Goal: Task Accomplishment & Management: Use online tool/utility

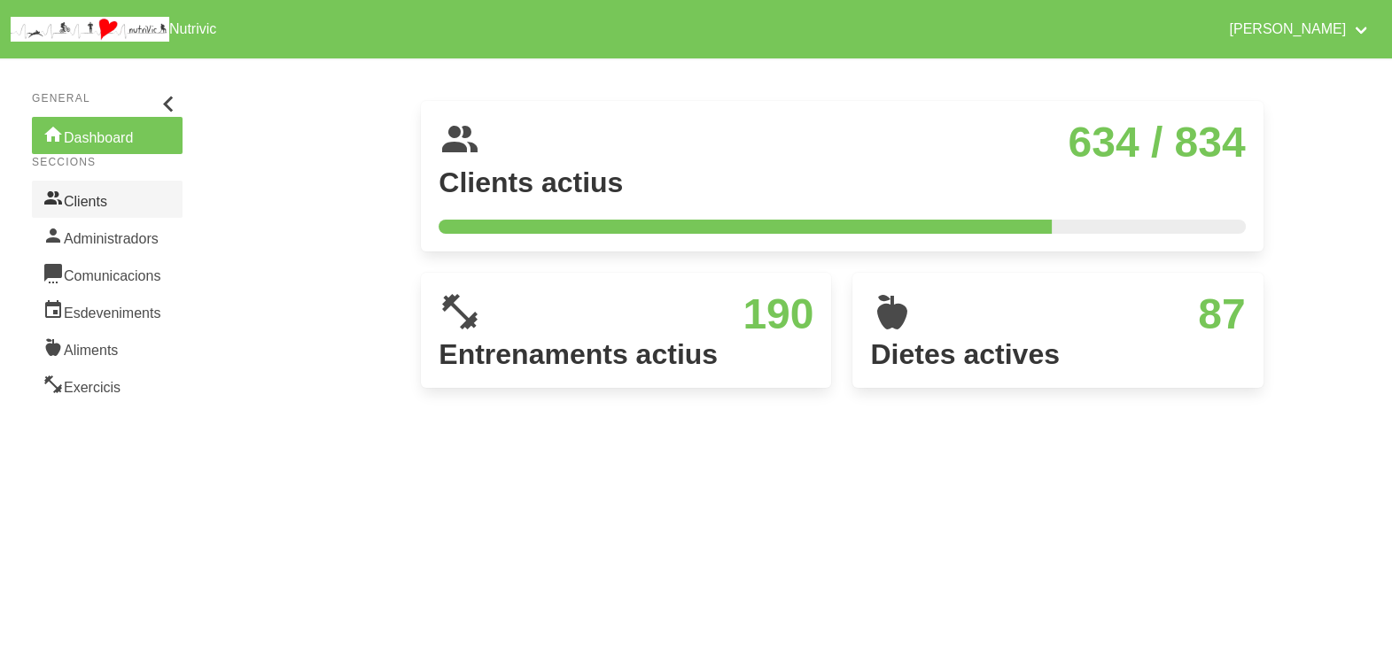
click at [112, 200] on link "Clients" at bounding box center [107, 199] width 151 height 37
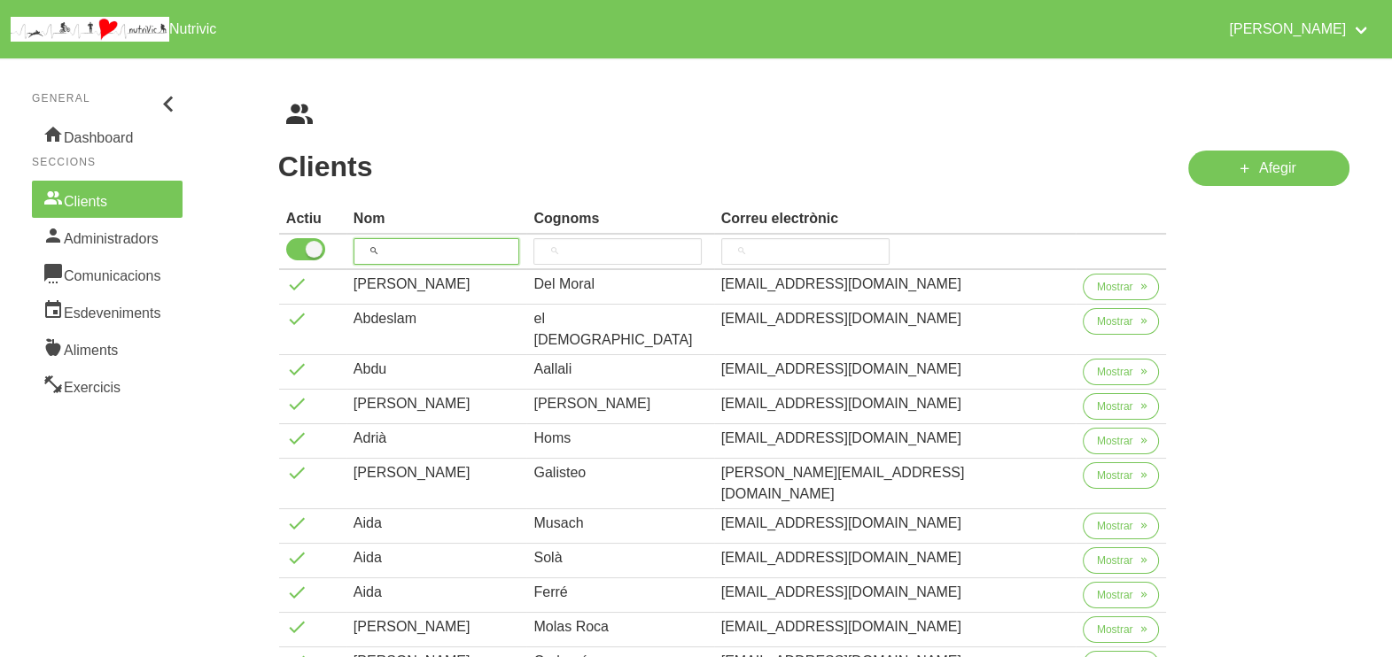
click at [416, 252] on input "search" at bounding box center [436, 251] width 167 height 27
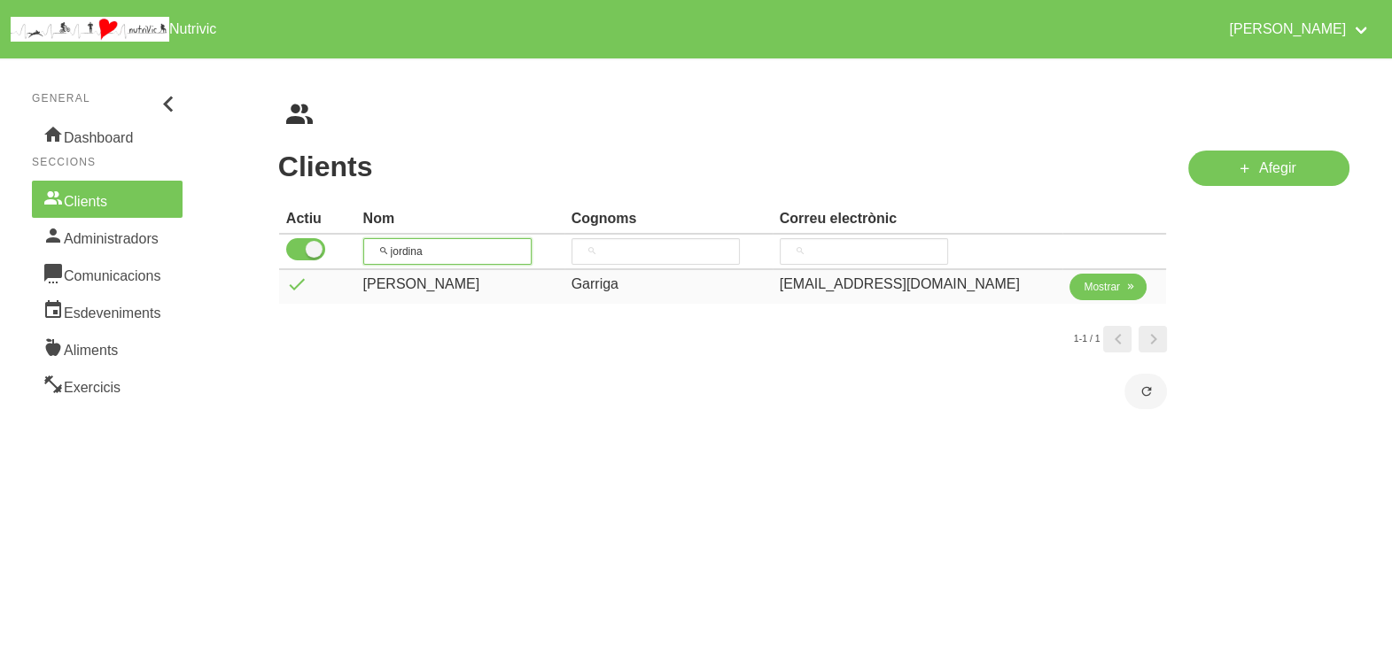
type input "jordina"
click at [1085, 292] on span "Mostrar" at bounding box center [1101, 287] width 36 height 16
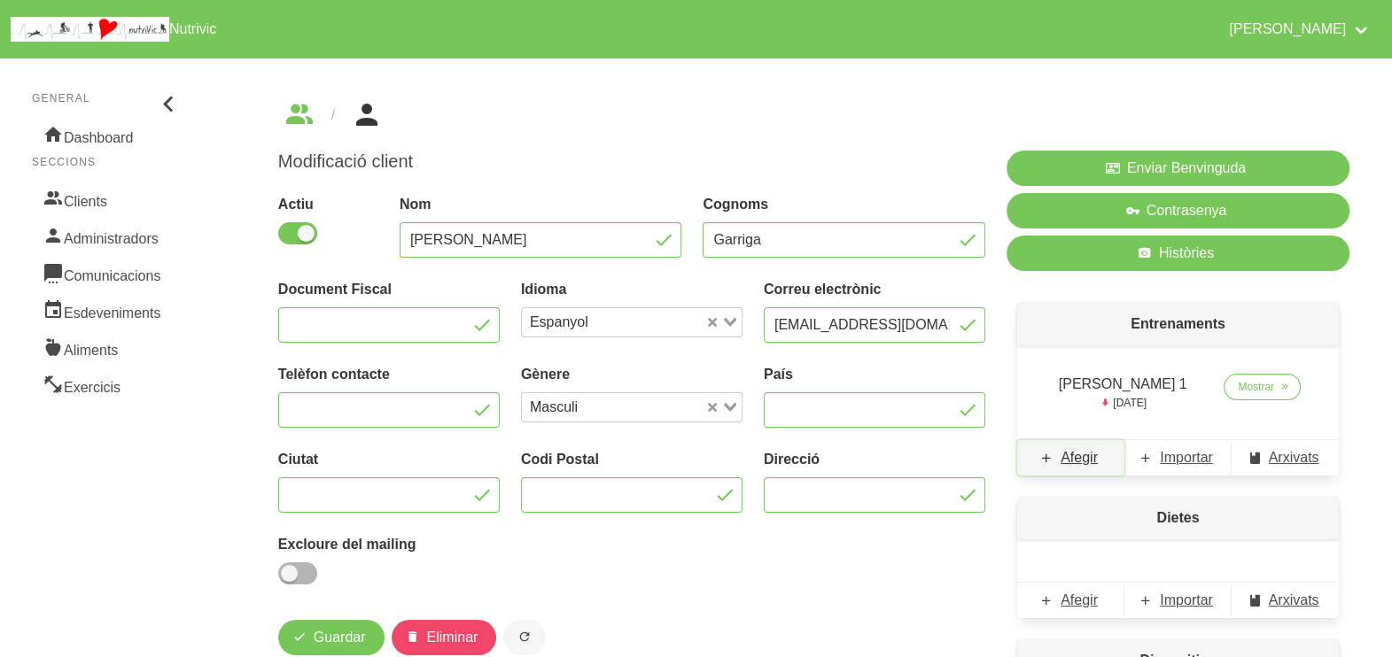
click at [1085, 457] on span "Afegir" at bounding box center [1078, 457] width 37 height 21
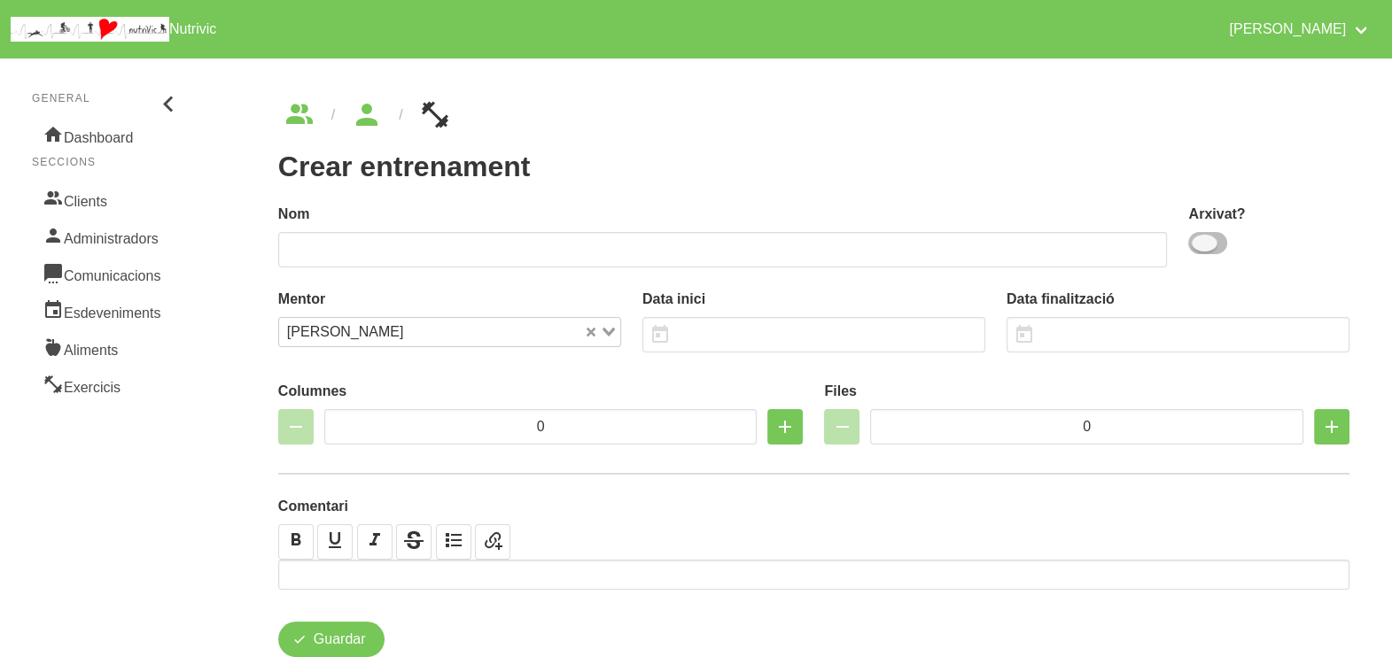
click at [1210, 249] on span at bounding box center [1207, 243] width 39 height 22
click at [1199, 249] on input "checkbox" at bounding box center [1194, 243] width 12 height 12
checkbox input "true"
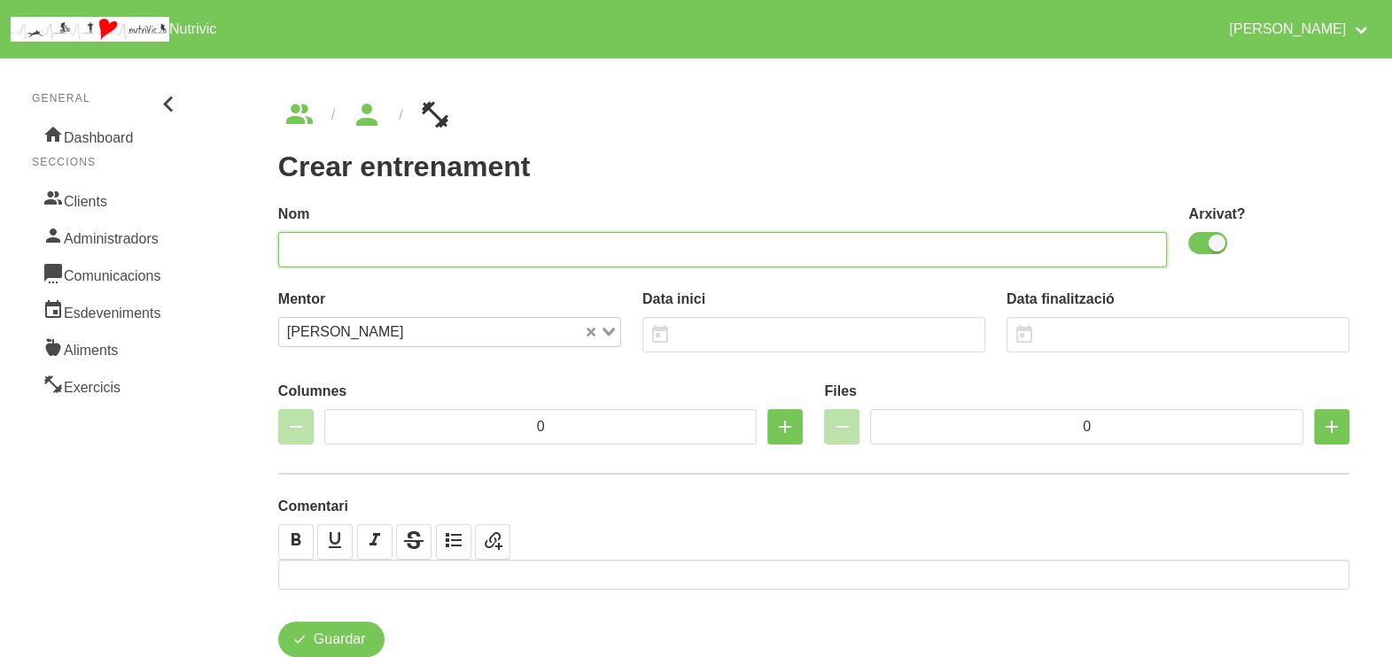
click at [938, 247] on input "text" at bounding box center [722, 249] width 889 height 35
type input "[PERSON_NAME] 2"
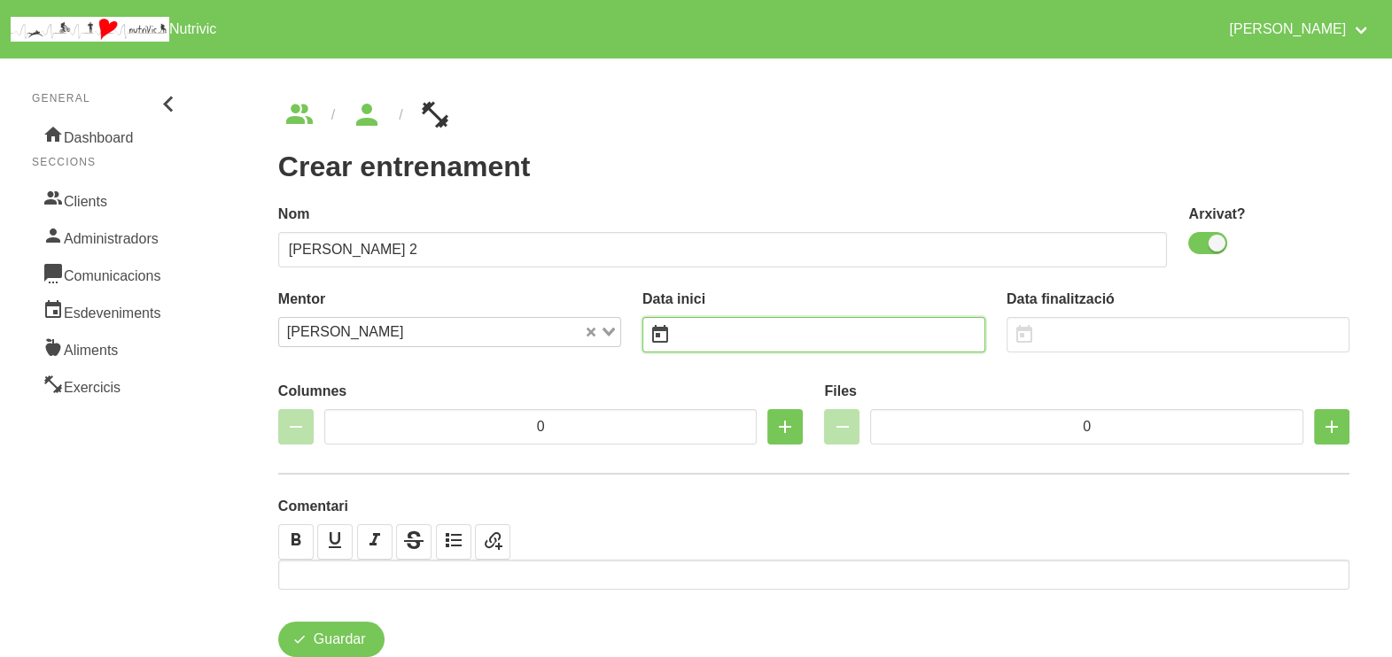
click at [738, 335] on input "text" at bounding box center [813, 334] width 343 height 35
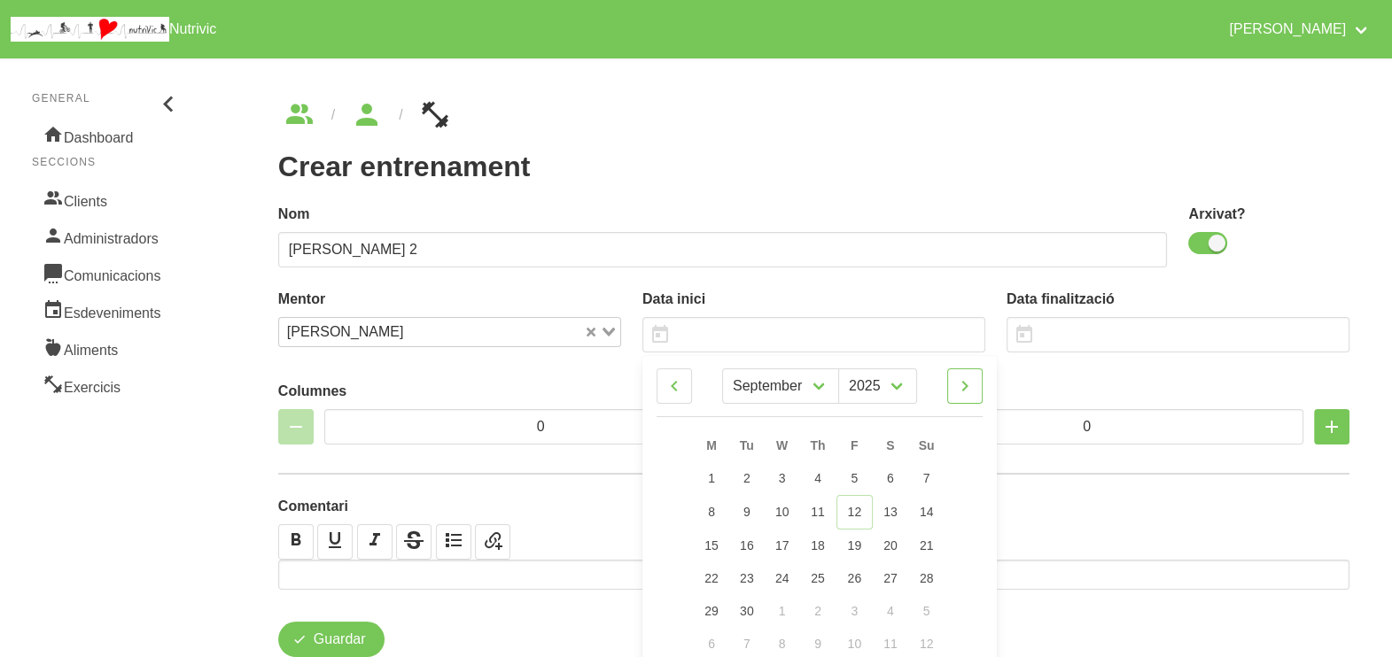
click at [967, 389] on icon at bounding box center [964, 386] width 21 height 32
select select "9"
click at [928, 536] on link "19" at bounding box center [925, 544] width 37 height 33
type input "[DATE]"
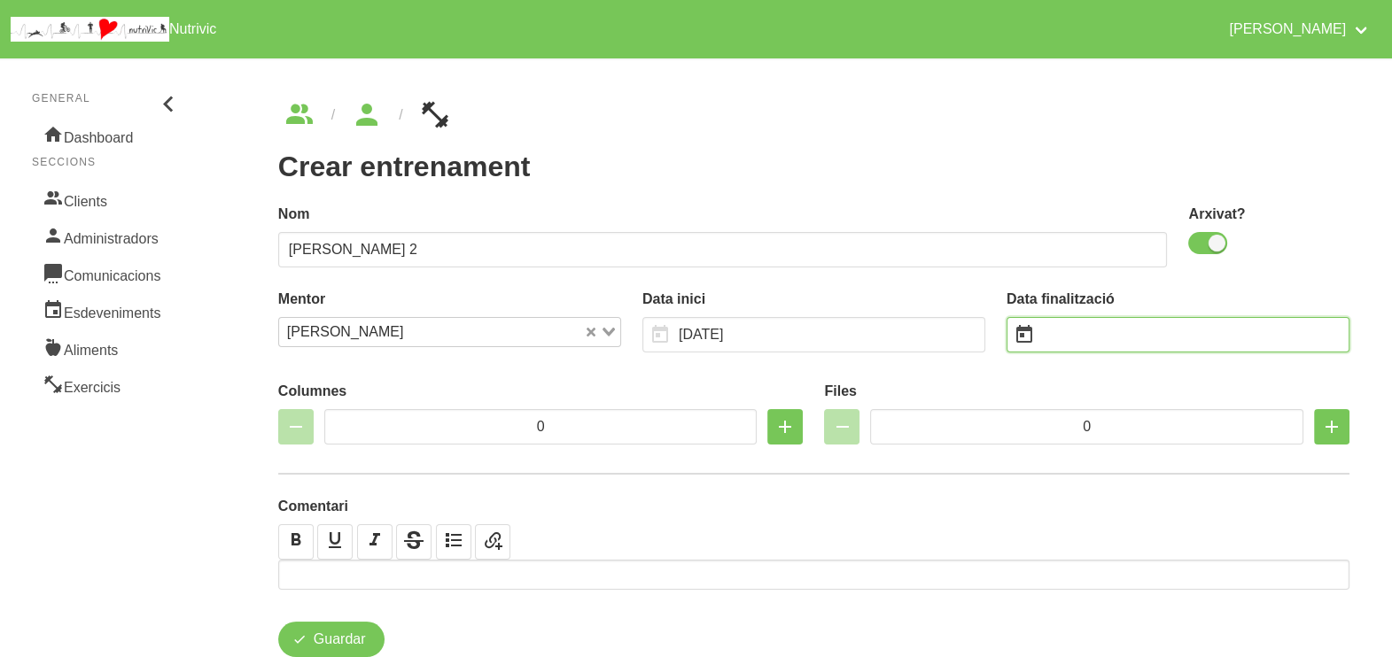
click at [1061, 345] on input "text" at bounding box center [1177, 334] width 343 height 35
click at [1058, 323] on input "text" at bounding box center [1177, 334] width 343 height 35
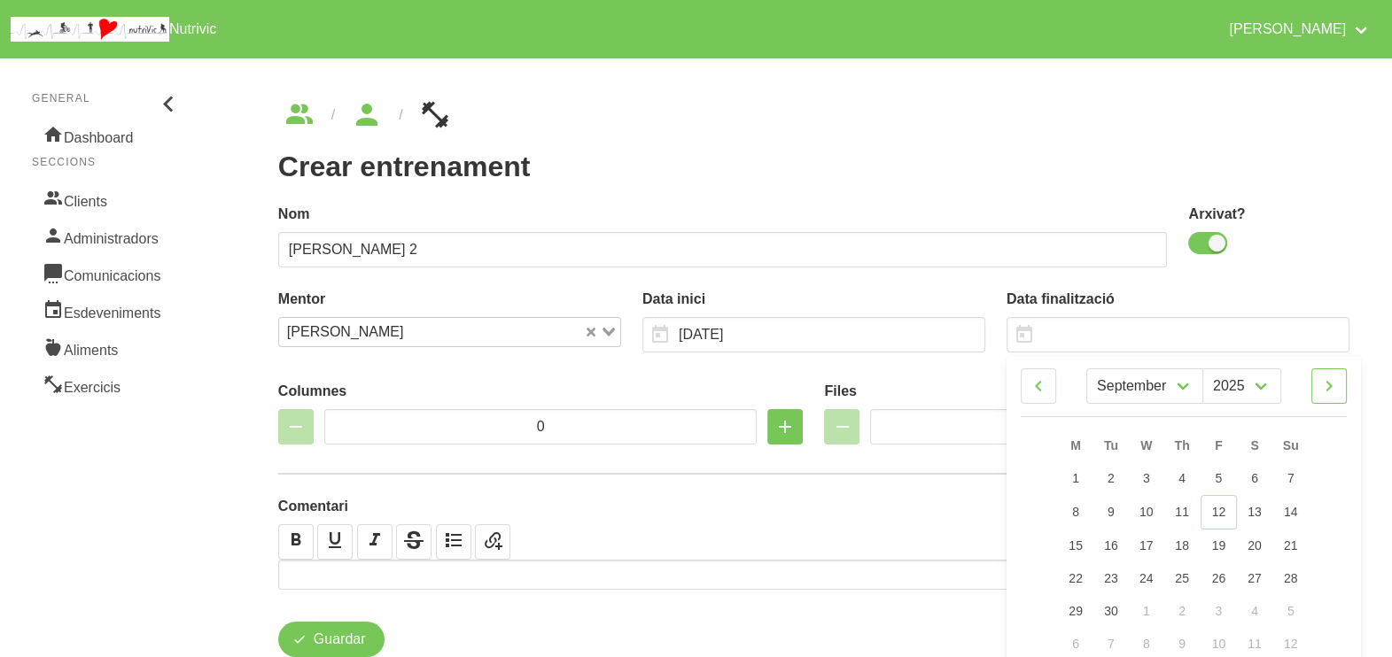
click at [1327, 388] on icon at bounding box center [1328, 386] width 21 height 32
select select "10"
click at [1290, 600] on link "30" at bounding box center [1289, 609] width 37 height 33
type input "[DATE]"
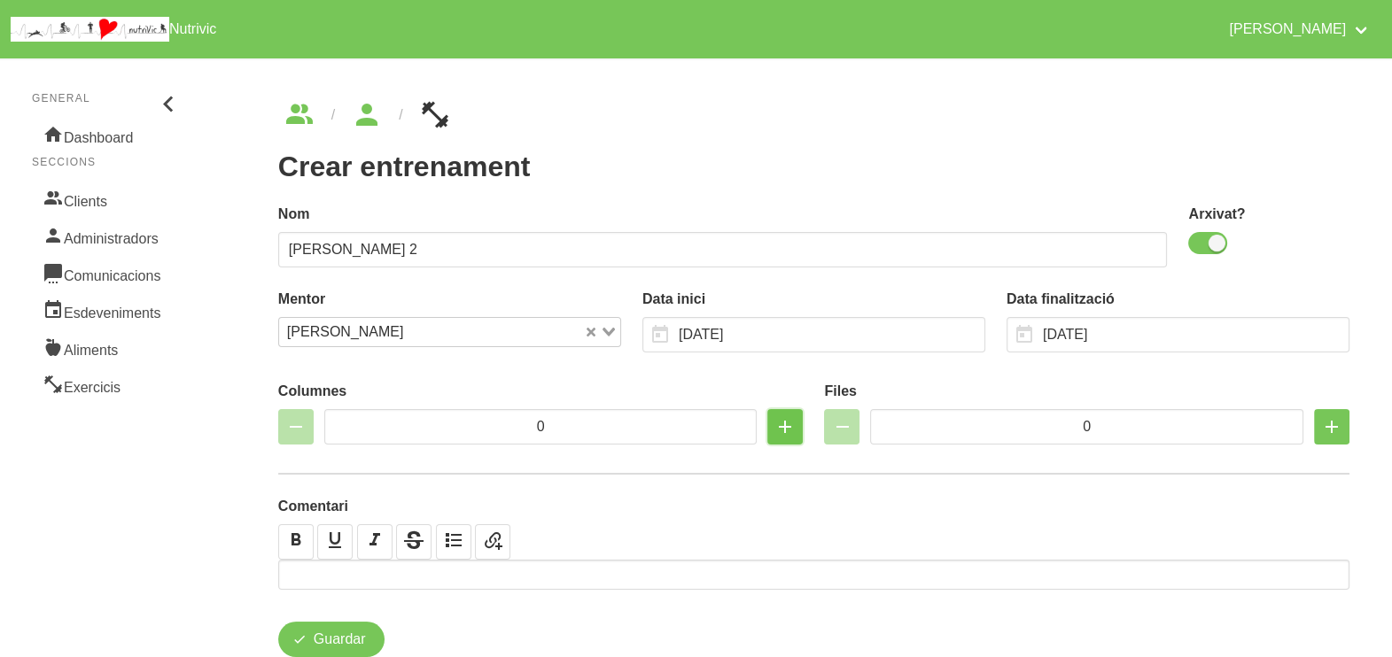
click at [785, 425] on icon "button" at bounding box center [784, 427] width 21 height 32
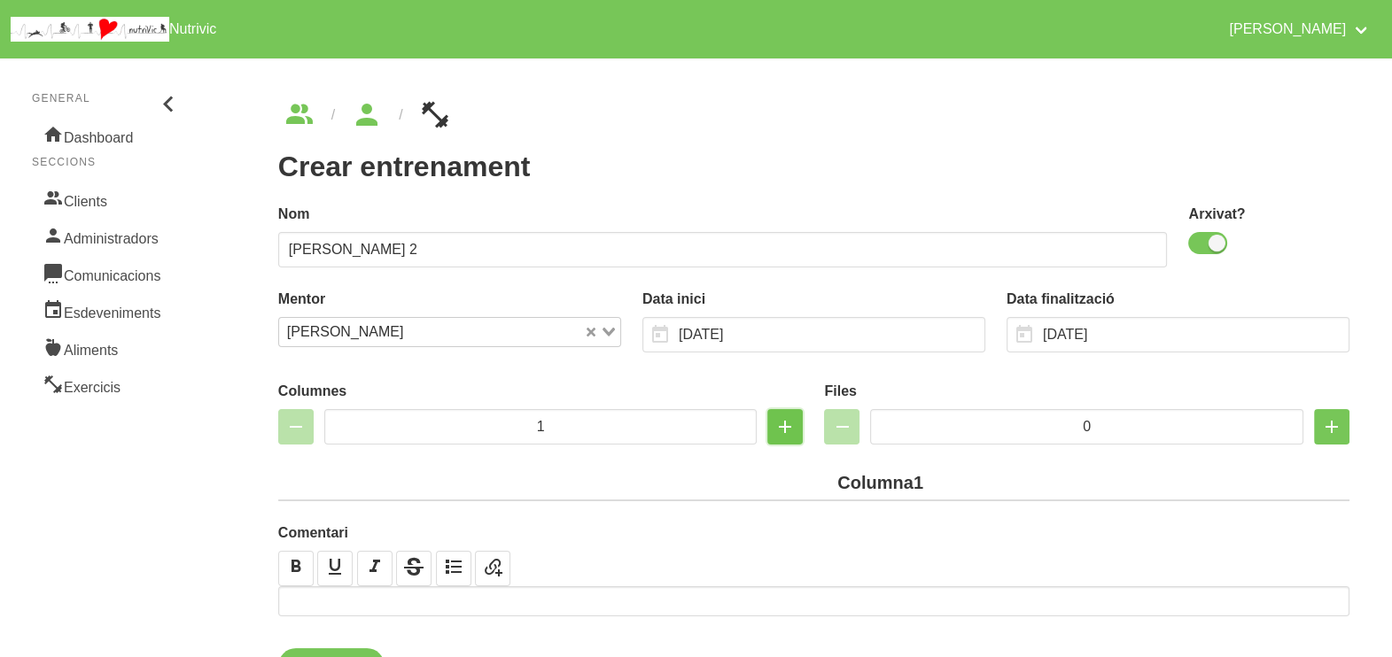
click at [785, 425] on icon "button" at bounding box center [784, 427] width 21 height 32
type input "2"
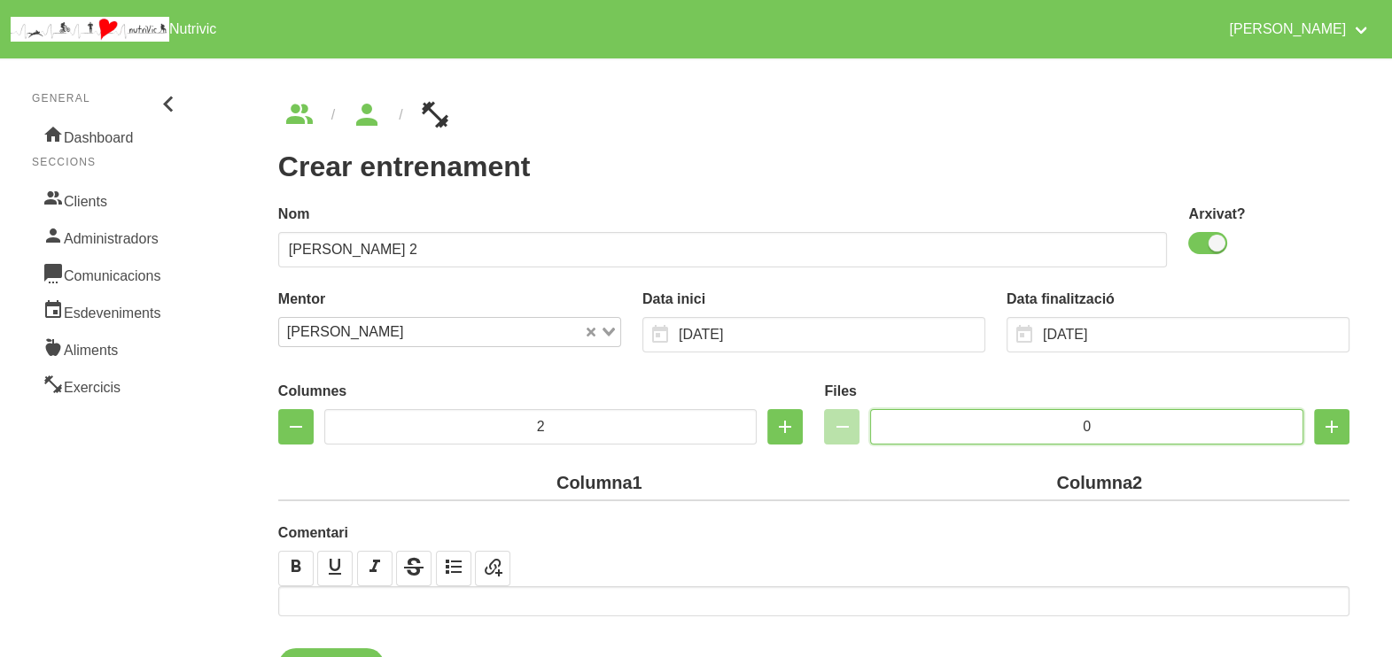
click at [1050, 426] on input "0" at bounding box center [1086, 426] width 433 height 35
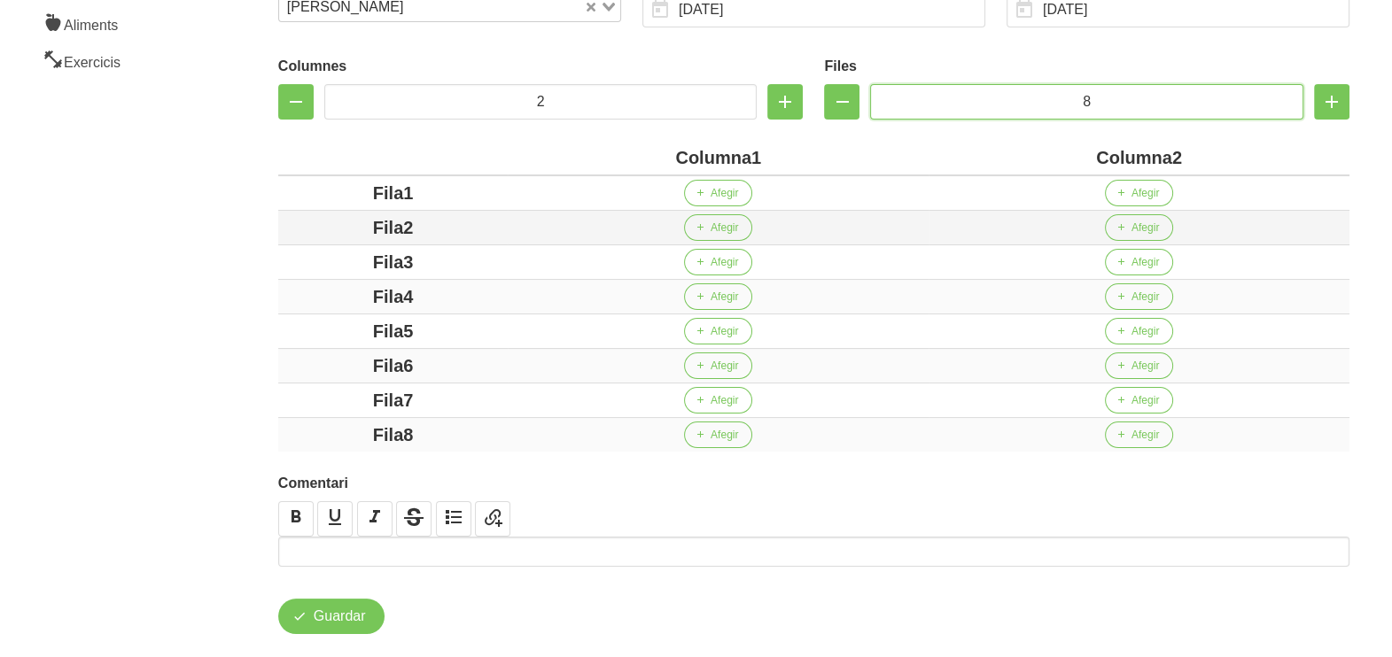
scroll to position [332, 0]
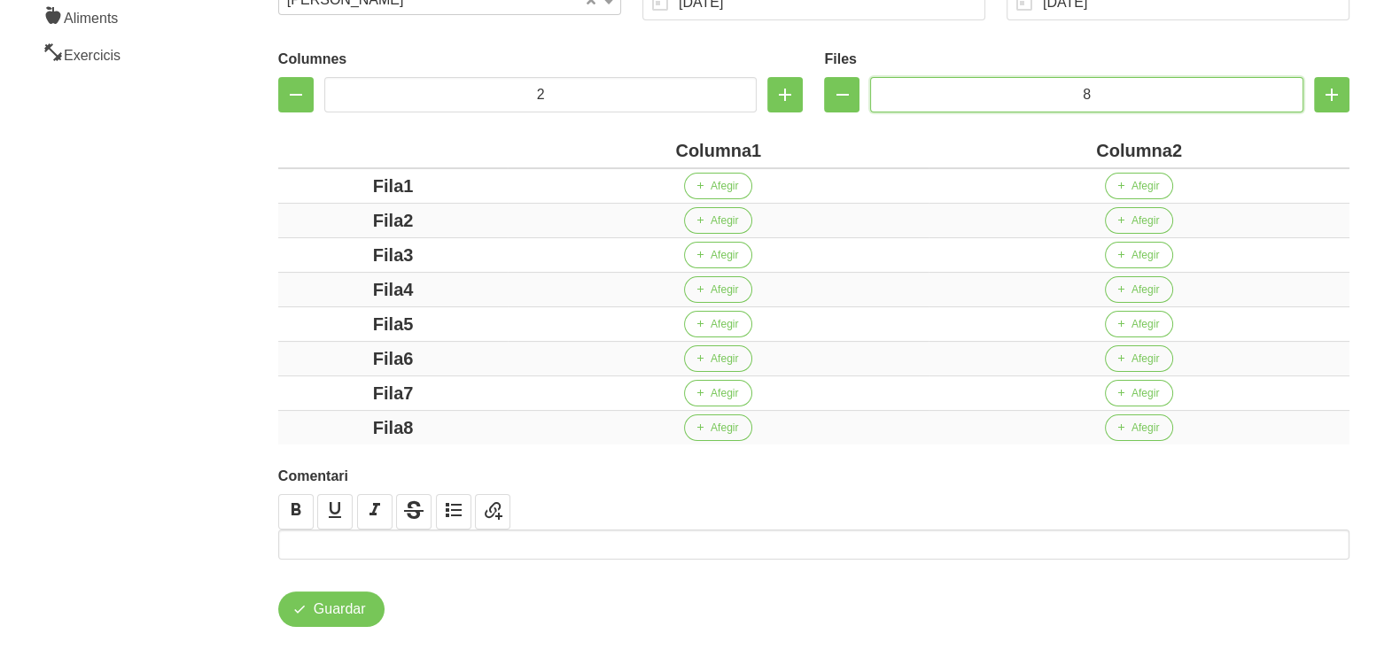
type input "8"
drag, startPoint x: 751, startPoint y: 155, endPoint x: 639, endPoint y: 155, distance: 112.5
click at [639, 155] on div "Columna1" at bounding box center [718, 150] width 407 height 27
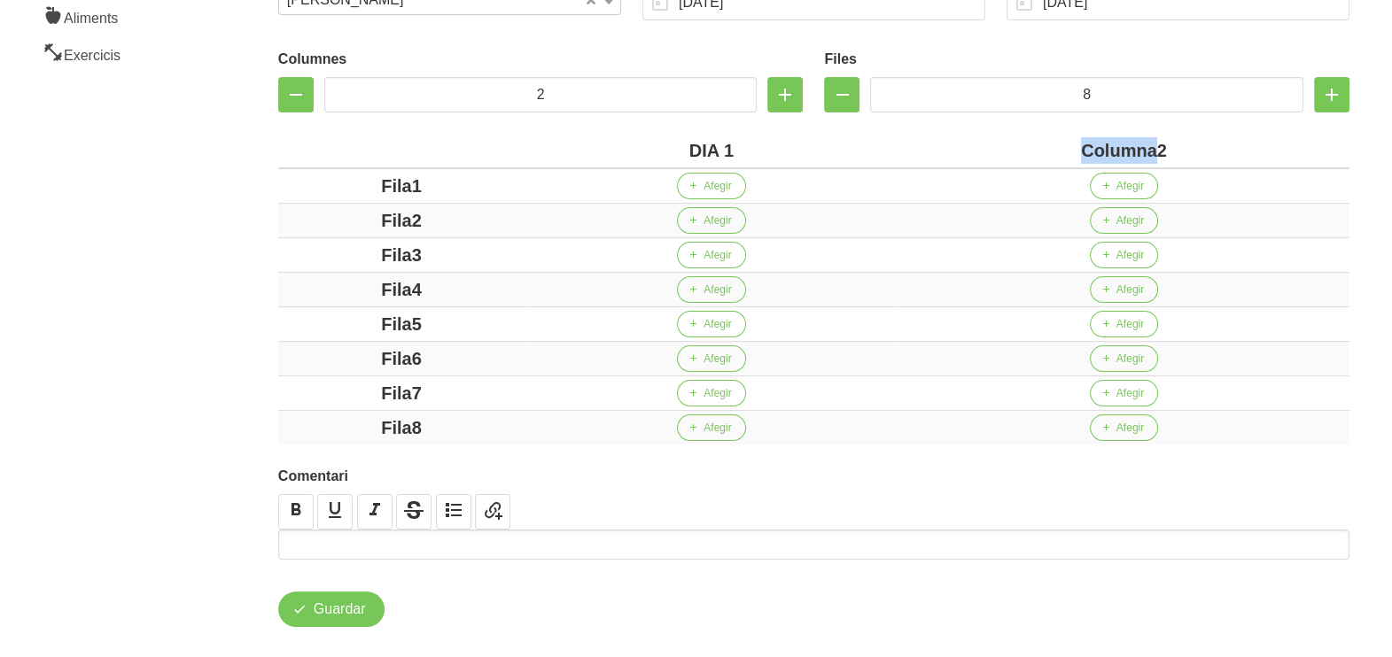
drag, startPoint x: 1154, startPoint y: 150, endPoint x: 1020, endPoint y: 146, distance: 134.7
click at [1020, 146] on div "Columna2" at bounding box center [1123, 150] width 437 height 27
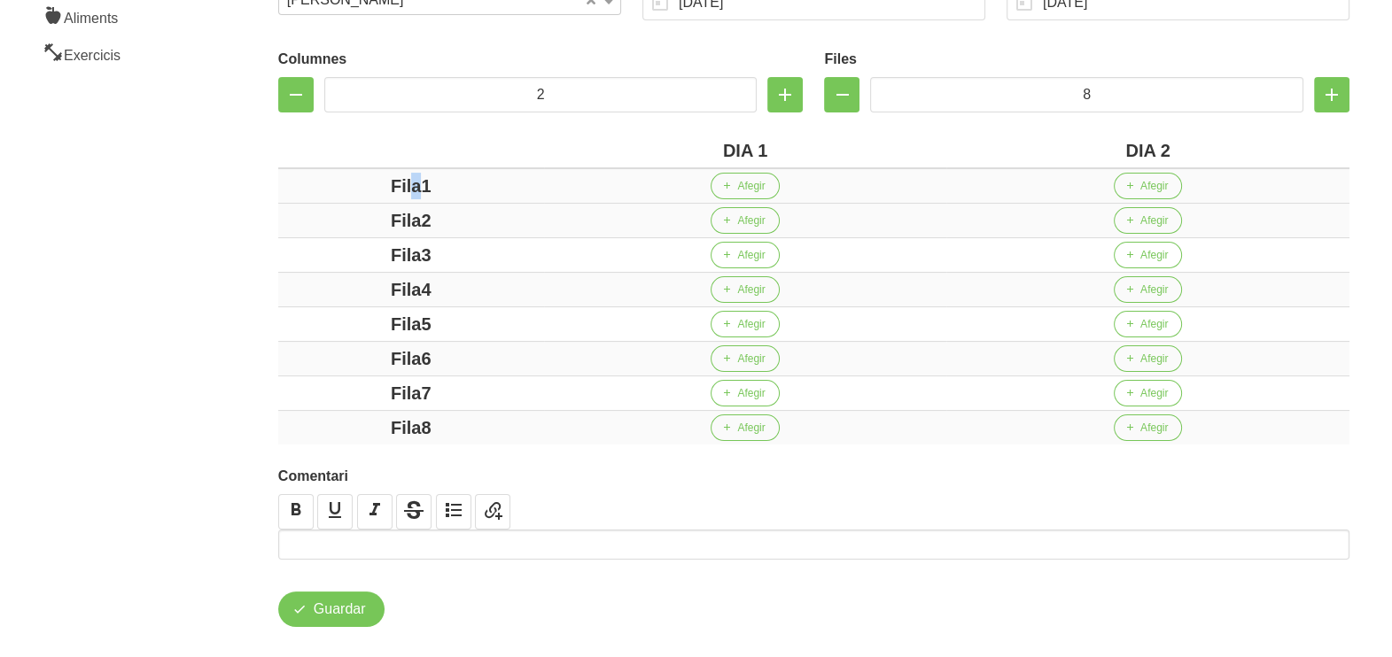
drag, startPoint x: 416, startPoint y: 190, endPoint x: 323, endPoint y: 190, distance: 93.0
click at [324, 190] on div "Fila1" at bounding box center [411, 186] width 252 height 27
drag, startPoint x: 421, startPoint y: 221, endPoint x: 319, endPoint y: 221, distance: 101.9
click at [319, 221] on div "Fila2" at bounding box center [411, 220] width 252 height 27
drag, startPoint x: 438, startPoint y: 250, endPoint x: 369, endPoint y: 250, distance: 69.1
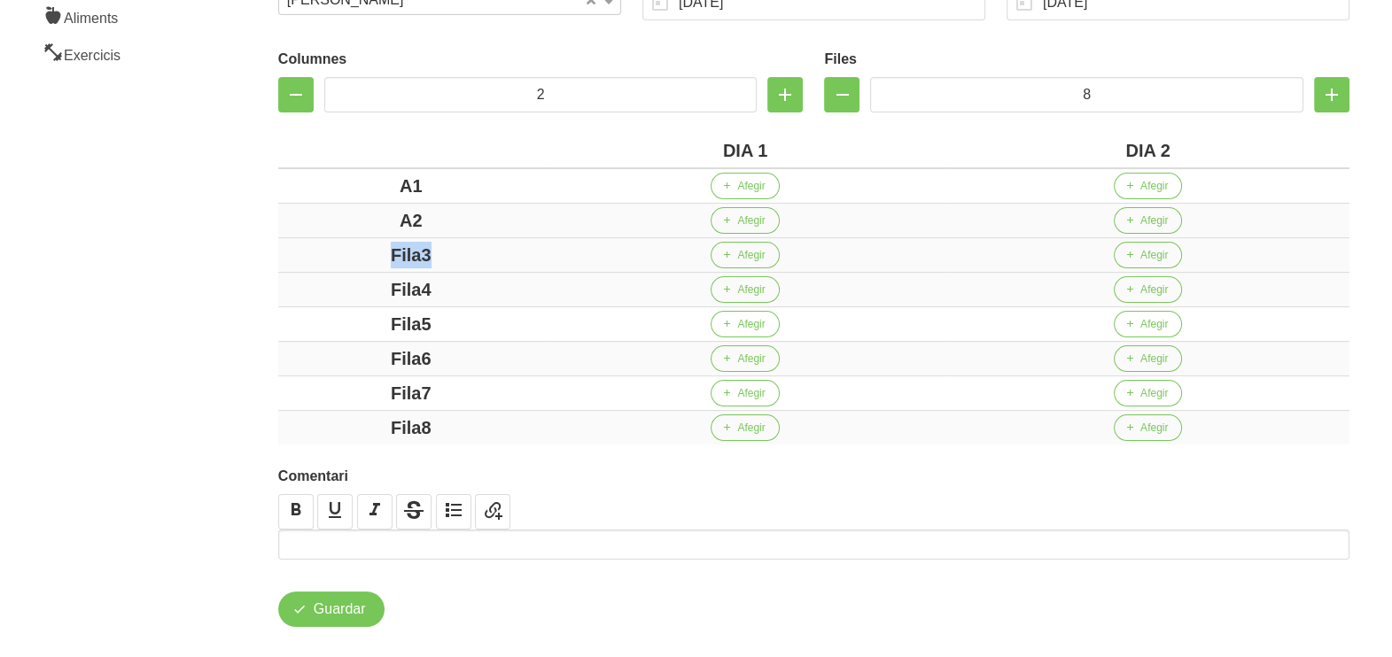
click at [357, 250] on div "Fila3" at bounding box center [411, 255] width 252 height 27
drag, startPoint x: 471, startPoint y: 283, endPoint x: 332, endPoint y: 288, distance: 139.2
click at [309, 283] on div "Fila4" at bounding box center [411, 289] width 252 height 27
click at [319, 314] on div "Fila5" at bounding box center [411, 324] width 252 height 27
drag, startPoint x: 464, startPoint y: 354, endPoint x: 317, endPoint y: 354, distance: 147.0
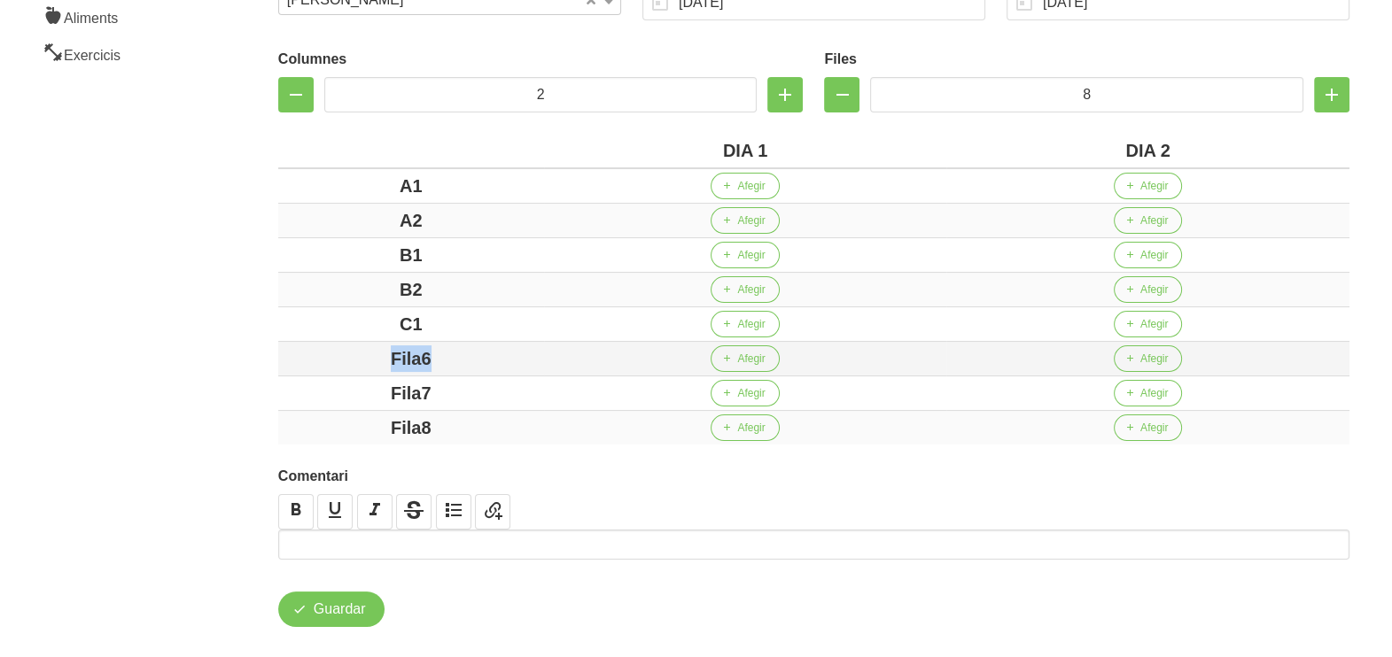
click at [317, 354] on div "Fila6" at bounding box center [411, 358] width 252 height 27
click at [304, 399] on div "Fila7" at bounding box center [411, 393] width 252 height 27
drag, startPoint x: 314, startPoint y: 420, endPoint x: 295, endPoint y: 416, distance: 19.8
click at [308, 420] on div "Fila8" at bounding box center [411, 428] width 252 height 27
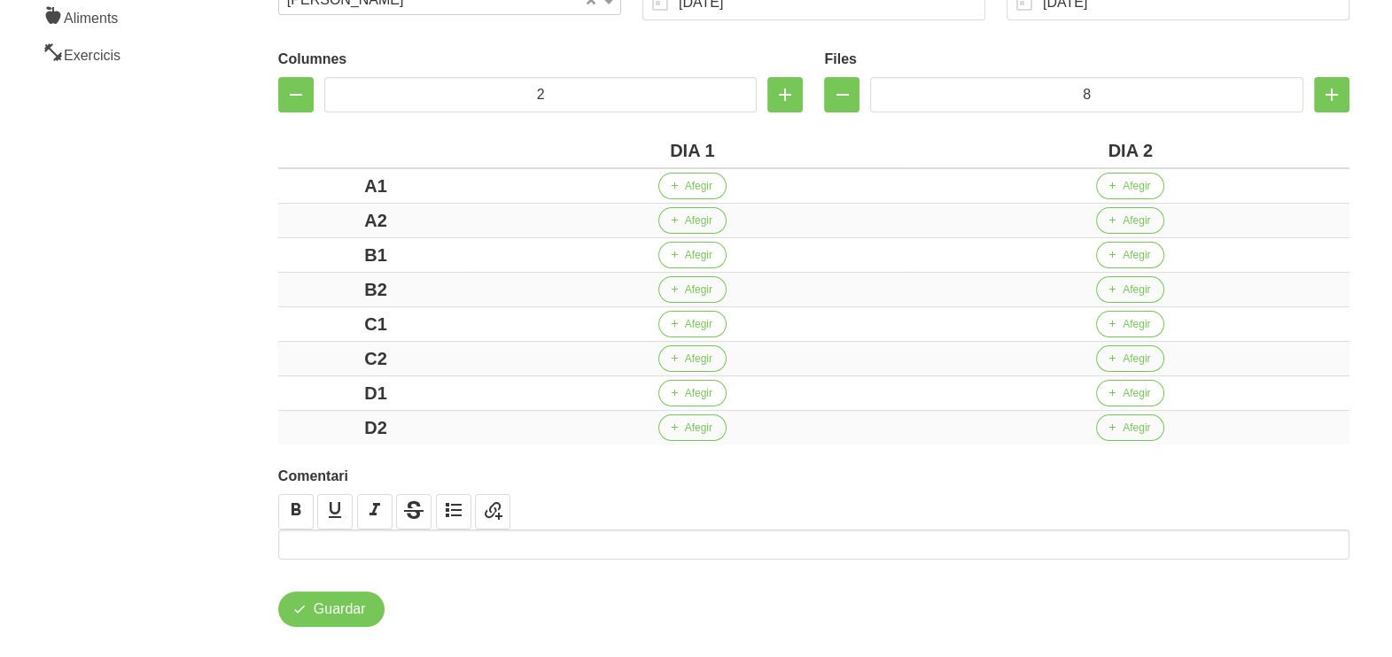
click at [187, 338] on aside "General Dashboard Seccions Clients Administradors Comunicacions Esdeveniments A…" at bounding box center [107, 198] width 236 height 965
click at [688, 191] on span "Afegir" at bounding box center [698, 186] width 27 height 16
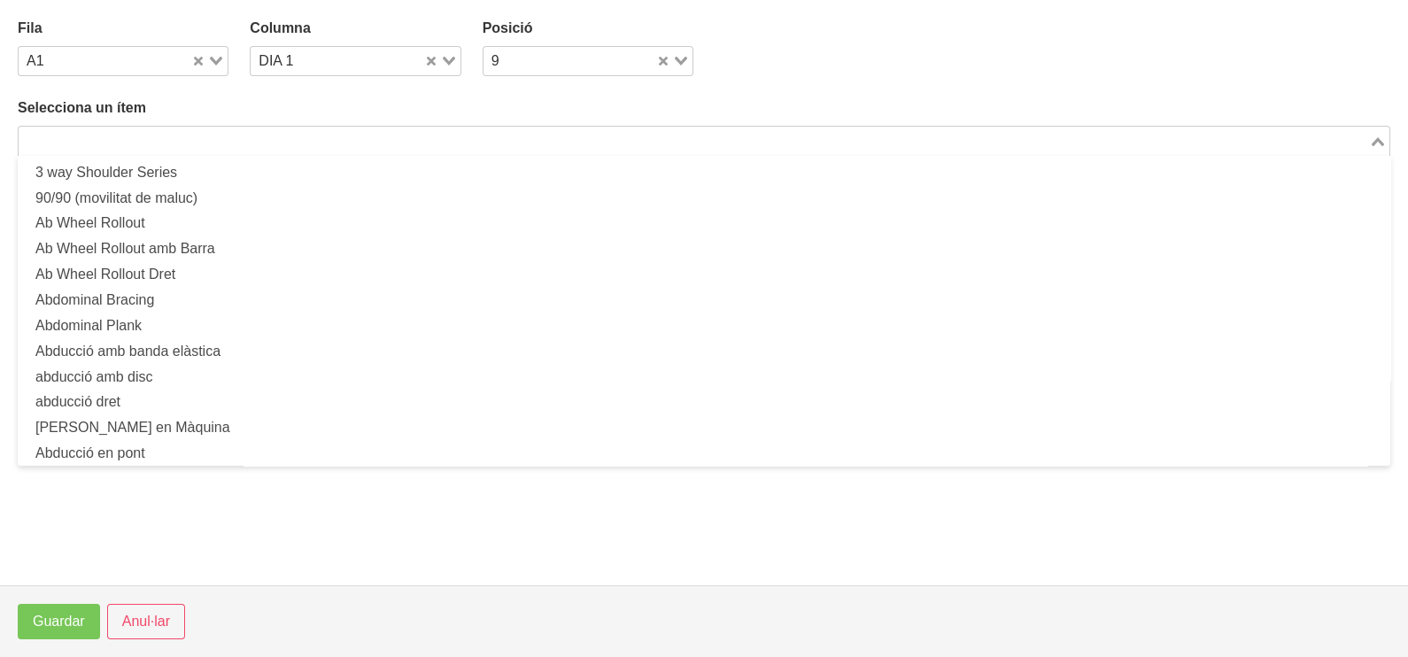
click at [308, 134] on input "Search for option" at bounding box center [693, 140] width 1347 height 21
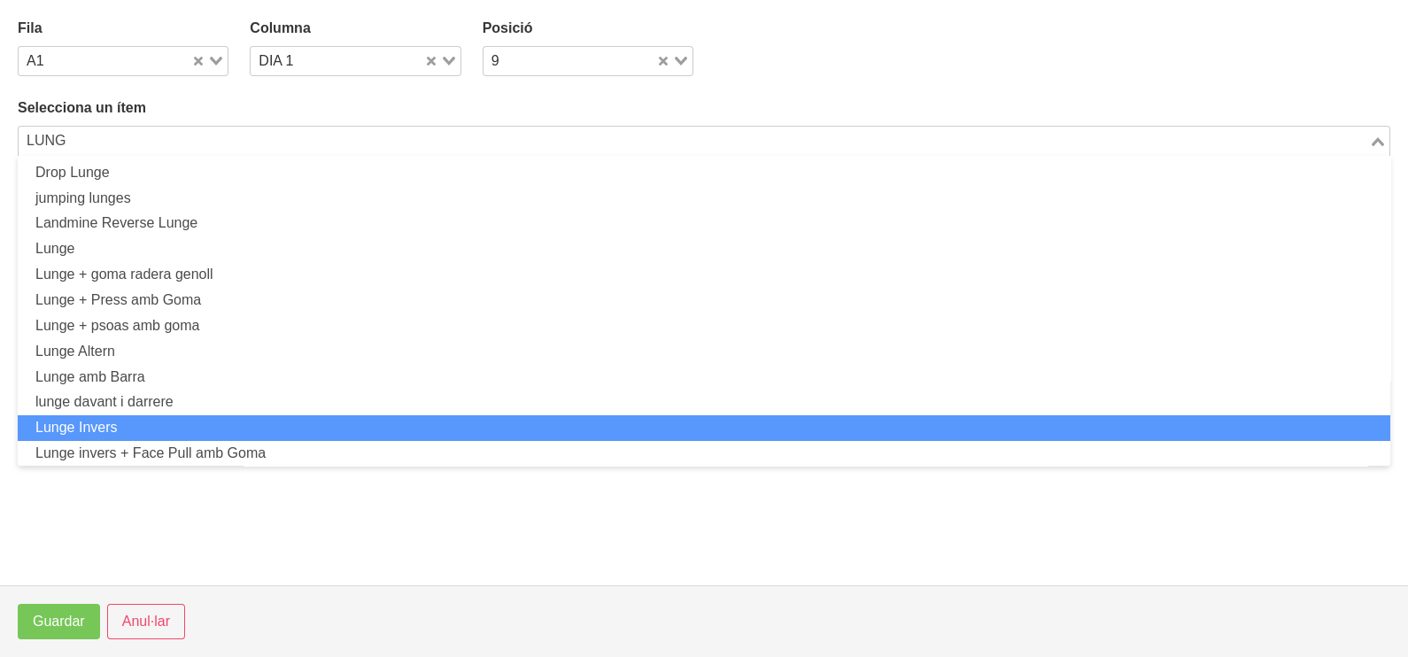
click at [160, 428] on li "Lunge Invers" at bounding box center [704, 428] width 1373 height 26
type input "LUNG"
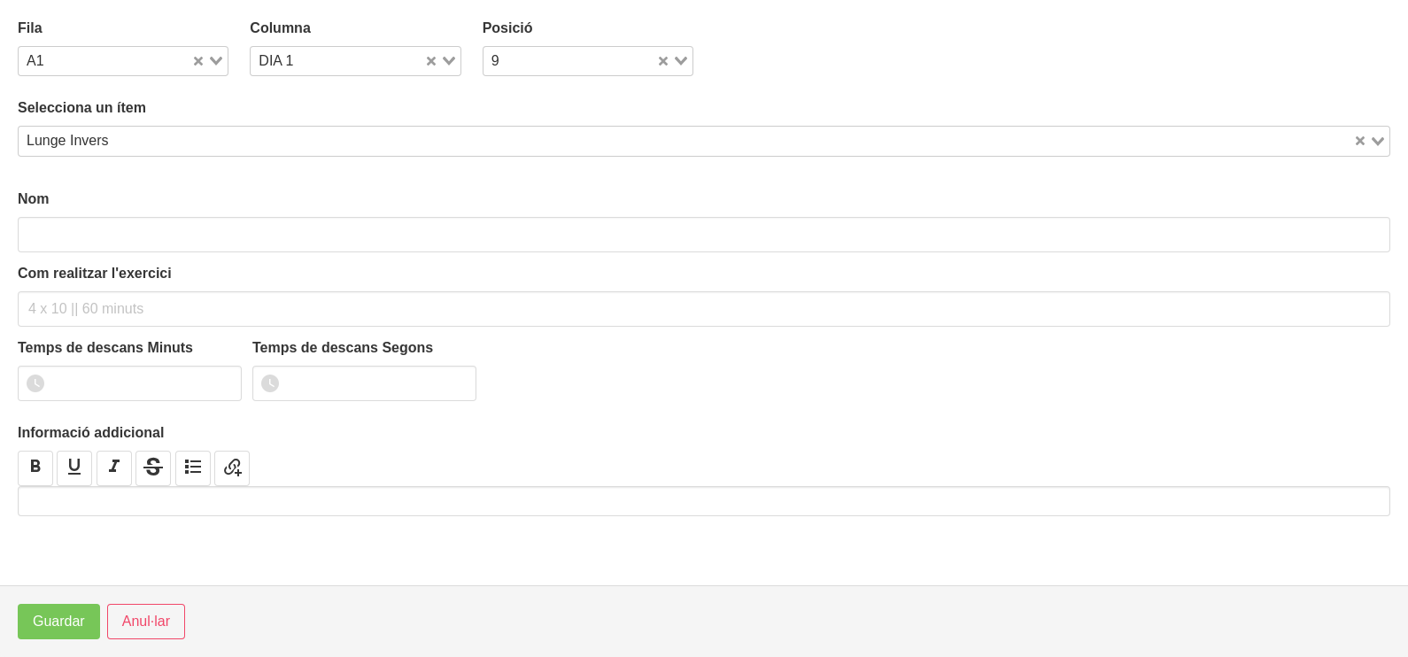
type input "Lunge Invers"
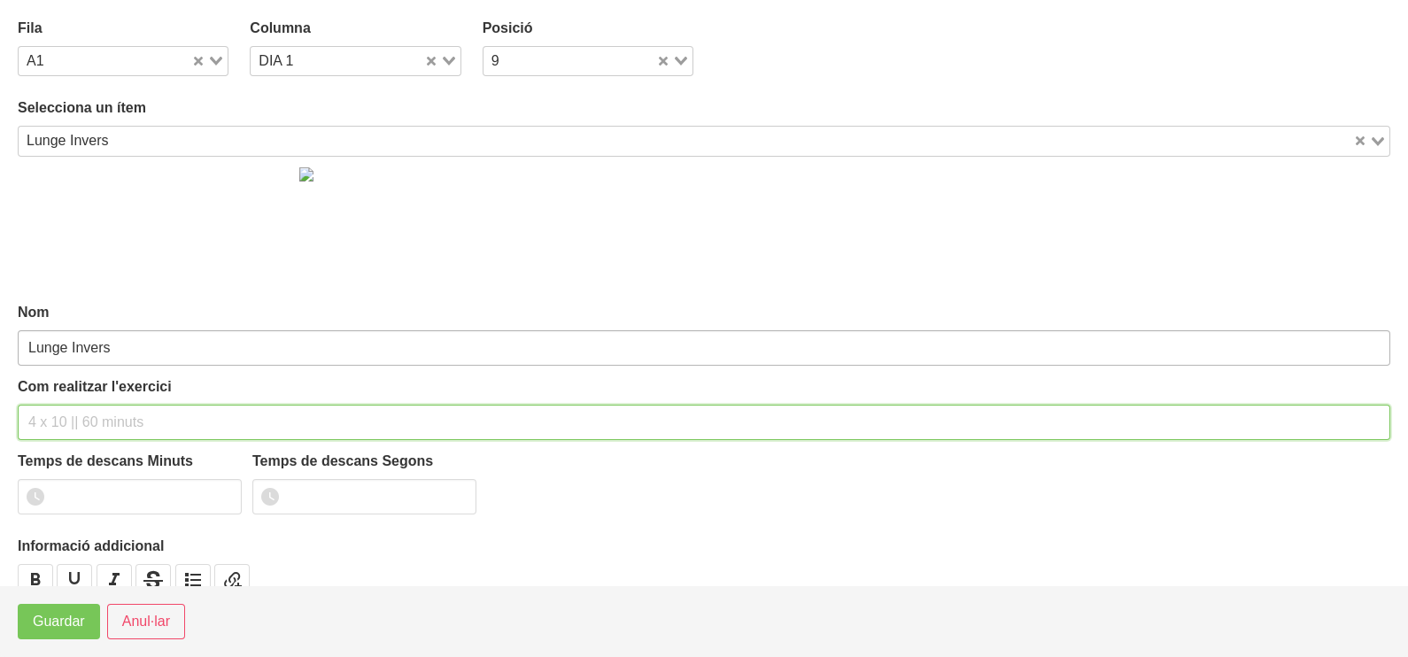
drag, startPoint x: 75, startPoint y: 412, endPoint x: 94, endPoint y: 361, distance: 54.6
click at [89, 382] on div "Com realitzar l'exercici" at bounding box center [704, 408] width 1373 height 64
type input "3 x 8-10 a 3010 60""
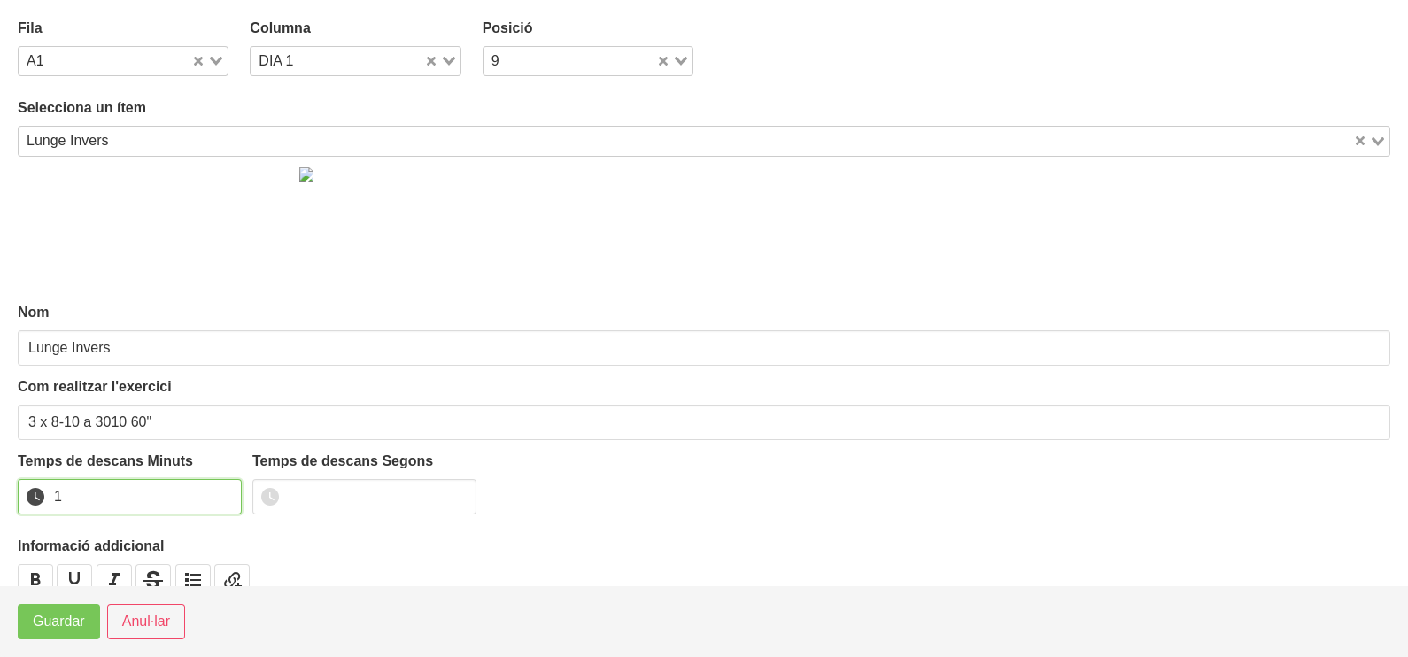
drag, startPoint x: 221, startPoint y: 487, endPoint x: 142, endPoint y: 550, distance: 101.5
type input "1"
click at [221, 489] on input "1" at bounding box center [130, 496] width 224 height 35
click at [85, 612] on button "Guardar" at bounding box center [59, 621] width 82 height 35
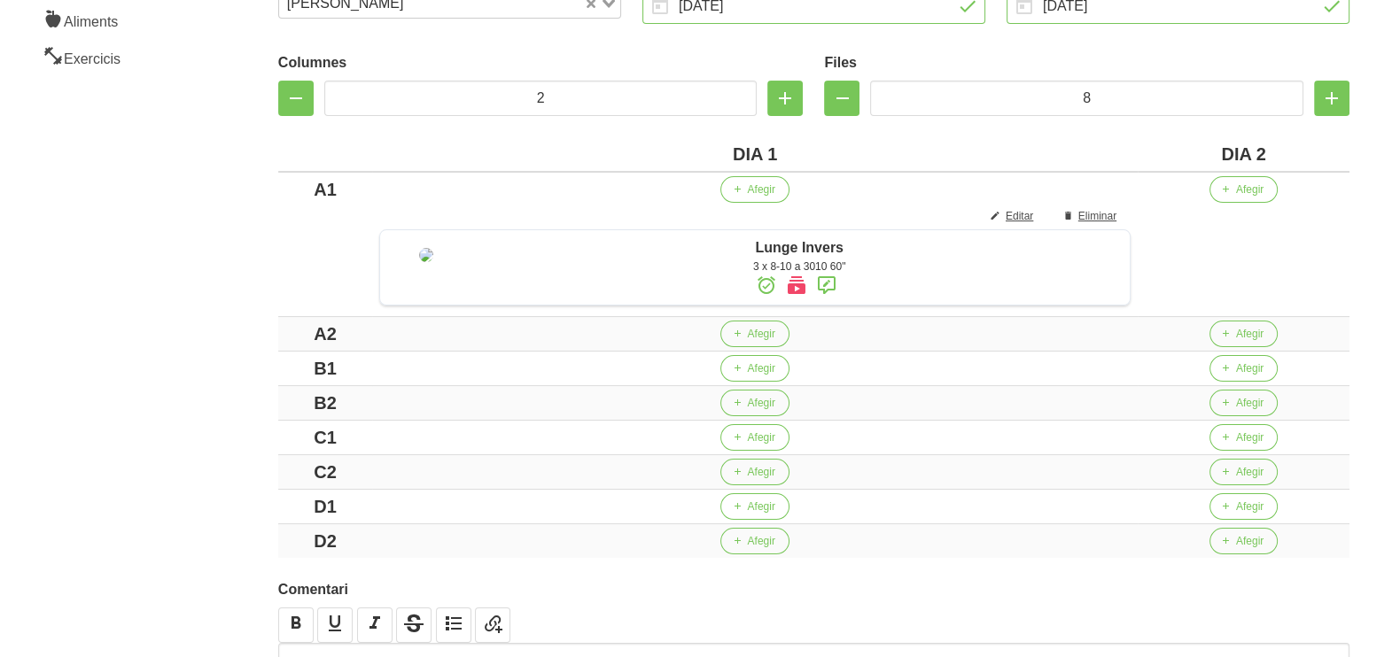
scroll to position [332, 0]
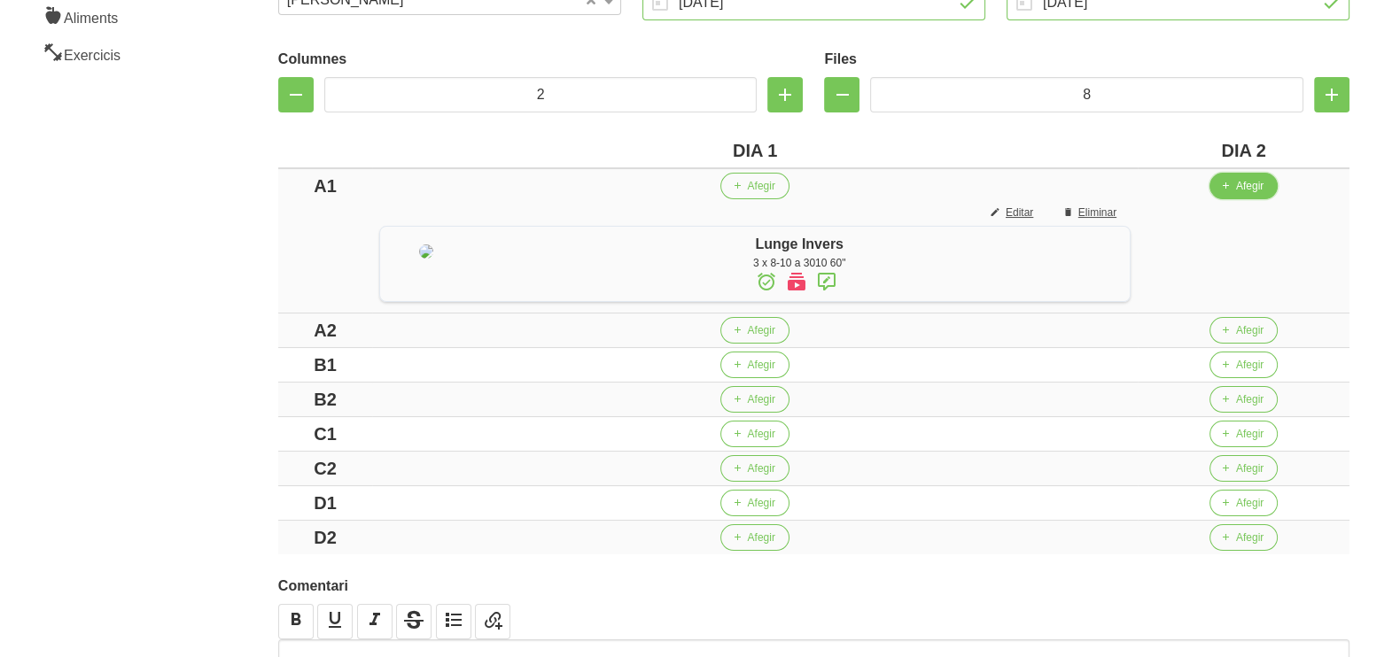
click at [1253, 190] on span "Afegir" at bounding box center [1249, 186] width 27 height 16
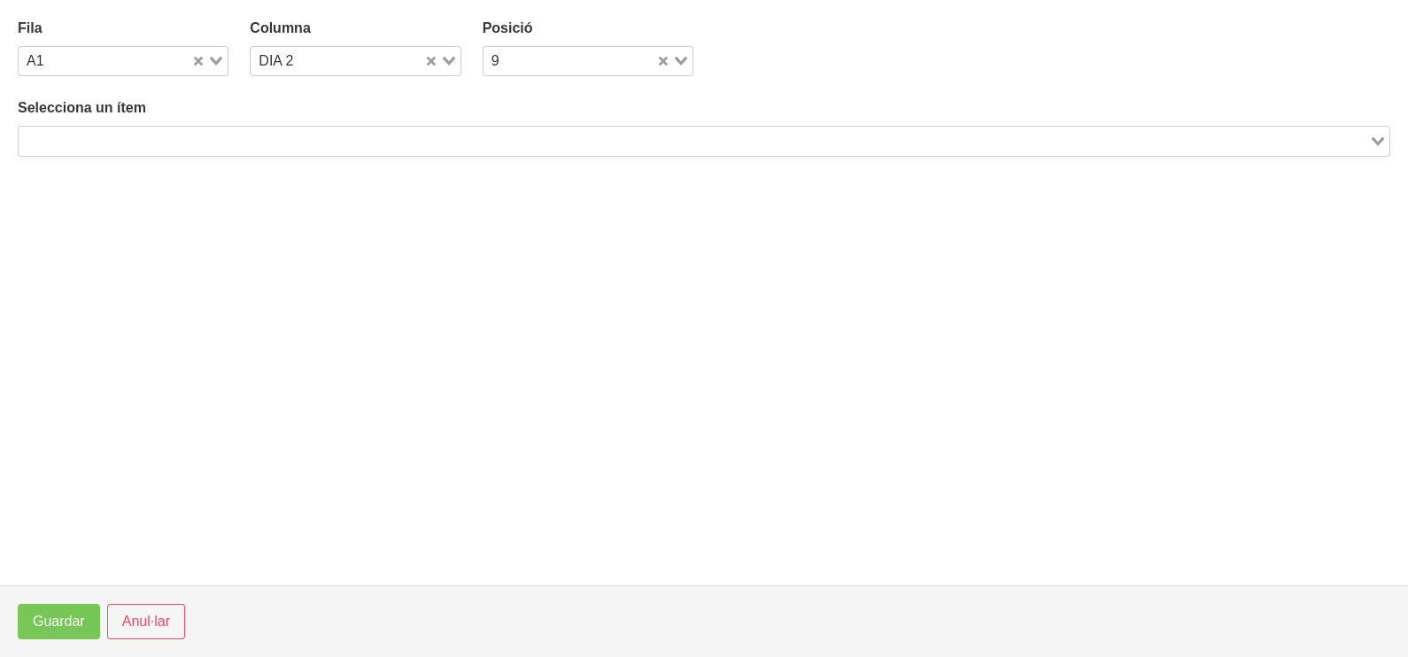
drag, startPoint x: 222, startPoint y: 141, endPoint x: 228, endPoint y: 133, distance: 9.6
click at [222, 140] on input "Search for option" at bounding box center [693, 140] width 1347 height 21
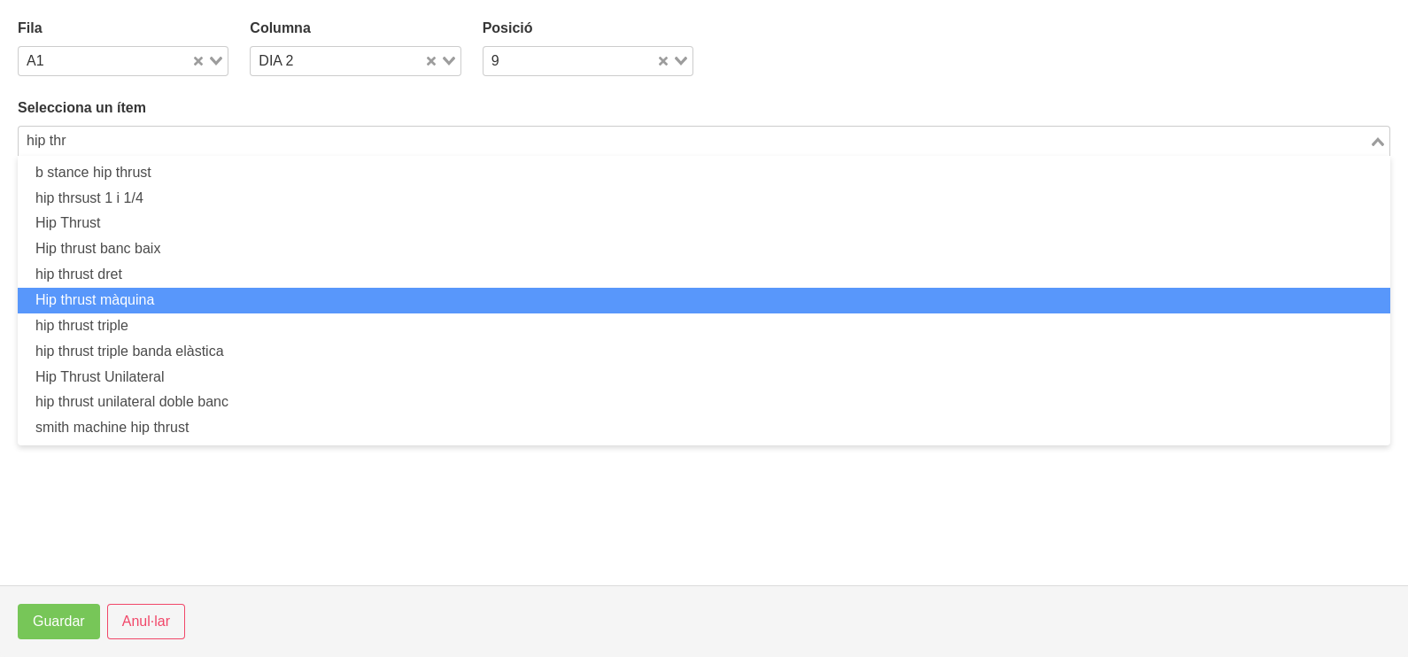
click at [206, 298] on li "Hip thrust màquina" at bounding box center [704, 301] width 1373 height 26
type input "hip thr"
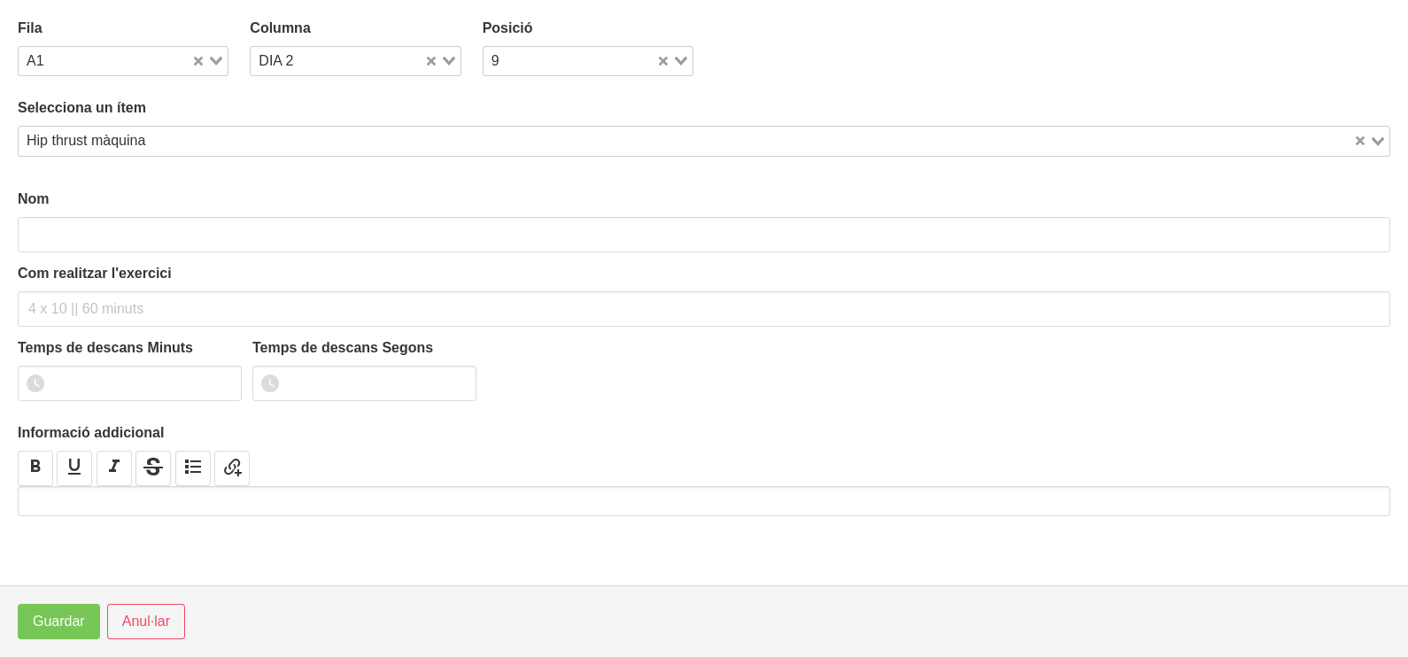
type input "Hip thrust màquina"
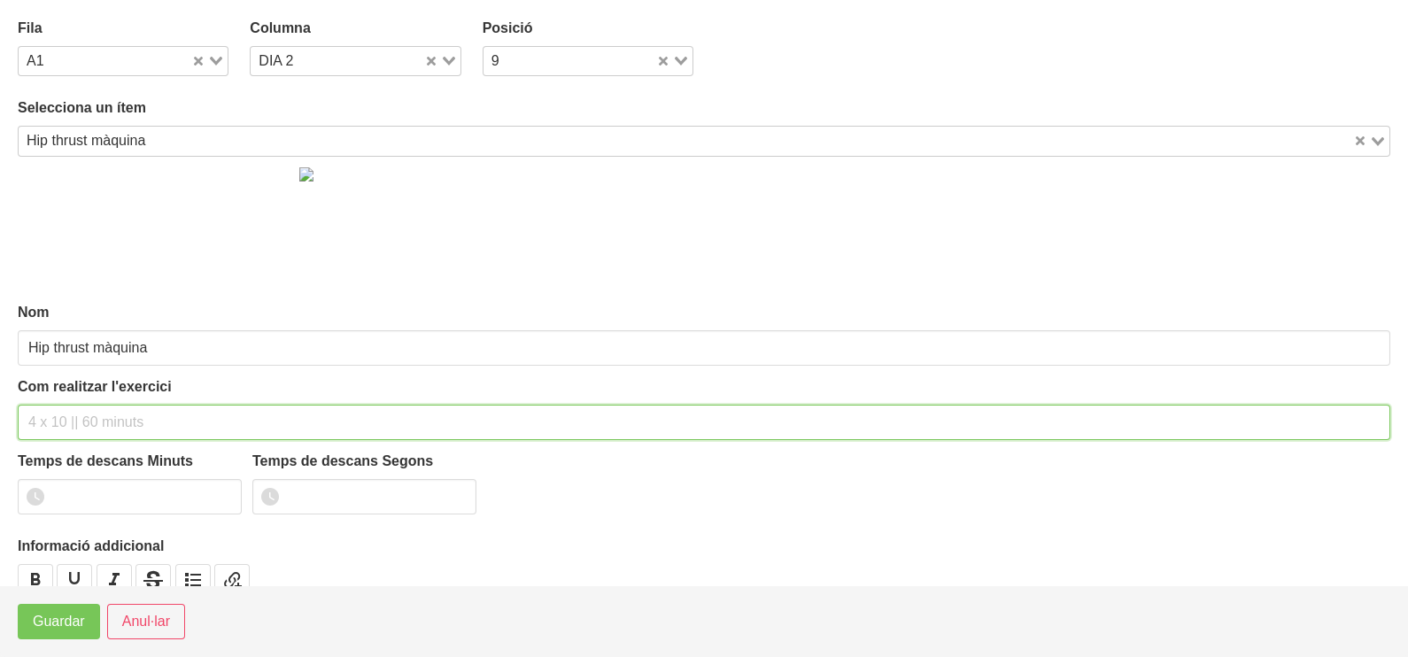
drag, startPoint x: 89, startPoint y: 422, endPoint x: 92, endPoint y: 302, distance: 119.6
click at [99, 402] on div "Com realitzar l'exercici" at bounding box center [704, 408] width 1373 height 64
type input "3 x 6-8 a 3011 60""
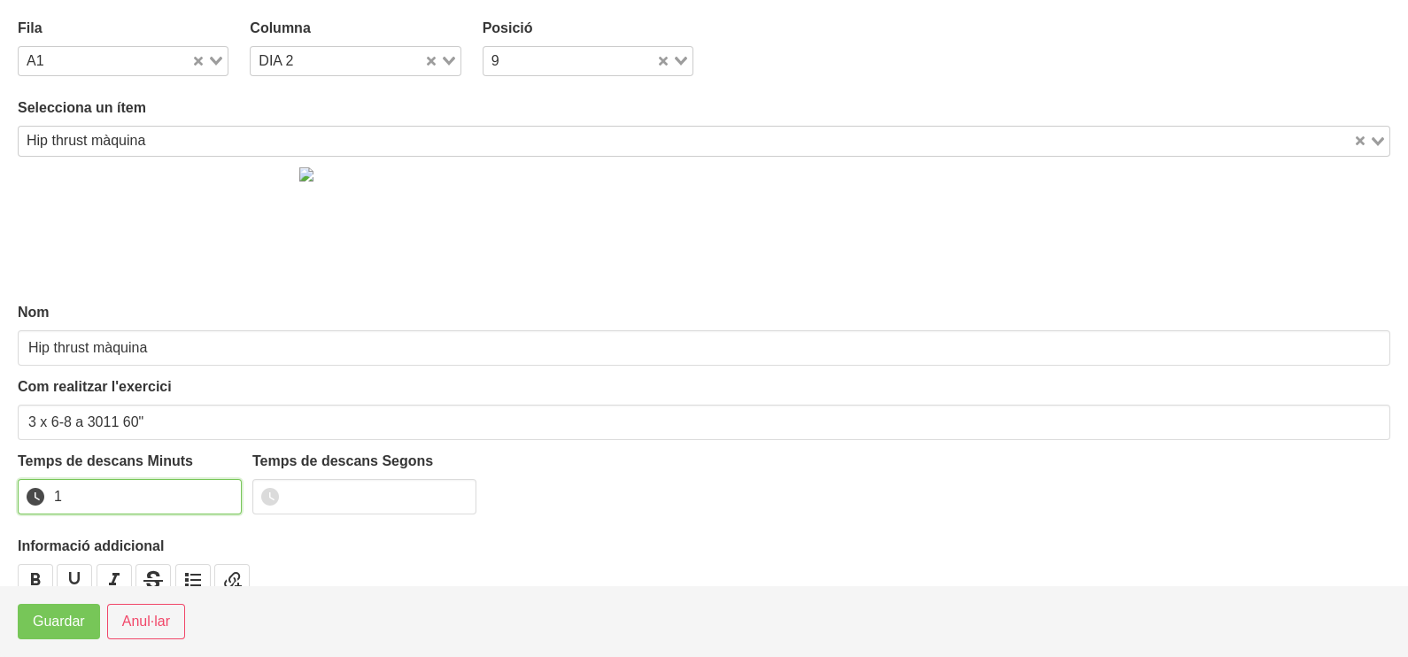
drag, startPoint x: 226, startPoint y: 493, endPoint x: 171, endPoint y: 559, distance: 86.2
type input "1"
click at [223, 494] on input "1" at bounding box center [130, 496] width 224 height 35
click at [75, 625] on span "Guardar" at bounding box center [59, 621] width 52 height 21
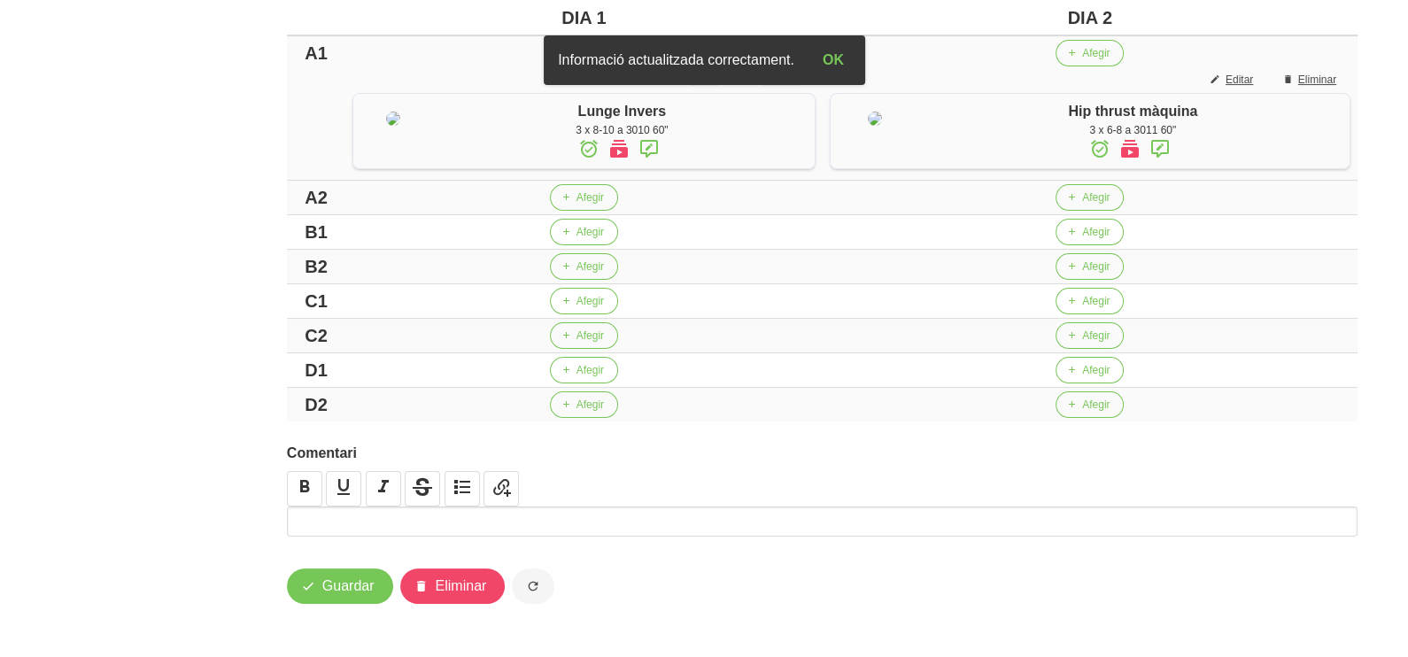
scroll to position [520, 0]
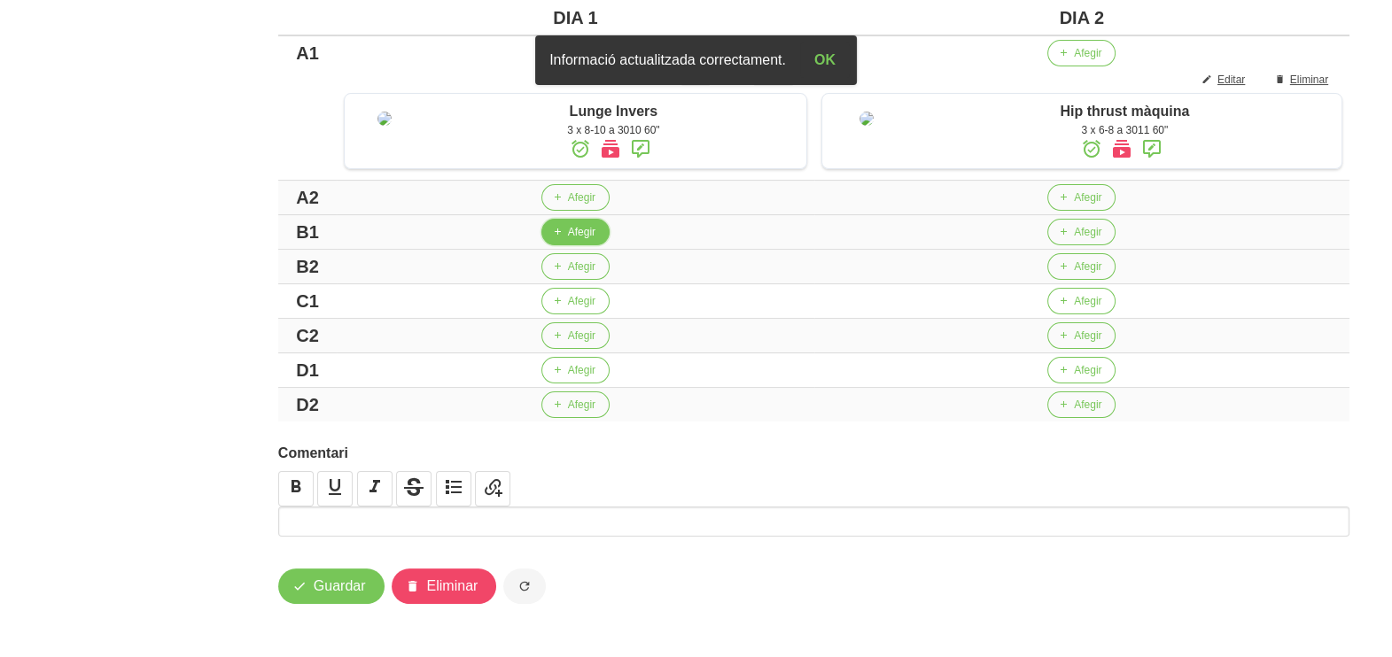
click at [568, 238] on span "Afegir" at bounding box center [581, 232] width 27 height 16
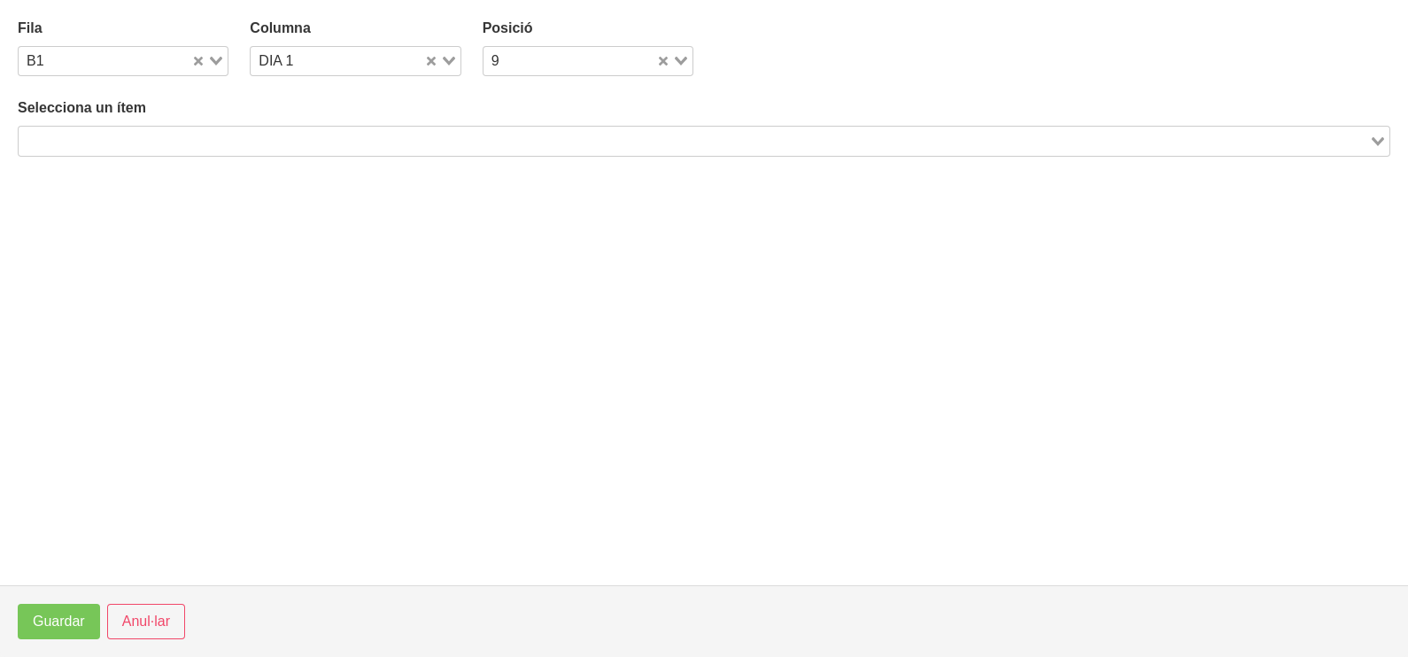
click at [207, 148] on input "Search for option" at bounding box center [693, 140] width 1347 height 21
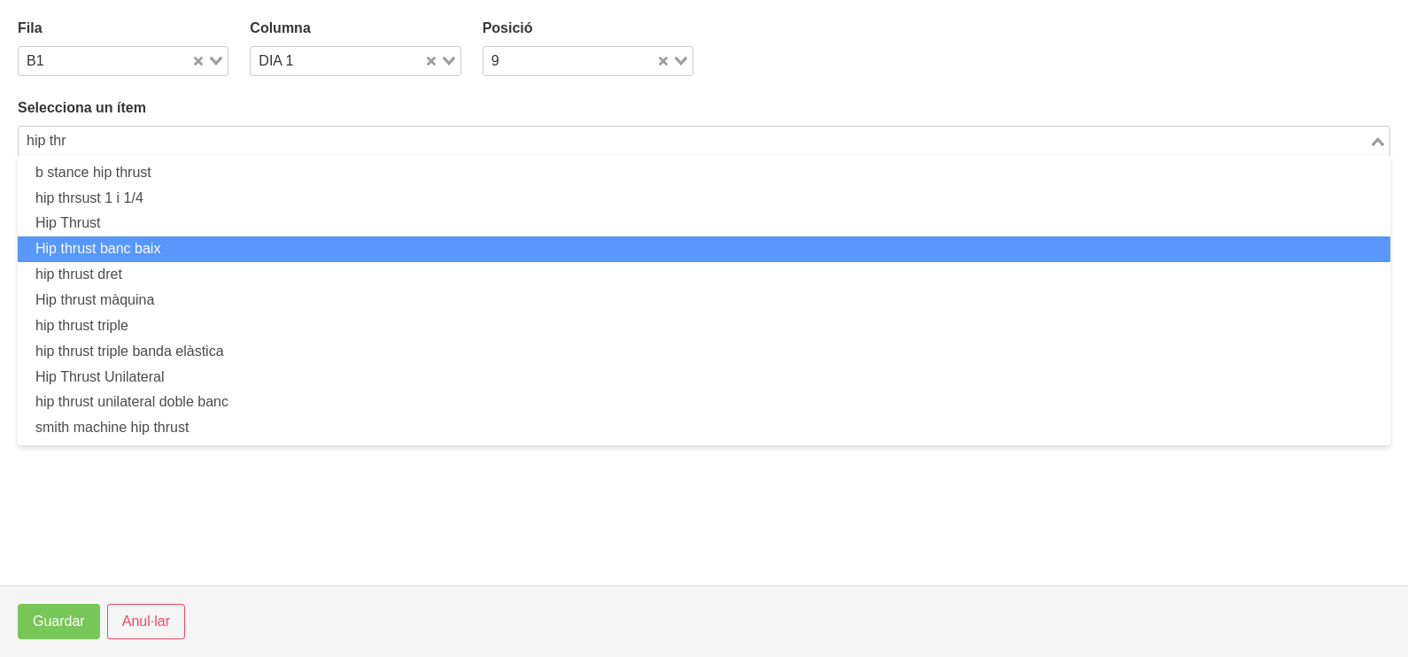
click at [190, 255] on li "Hip thrust banc baix" at bounding box center [704, 250] width 1373 height 26
type input "hip thr"
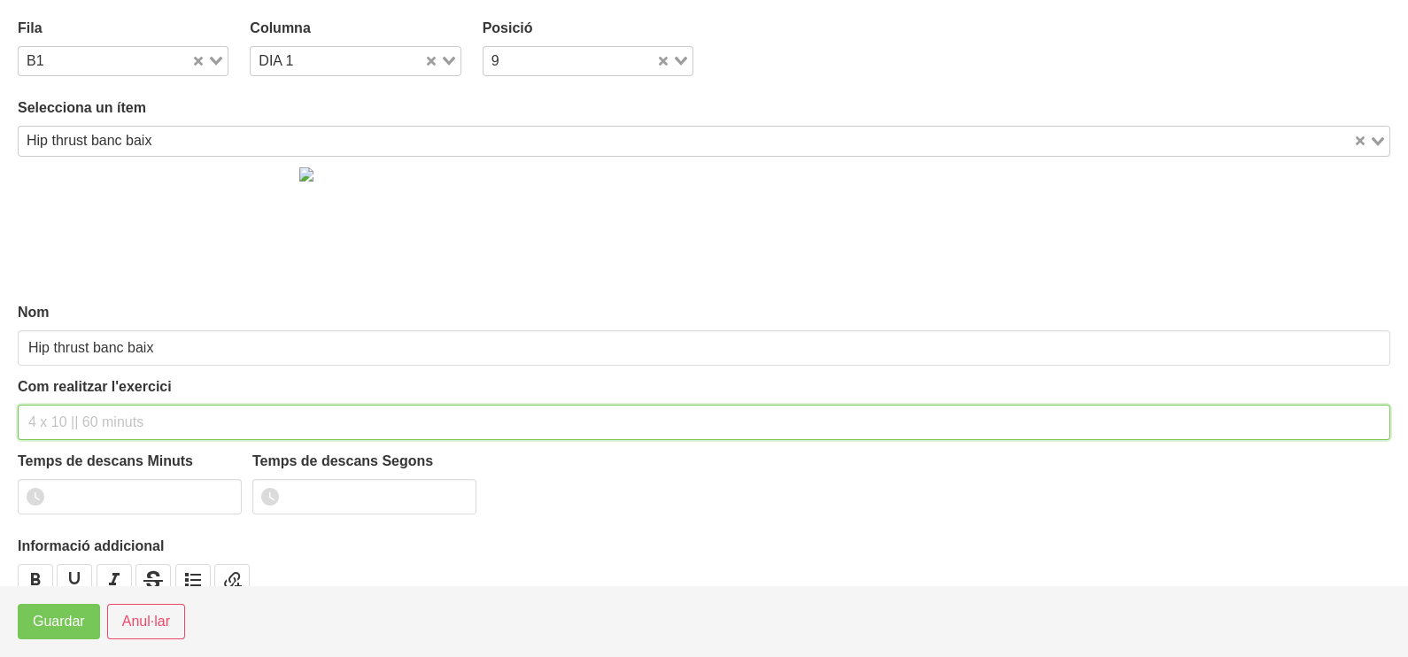
click at [103, 411] on input "text" at bounding box center [704, 422] width 1373 height 35
type input "3 x 8-10 a 2011 60""
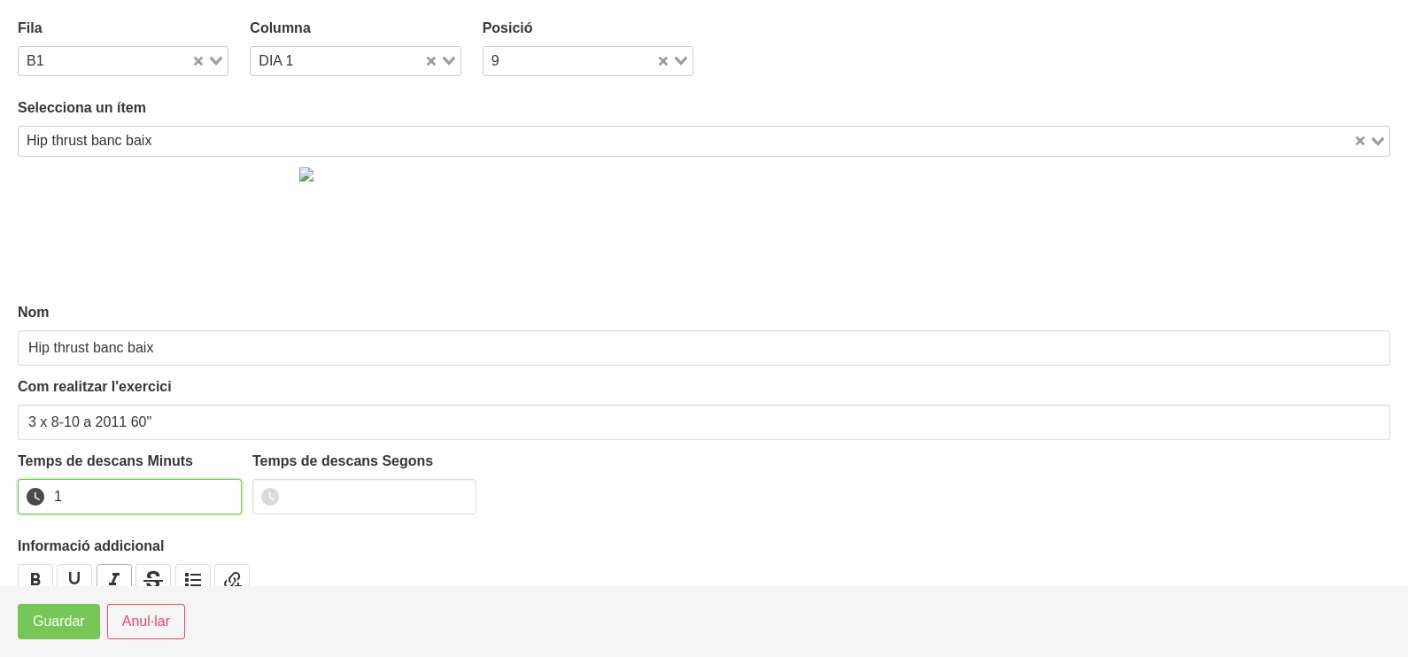
drag, startPoint x: 226, startPoint y: 489, endPoint x: 124, endPoint y: 564, distance: 126.7
type input "1"
click at [223, 492] on input "1" at bounding box center [130, 496] width 224 height 35
click at [66, 638] on button "Guardar" at bounding box center [59, 621] width 82 height 35
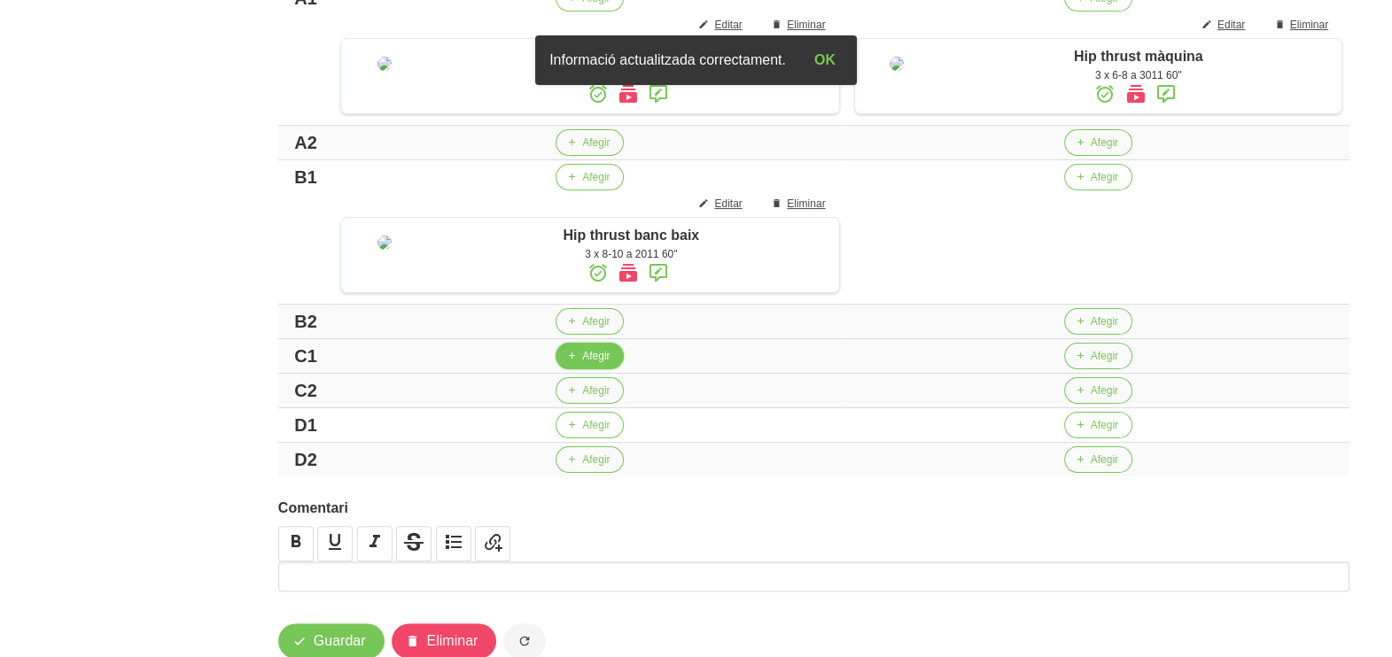
click at [575, 369] on button "Afegir" at bounding box center [589, 356] width 68 height 27
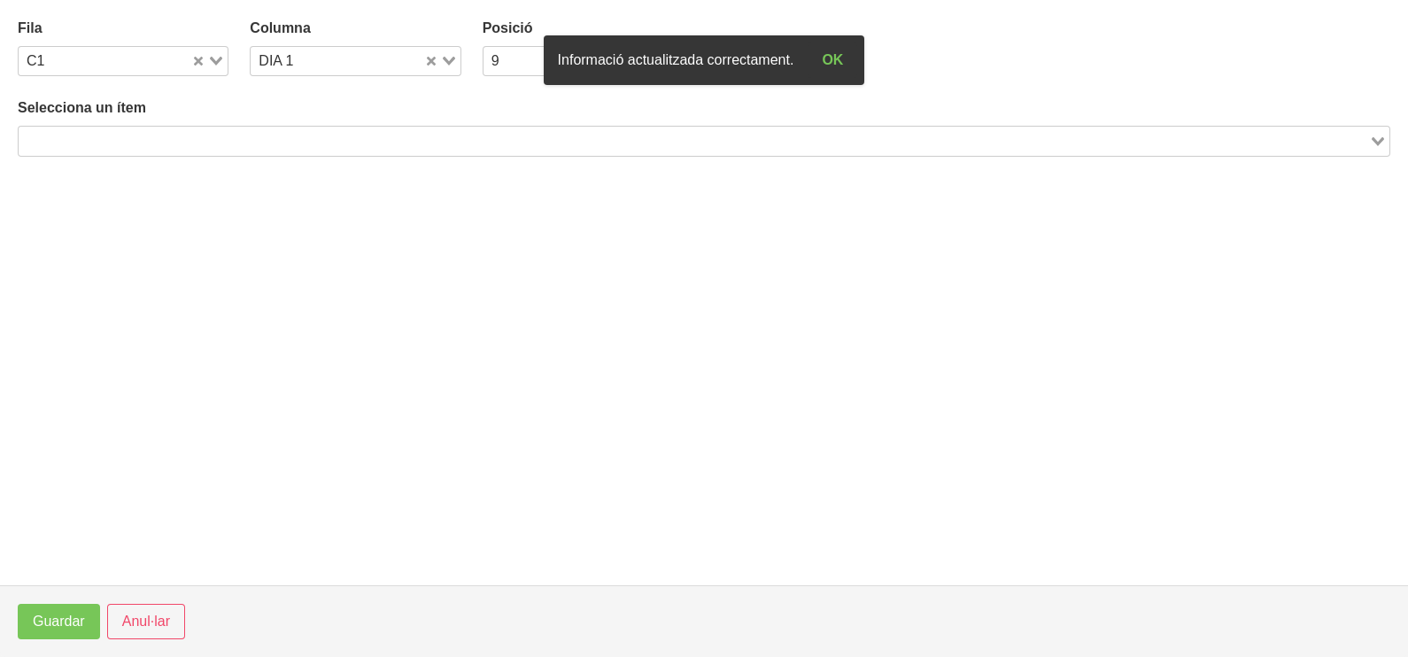
click at [192, 139] on input "Search for option" at bounding box center [693, 140] width 1347 height 21
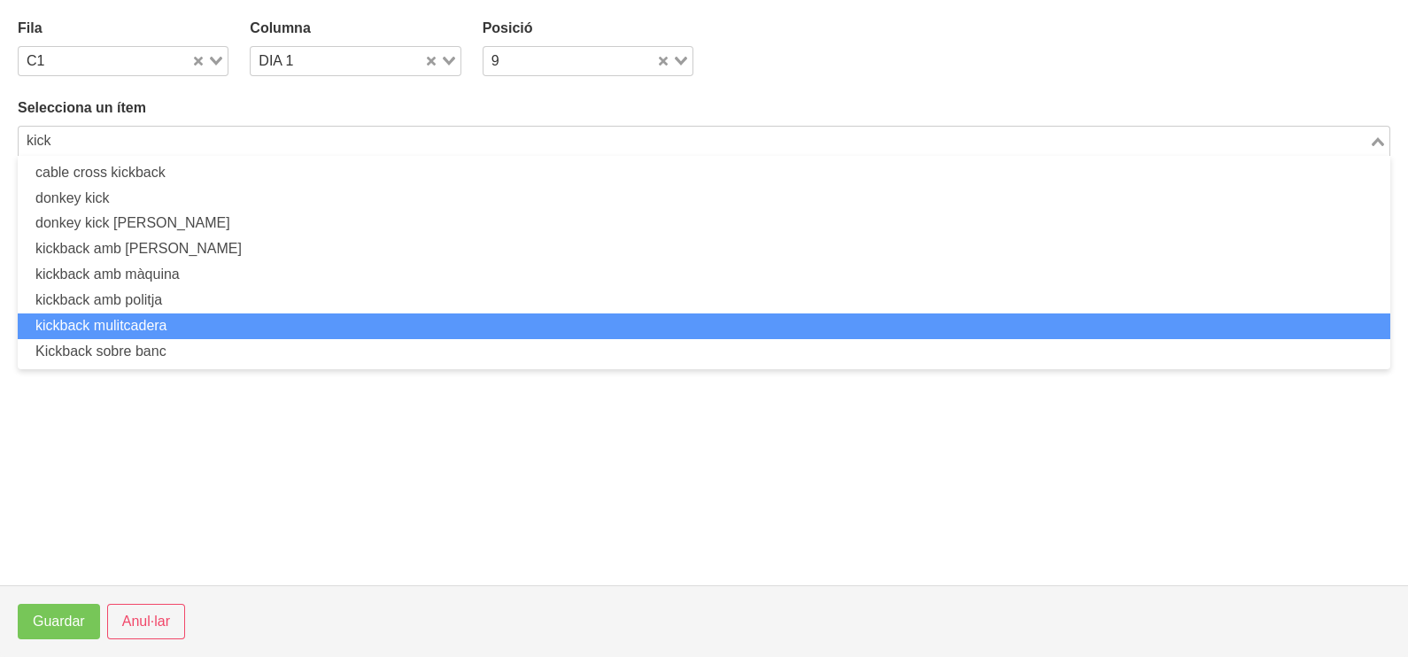
click at [201, 326] on li "kickback mulitcadera" at bounding box center [704, 327] width 1373 height 26
type input "kick"
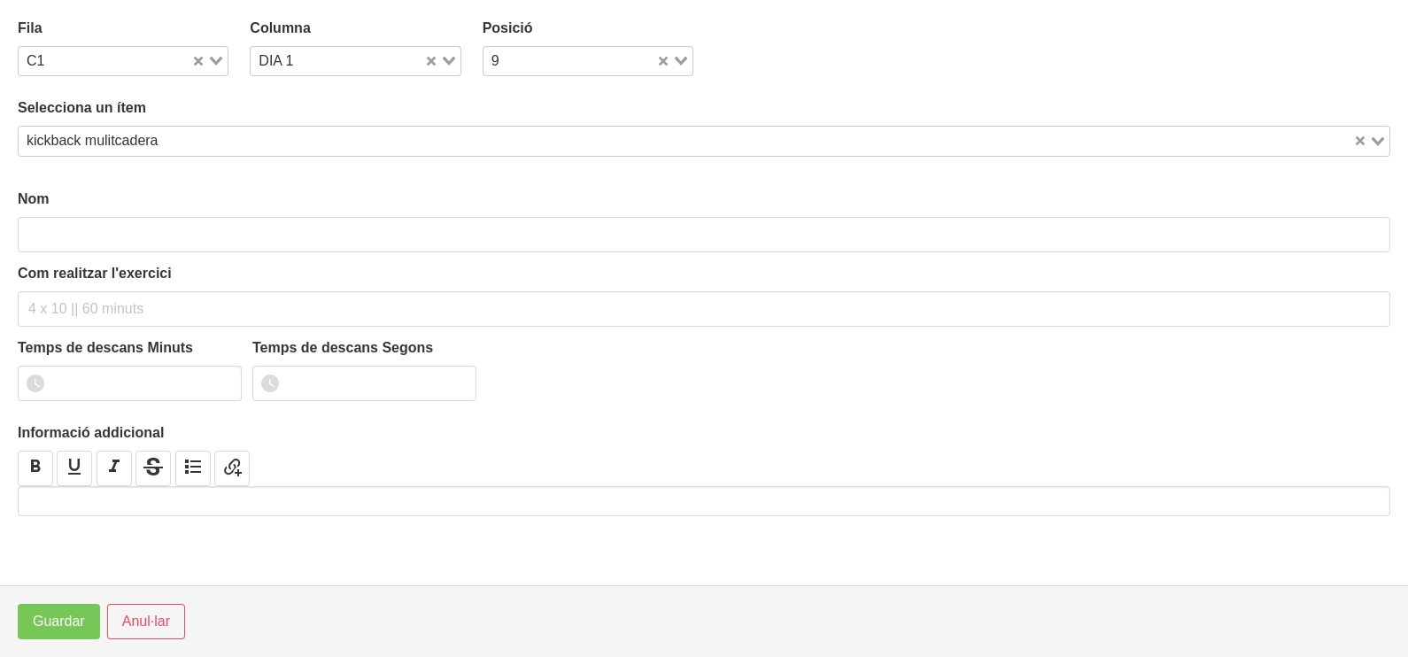
type input "kickback mulitcadera"
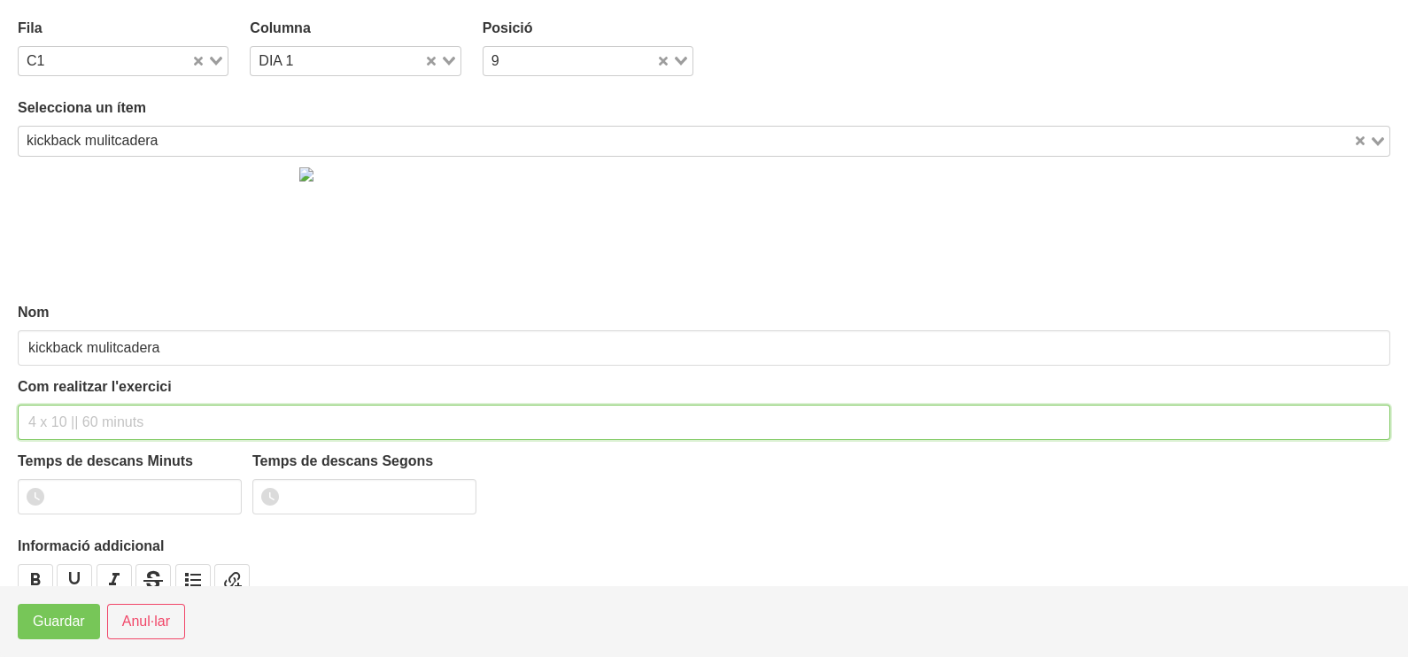
click at [71, 421] on input "text" at bounding box center [704, 422] width 1373 height 35
type input "3 x 10-12 a 2010 60""
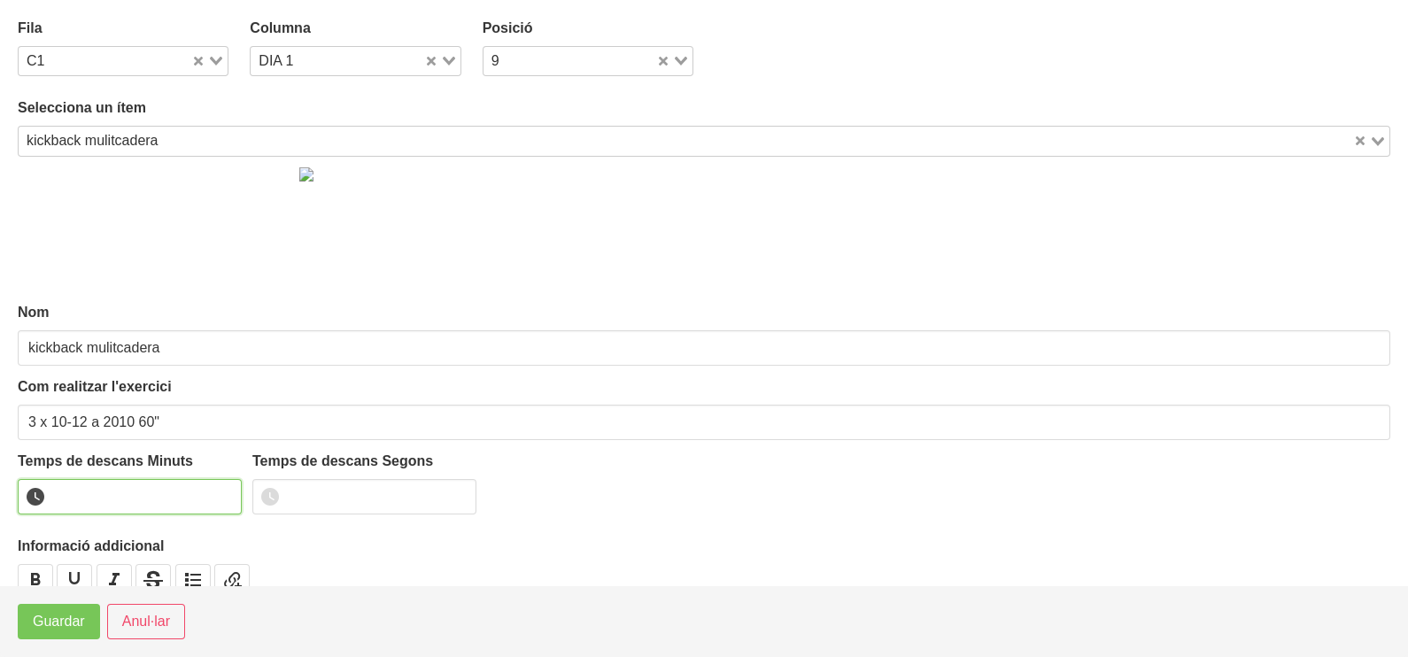
click at [225, 482] on input "number" at bounding box center [130, 496] width 224 height 35
drag, startPoint x: 222, startPoint y: 492, endPoint x: 124, endPoint y: 545, distance: 111.8
type input "1"
click at [221, 492] on input "1" at bounding box center [130, 496] width 224 height 35
click at [74, 625] on span "Guardar" at bounding box center [59, 621] width 52 height 21
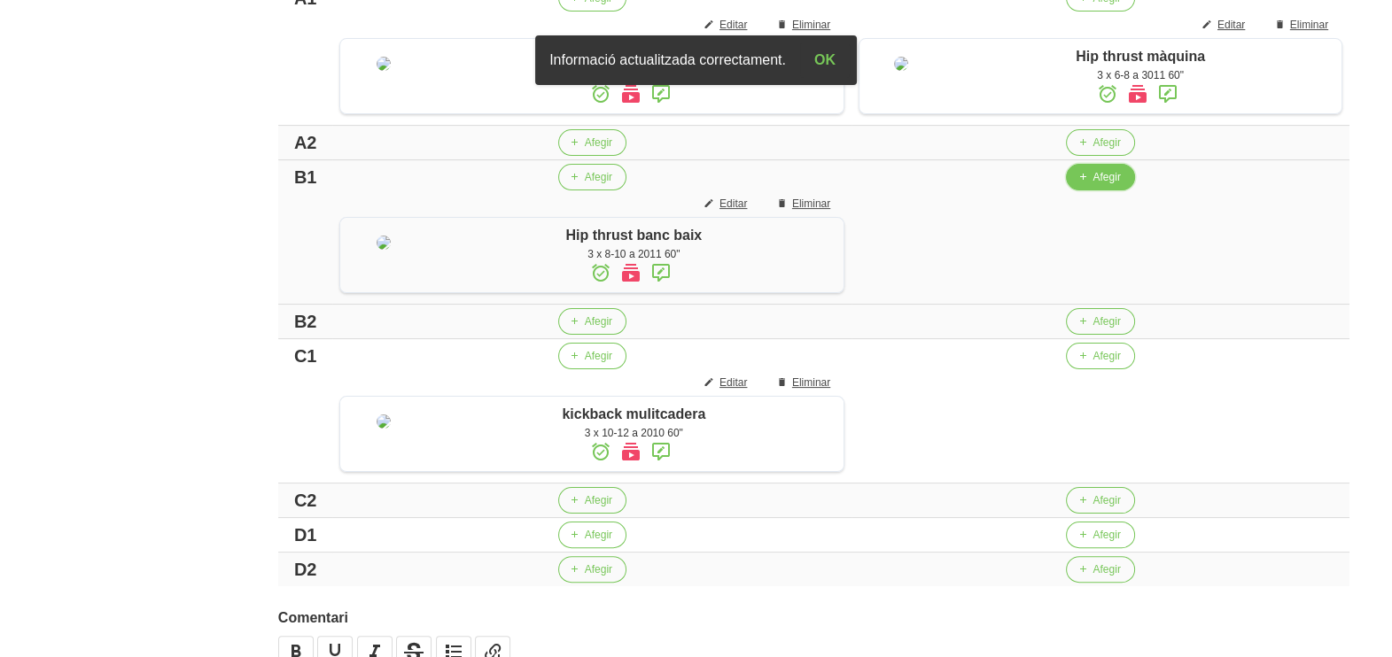
click at [1087, 190] on button "Afegir" at bounding box center [1100, 177] width 68 height 27
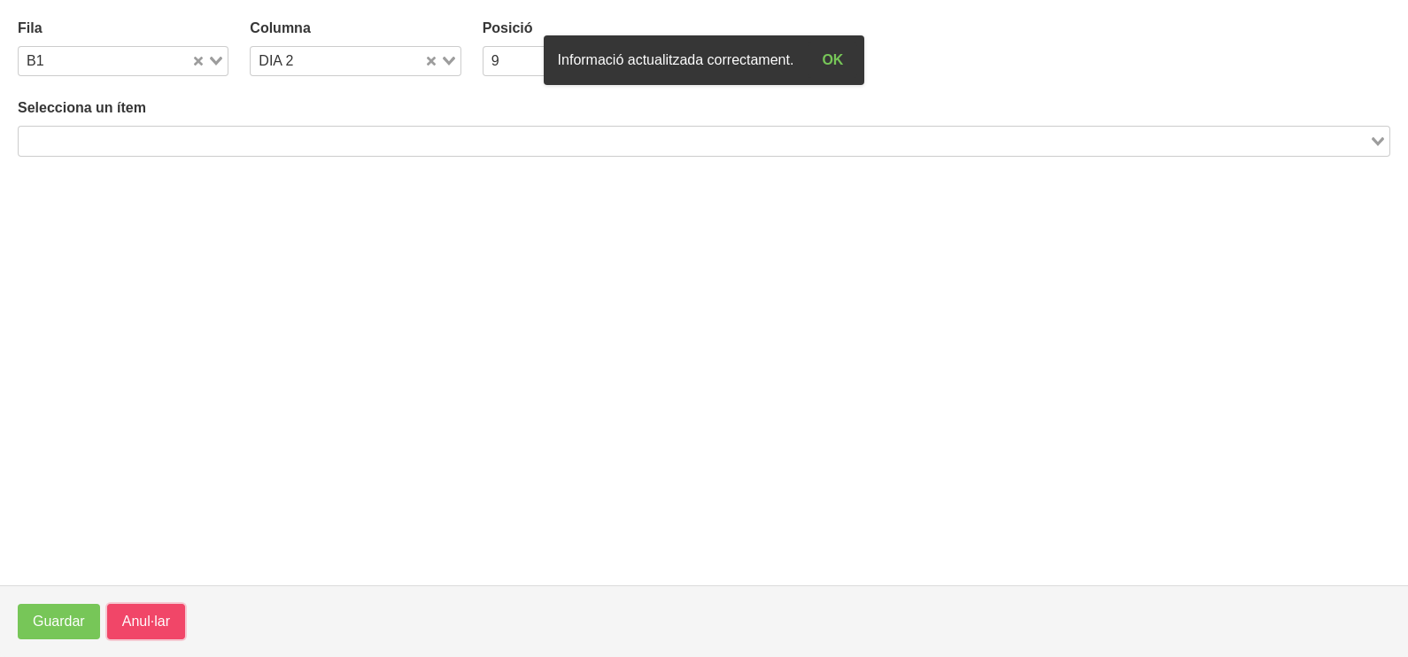
drag, startPoint x: 127, startPoint y: 629, endPoint x: 406, endPoint y: 523, distance: 298.6
click at [131, 627] on span "Anul·lar" at bounding box center [146, 621] width 48 height 21
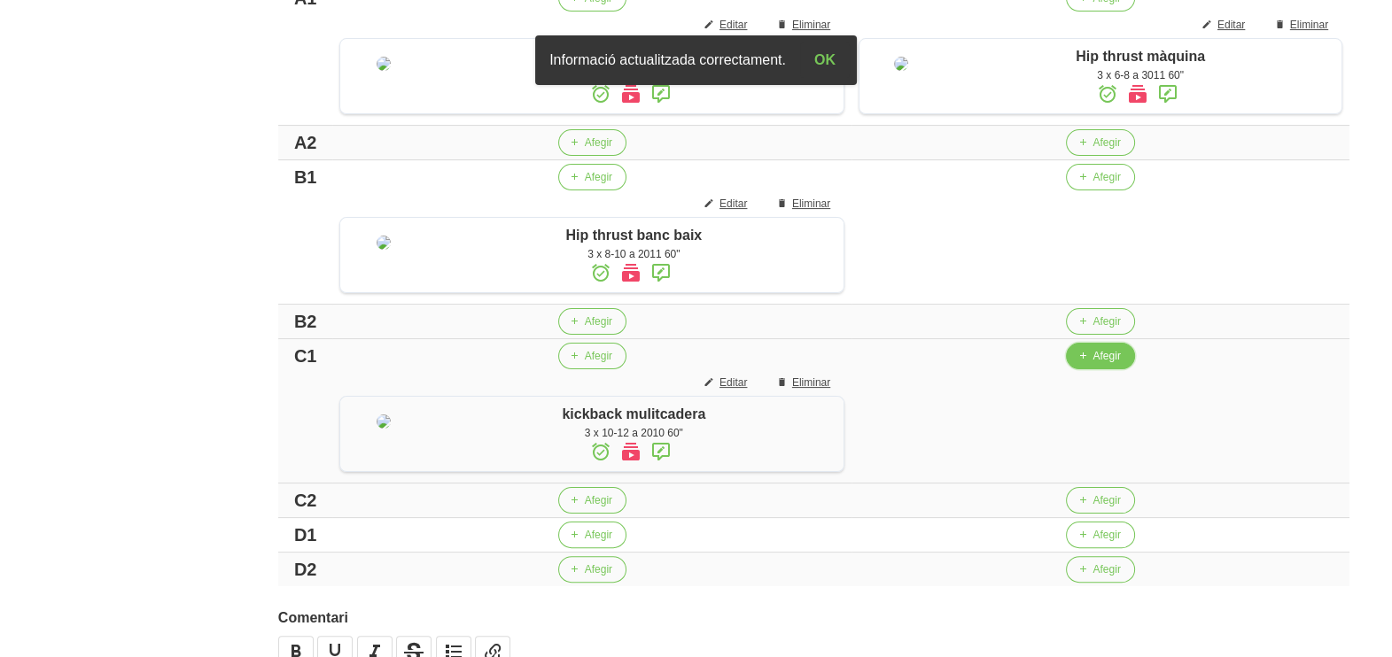
click at [1092, 364] on span "Afegir" at bounding box center [1105, 356] width 27 height 16
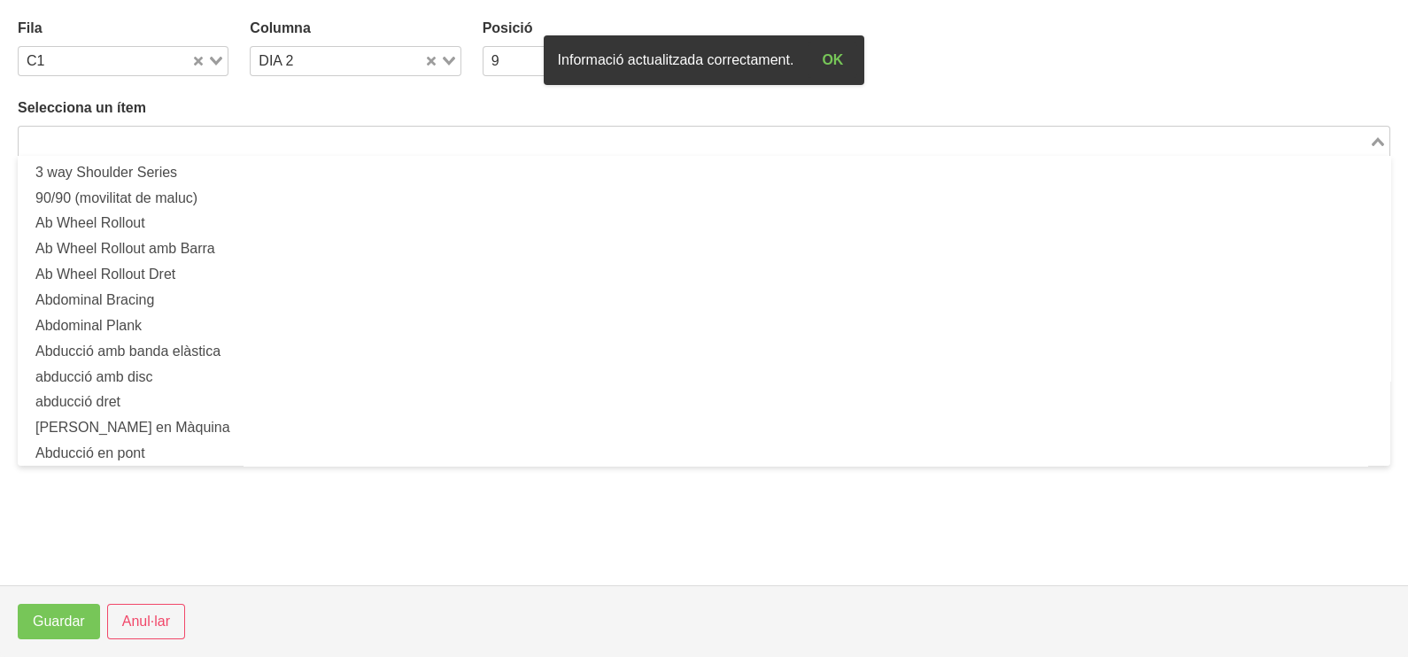
click at [265, 137] on input "Search for option" at bounding box center [693, 140] width 1347 height 21
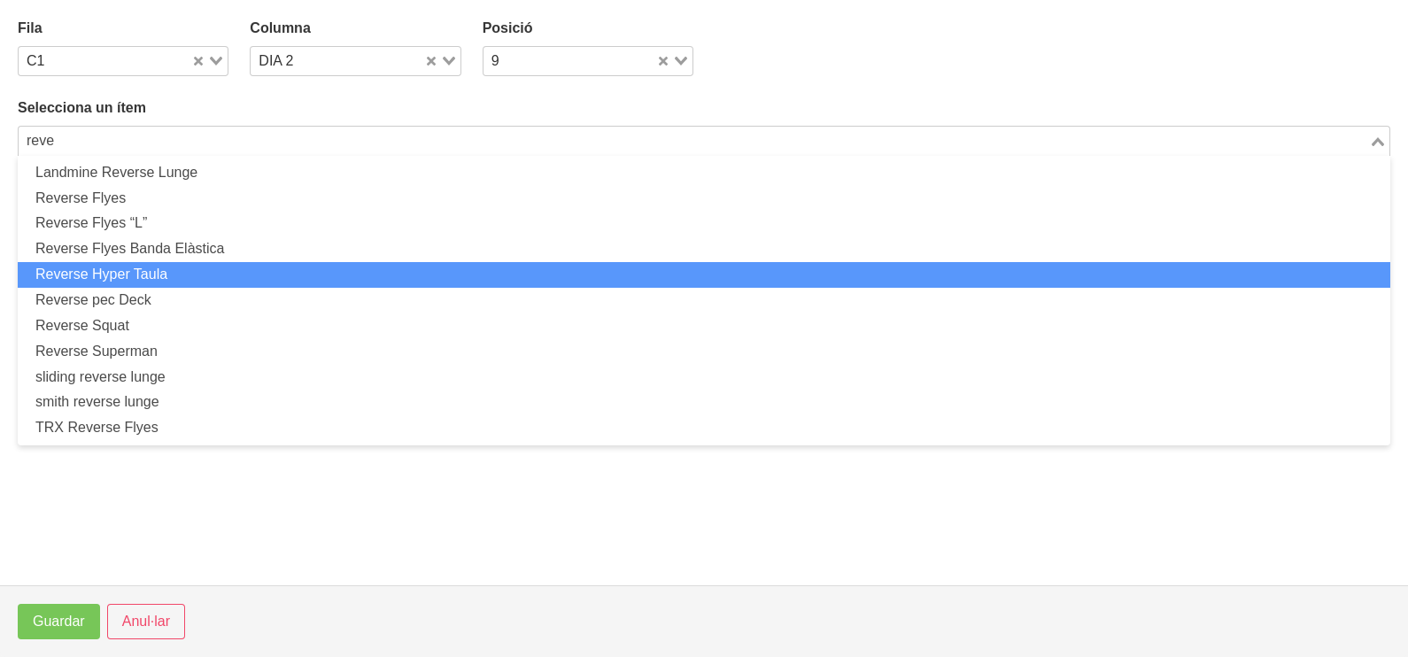
click at [201, 275] on li "Reverse Hyper Taula" at bounding box center [704, 275] width 1373 height 26
type input "reve"
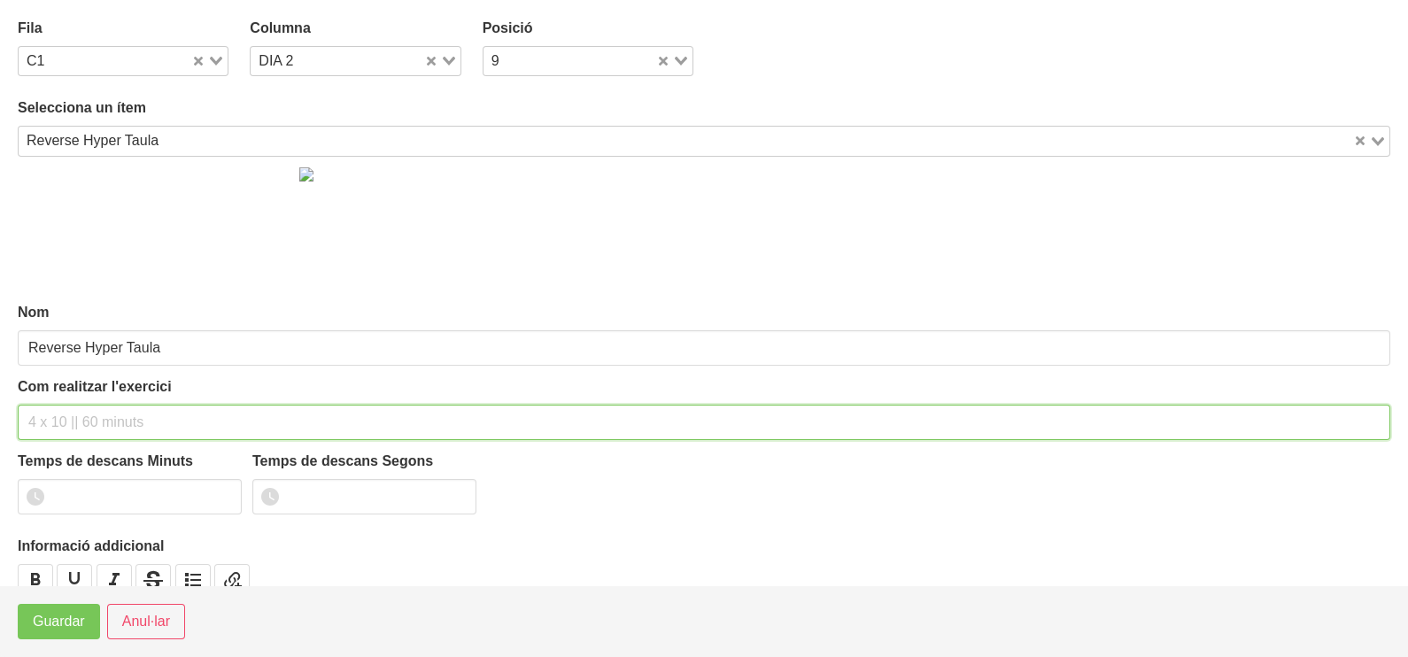
click at [93, 412] on input "text" at bounding box center [704, 422] width 1373 height 35
type input "3 x 10-12 a 2011 60""
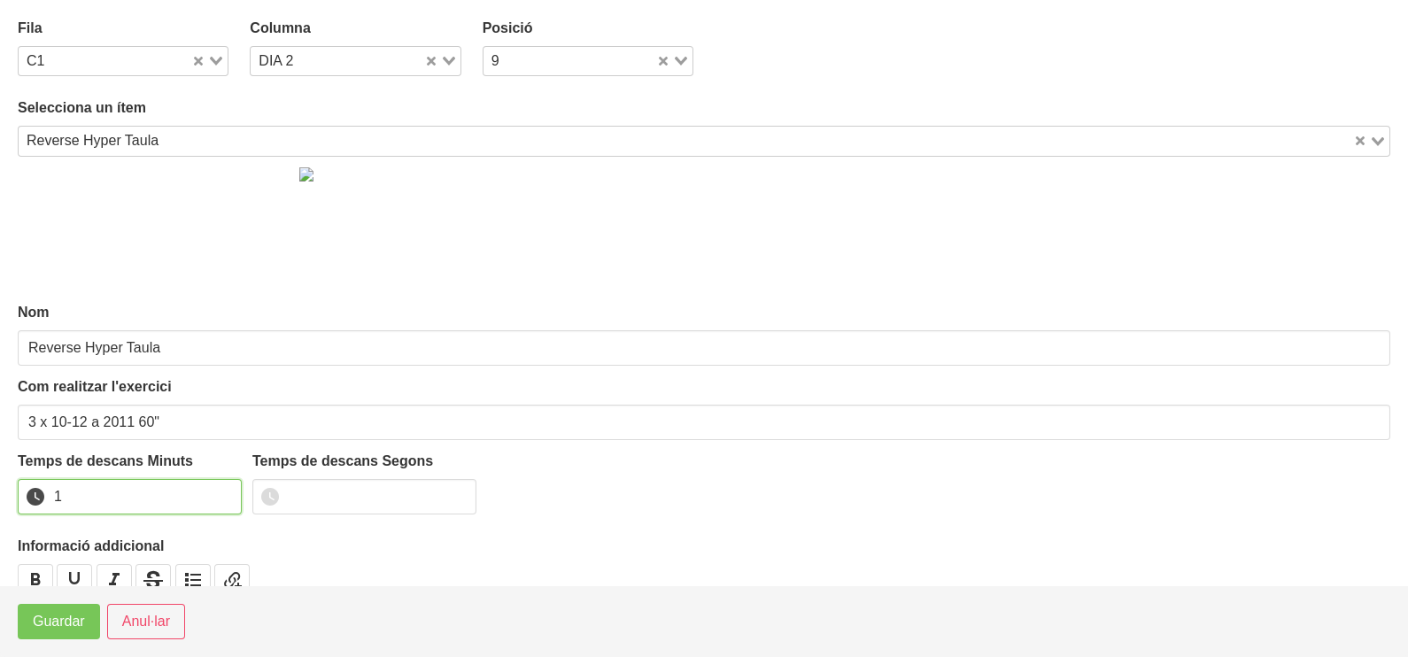
drag, startPoint x: 225, startPoint y: 491, endPoint x: 123, endPoint y: 590, distance: 142.2
type input "1"
click at [225, 493] on input "1" at bounding box center [130, 496] width 224 height 35
click at [86, 619] on button "Guardar" at bounding box center [59, 621] width 82 height 35
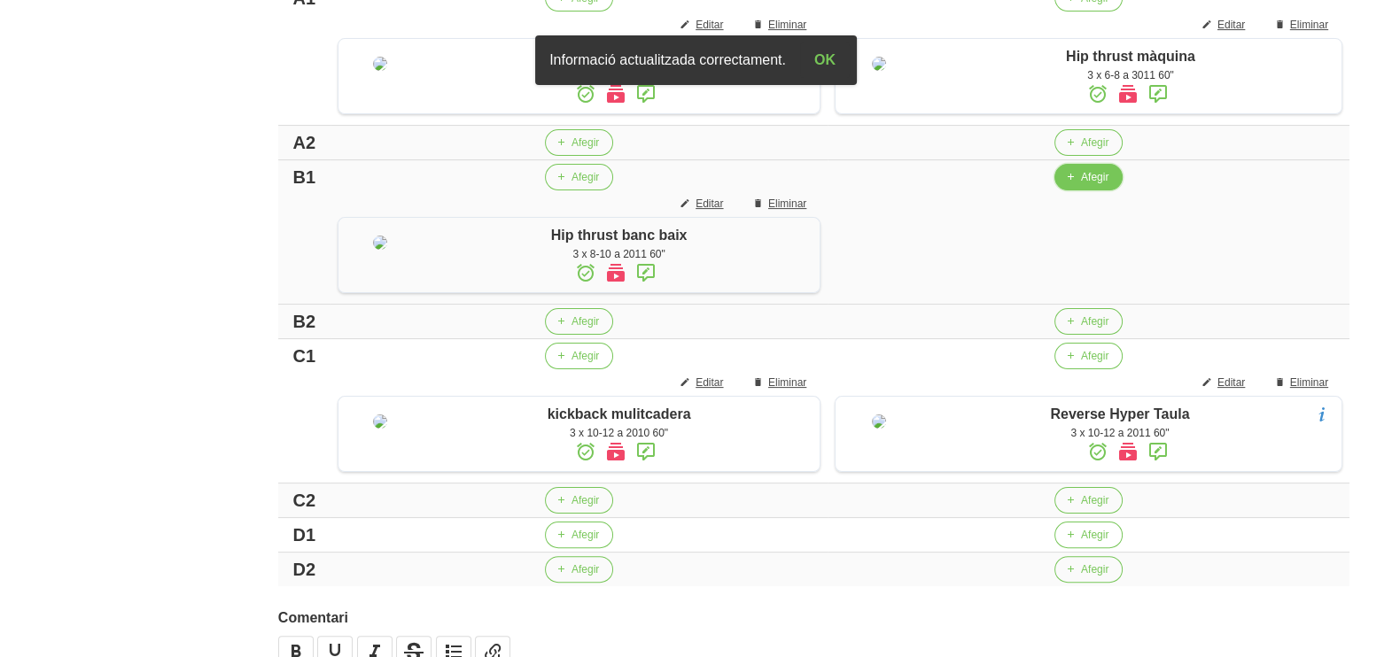
click at [1083, 185] on span "Afegir" at bounding box center [1094, 177] width 27 height 16
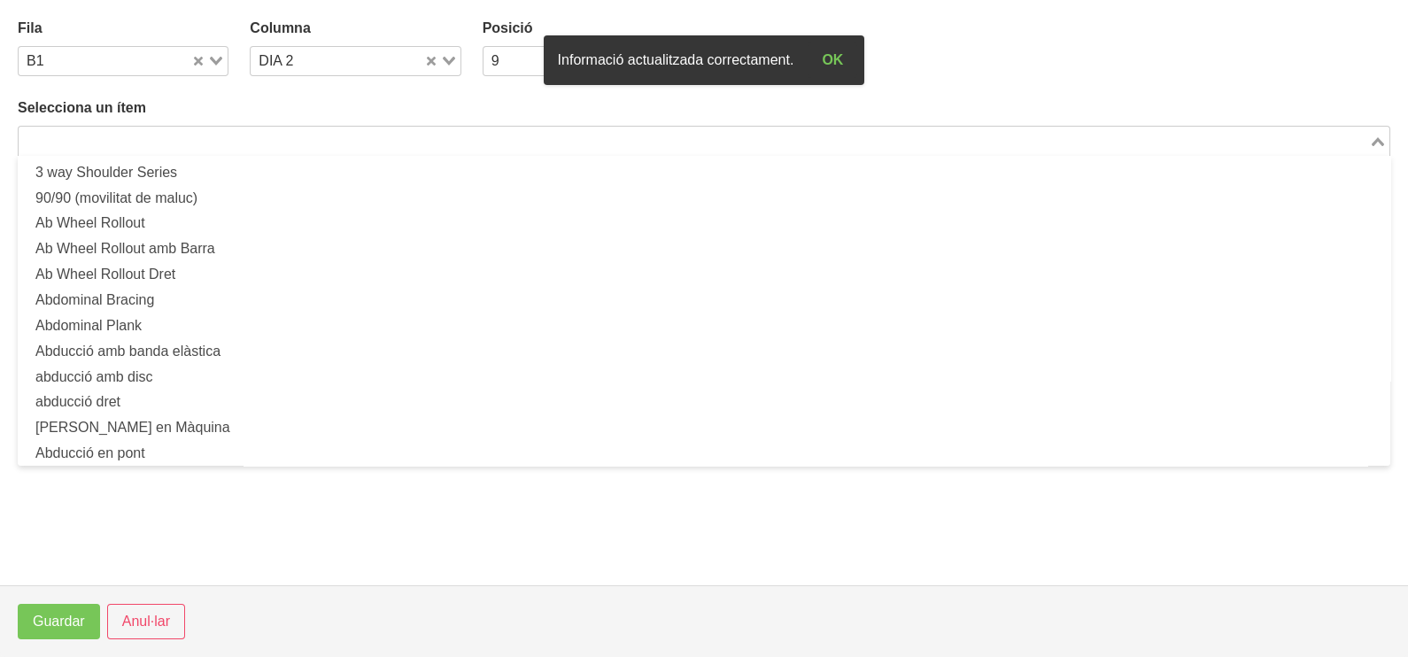
drag, startPoint x: 175, startPoint y: 142, endPoint x: 238, endPoint y: 72, distance: 94.1
click at [177, 142] on input "Search for option" at bounding box center [693, 140] width 1347 height 21
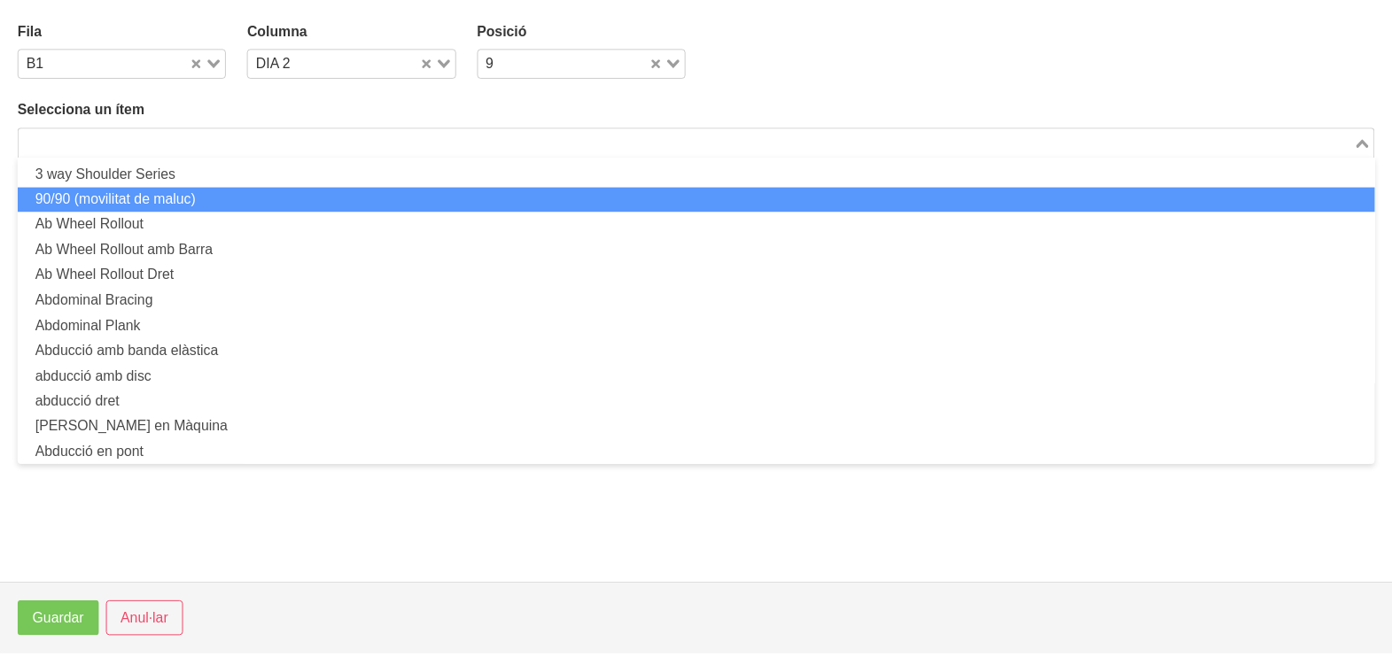
scroll to position [0, 0]
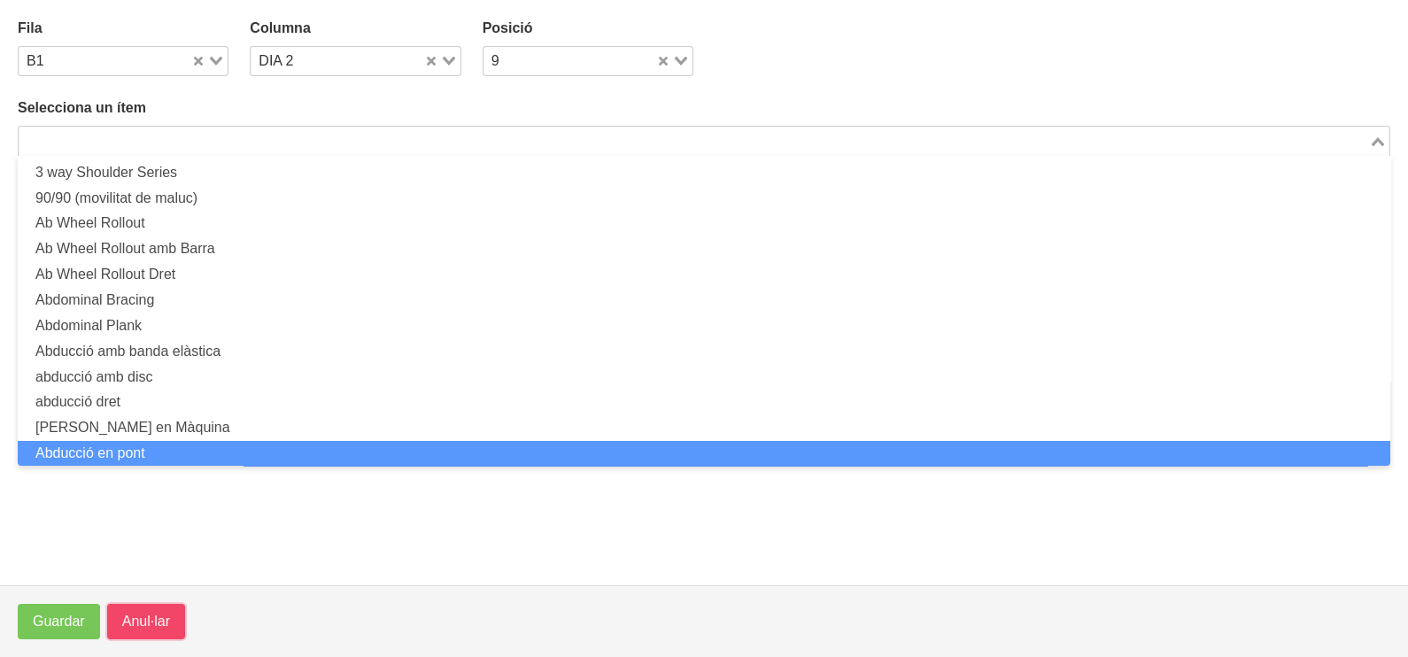
drag, startPoint x: 159, startPoint y: 616, endPoint x: 283, endPoint y: 414, distance: 237.0
click at [168, 608] on button "Anul·lar" at bounding box center [146, 621] width 78 height 35
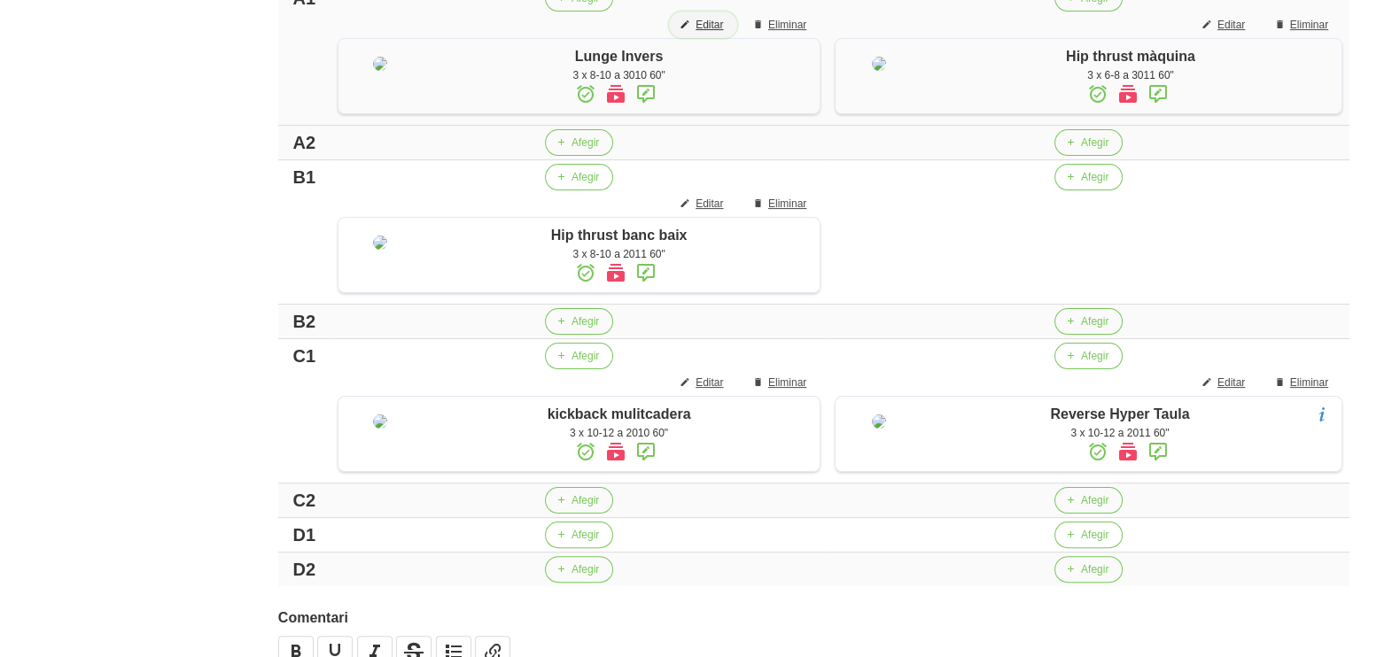
click at [709, 21] on span "Editar" at bounding box center [708, 25] width 27 height 16
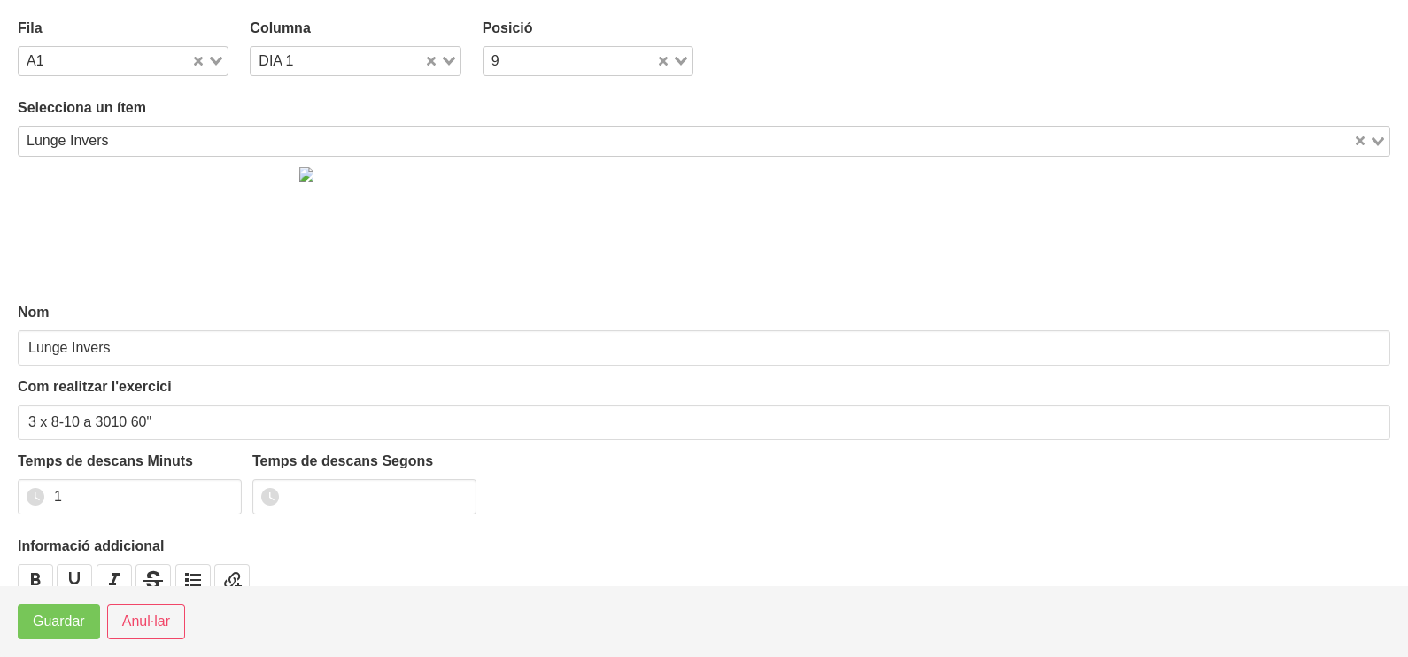
drag, startPoint x: 446, startPoint y: 55, endPoint x: 441, endPoint y: 65, distance: 10.7
click at [444, 59] on div "Loading..." at bounding box center [442, 59] width 36 height 25
drag, startPoint x: 322, startPoint y: 116, endPoint x: 253, endPoint y: 105, distance: 69.0
click at [318, 116] on li "DIA 2" at bounding box center [355, 118] width 211 height 26
click at [210, 58] on icon "Search for option" at bounding box center [213, 61] width 12 height 9
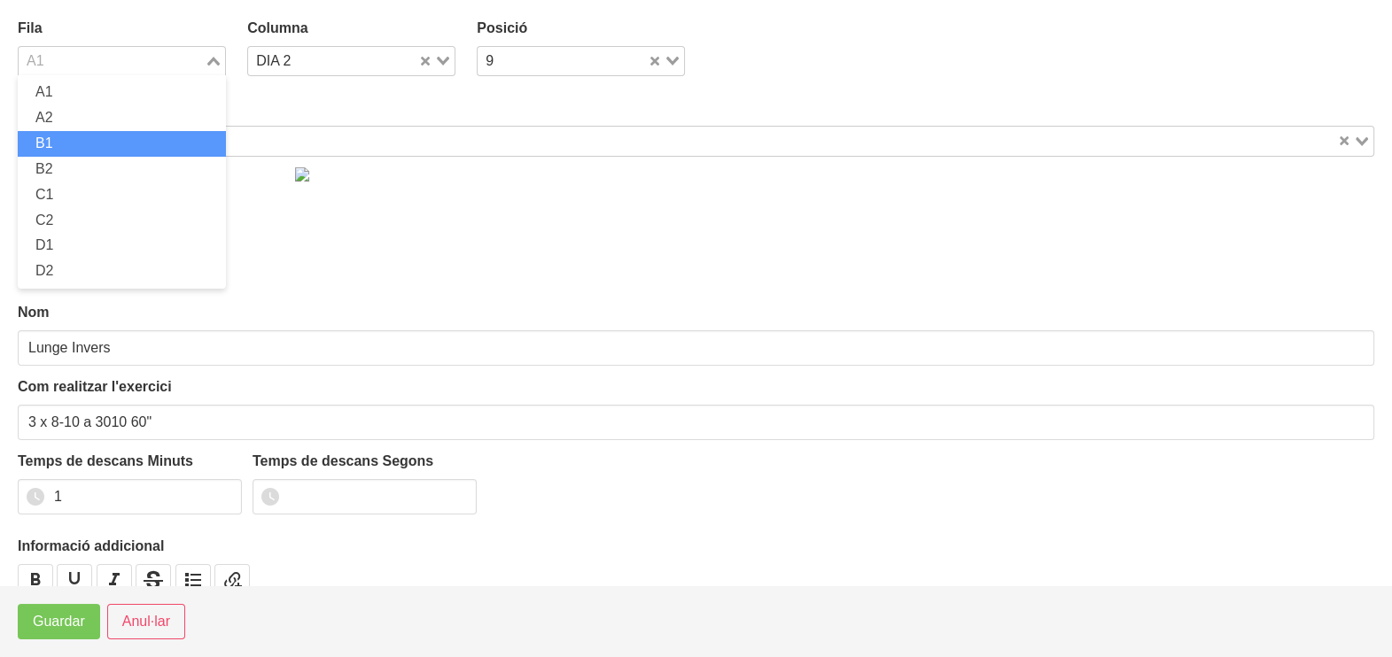
drag, startPoint x: 138, startPoint y: 136, endPoint x: 126, endPoint y: 238, distance: 103.5
click at [137, 137] on li "B1" at bounding box center [122, 144] width 208 height 26
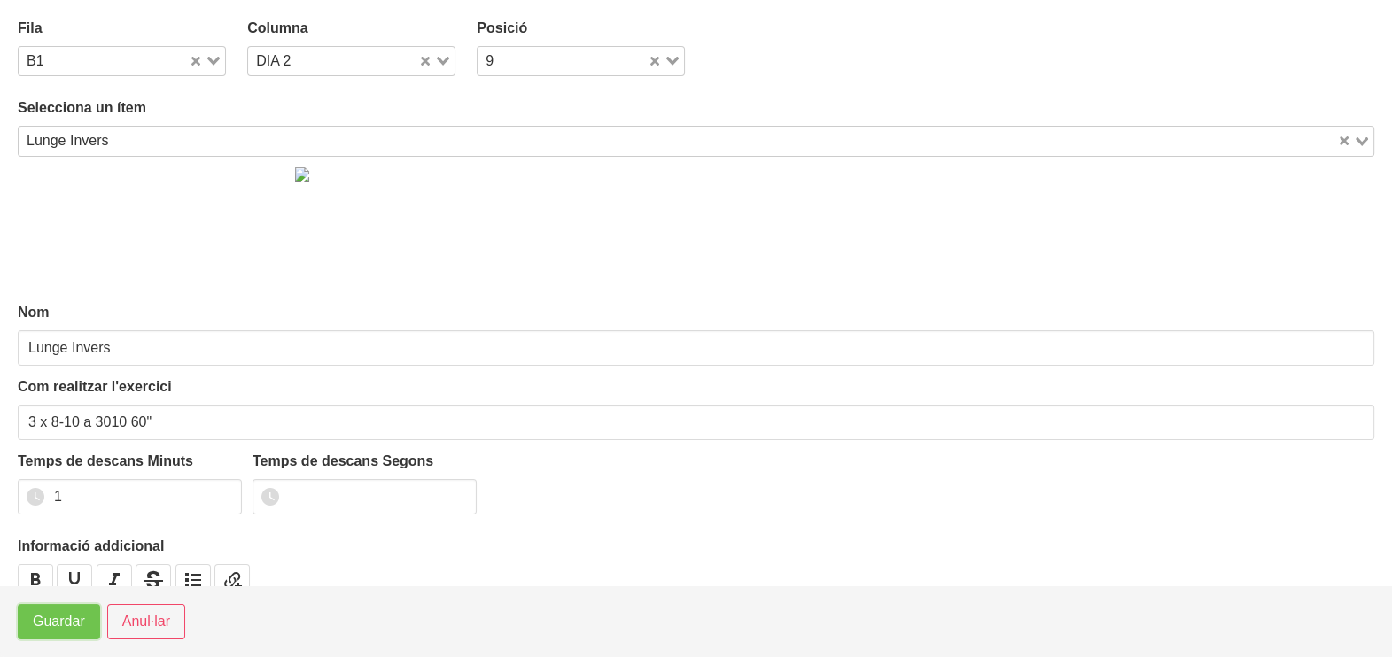
click at [66, 629] on span "Guardar" at bounding box center [59, 621] width 52 height 21
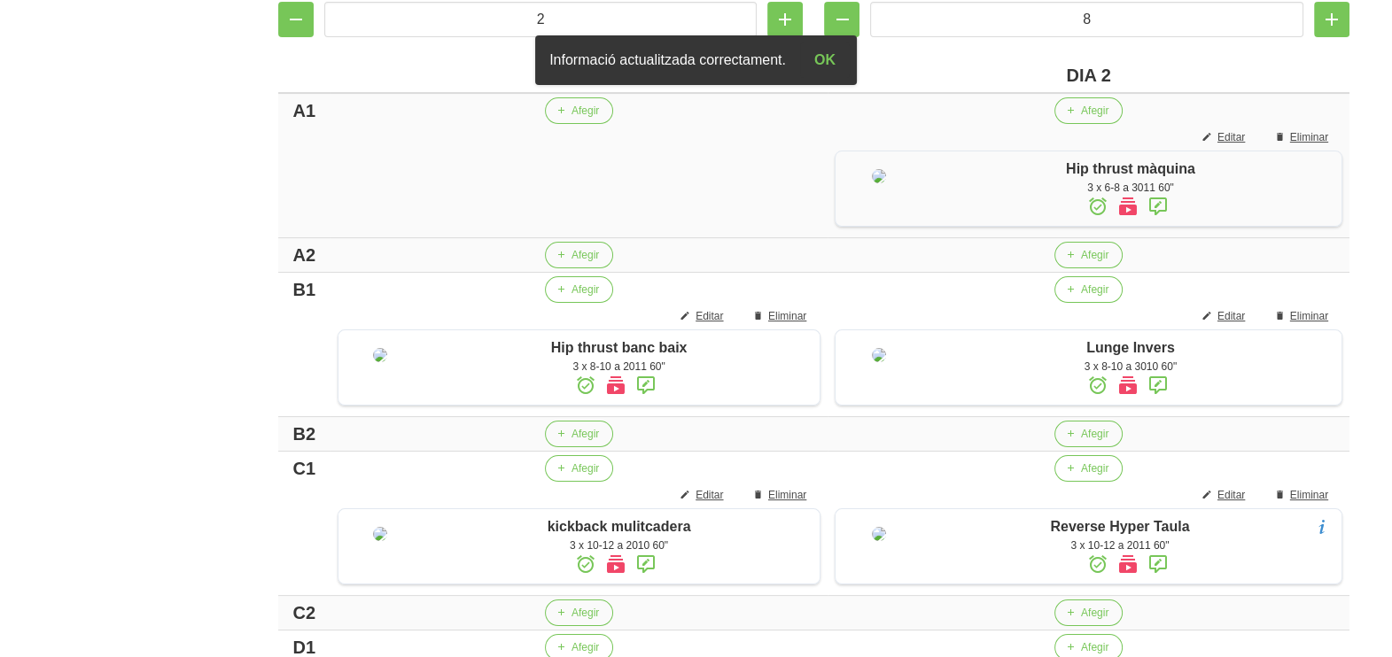
scroll to position [299, 0]
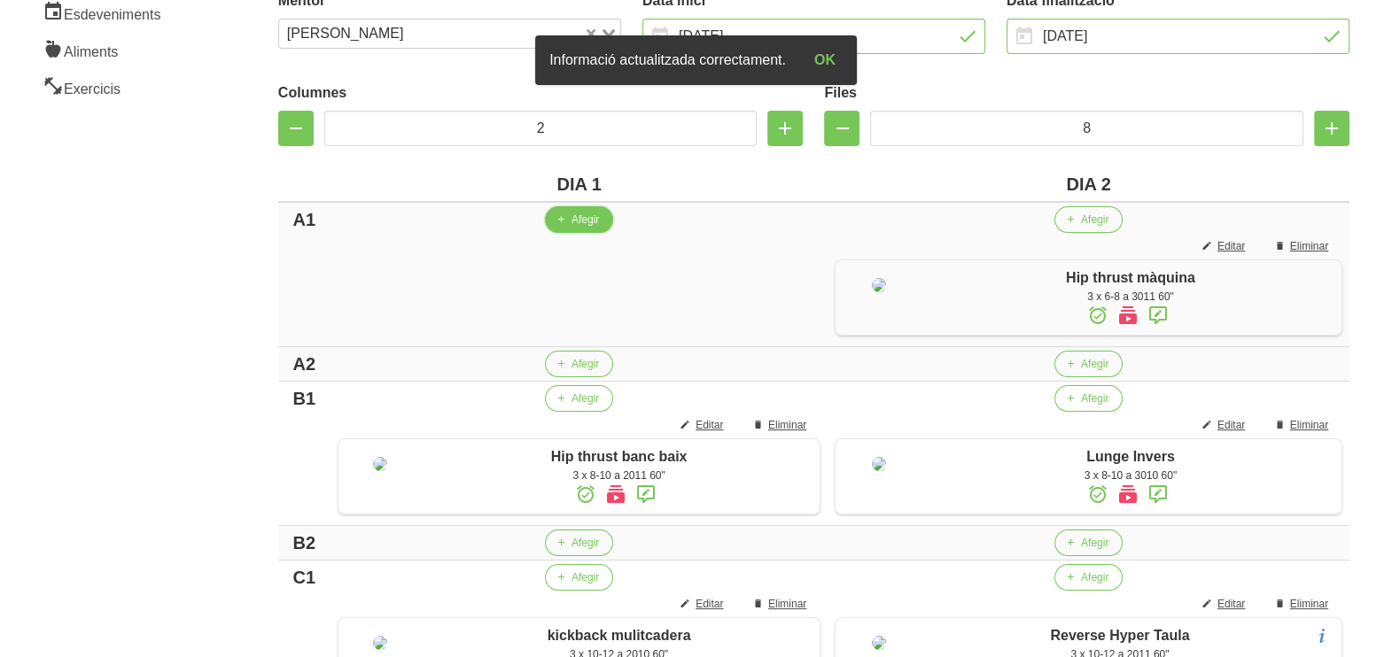
click at [583, 220] on span "Afegir" at bounding box center [584, 220] width 27 height 16
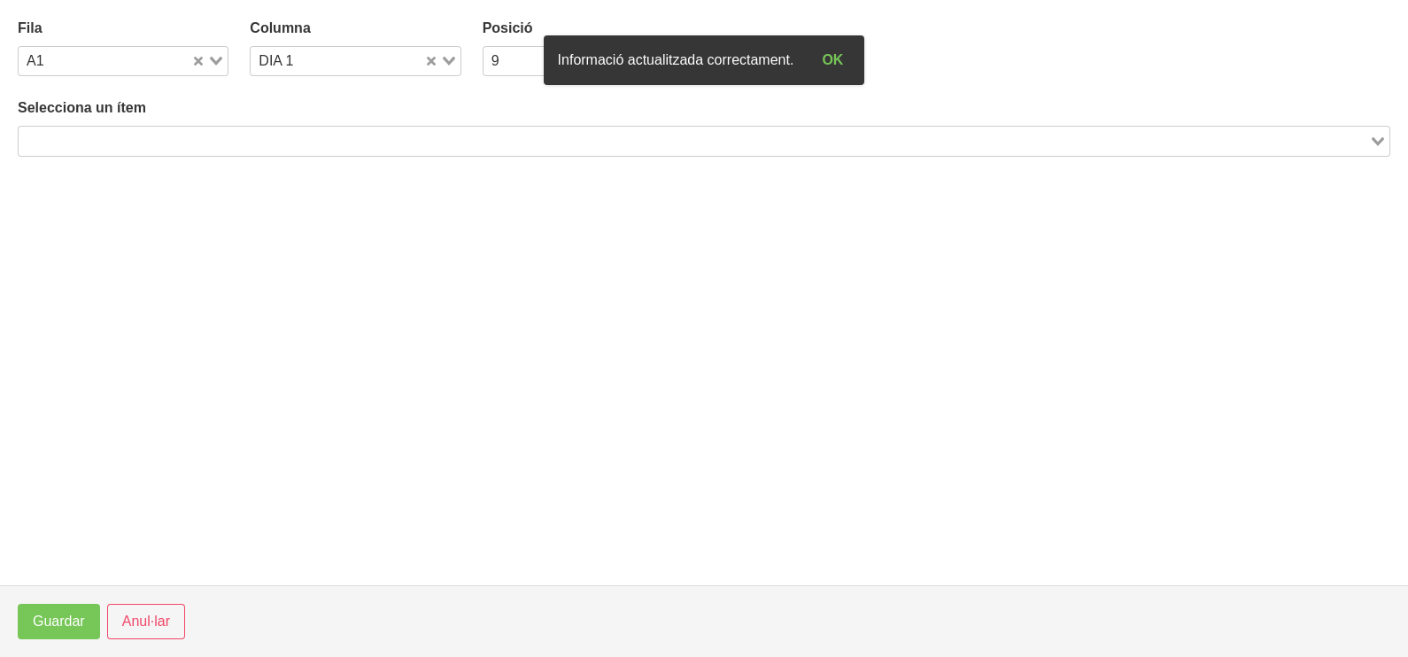
drag, startPoint x: 193, startPoint y: 135, endPoint x: 224, endPoint y: 90, distance: 54.1
click at [197, 134] on input "Search for option" at bounding box center [693, 140] width 1347 height 21
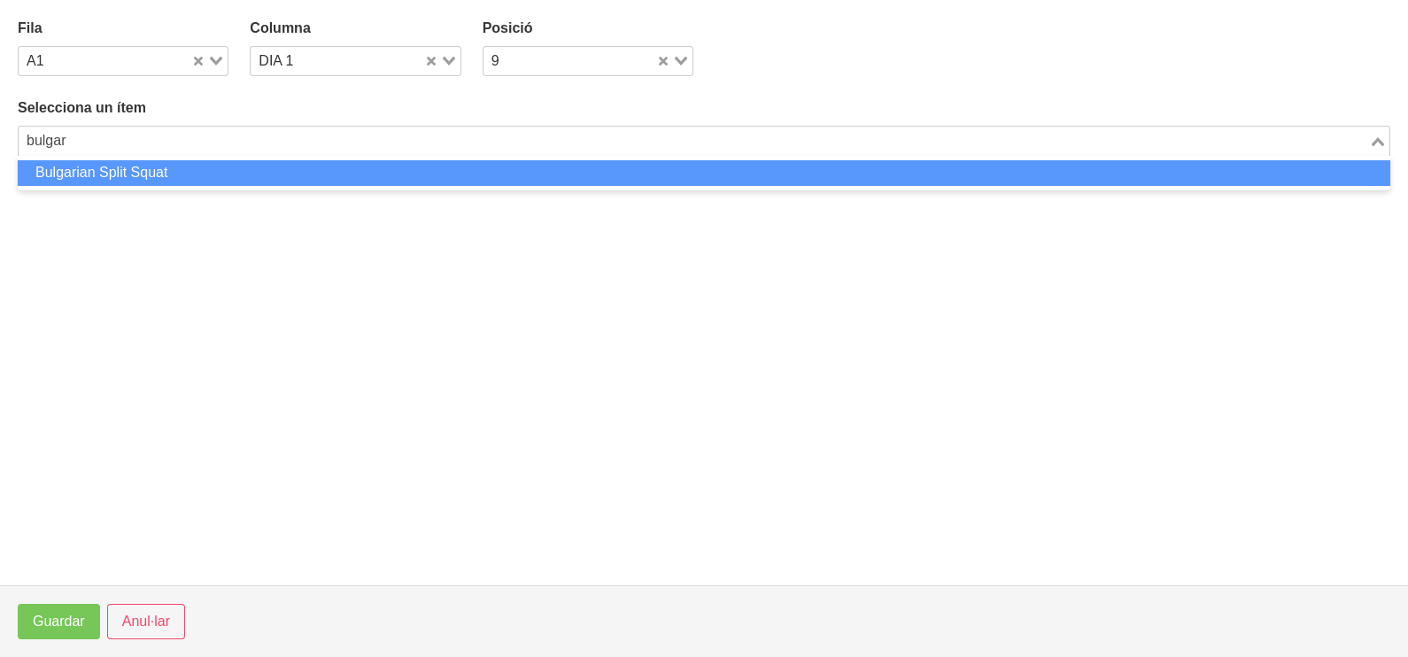
click at [181, 173] on li "Bulgarian Split Squat" at bounding box center [704, 173] width 1373 height 26
type input "bulgar"
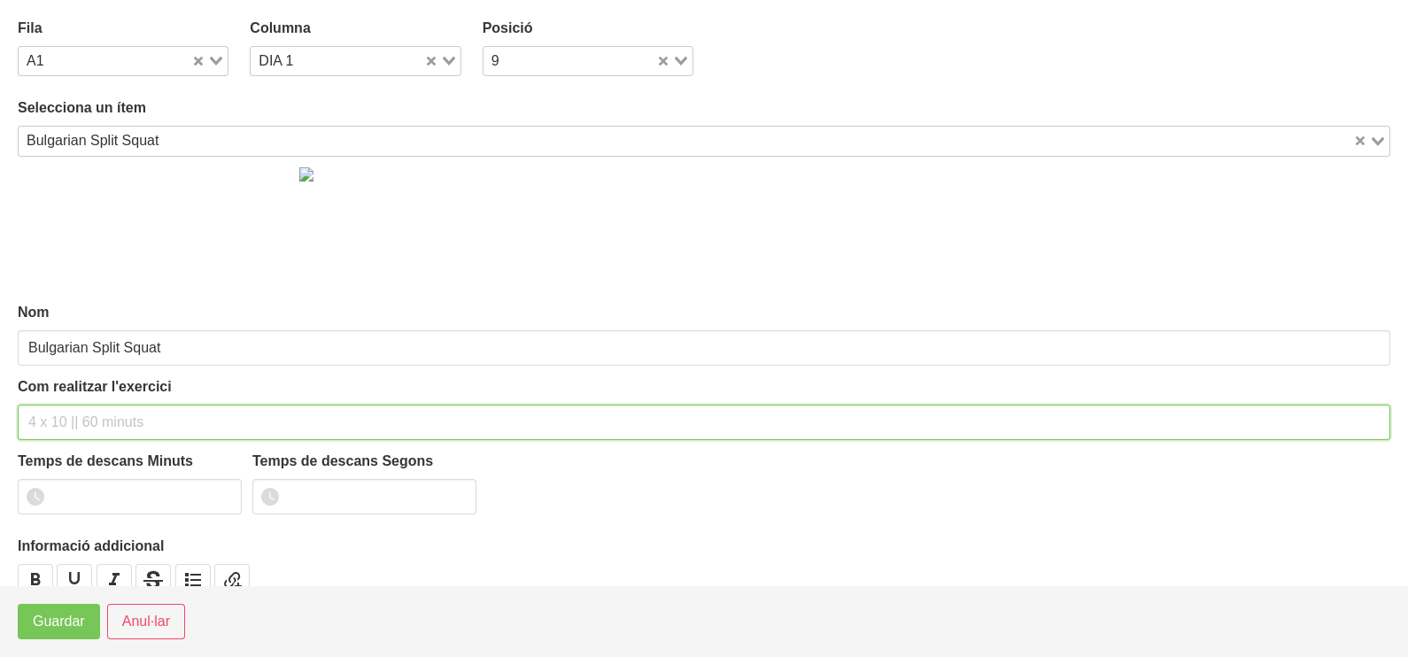
drag, startPoint x: 71, startPoint y: 418, endPoint x: 80, endPoint y: 279, distance: 139.4
click at [77, 408] on input "text" at bounding box center [704, 422] width 1373 height 35
type input "3 x 6-8 a 3010 60""
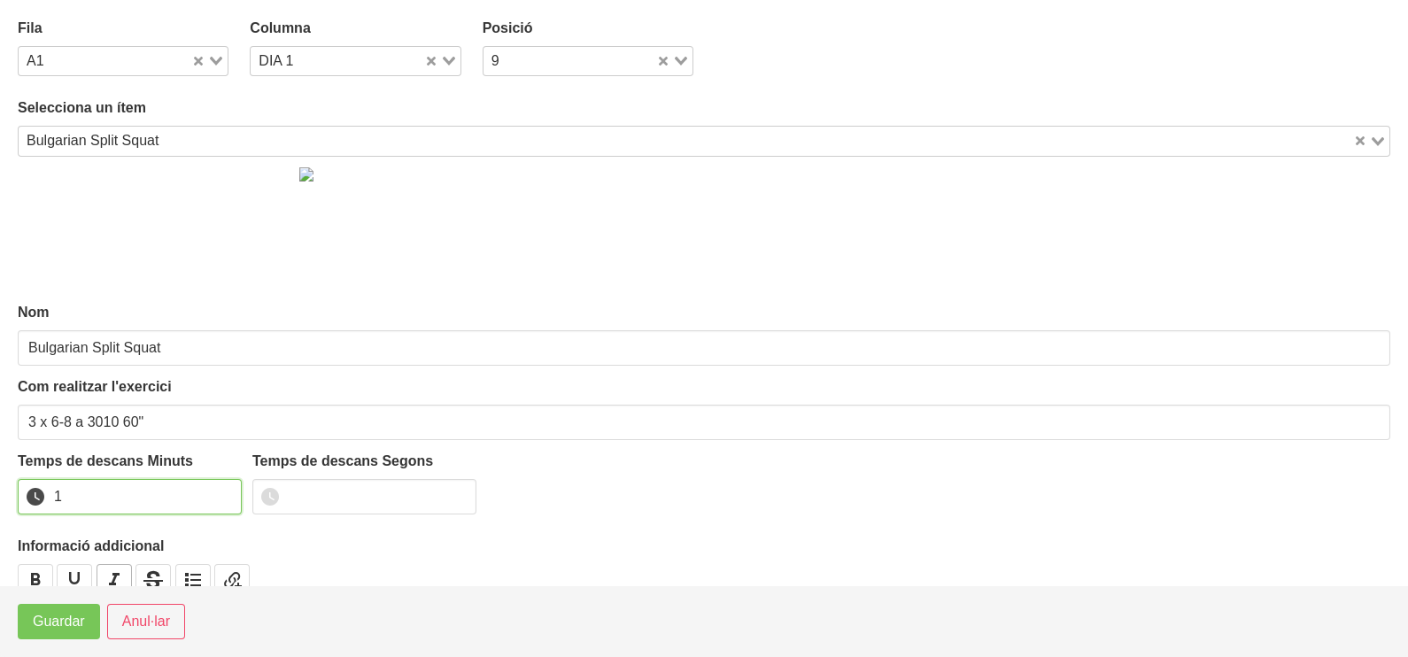
drag, startPoint x: 227, startPoint y: 489, endPoint x: 125, endPoint y: 573, distance: 132.1
type input "1"
click at [224, 493] on input "1" at bounding box center [130, 496] width 224 height 35
click at [89, 622] on button "Guardar" at bounding box center [59, 621] width 82 height 35
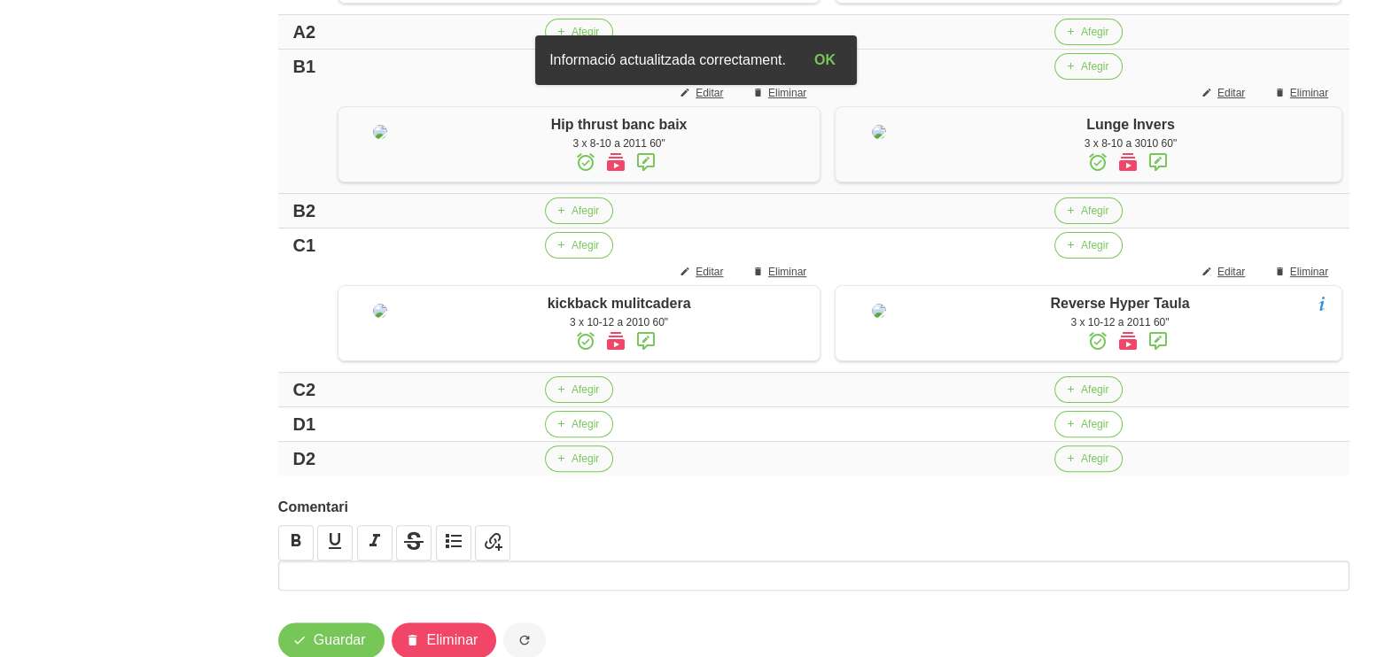
scroll to position [787, 0]
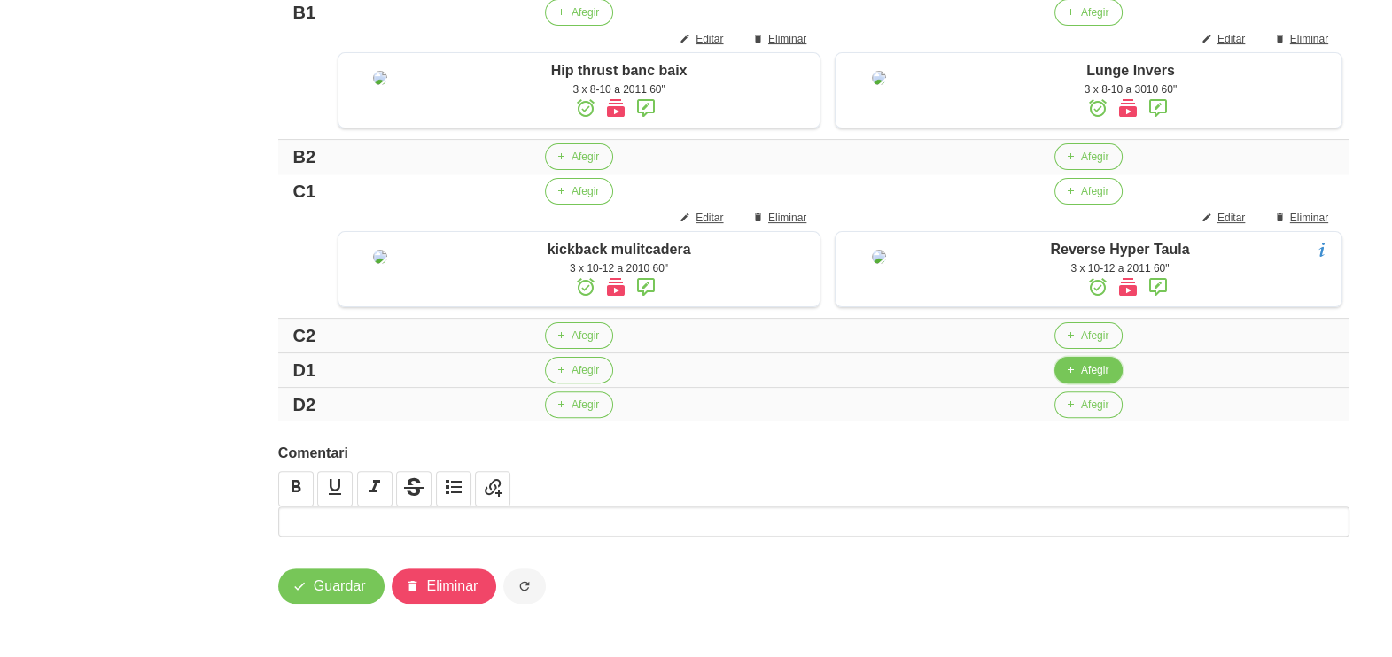
click at [1077, 370] on button "Afegir" at bounding box center [1088, 370] width 68 height 27
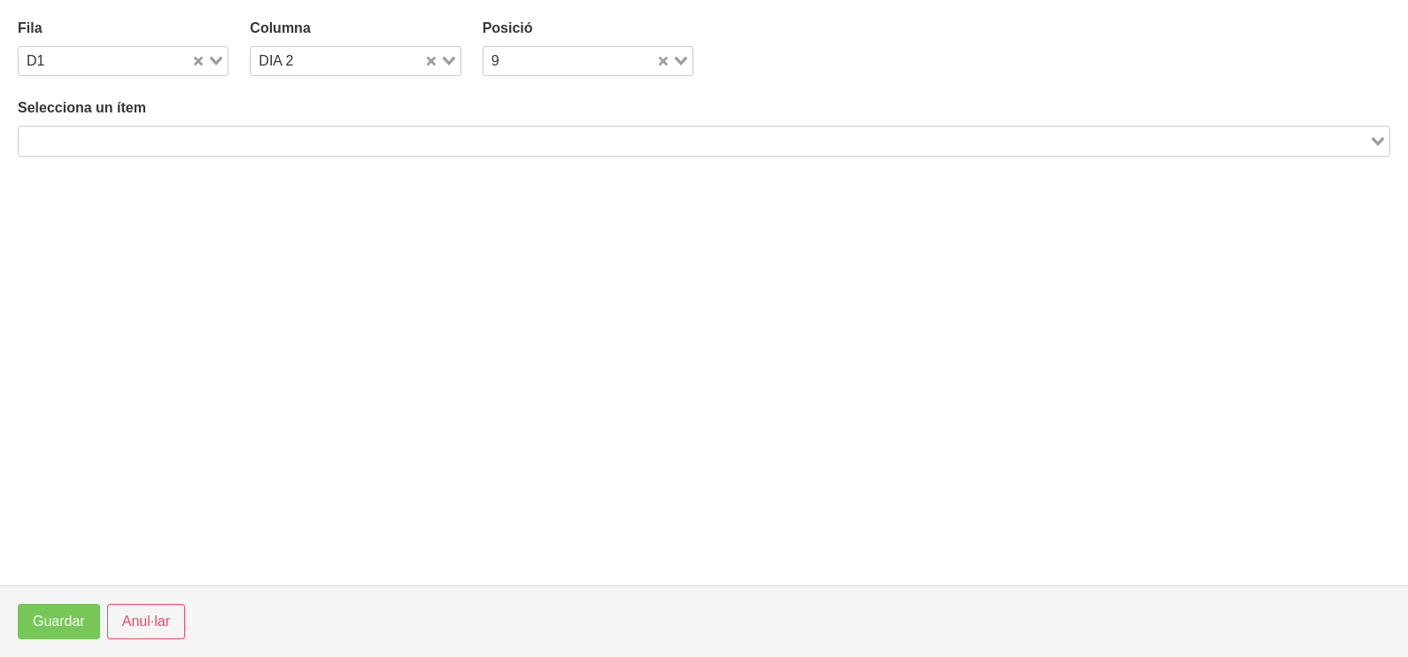
click at [235, 141] on input "Search for option" at bounding box center [693, 140] width 1347 height 21
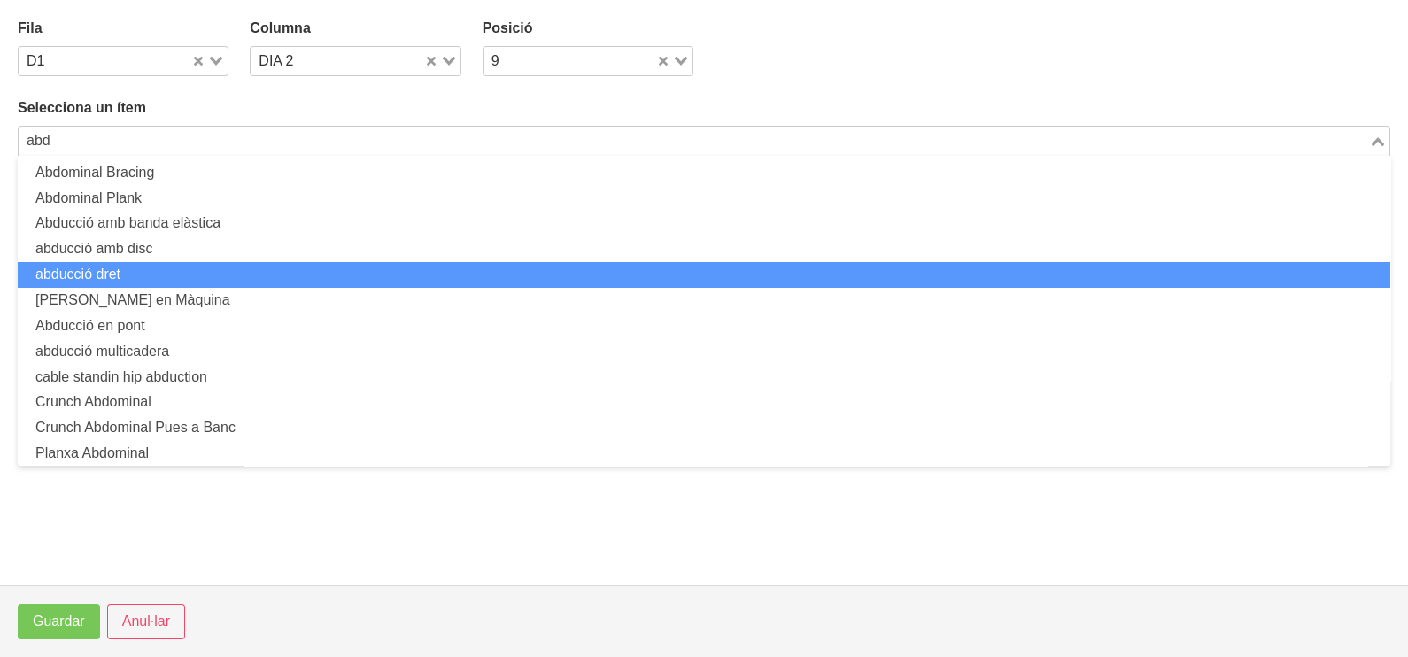
click at [190, 277] on li "abducció dret" at bounding box center [704, 275] width 1373 height 26
type input "abd"
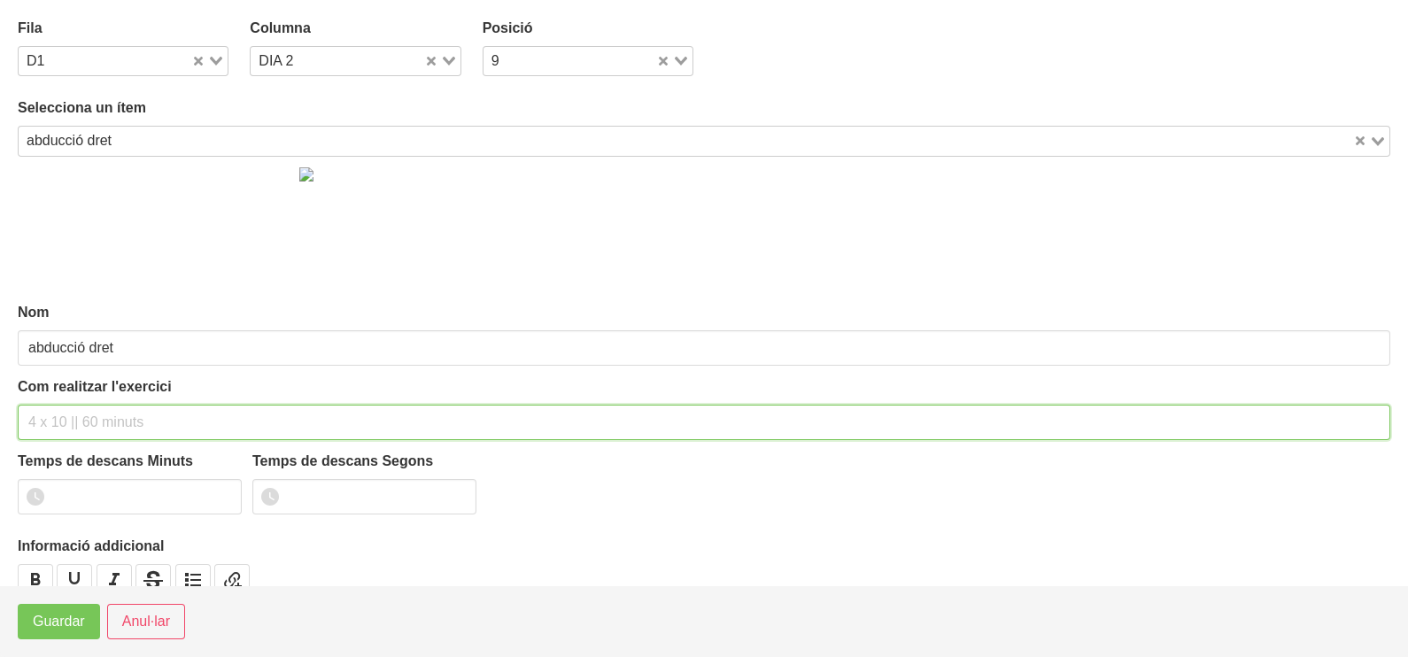
drag, startPoint x: 96, startPoint y: 408, endPoint x: 92, endPoint y: 422, distance: 13.8
click at [93, 417] on input "text" at bounding box center [704, 422] width 1373 height 35
type input "3 x 20 a 2010 60""
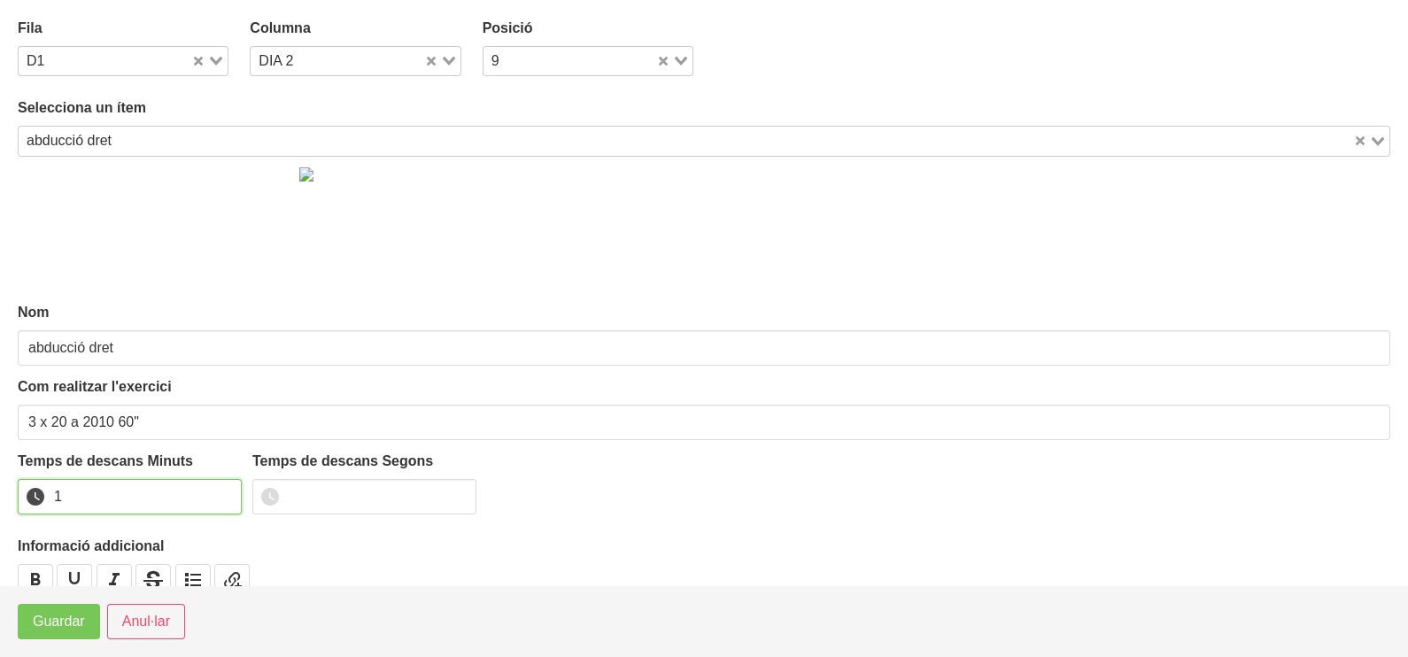
drag, startPoint x: 225, startPoint y: 492, endPoint x: 105, endPoint y: 574, distance: 145.2
type input "1"
click at [224, 493] on input "1" at bounding box center [130, 496] width 224 height 35
click at [76, 621] on span "Guardar" at bounding box center [59, 621] width 52 height 21
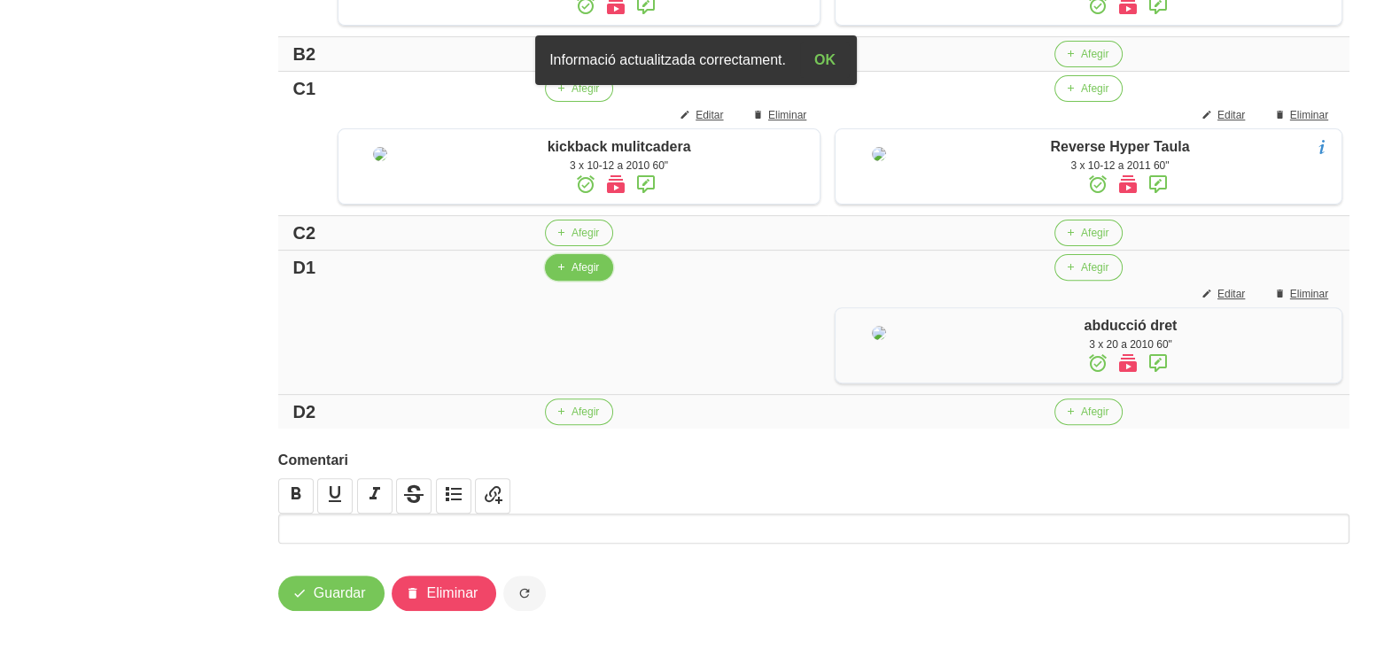
click at [571, 275] on span "Afegir" at bounding box center [584, 268] width 27 height 16
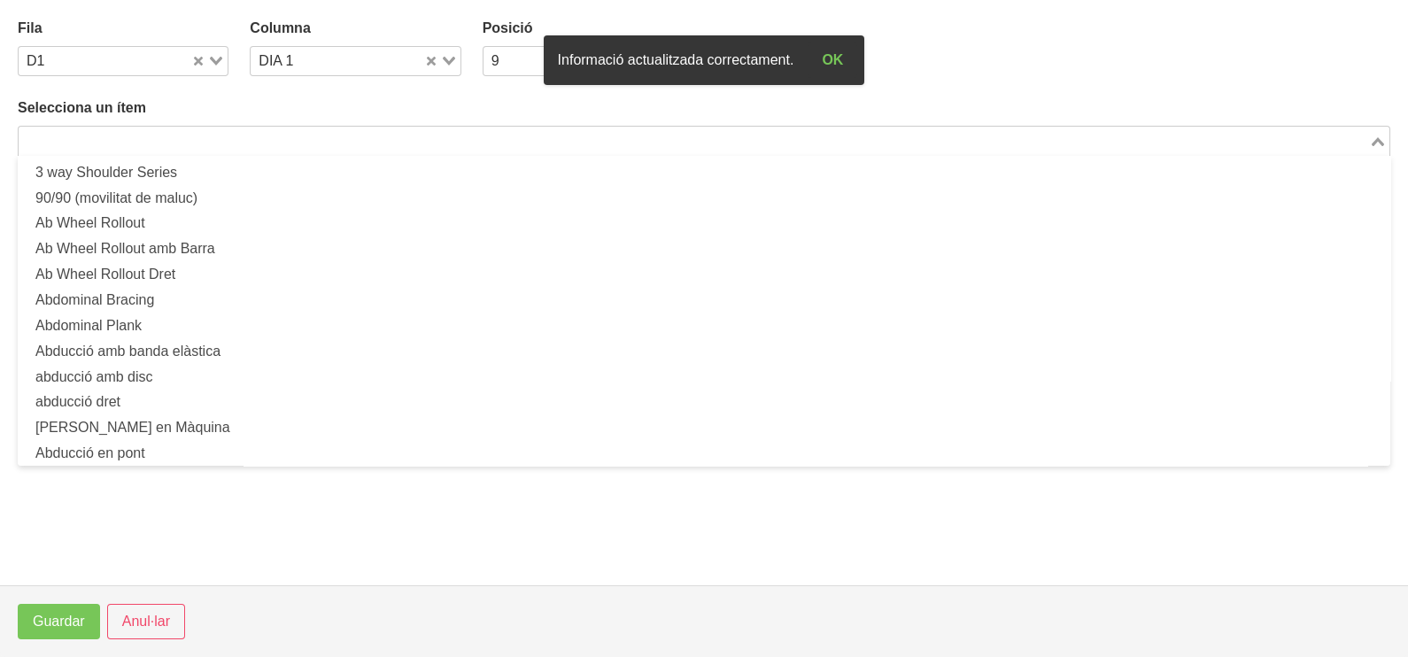
drag, startPoint x: 197, startPoint y: 146, endPoint x: 219, endPoint y: 108, distance: 44.1
click at [201, 145] on input "Search for option" at bounding box center [693, 140] width 1347 height 21
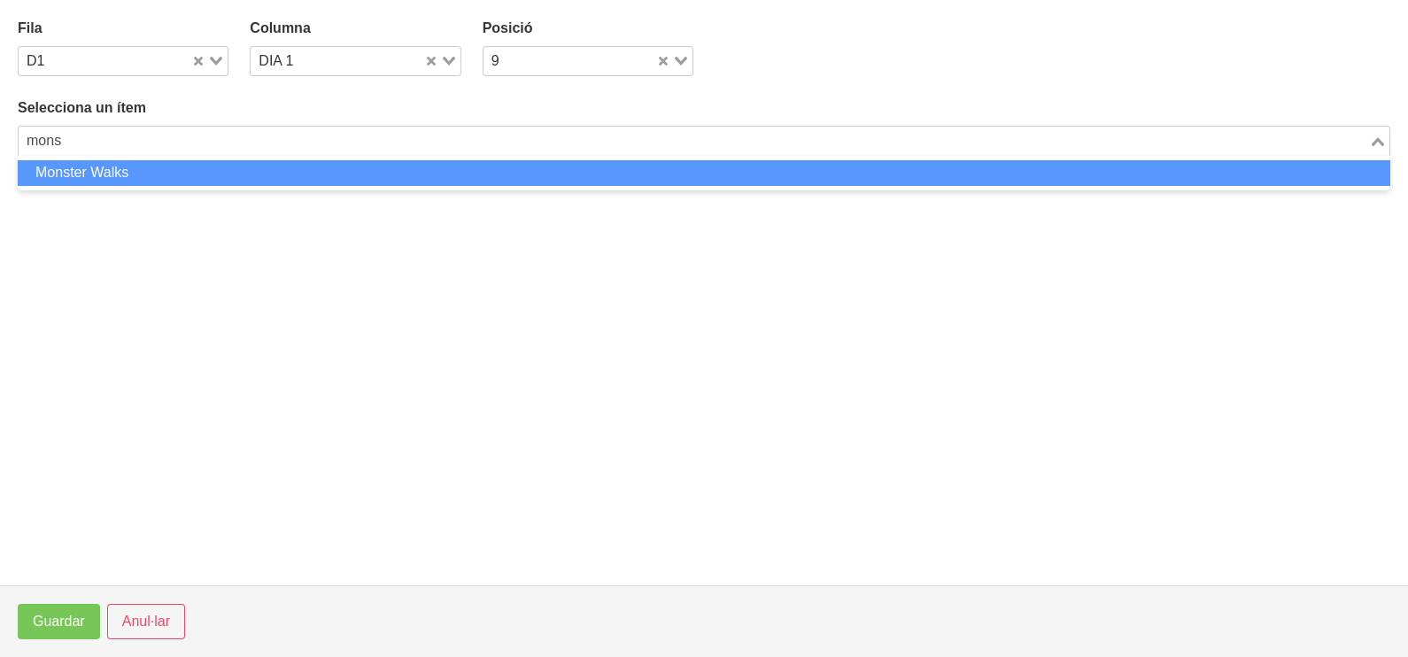
click at [120, 176] on li "Monster Walks" at bounding box center [704, 173] width 1373 height 26
type input "mons"
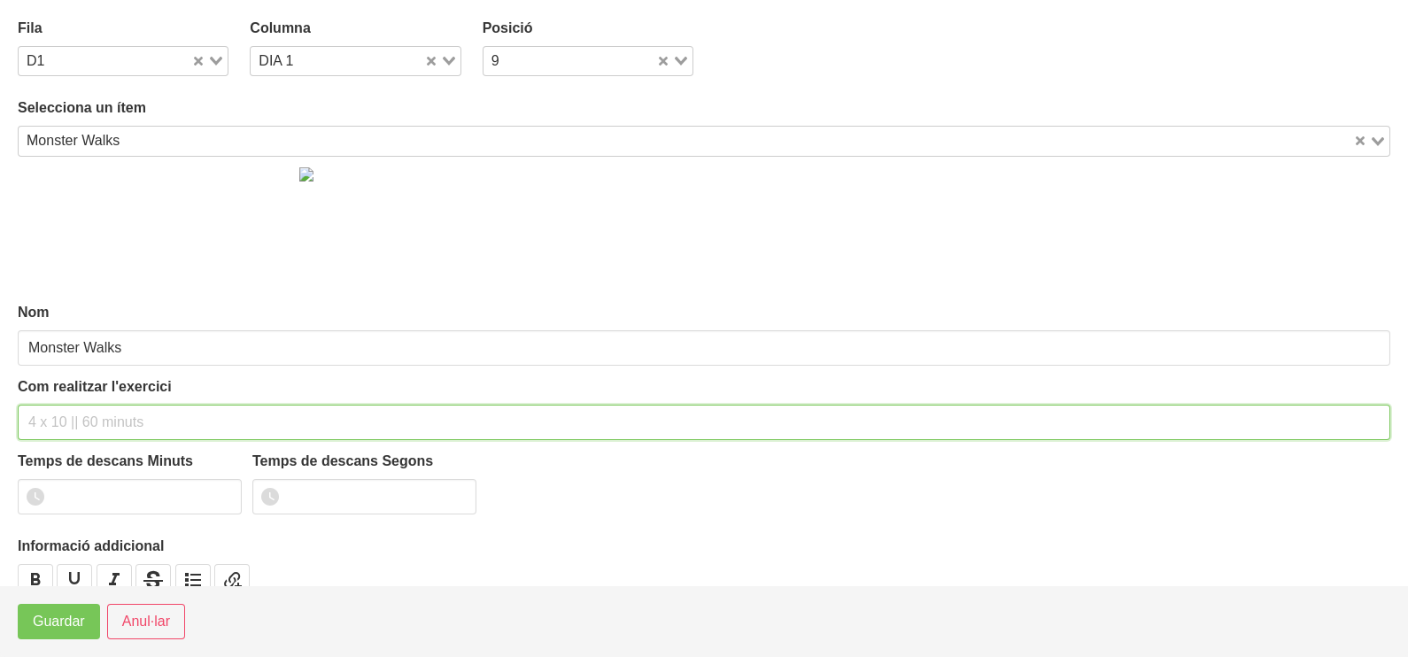
click at [62, 416] on input "text" at bounding box center [704, 422] width 1373 height 35
type input "3 x 6 pistes NA 60""
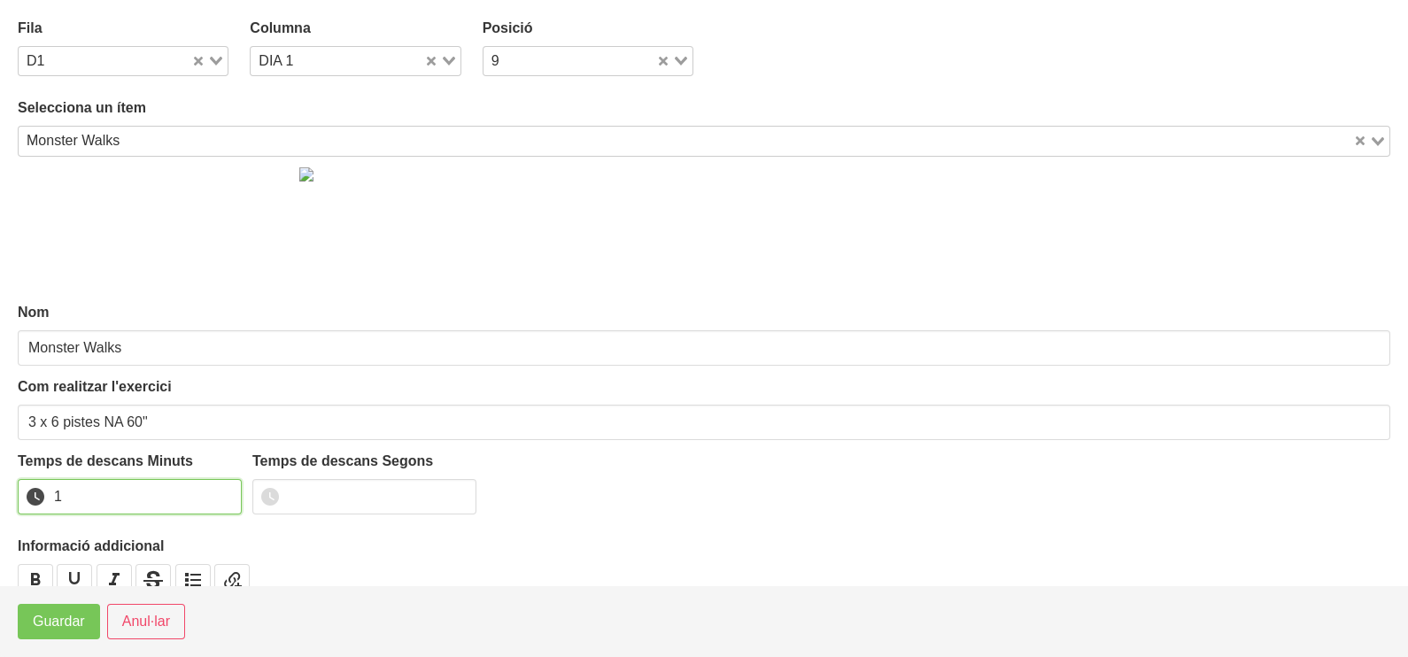
drag, startPoint x: 223, startPoint y: 493, endPoint x: 180, endPoint y: 531, distance: 58.3
type input "1"
click at [217, 496] on input "1" at bounding box center [130, 496] width 224 height 35
click at [92, 614] on button "Guardar" at bounding box center [59, 621] width 82 height 35
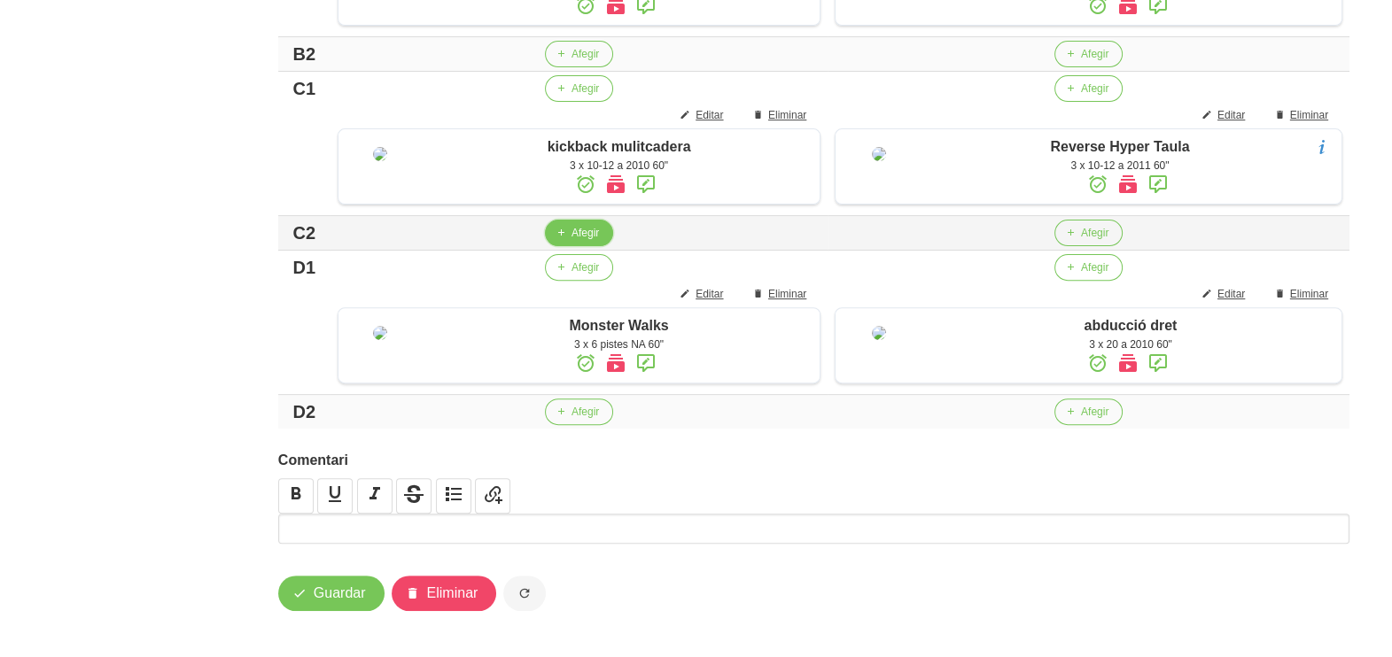
click at [582, 241] on span "Afegir" at bounding box center [584, 233] width 27 height 16
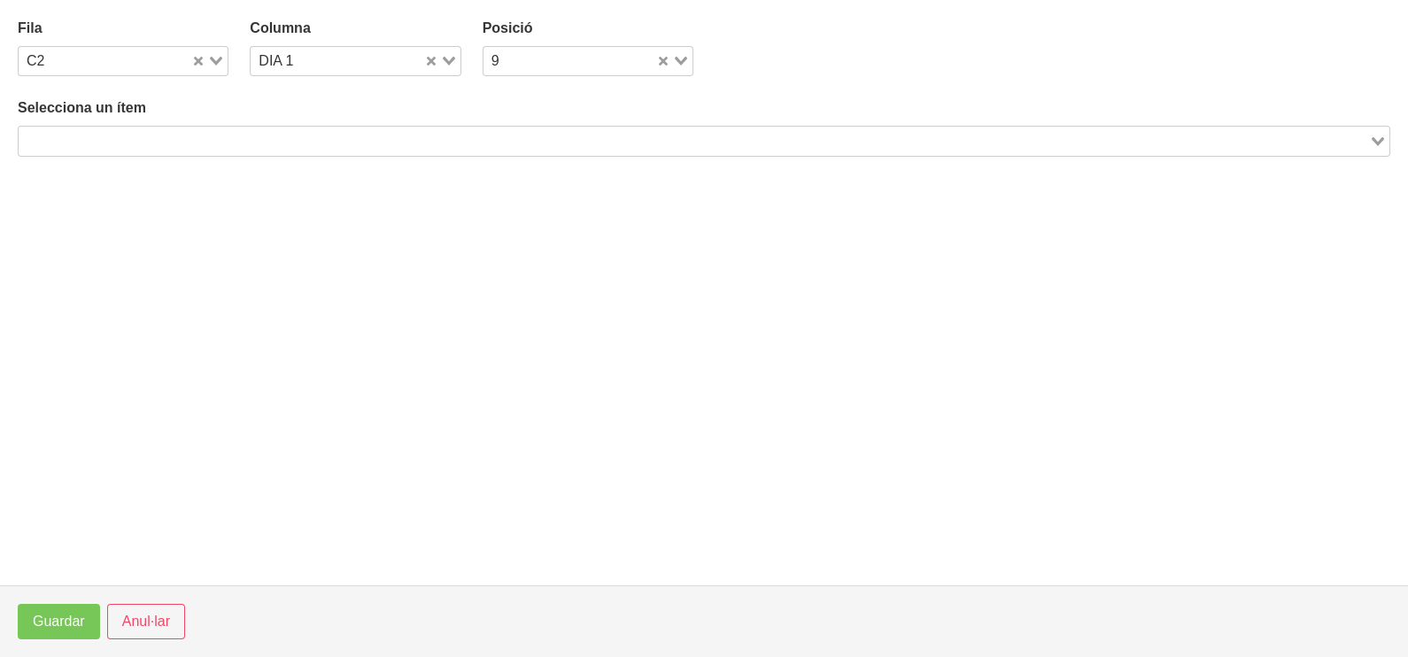
click at [349, 130] on input "Search for option" at bounding box center [693, 140] width 1347 height 21
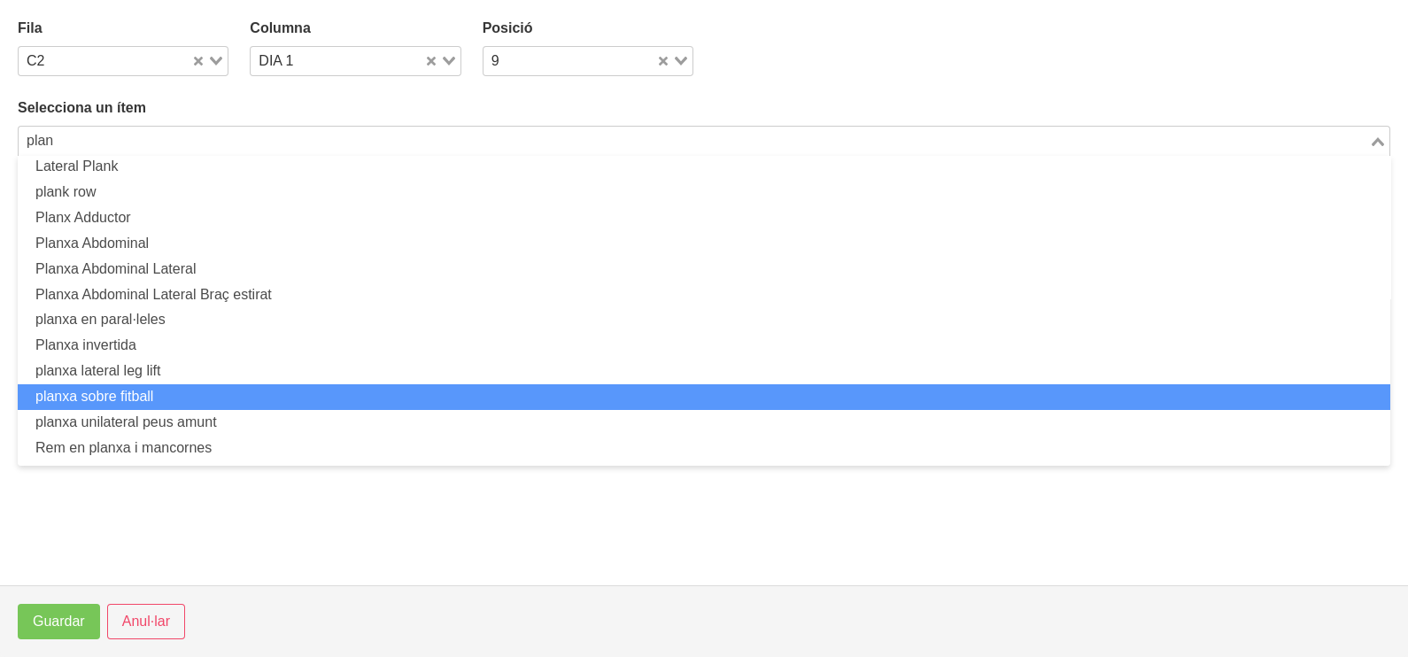
click at [212, 396] on li "planxa sobre fitball" at bounding box center [704, 397] width 1373 height 26
type input "plan"
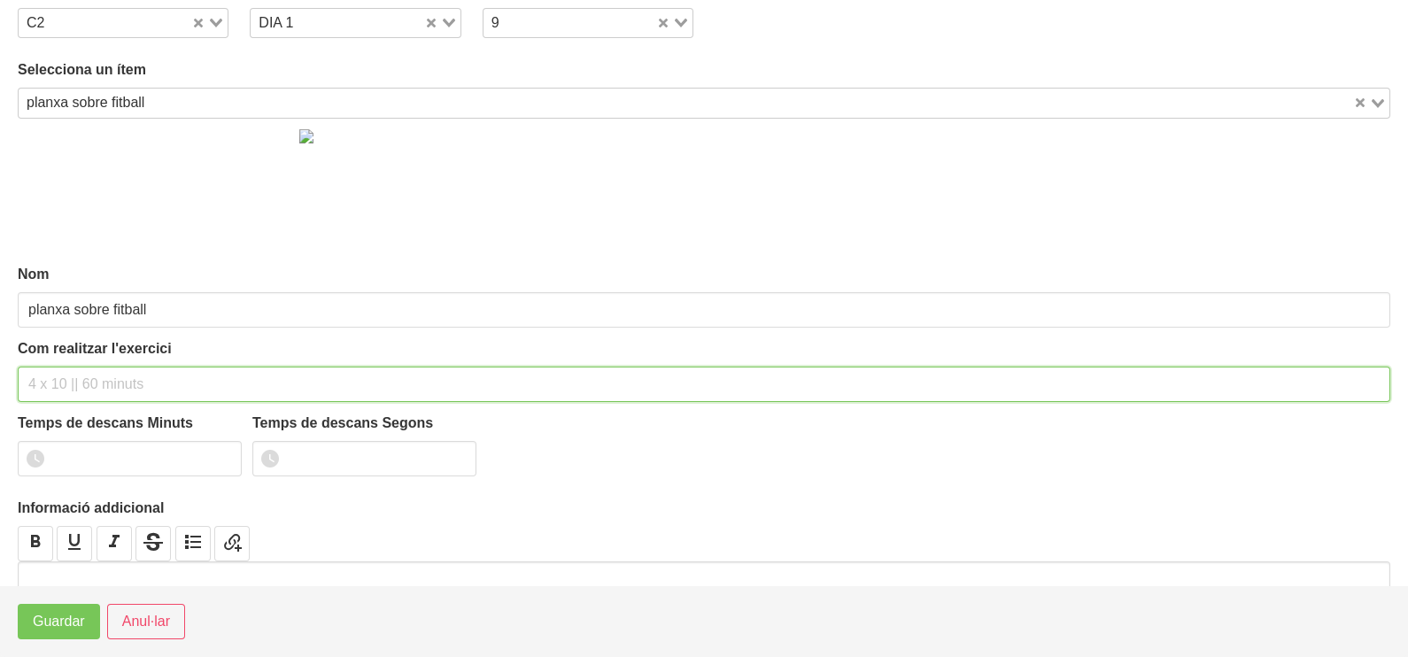
click at [71, 415] on div "Nom planxa sobre fitball Com realitzar l'exercici Temps de descans Minuts Temps…" at bounding box center [704, 355] width 1373 height 473
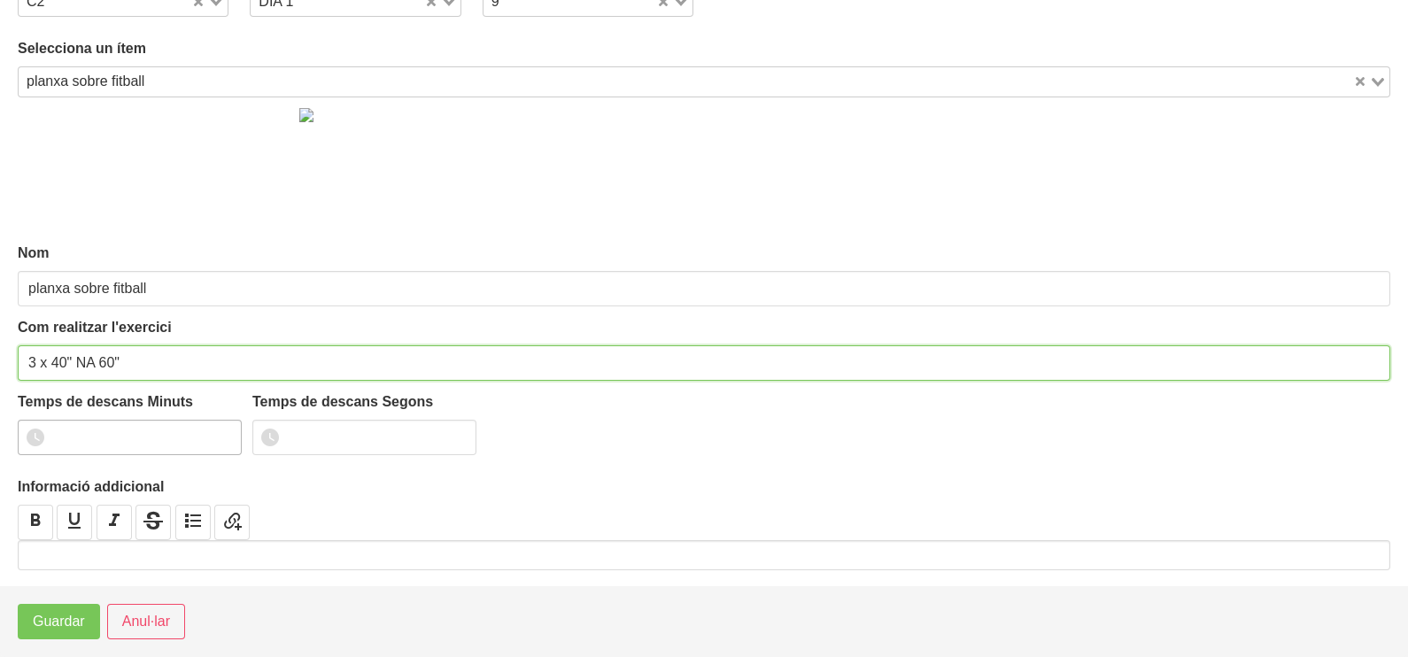
type input "3 x 40" NA 60""
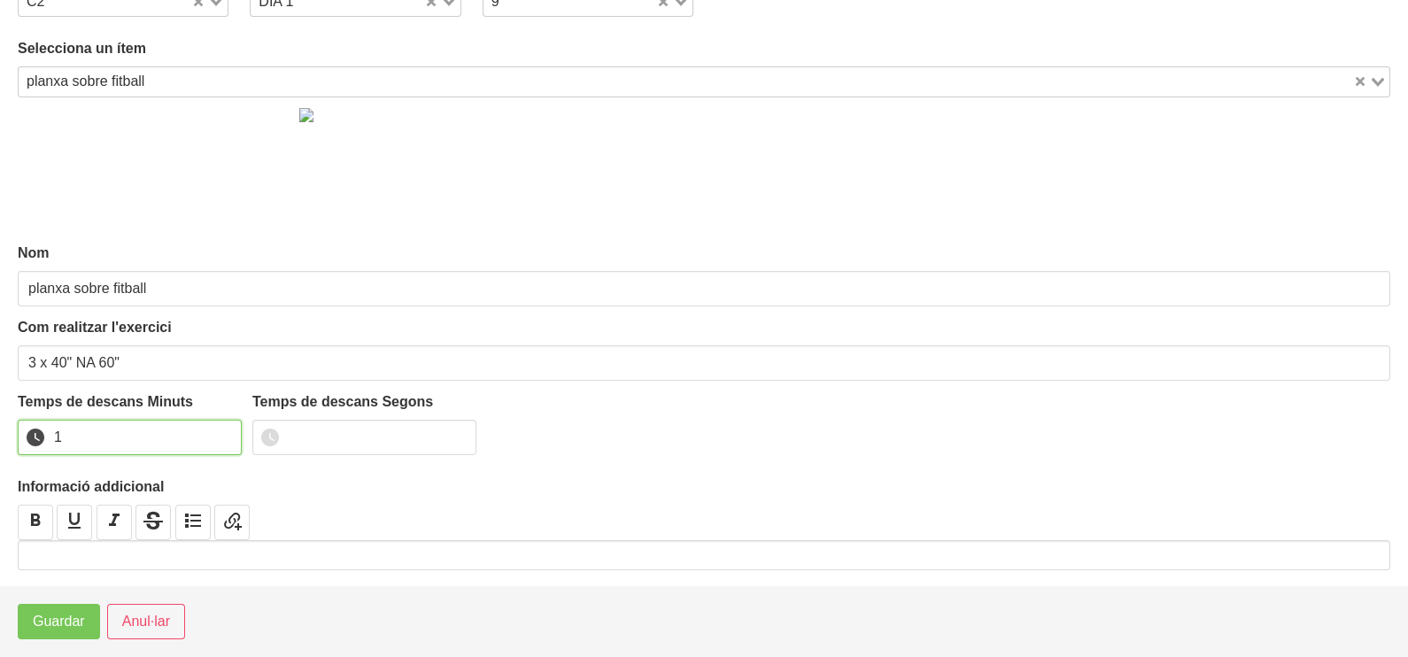
type input "1"
click at [222, 430] on input "1" at bounding box center [130, 437] width 224 height 35
click at [53, 617] on span "Guardar" at bounding box center [59, 621] width 52 height 21
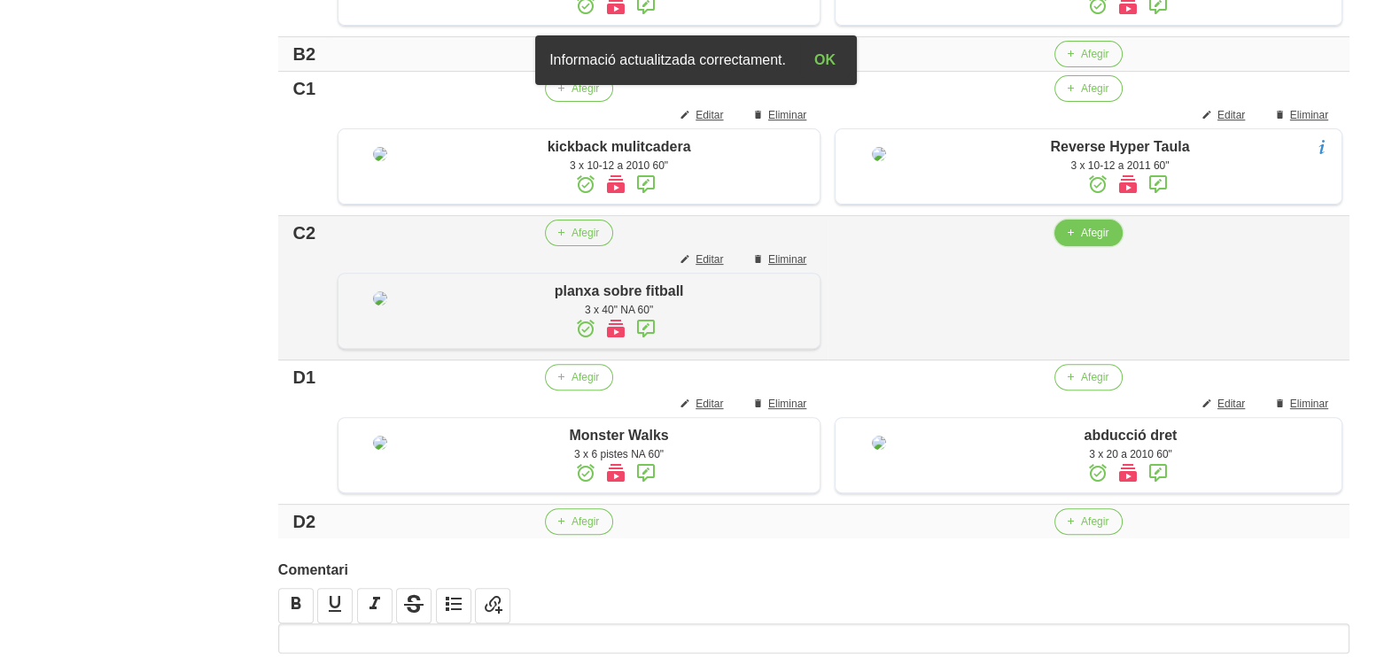
click at [1090, 241] on span "Afegir" at bounding box center [1094, 233] width 27 height 16
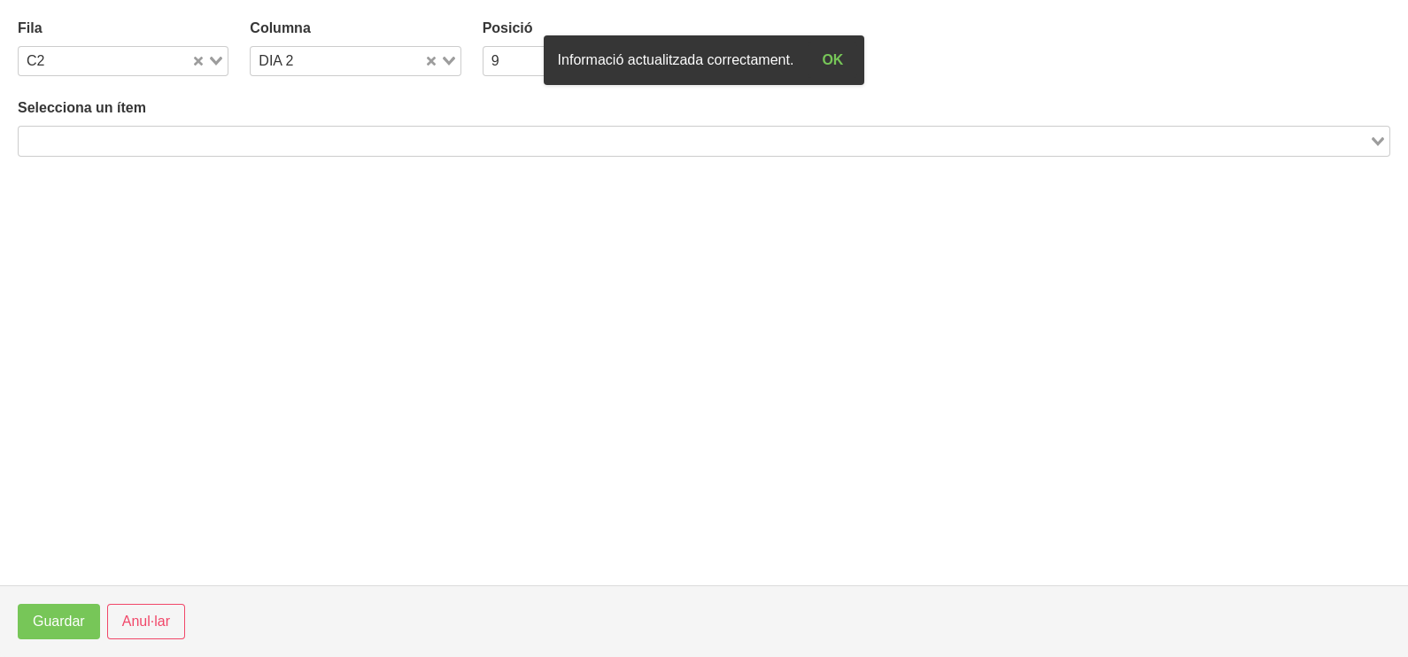
drag, startPoint x: 284, startPoint y: 124, endPoint x: 330, endPoint y: 92, distance: 56.0
click at [283, 124] on div "Selecciona un ítem Loading..." at bounding box center [704, 126] width 1373 height 58
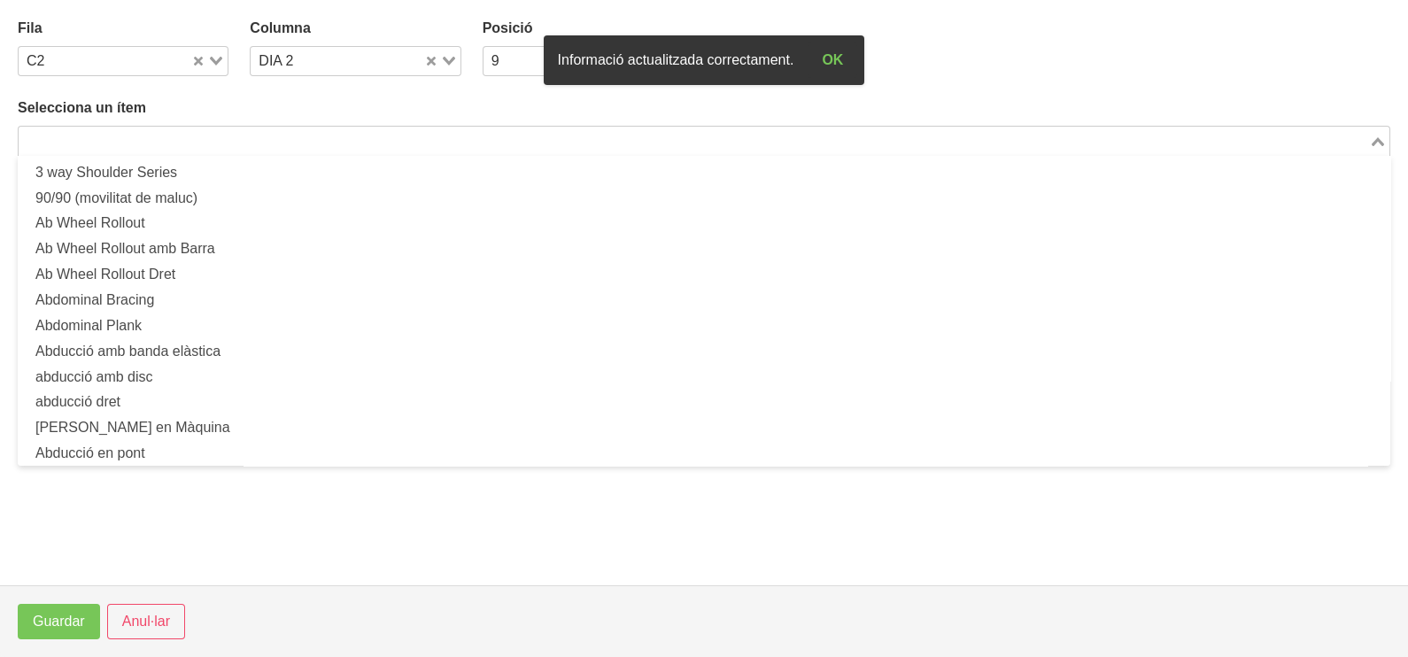
drag, startPoint x: 301, startPoint y: 143, endPoint x: 376, endPoint y: 2, distance: 160.5
click at [310, 136] on input "Search for option" at bounding box center [693, 140] width 1347 height 21
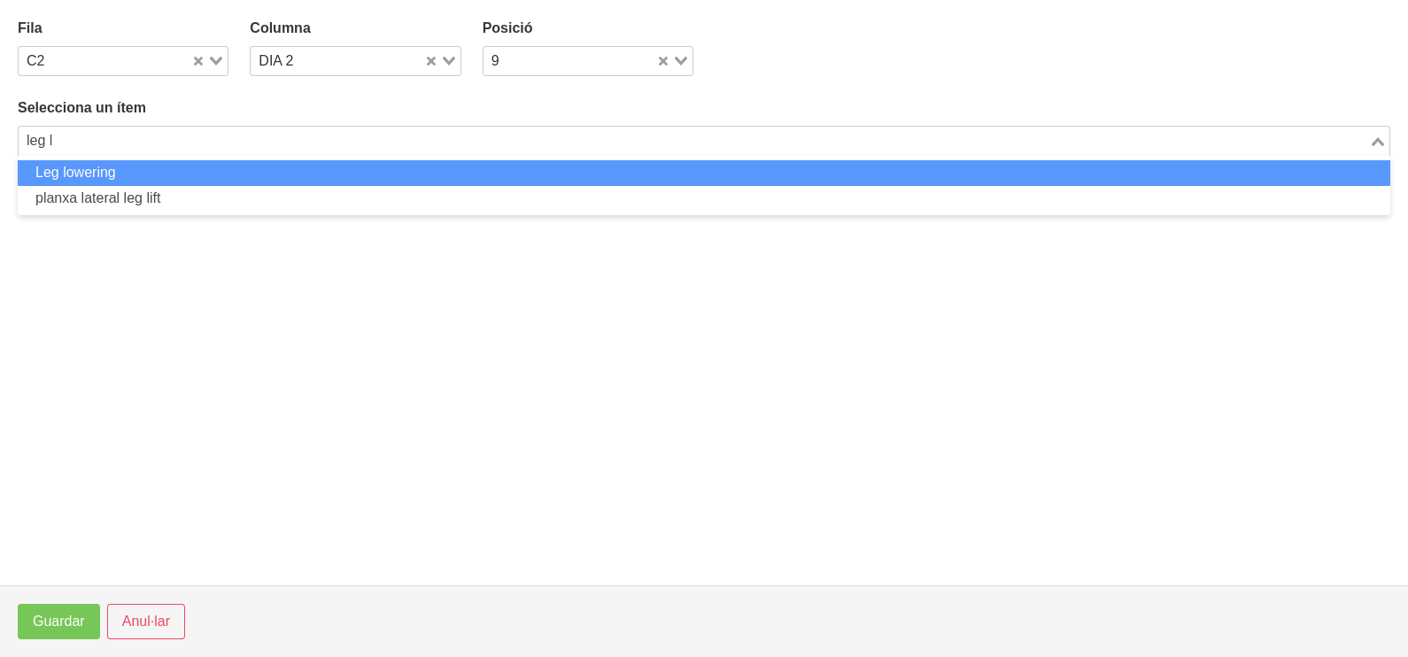
click at [151, 174] on li "Leg lowering" at bounding box center [704, 173] width 1373 height 26
type input "leg l"
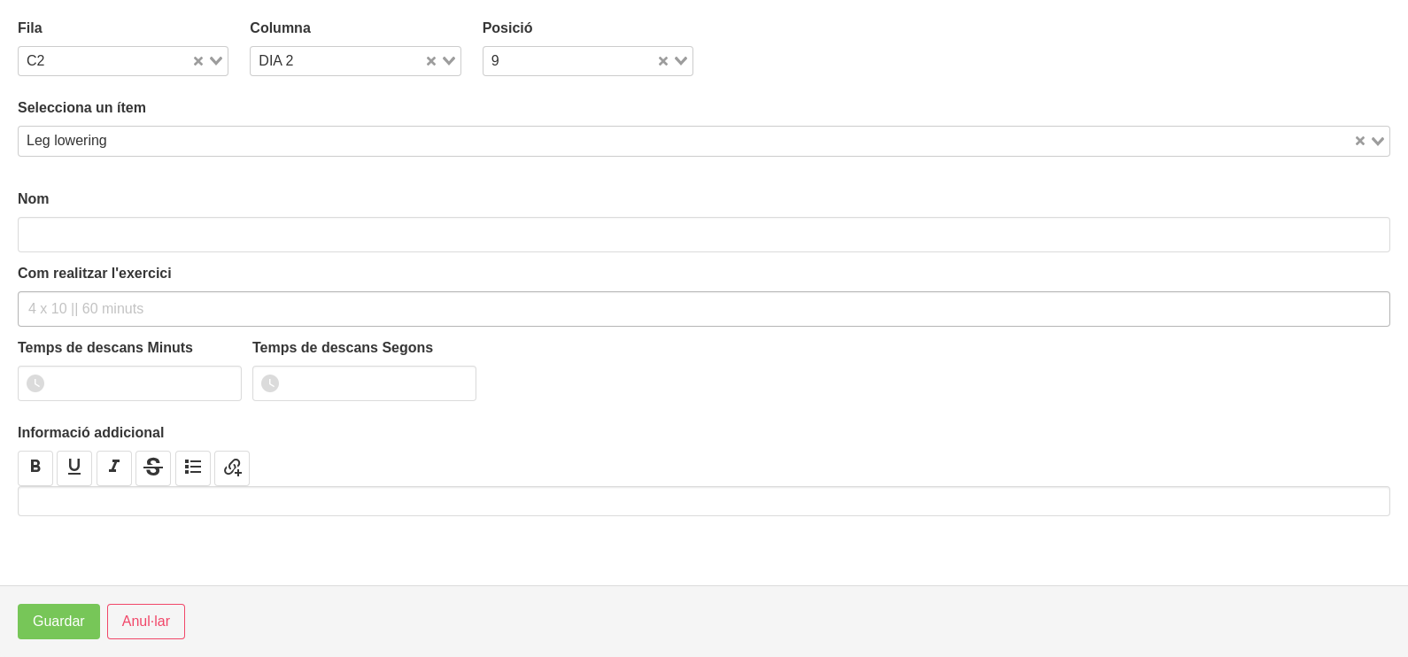
type input "Leg lowering"
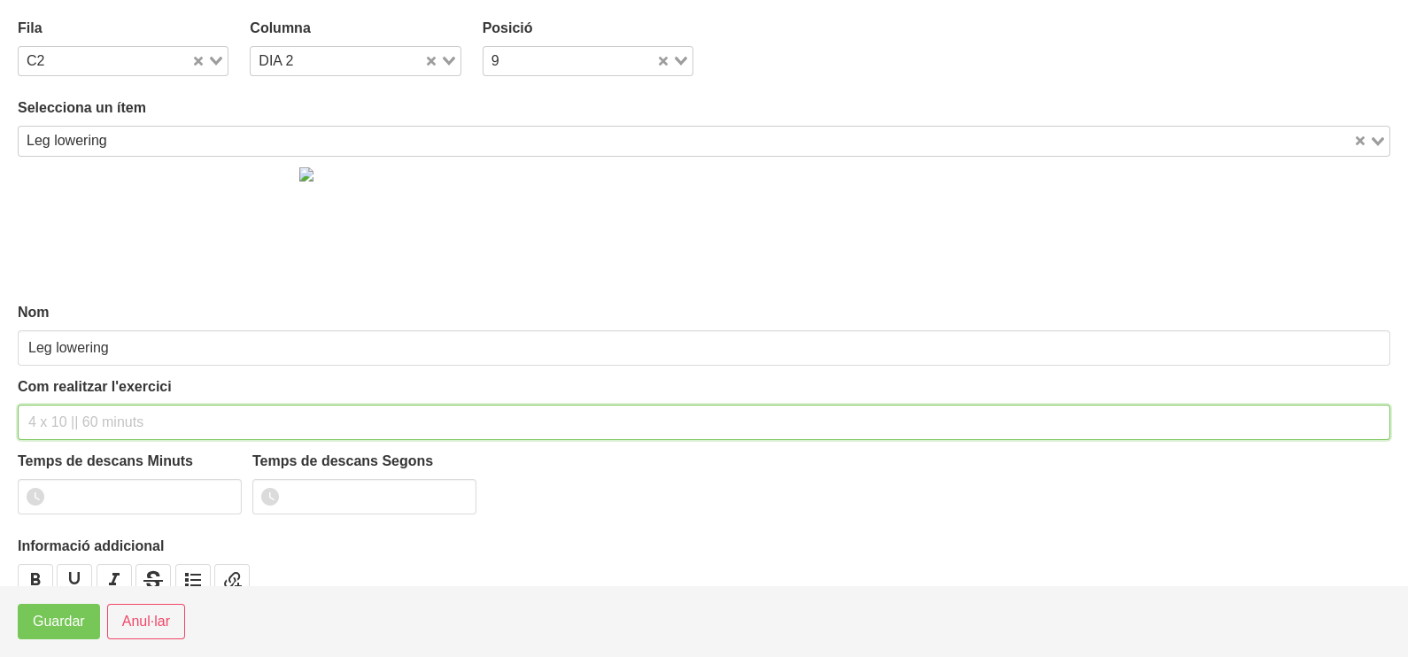
click at [80, 412] on input "text" at bounding box center [704, 422] width 1373 height 35
type input "3 x 10 a 2010 60""
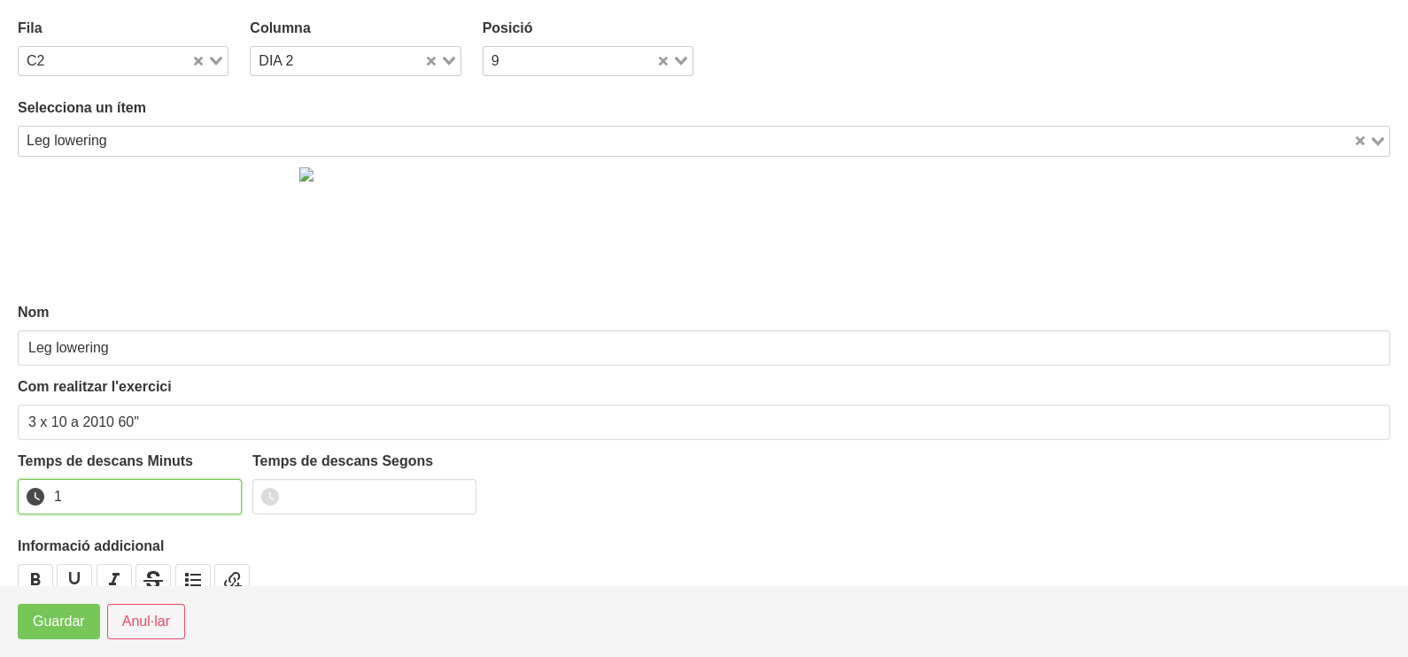
drag, startPoint x: 223, startPoint y: 491, endPoint x: 182, endPoint y: 548, distance: 71.1
type input "1"
click at [224, 493] on input "1" at bounding box center [130, 496] width 224 height 35
click at [80, 621] on span "Guardar" at bounding box center [59, 621] width 52 height 21
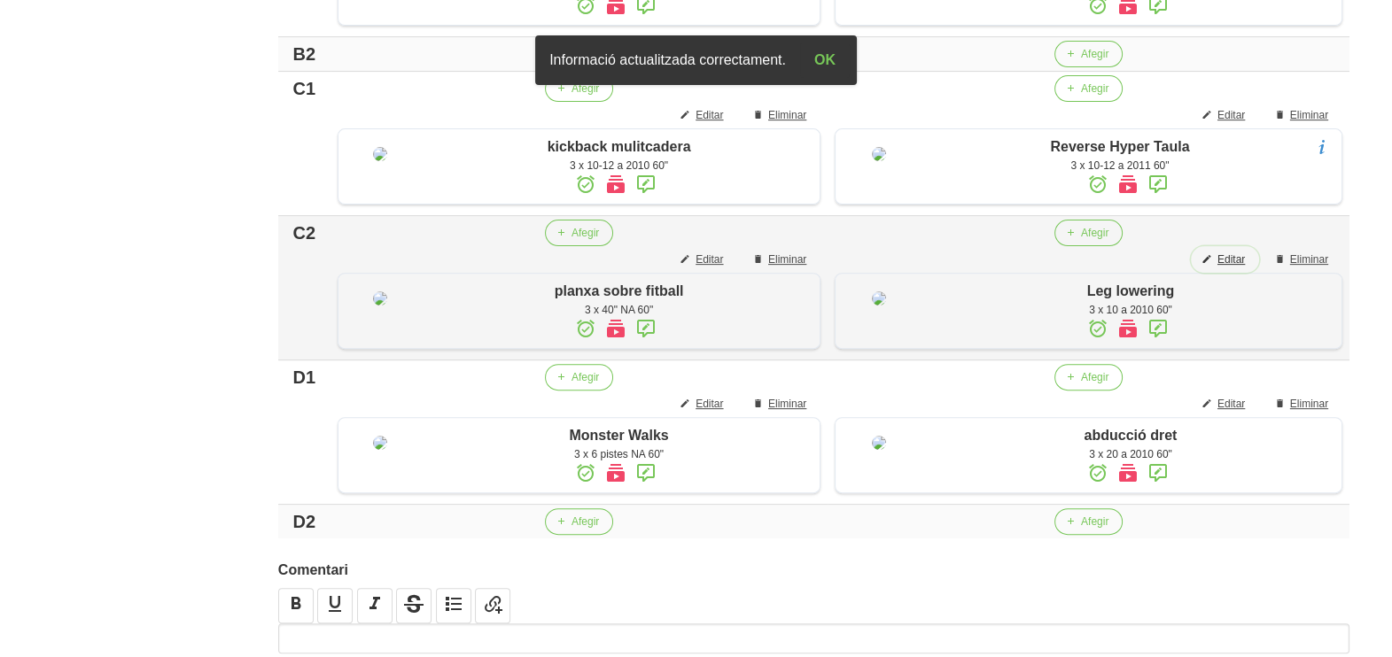
click at [1222, 268] on span "Editar" at bounding box center [1230, 260] width 27 height 16
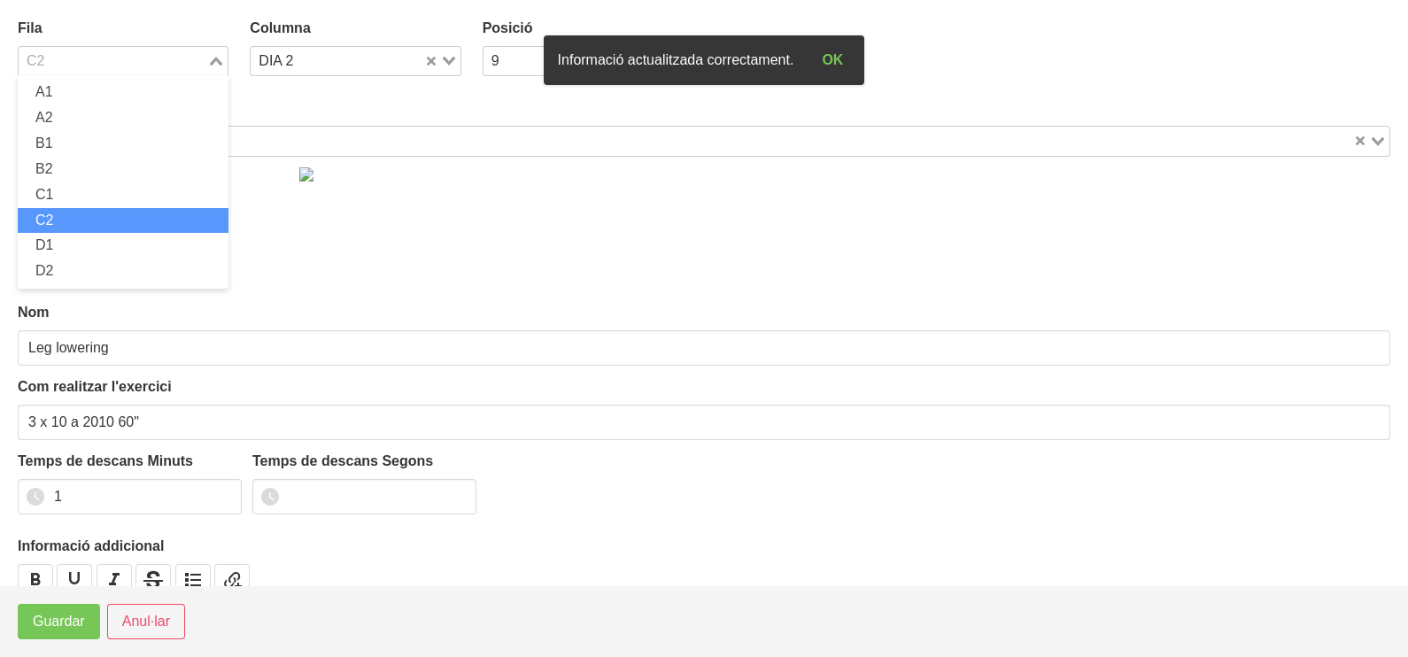
drag, startPoint x: 219, startPoint y: 60, endPoint x: 154, endPoint y: 149, distance: 109.7
click at [219, 62] on icon "Search for option" at bounding box center [216, 61] width 12 height 9
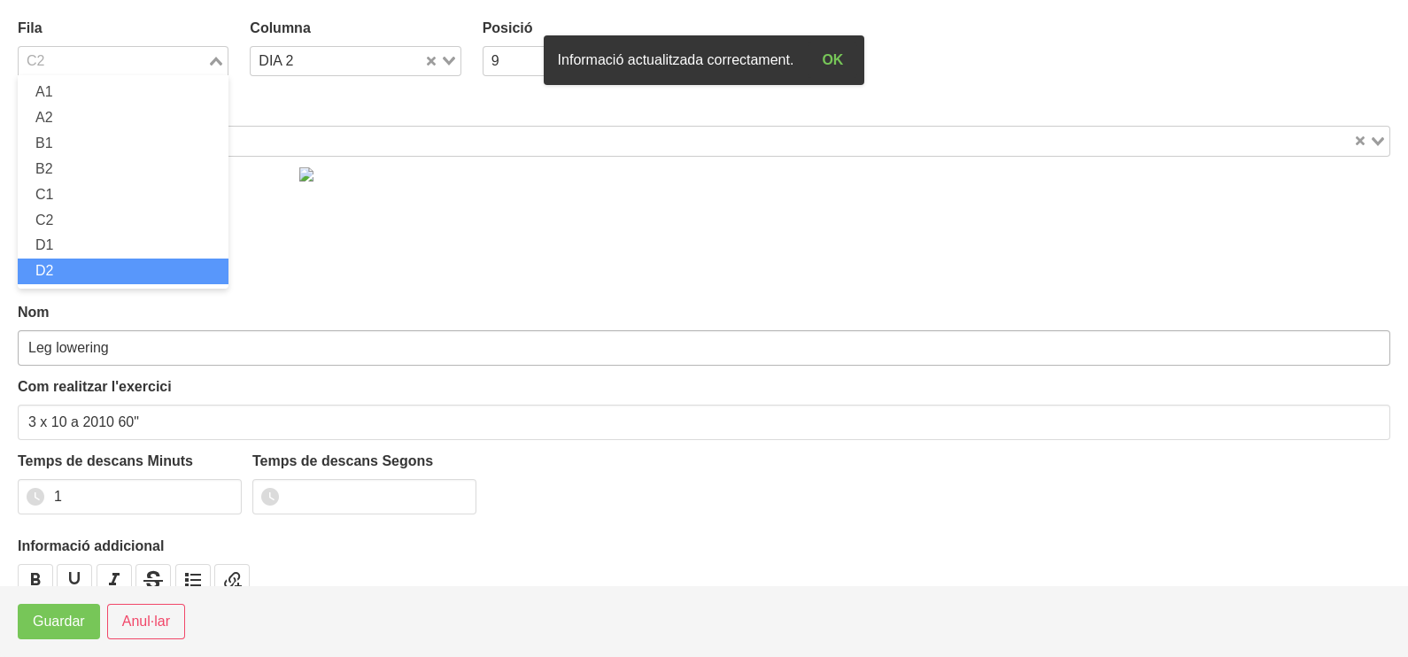
drag, startPoint x: 117, startPoint y: 267, endPoint x: 96, endPoint y: 330, distance: 67.2
click at [114, 270] on li "D2" at bounding box center [123, 272] width 211 height 26
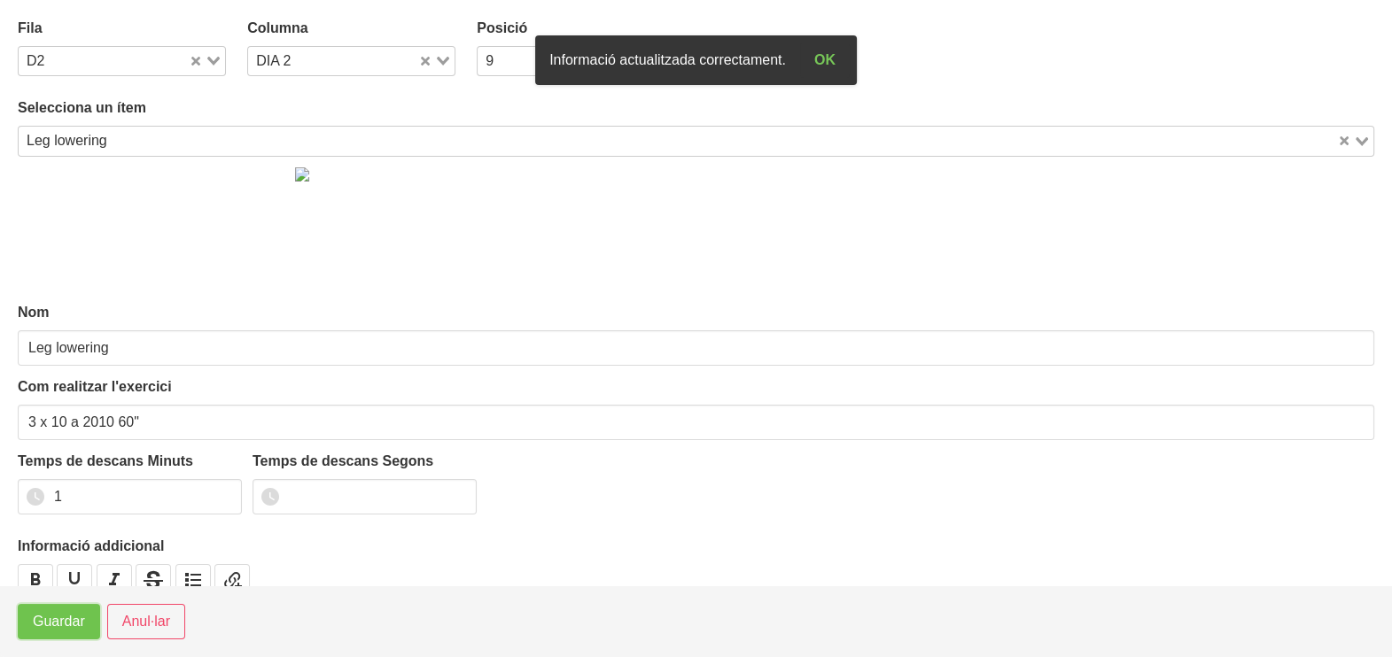
click at [49, 623] on span "Guardar" at bounding box center [59, 621] width 52 height 21
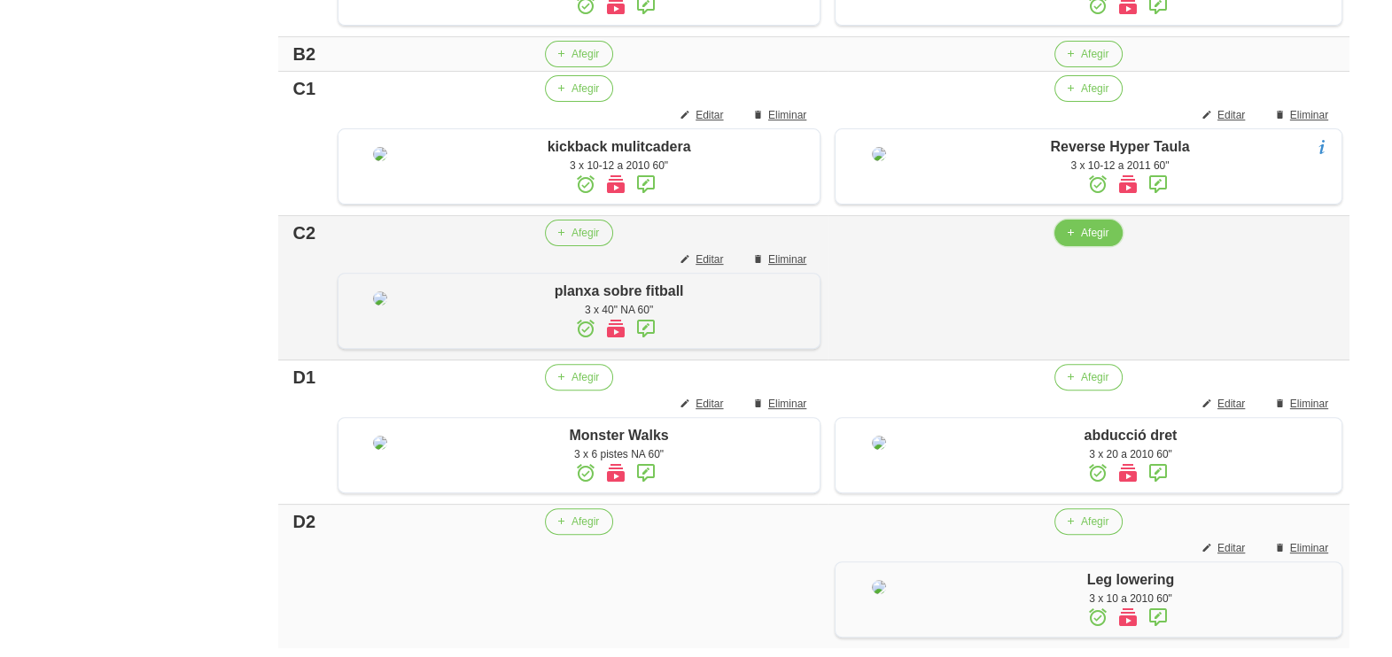
click at [1090, 241] on span "Afegir" at bounding box center [1094, 233] width 27 height 16
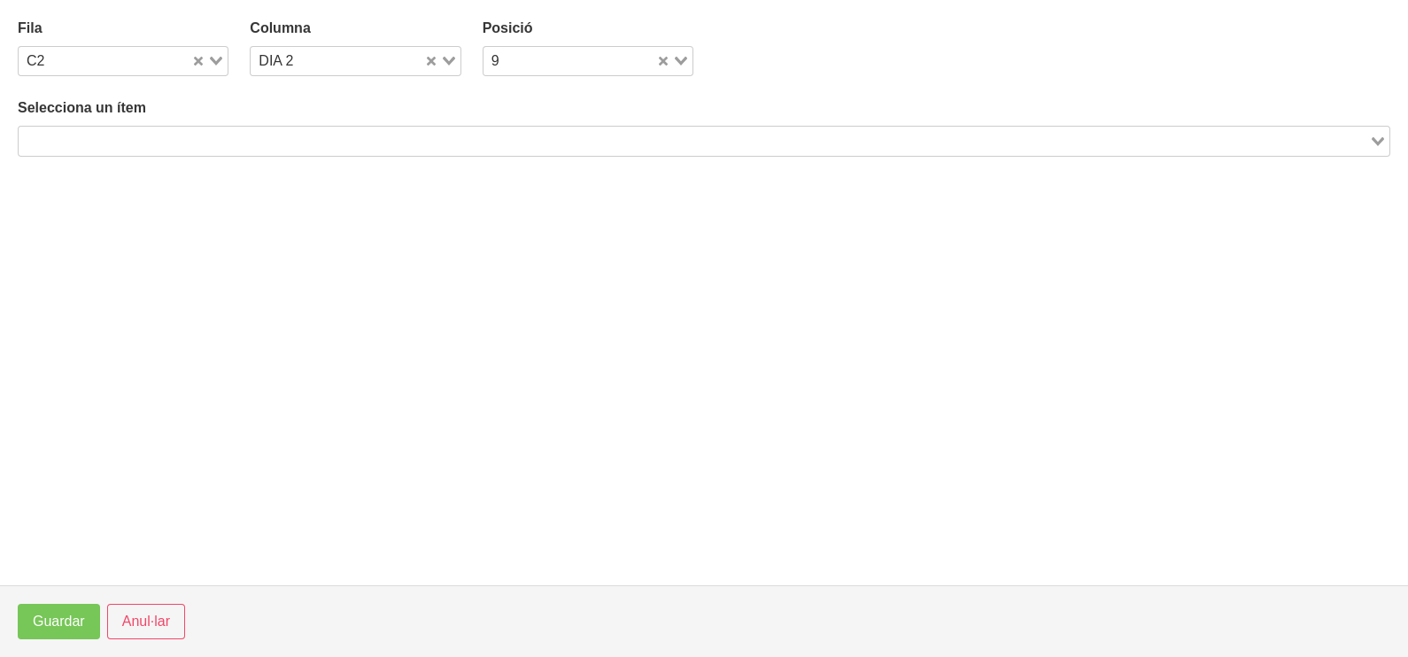
click at [341, 143] on input "Search for option" at bounding box center [693, 140] width 1347 height 21
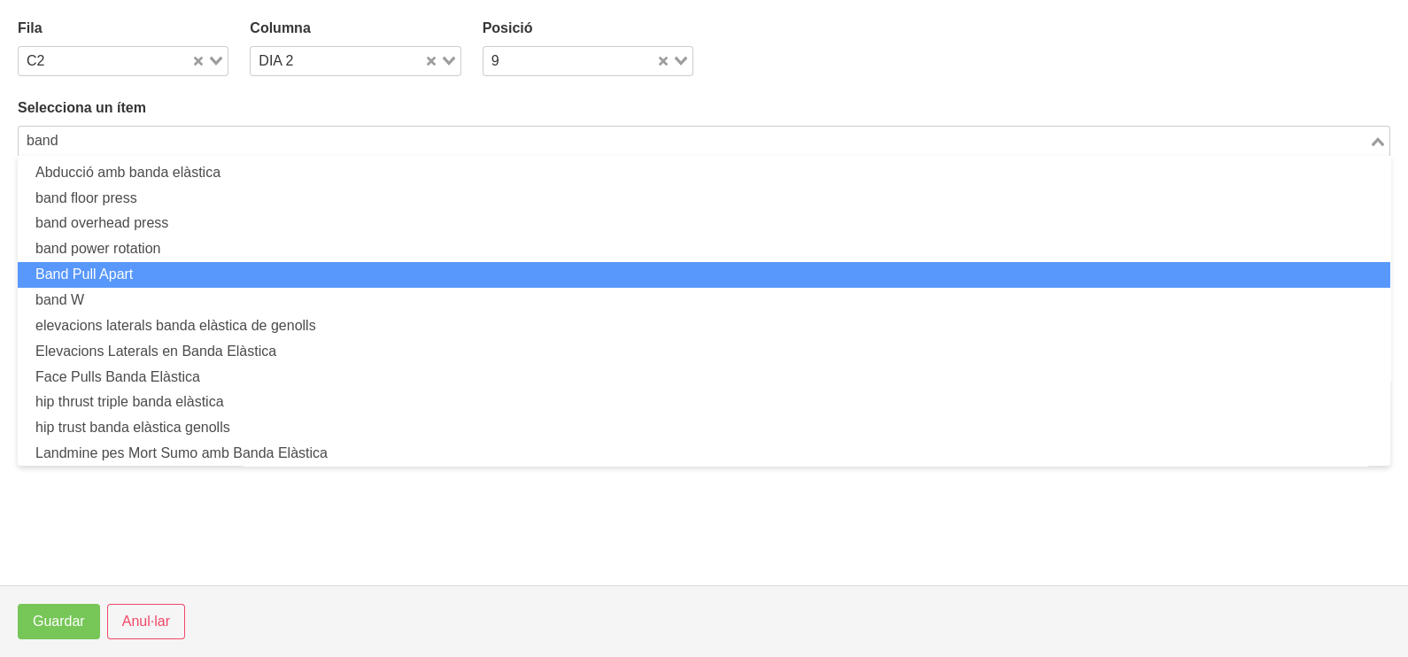
click at [230, 273] on li "Band Pull Apart" at bounding box center [704, 275] width 1373 height 26
type input "band"
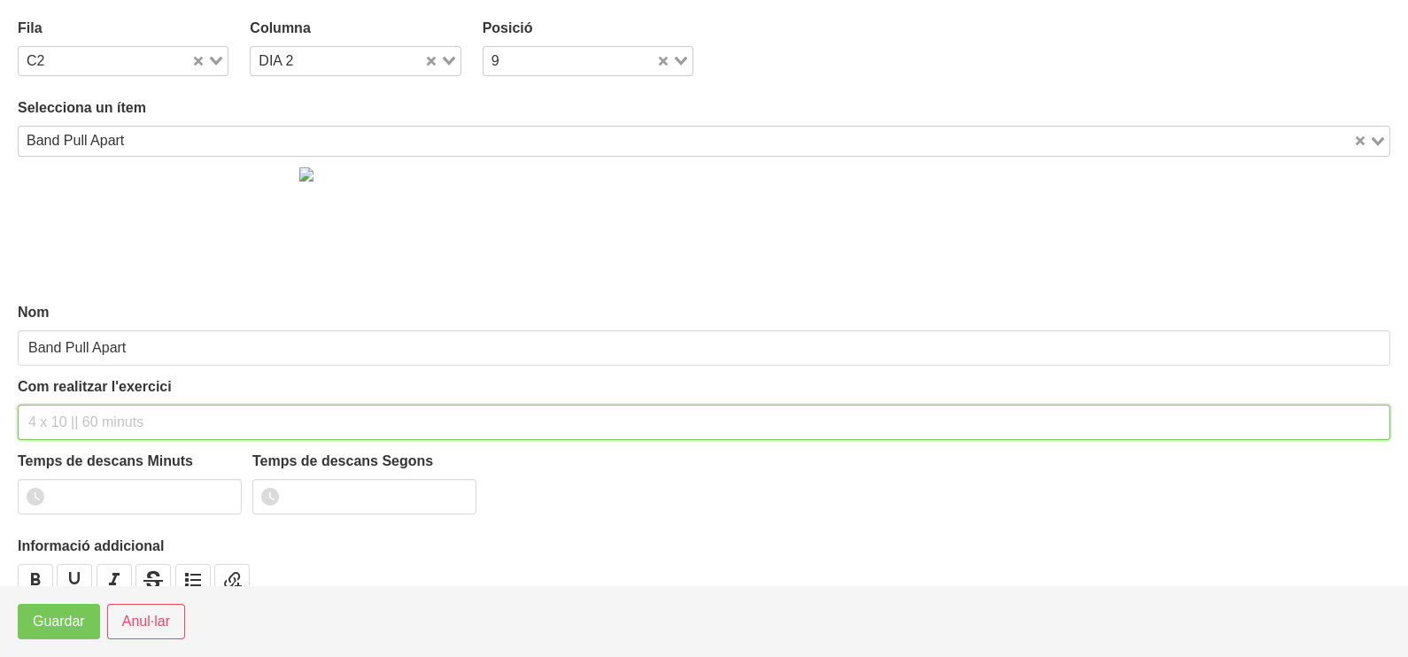
click at [83, 424] on input "text" at bounding box center [704, 422] width 1373 height 35
type input "3 x 10-12 a 2010 60""
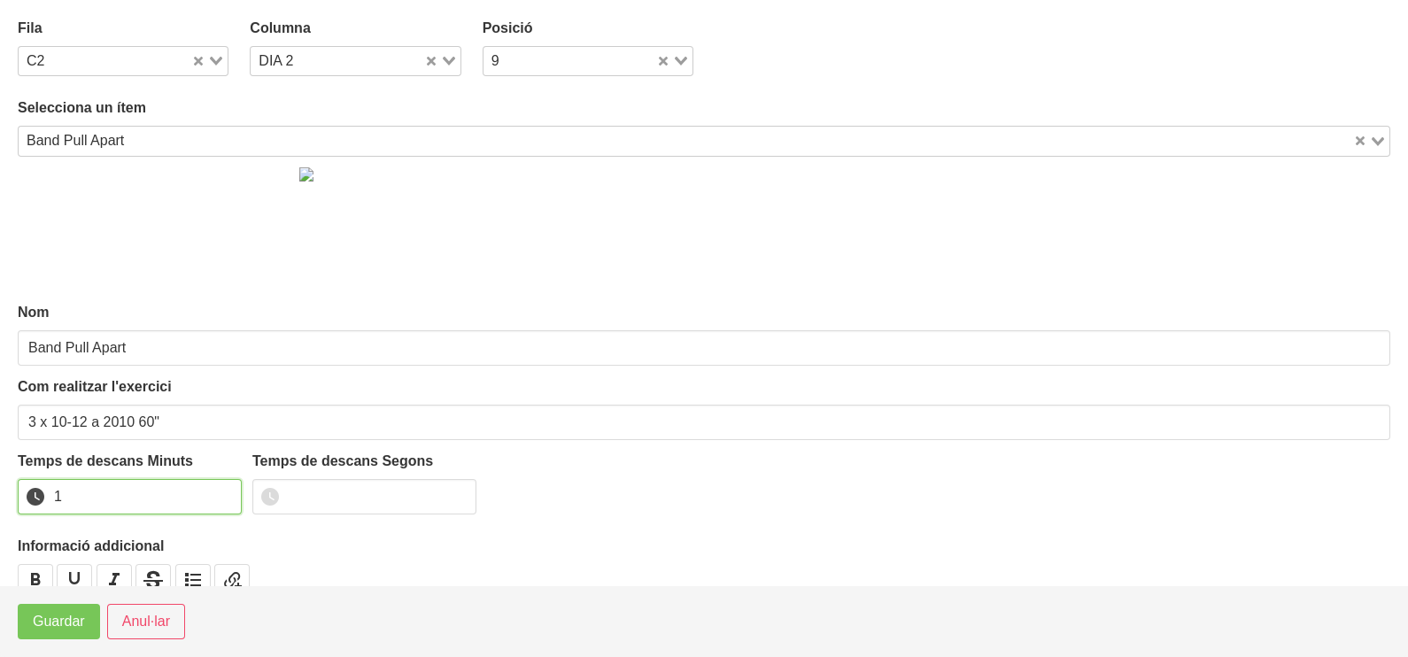
drag, startPoint x: 227, startPoint y: 488, endPoint x: 93, endPoint y: 593, distance: 169.8
type input "1"
click at [222, 496] on input "1" at bounding box center [130, 496] width 224 height 35
click at [58, 629] on span "Guardar" at bounding box center [59, 621] width 52 height 21
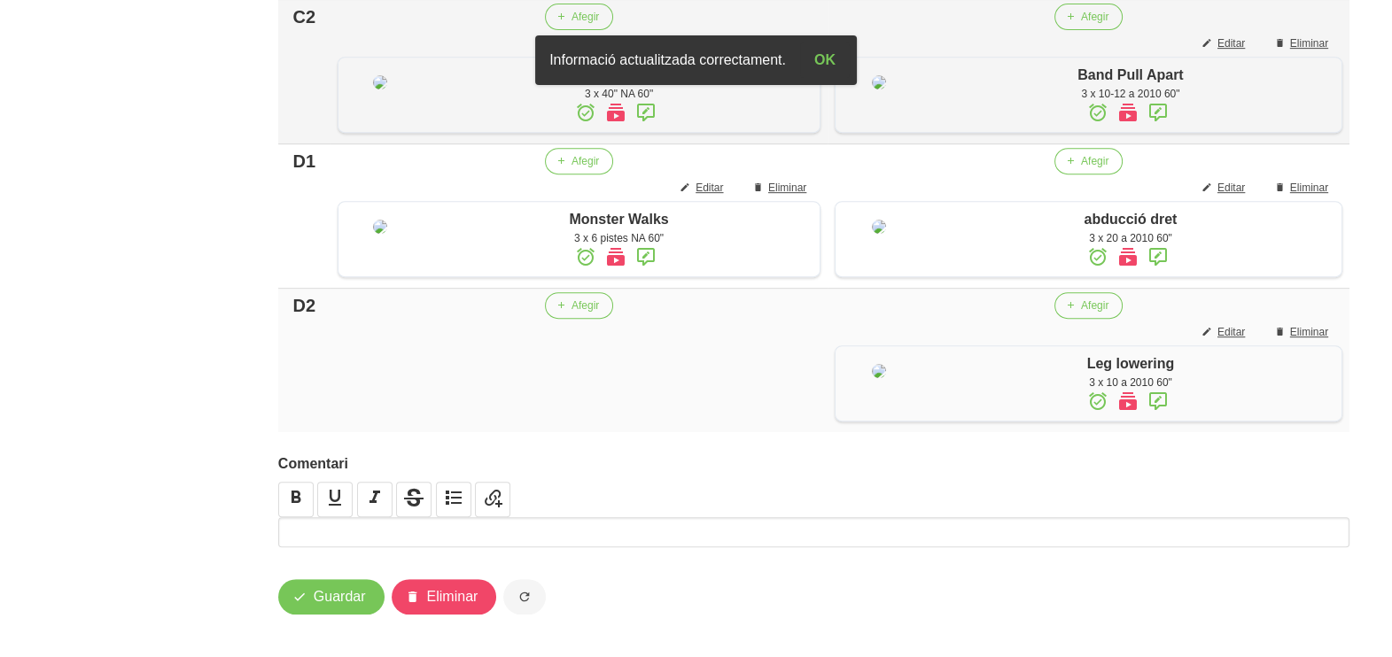
scroll to position [1009, 0]
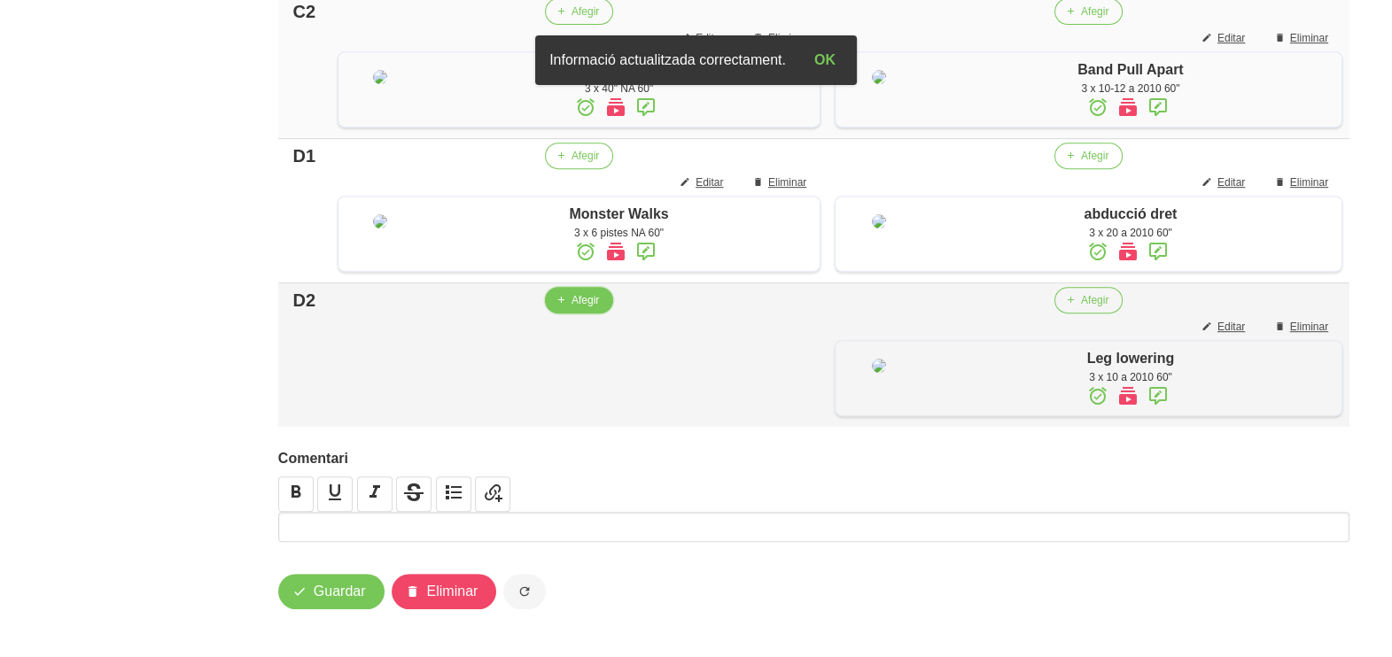
drag, startPoint x: 562, startPoint y: 486, endPoint x: 550, endPoint y: 479, distance: 13.5
click at [553, 308] on span "button" at bounding box center [561, 300] width 16 height 16
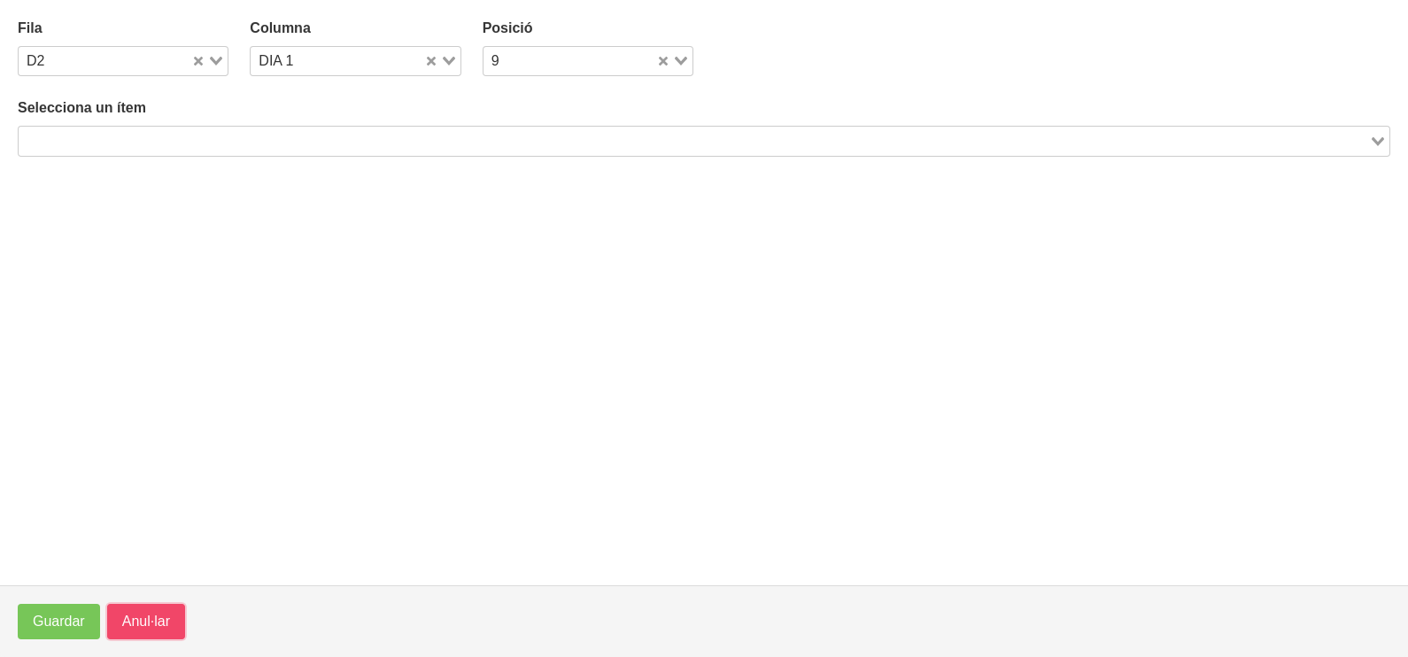
click at [140, 629] on span "Anul·lar" at bounding box center [146, 621] width 48 height 21
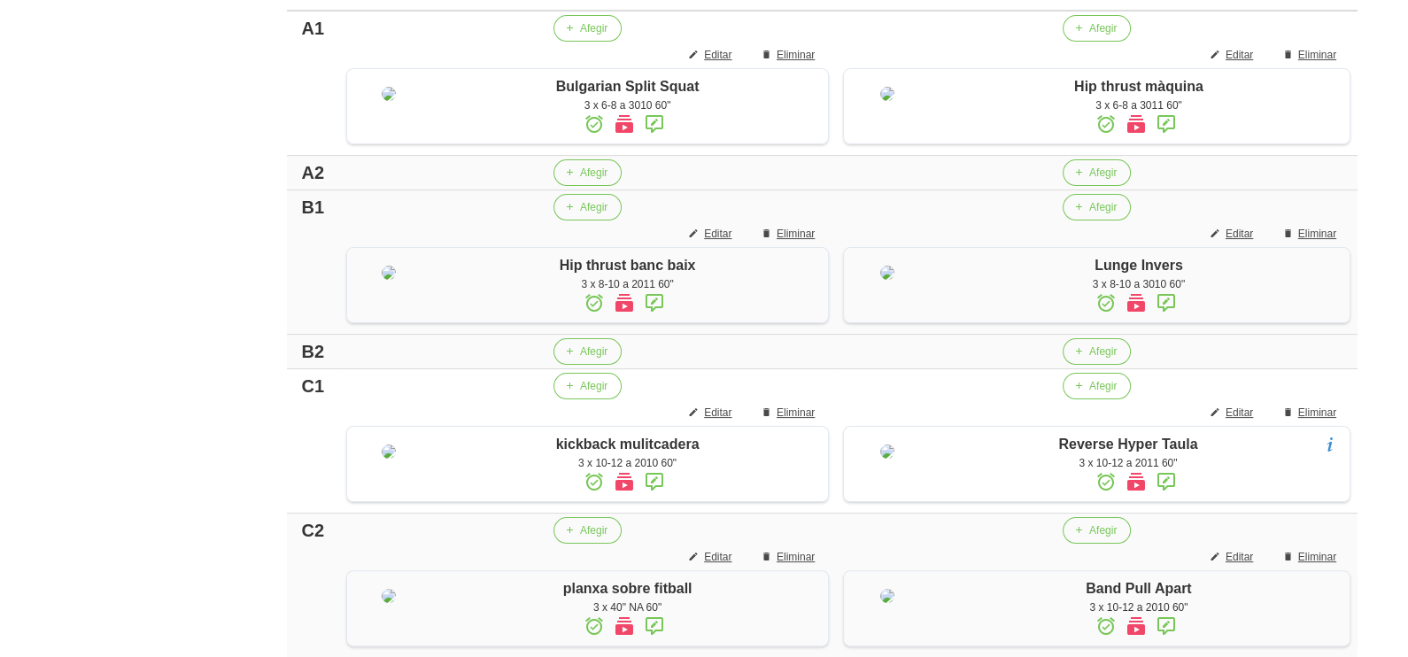
scroll to position [455, 0]
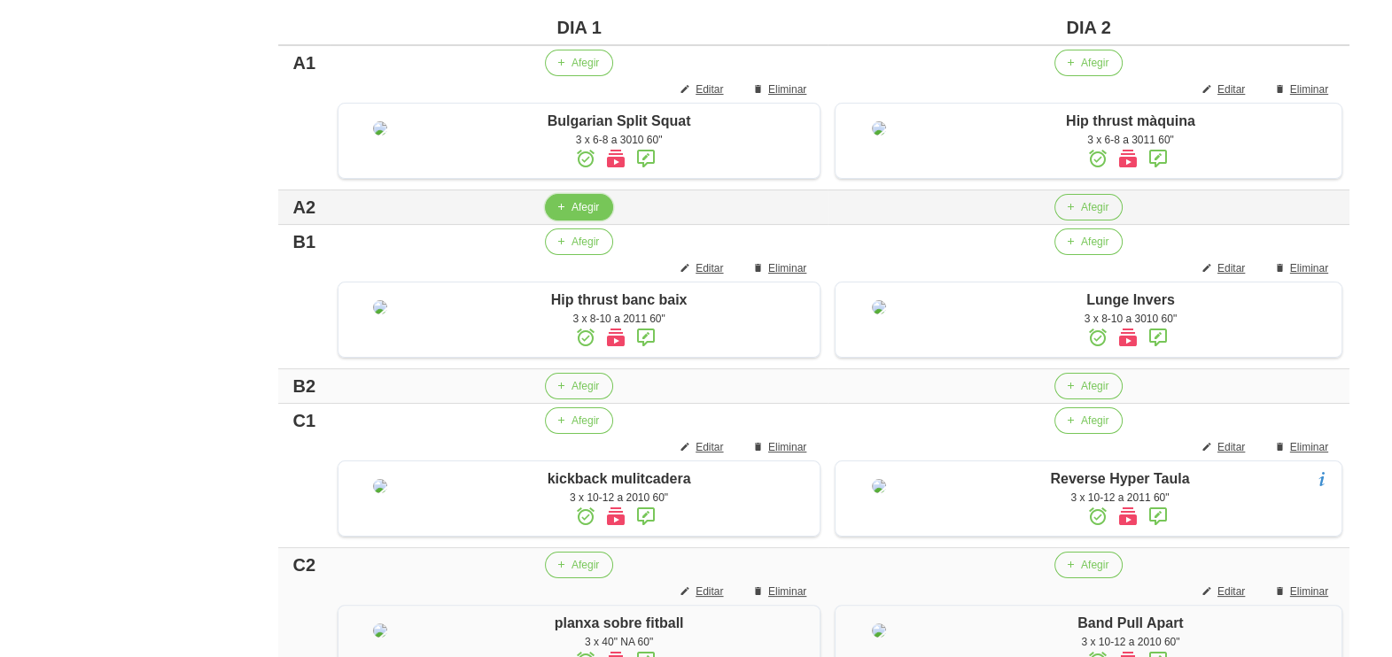
click at [571, 215] on span "Afegir" at bounding box center [584, 207] width 27 height 16
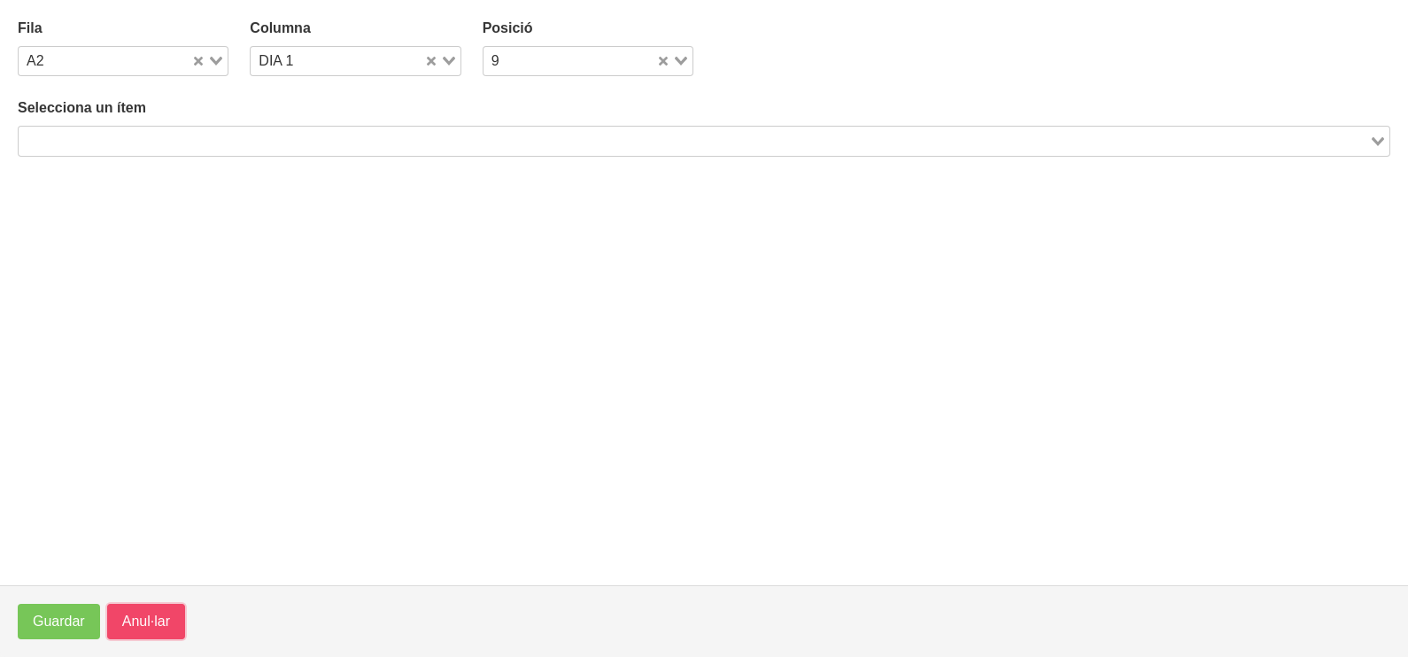
drag, startPoint x: 141, startPoint y: 620, endPoint x: 306, endPoint y: 390, distance: 283.7
click at [145, 616] on span "Anul·lar" at bounding box center [146, 621] width 48 height 21
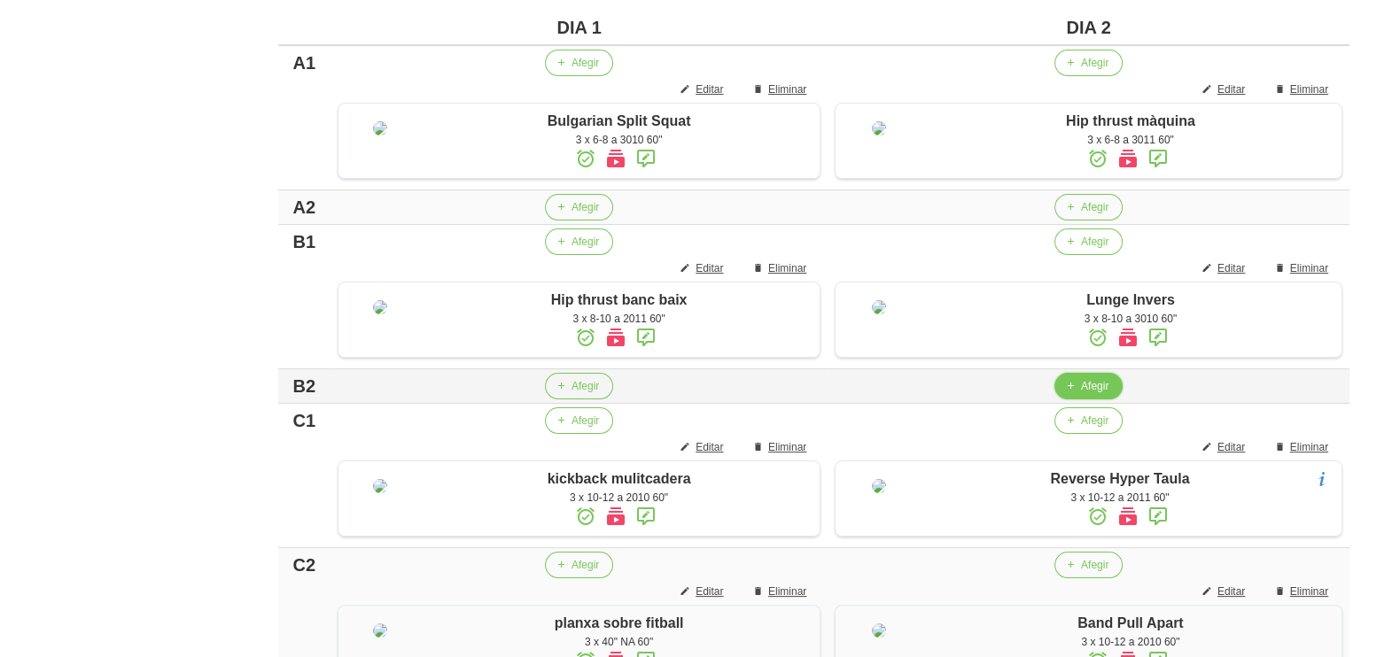
click at [1096, 394] on span "Afegir" at bounding box center [1094, 386] width 27 height 16
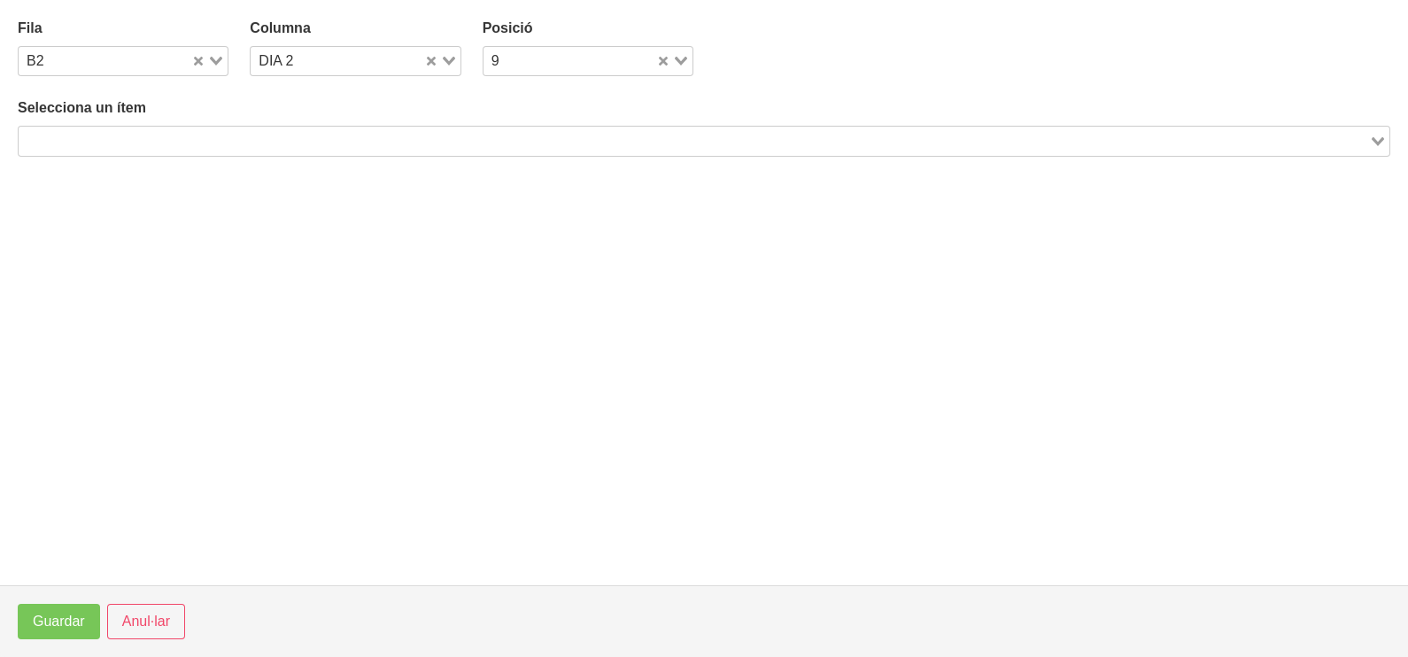
click at [228, 137] on input "Search for option" at bounding box center [693, 140] width 1347 height 21
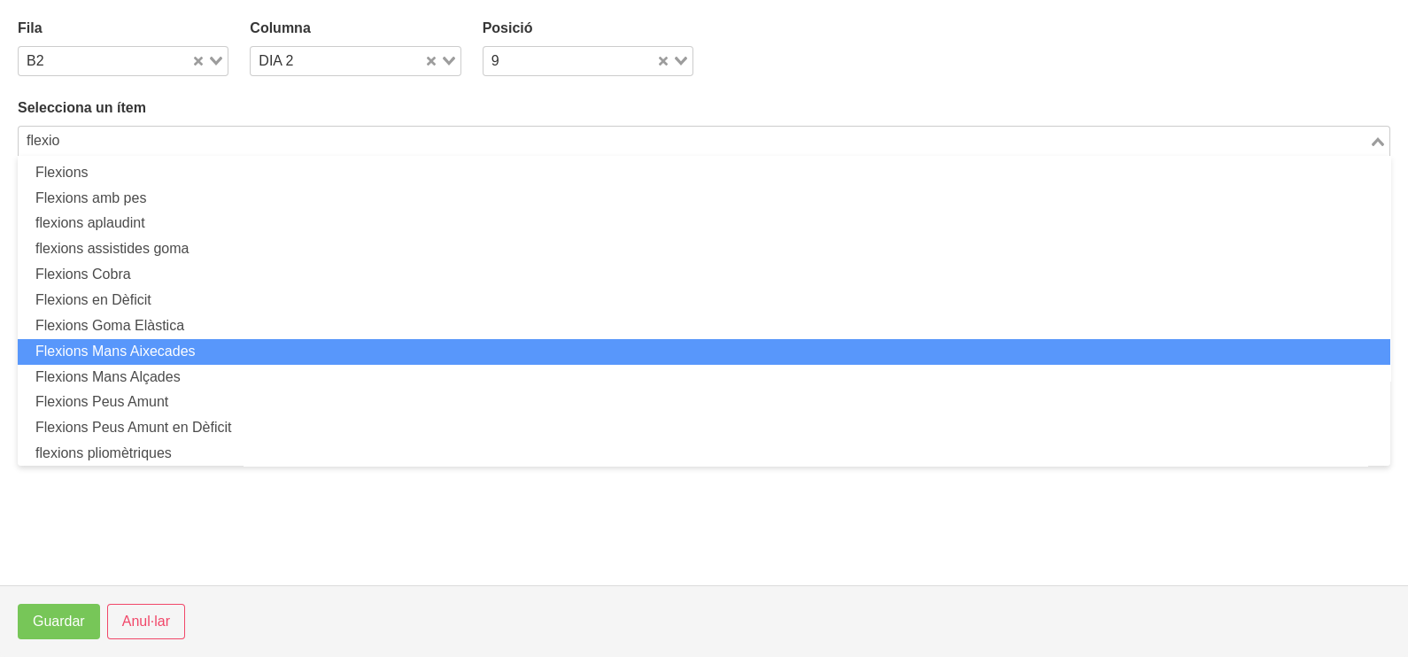
click at [240, 348] on li "Flexions Mans Aixecades" at bounding box center [704, 352] width 1373 height 26
type input "flexio"
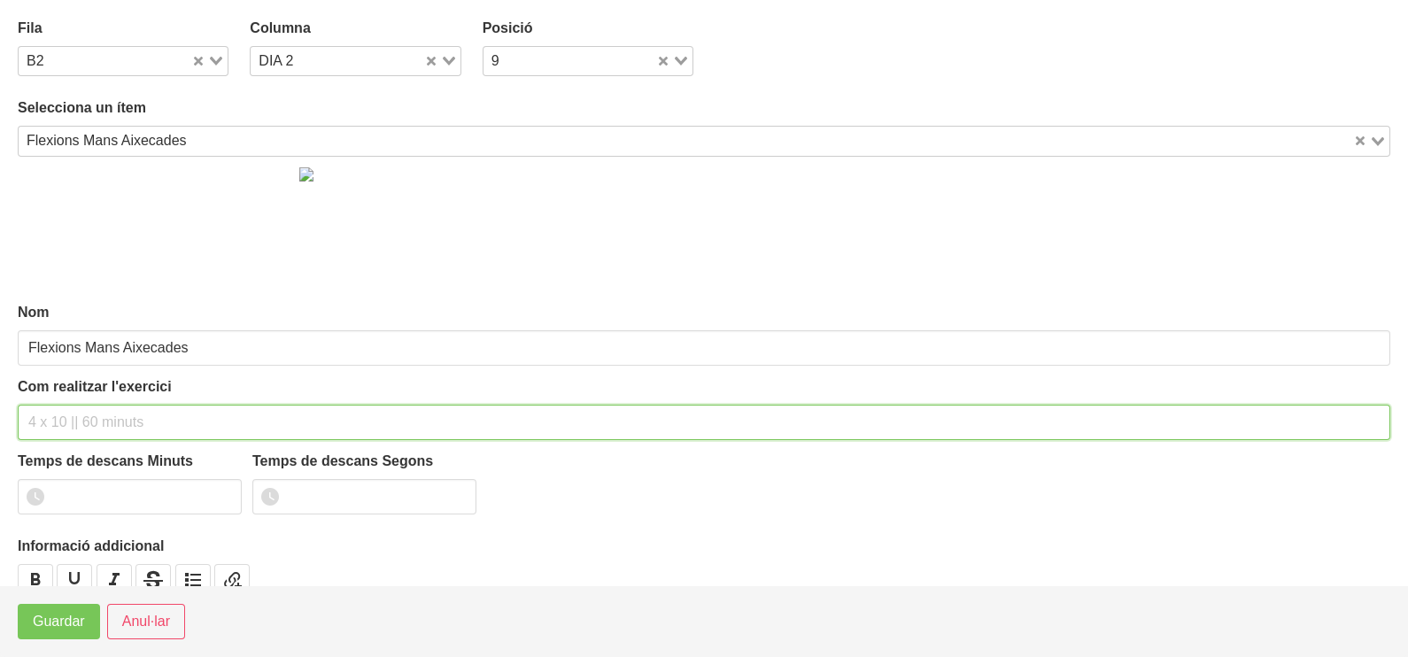
click at [81, 416] on input "text" at bounding box center [704, 422] width 1373 height 35
type input "3 x 8-10 a 3010 60""
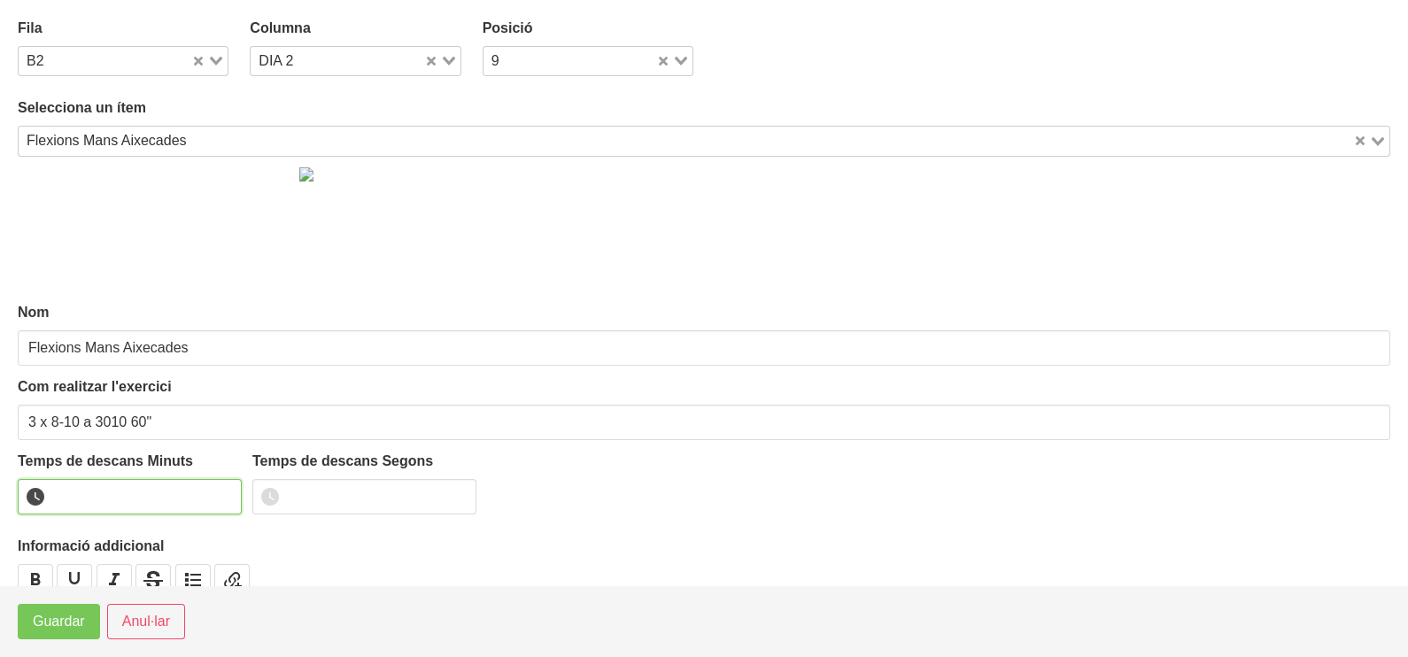
drag, startPoint x: 225, startPoint y: 486, endPoint x: 220, endPoint y: 495, distance: 10.3
click at [222, 489] on input "number" at bounding box center [130, 496] width 224 height 35
drag, startPoint x: 221, startPoint y: 489, endPoint x: 145, endPoint y: 559, distance: 103.4
type input "1"
click at [222, 490] on input "1" at bounding box center [130, 496] width 224 height 35
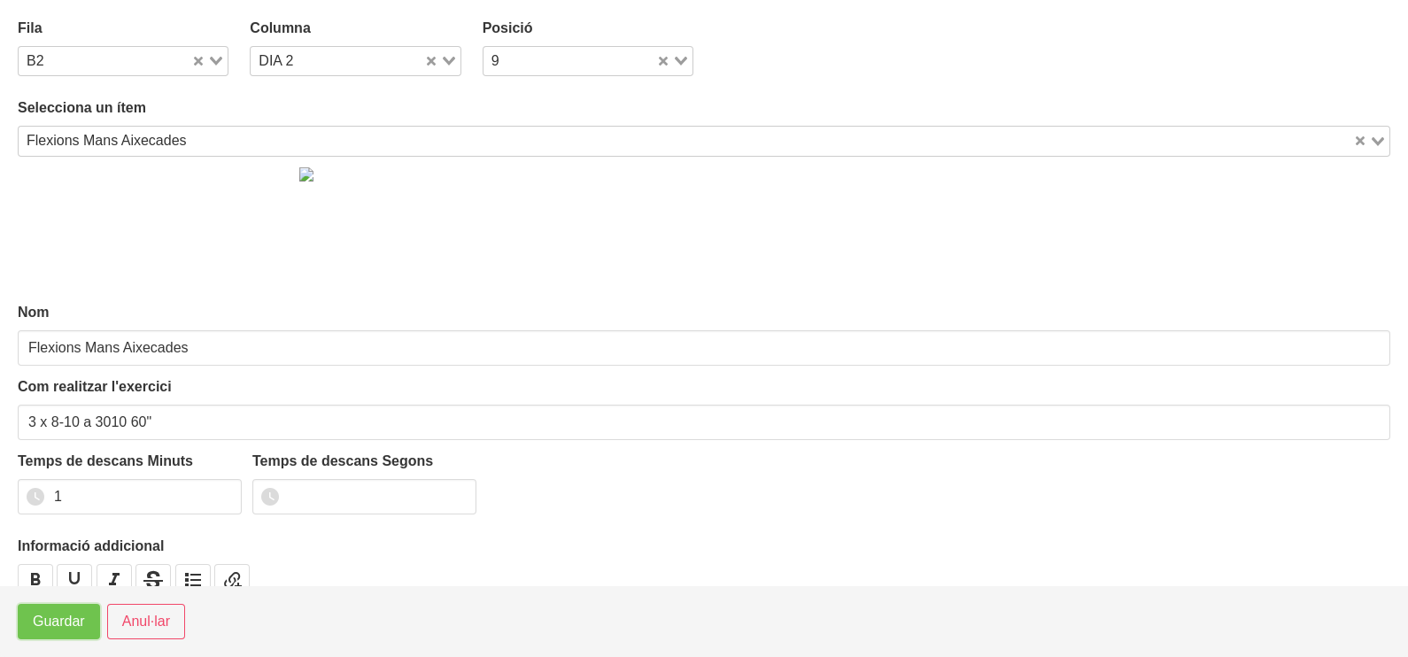
click at [88, 626] on button "Guardar" at bounding box center [59, 621] width 82 height 35
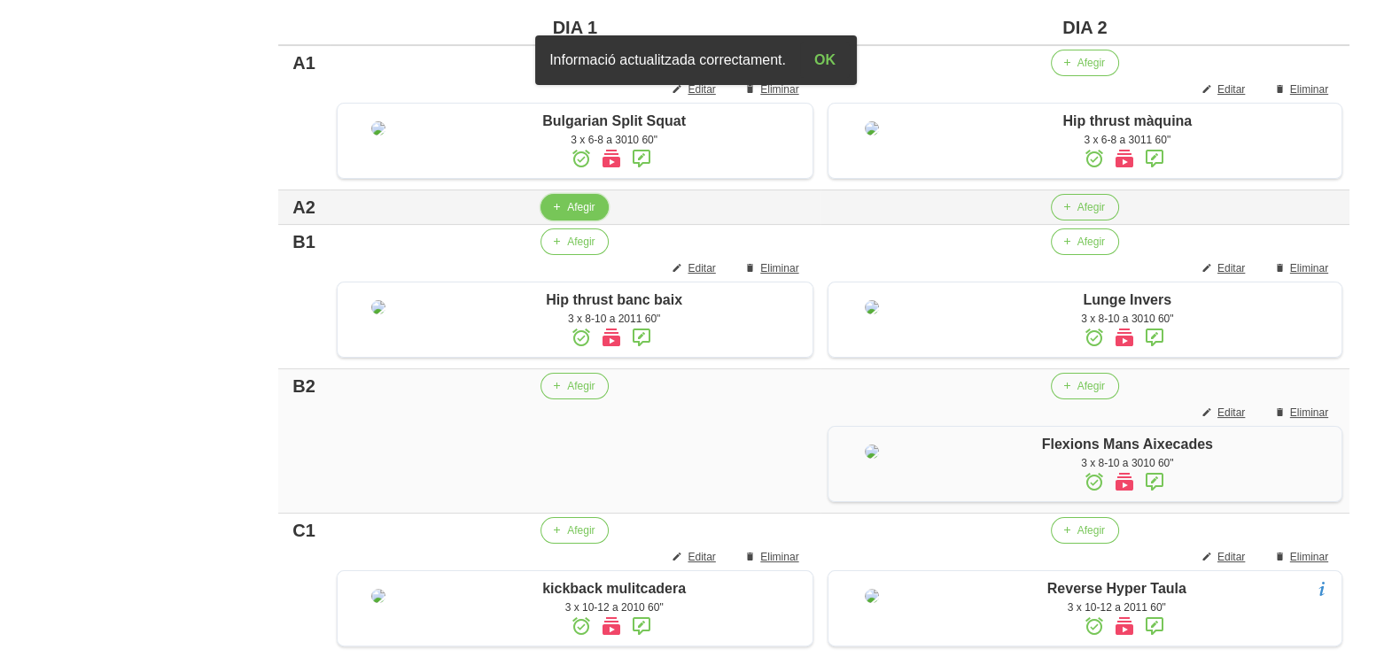
click at [554, 215] on icon "button" at bounding box center [556, 207] width 11 height 16
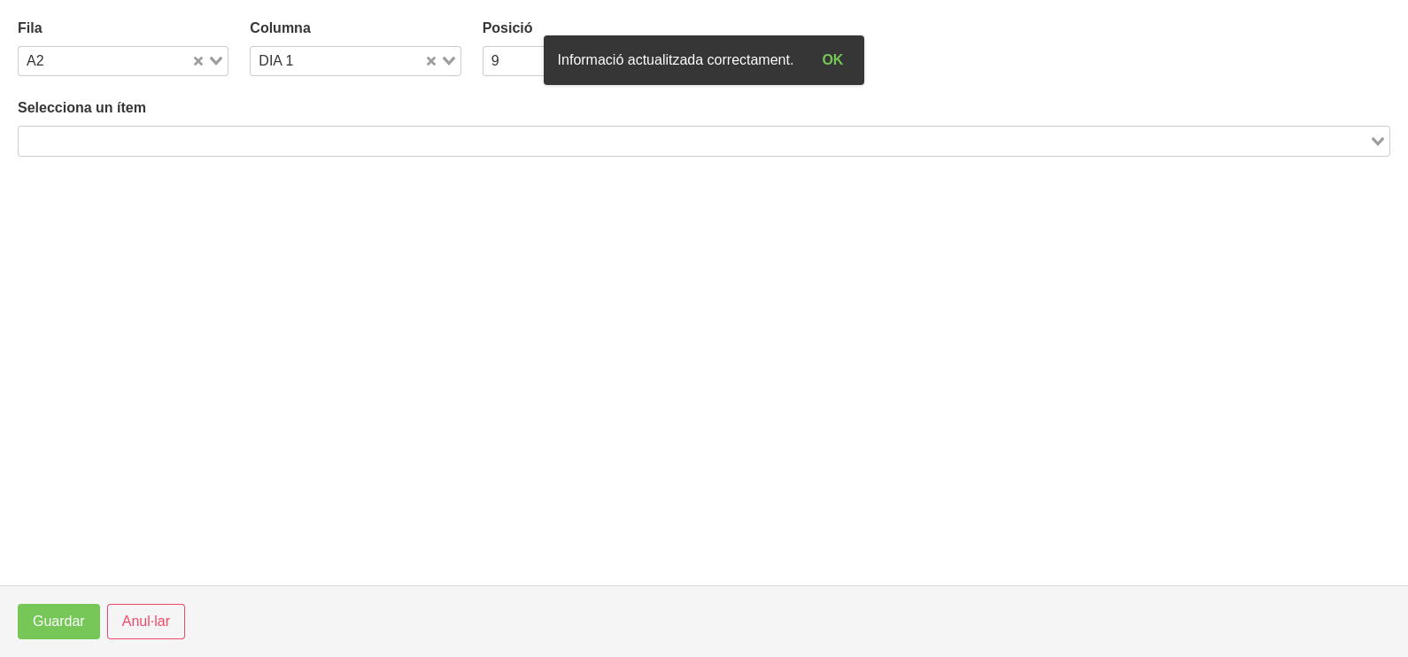
click at [266, 149] on input "Search for option" at bounding box center [693, 140] width 1347 height 21
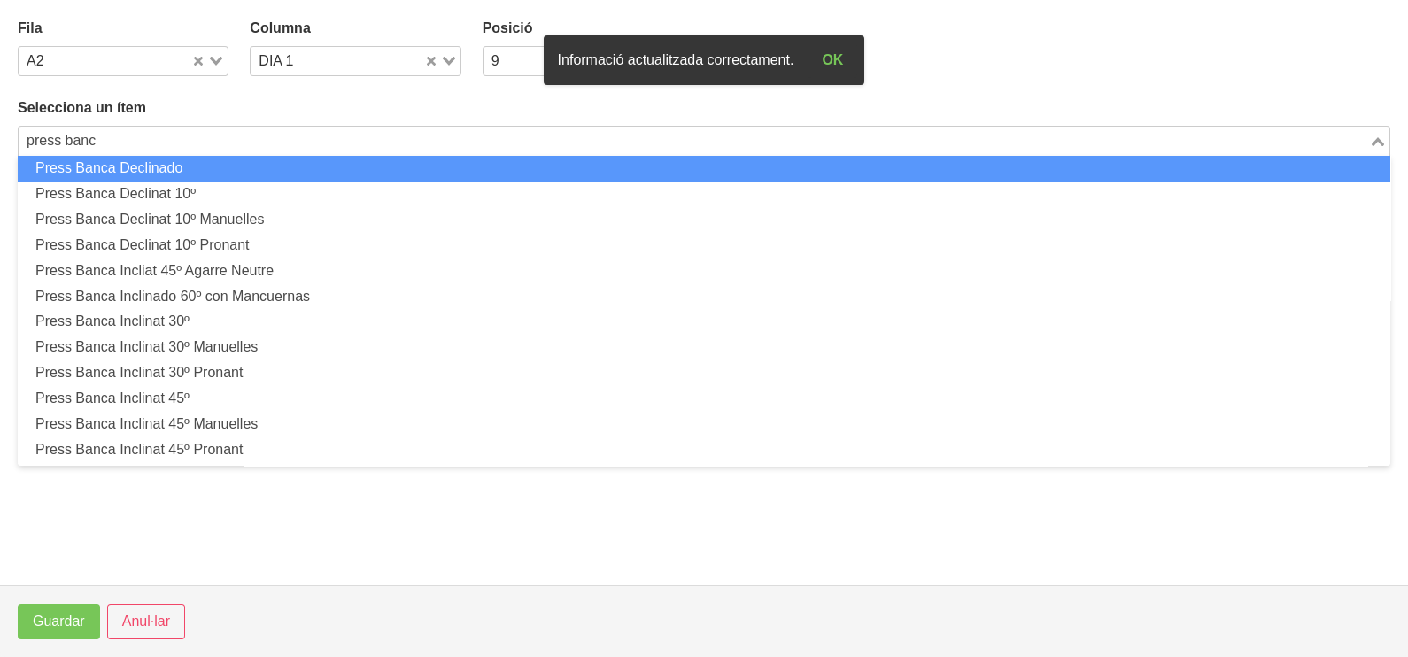
scroll to position [110, 0]
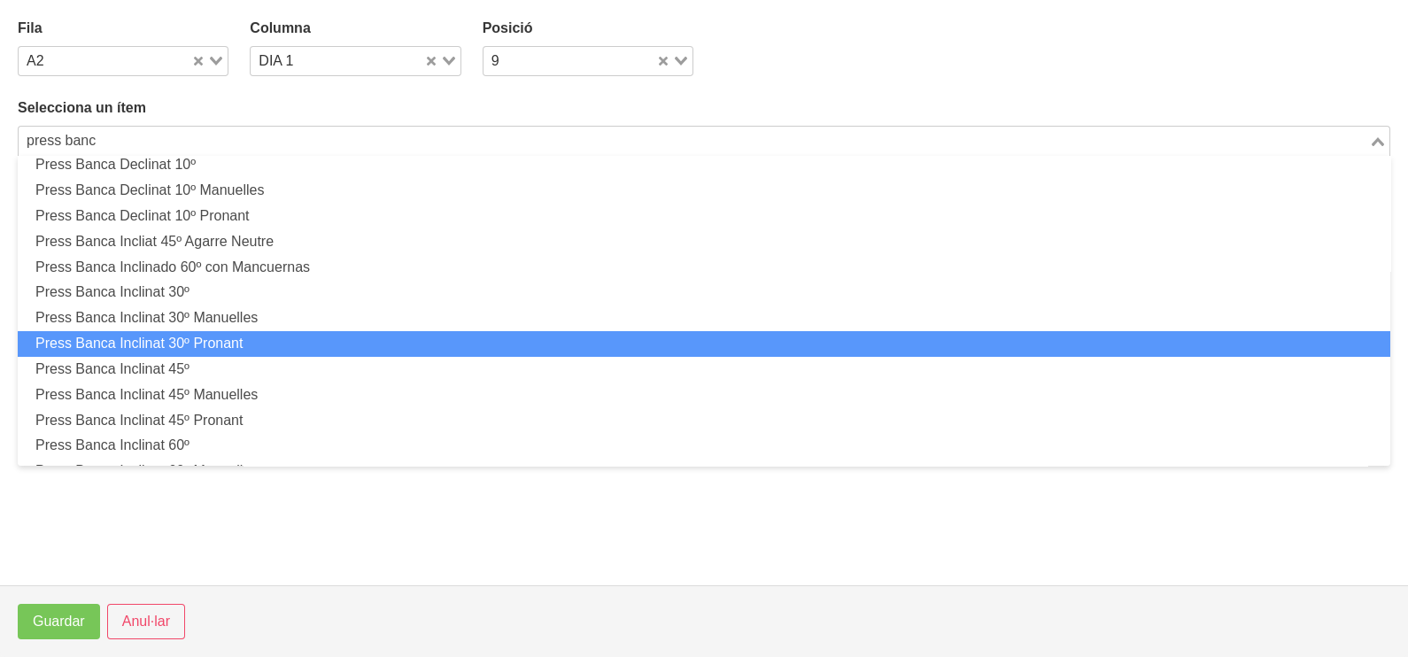
click at [278, 342] on li "Press Banca Inclinat 30º Pronant" at bounding box center [704, 344] width 1373 height 26
type input "press banc"
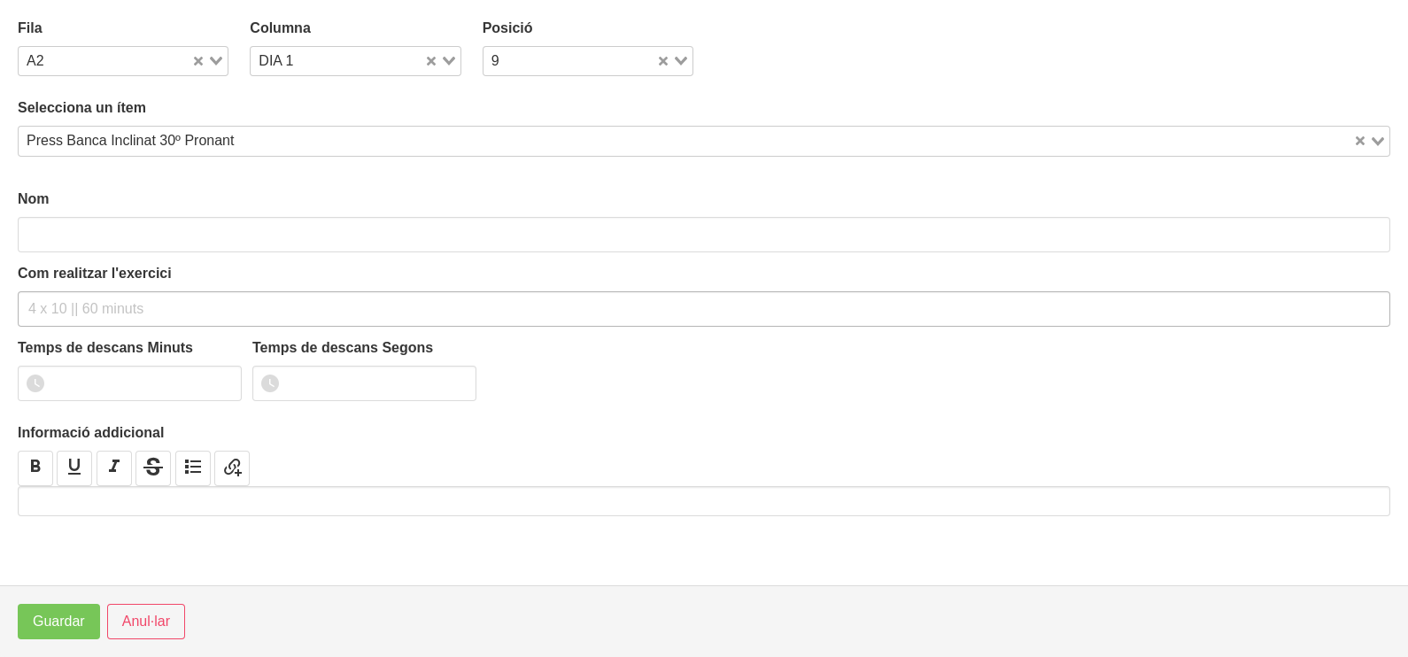
type input "Press Banca Inclinat 30º Pronant"
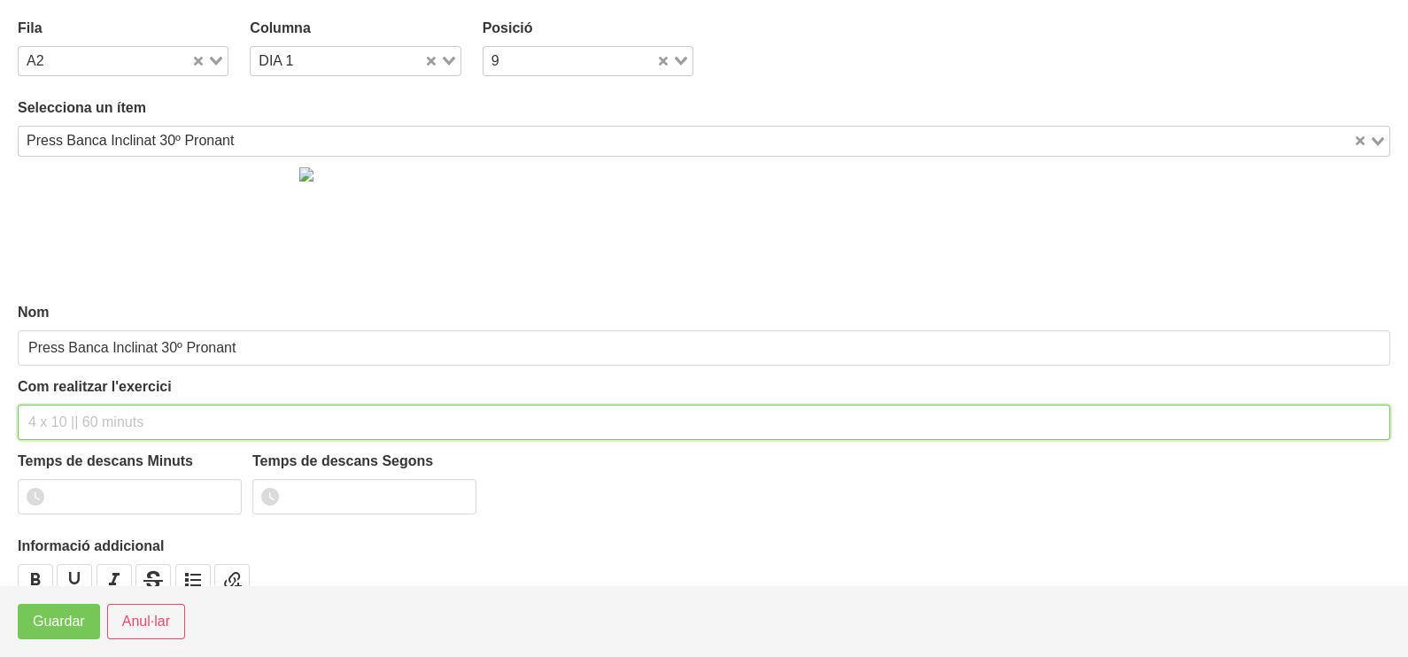
drag, startPoint x: 102, startPoint y: 421, endPoint x: 117, endPoint y: 313, distance: 109.1
click at [108, 412] on input "text" at bounding box center [704, 422] width 1373 height 35
type input "3 x 8-10 a 3010 60""
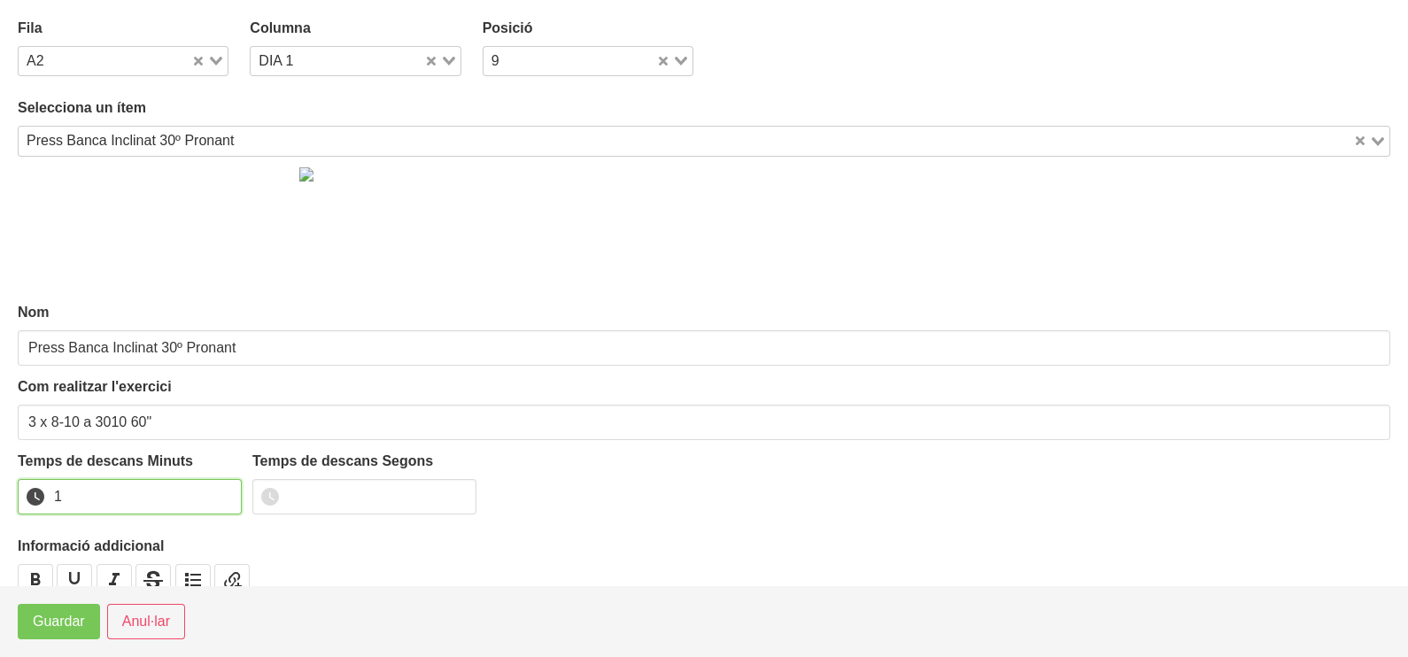
type input "1"
click at [221, 494] on input "1" at bounding box center [130, 496] width 224 height 35
click at [50, 629] on span "Guardar" at bounding box center [59, 621] width 52 height 21
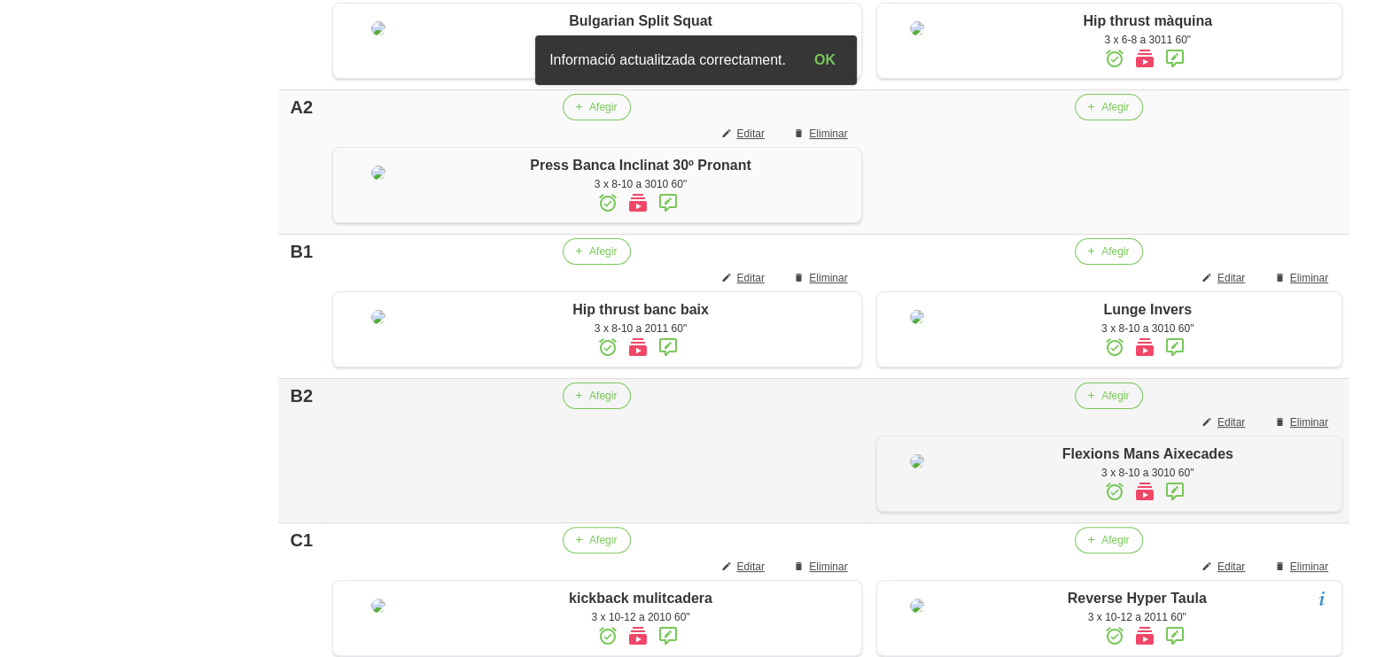
scroll to position [787, 0]
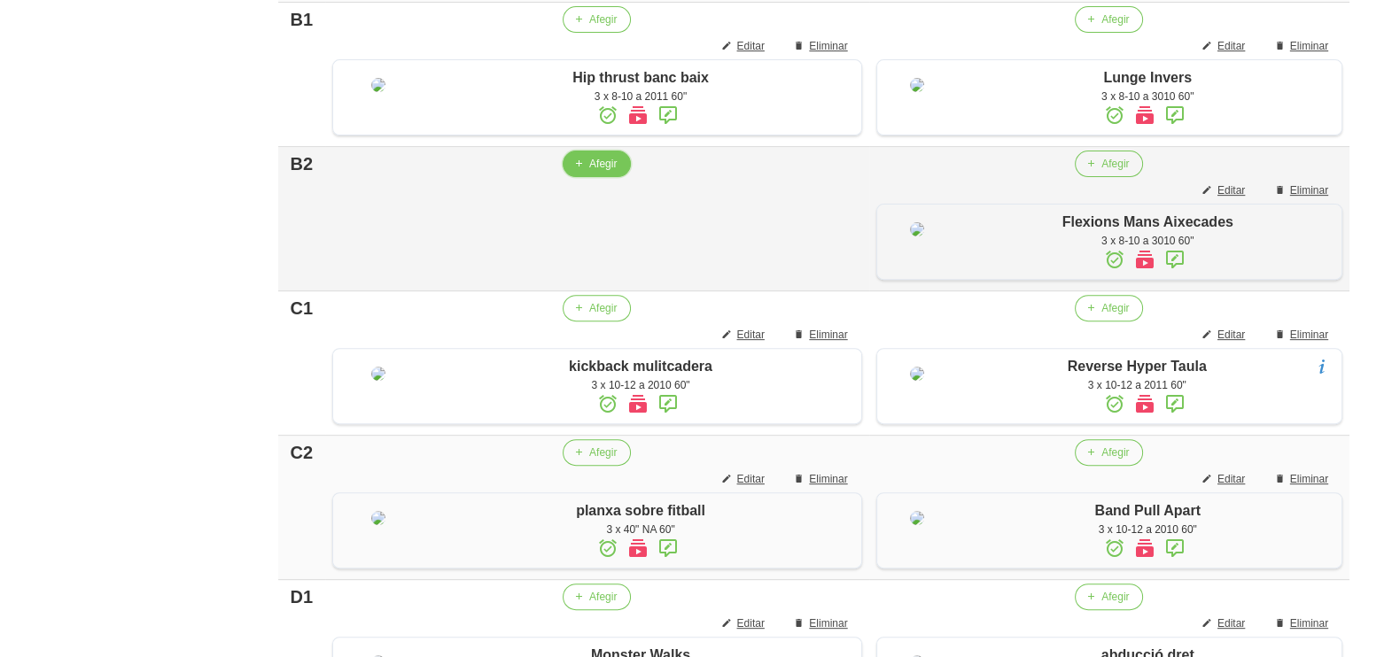
click at [580, 177] on button "Afegir" at bounding box center [596, 164] width 68 height 27
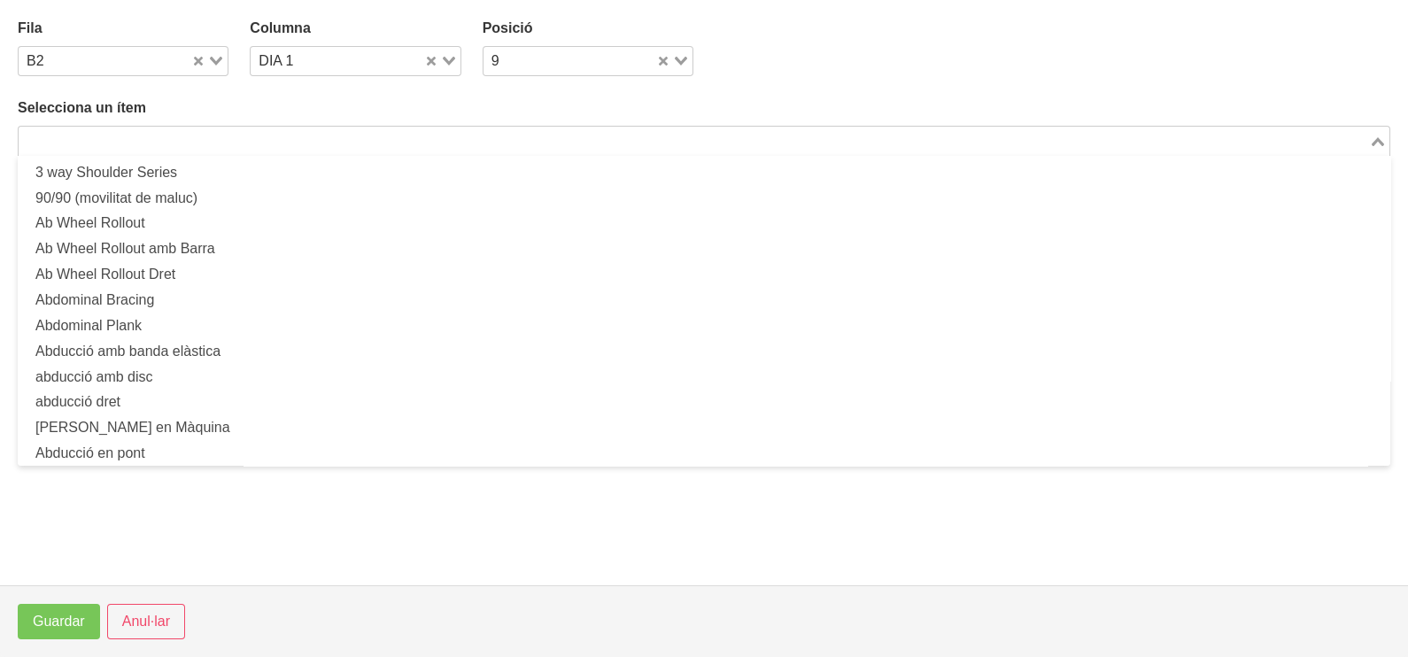
click at [223, 140] on input "Search for option" at bounding box center [693, 140] width 1347 height 21
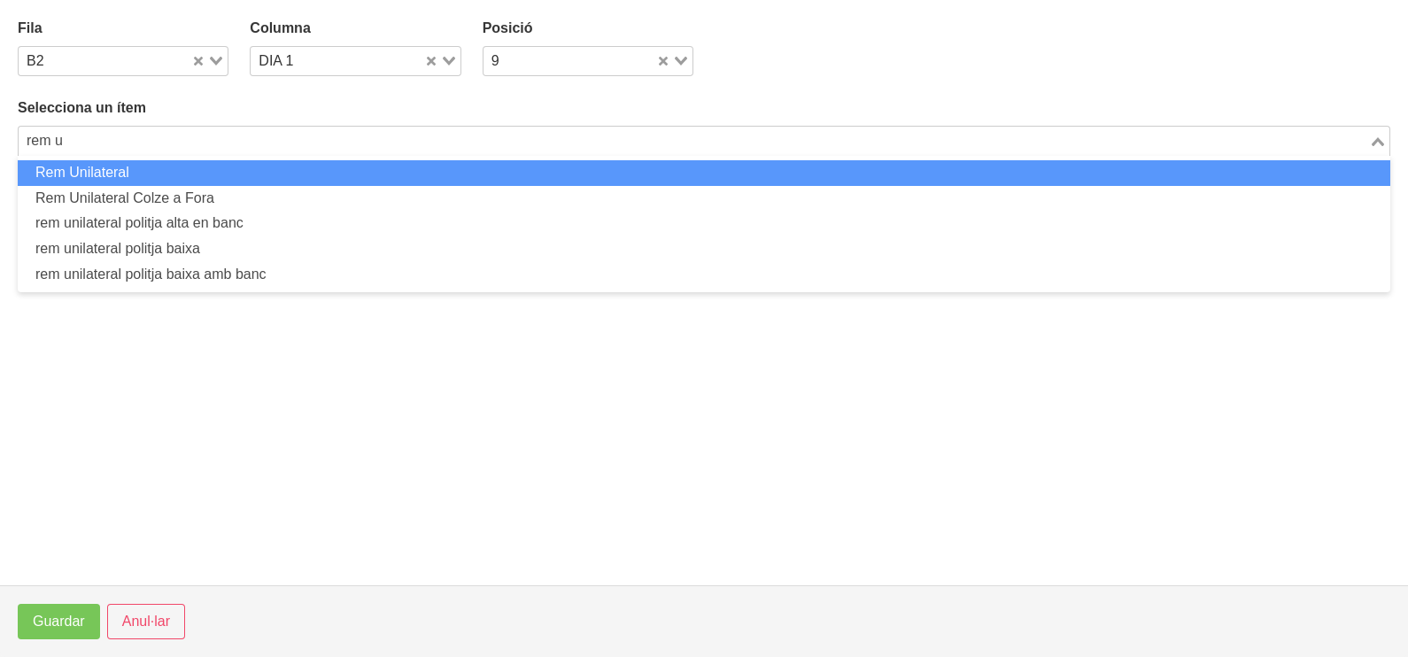
drag, startPoint x: 213, startPoint y: 170, endPoint x: 216, endPoint y: 179, distance: 9.5
click at [216, 179] on li "Rem Unilateral" at bounding box center [704, 173] width 1373 height 26
type input "rem u"
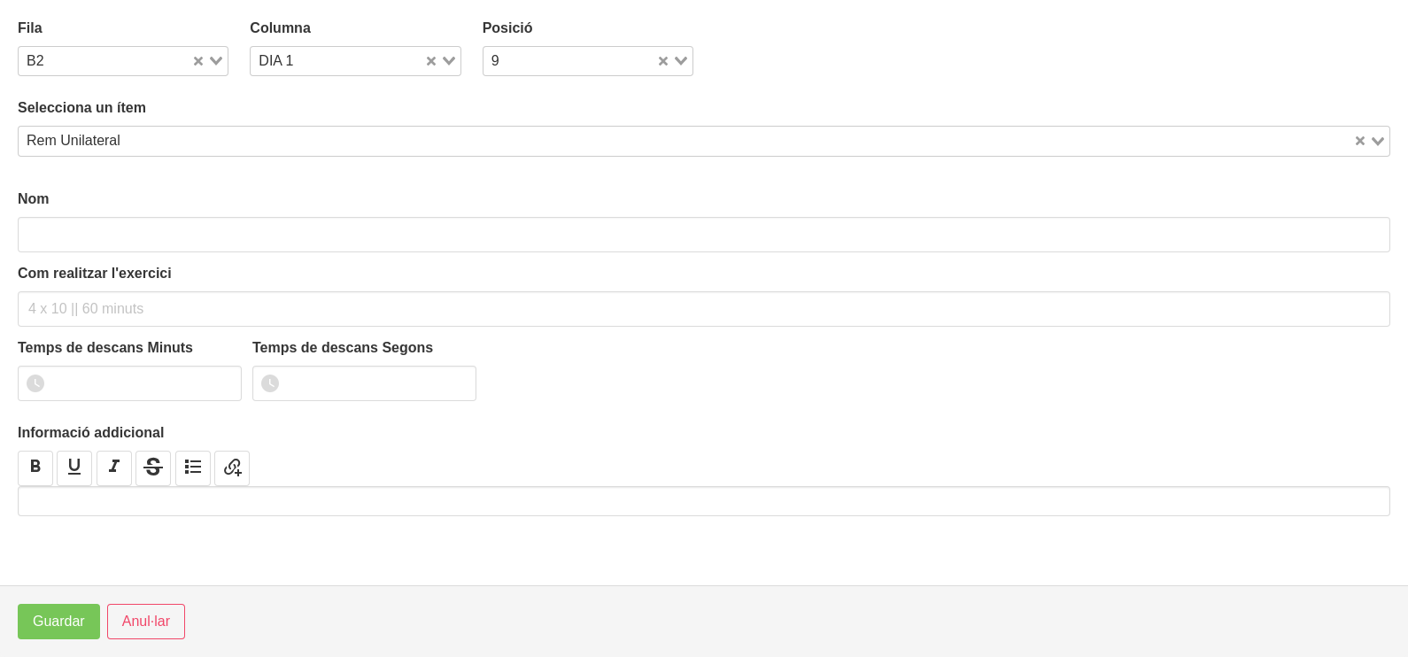
type input "Rem Unilateral"
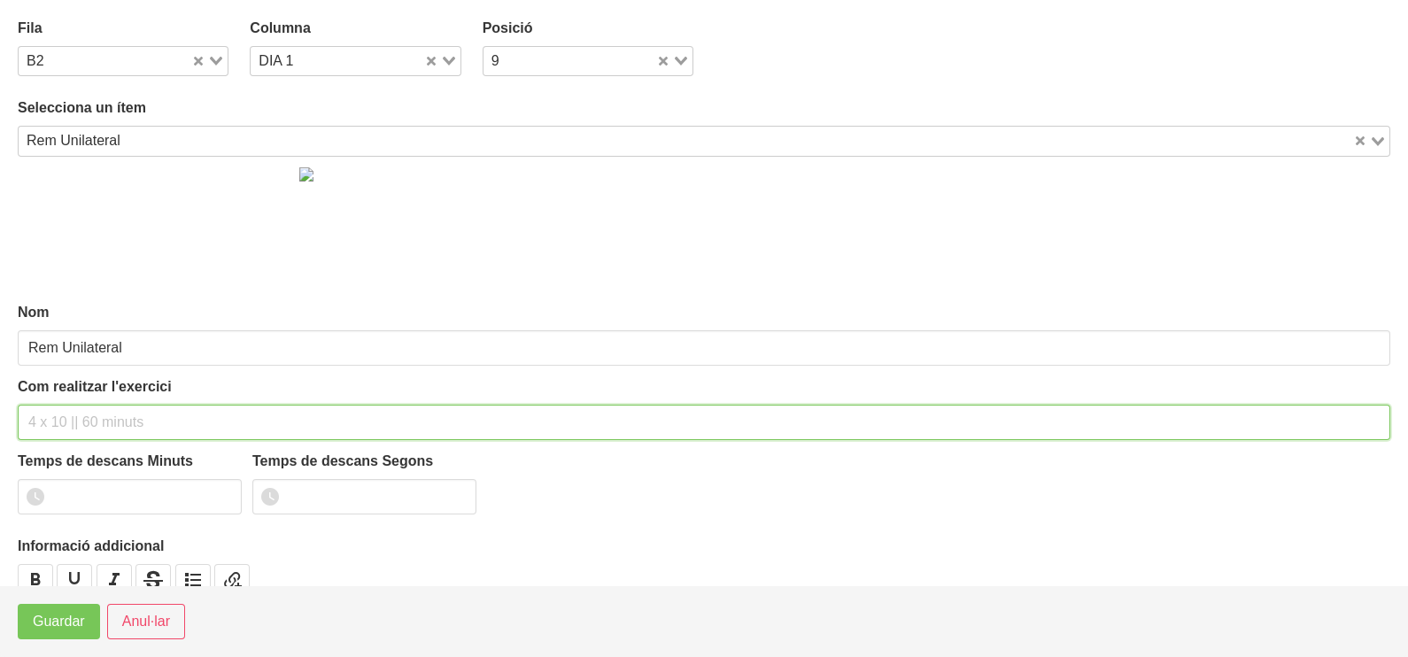
click at [111, 427] on input "text" at bounding box center [704, 422] width 1373 height 35
type input "3 x 8-10 a 3010 60""
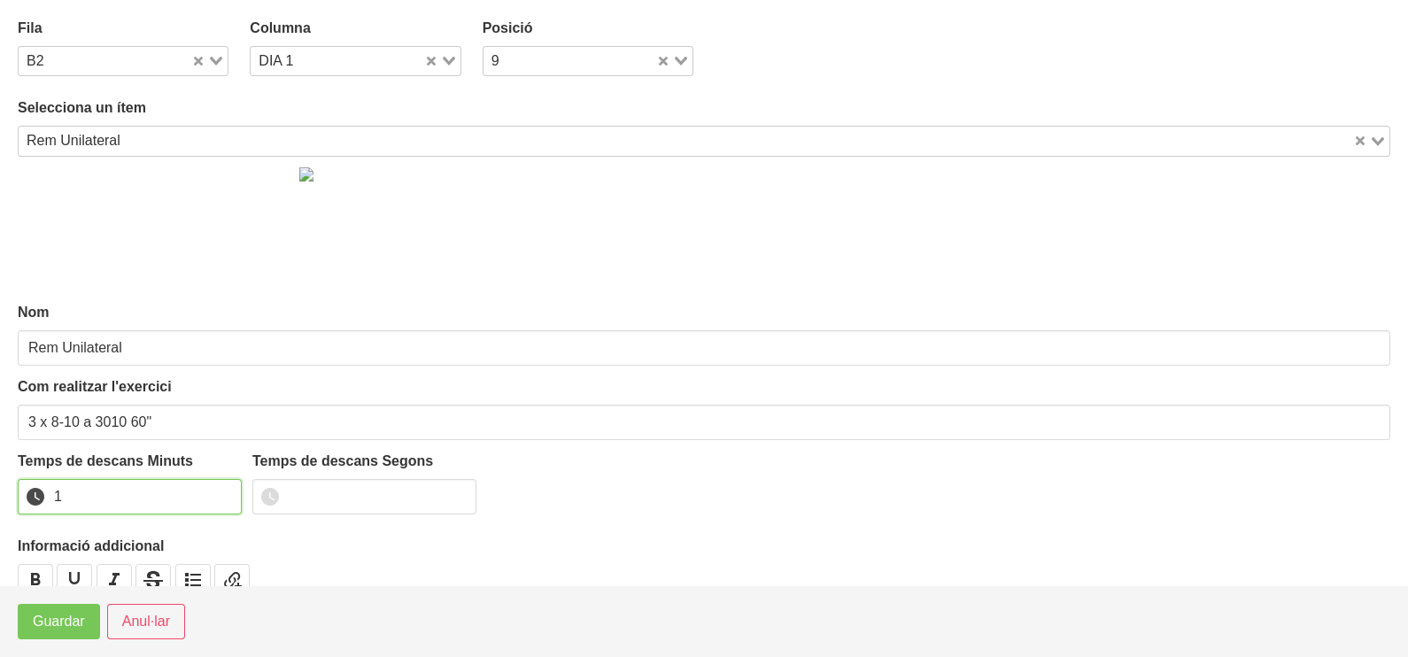
drag, startPoint x: 219, startPoint y: 493, endPoint x: 179, endPoint y: 529, distance: 53.3
type input "1"
click at [214, 499] on input "1" at bounding box center [130, 496] width 224 height 35
click at [69, 624] on span "Guardar" at bounding box center [59, 621] width 52 height 21
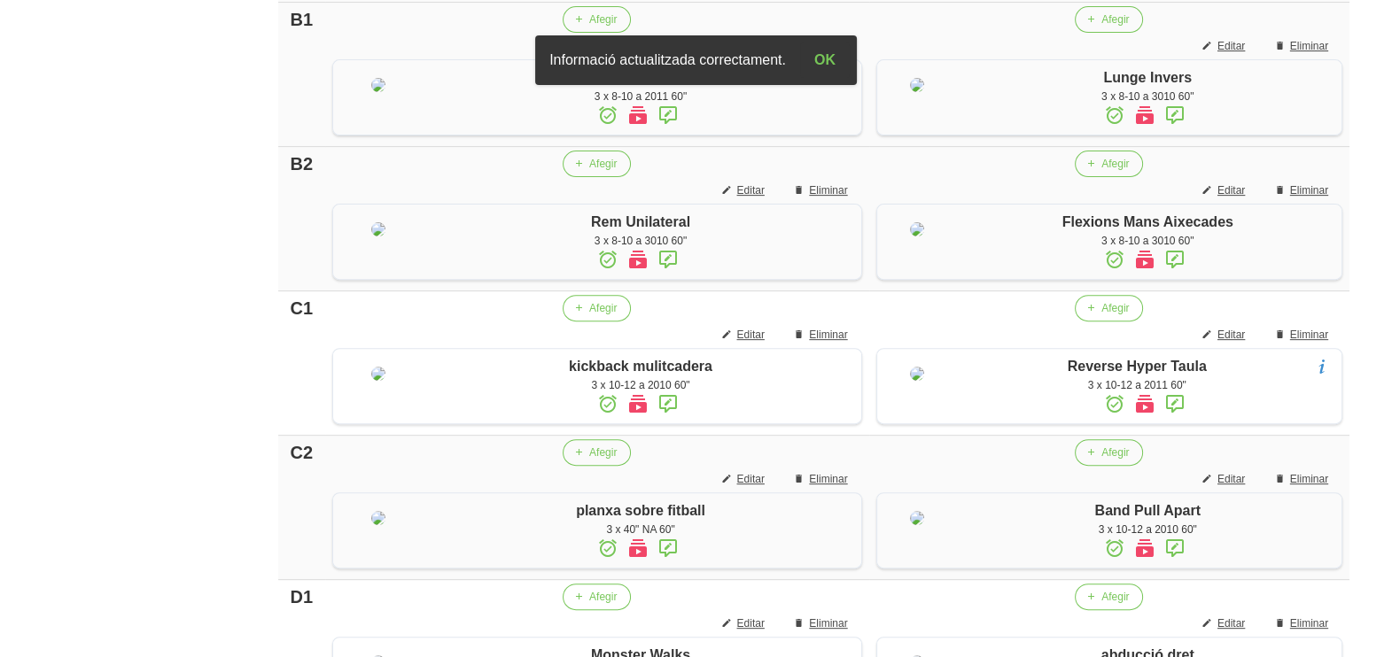
scroll to position [677, 0]
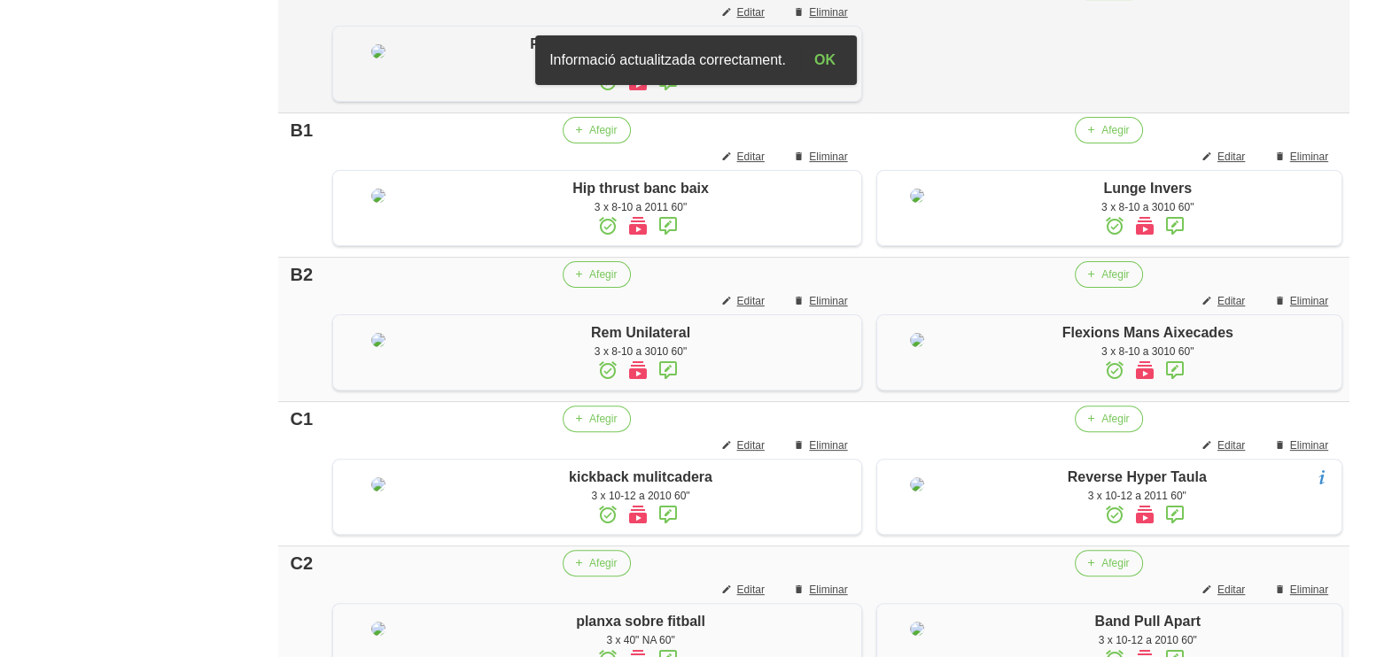
drag, startPoint x: 1091, startPoint y: 44, endPoint x: 712, endPoint y: 108, distance: 384.4
click at [1070, 49] on td "Afegir" at bounding box center [1109, 41] width 480 height 144
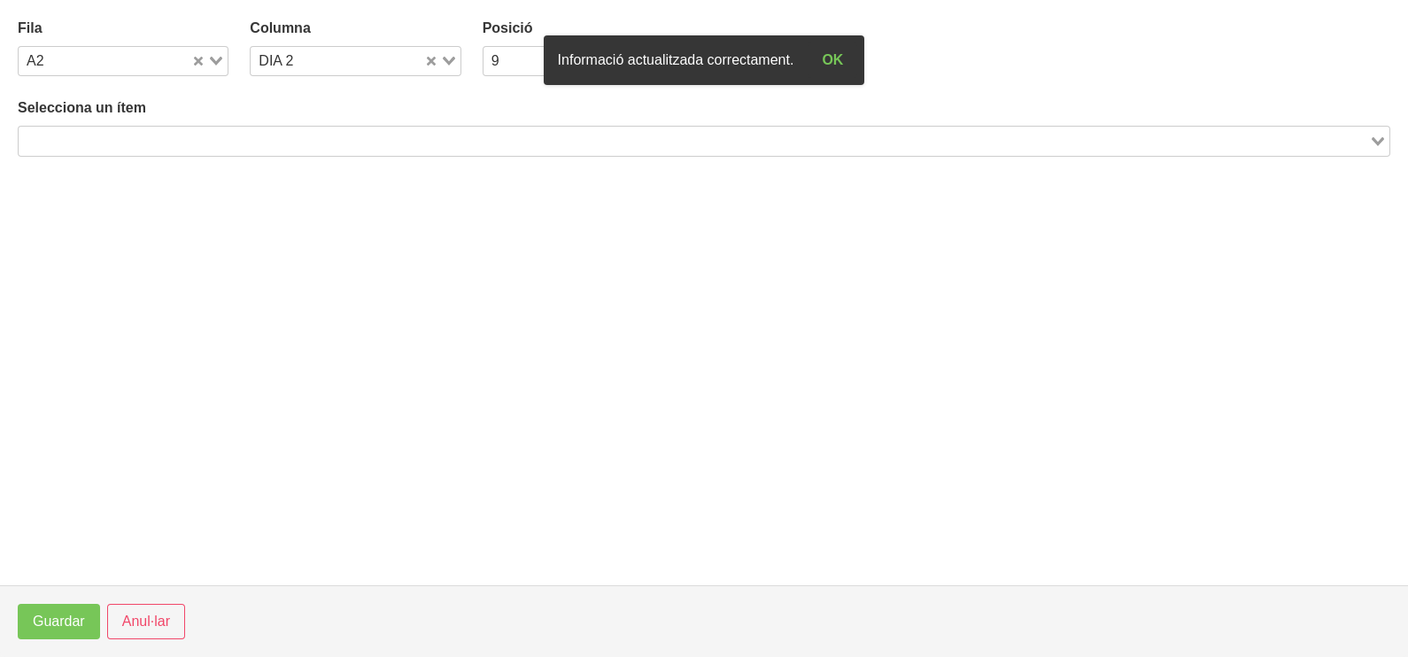
click at [168, 151] on div "Loading..." at bounding box center [704, 141] width 1373 height 30
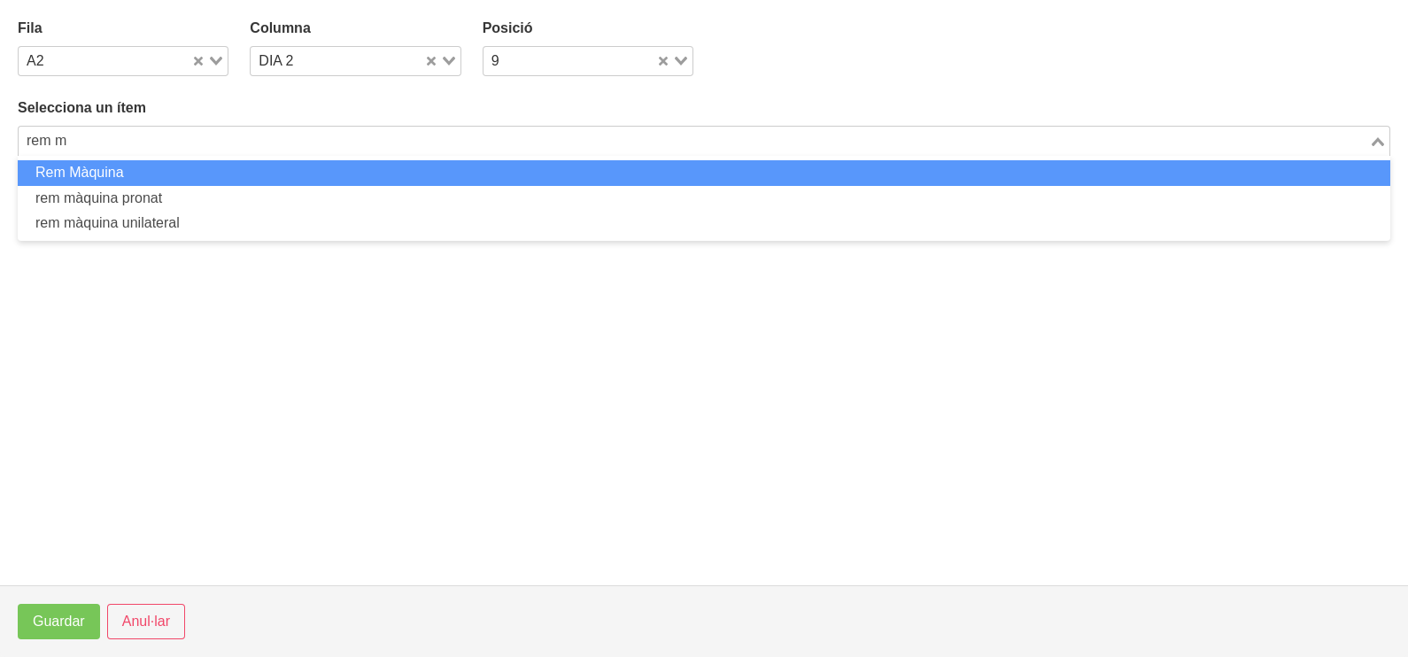
click at [167, 179] on li "Rem Màquina" at bounding box center [704, 173] width 1373 height 26
type input "rem m"
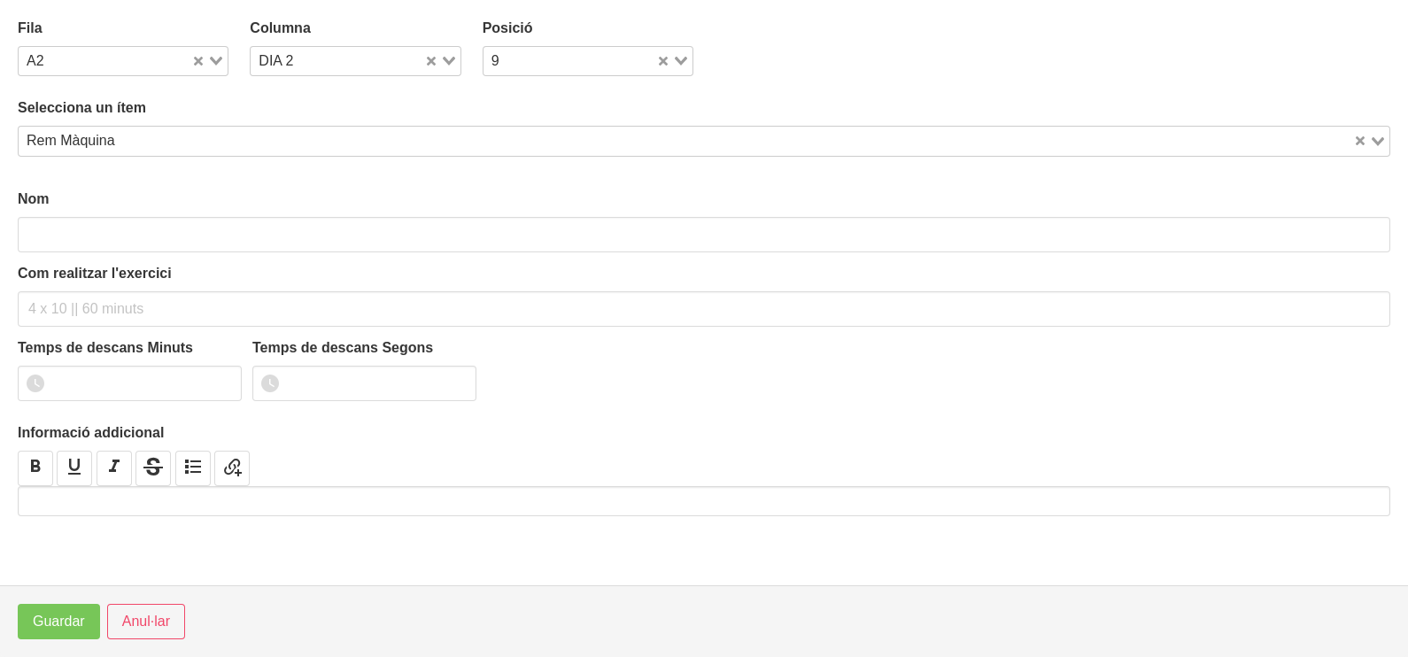
type input "Rem Màquina"
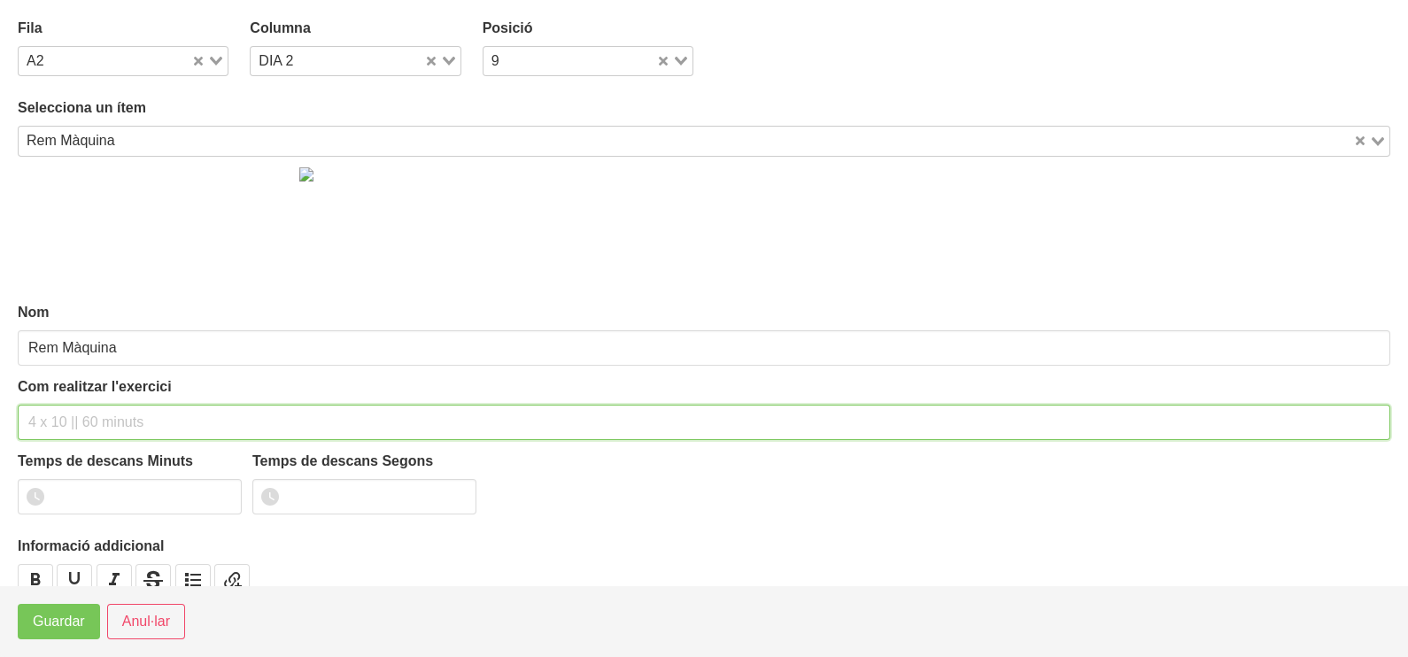
click at [97, 416] on input "text" at bounding box center [704, 422] width 1373 height 35
type input "3 x 6-8 a 3011 60""
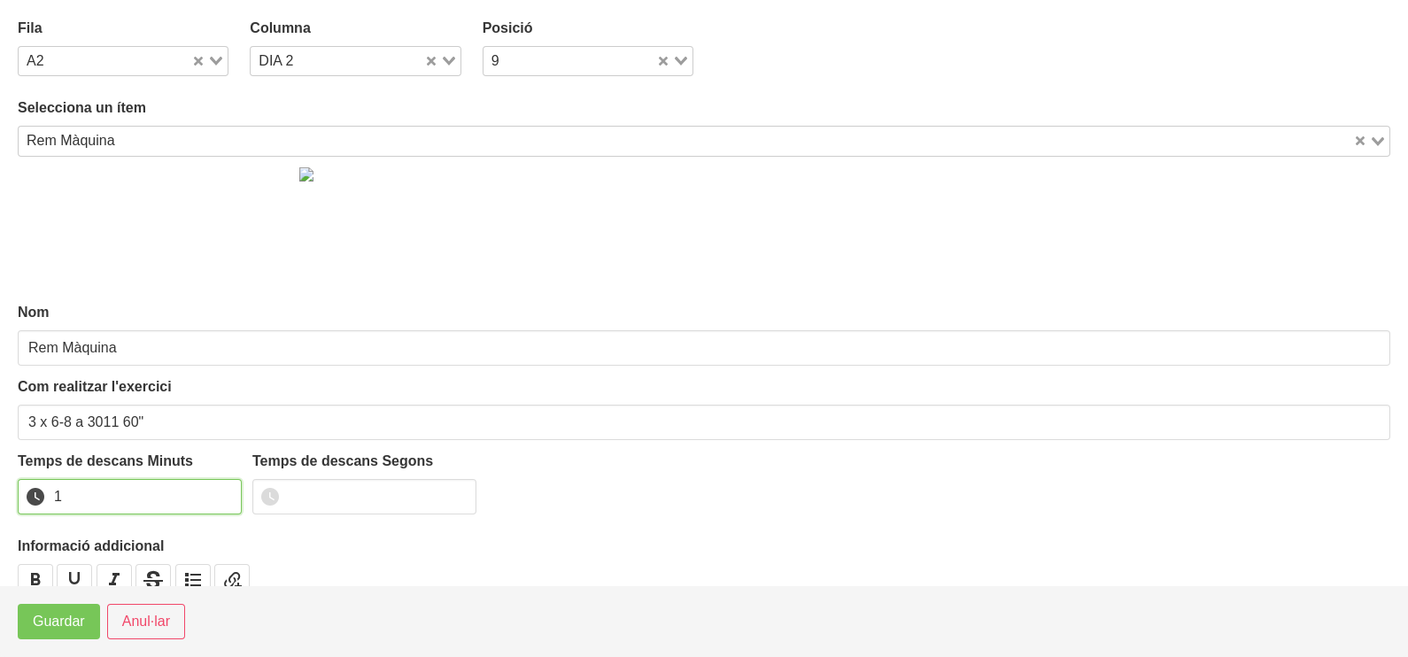
type input "1"
click at [222, 490] on input "1" at bounding box center [130, 496] width 224 height 35
click at [76, 632] on span "Guardar" at bounding box center [59, 621] width 52 height 21
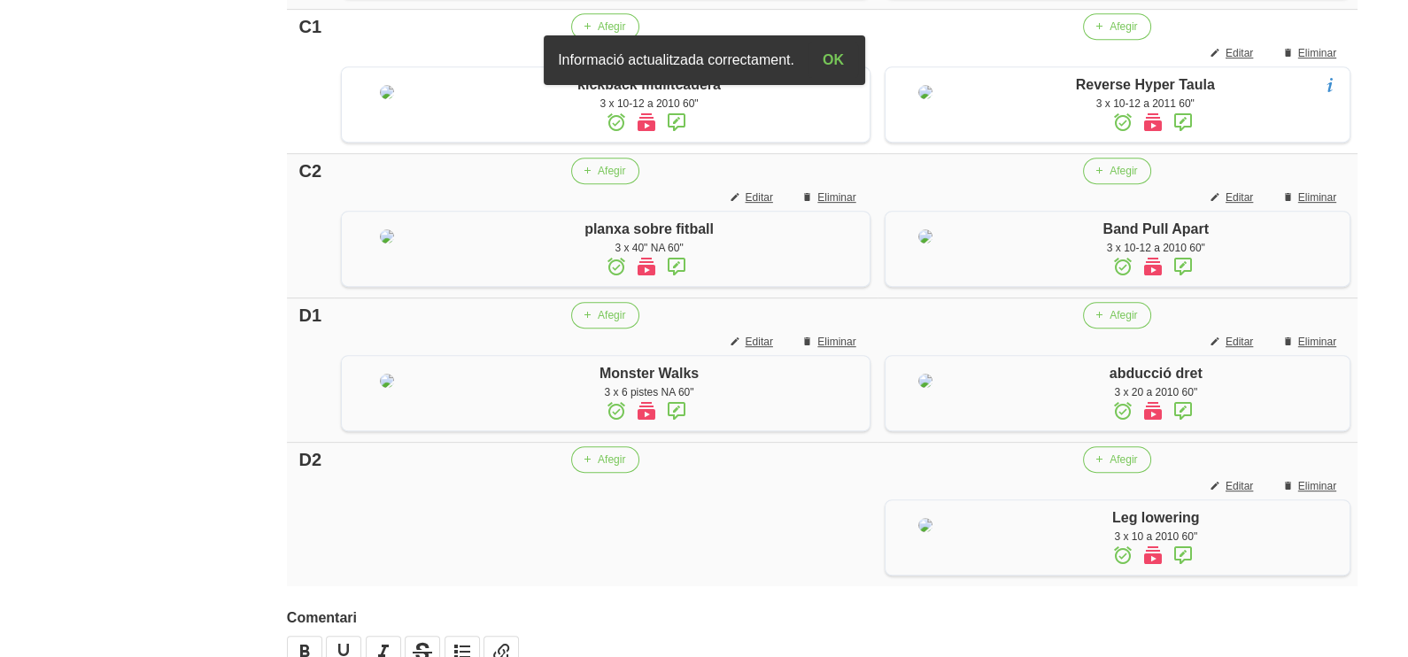
scroll to position [1452, 0]
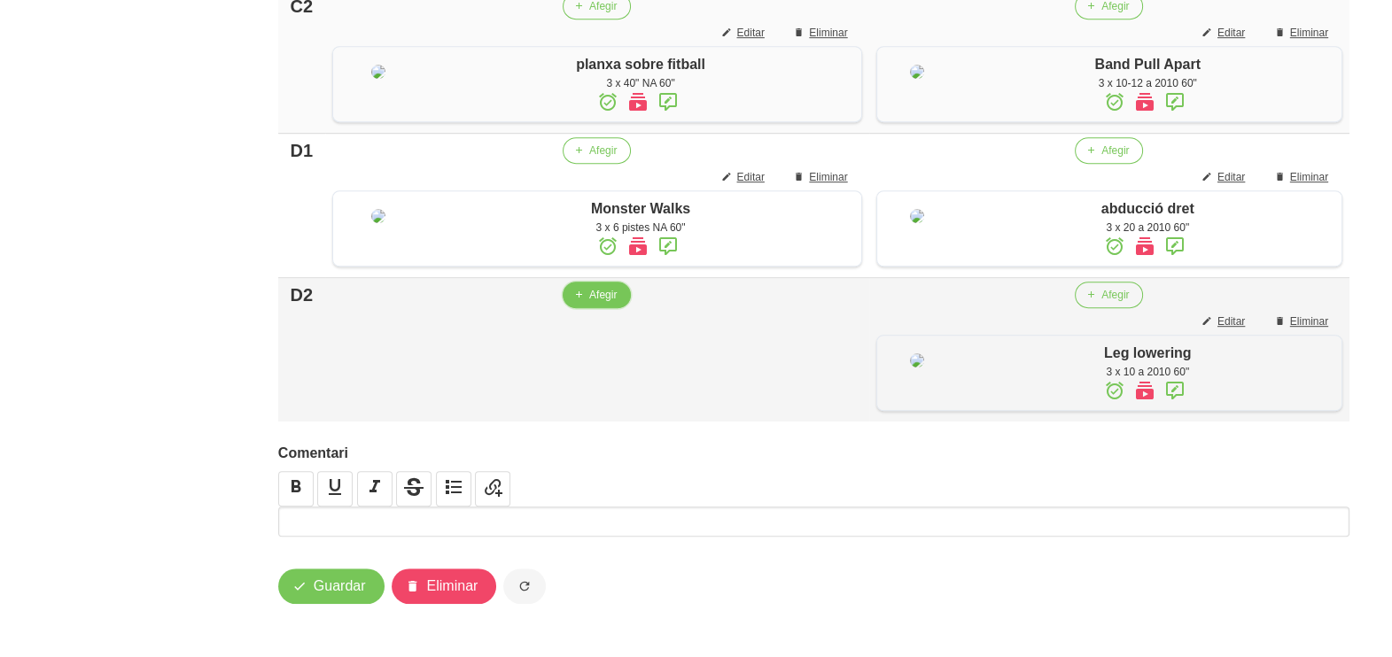
click at [607, 303] on span "Afegir" at bounding box center [602, 295] width 27 height 16
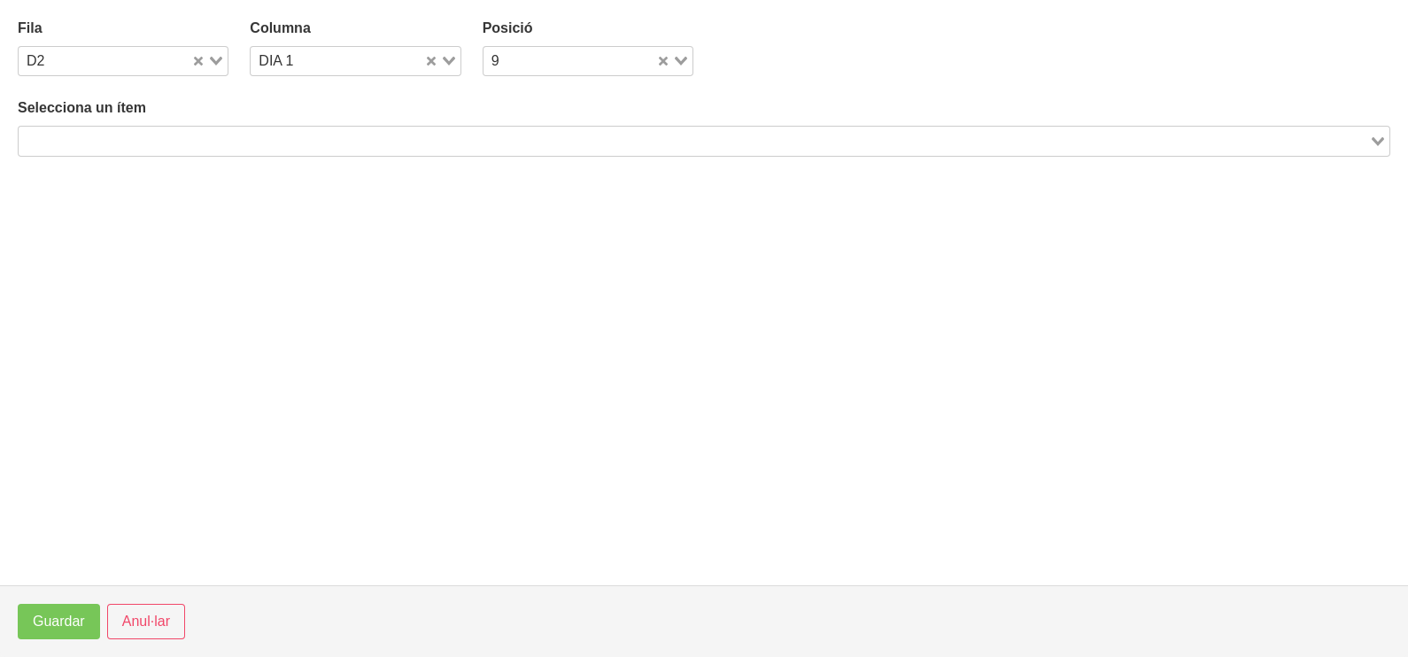
click at [335, 150] on input "Search for option" at bounding box center [693, 140] width 1347 height 21
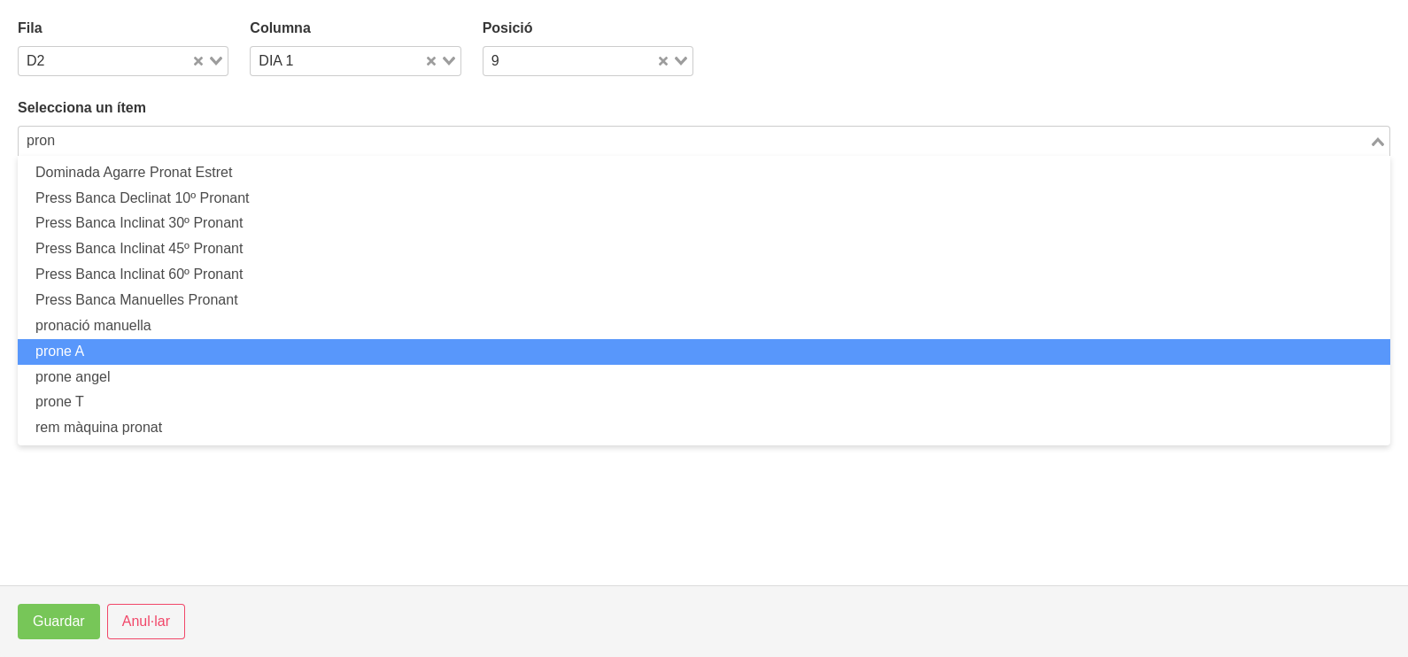
click at [202, 345] on li "prone A" at bounding box center [704, 352] width 1373 height 26
type input "pron"
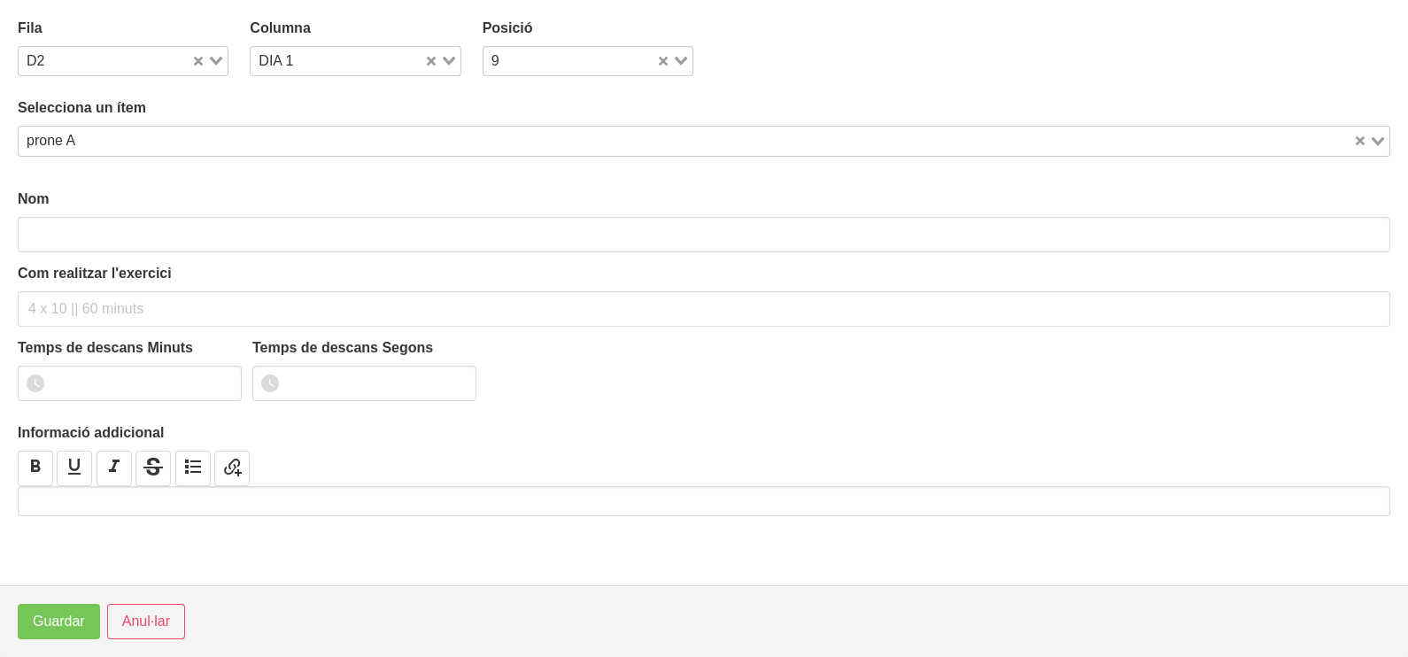
type input "prone A"
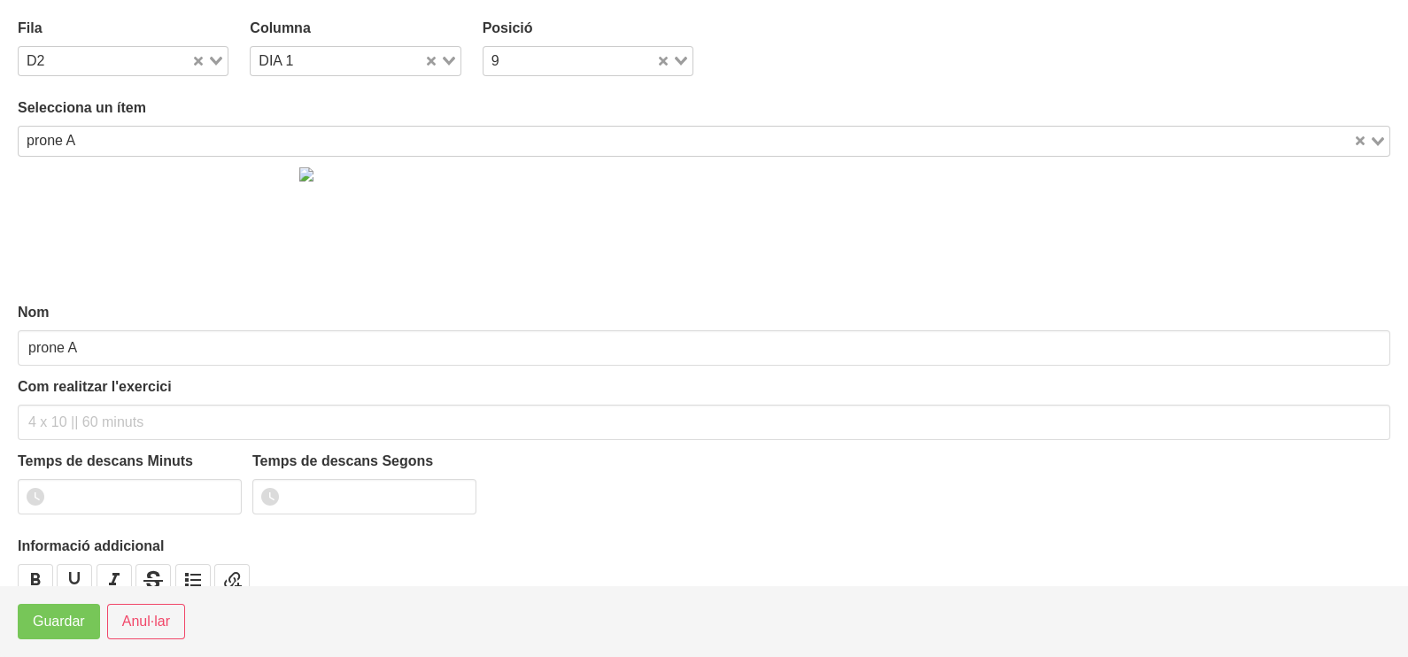
click at [138, 147] on input "Search for option" at bounding box center [716, 140] width 1270 height 21
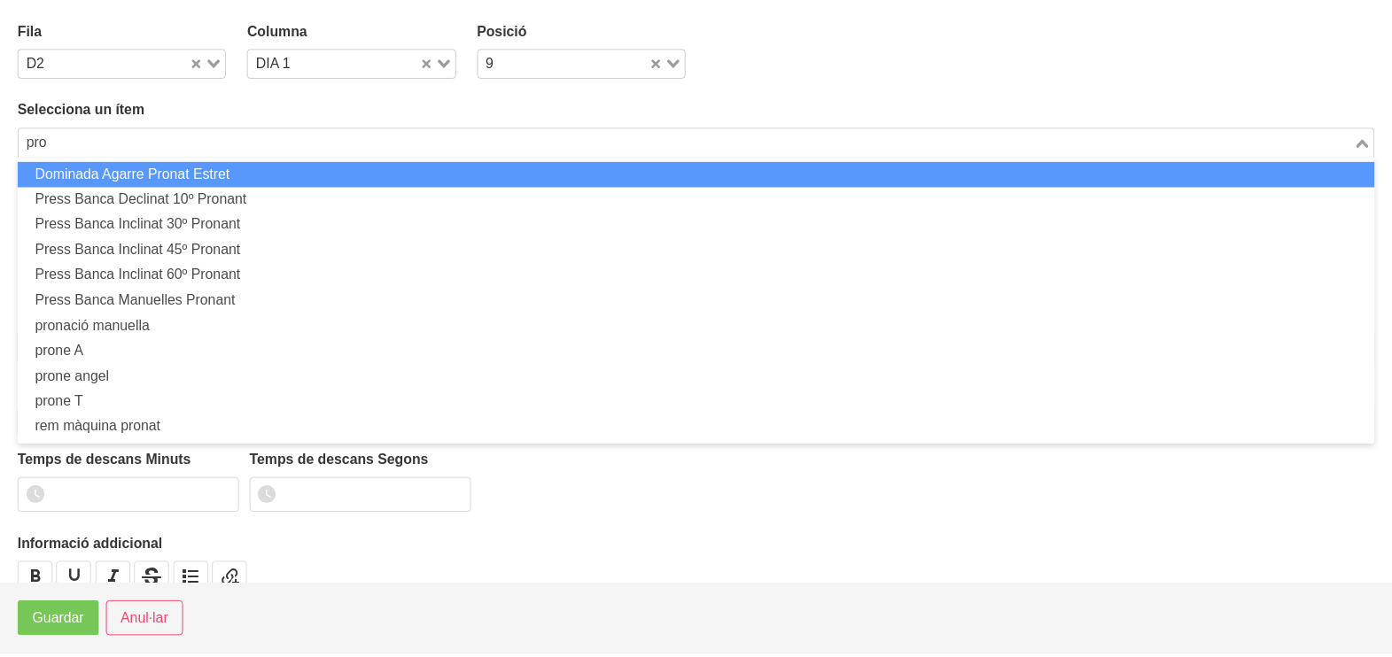
scroll to position [0, 0]
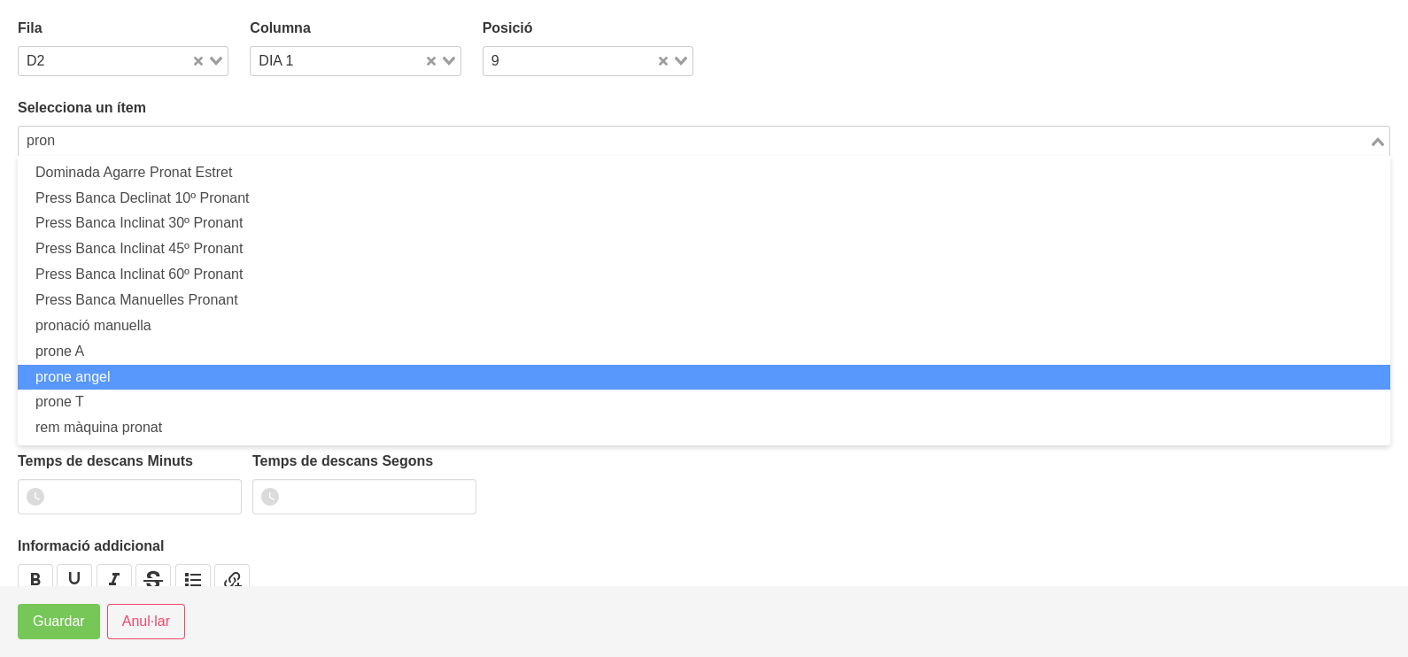
click at [143, 371] on li "prone angel" at bounding box center [704, 378] width 1373 height 26
type input "pron"
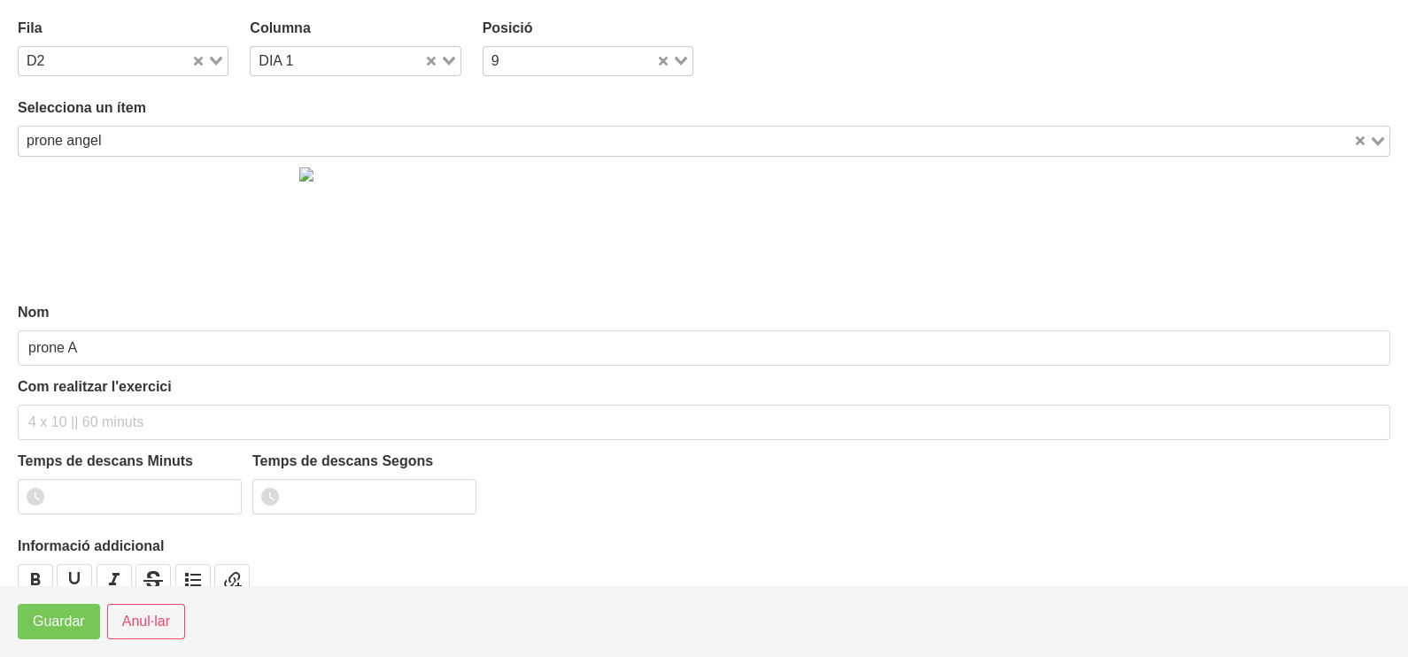
type input "prone angel"
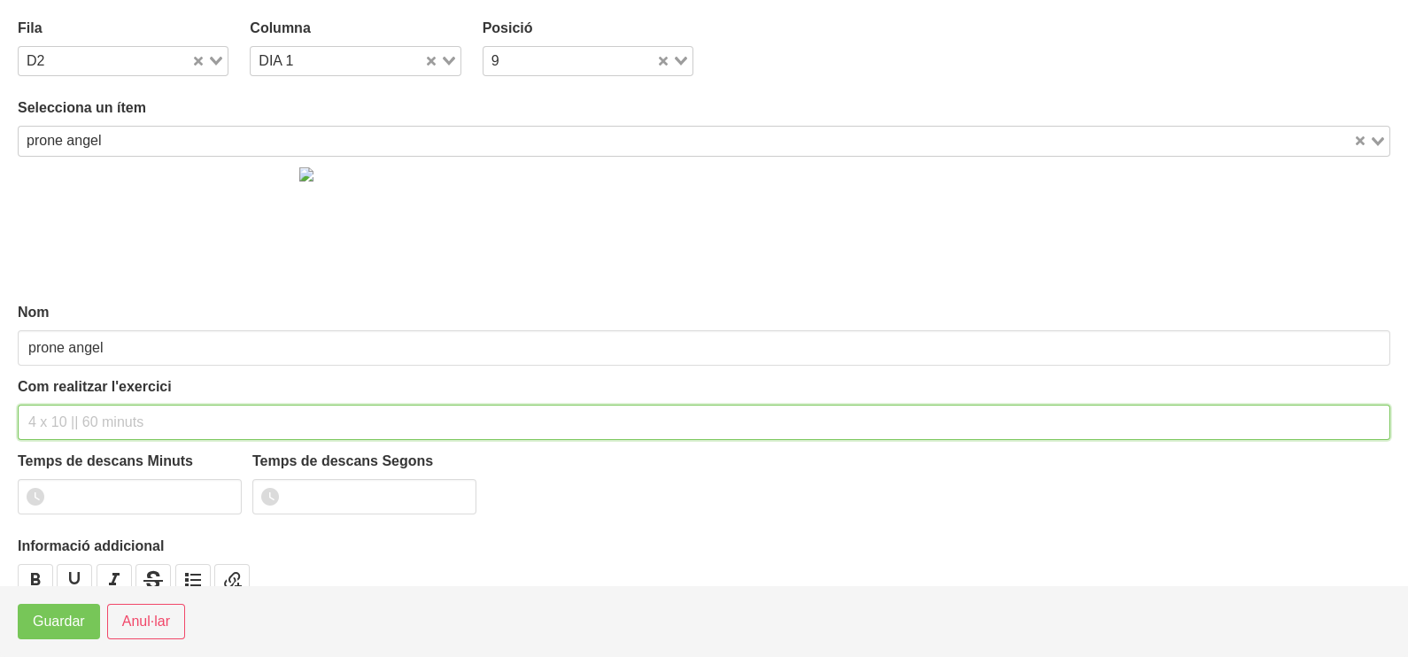
click at [89, 413] on input "text" at bounding box center [704, 422] width 1373 height 35
type input "3 x 8-10 a 2010 60""
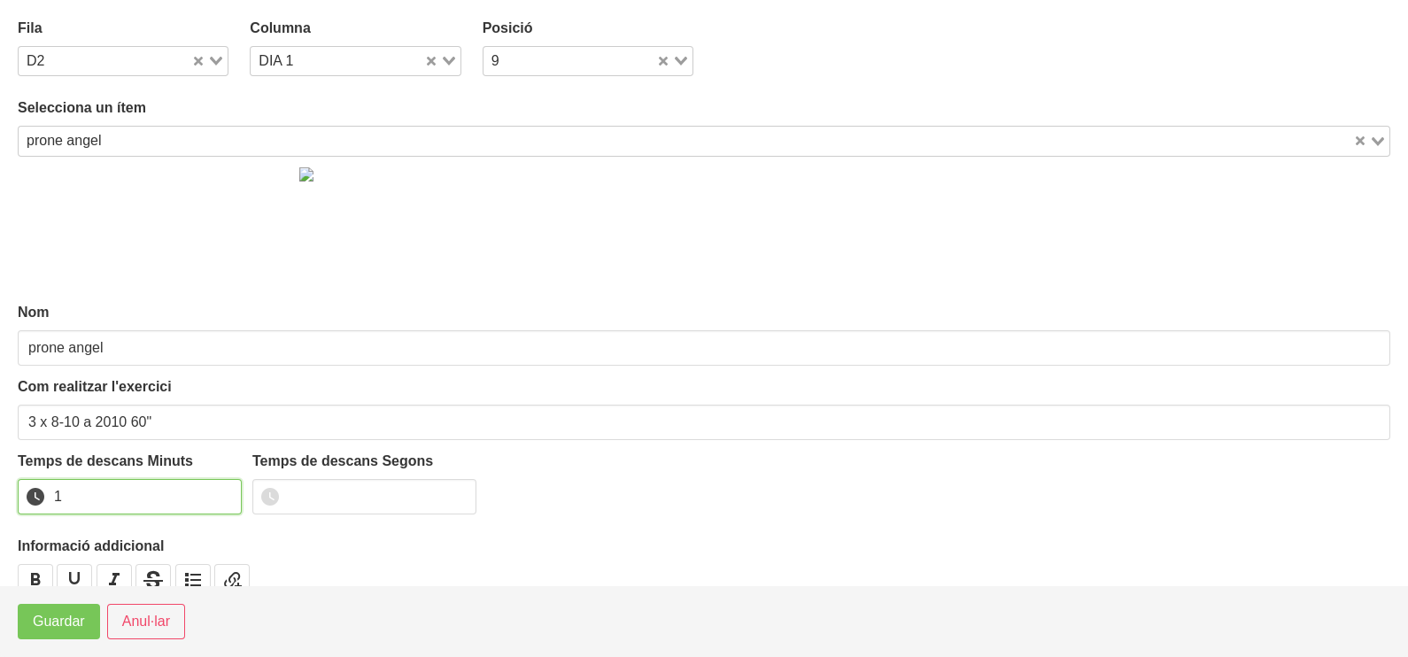
drag, startPoint x: 225, startPoint y: 487, endPoint x: 215, endPoint y: 505, distance: 20.2
type input "1"
click at [220, 500] on input "1" at bounding box center [130, 496] width 224 height 35
click at [83, 607] on button "Guardar" at bounding box center [59, 621] width 82 height 35
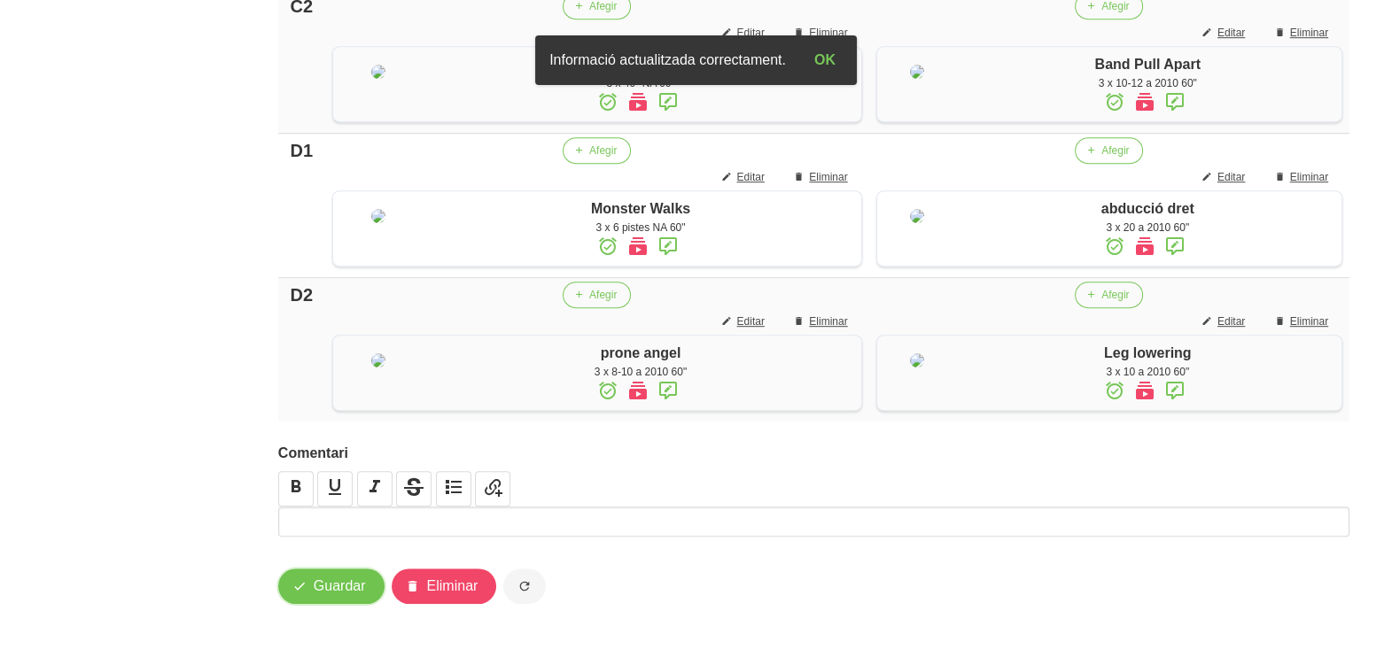
click at [318, 597] on span "Guardar" at bounding box center [340, 586] width 52 height 21
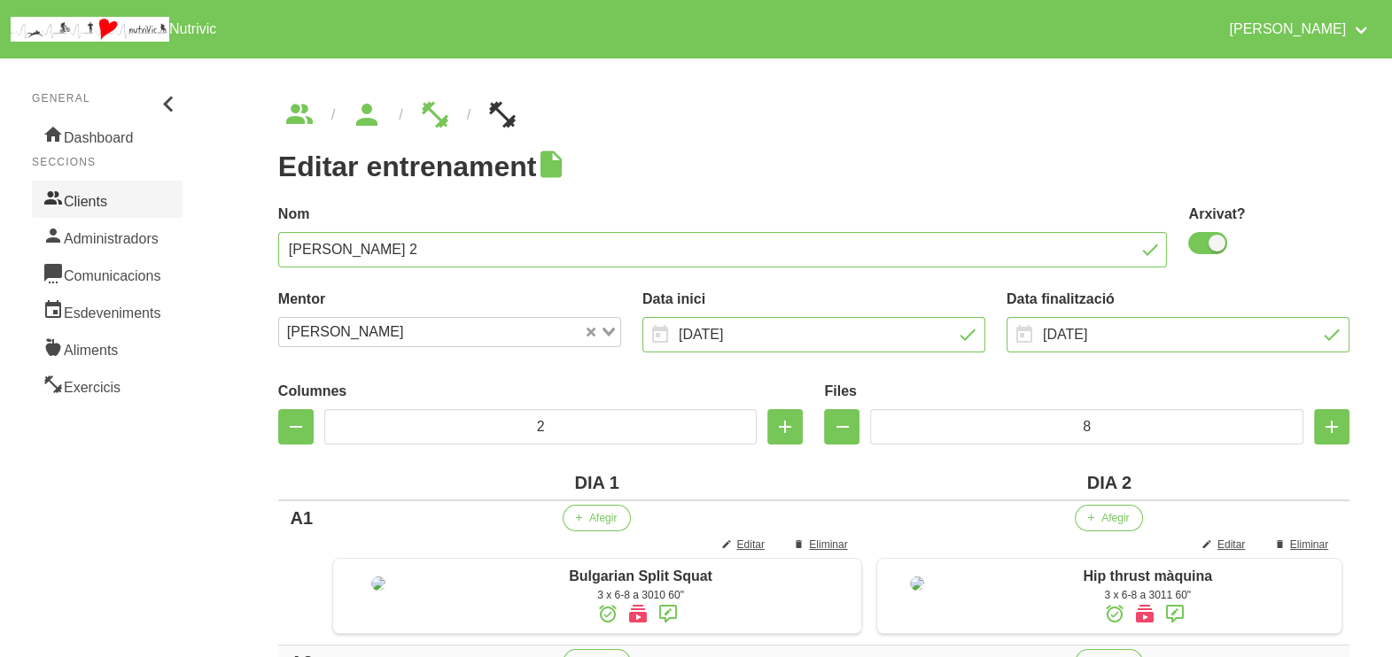
click at [106, 198] on link "Clients" at bounding box center [107, 199] width 151 height 37
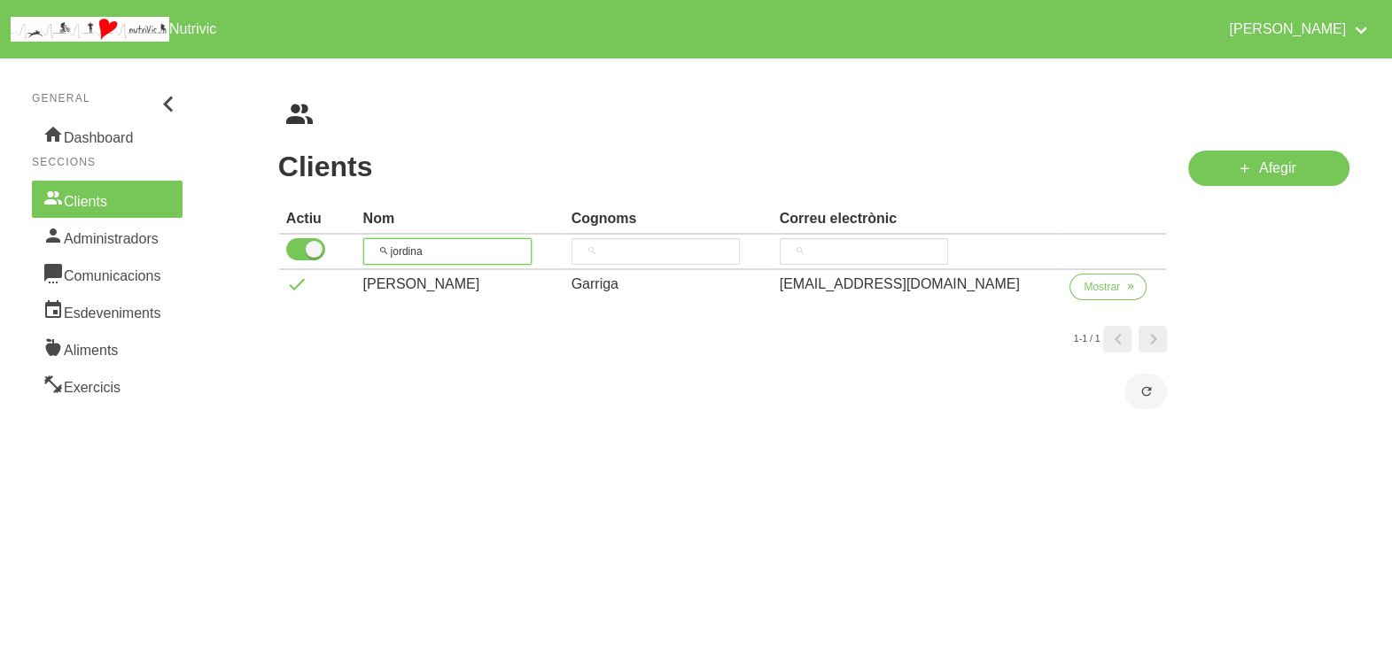
click at [355, 226] on thead "Actiu Nom Cognoms Correu electrònic jordina" at bounding box center [723, 238] width 888 height 66
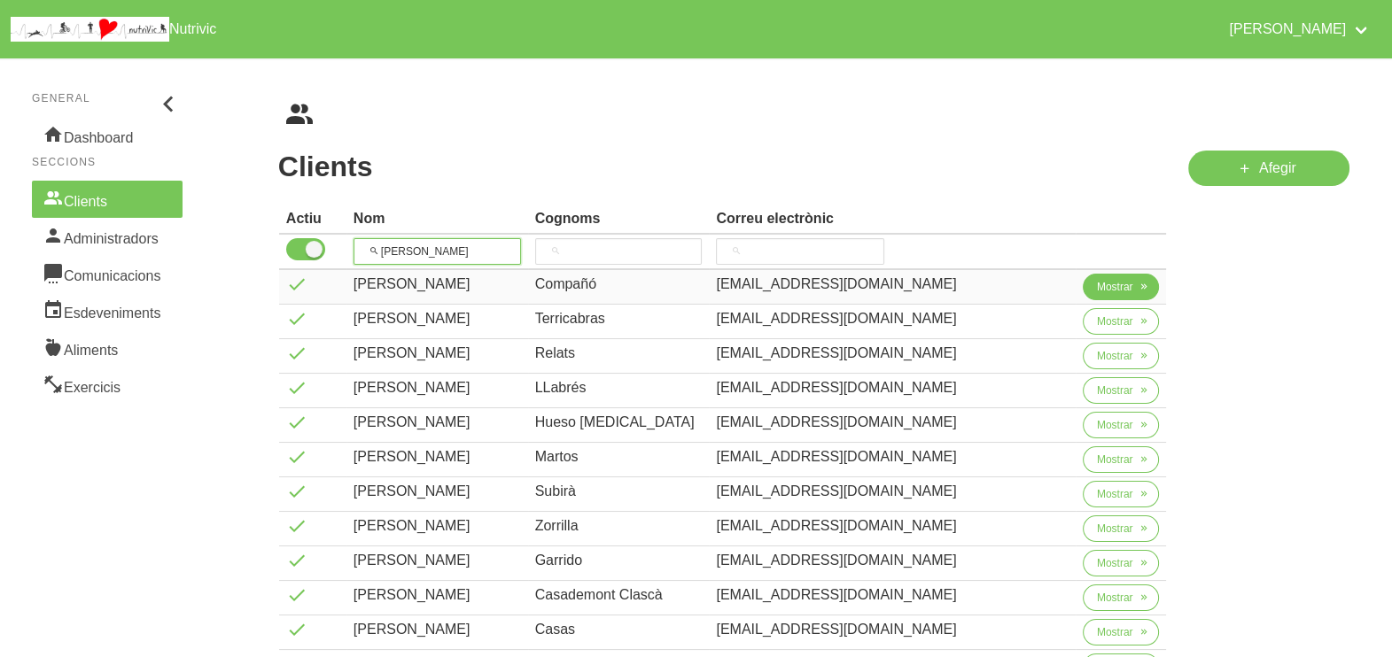
type input "[PERSON_NAME]"
click at [1098, 290] on span "Mostrar" at bounding box center [1115, 287] width 36 height 16
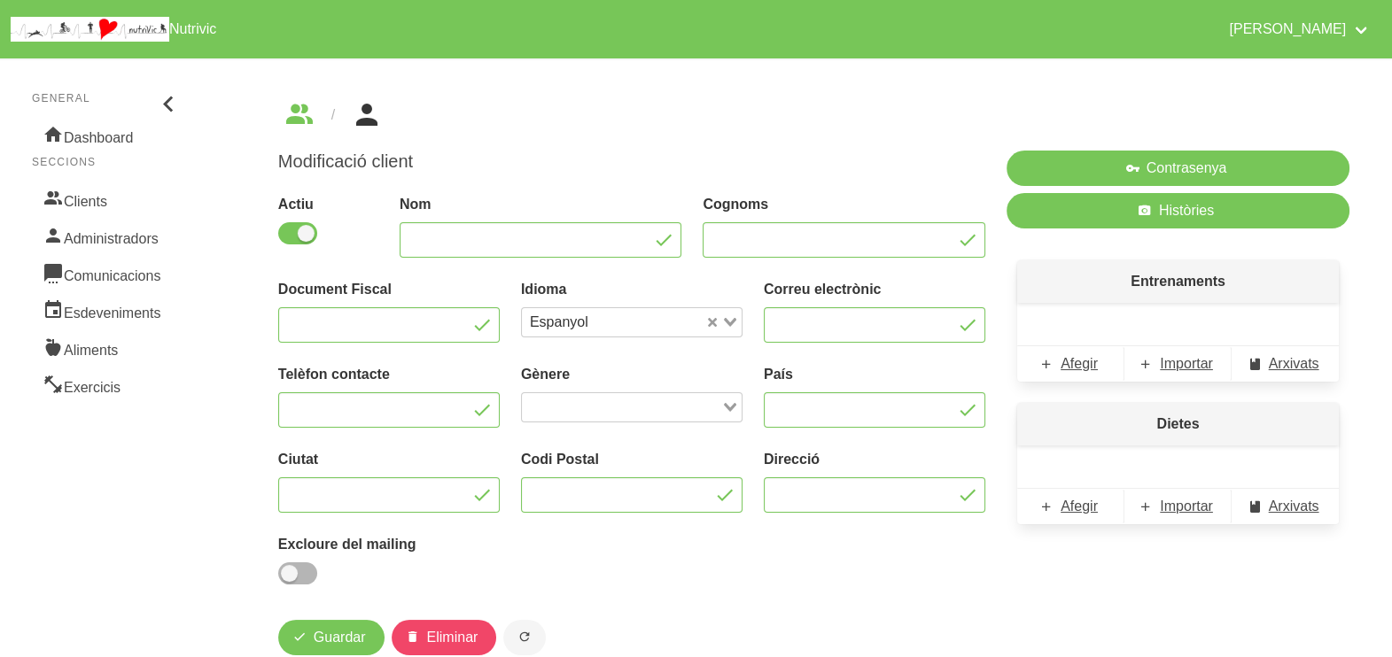
type input "[PERSON_NAME]"
type input "Compañó"
type input "[EMAIL_ADDRESS][DOMAIN_NAME]"
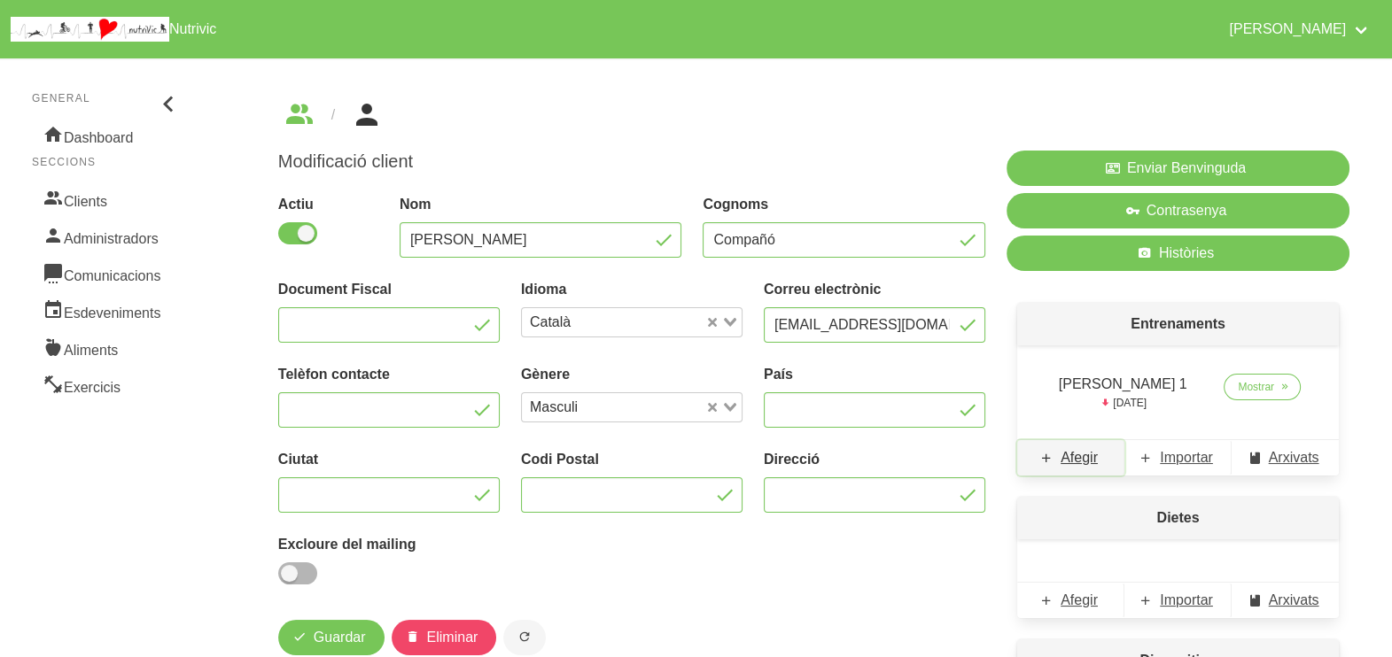
click at [1081, 461] on span "Afegir" at bounding box center [1078, 457] width 37 height 21
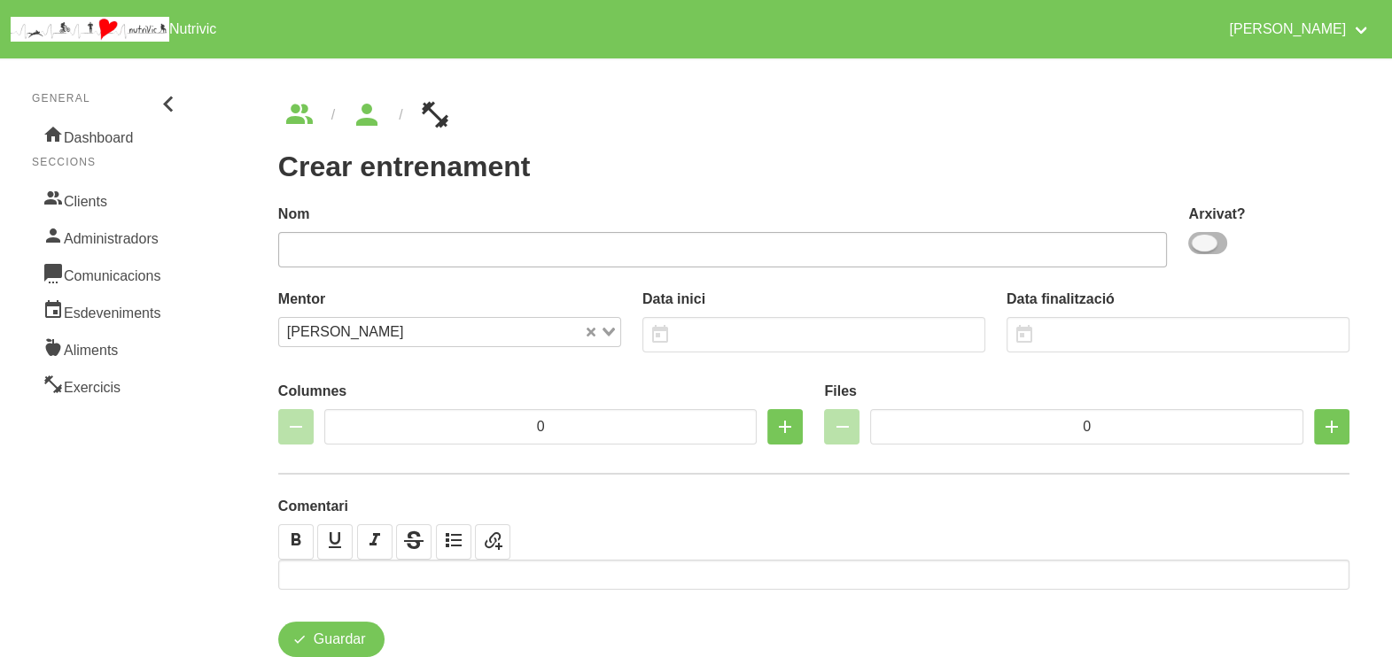
drag, startPoint x: 1209, startPoint y: 242, endPoint x: 1032, endPoint y: 252, distance: 177.4
click at [1188, 244] on span at bounding box center [1207, 243] width 39 height 22
click at [1188, 244] on input "checkbox" at bounding box center [1194, 243] width 12 height 12
checkbox input "true"
click at [1024, 252] on input "text" at bounding box center [722, 249] width 889 height 35
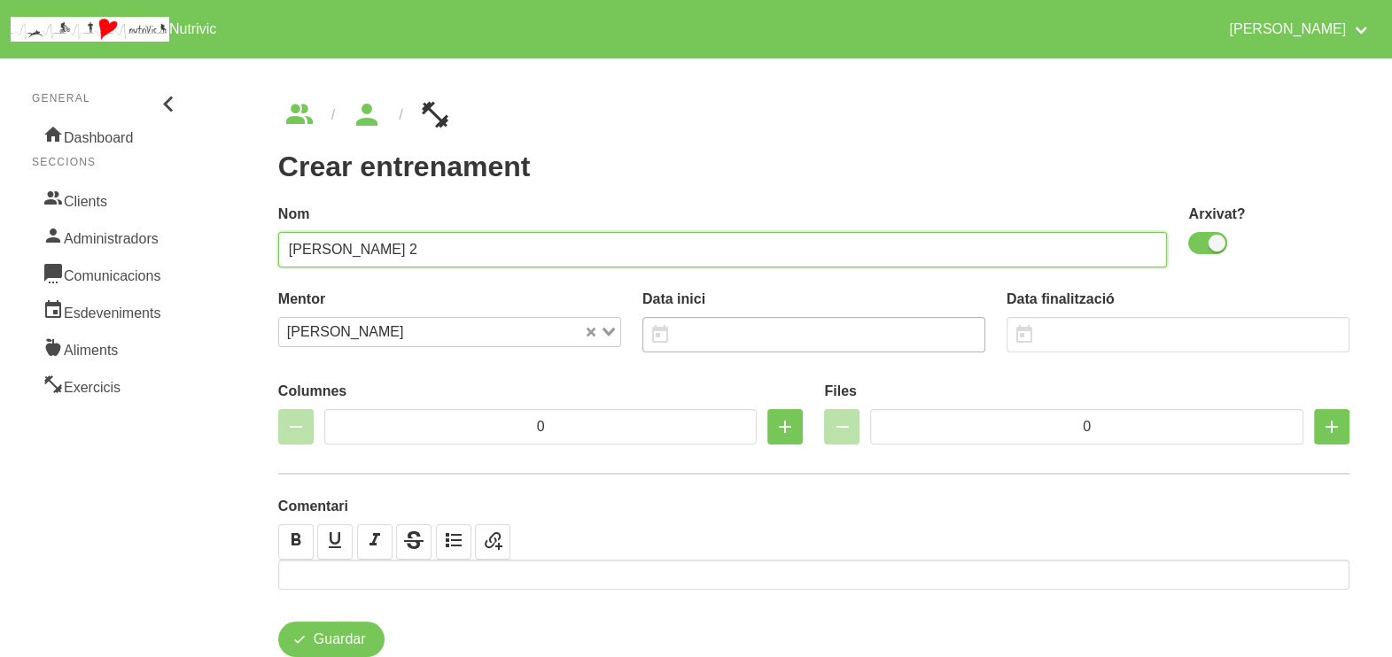
type input "[PERSON_NAME] 2"
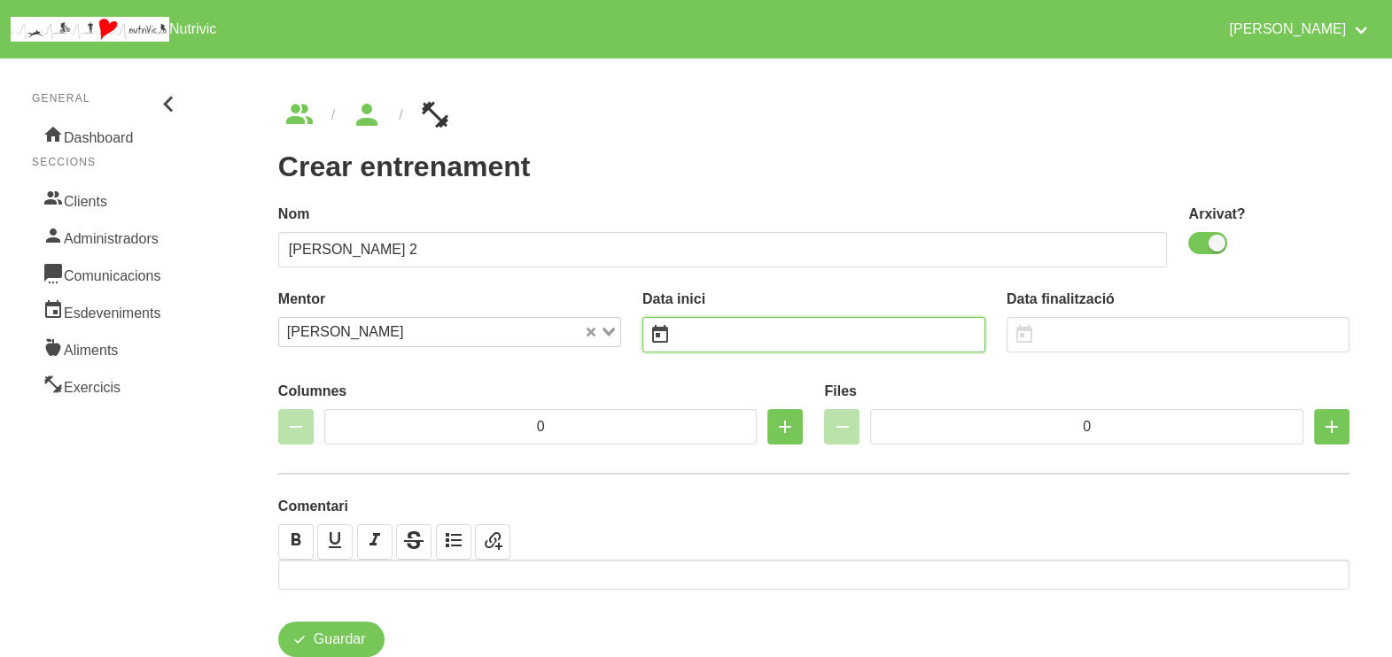
click at [717, 350] on input "text" at bounding box center [813, 334] width 343 height 35
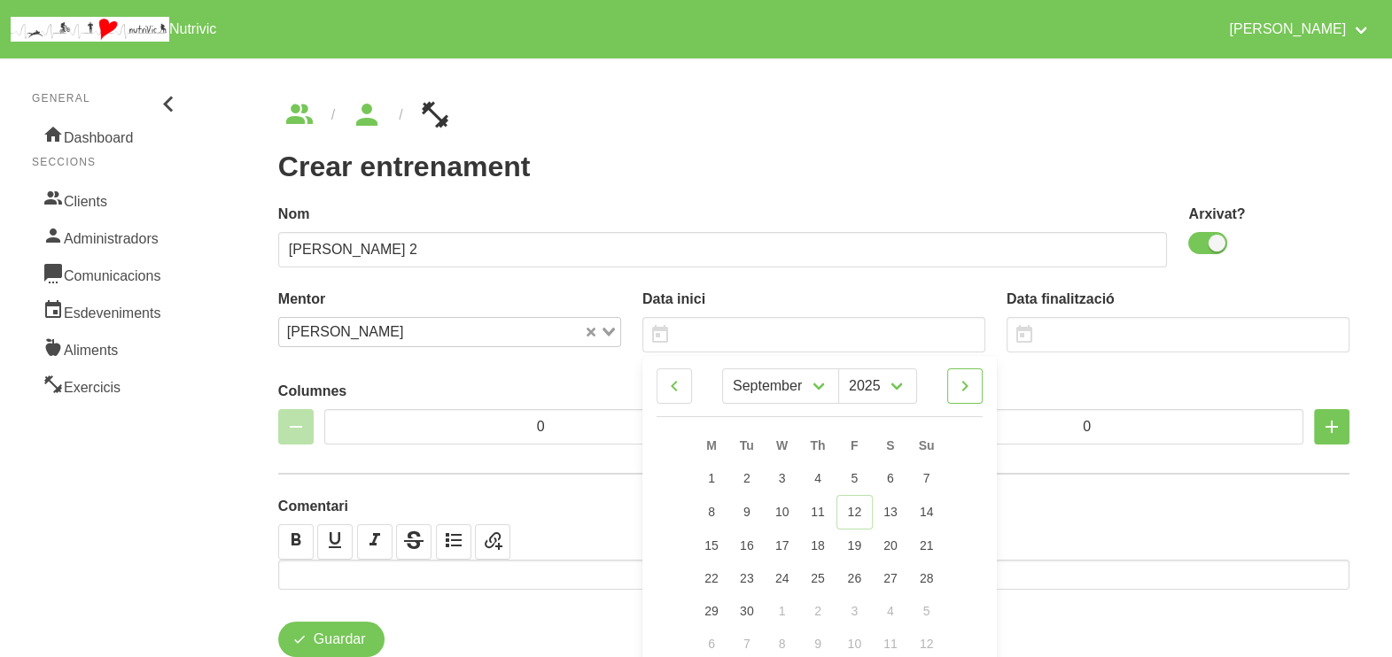
drag, startPoint x: 966, startPoint y: 388, endPoint x: 955, endPoint y: 453, distance: 65.5
click at [966, 389] on icon at bounding box center [964, 386] width 21 height 32
select select "9"
click at [930, 535] on link "19" at bounding box center [925, 544] width 37 height 33
type input "[DATE]"
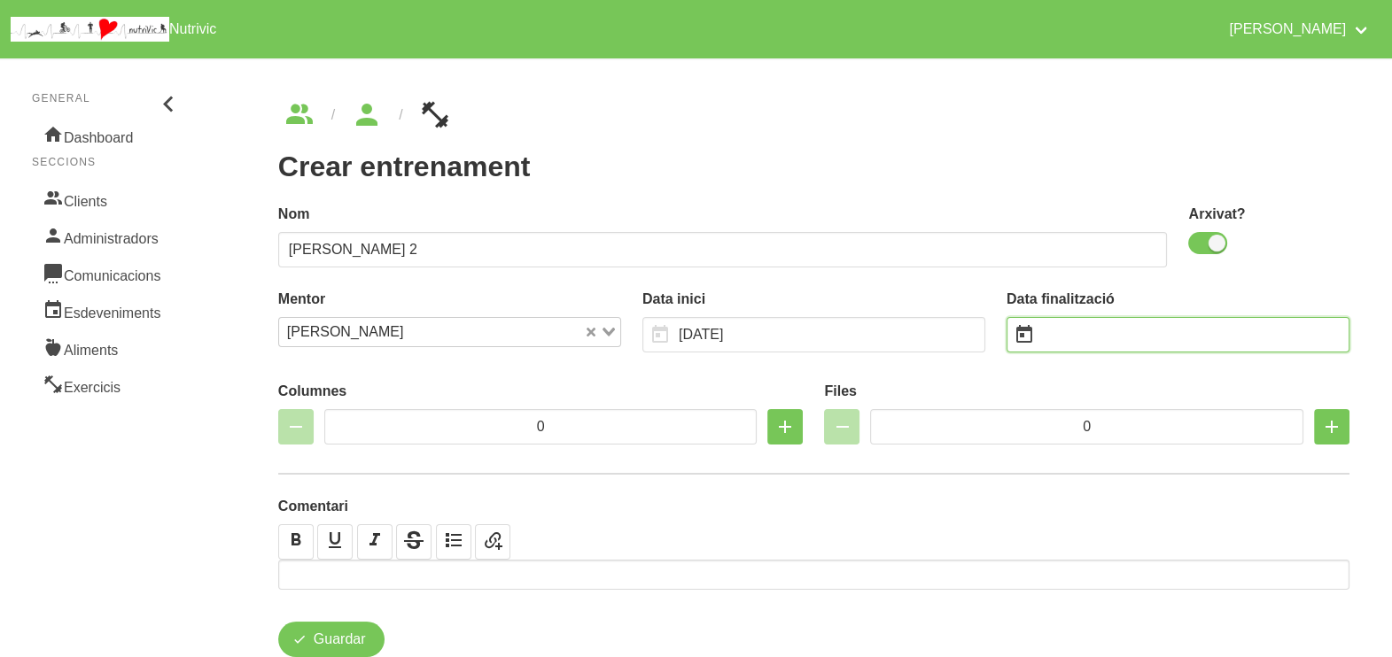
click at [1083, 339] on input "text" at bounding box center [1177, 334] width 343 height 35
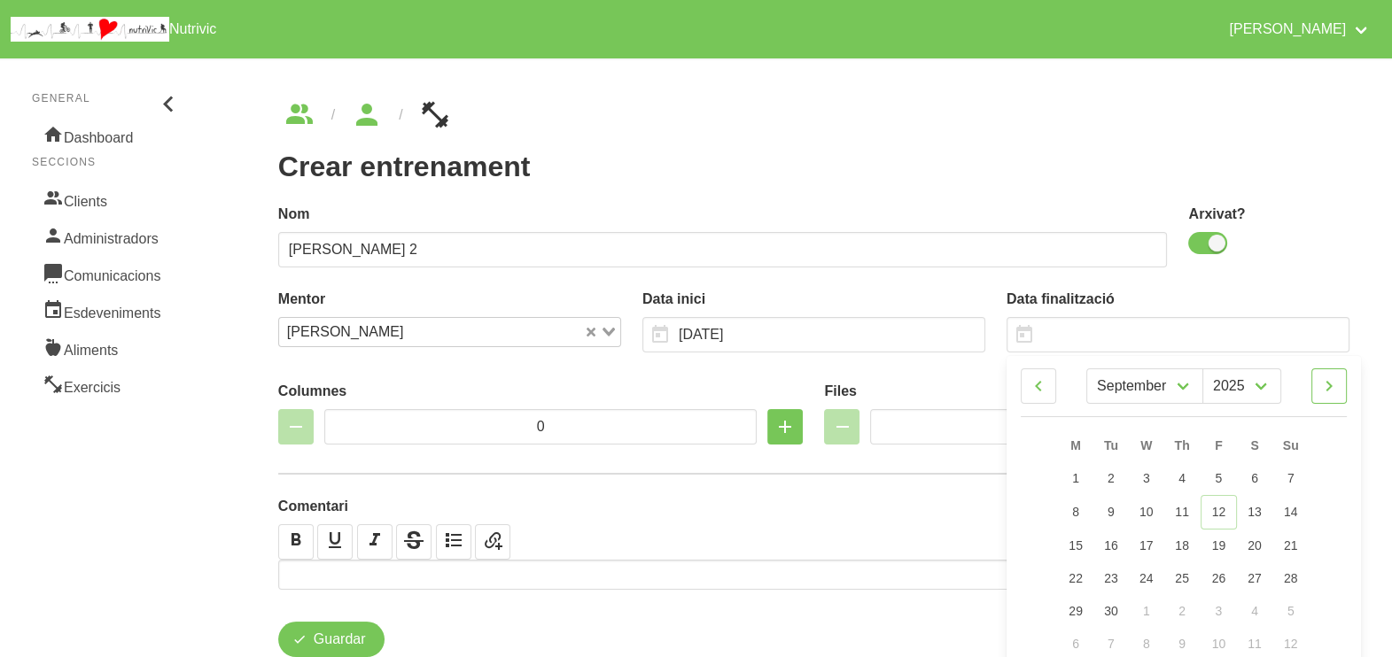
click at [1338, 382] on icon at bounding box center [1328, 386] width 21 height 32
select select "10"
click at [1288, 604] on span "30" at bounding box center [1290, 609] width 14 height 14
type input "[DATE]"
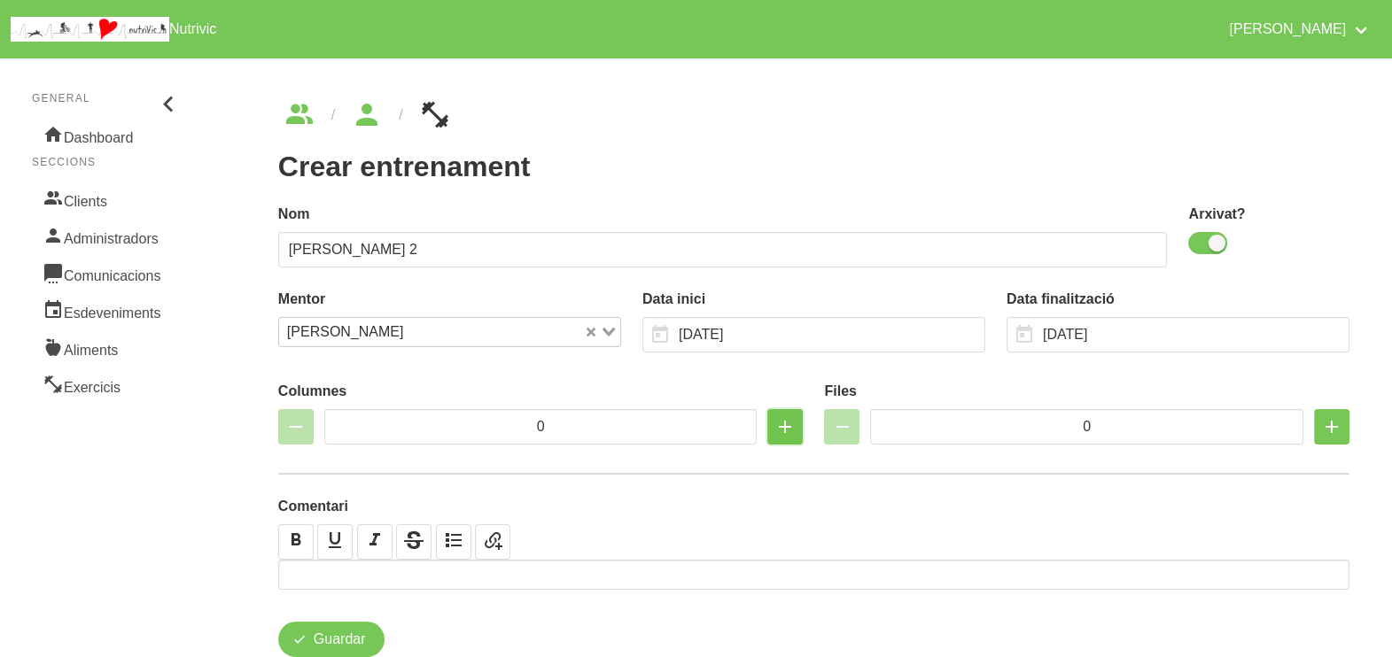
click at [773, 430] on button "button" at bounding box center [784, 426] width 35 height 35
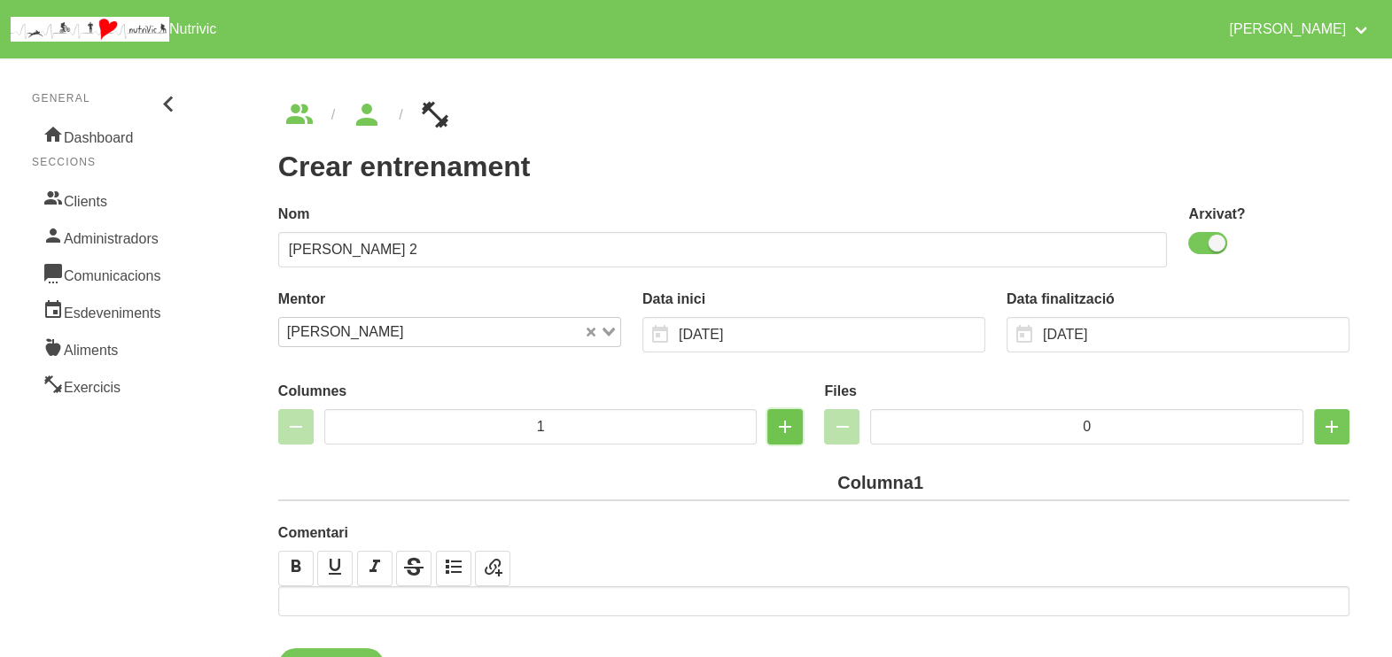
click at [774, 429] on button "button" at bounding box center [784, 426] width 35 height 35
type input "2"
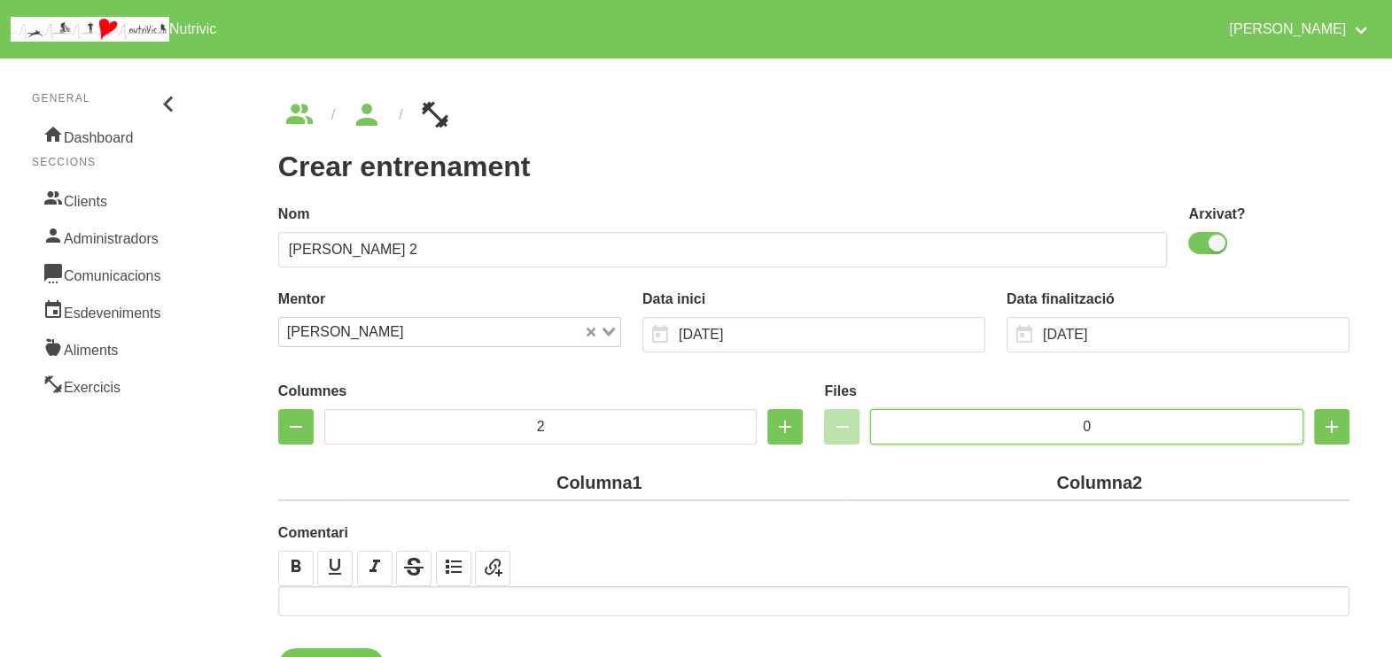
drag, startPoint x: 1116, startPoint y: 426, endPoint x: 996, endPoint y: 425, distance: 120.5
click at [996, 425] on input "0" at bounding box center [1086, 426] width 433 height 35
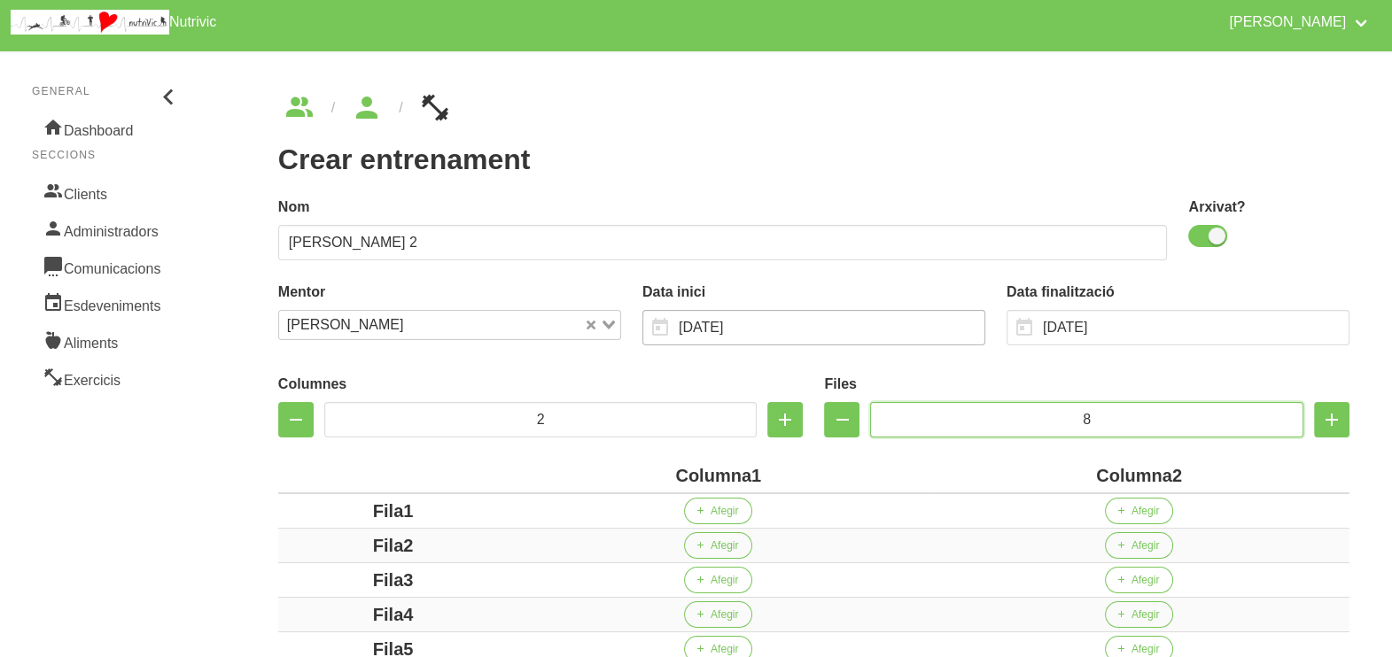
scroll to position [110, 0]
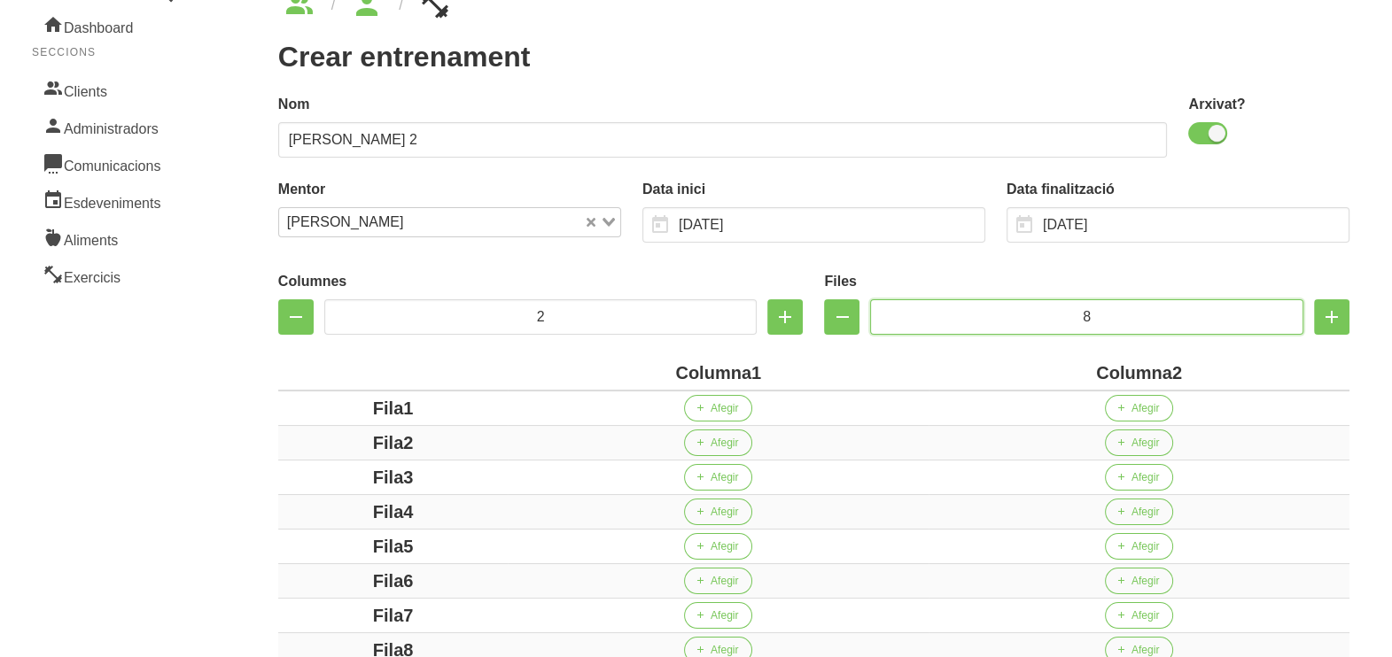
type input "8"
drag, startPoint x: 749, startPoint y: 368, endPoint x: 649, endPoint y: 349, distance: 101.8
click at [649, 349] on div "Columnes 2 Files 8 Columna1 Columna2 Fila1 Afegir Afegir Fila2 Afegir Afegir Fi…" at bounding box center [813, 463] width 1071 height 407
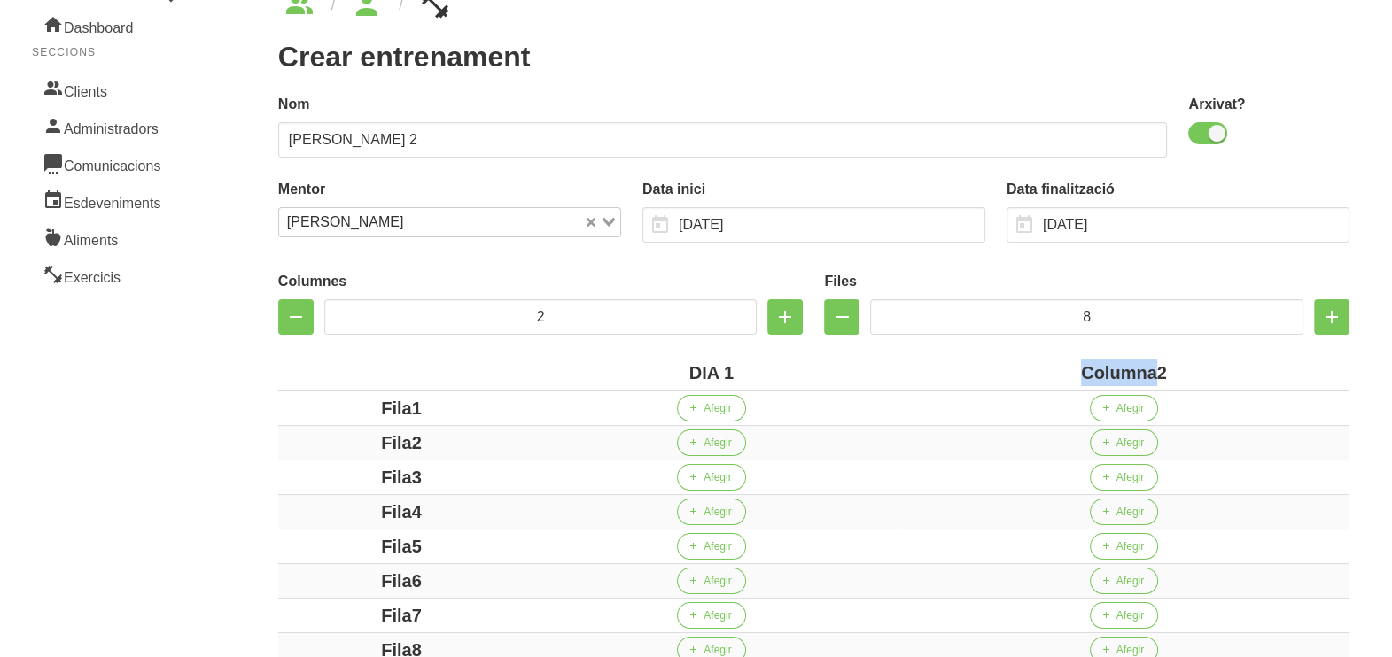
drag, startPoint x: 1154, startPoint y: 373, endPoint x: 1043, endPoint y: 372, distance: 110.7
click at [1043, 372] on div "Columna2" at bounding box center [1123, 373] width 437 height 27
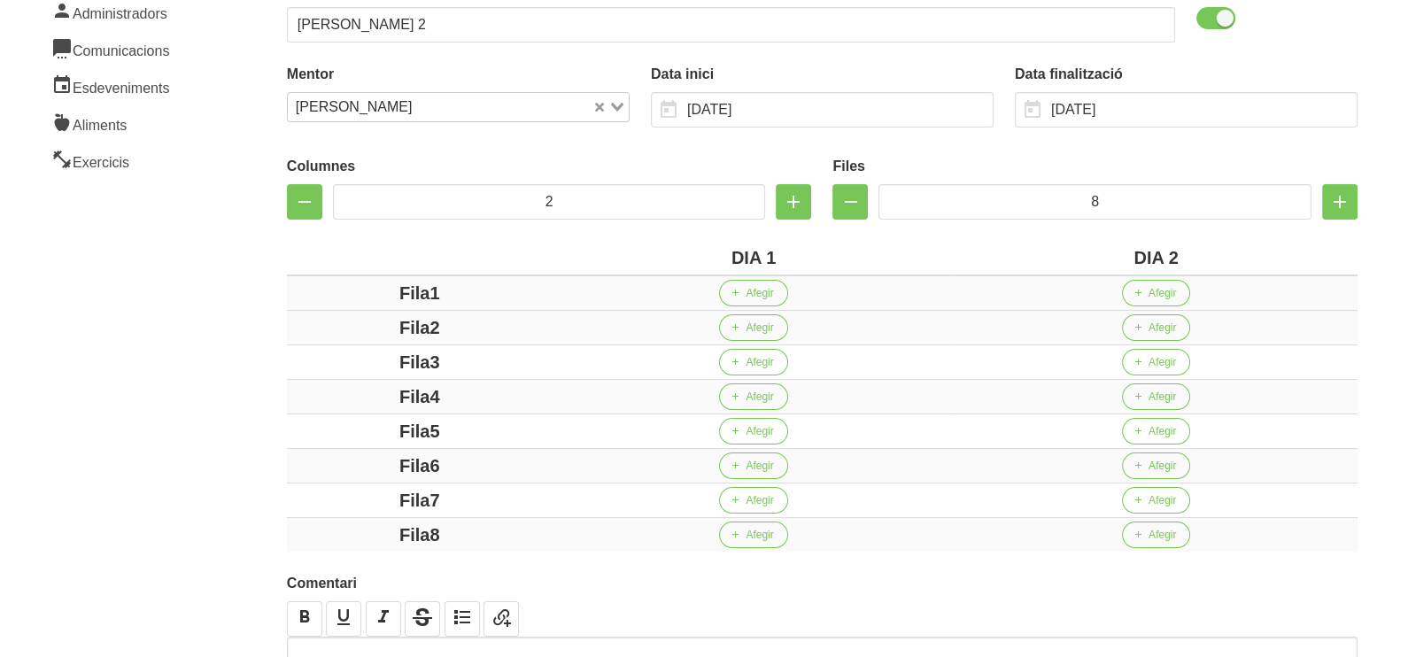
scroll to position [332, 0]
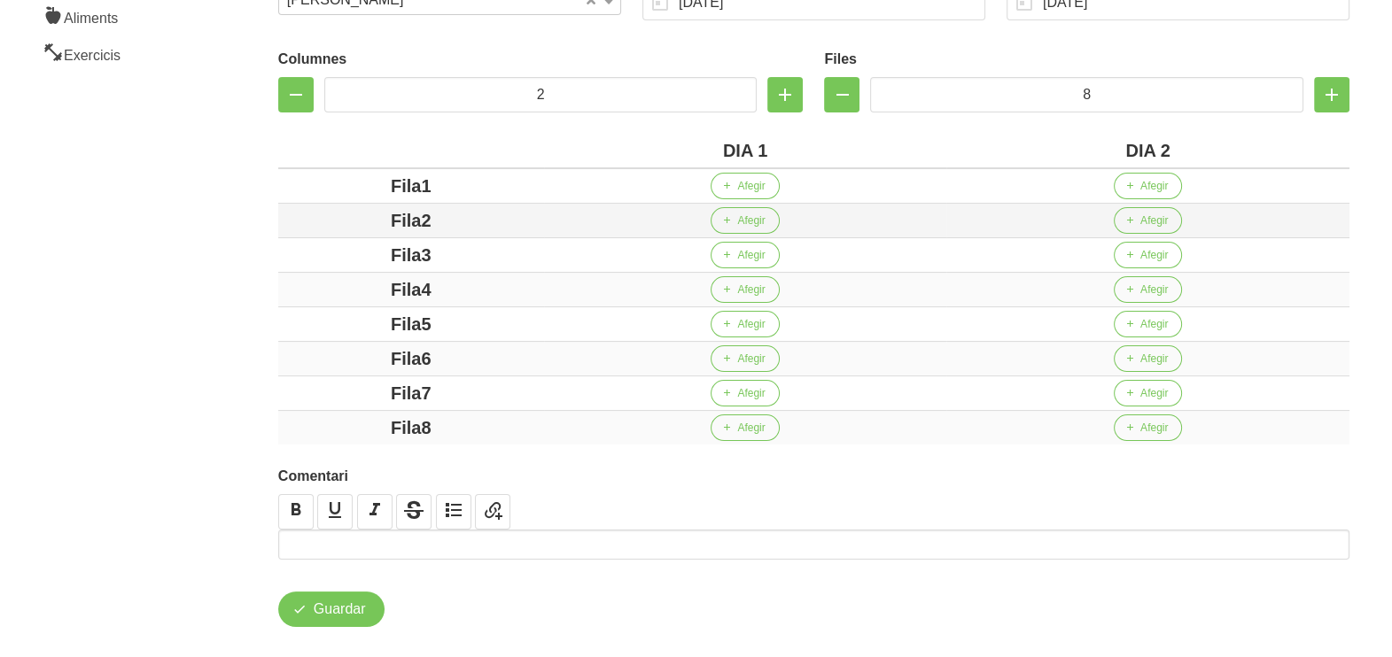
drag, startPoint x: 421, startPoint y: 186, endPoint x: 380, endPoint y: 221, distance: 53.4
click at [323, 190] on div "Fila1" at bounding box center [411, 186] width 252 height 27
drag, startPoint x: 419, startPoint y: 217, endPoint x: 390, endPoint y: 244, distance: 40.1
click at [354, 223] on div "Fila2" at bounding box center [411, 220] width 252 height 27
drag, startPoint x: 454, startPoint y: 255, endPoint x: 368, endPoint y: 257, distance: 85.9
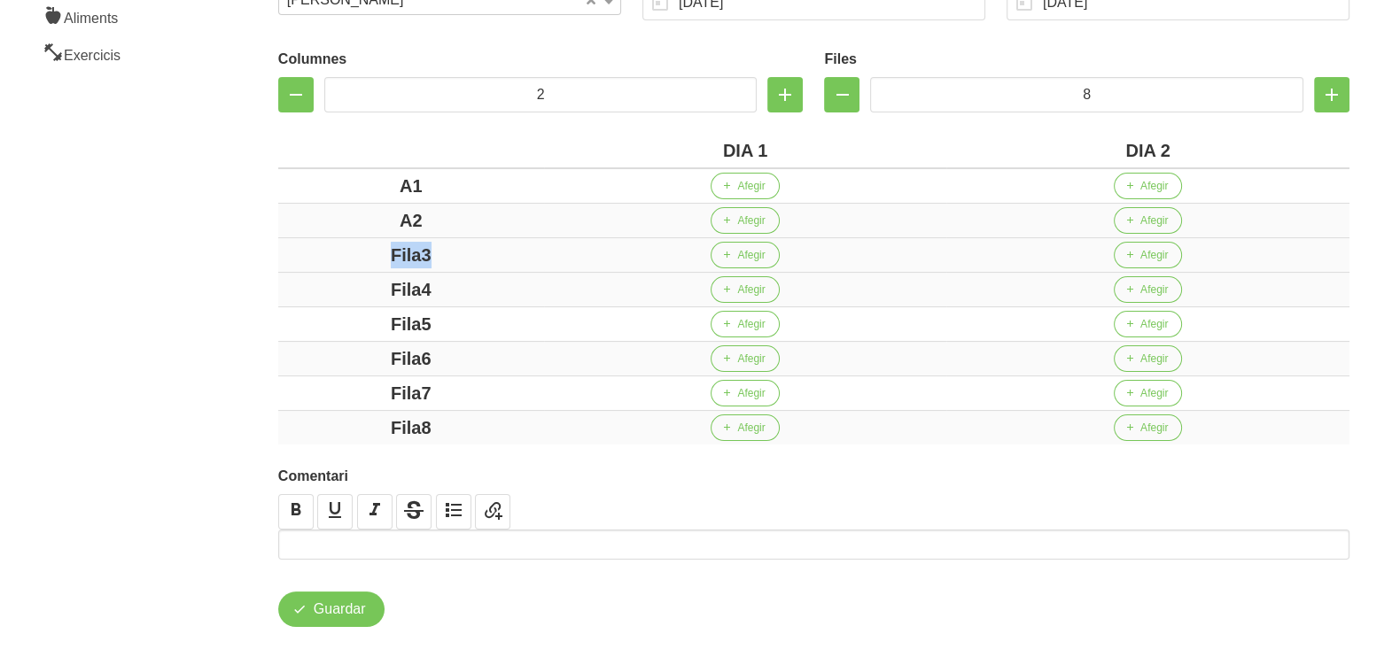
click at [369, 253] on div "Fila3" at bounding box center [411, 255] width 252 height 27
drag, startPoint x: 469, startPoint y: 288, endPoint x: 385, endPoint y: 292, distance: 83.4
click at [344, 285] on div "Fila4" at bounding box center [411, 289] width 252 height 27
drag, startPoint x: 462, startPoint y: 319, endPoint x: 351, endPoint y: 334, distance: 111.7
click at [341, 318] on div "Fila5" at bounding box center [411, 324] width 252 height 27
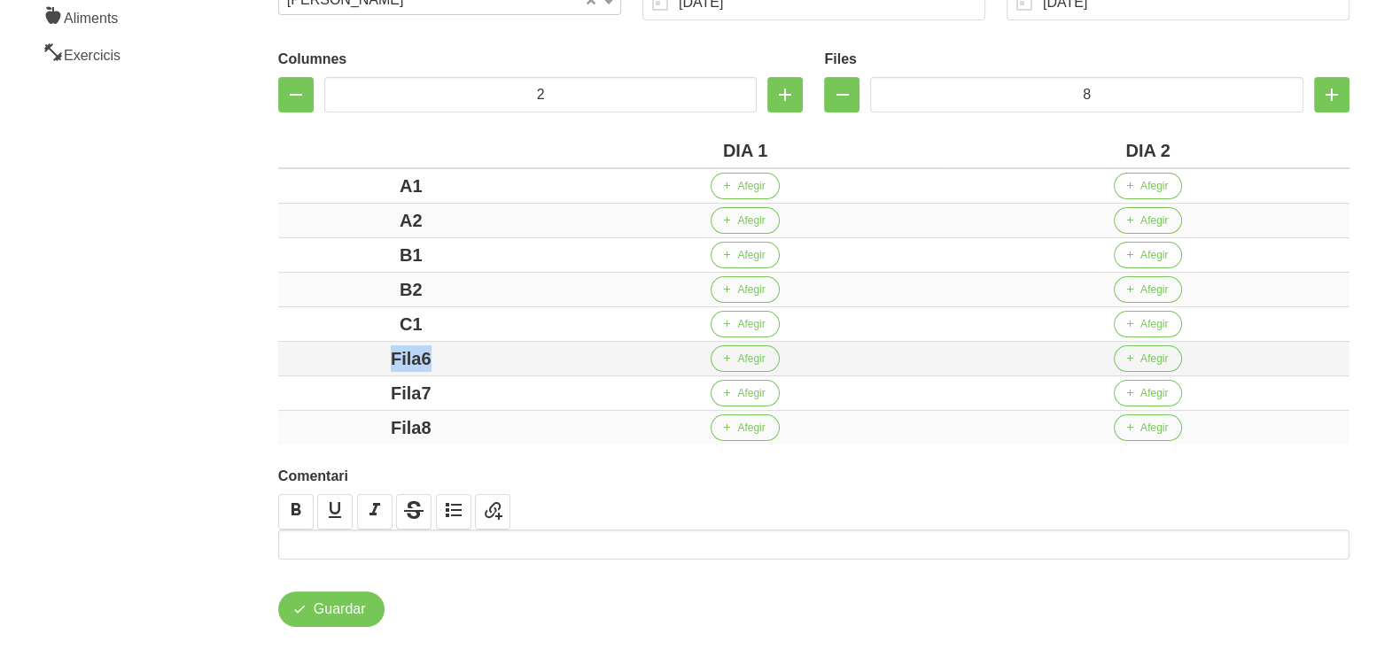
drag, startPoint x: 456, startPoint y: 354, endPoint x: 314, endPoint y: 349, distance: 142.7
click at [314, 349] on div "Fila6" at bounding box center [411, 358] width 252 height 27
drag, startPoint x: 433, startPoint y: 389, endPoint x: 352, endPoint y: 380, distance: 82.0
click at [353, 376] on td "Fila7" at bounding box center [411, 393] width 266 height 35
drag, startPoint x: 446, startPoint y: 418, endPoint x: 228, endPoint y: 363, distance: 224.7
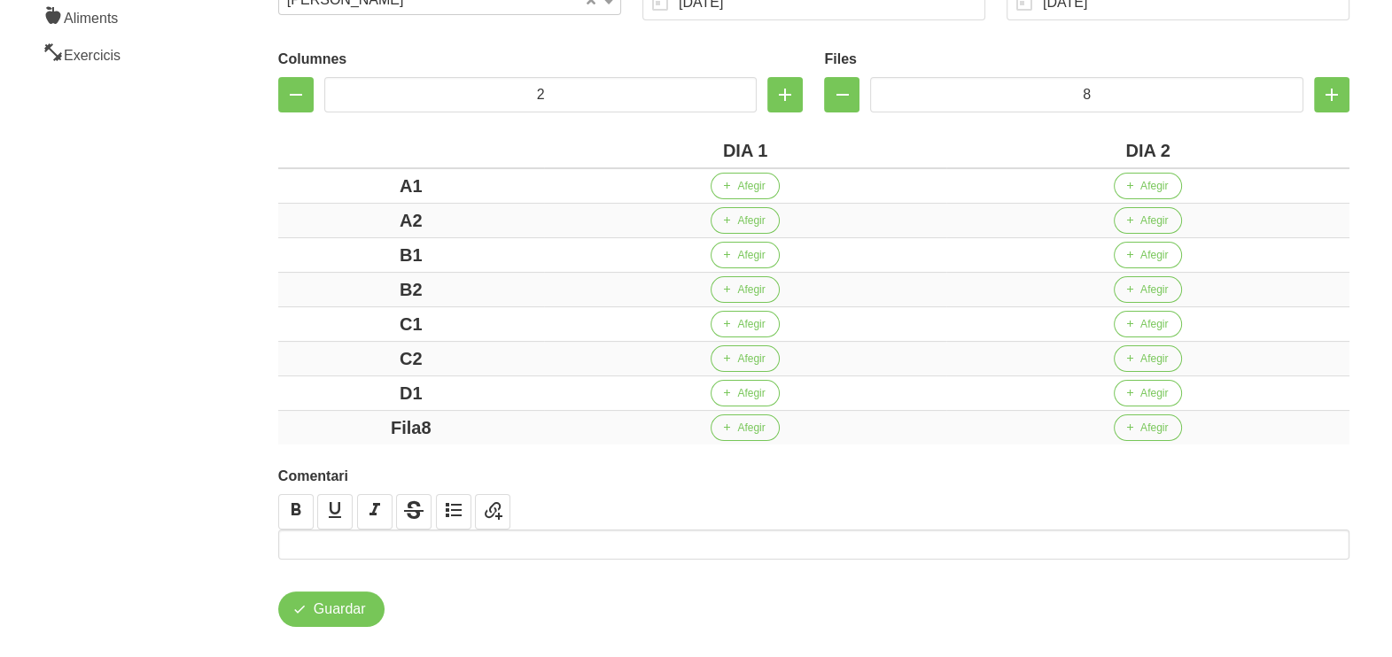
click at [314, 415] on div "Fila8" at bounding box center [411, 428] width 252 height 27
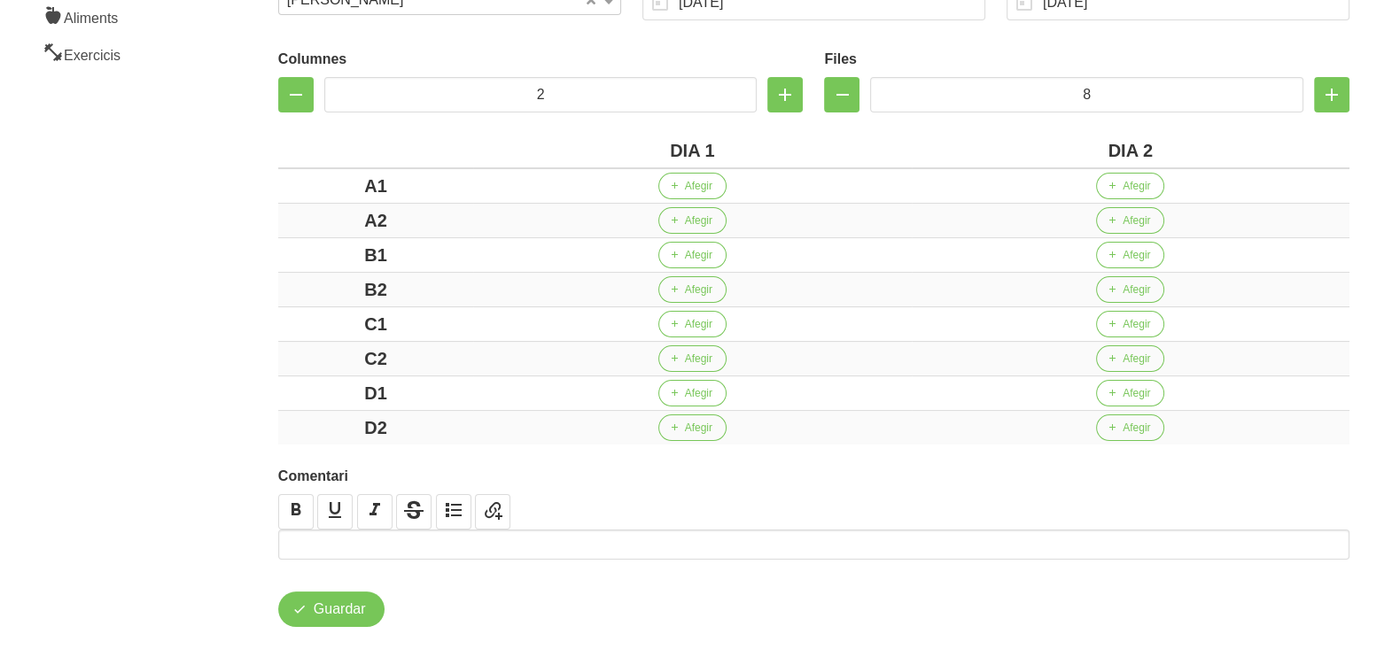
drag, startPoint x: 194, startPoint y: 314, endPoint x: 192, endPoint y: 283, distance: 30.2
click at [194, 305] on aside "General Dashboard Seccions Clients Administradors Comunicacions Esdeveniments A…" at bounding box center [107, 198] width 236 height 965
click at [687, 190] on span "Afegir" at bounding box center [698, 186] width 27 height 16
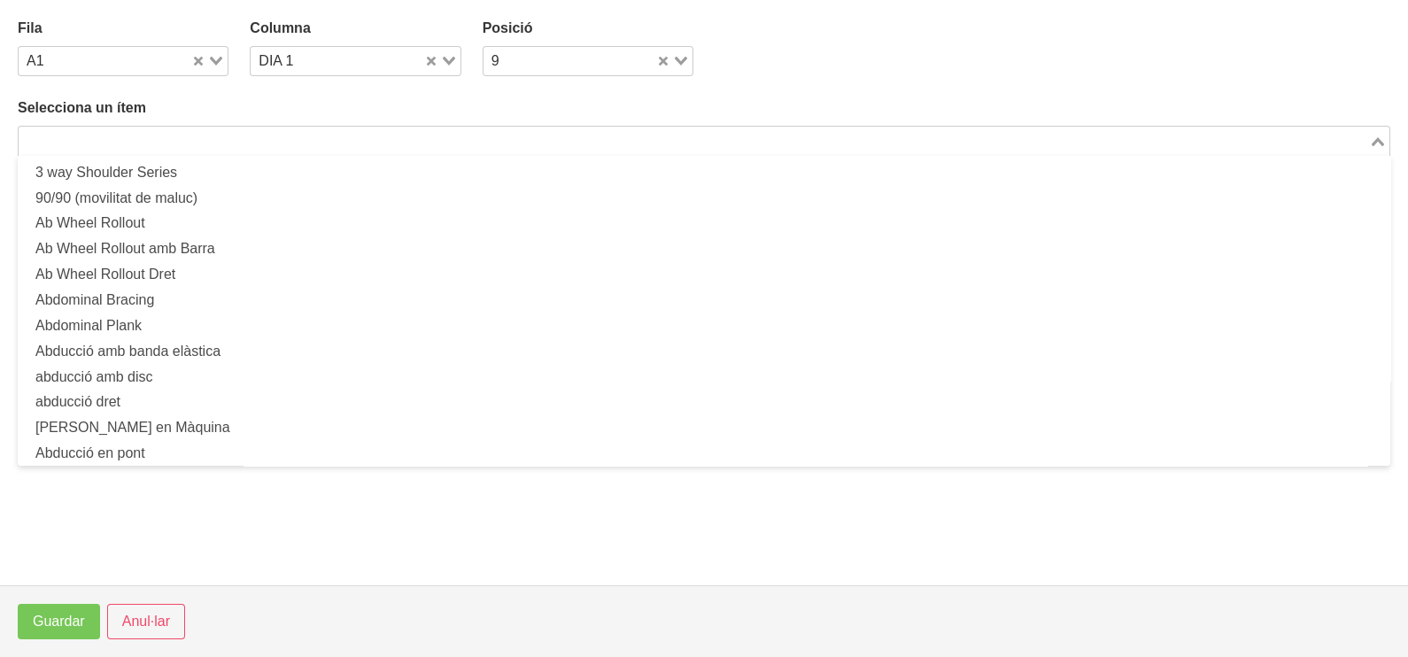
drag, startPoint x: 335, startPoint y: 132, endPoint x: 283, endPoint y: 151, distance: 54.9
click at [330, 136] on input "Search for option" at bounding box center [693, 140] width 1347 height 21
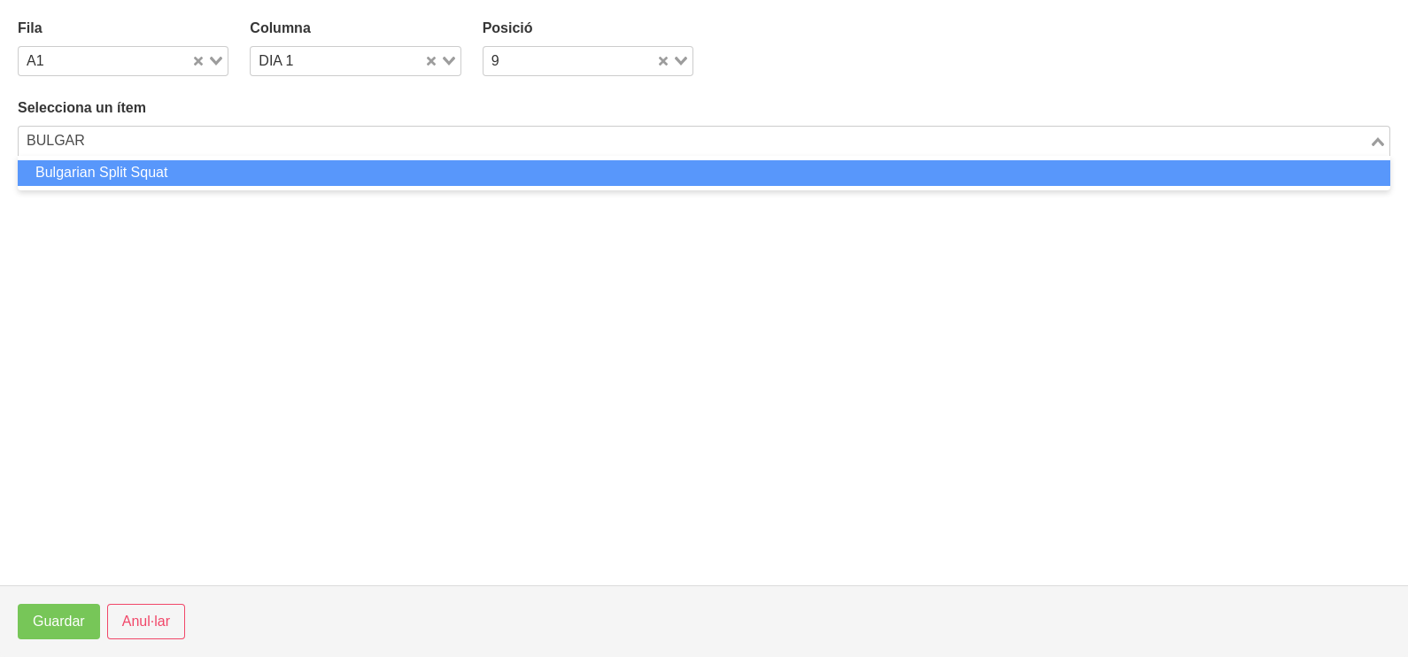
click at [228, 168] on li "Bulgarian Split Squat" at bounding box center [704, 173] width 1373 height 26
type input "BULGAR"
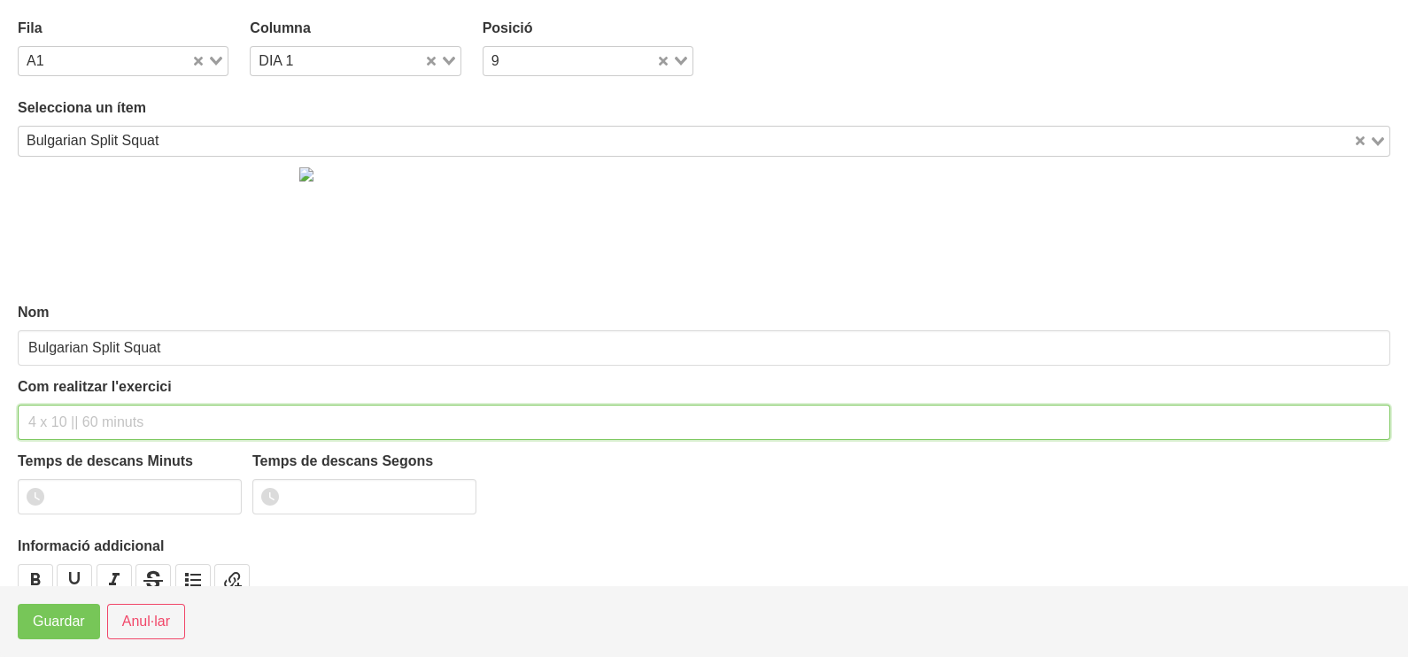
click at [83, 412] on input "text" at bounding box center [704, 422] width 1373 height 35
type input "3 x 6-8 a 3010 60""
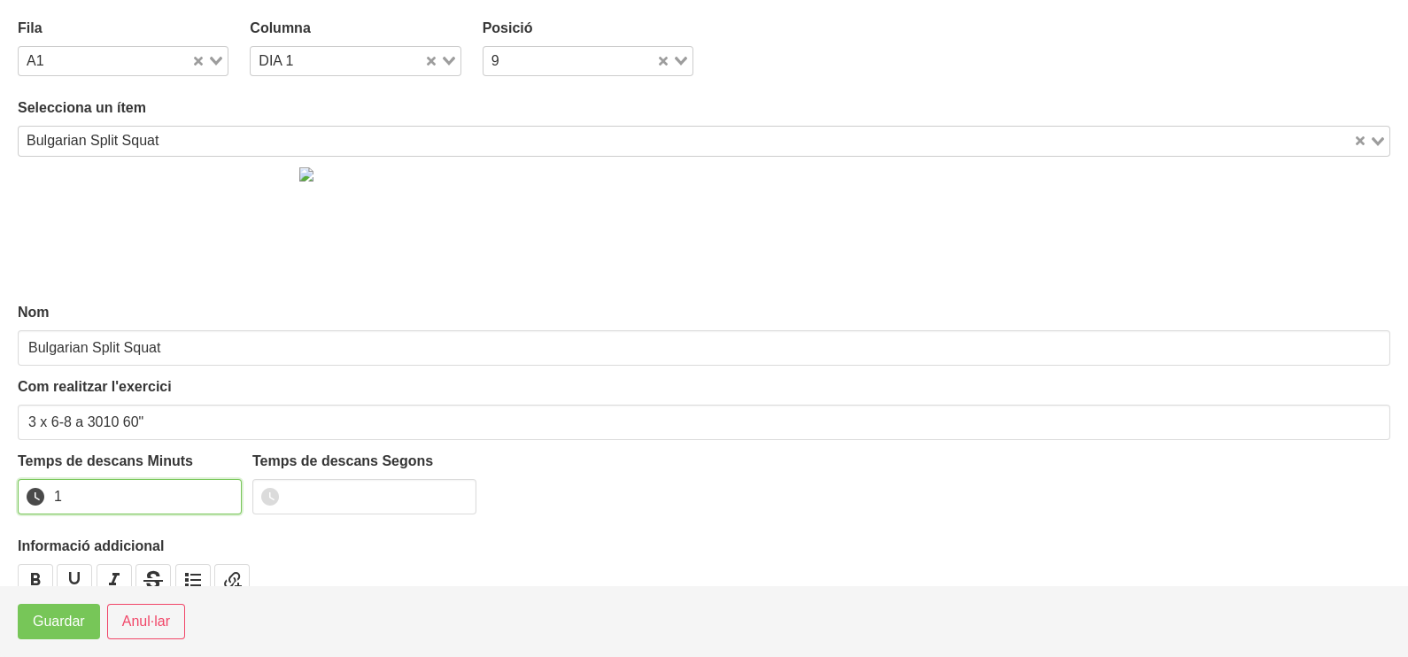
drag, startPoint x: 229, startPoint y: 492, endPoint x: 115, endPoint y: 601, distance: 158.5
type input "1"
click at [229, 493] on input "1" at bounding box center [130, 496] width 224 height 35
drag, startPoint x: 42, startPoint y: 625, endPoint x: 341, endPoint y: 84, distance: 618.5
click at [41, 625] on span "Guardar" at bounding box center [59, 621] width 52 height 21
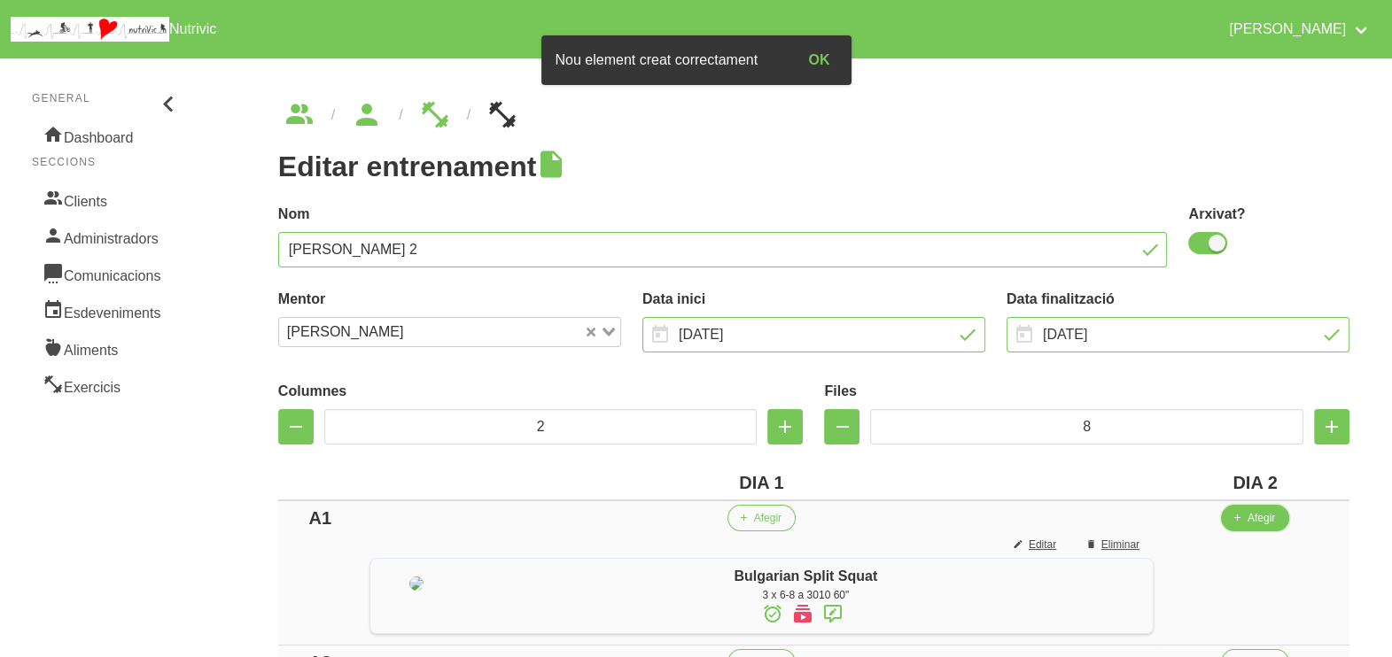
click at [1273, 514] on span "Afegir" at bounding box center [1260, 518] width 27 height 16
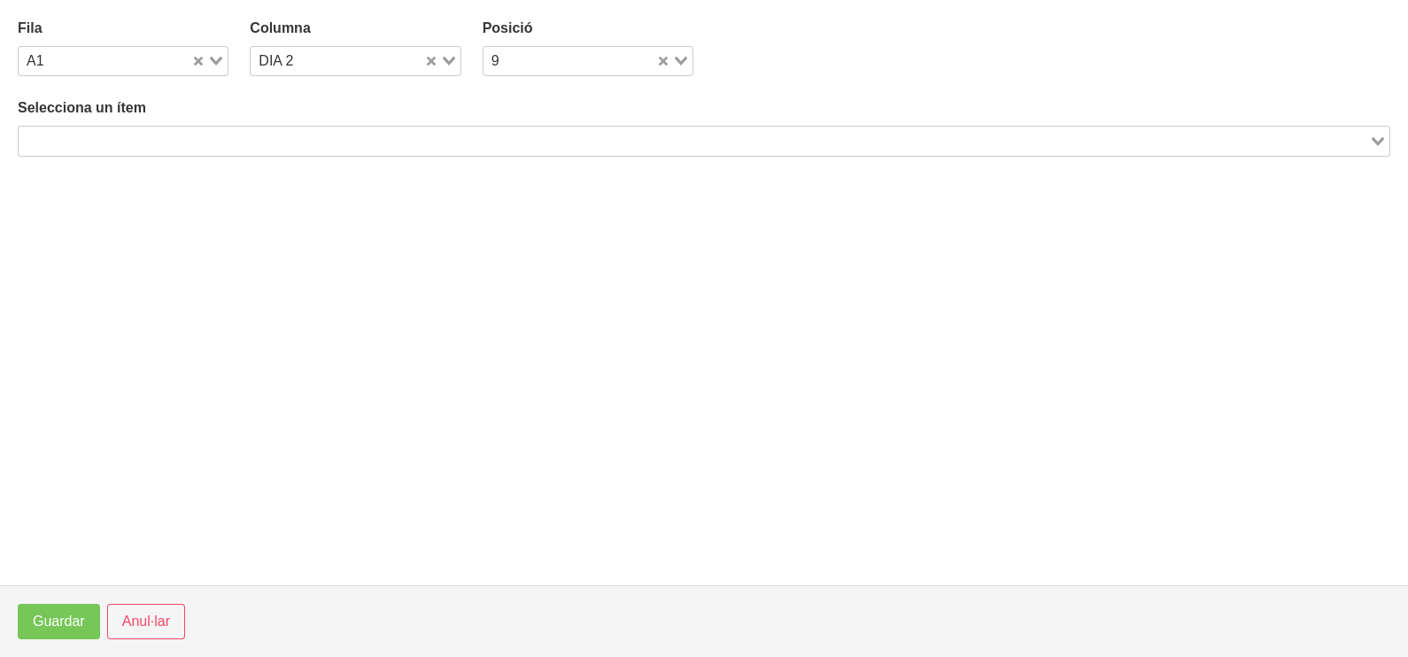
click at [282, 143] on input "Search for option" at bounding box center [693, 140] width 1347 height 21
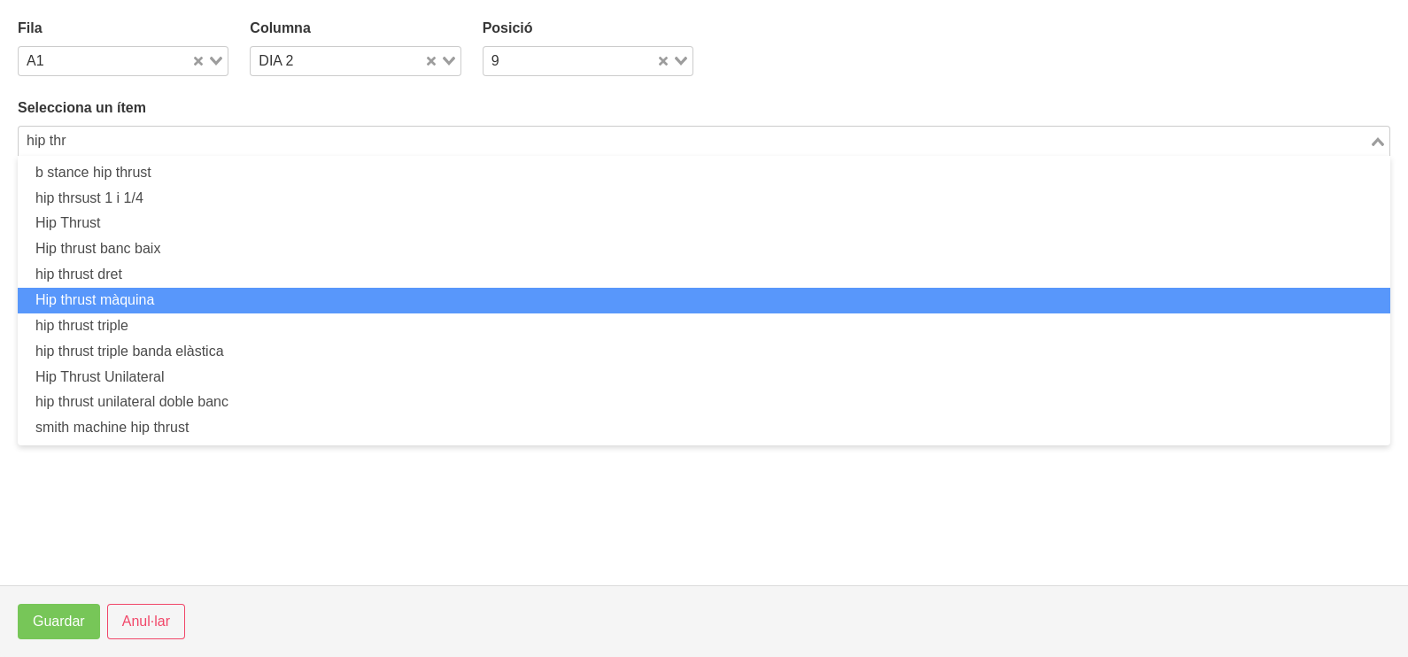
drag, startPoint x: 175, startPoint y: 302, endPoint x: 169, endPoint y: 310, distance: 9.6
click at [169, 310] on li "Hip thrust màquina" at bounding box center [704, 301] width 1373 height 26
type input "hip thr"
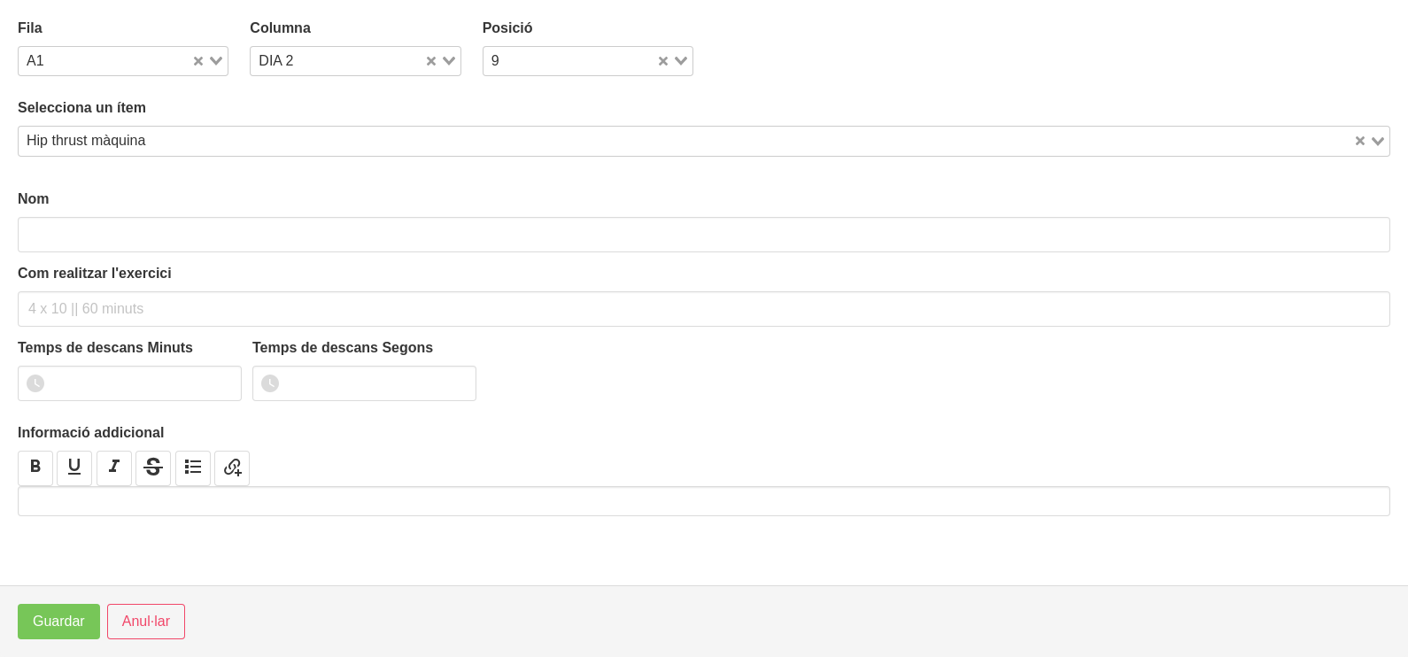
type input "Hip thrust màquina"
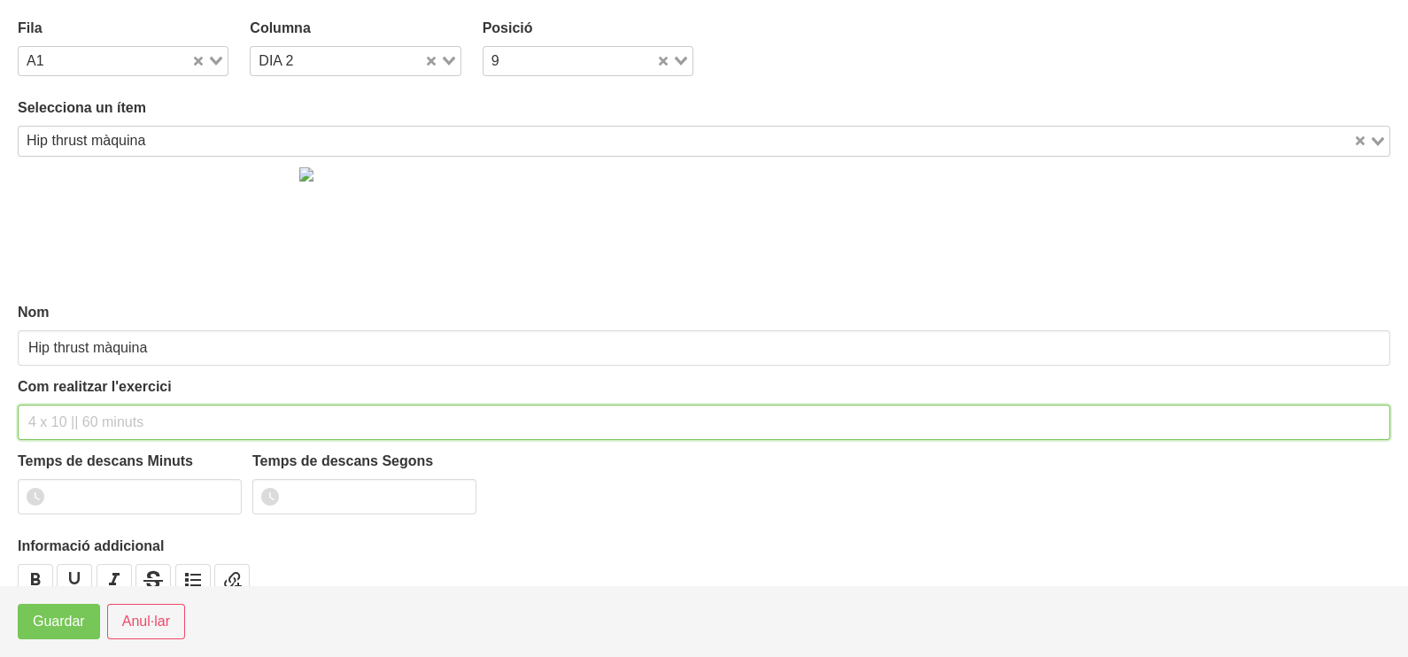
click at [84, 410] on input "text" at bounding box center [704, 422] width 1373 height 35
type input "3 x 6-8 a 3011 60""
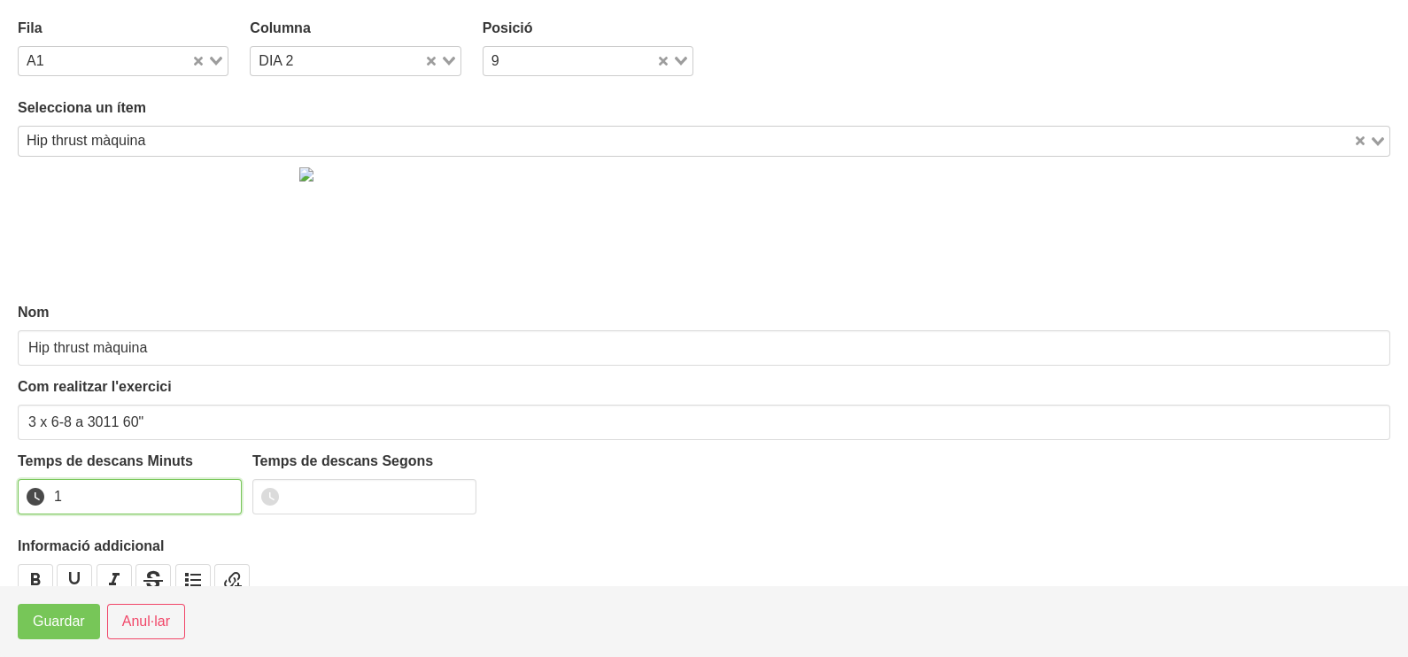
type input "1"
click at [223, 492] on input "1" at bounding box center [130, 496] width 224 height 35
click at [89, 621] on button "Guardar" at bounding box center [59, 621] width 82 height 35
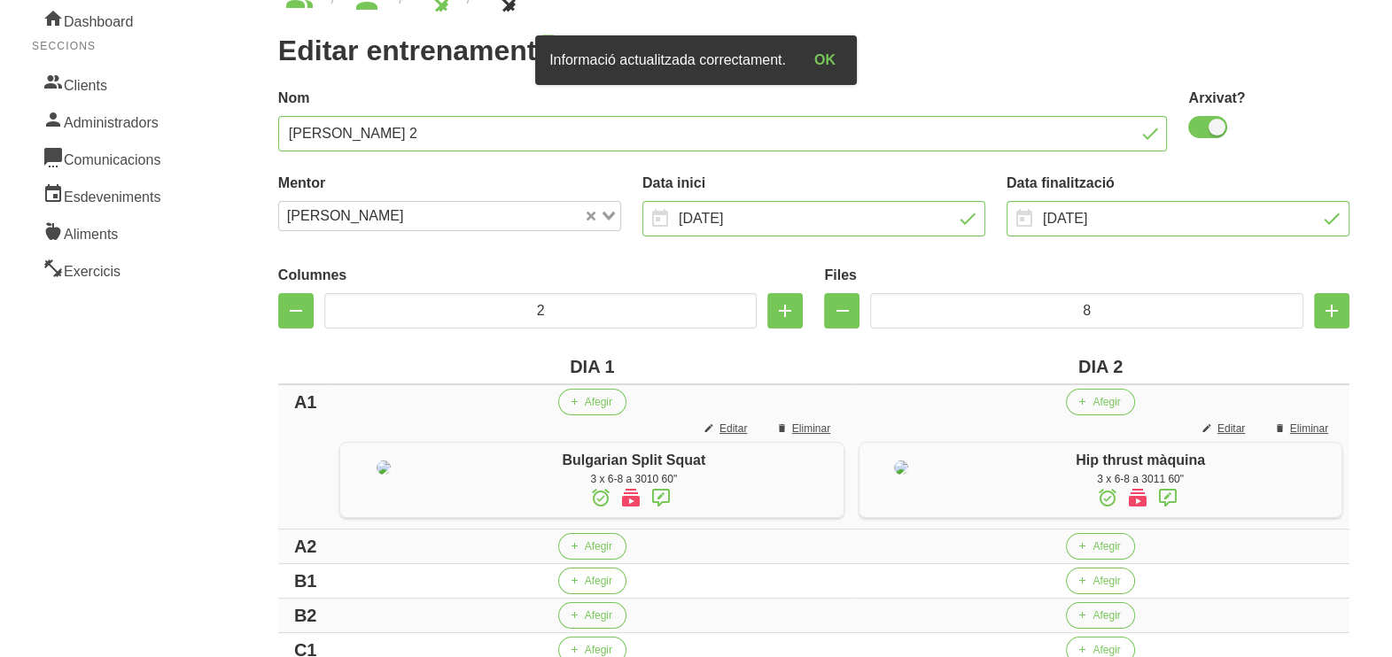
scroll to position [221, 0]
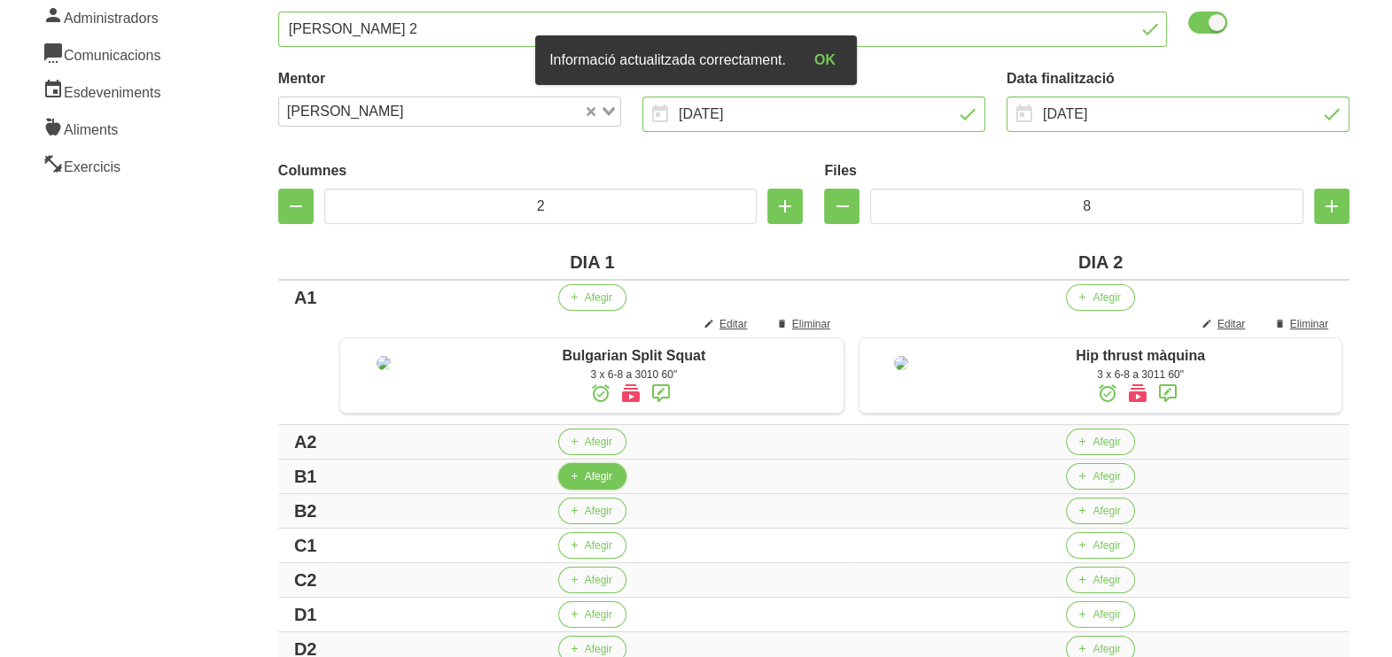
click at [589, 485] on span "Afegir" at bounding box center [598, 477] width 27 height 16
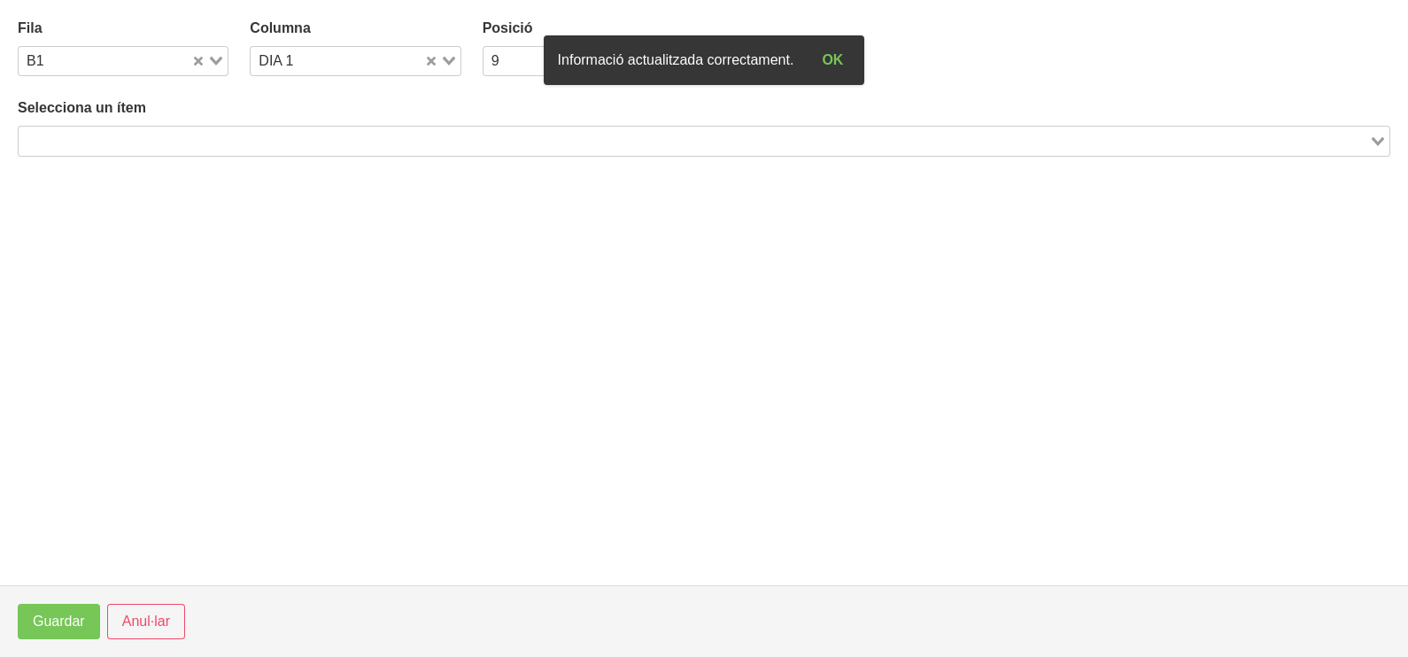
click at [213, 143] on input "Search for option" at bounding box center [693, 140] width 1347 height 21
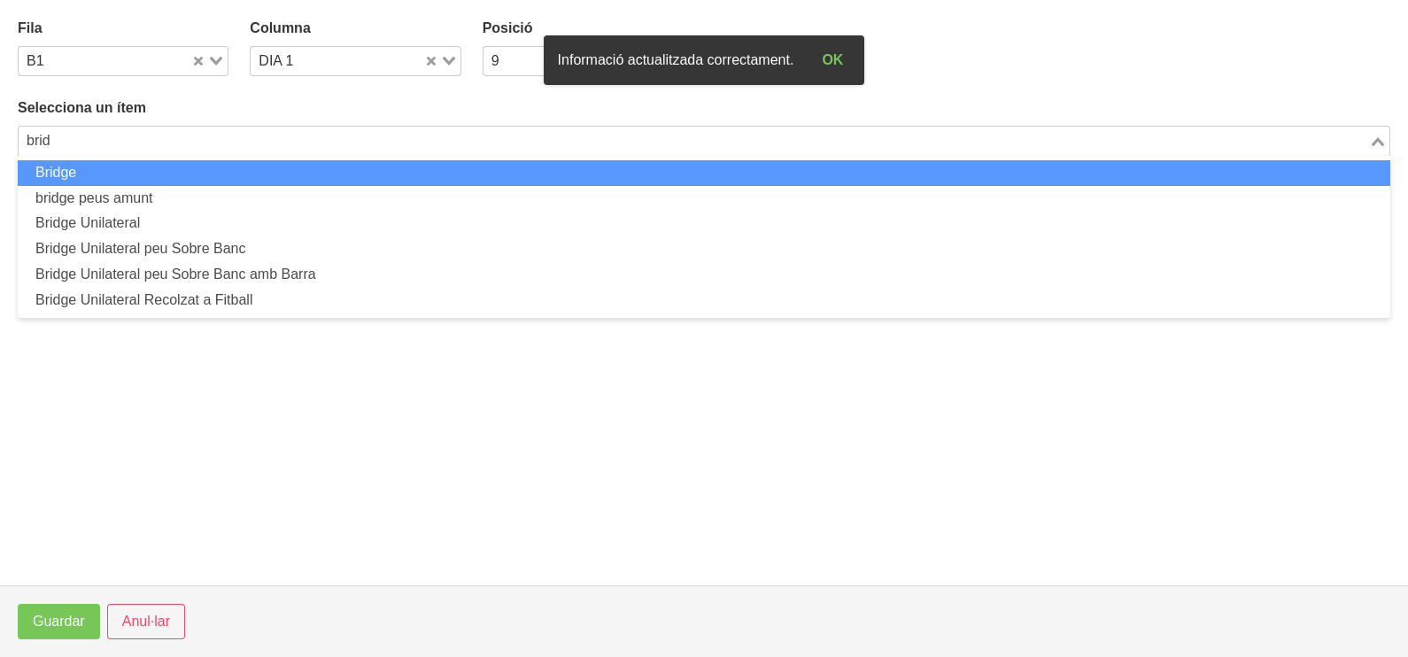
click at [206, 173] on li "Bridge" at bounding box center [704, 173] width 1373 height 26
type input "brid"
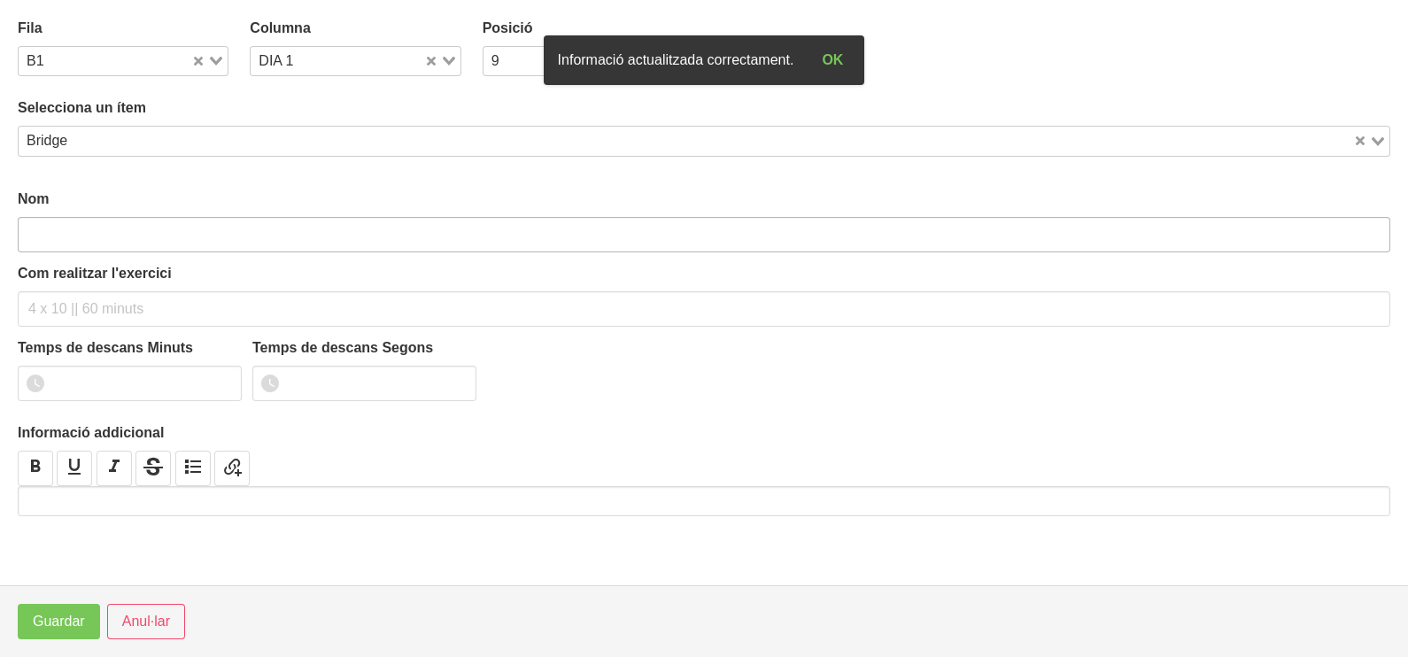
type input "Bridge"
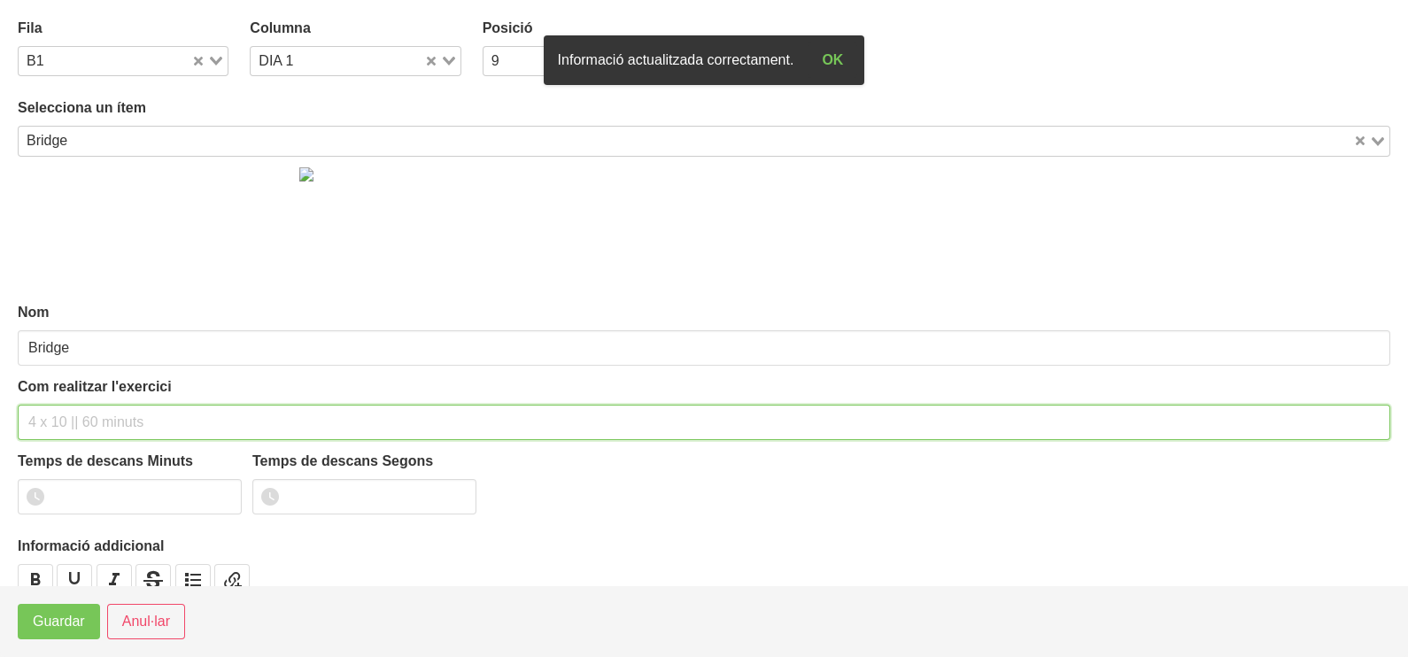
drag, startPoint x: 81, startPoint y: 416, endPoint x: 87, endPoint y: 407, distance: 11.5
click at [87, 407] on input "text" at bounding box center [704, 422] width 1373 height 35
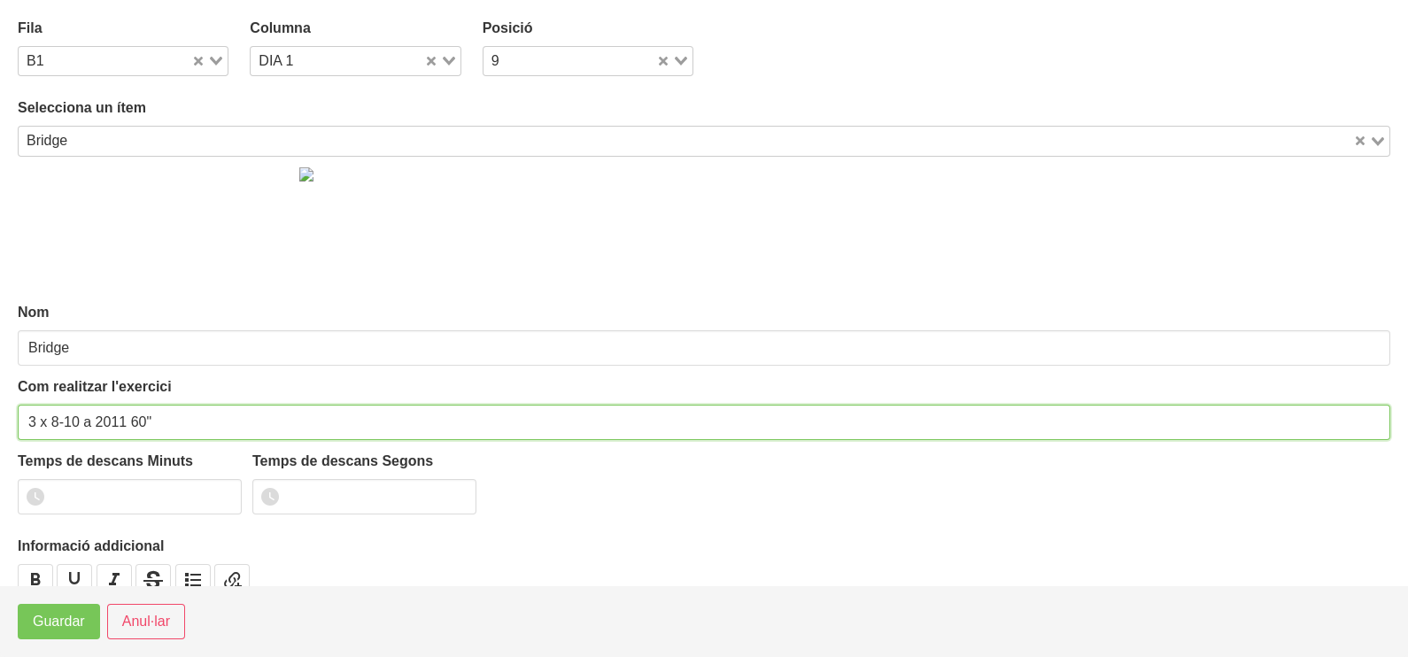
type input "3 x 8-10 a 2011 60""
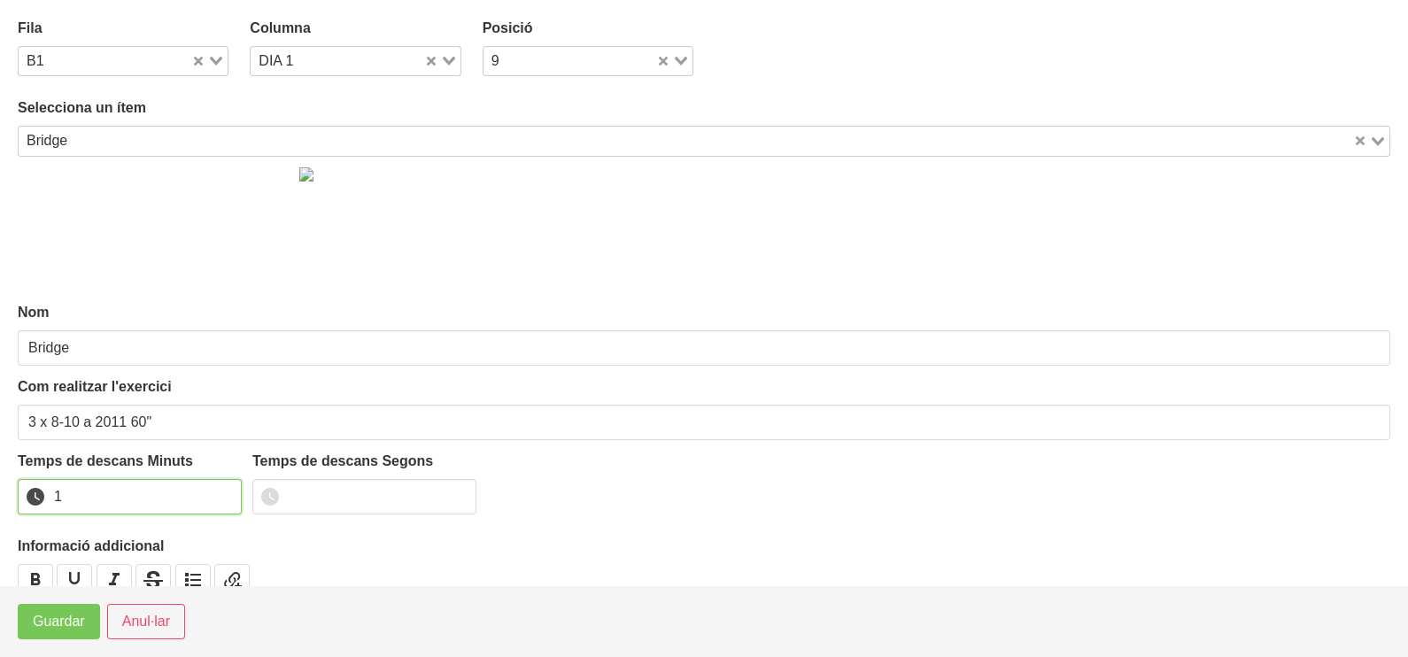
type input "1"
click at [225, 491] on input "1" at bounding box center [130, 496] width 224 height 35
click at [68, 624] on span "Guardar" at bounding box center [59, 621] width 52 height 21
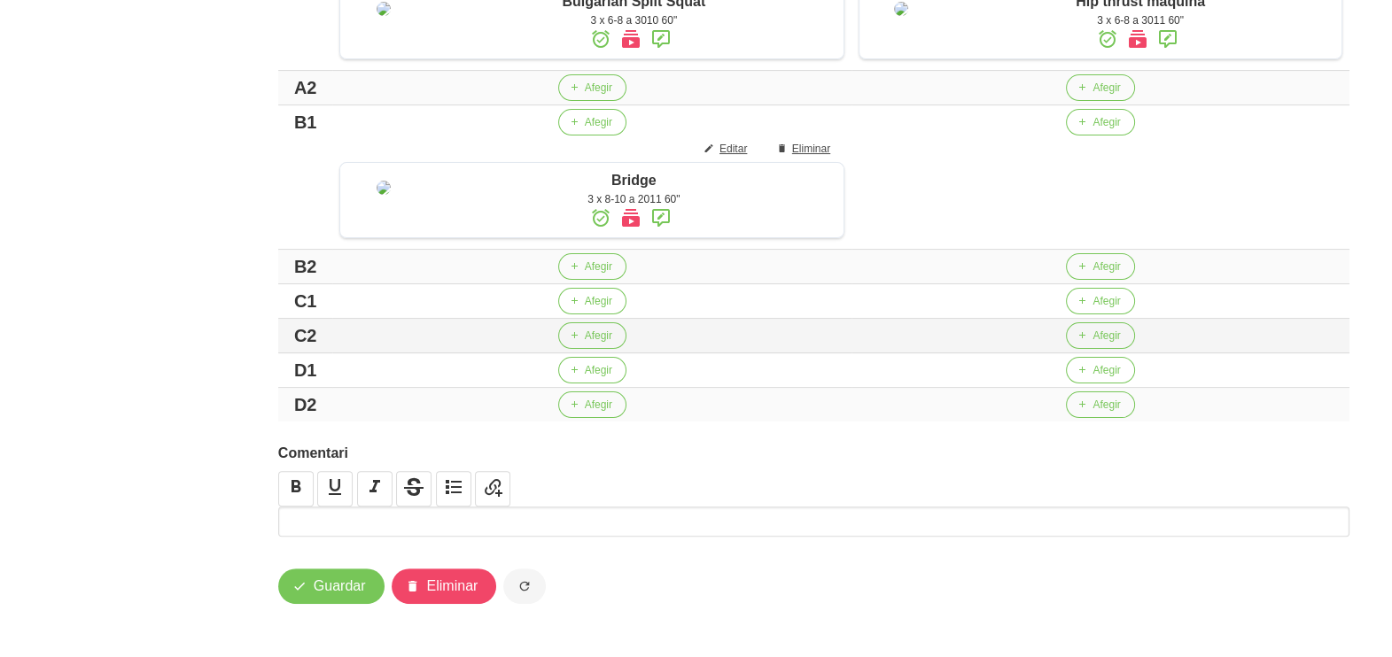
scroll to position [646, 0]
drag, startPoint x: 571, startPoint y: 301, endPoint x: 562, endPoint y: 299, distance: 9.2
click at [569, 299] on icon "button" at bounding box center [574, 301] width 11 height 16
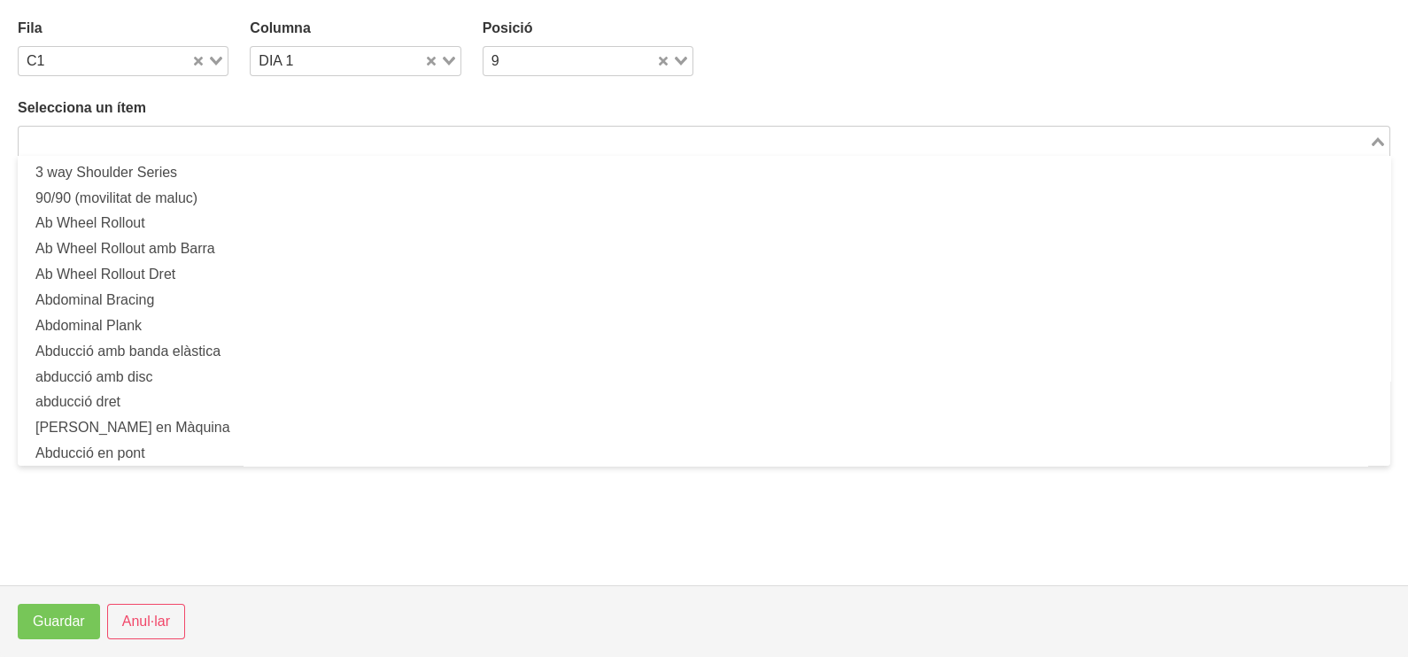
click at [244, 143] on input "Search for option" at bounding box center [693, 140] width 1347 height 21
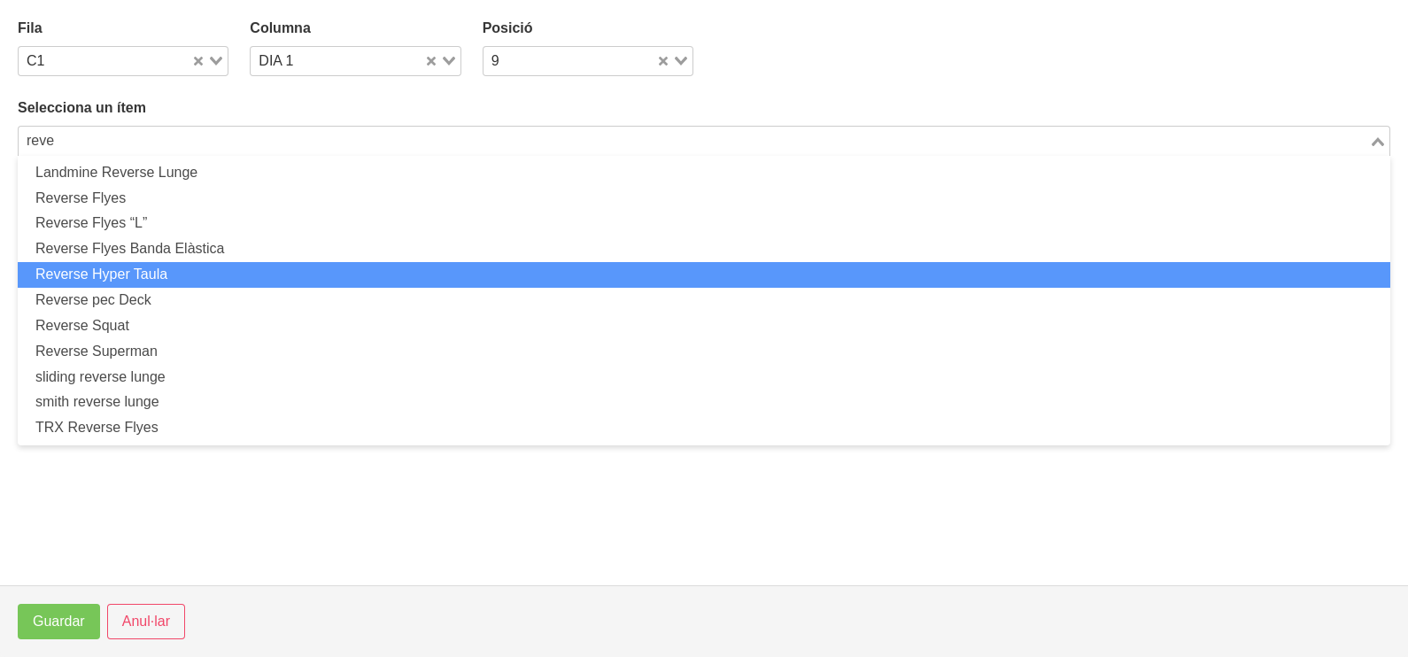
click at [179, 279] on li "Reverse Hyper Taula" at bounding box center [704, 275] width 1373 height 26
type input "reve"
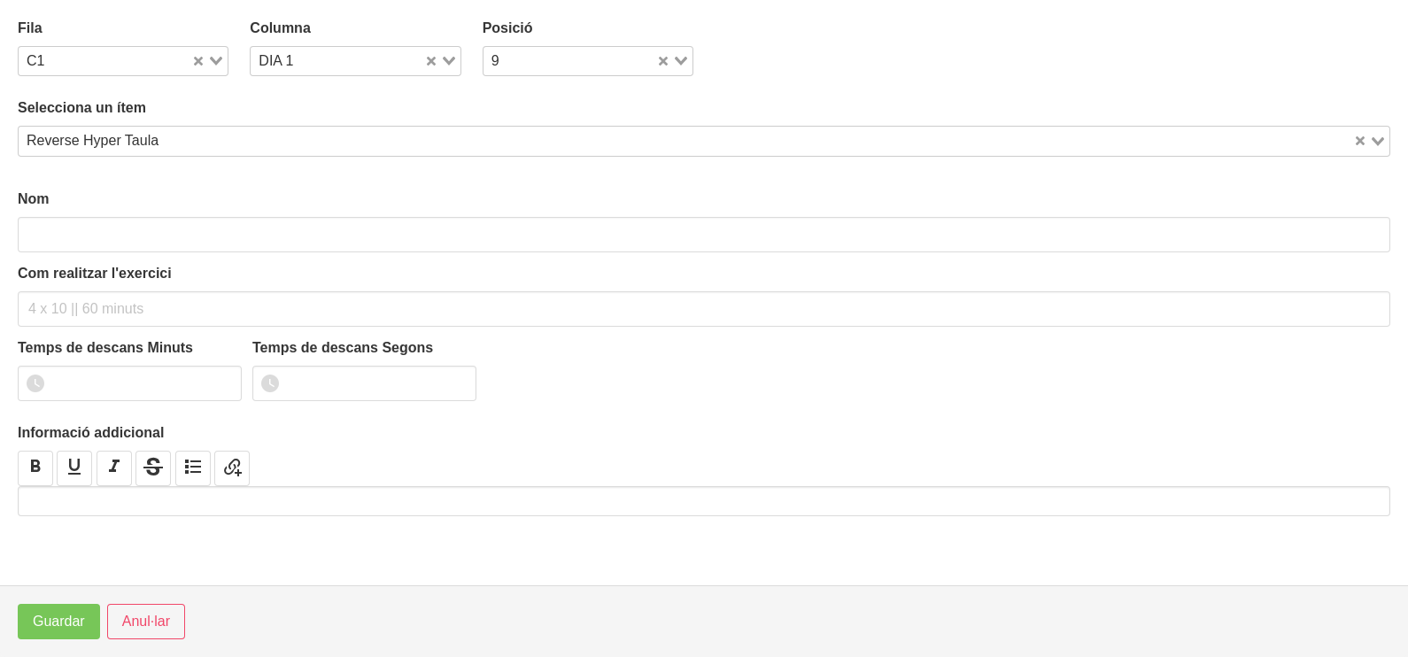
type input "Reverse Hyper Taula"
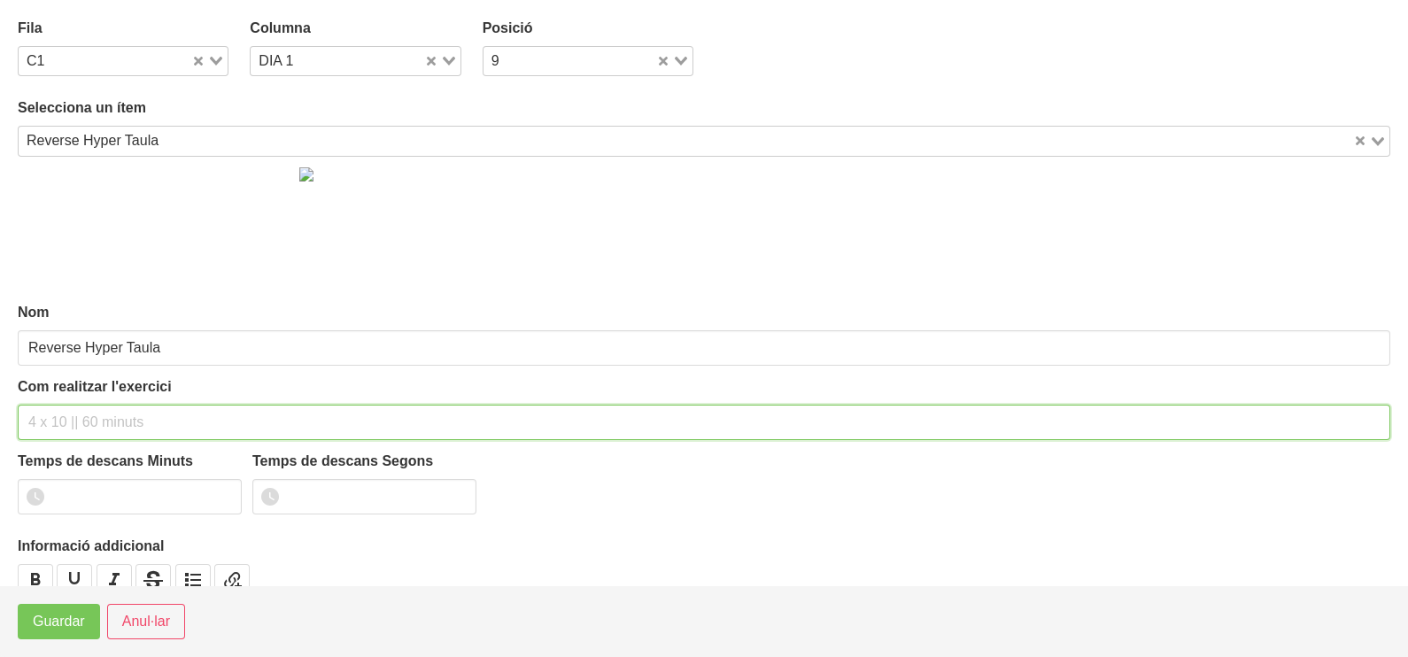
click at [95, 417] on input "text" at bounding box center [704, 422] width 1373 height 35
type input "3 x 10-12 a 2010 60""
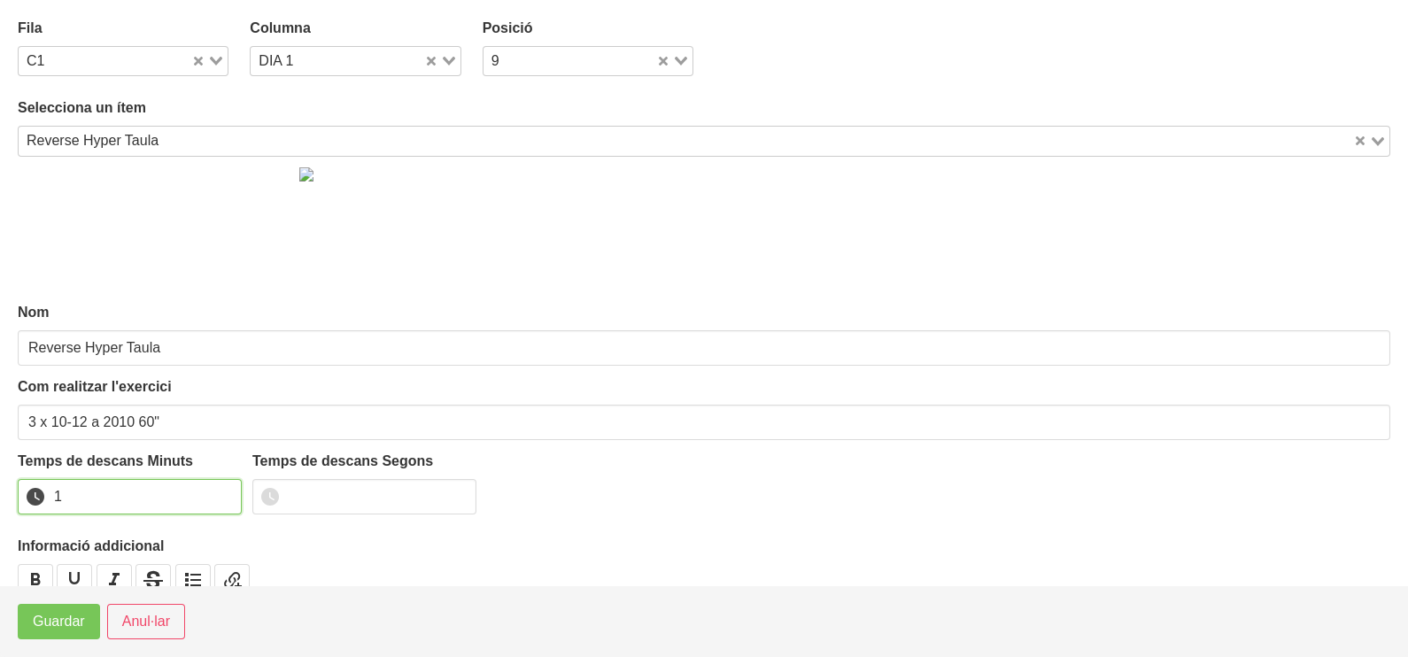
drag, startPoint x: 227, startPoint y: 488, endPoint x: 213, endPoint y: 504, distance: 21.3
type input "1"
click at [223, 493] on input "1" at bounding box center [130, 496] width 224 height 35
click at [57, 628] on span "Guardar" at bounding box center [59, 621] width 52 height 21
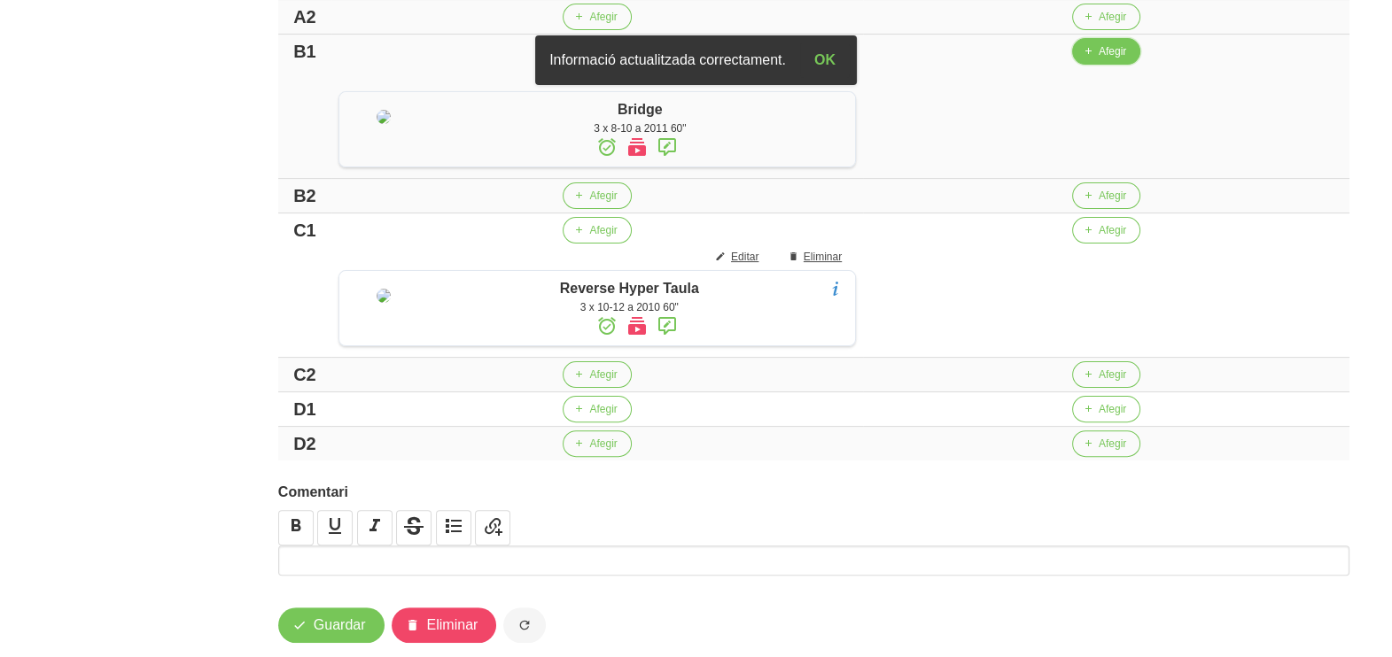
click at [1090, 65] on button "Afegir" at bounding box center [1106, 51] width 68 height 27
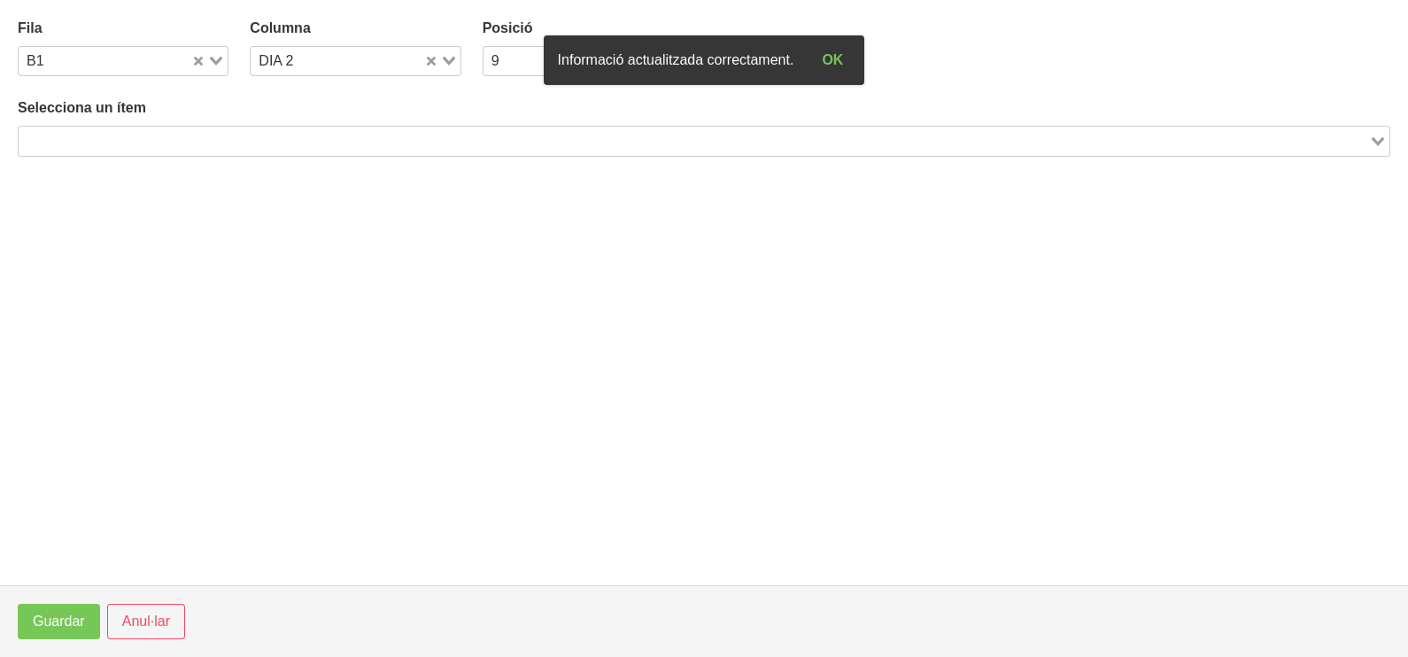
click at [416, 145] on input "Search for option" at bounding box center [693, 140] width 1347 height 21
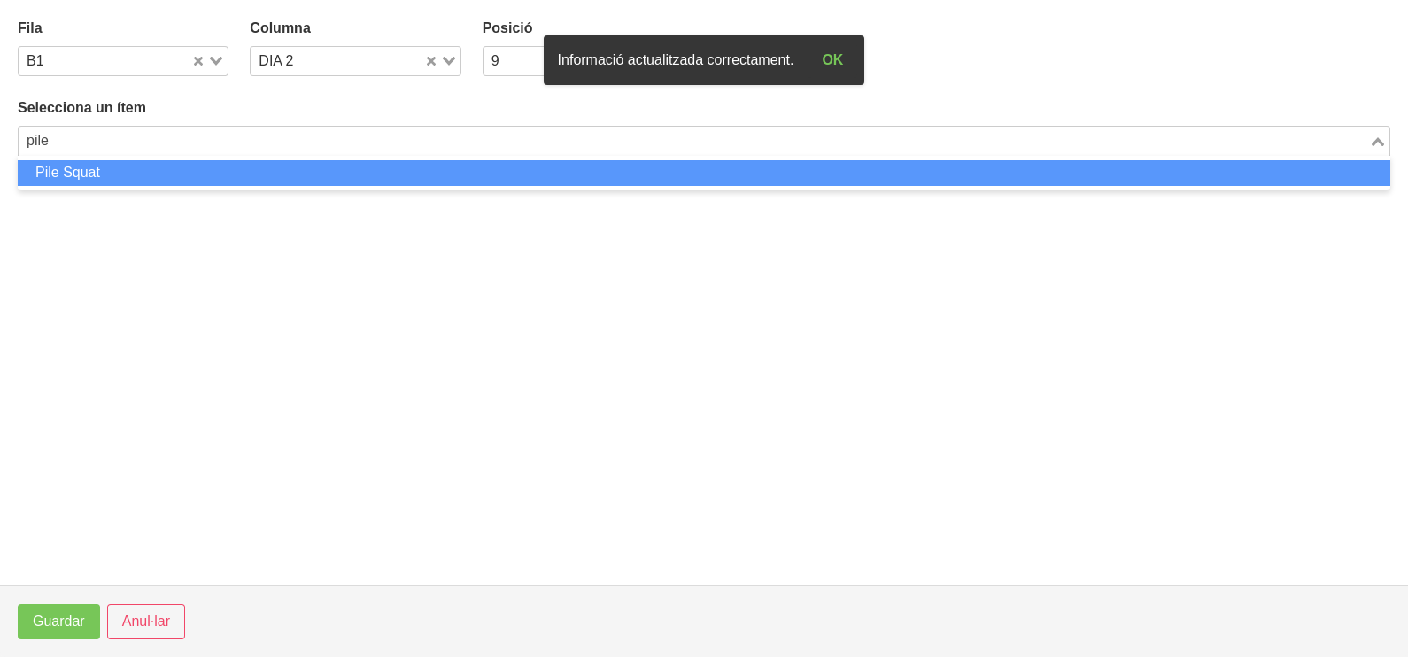
click at [384, 171] on li "Pile Squat" at bounding box center [704, 173] width 1373 height 26
type input "pile"
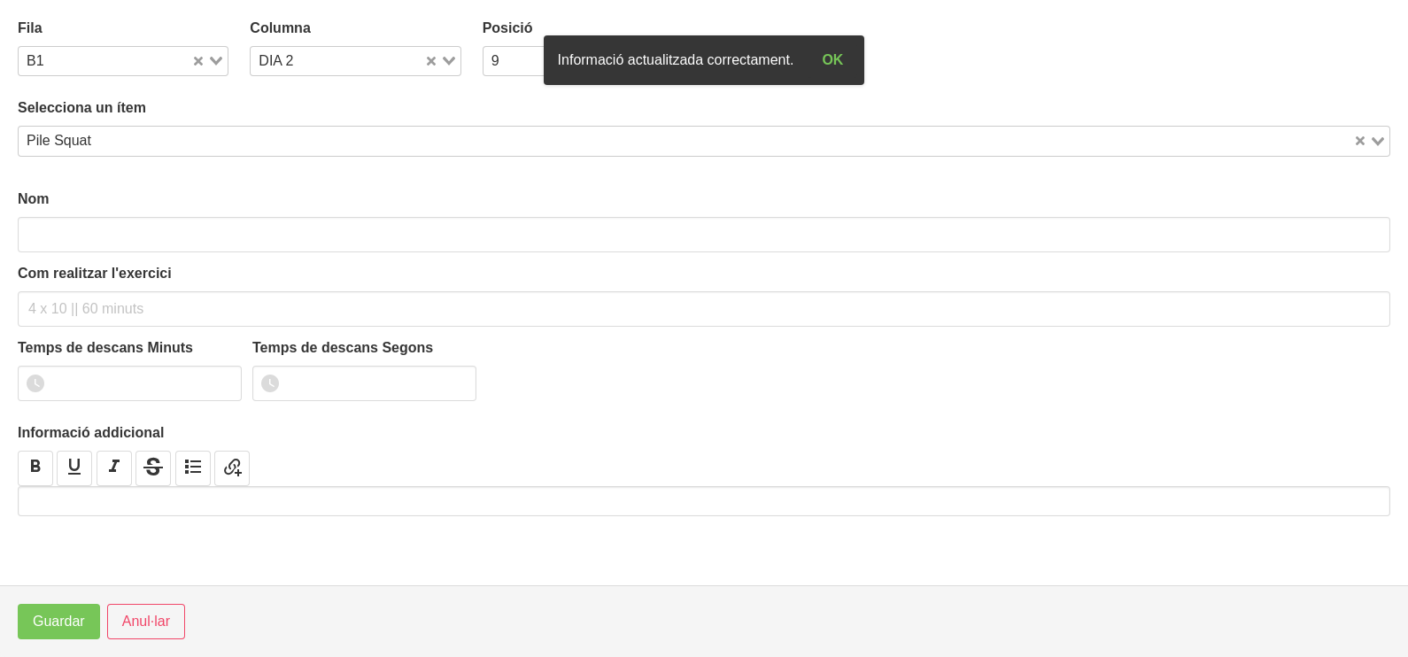
type input "Pile Squat"
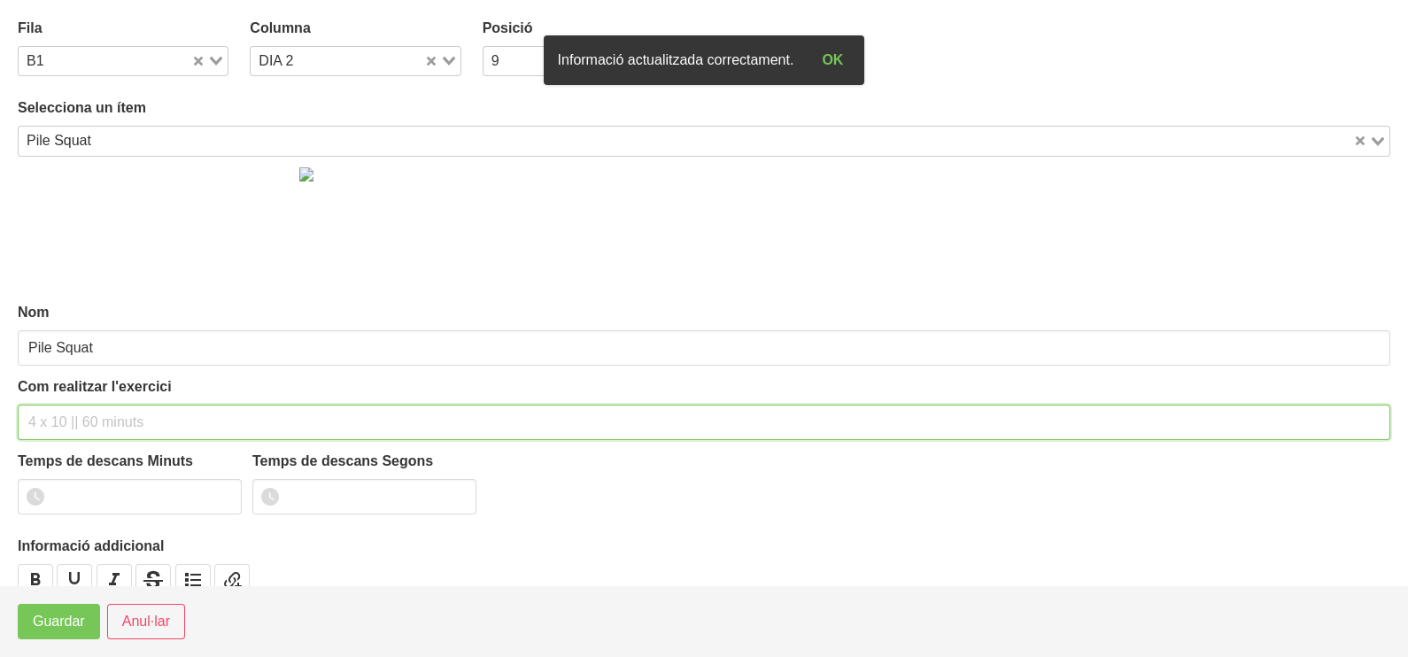
click at [106, 412] on input "text" at bounding box center [704, 422] width 1373 height 35
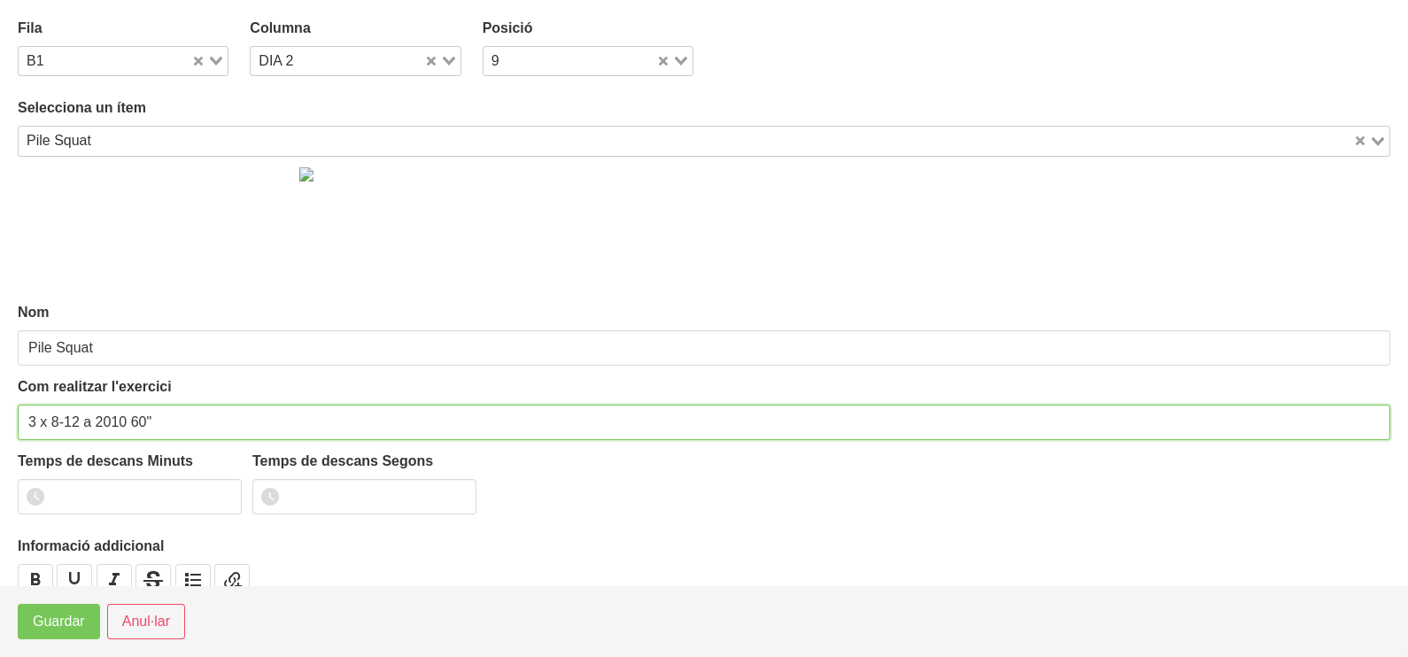
click at [74, 418] on input "3 x 8-12 a 2010 60"" at bounding box center [704, 422] width 1373 height 35
type input "3 x 8-10 a 2010 60""
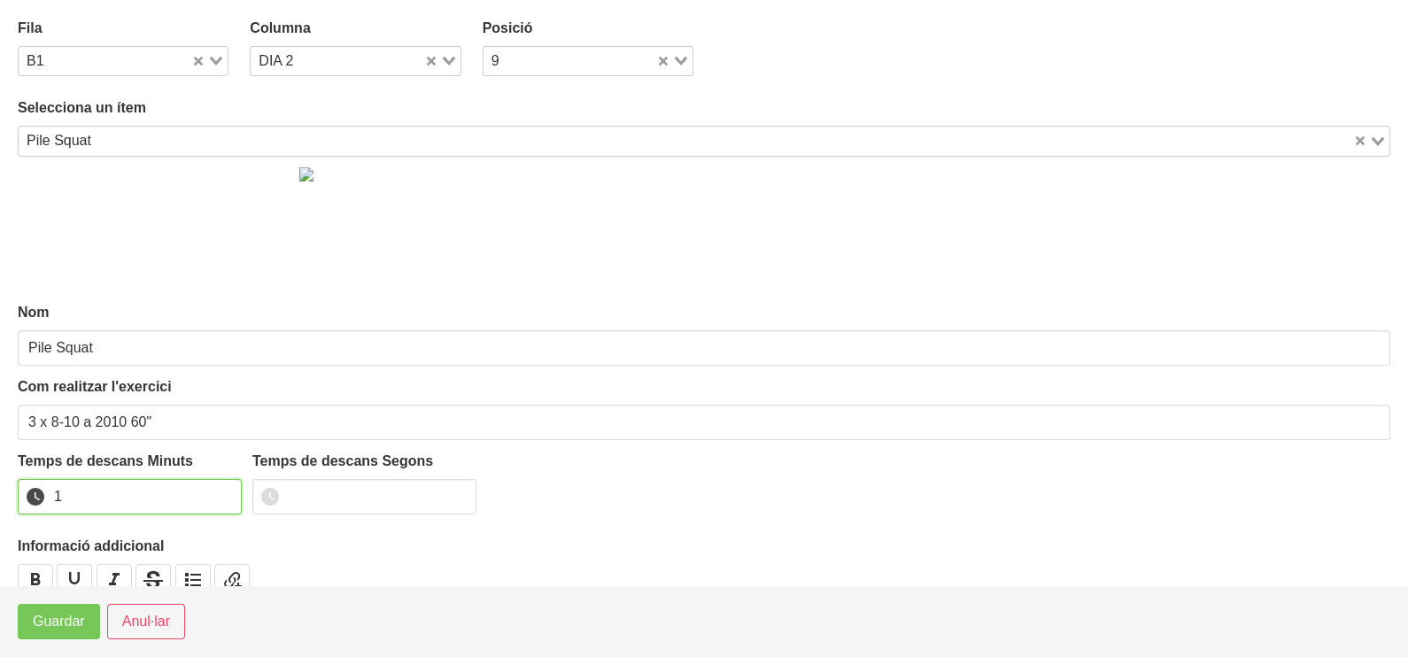
type input "1"
click at [224, 493] on input "1" at bounding box center [130, 496] width 224 height 35
click at [81, 616] on span "Guardar" at bounding box center [59, 621] width 52 height 21
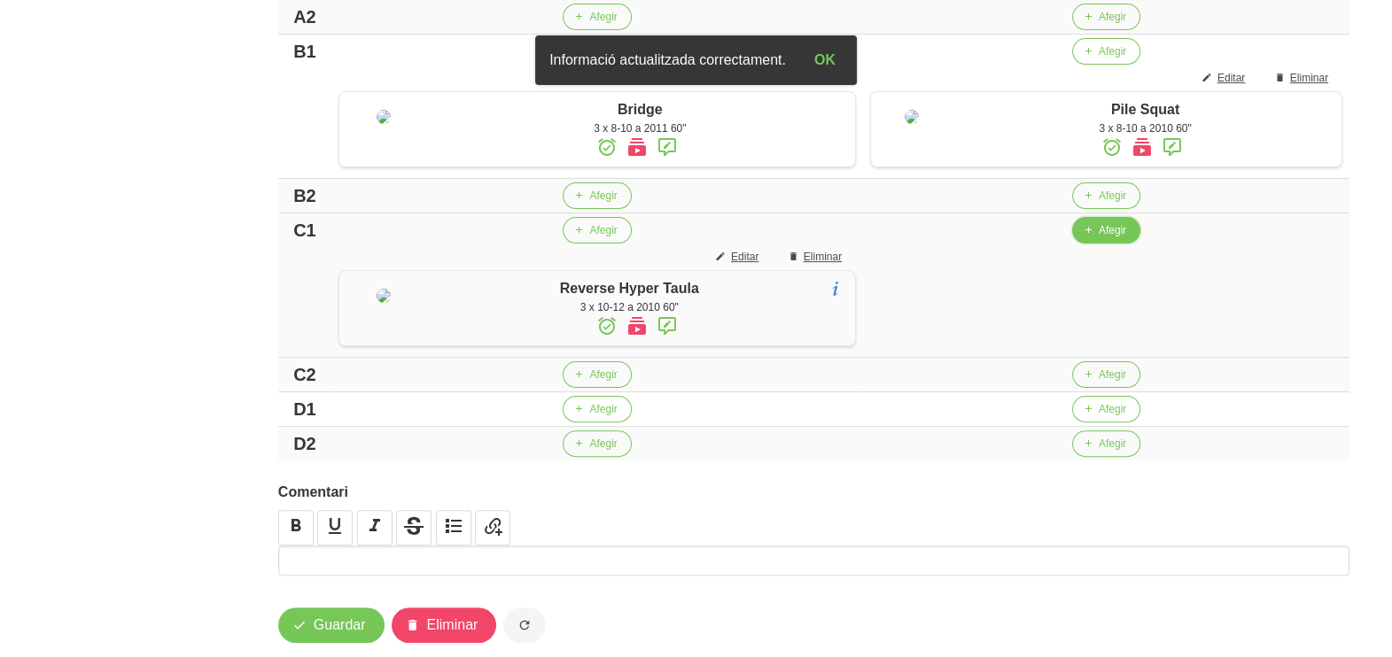
click at [1101, 238] on span "Afegir" at bounding box center [1111, 230] width 27 height 16
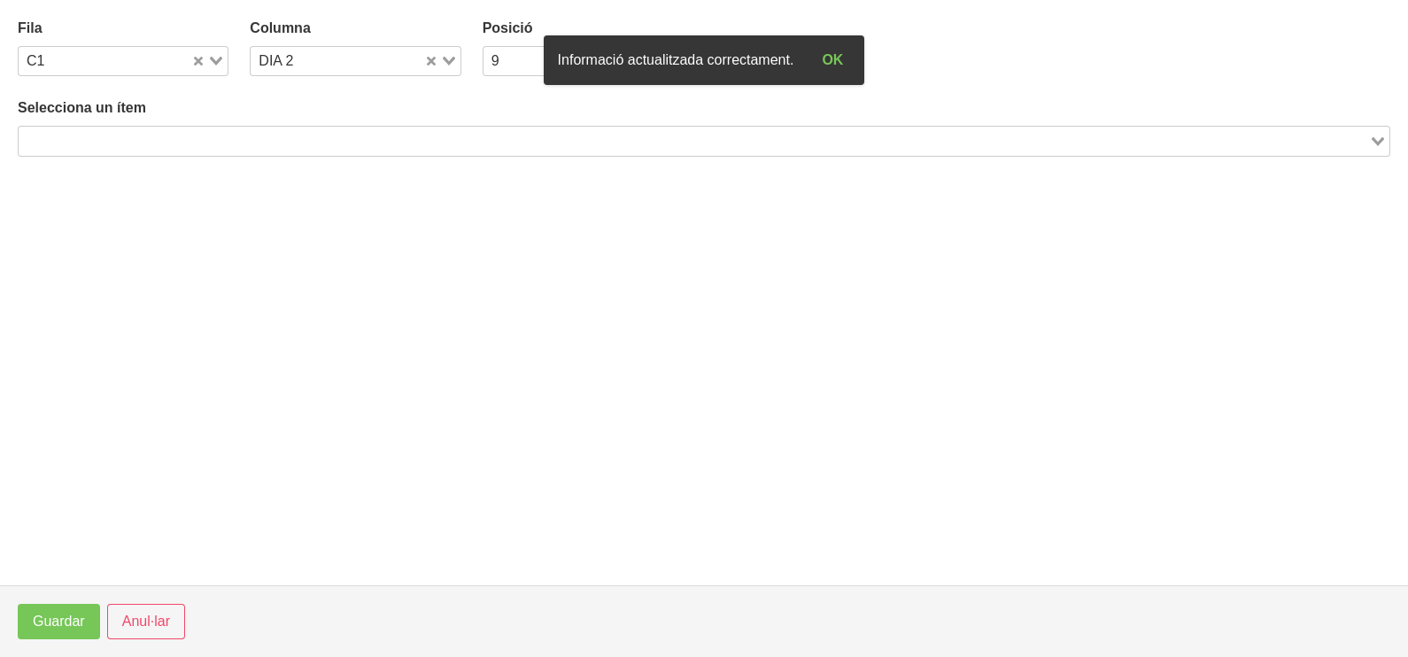
click at [339, 137] on input "Search for option" at bounding box center [693, 140] width 1347 height 21
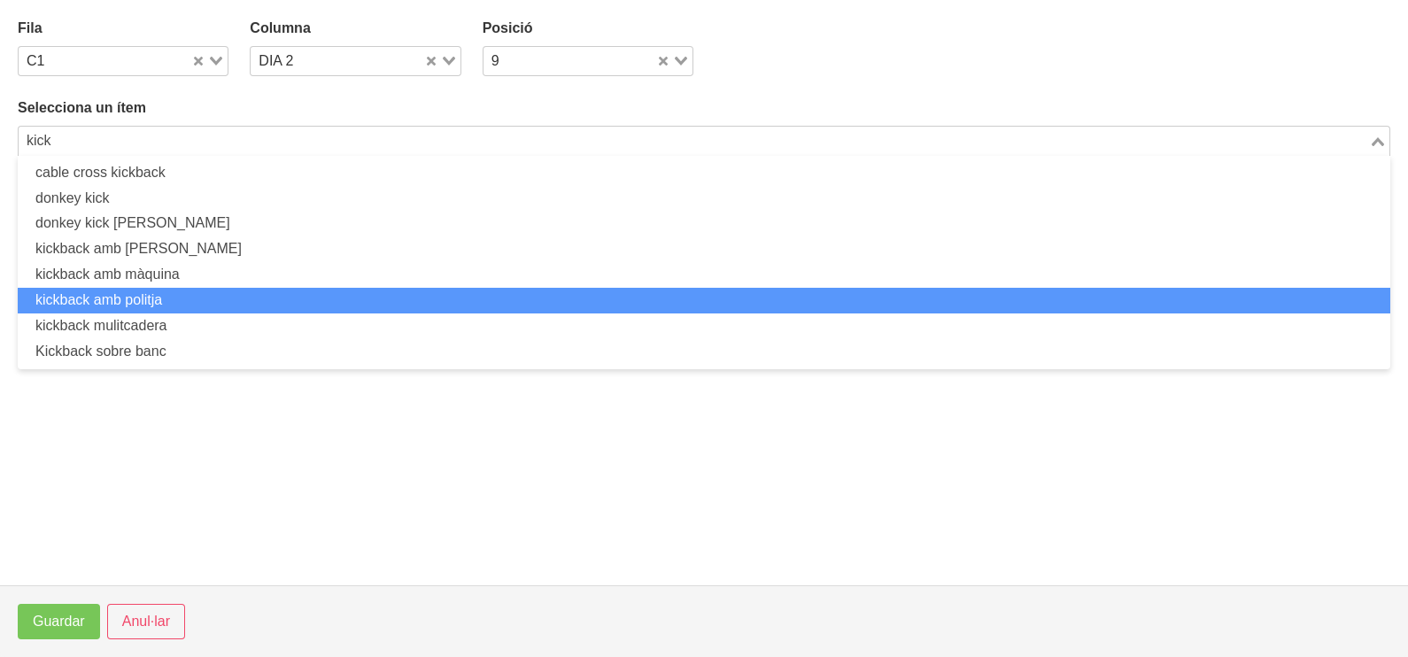
click at [216, 295] on li "kickback amb politja" at bounding box center [704, 301] width 1373 height 26
type input "kick"
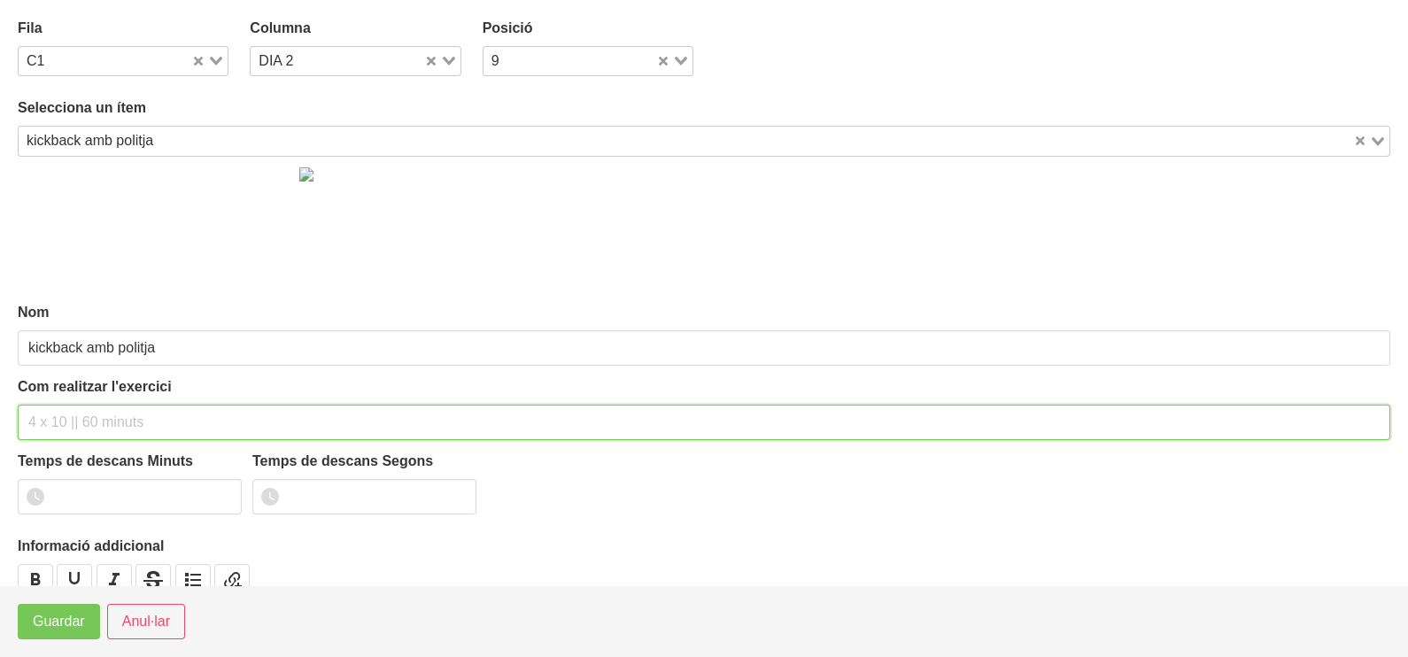
drag, startPoint x: 100, startPoint y: 419, endPoint x: 102, endPoint y: 400, distance: 18.7
click at [102, 407] on input "text" at bounding box center [704, 422] width 1373 height 35
type input "3 x 8-12 a 2010 60""
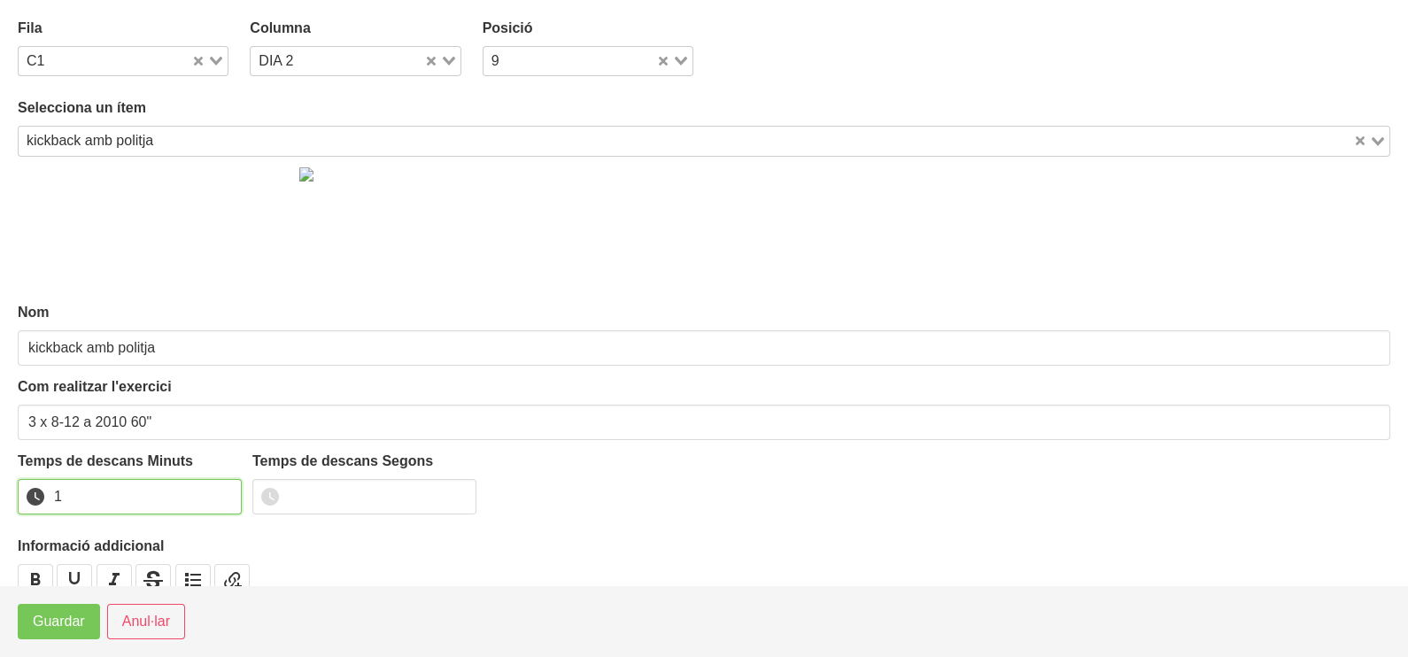
drag, startPoint x: 223, startPoint y: 487, endPoint x: 182, endPoint y: 536, distance: 64.1
type input "1"
click at [221, 490] on input "1" at bounding box center [130, 496] width 224 height 35
click at [74, 618] on span "Guardar" at bounding box center [59, 621] width 52 height 21
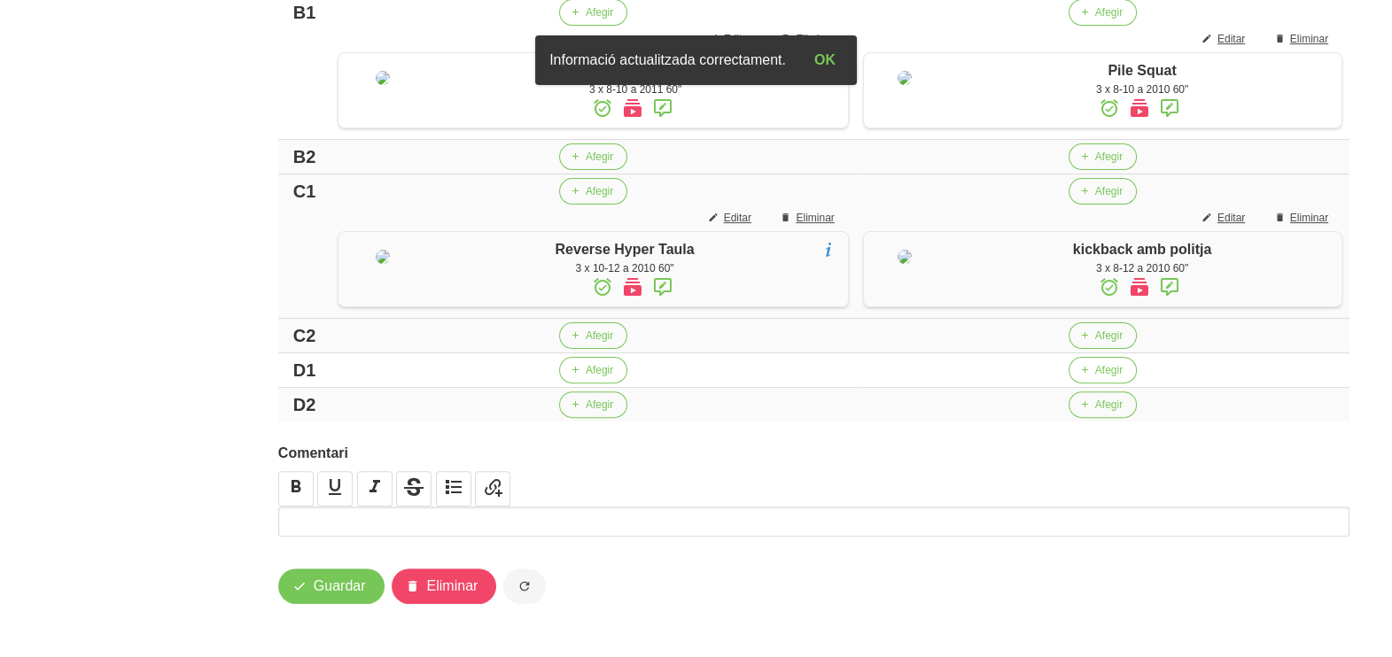
scroll to position [855, 0]
click at [1079, 367] on icon "button" at bounding box center [1084, 370] width 11 height 16
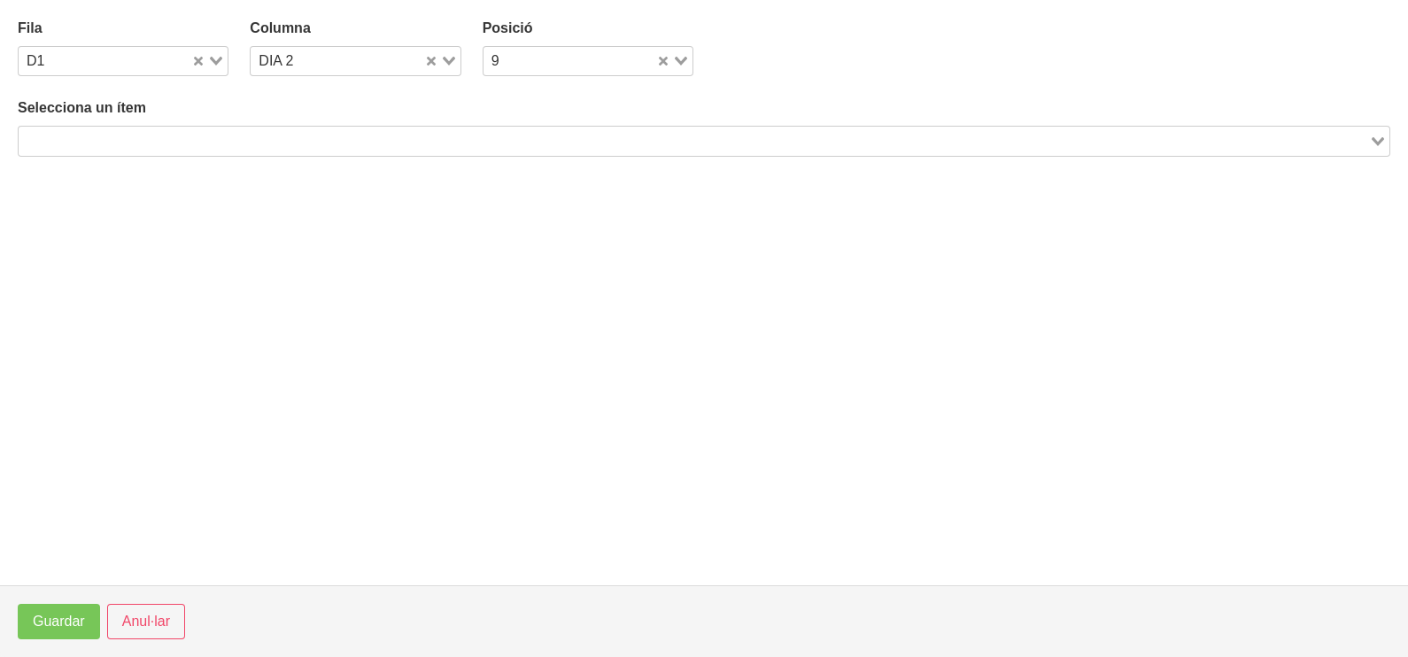
click at [363, 134] on input "Search for option" at bounding box center [693, 140] width 1347 height 21
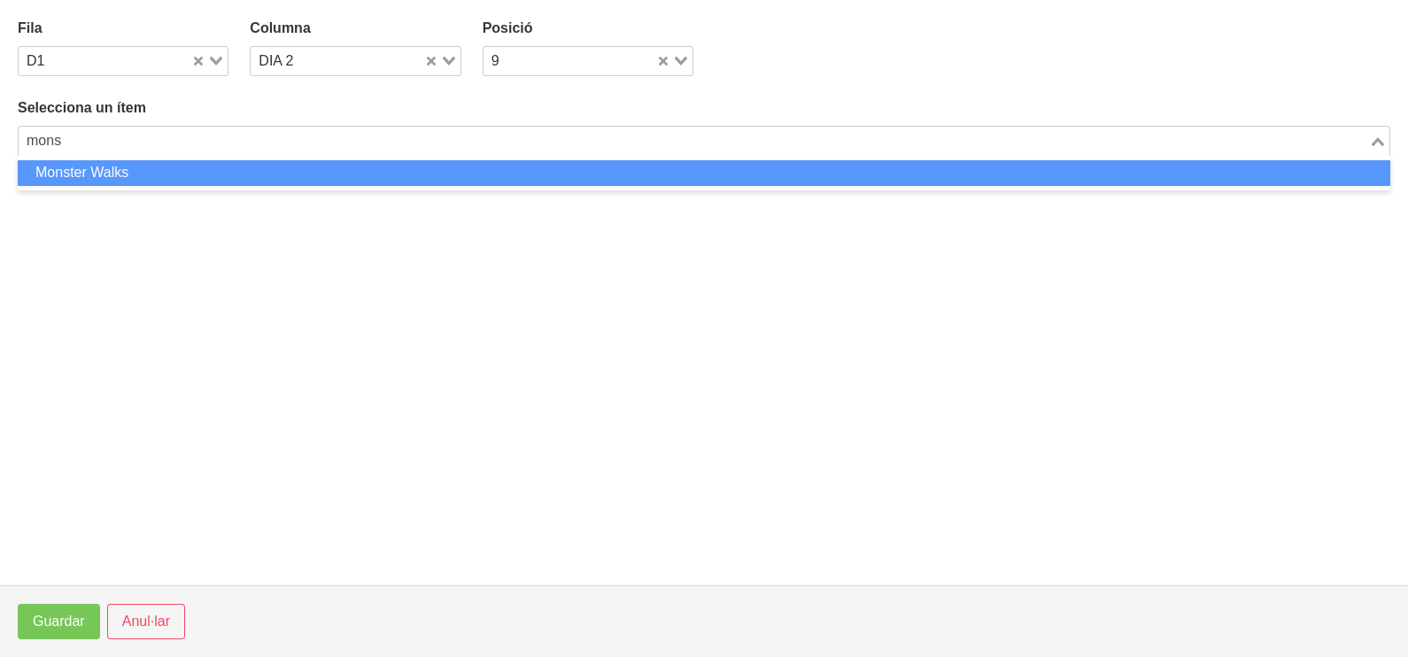
click at [359, 175] on li "Monster Walks" at bounding box center [704, 173] width 1373 height 26
type input "mons"
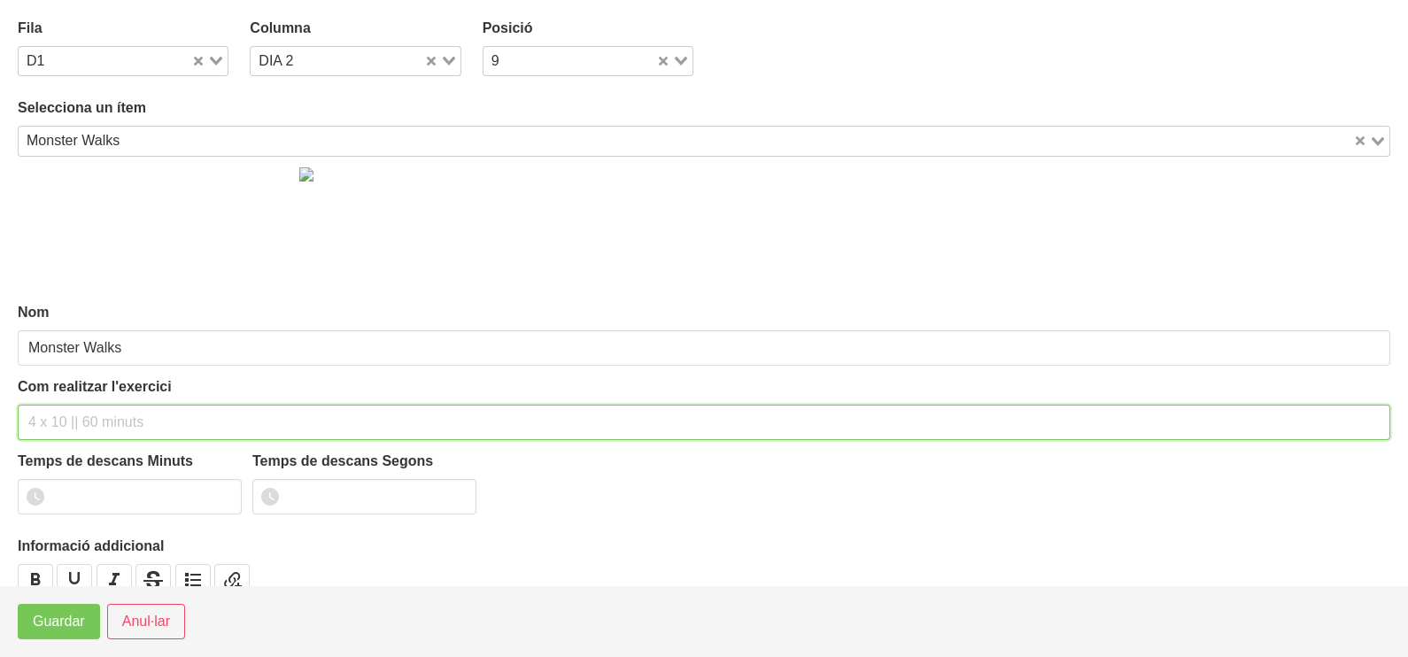
click at [97, 416] on input "text" at bounding box center [704, 422] width 1373 height 35
type input "3 x 6 pistes NA 60""
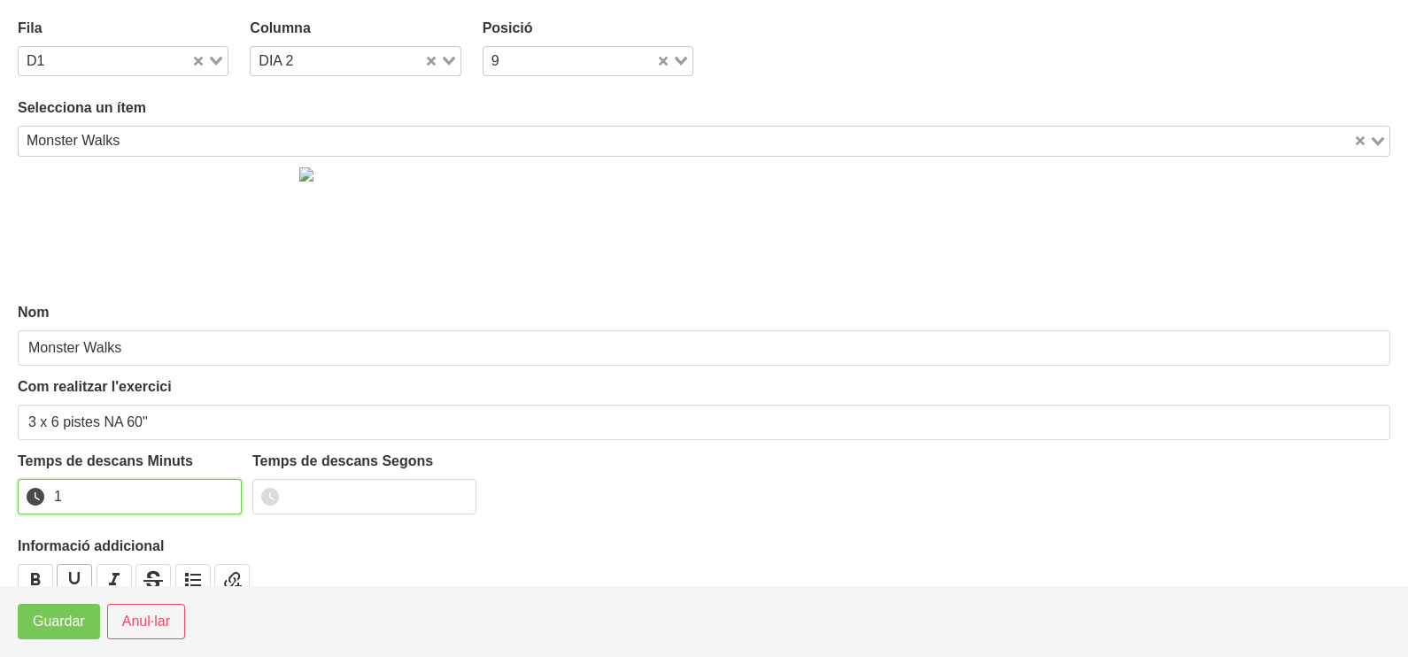
drag, startPoint x: 227, startPoint y: 487, endPoint x: 86, endPoint y: 573, distance: 165.0
type input "1"
click at [205, 496] on input "1" at bounding box center [130, 496] width 224 height 35
click at [50, 611] on span "Guardar" at bounding box center [59, 621] width 52 height 21
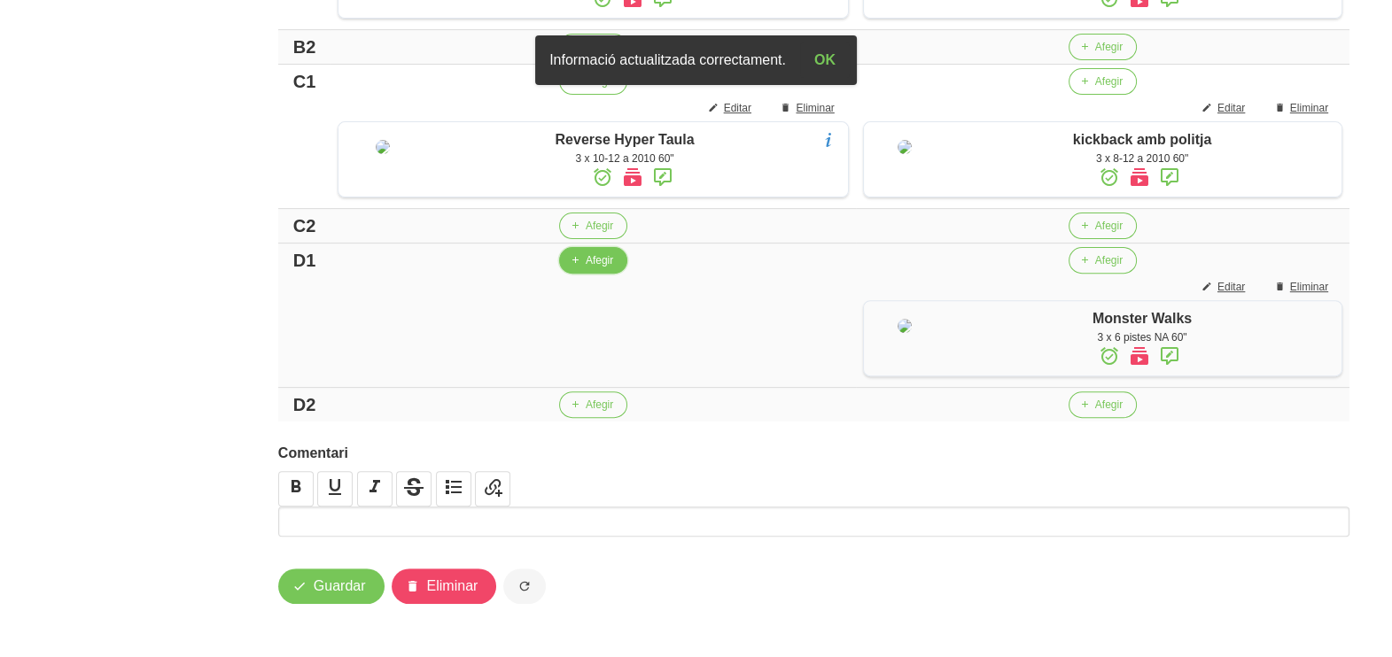
click at [559, 274] on button "Afegir" at bounding box center [593, 260] width 68 height 27
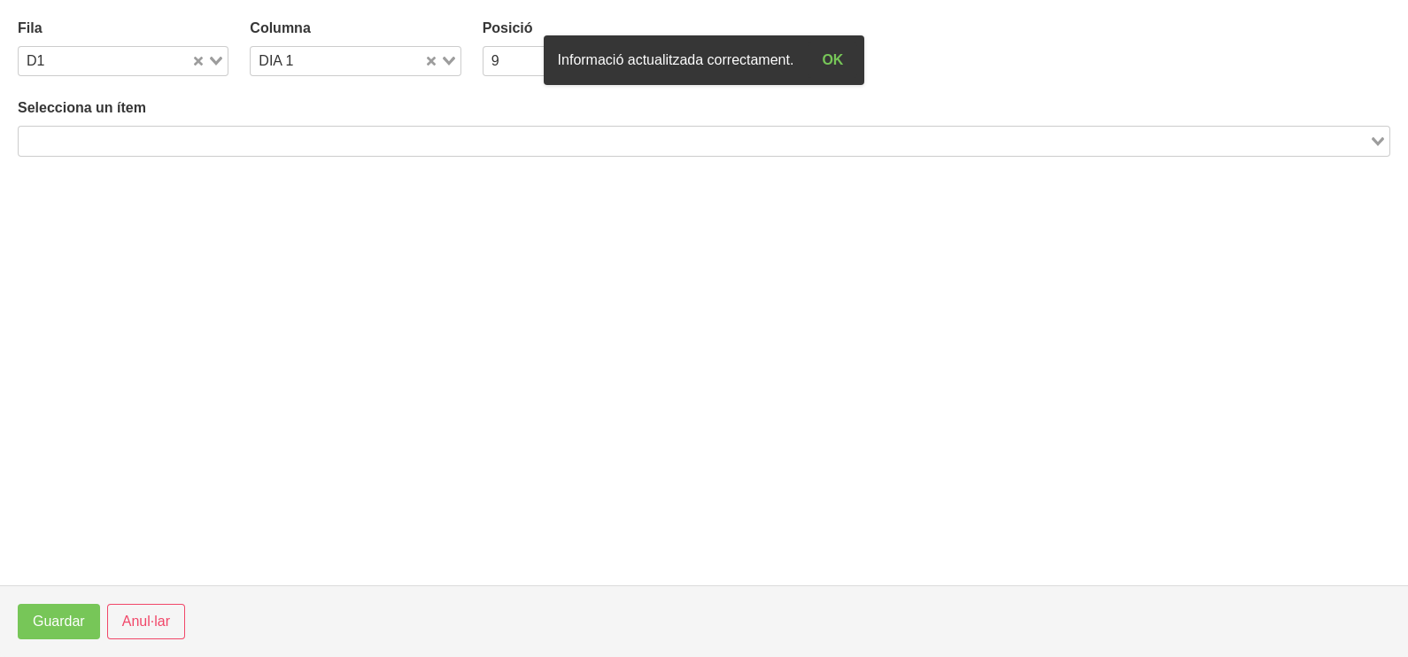
drag, startPoint x: 317, startPoint y: 133, endPoint x: 306, endPoint y: 148, distance: 19.0
click at [314, 139] on input "Search for option" at bounding box center [693, 140] width 1347 height 21
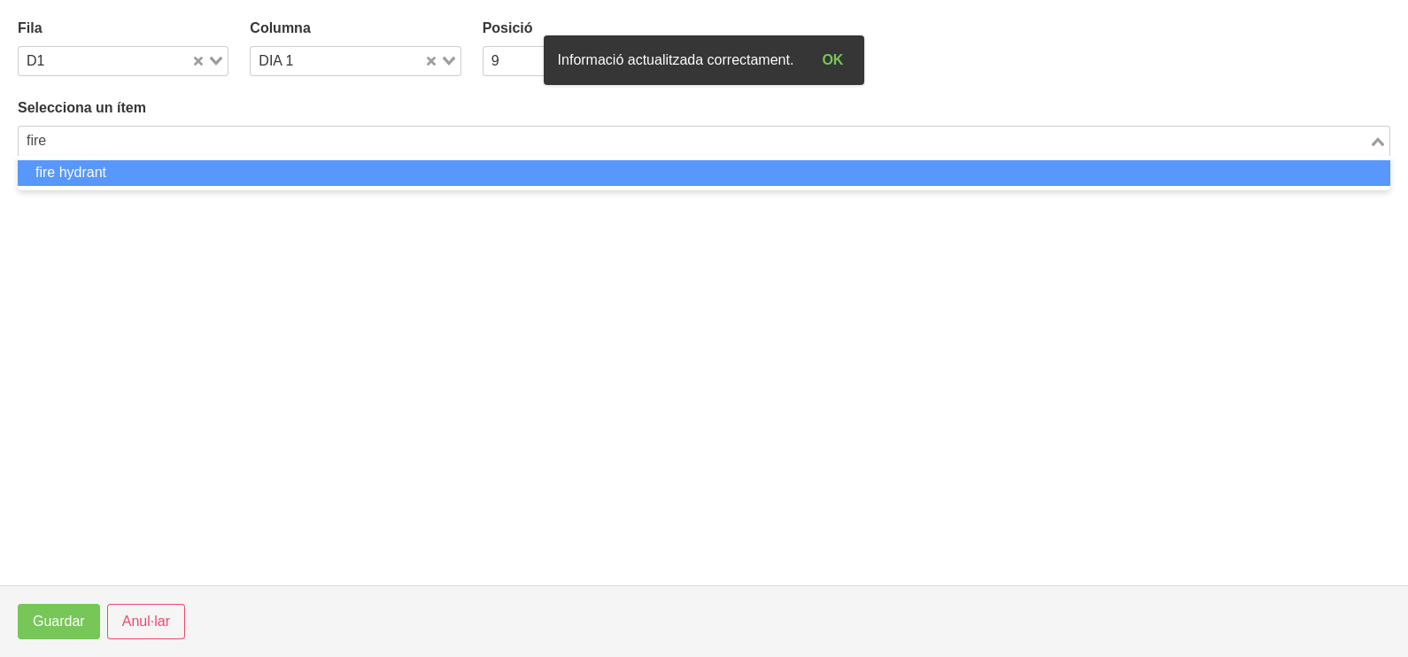
click at [260, 167] on li "fire hydrant" at bounding box center [704, 173] width 1373 height 26
type input "fire"
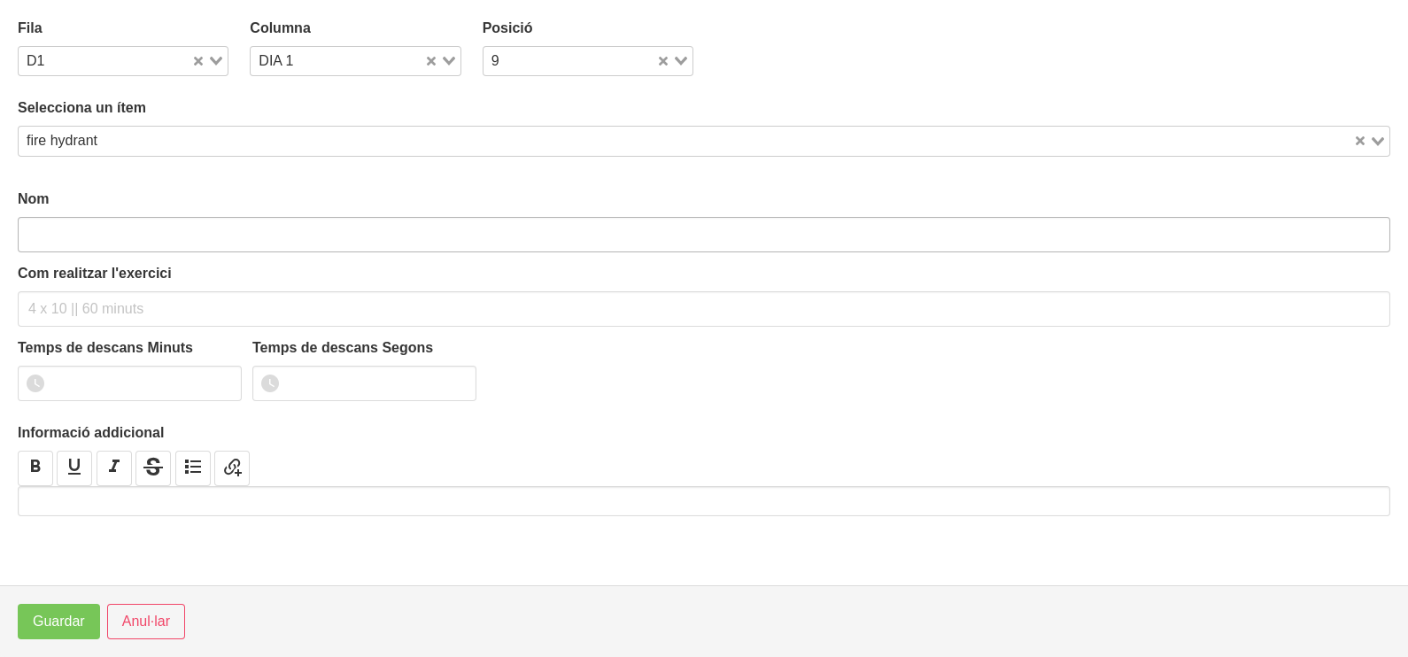
type input "fire hydrant"
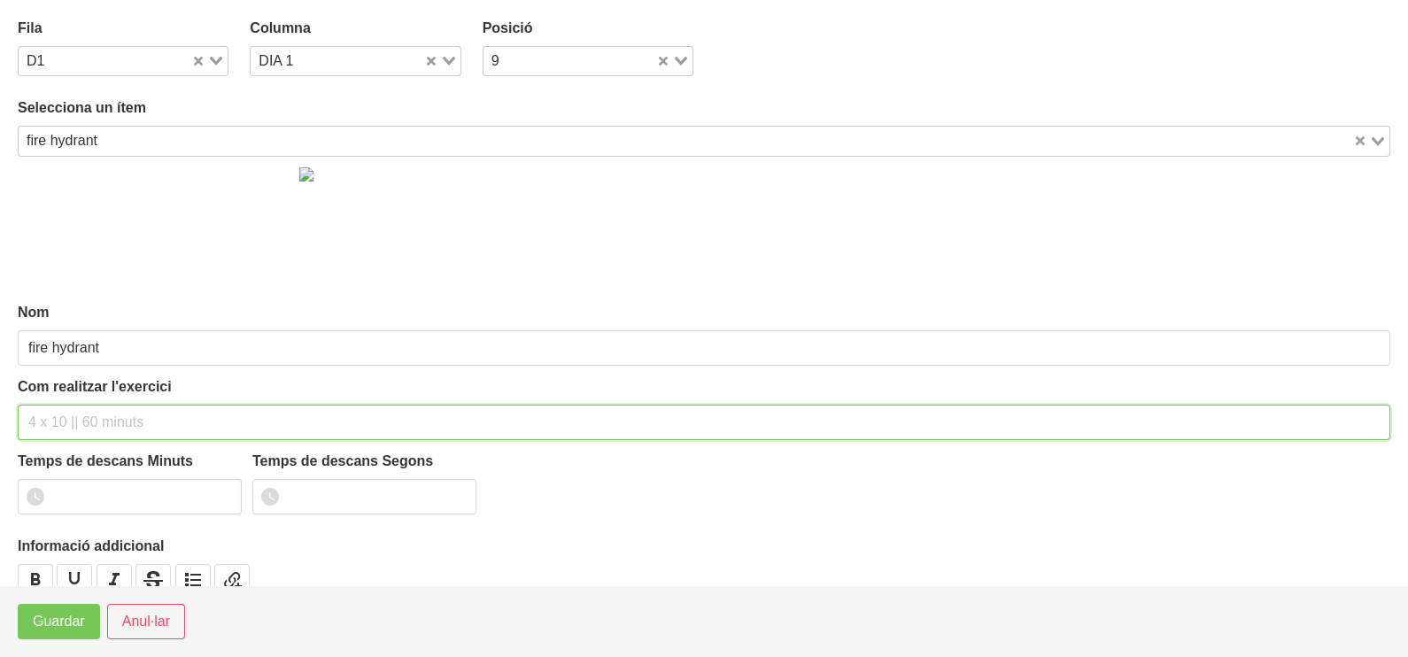
click at [91, 415] on input "text" at bounding box center [704, 422] width 1373 height 35
type input "3 x 20 a 2011 60""
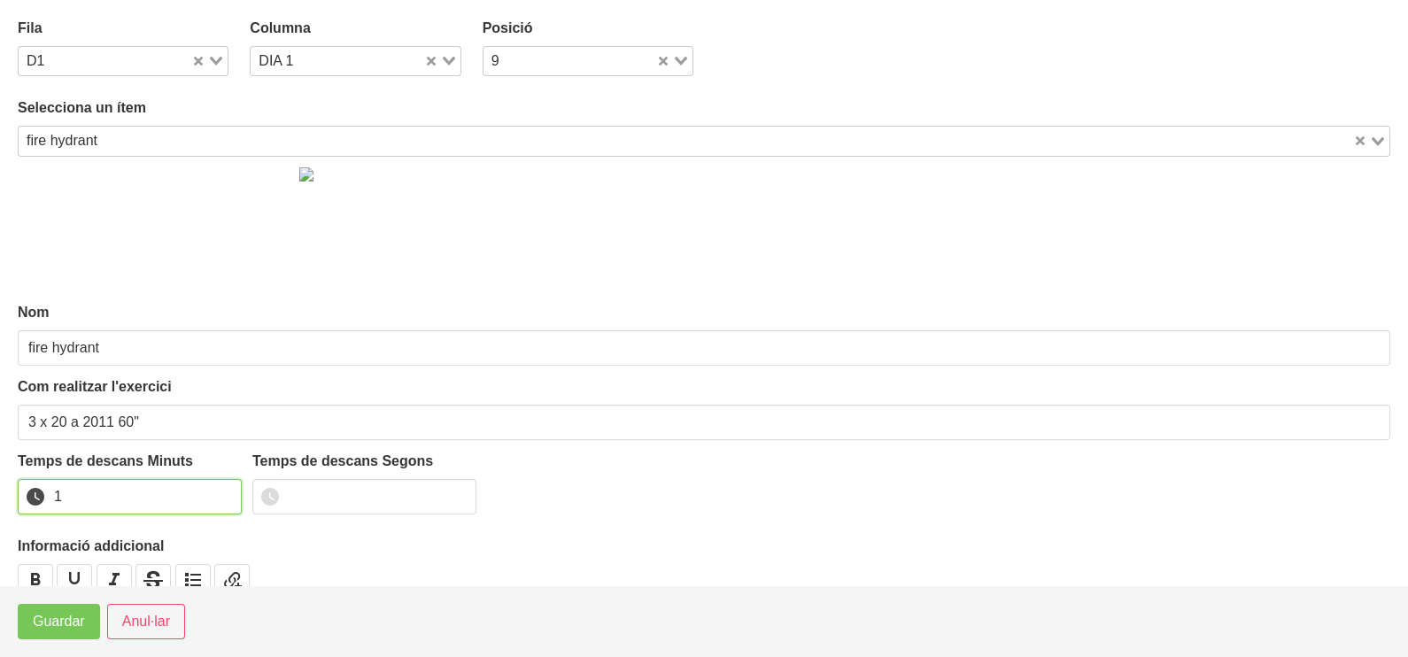
drag, startPoint x: 229, startPoint y: 491, endPoint x: 182, endPoint y: 511, distance: 52.0
type input "1"
click at [228, 491] on input "1" at bounding box center [130, 496] width 224 height 35
click at [37, 616] on span "Guardar" at bounding box center [59, 621] width 52 height 21
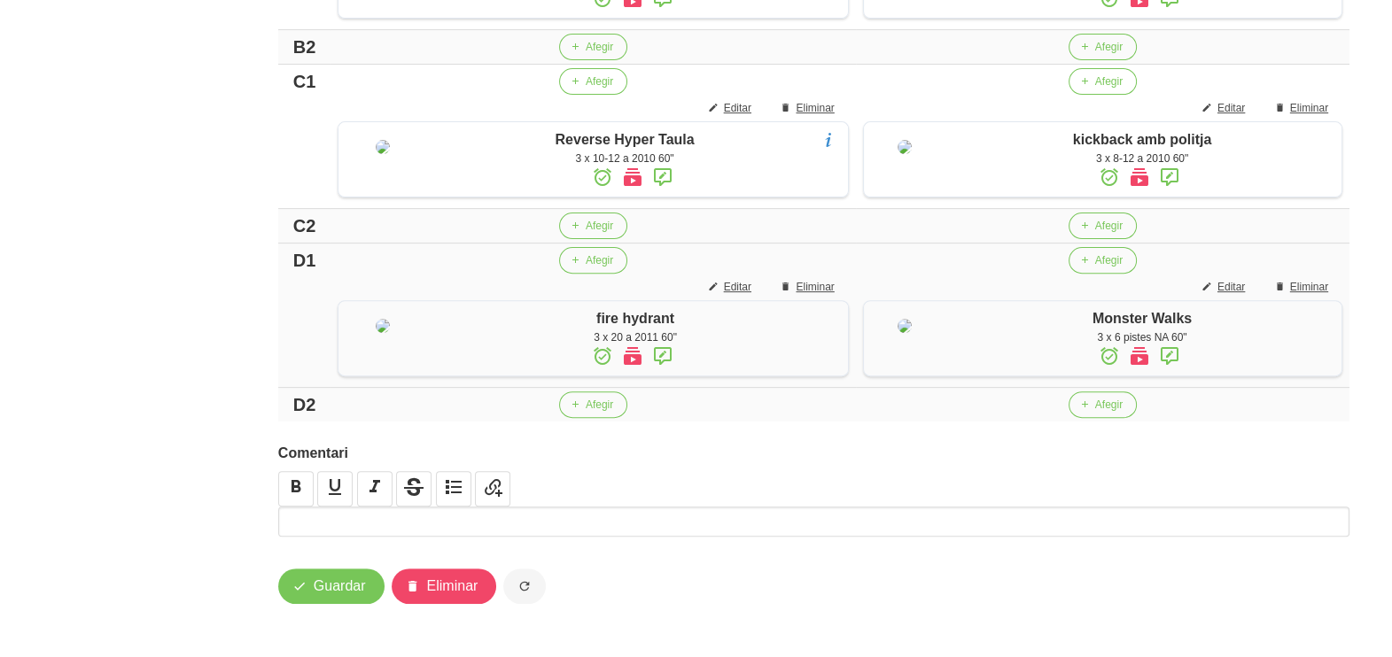
scroll to position [1023, 0]
click at [570, 409] on icon "button" at bounding box center [575, 405] width 11 height 16
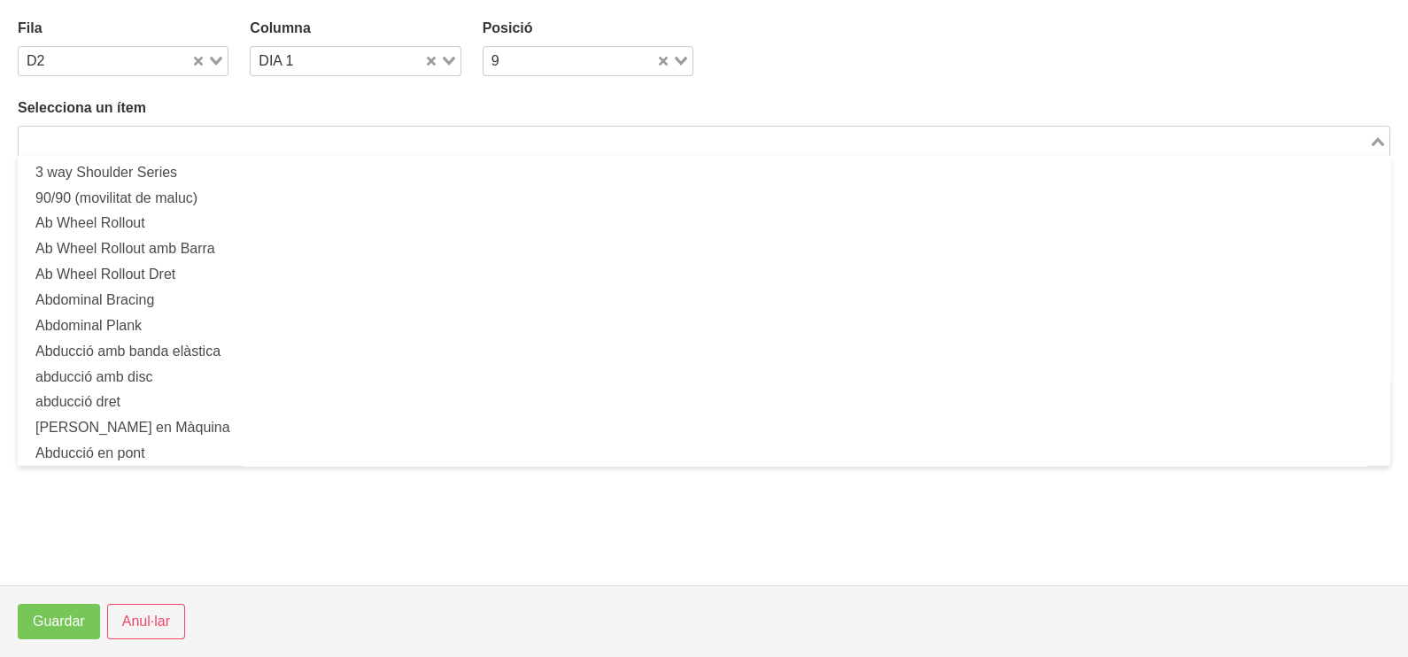
click at [380, 141] on input "Search for option" at bounding box center [693, 140] width 1347 height 21
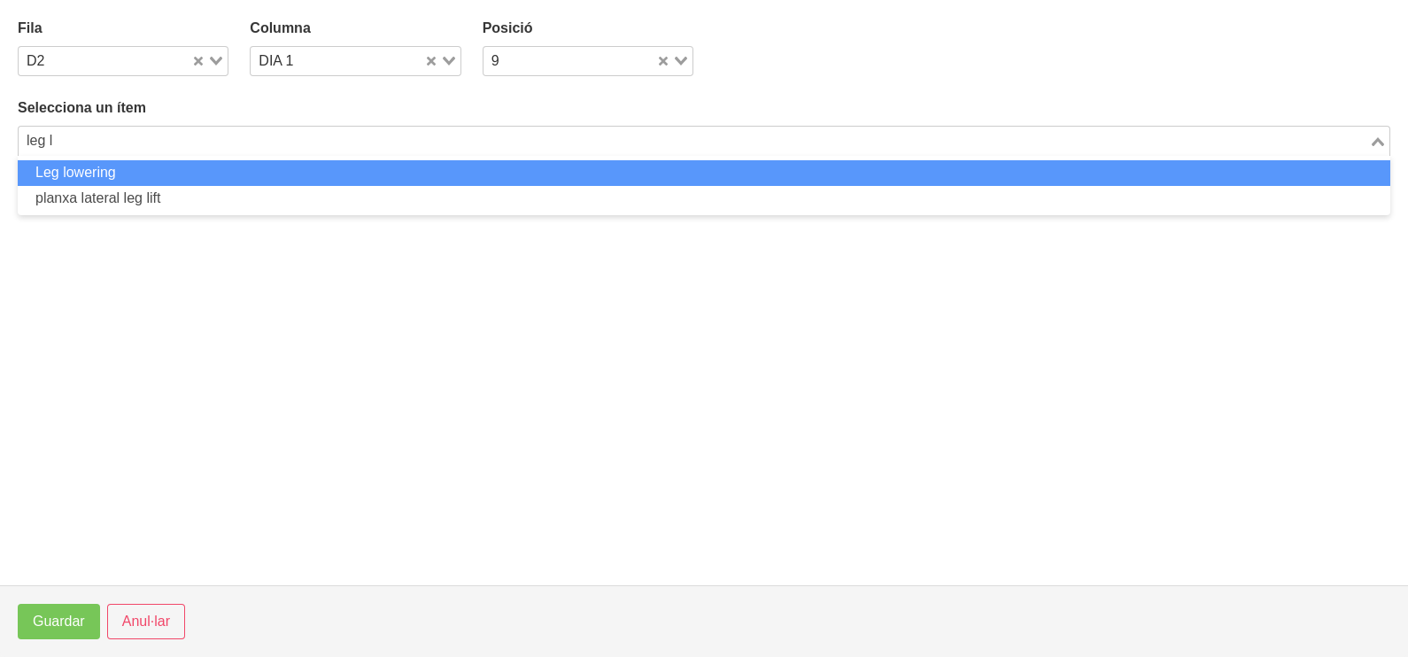
click at [359, 175] on li "Leg lowering" at bounding box center [704, 173] width 1373 height 26
type input "leg l"
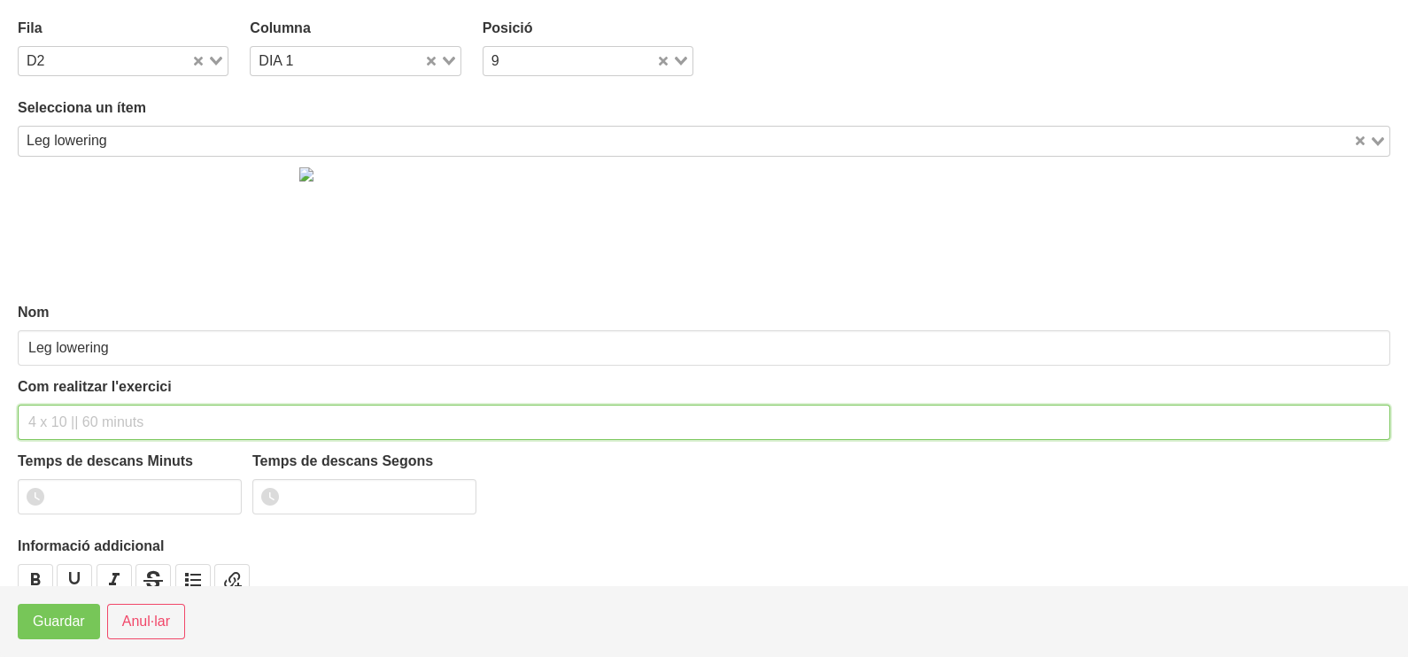
click at [53, 419] on input "text" at bounding box center [704, 422] width 1373 height 35
type input "3 x 8-10 a 2010 60""
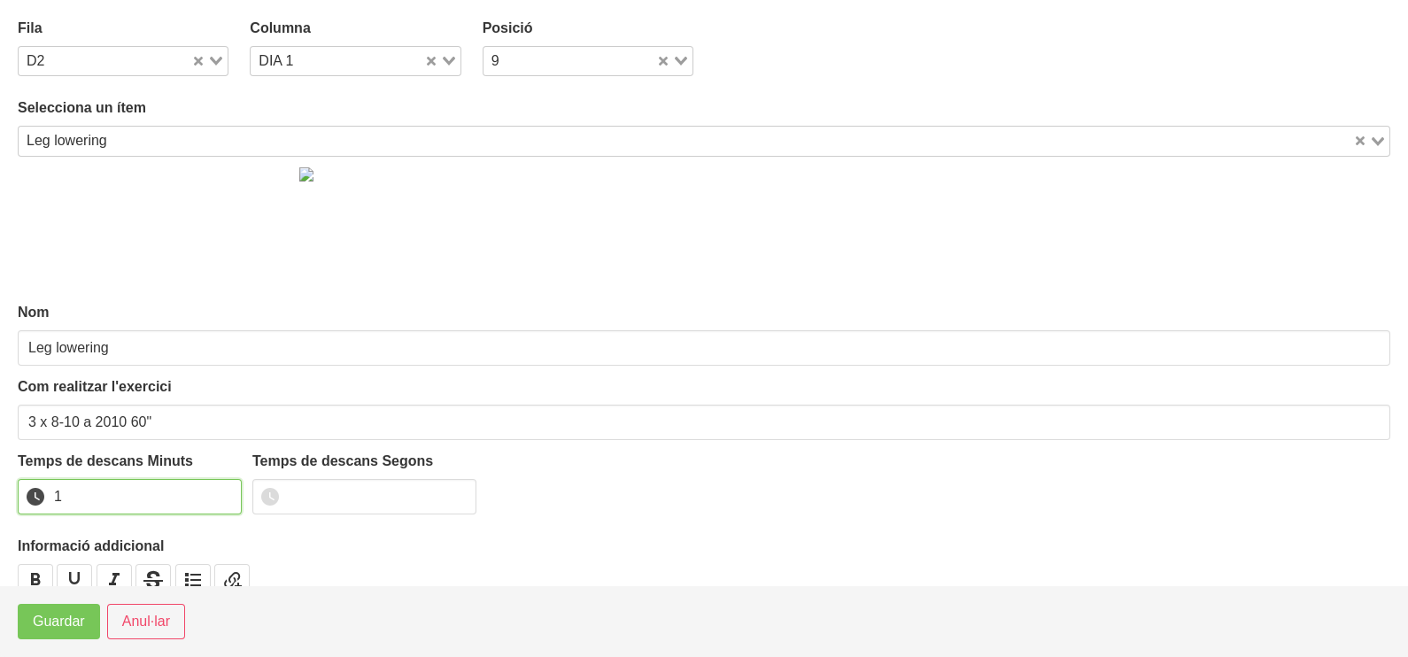
drag, startPoint x: 227, startPoint y: 488, endPoint x: 183, endPoint y: 516, distance: 51.4
type input "1"
click at [223, 492] on input "1" at bounding box center [130, 496] width 224 height 35
click at [73, 627] on span "Guardar" at bounding box center [59, 621] width 52 height 21
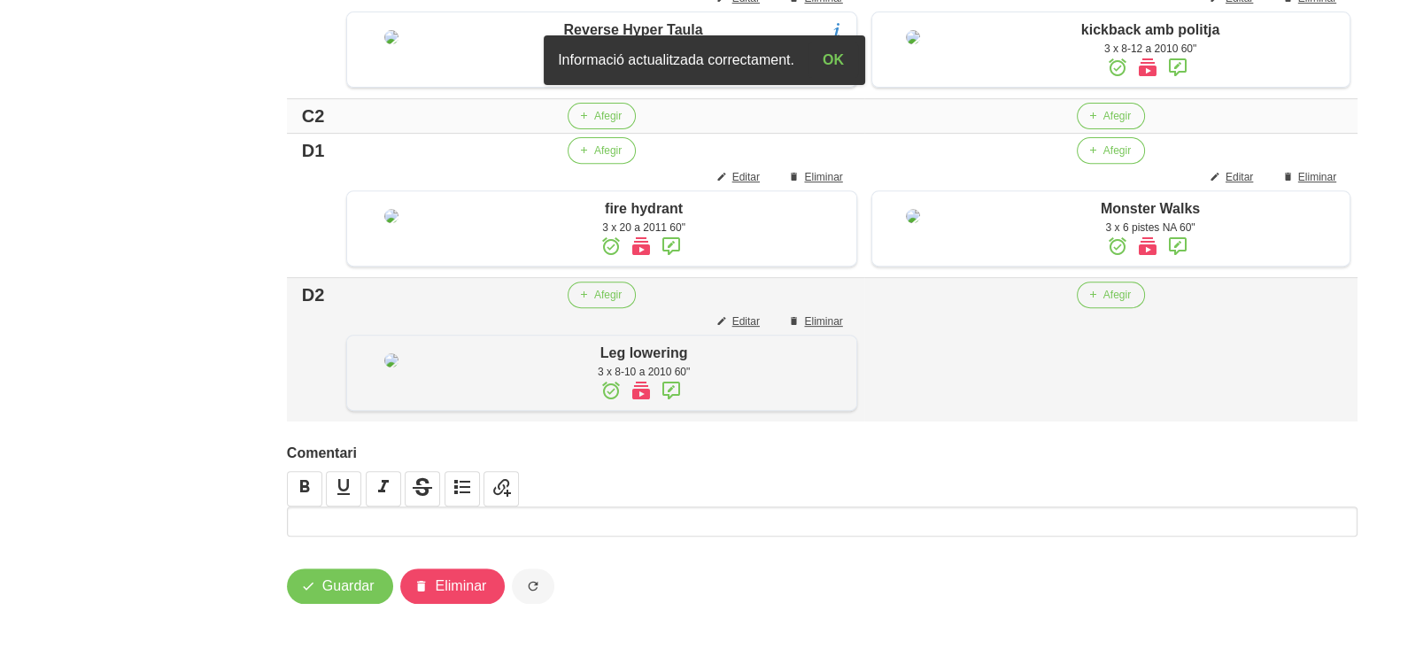
scroll to position [1168, 0]
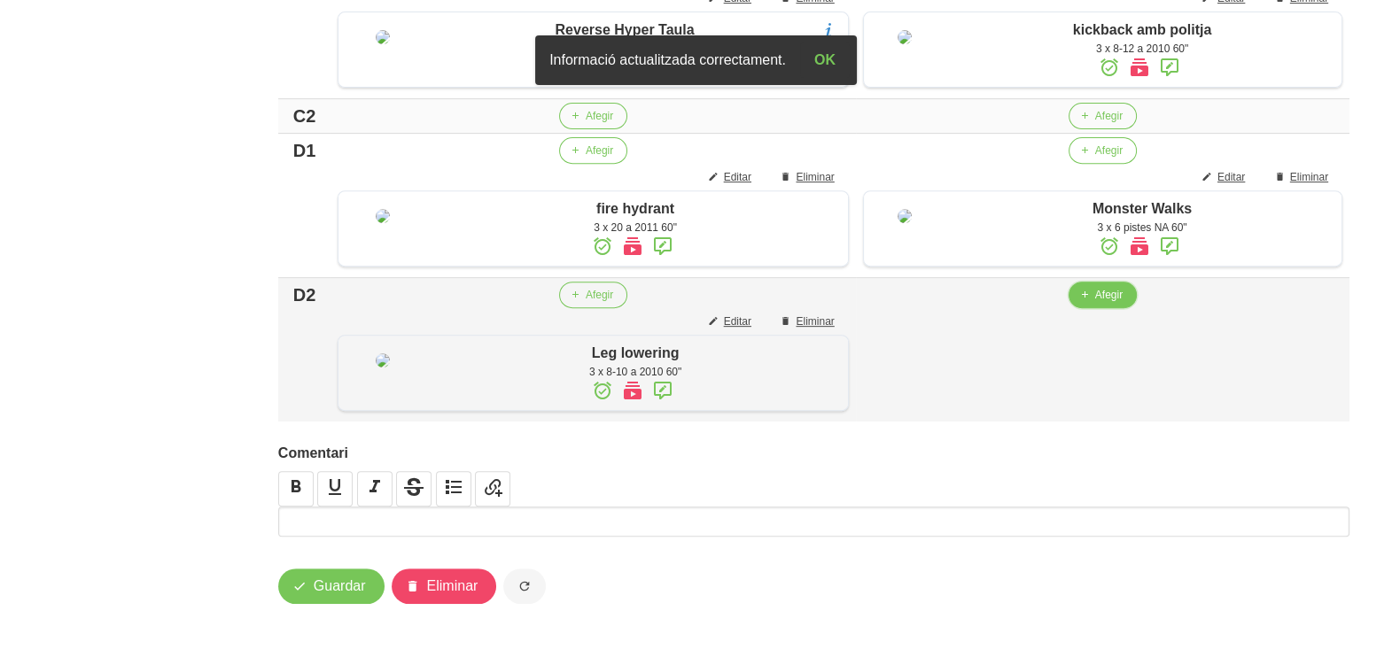
click at [1081, 287] on icon "button" at bounding box center [1084, 295] width 11 height 16
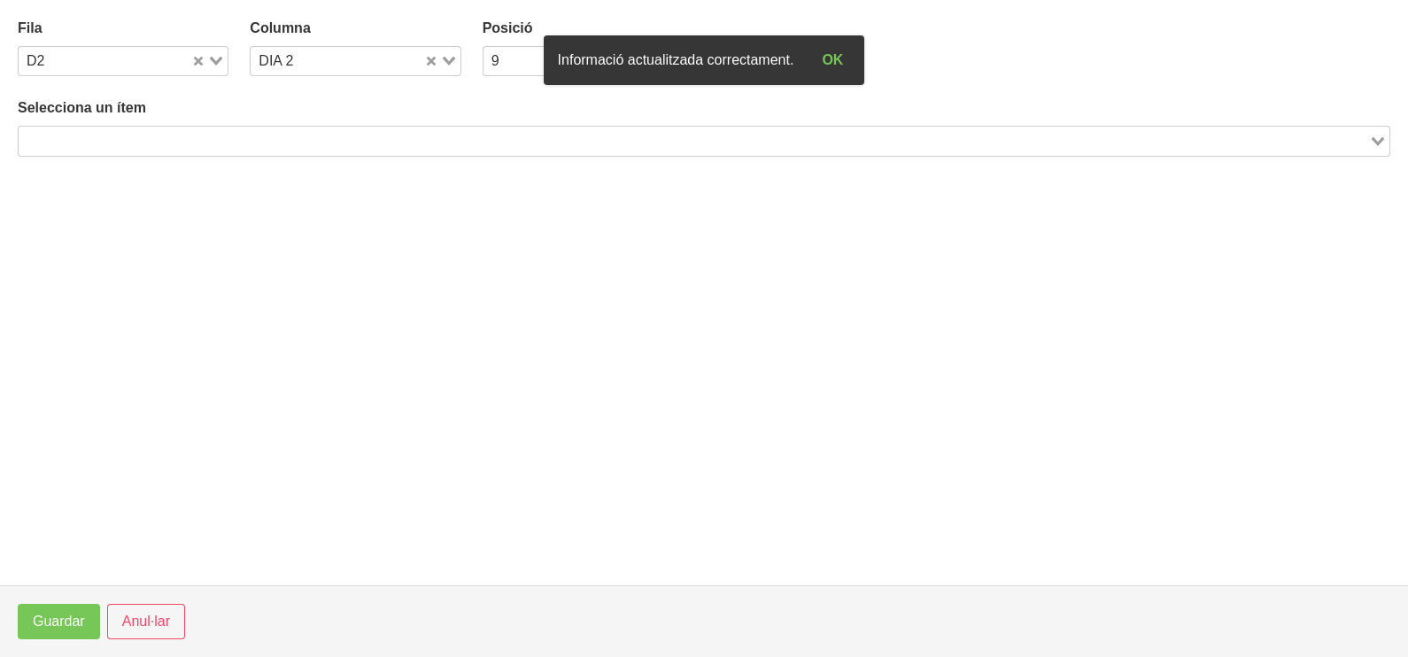
click at [288, 133] on input "Search for option" at bounding box center [693, 140] width 1347 height 21
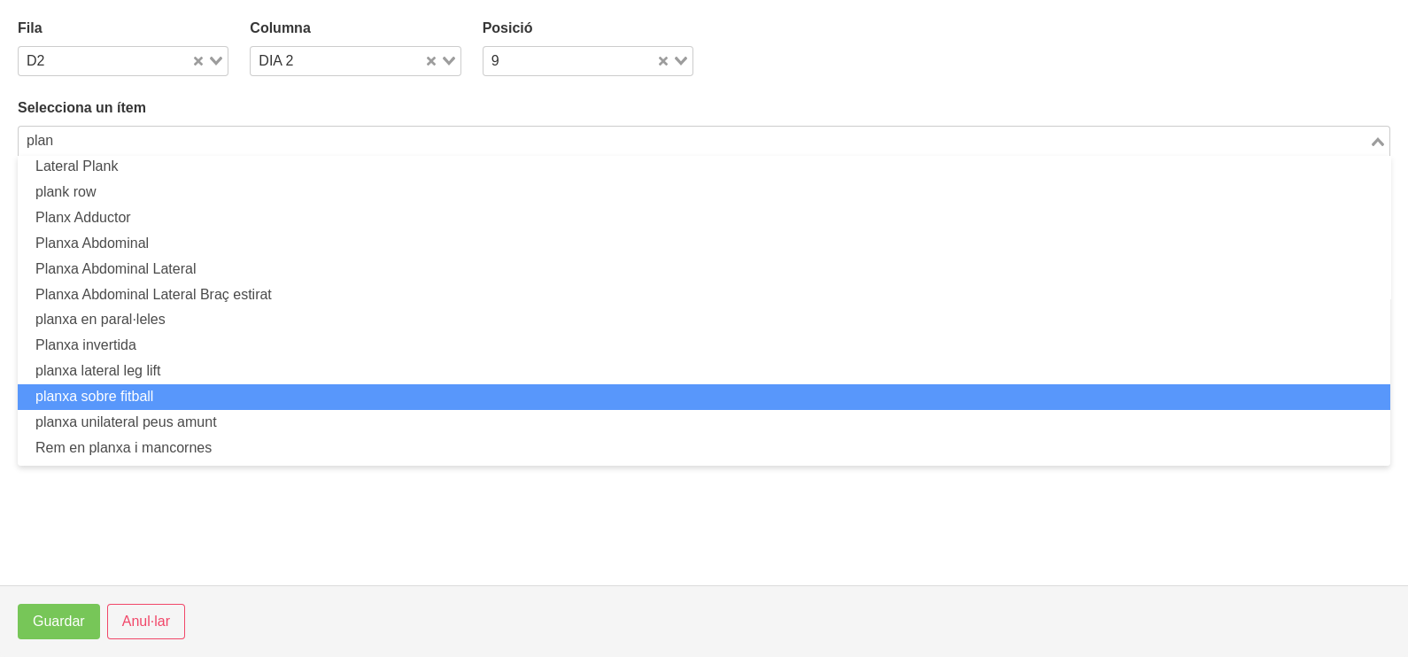
click at [173, 390] on li "planxa sobre fitball" at bounding box center [704, 397] width 1373 height 26
type input "plan"
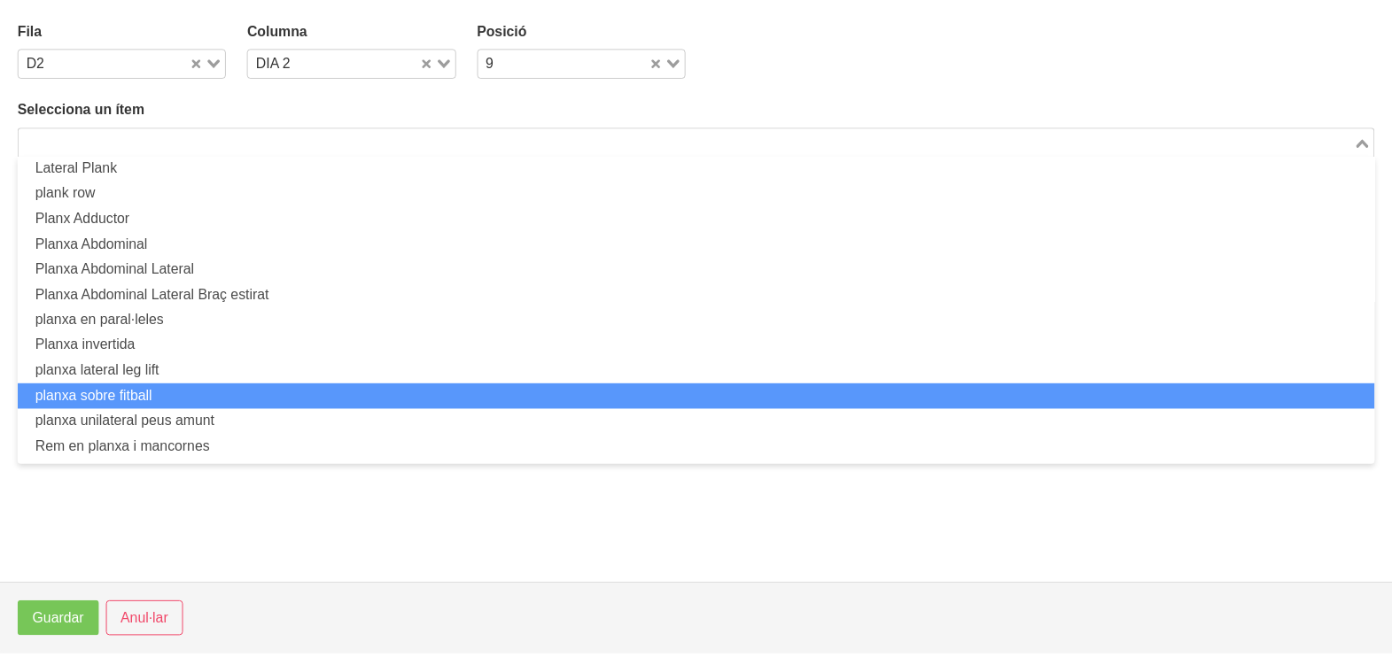
scroll to position [4, 0]
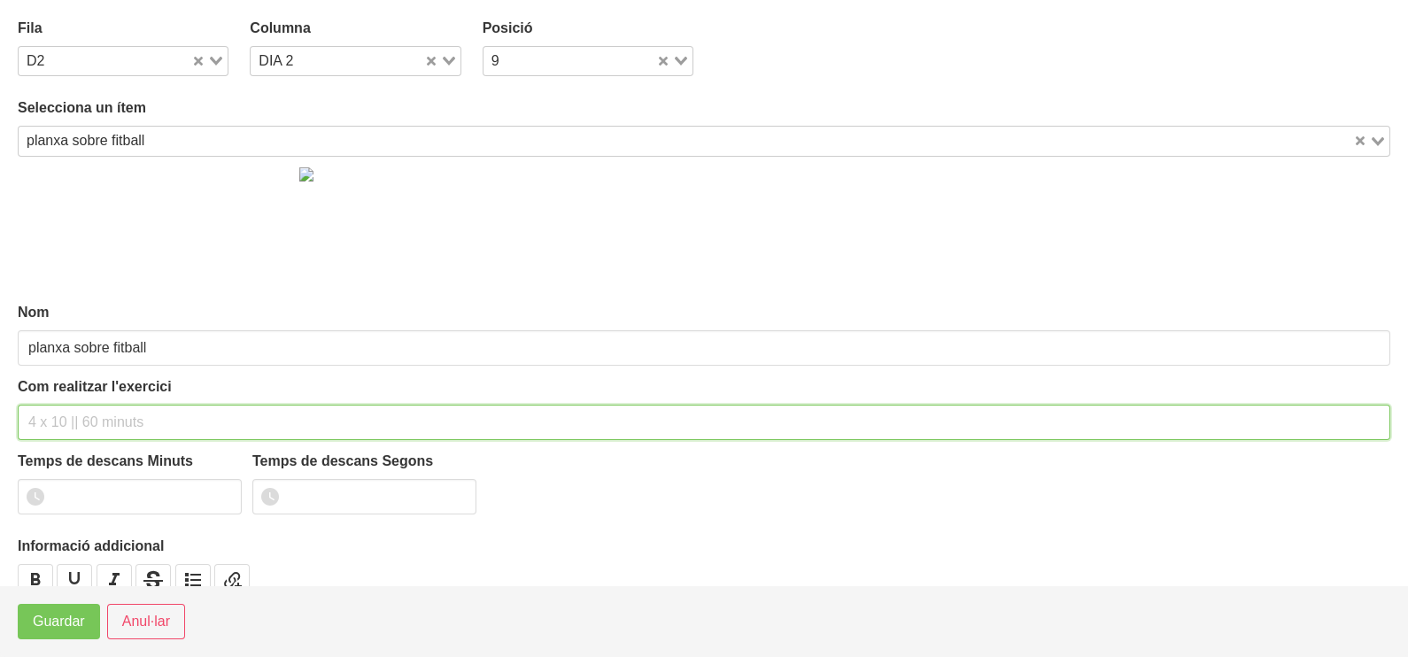
click at [62, 423] on input "text" at bounding box center [704, 422] width 1373 height 35
type input "3 x 40" NA 60""
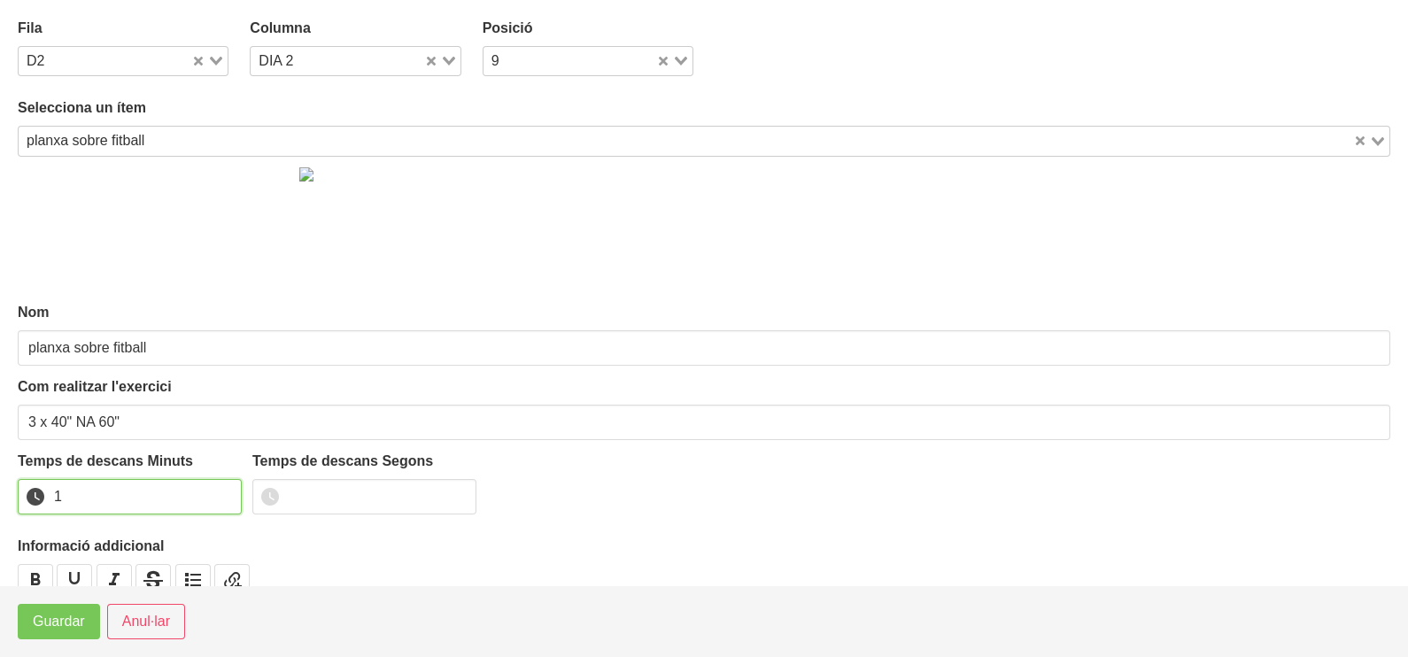
drag, startPoint x: 225, startPoint y: 490, endPoint x: 105, endPoint y: 601, distance: 163.0
type input "1"
click at [223, 492] on input "1" at bounding box center [130, 496] width 224 height 35
click at [74, 628] on span "Guardar" at bounding box center [59, 621] width 52 height 21
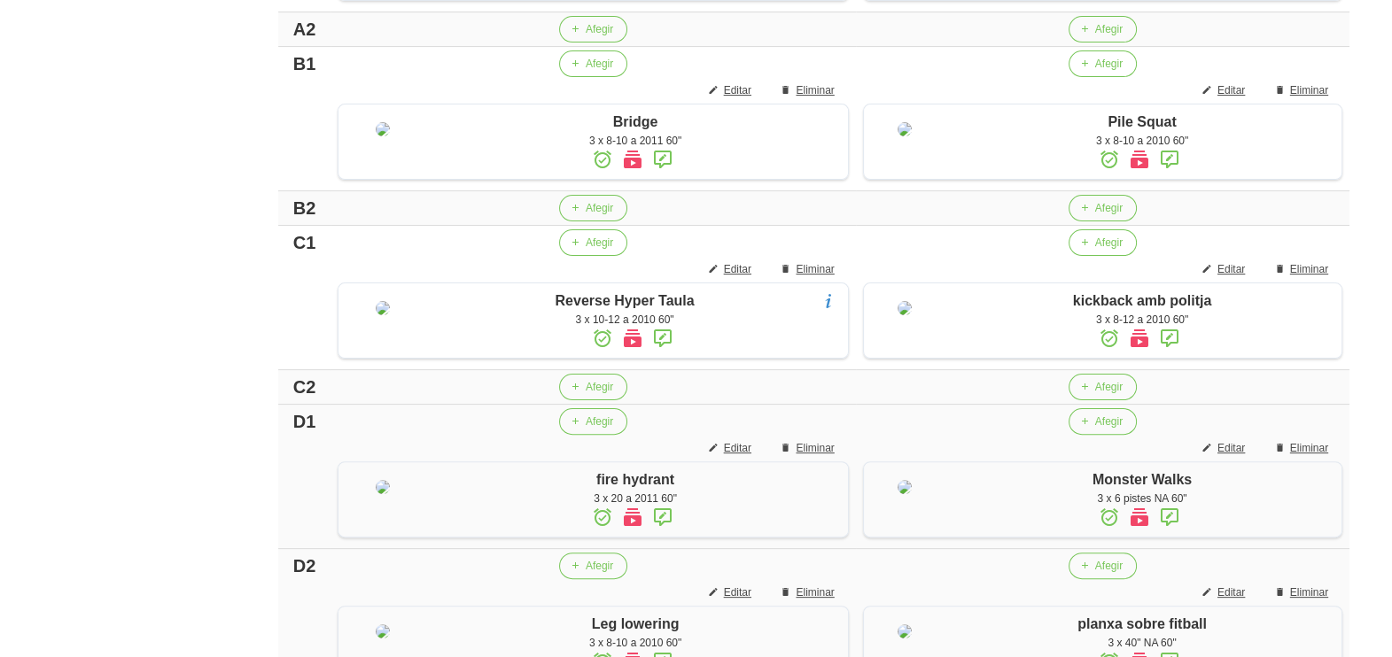
scroll to position [947, 0]
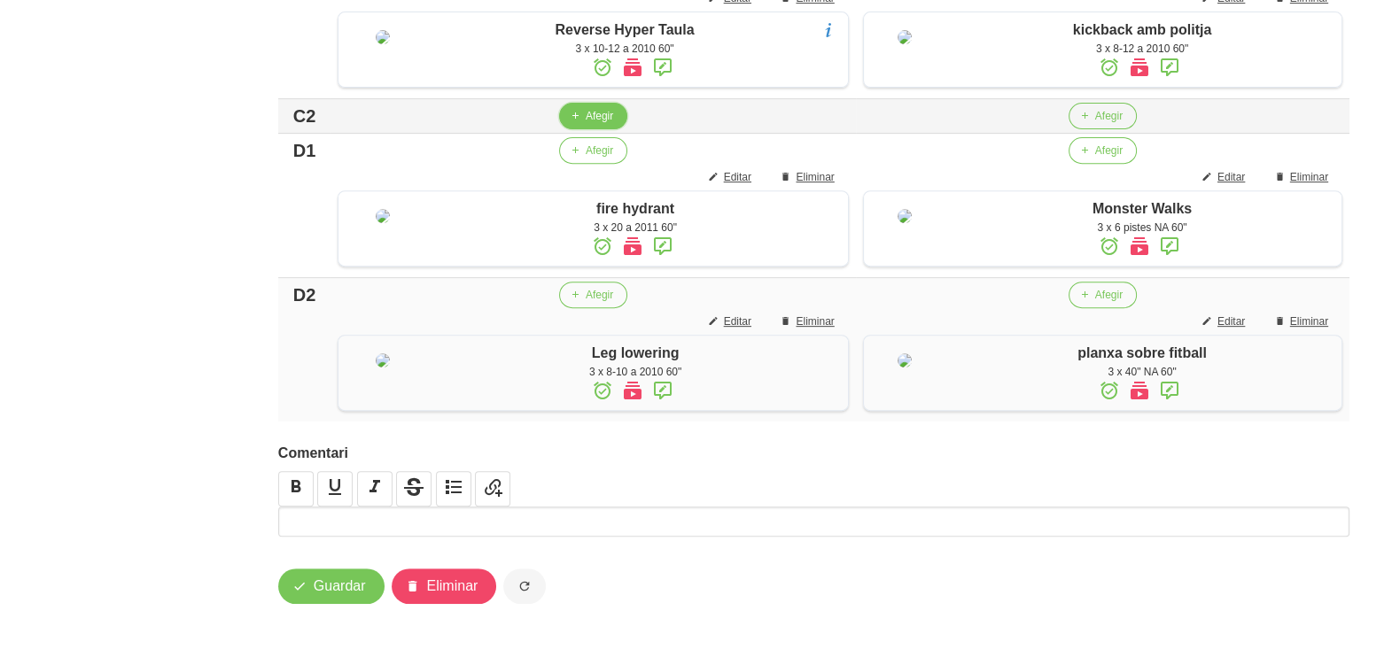
click at [593, 124] on span "Afegir" at bounding box center [599, 116] width 27 height 16
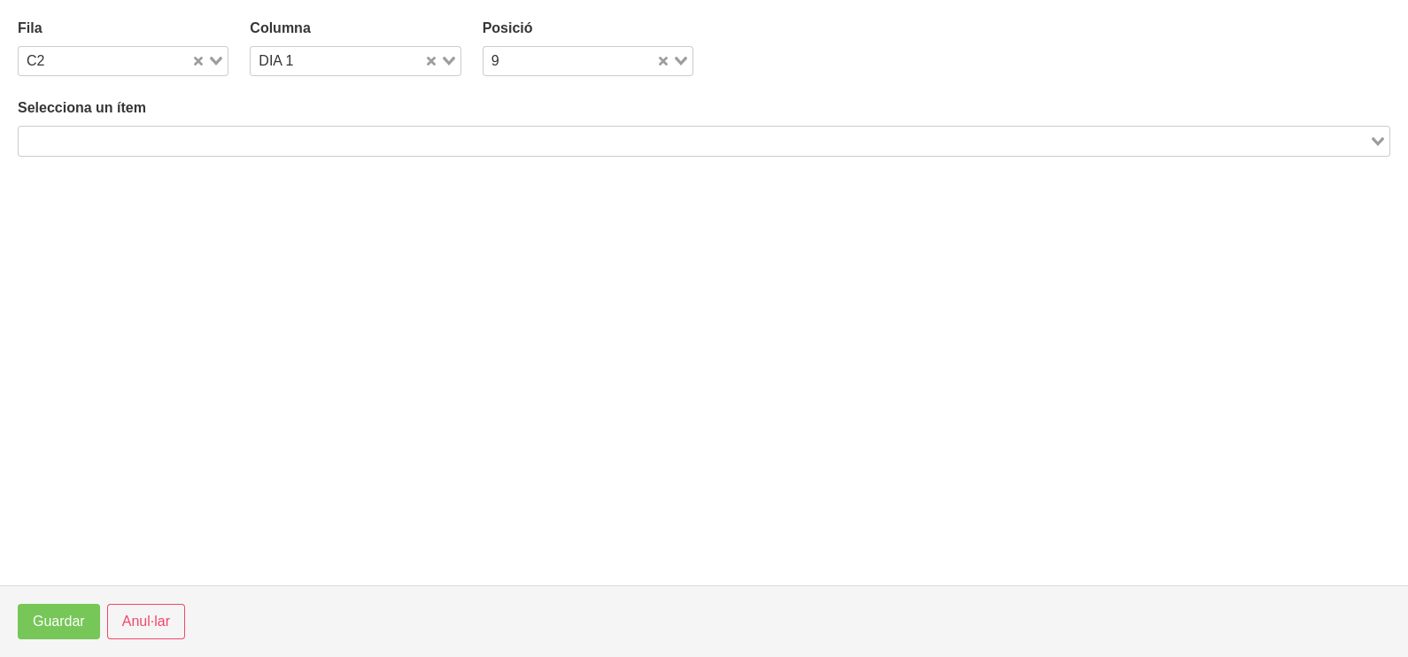
click at [243, 142] on input "Search for option" at bounding box center [693, 140] width 1347 height 21
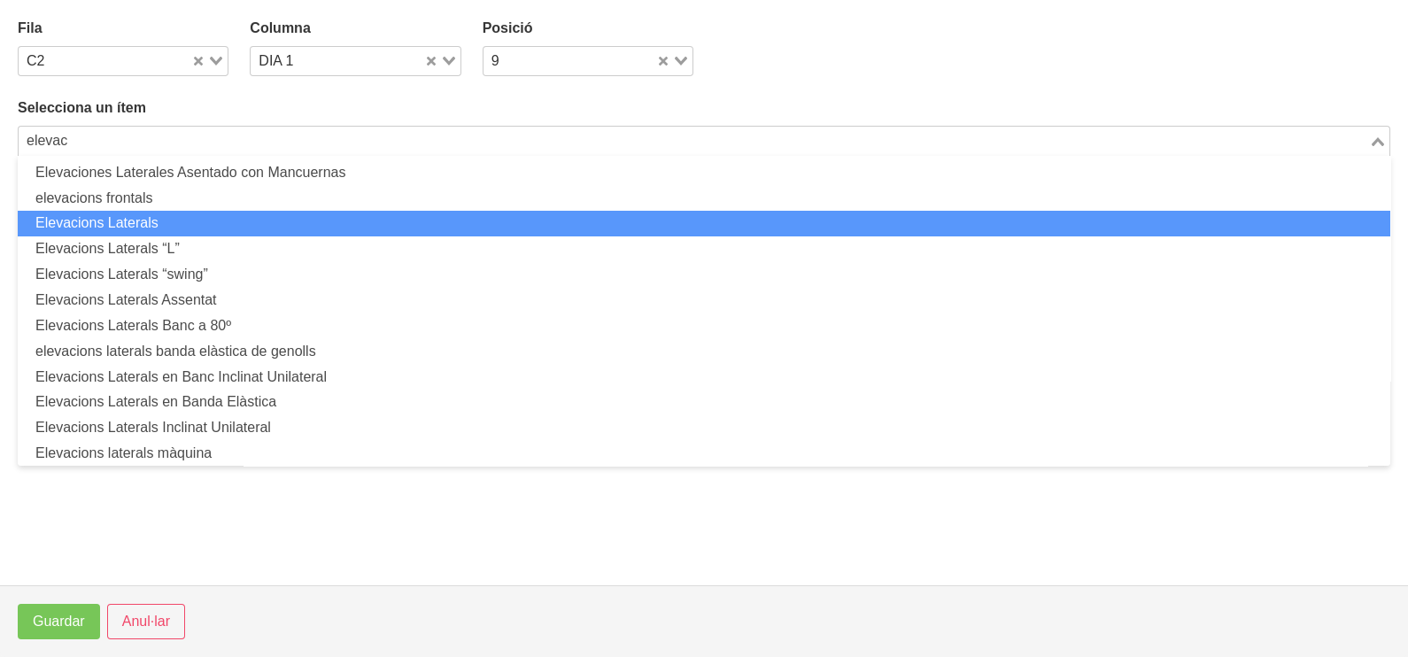
click at [239, 220] on li "Elevacions Laterals" at bounding box center [704, 224] width 1373 height 26
type input "elevac"
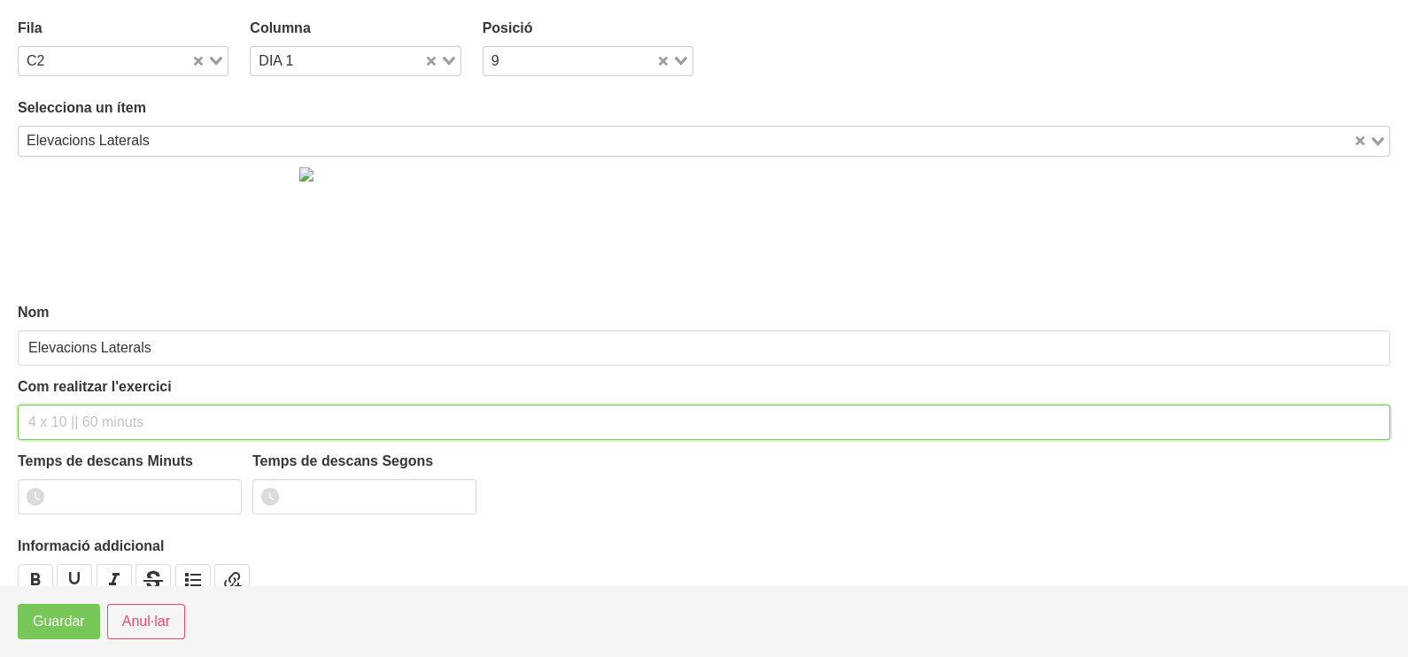
click at [97, 423] on input "text" at bounding box center [704, 422] width 1373 height 35
type input "3 x 8-10 a 2010 60""
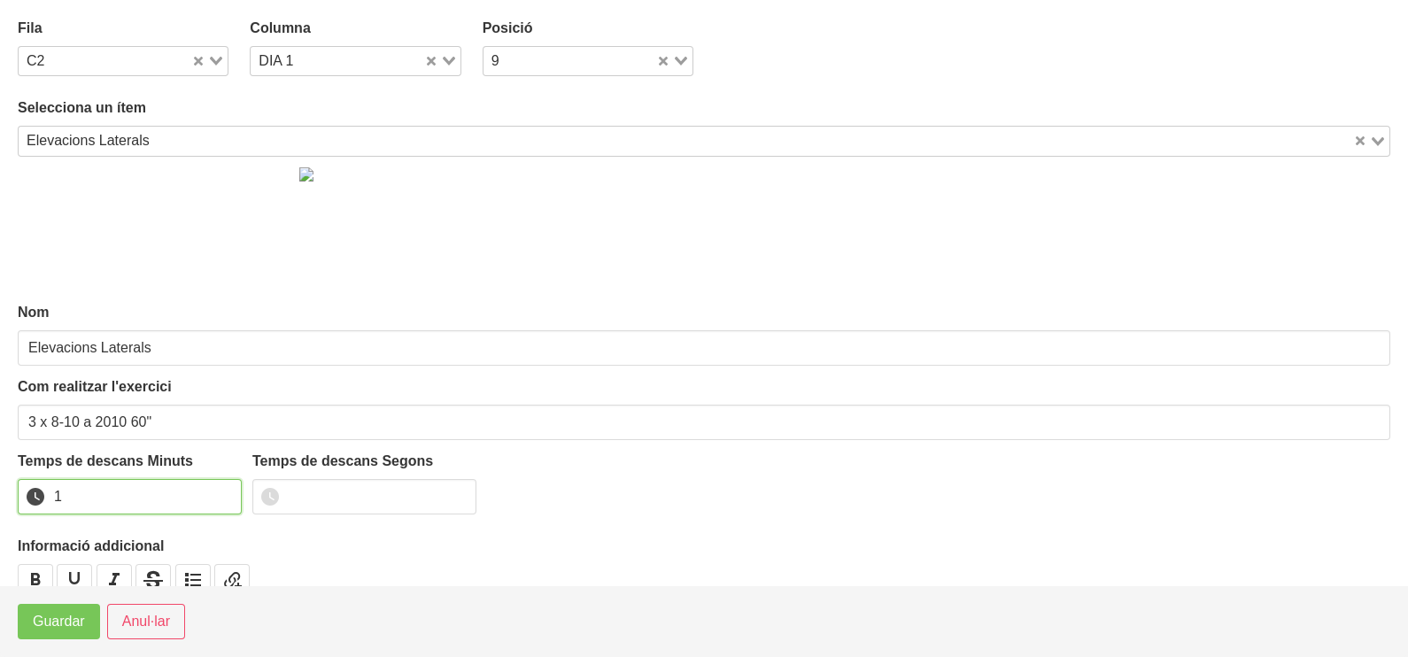
drag, startPoint x: 221, startPoint y: 492, endPoint x: 98, endPoint y: 585, distance: 154.3
type input "1"
click at [213, 498] on input "1" at bounding box center [130, 496] width 224 height 35
click at [61, 620] on span "Guardar" at bounding box center [59, 621] width 52 height 21
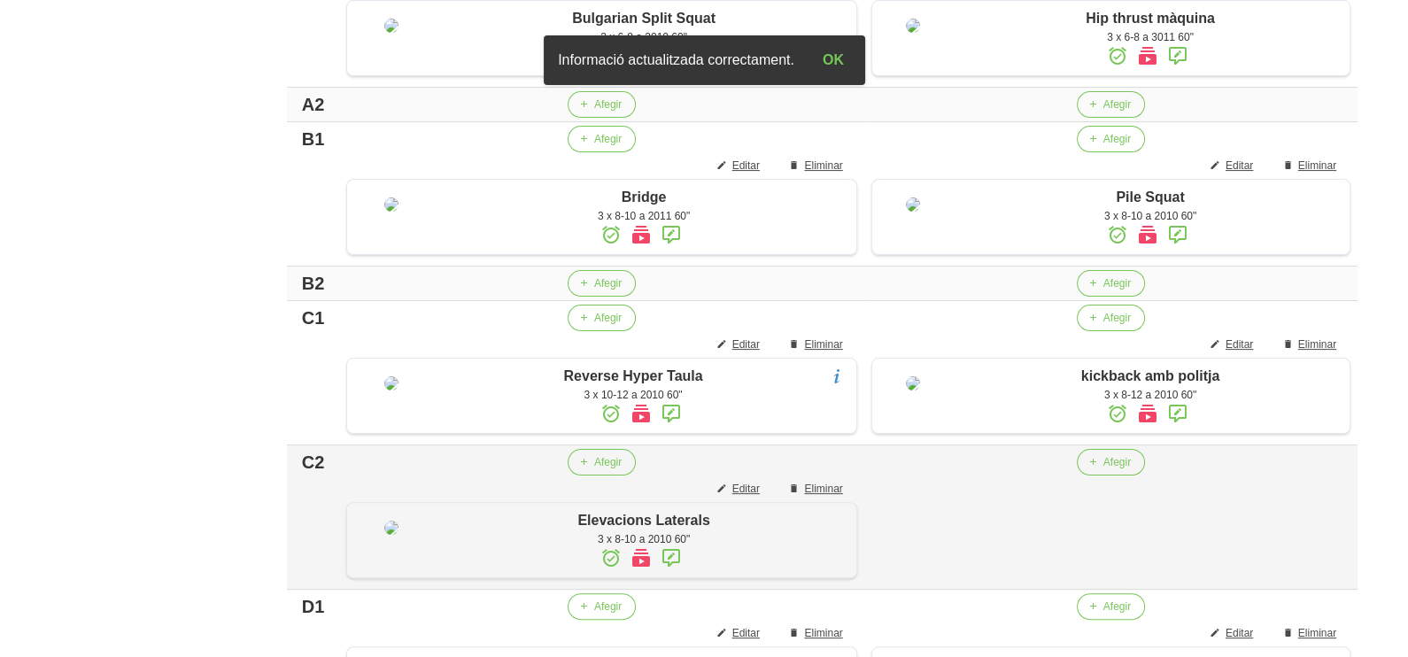
scroll to position [504, 0]
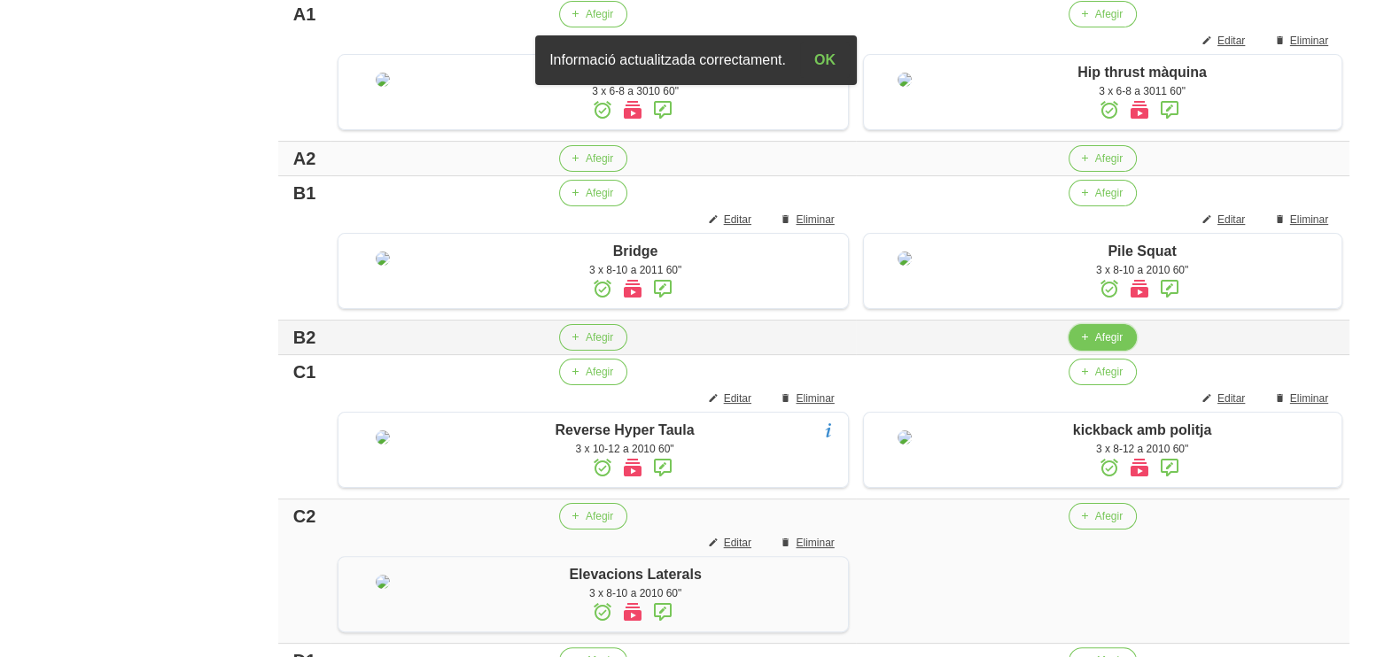
click at [1090, 351] on button "Afegir" at bounding box center [1102, 337] width 68 height 27
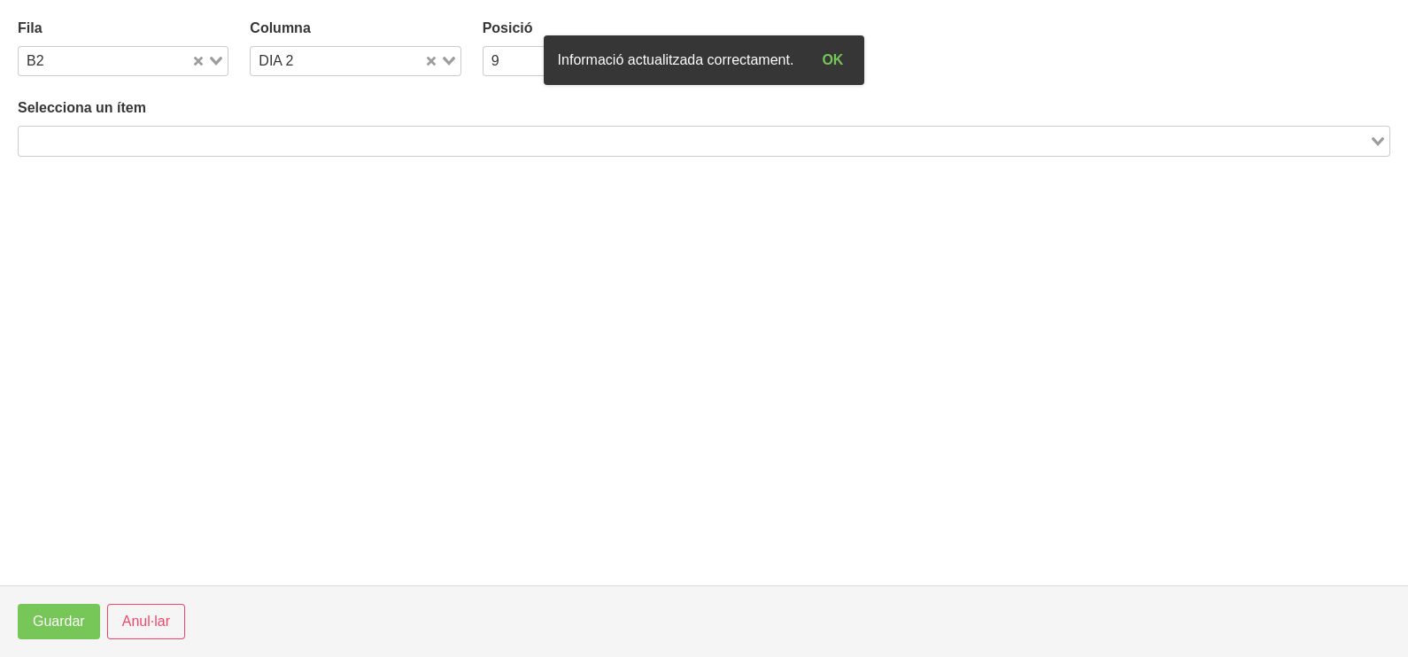
drag, startPoint x: 204, startPoint y: 143, endPoint x: 244, endPoint y: 124, distance: 44.8
click at [204, 142] on input "Search for option" at bounding box center [693, 140] width 1347 height 21
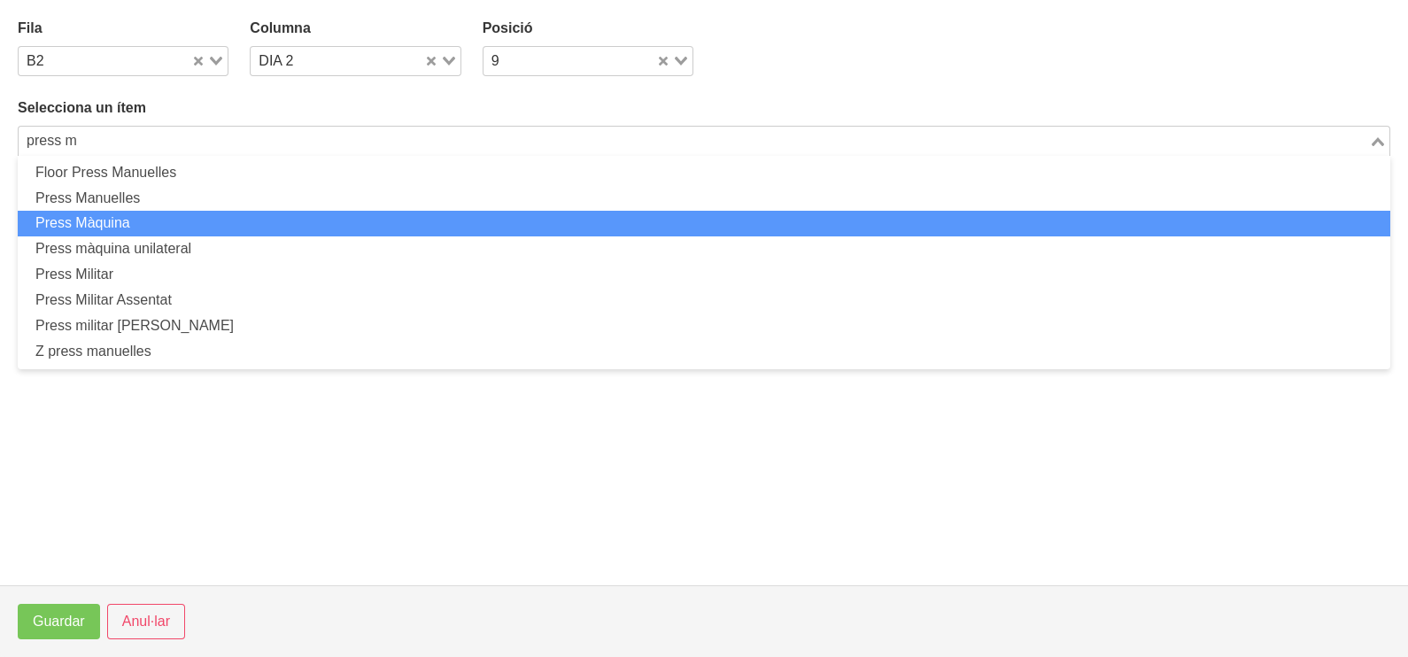
click at [176, 216] on li "Press Màquina" at bounding box center [704, 224] width 1373 height 26
type input "press m"
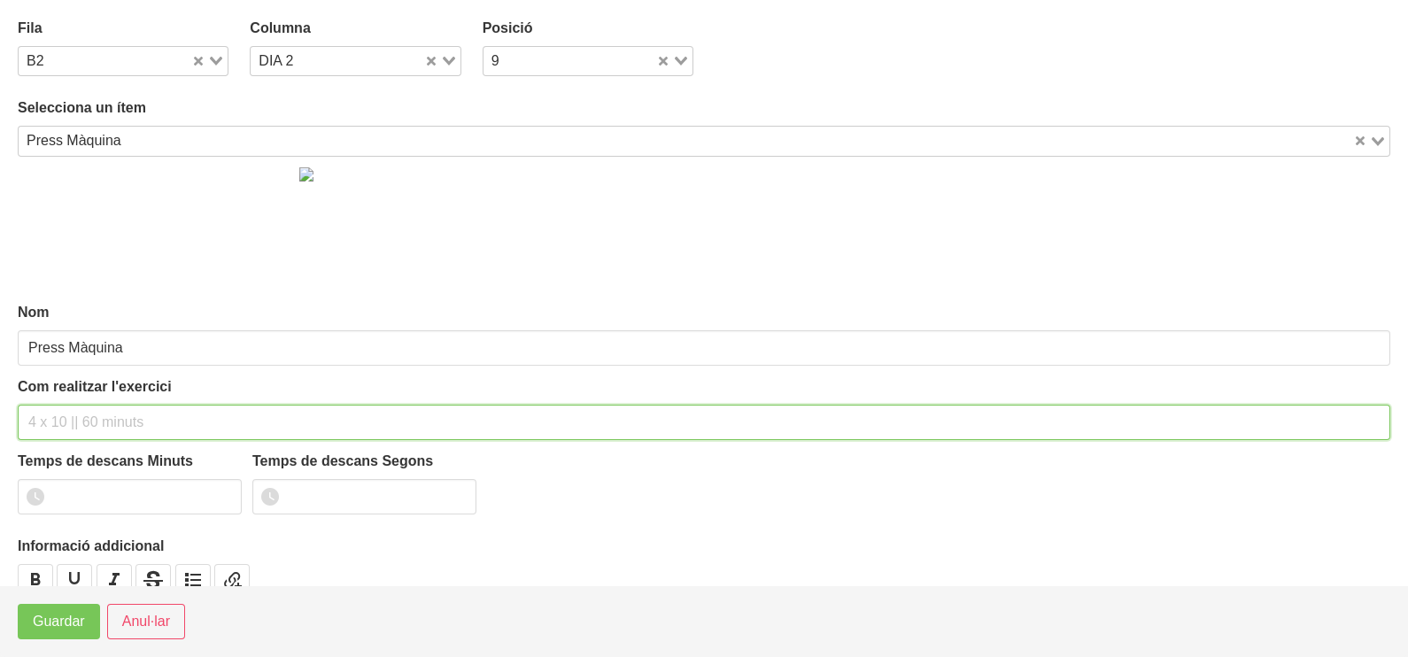
click at [87, 408] on input "text" at bounding box center [704, 422] width 1373 height 35
type input "3 x 6-8 a 3010 60""
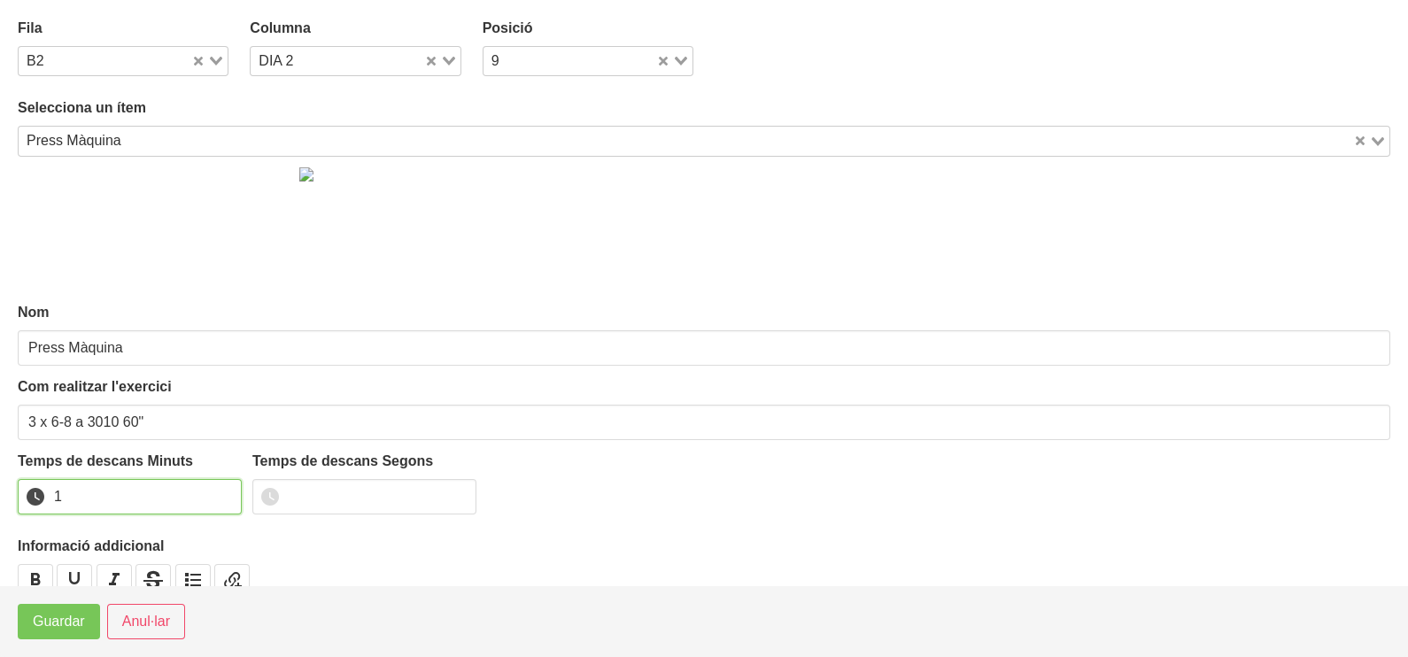
drag, startPoint x: 221, startPoint y: 488, endPoint x: 166, endPoint y: 537, distance: 73.4
type input "1"
click at [215, 495] on input "1" at bounding box center [130, 496] width 224 height 35
click at [76, 613] on span "Guardar" at bounding box center [59, 621] width 52 height 21
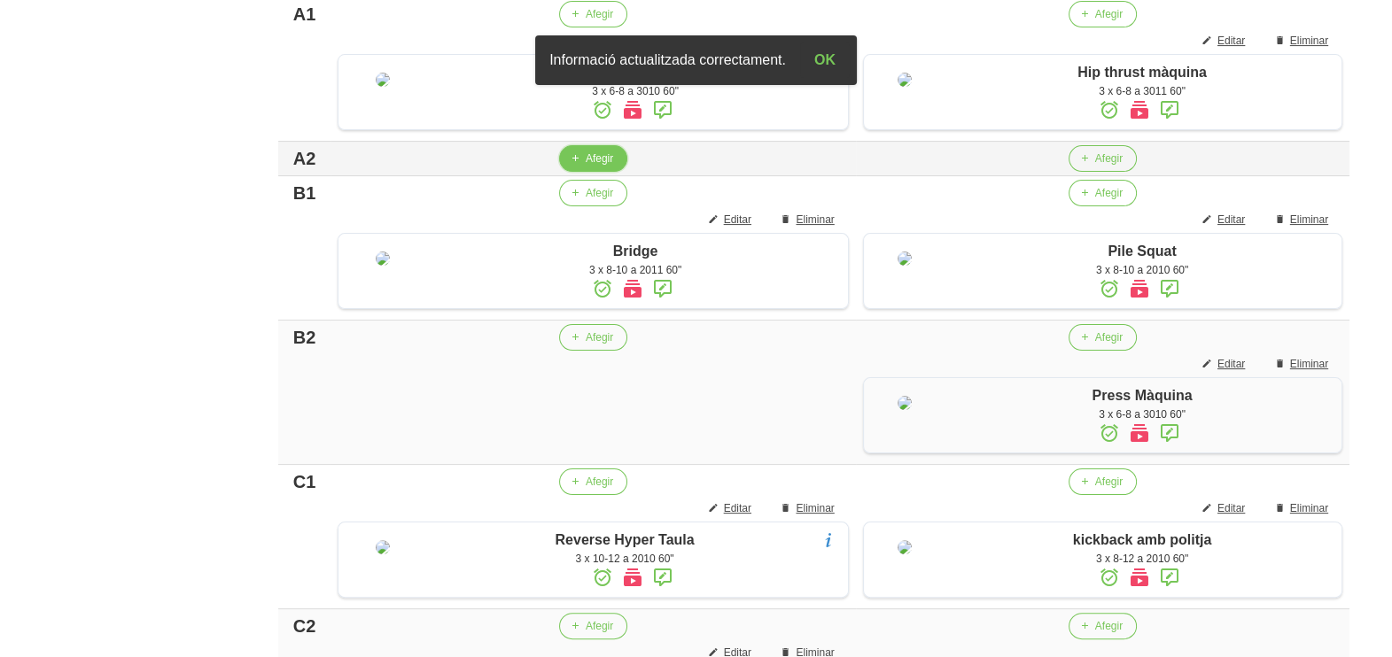
drag, startPoint x: 606, startPoint y: 214, endPoint x: 593, endPoint y: 215, distance: 13.3
click at [593, 172] on button "Afegir" at bounding box center [593, 158] width 68 height 27
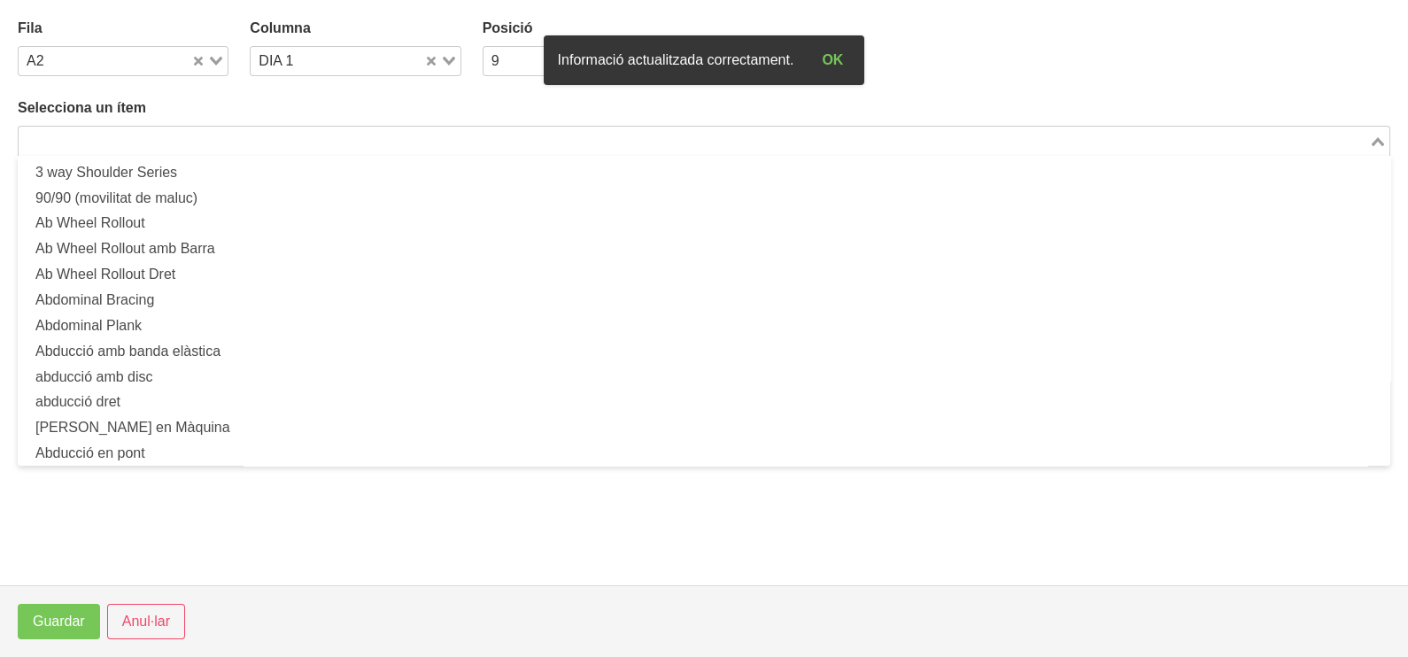
click at [177, 136] on input "Search for option" at bounding box center [693, 140] width 1347 height 21
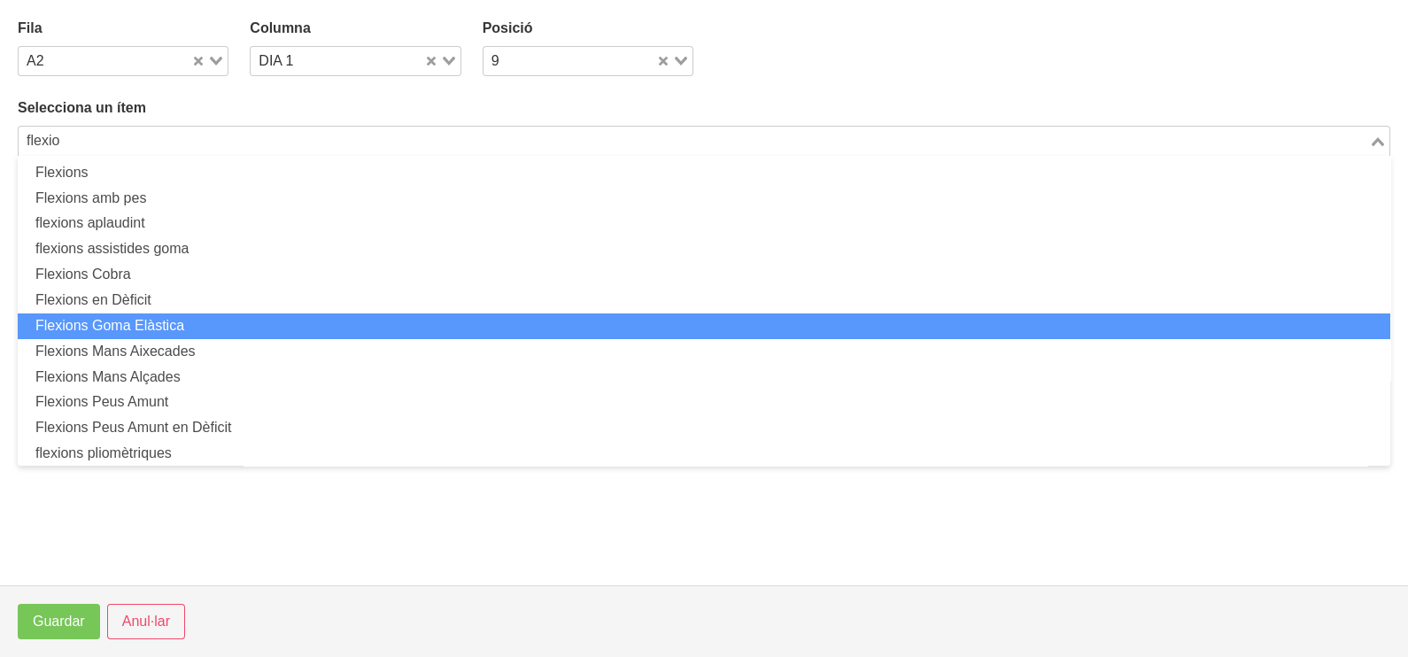
click at [239, 324] on li "Flexions Goma Elàstica" at bounding box center [704, 327] width 1373 height 26
type input "flexio"
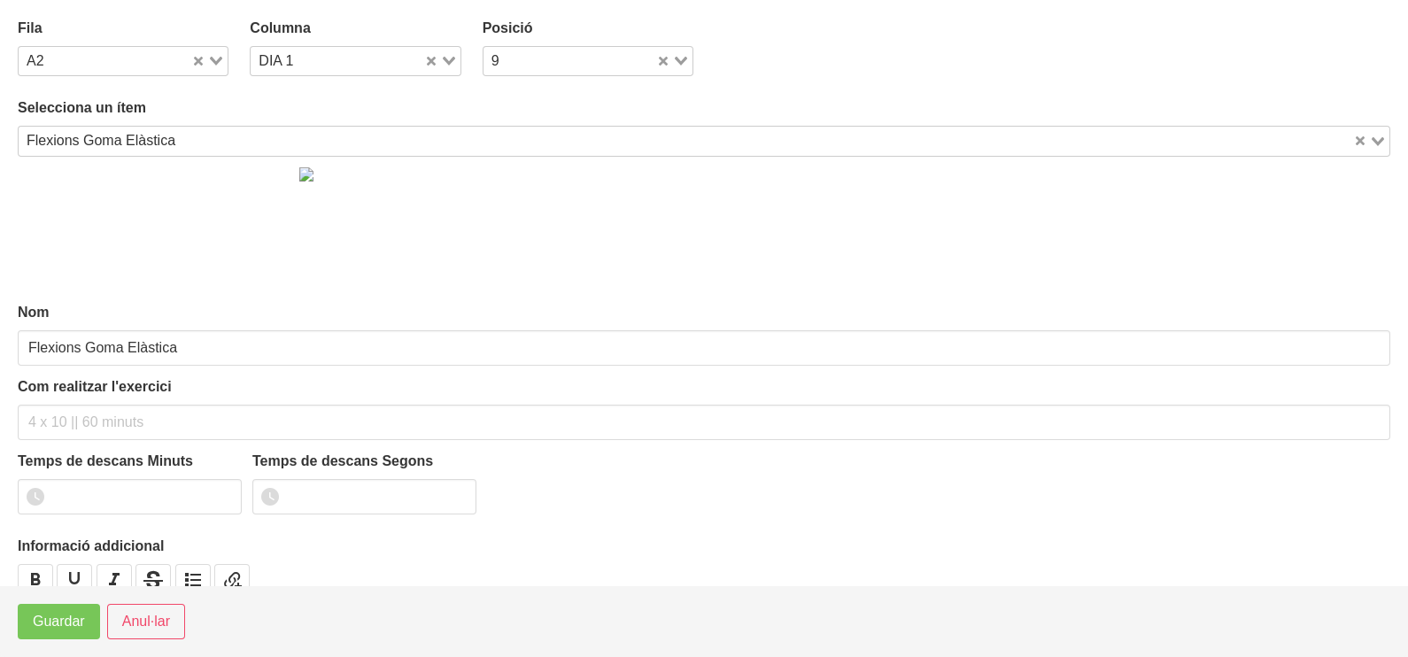
click at [164, 141] on div "Flexions Goma Elàstica" at bounding box center [686, 139] width 1335 height 25
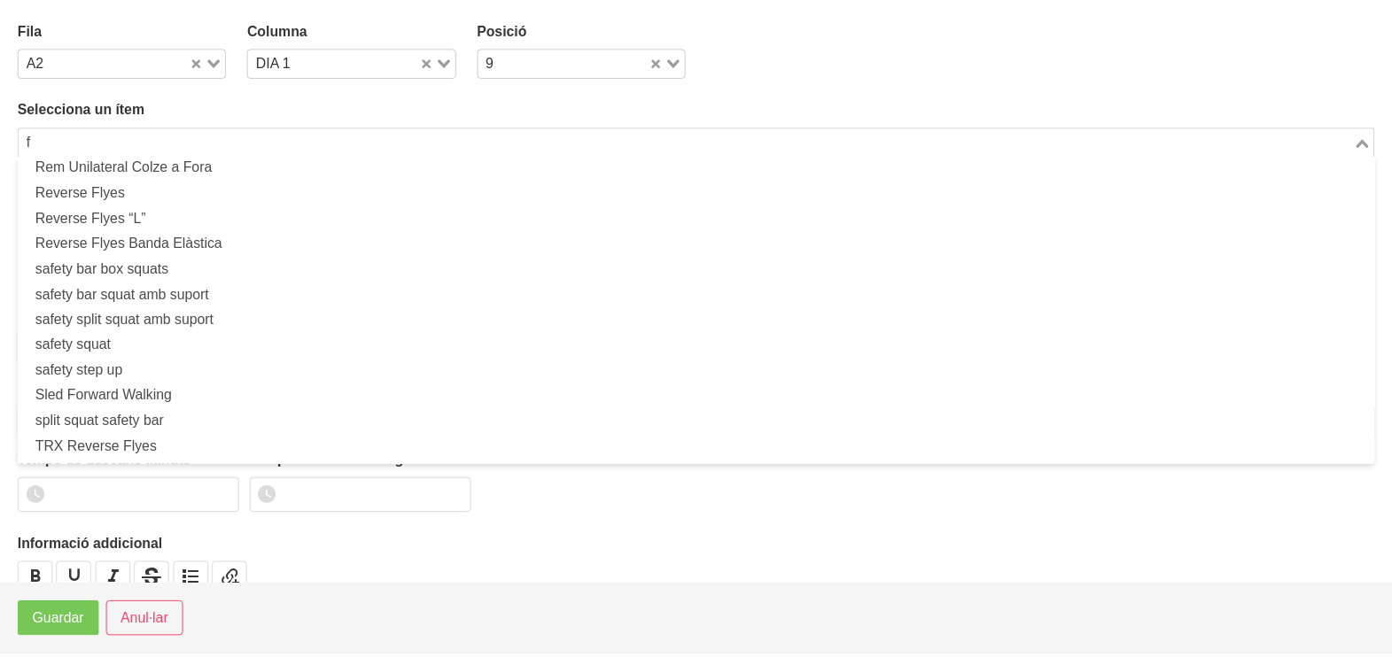
scroll to position [4, 0]
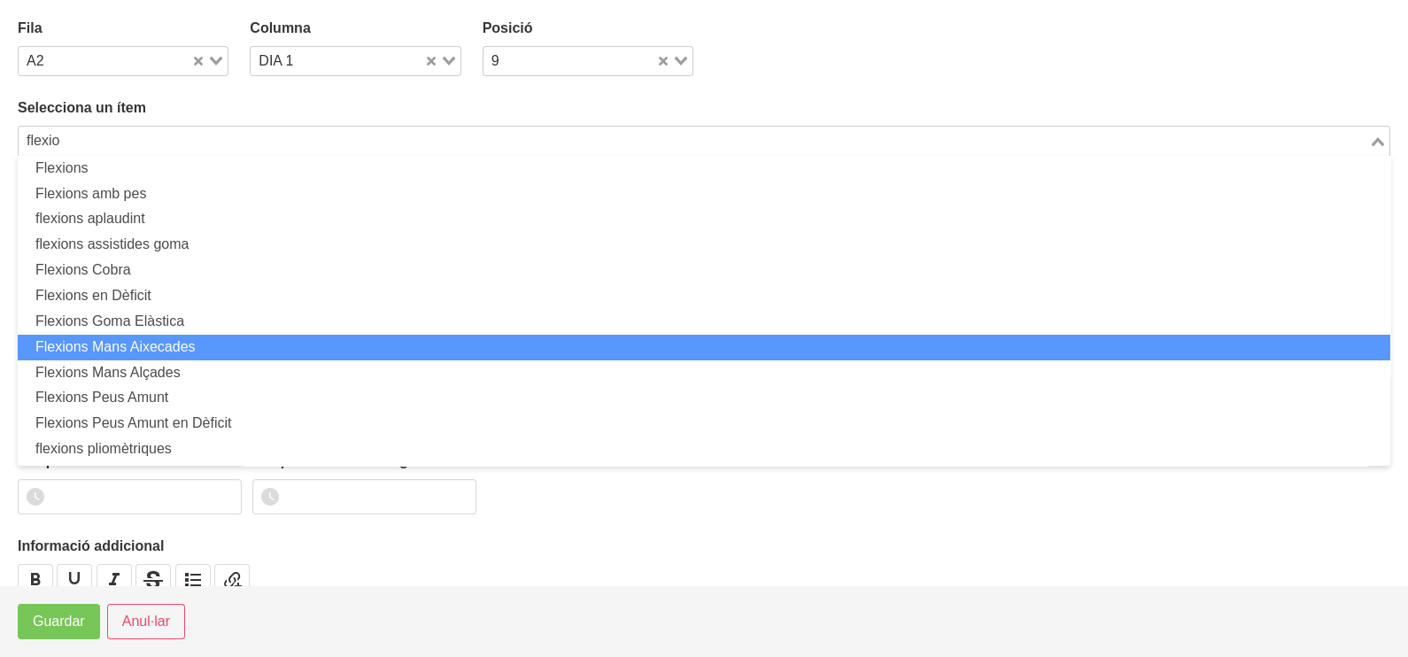
drag, startPoint x: 226, startPoint y: 334, endPoint x: 151, endPoint y: 402, distance: 101.6
click at [227, 343] on li "Flexions Mans Aixecades" at bounding box center [704, 348] width 1373 height 26
type input "flexio"
type input "Flexions Mans Aixecades"
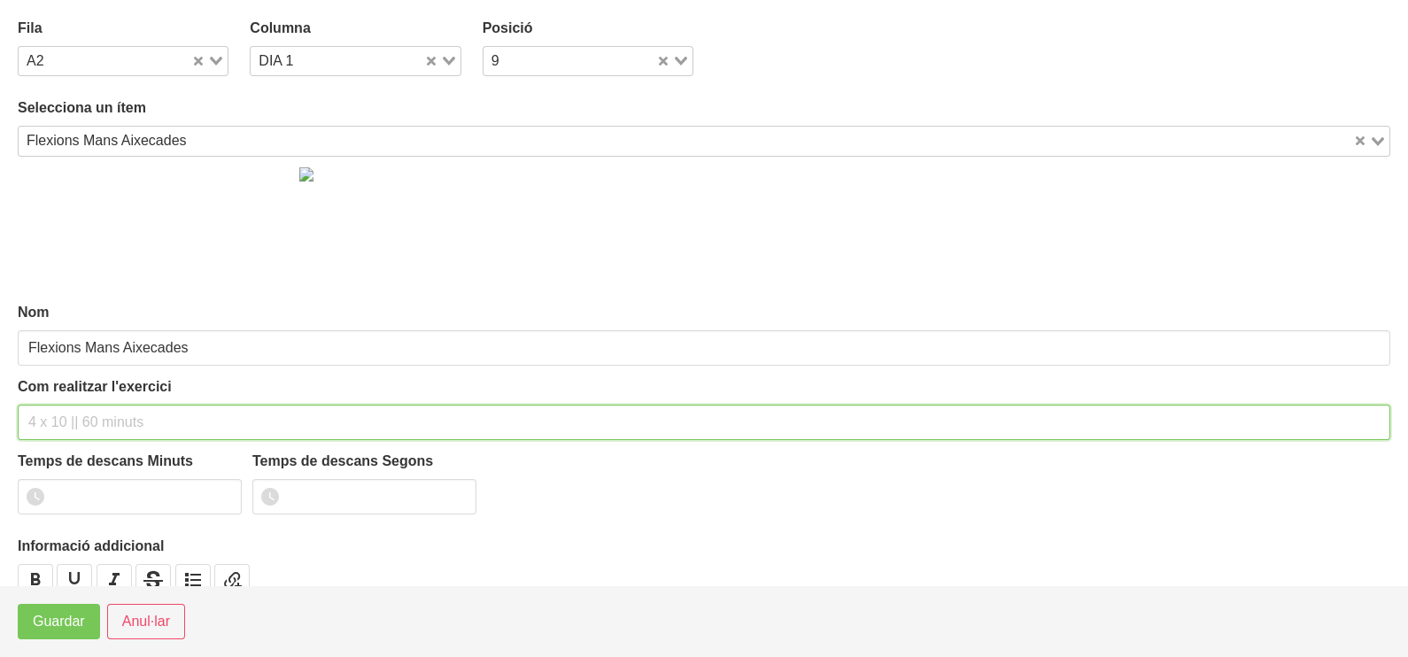
click at [90, 408] on input "text" at bounding box center [704, 422] width 1373 height 35
type input "3 x 8-10 a 3010 60""
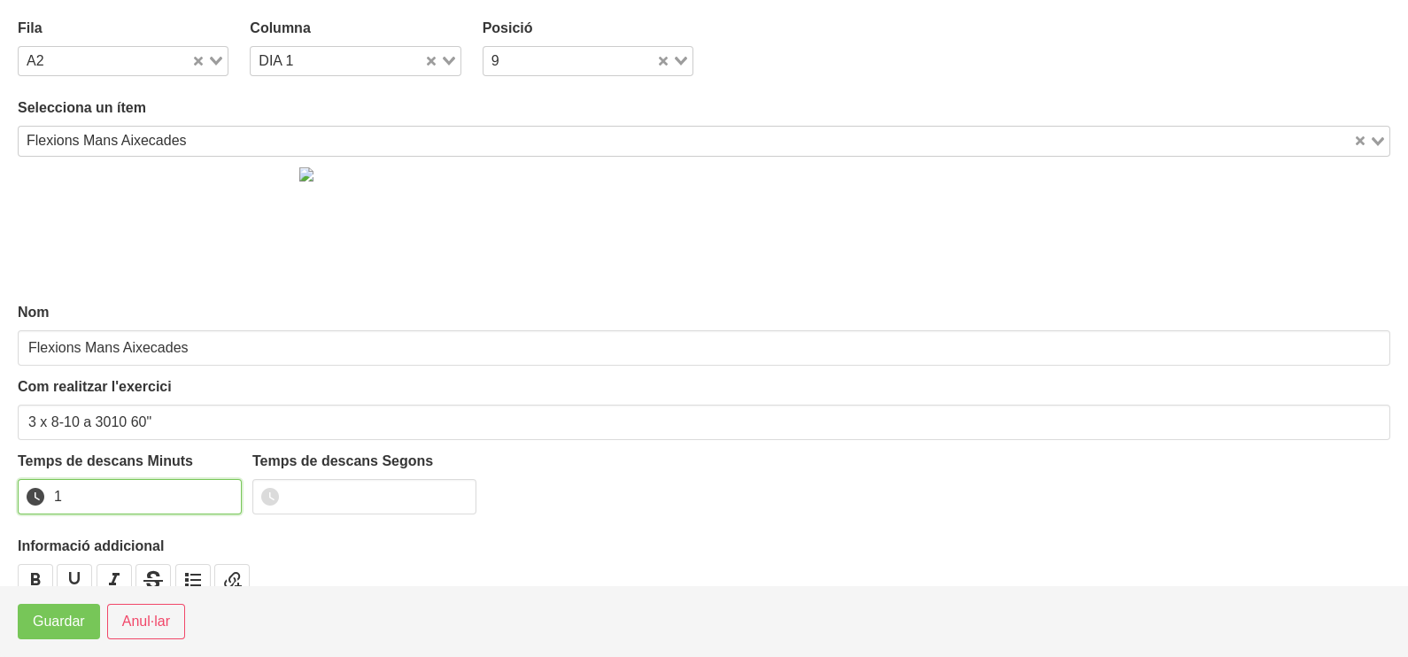
drag, startPoint x: 225, startPoint y: 490, endPoint x: 108, endPoint y: 568, distance: 140.5
type input "1"
click at [224, 491] on input "1" at bounding box center [130, 496] width 224 height 35
click at [81, 622] on span "Guardar" at bounding box center [59, 621] width 52 height 21
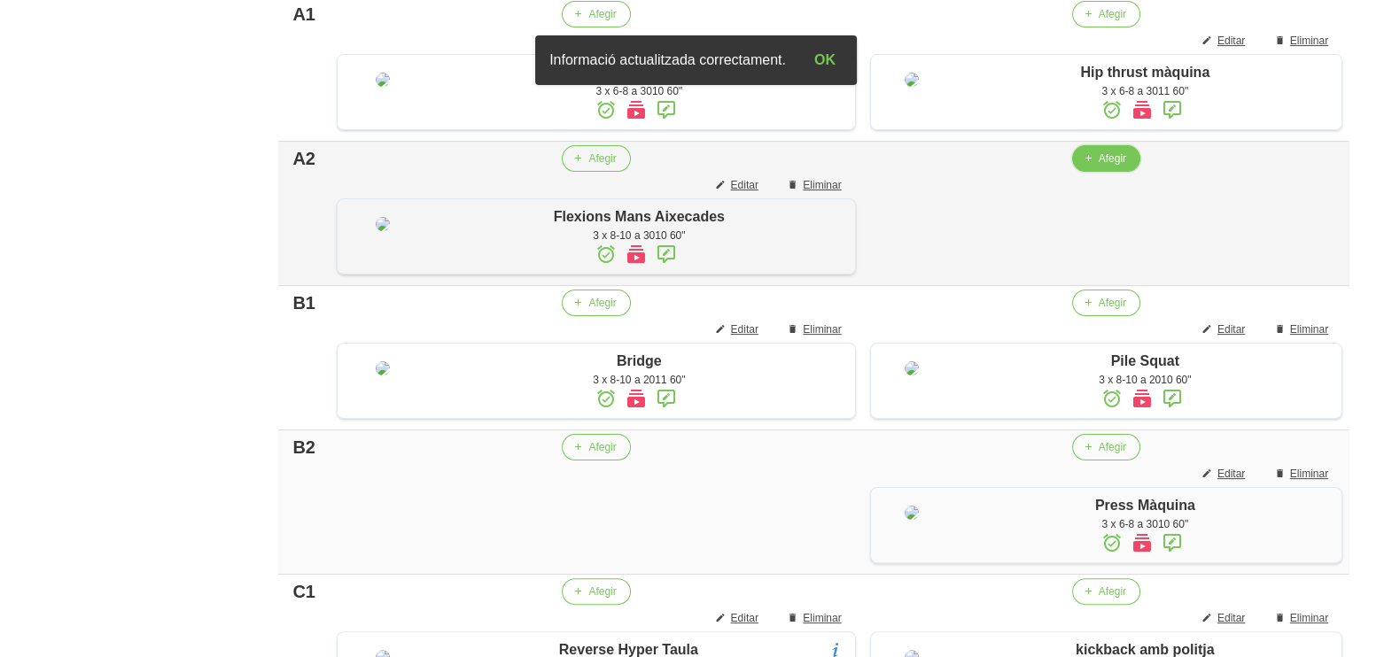
click at [1098, 167] on span "Afegir" at bounding box center [1111, 159] width 27 height 16
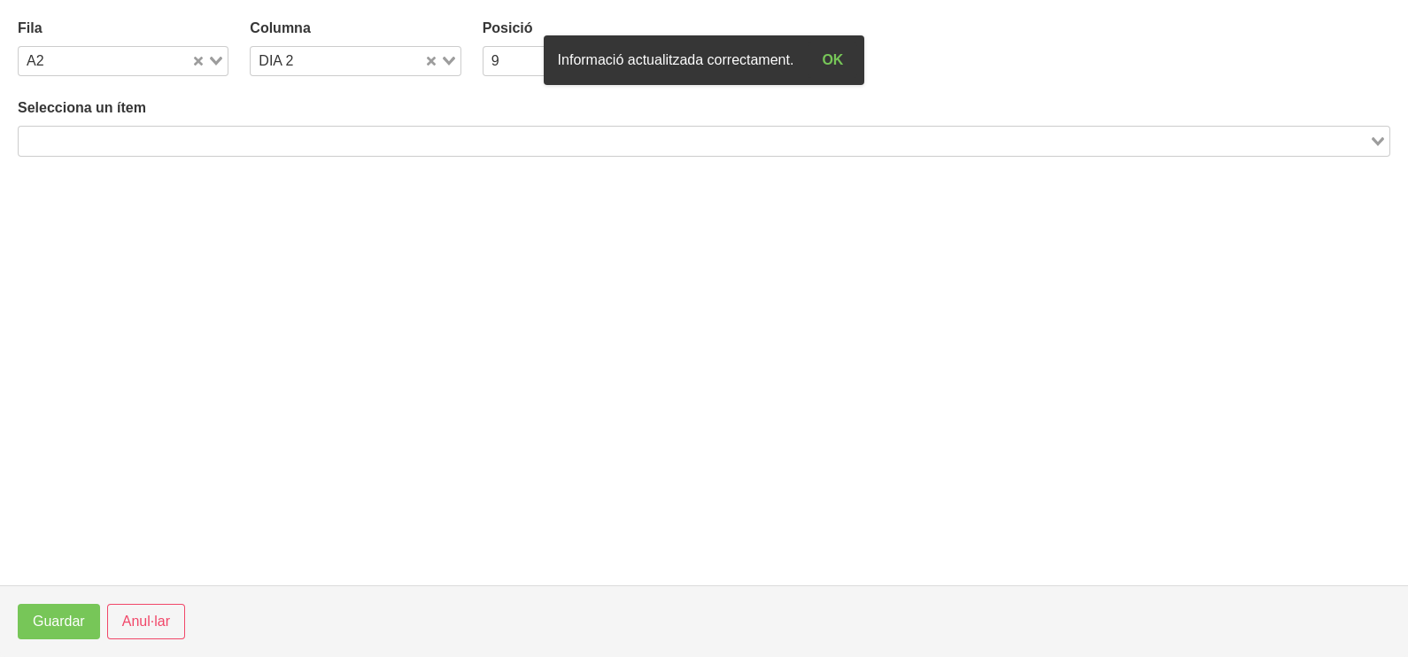
click at [492, 142] on input "Search for option" at bounding box center [693, 140] width 1347 height 21
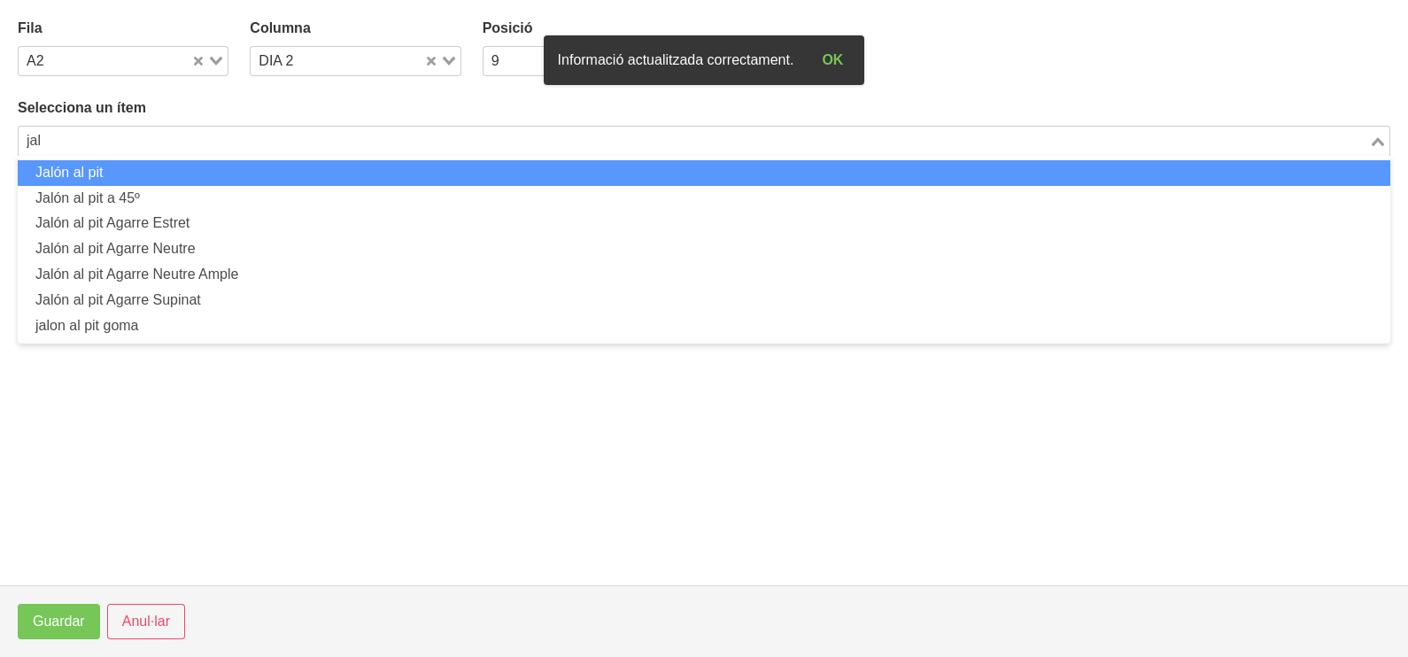
click at [489, 172] on li "Jalón al pit" at bounding box center [704, 173] width 1373 height 26
type input "jal"
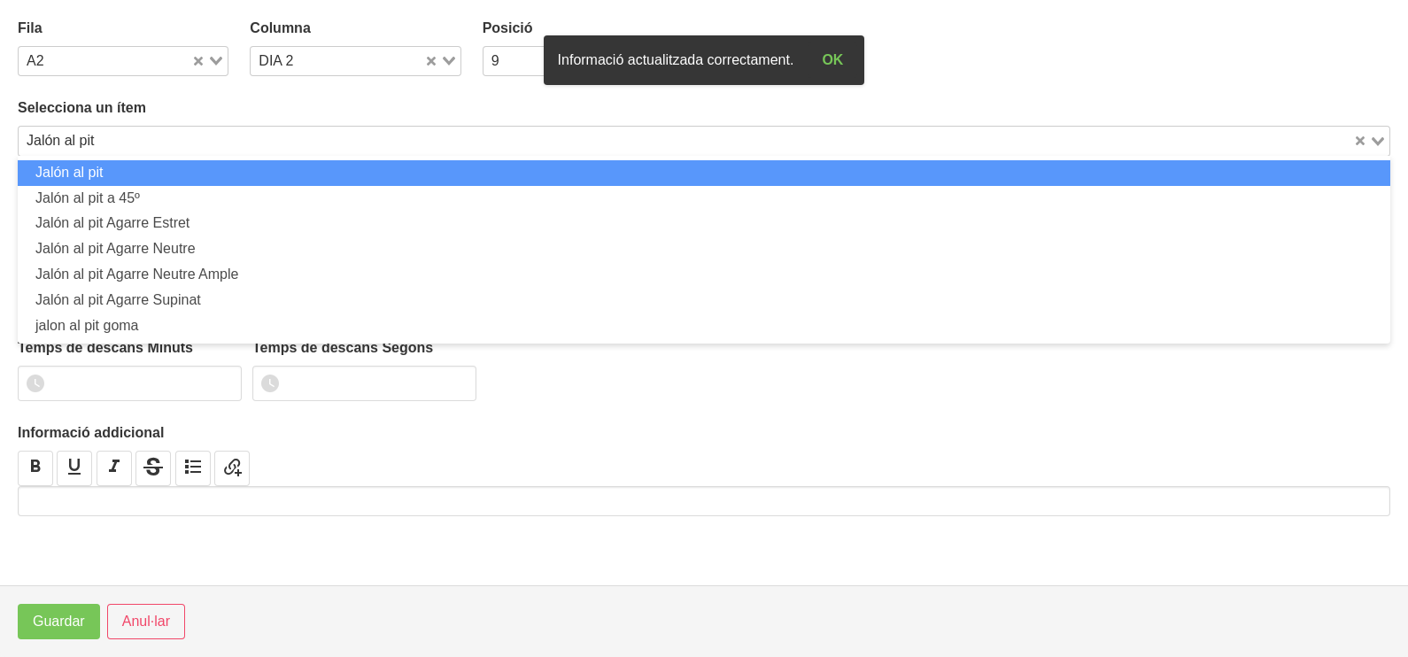
type input "Jalón al pit"
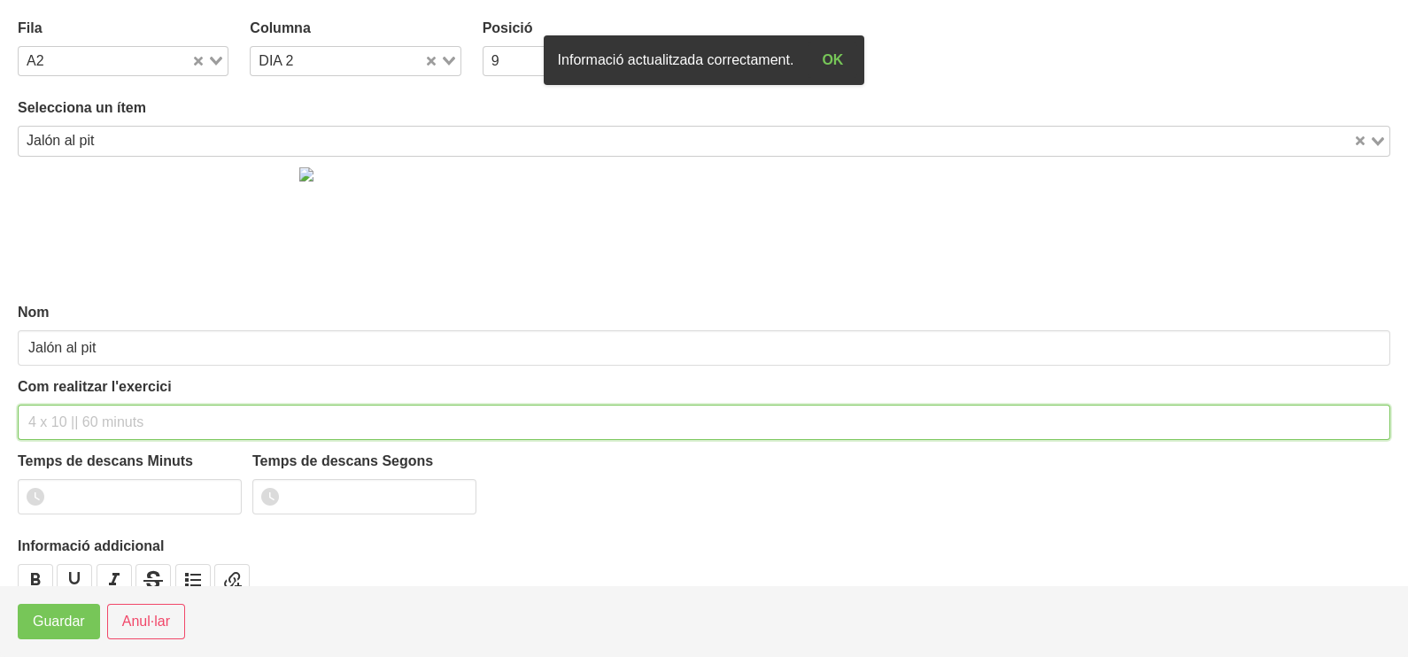
click at [150, 412] on input "text" at bounding box center [704, 422] width 1373 height 35
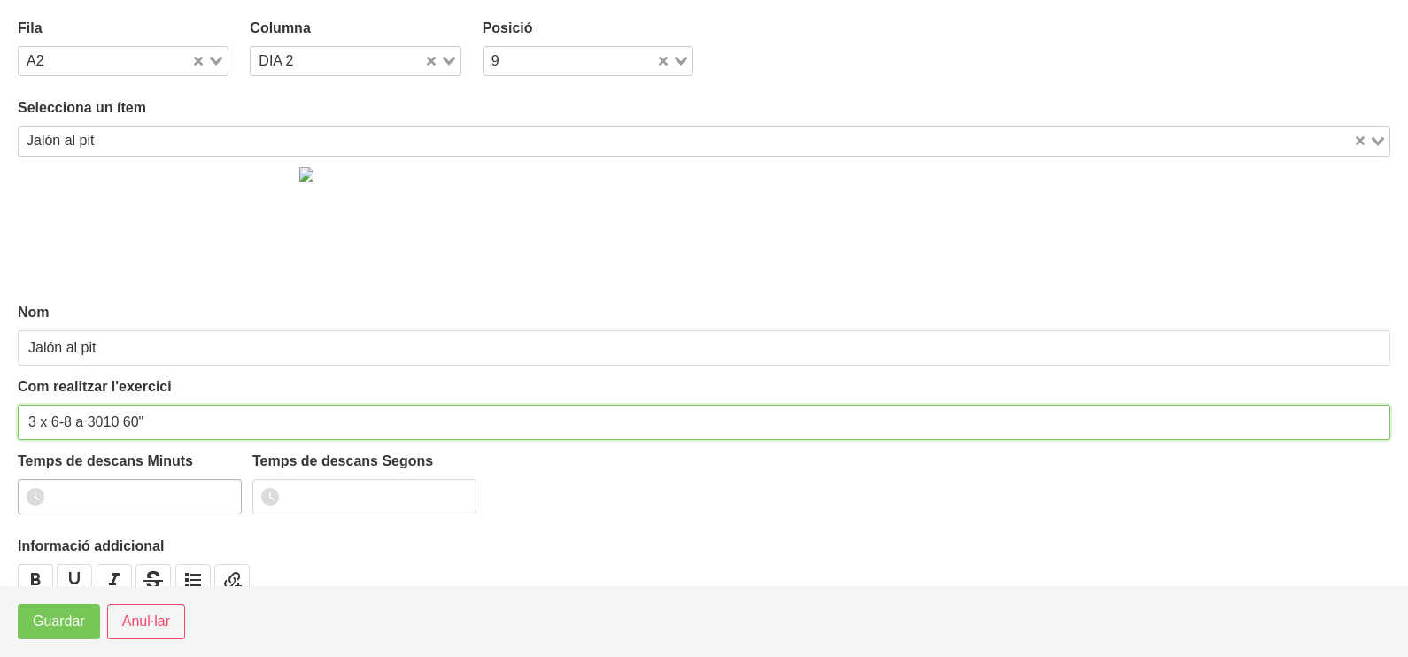
type input "3 x 6-8 a 3010 60""
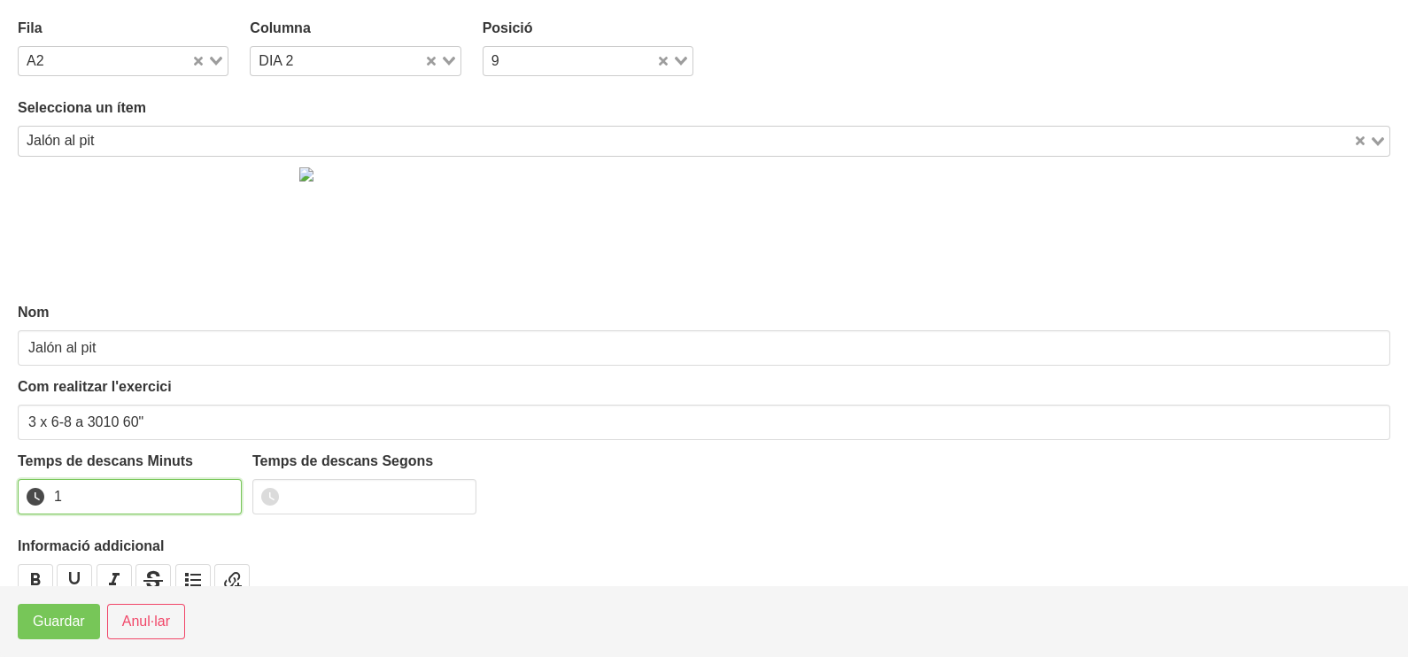
drag, startPoint x: 226, startPoint y: 490, endPoint x: 94, endPoint y: 595, distance: 168.9
type input "1"
click at [224, 492] on input "1" at bounding box center [130, 496] width 224 height 35
click at [70, 621] on span "Guardar" at bounding box center [59, 621] width 52 height 21
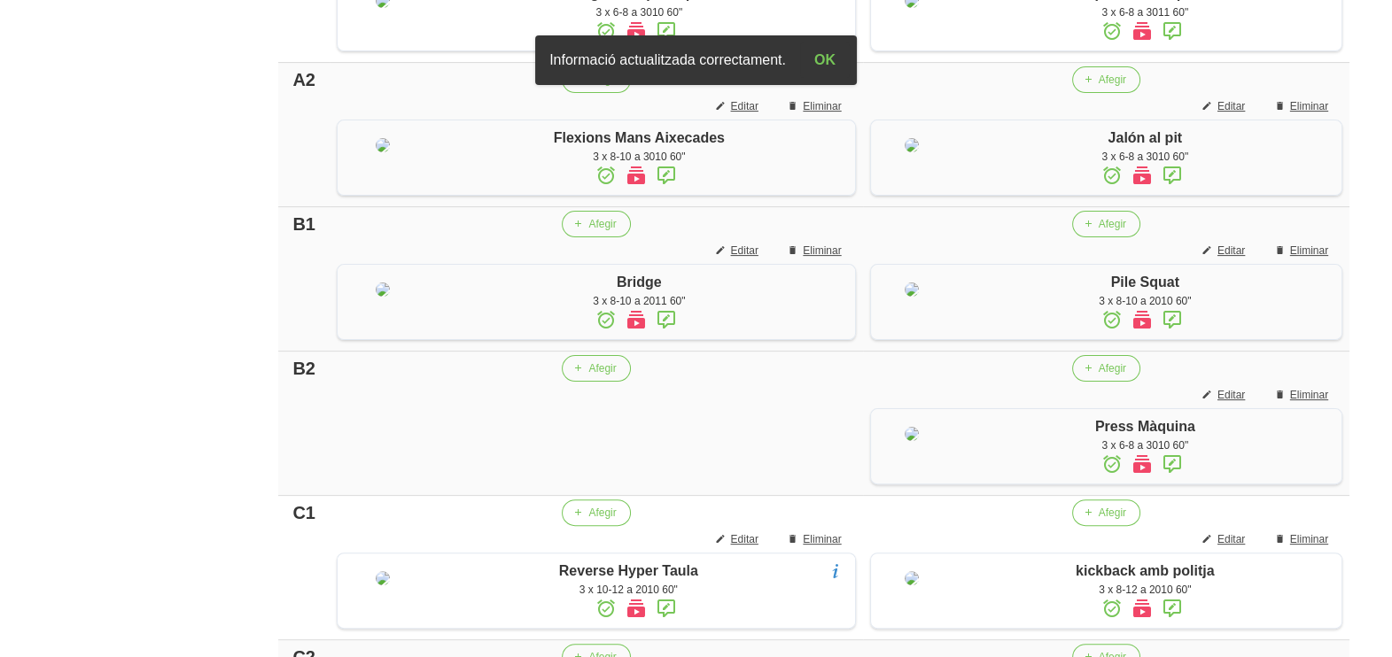
scroll to position [615, 0]
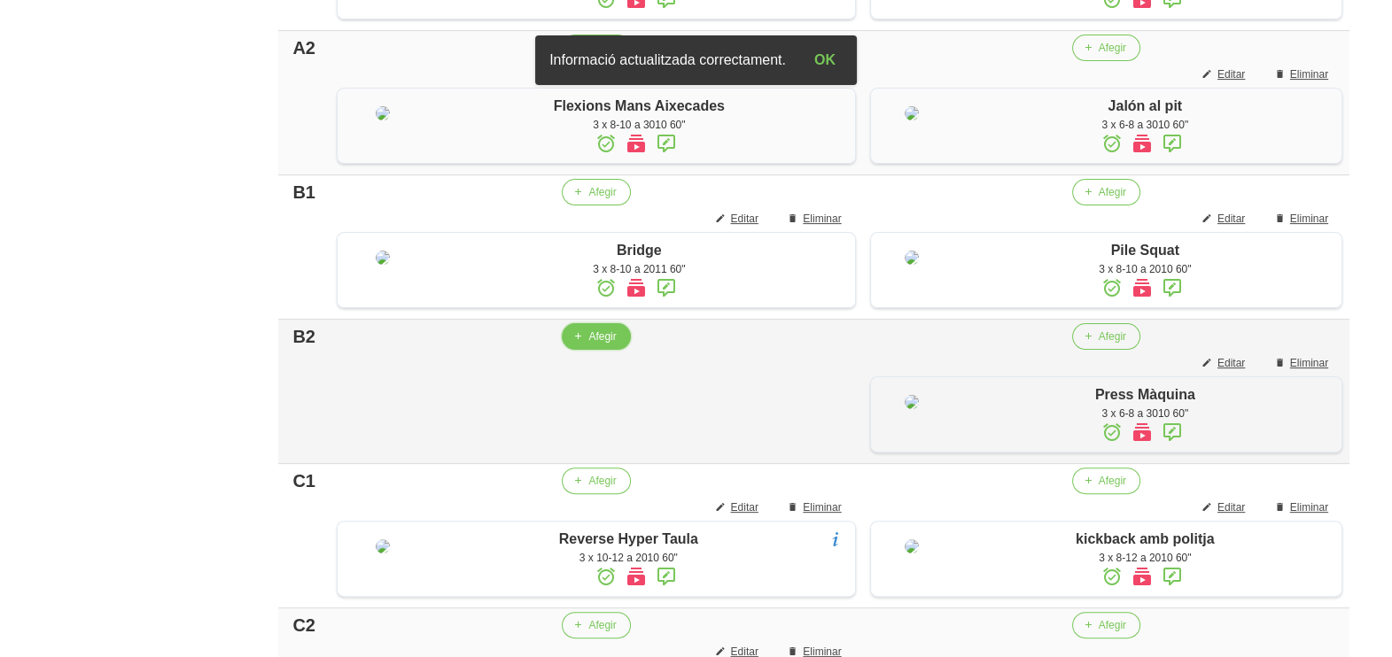
click at [588, 345] on span "Afegir" at bounding box center [601, 337] width 27 height 16
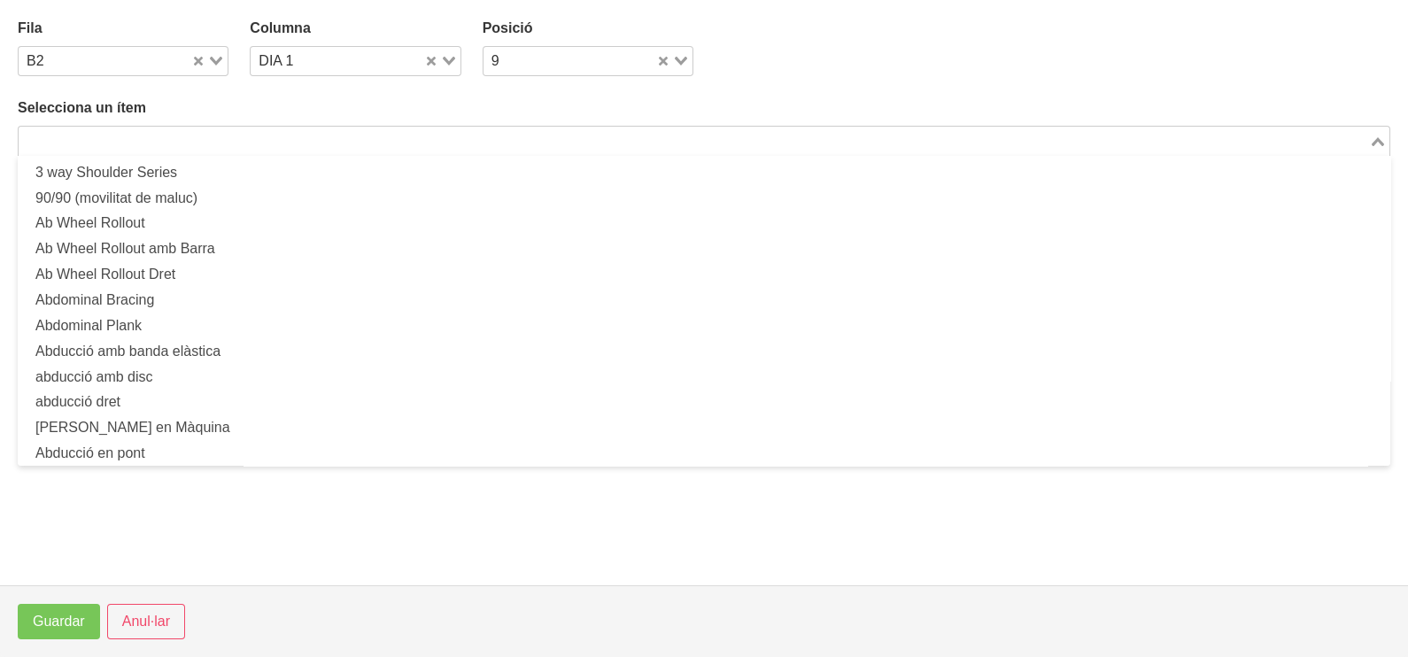
drag, startPoint x: 260, startPoint y: 139, endPoint x: 263, endPoint y: 151, distance: 12.9
click at [262, 151] on div "Loading..." at bounding box center [704, 141] width 1373 height 30
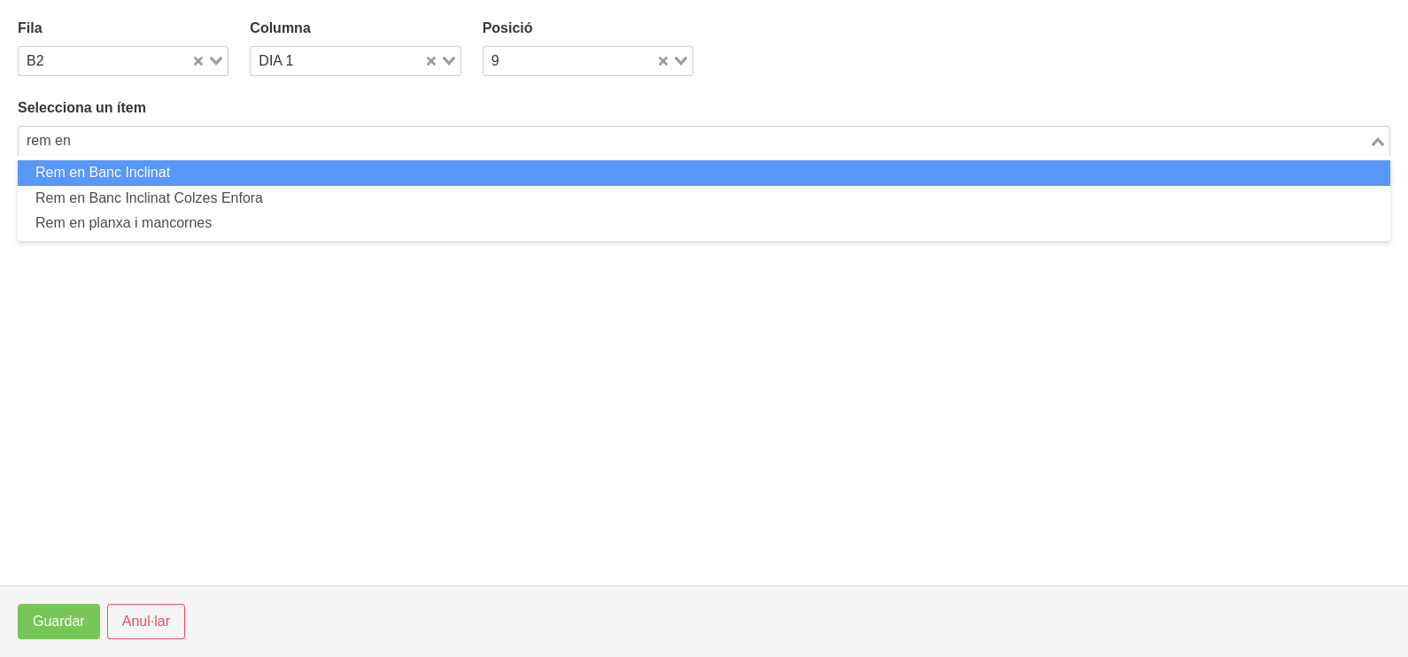
click at [251, 171] on li "Rem en Banc Inclinat" at bounding box center [704, 173] width 1373 height 26
type input "rem en"
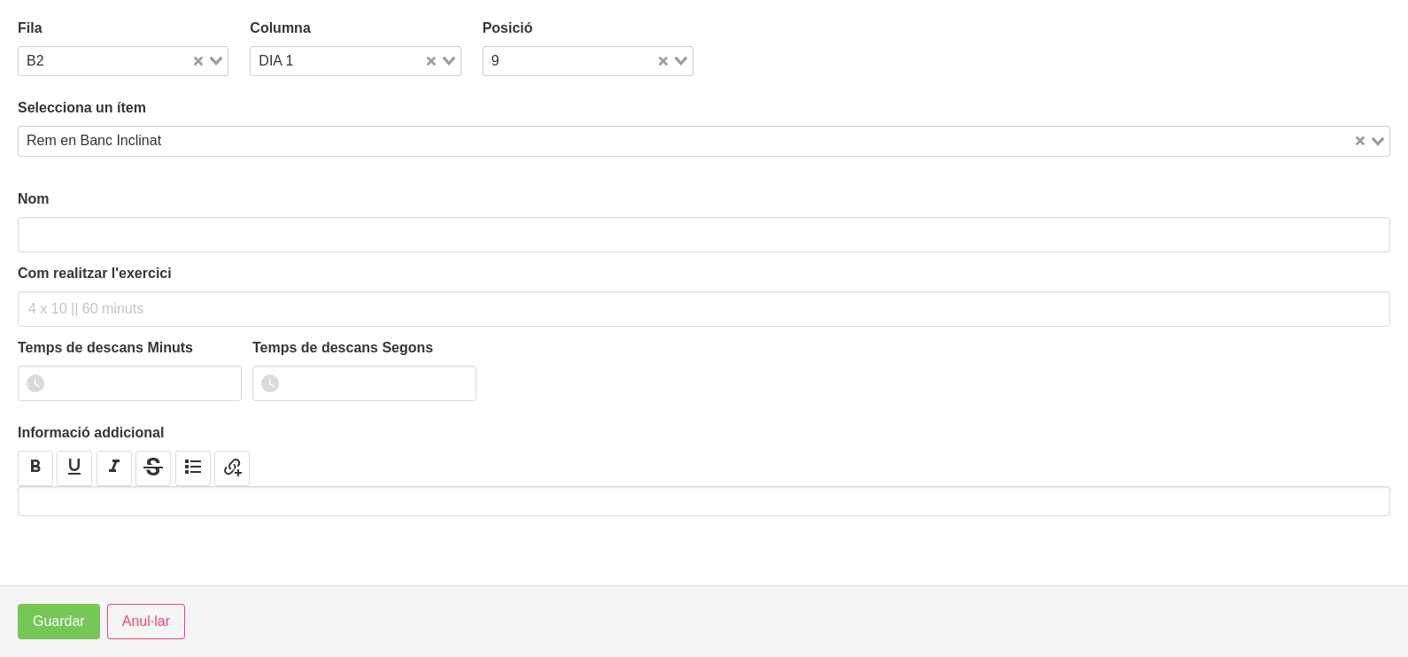
type input "Rem en Banc Inclinat"
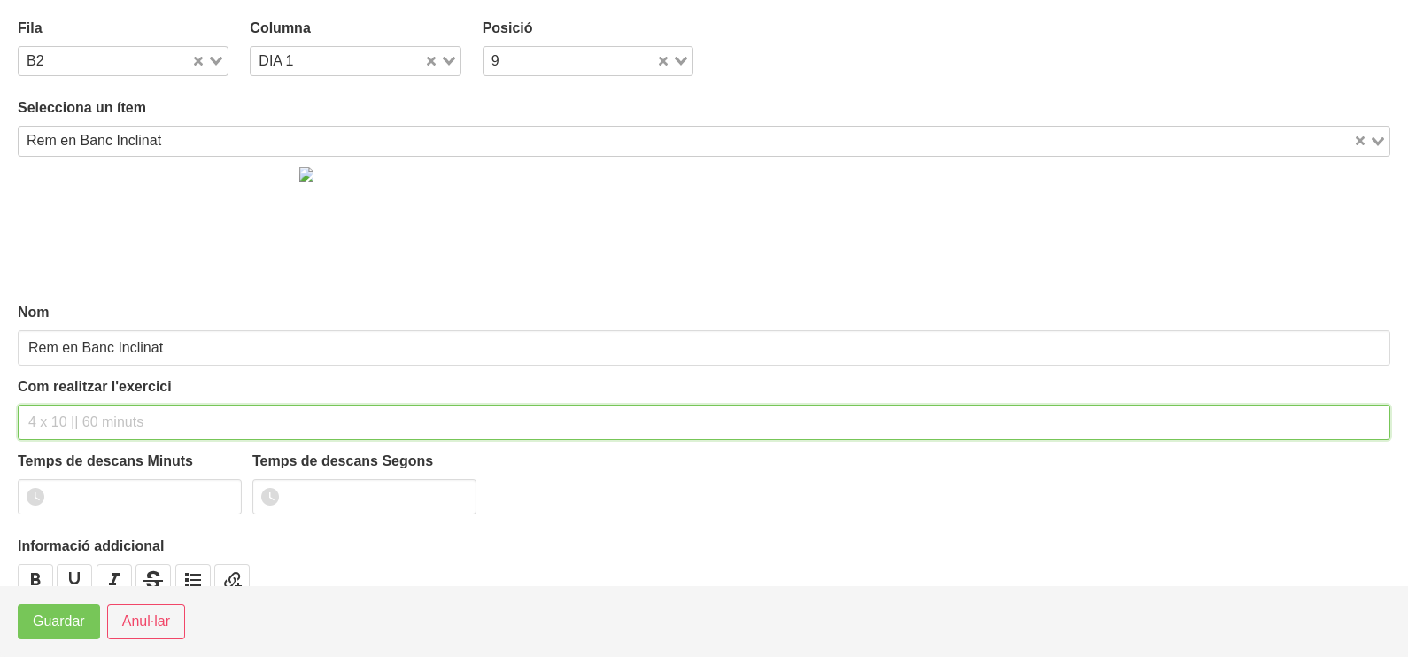
click at [149, 405] on input "text" at bounding box center [704, 422] width 1373 height 35
type input "3 x 6-8 a 3011 60""
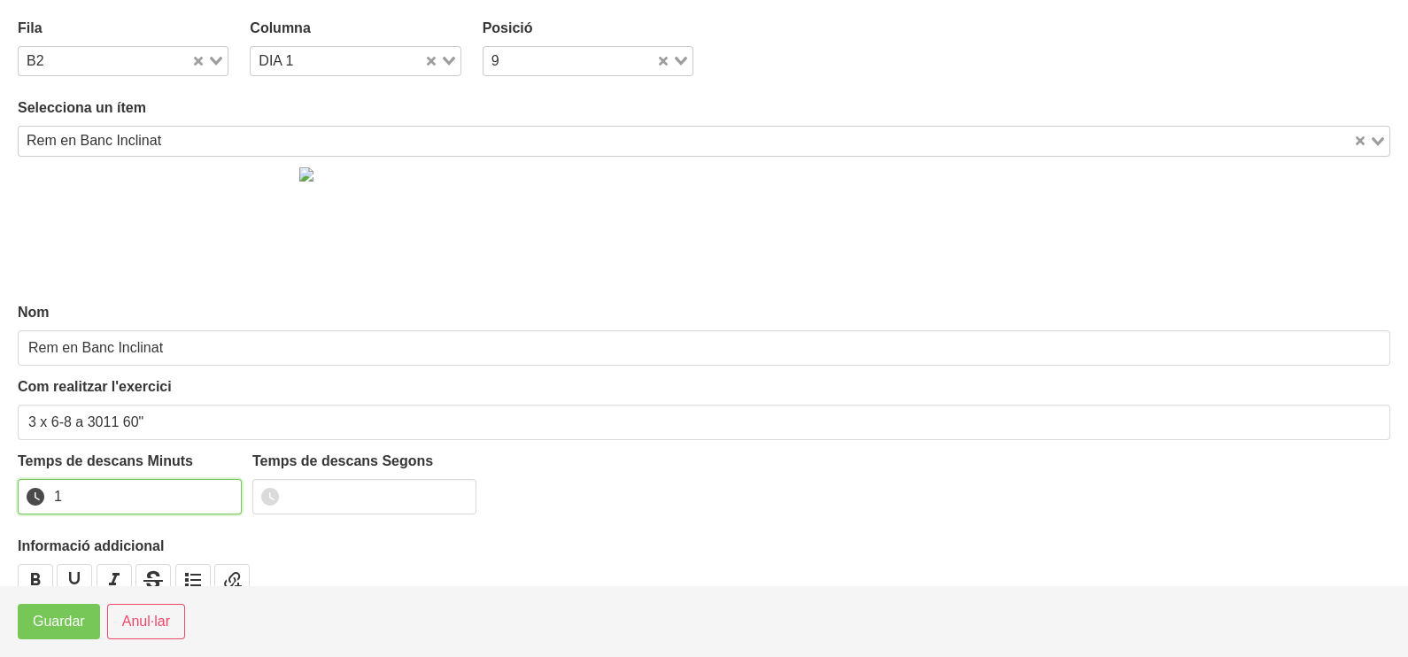
drag, startPoint x: 226, startPoint y: 488, endPoint x: 131, endPoint y: 566, distance: 122.7
type input "1"
click at [213, 498] on input "1" at bounding box center [130, 496] width 224 height 35
click at [59, 615] on span "Guardar" at bounding box center [59, 621] width 52 height 21
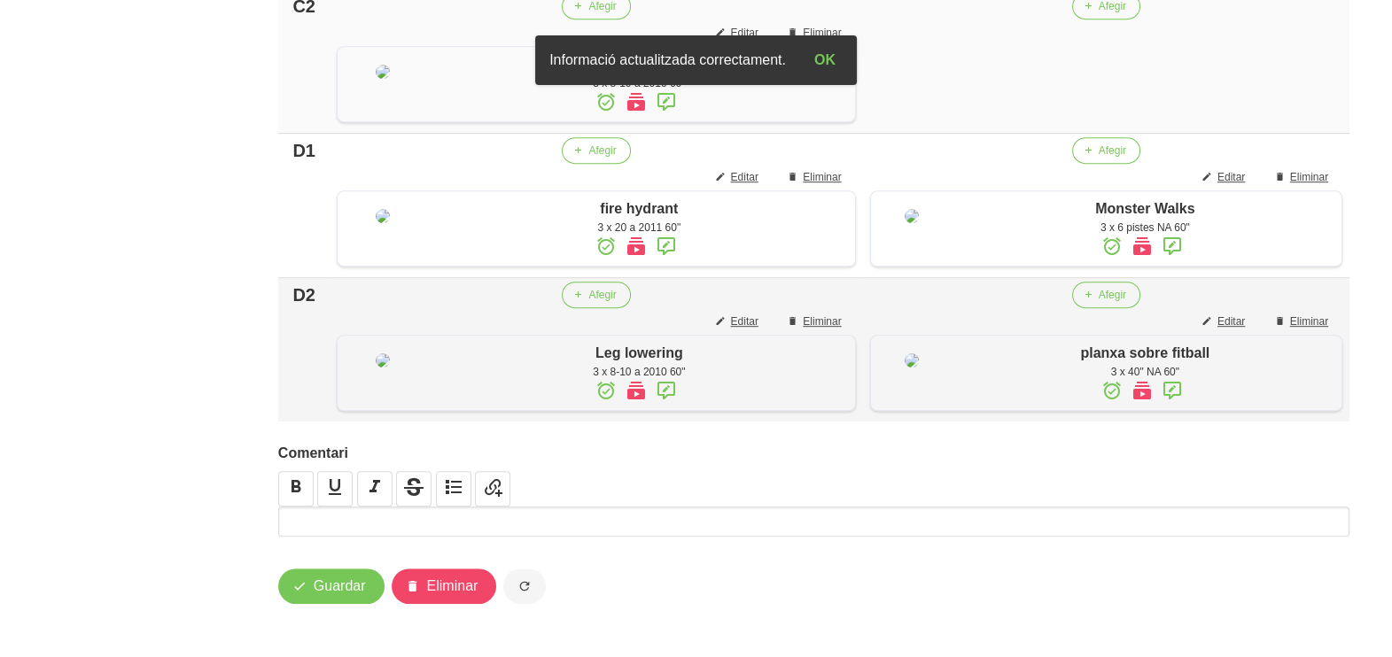
scroll to position [1129, 0]
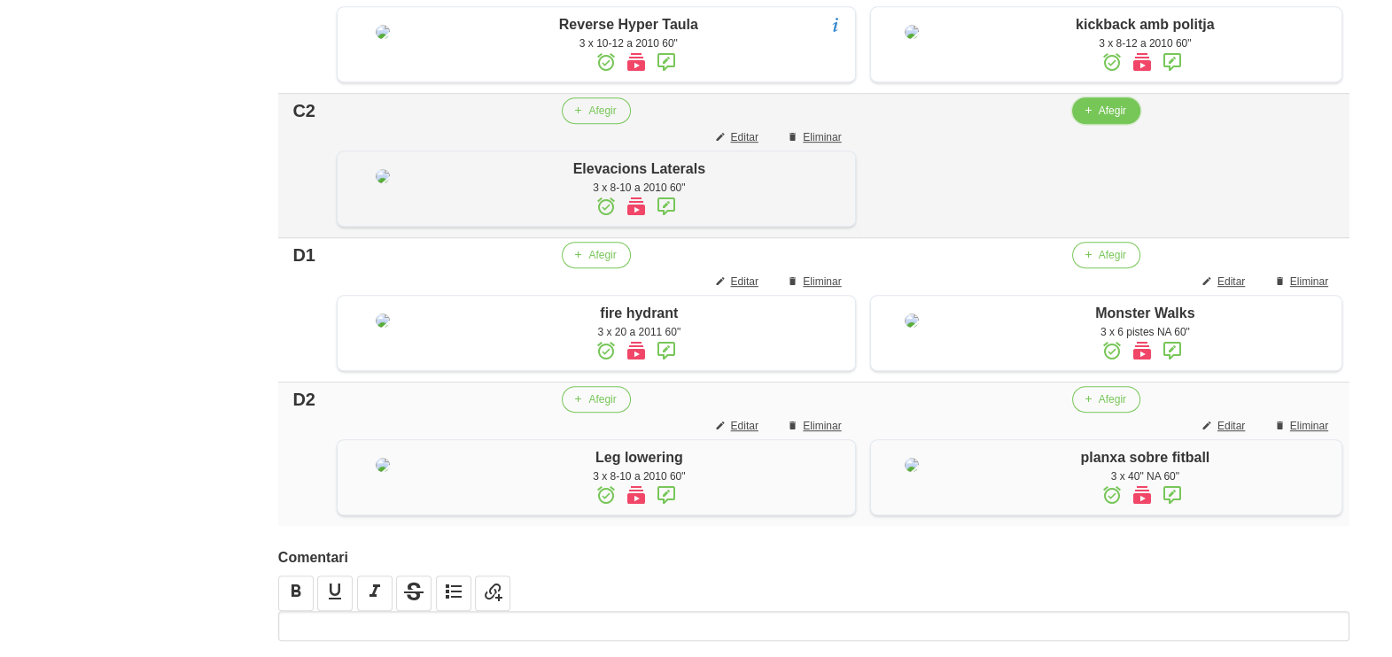
click at [1098, 119] on span "Afegir" at bounding box center [1111, 111] width 27 height 16
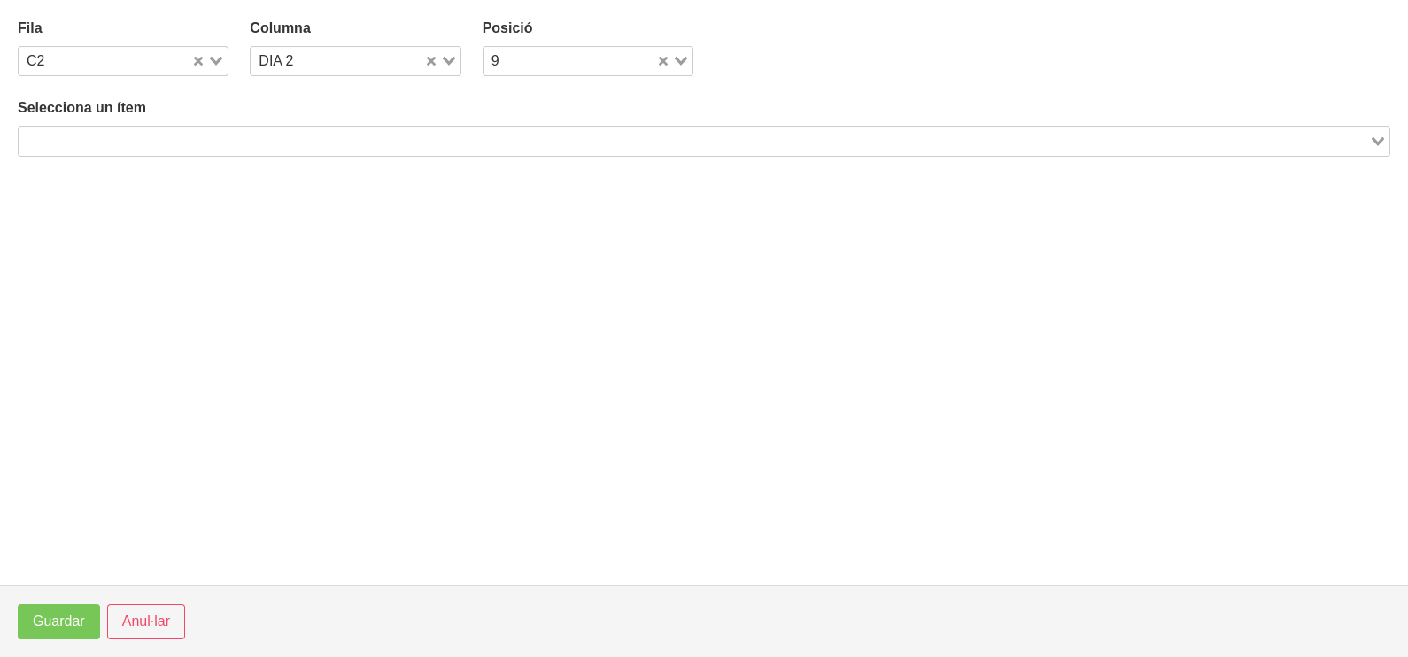
drag, startPoint x: 230, startPoint y: 140, endPoint x: 307, endPoint y: 105, distance: 84.8
click at [234, 139] on input "Search for option" at bounding box center [693, 140] width 1347 height 21
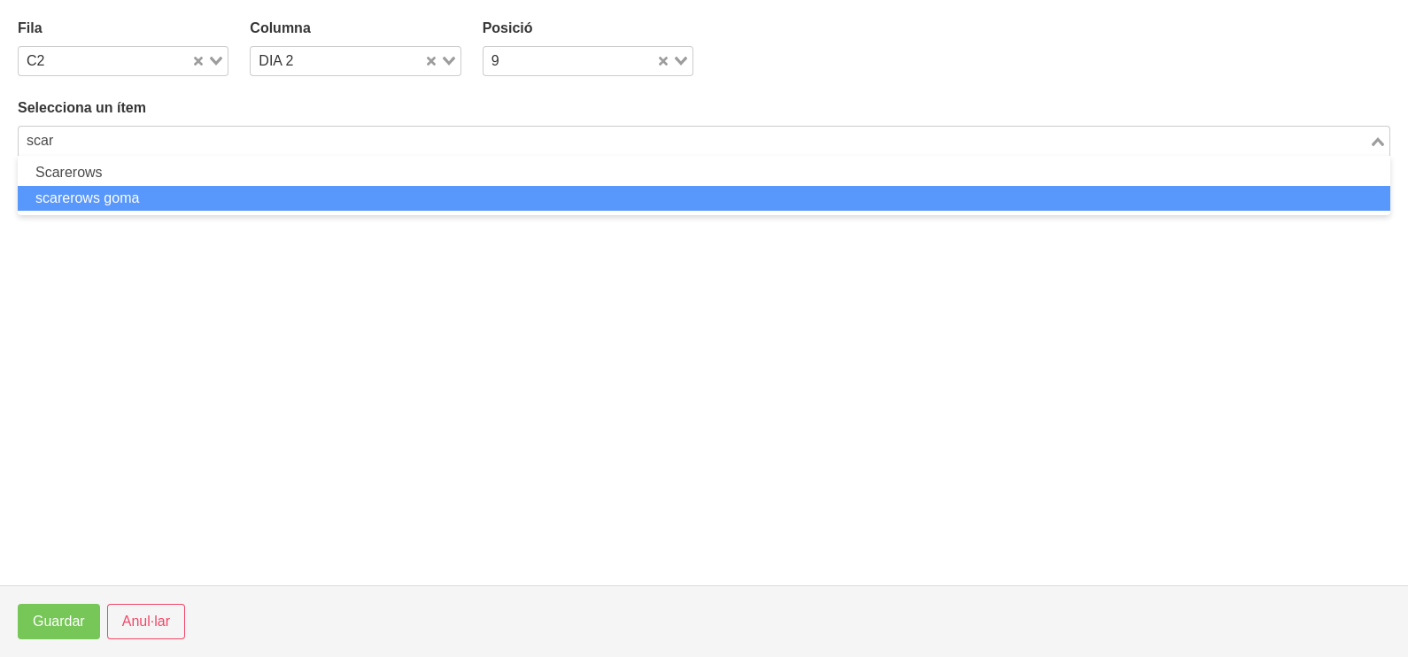
click at [164, 208] on li "scarerows goma" at bounding box center [704, 199] width 1373 height 26
type input "scar"
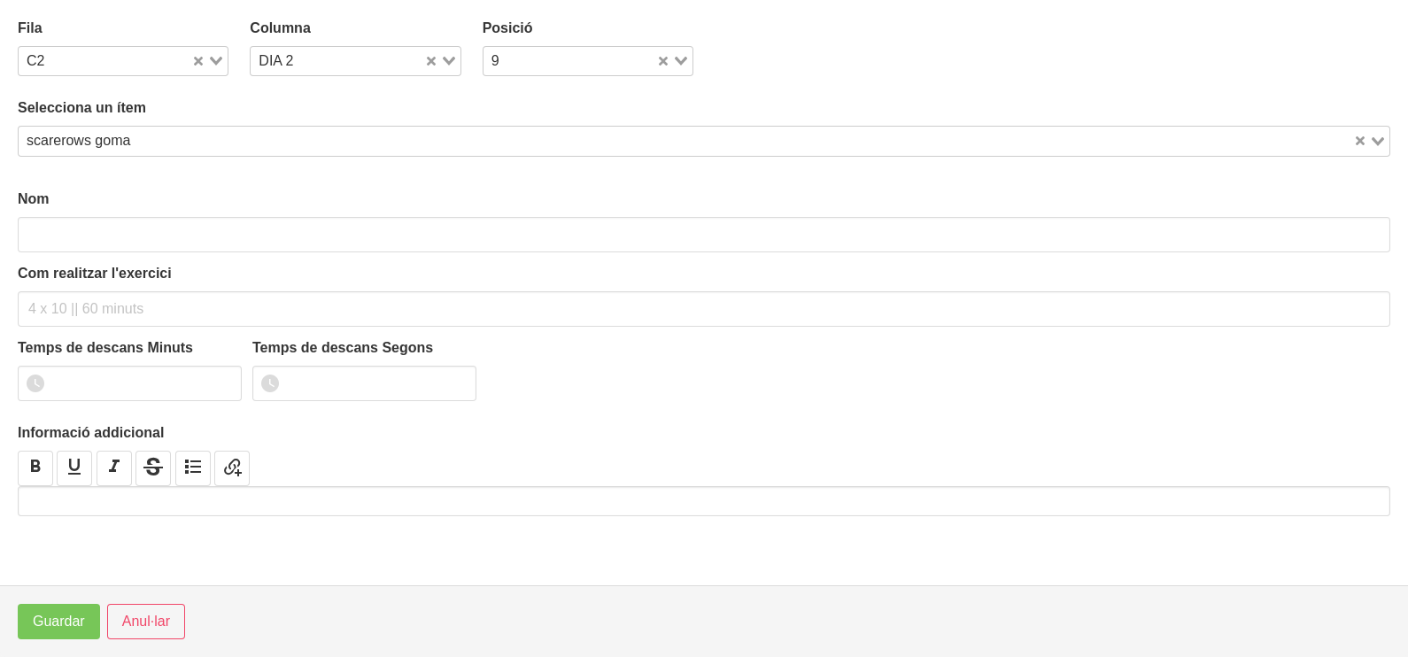
type input "scarerows goma"
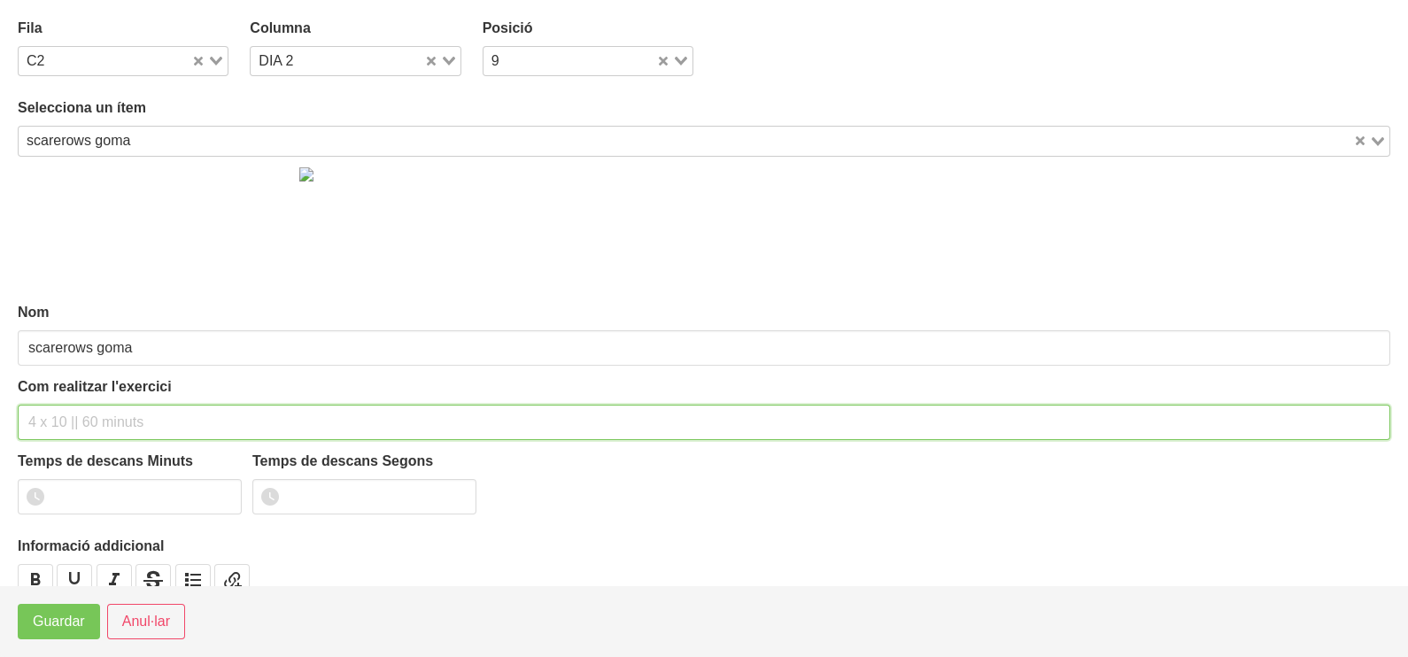
click at [101, 410] on input "text" at bounding box center [704, 422] width 1373 height 35
type input "3 x 10-12 a 2010 60""
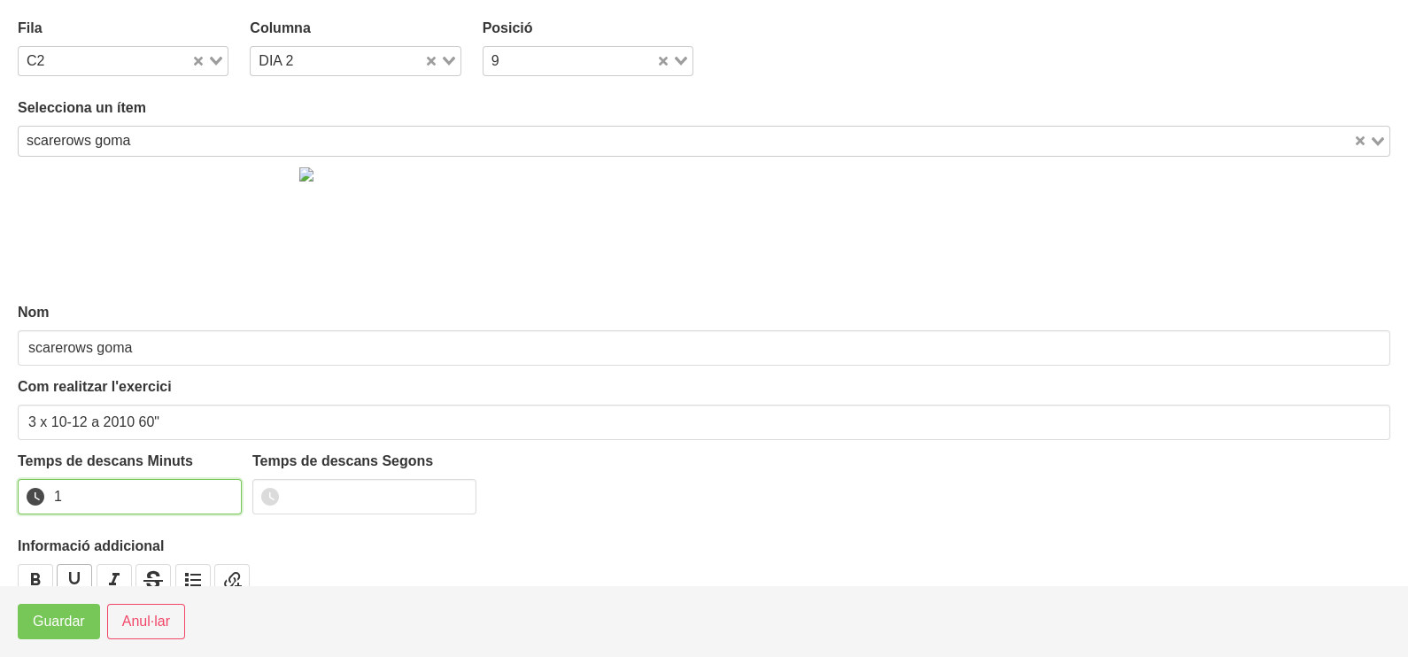
drag, startPoint x: 227, startPoint y: 487, endPoint x: 56, endPoint y: 580, distance: 194.6
type input "1"
click at [221, 492] on input "1" at bounding box center [130, 496] width 224 height 35
click at [31, 618] on button "Guardar" at bounding box center [59, 621] width 82 height 35
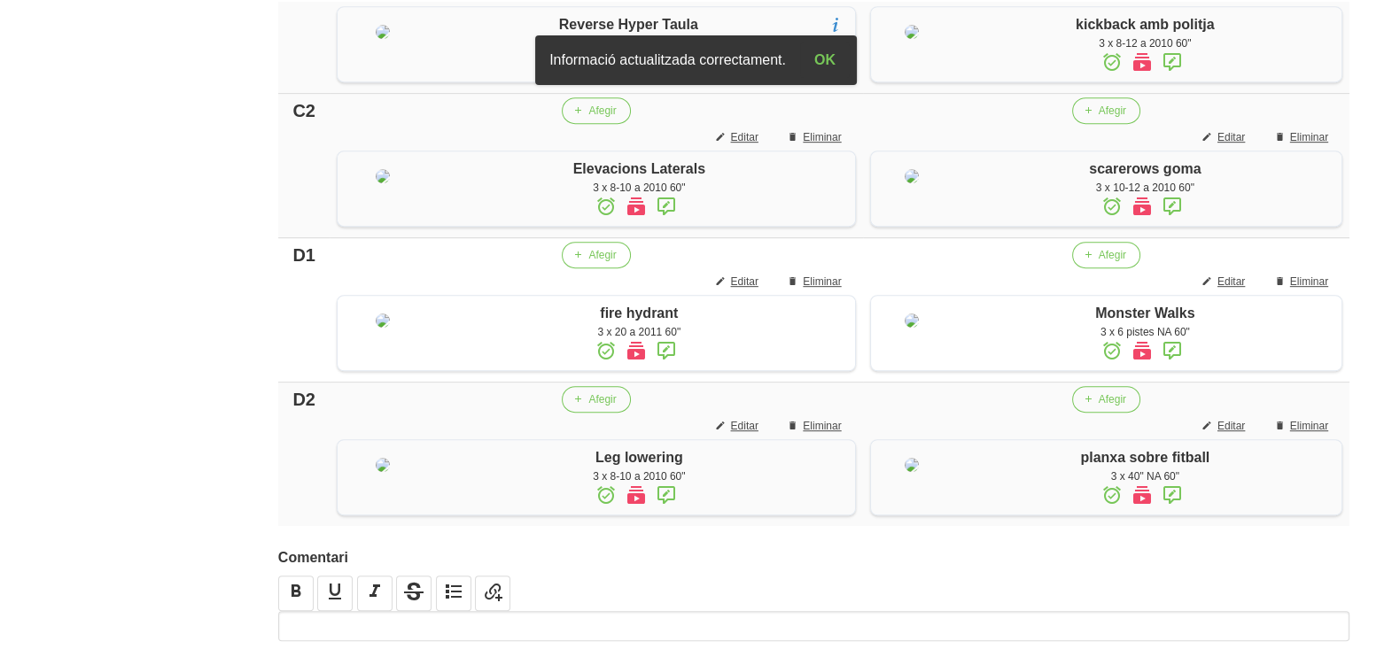
scroll to position [1578, 0]
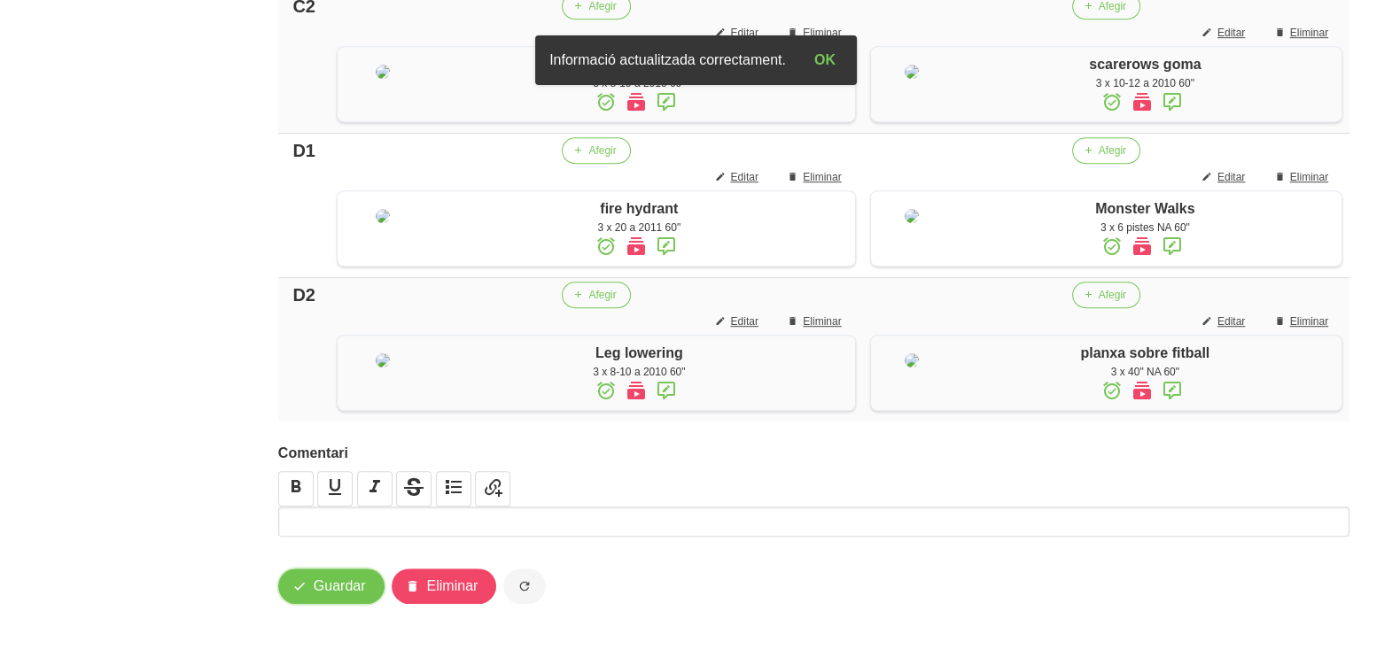
click at [342, 578] on span "Guardar" at bounding box center [340, 586] width 52 height 21
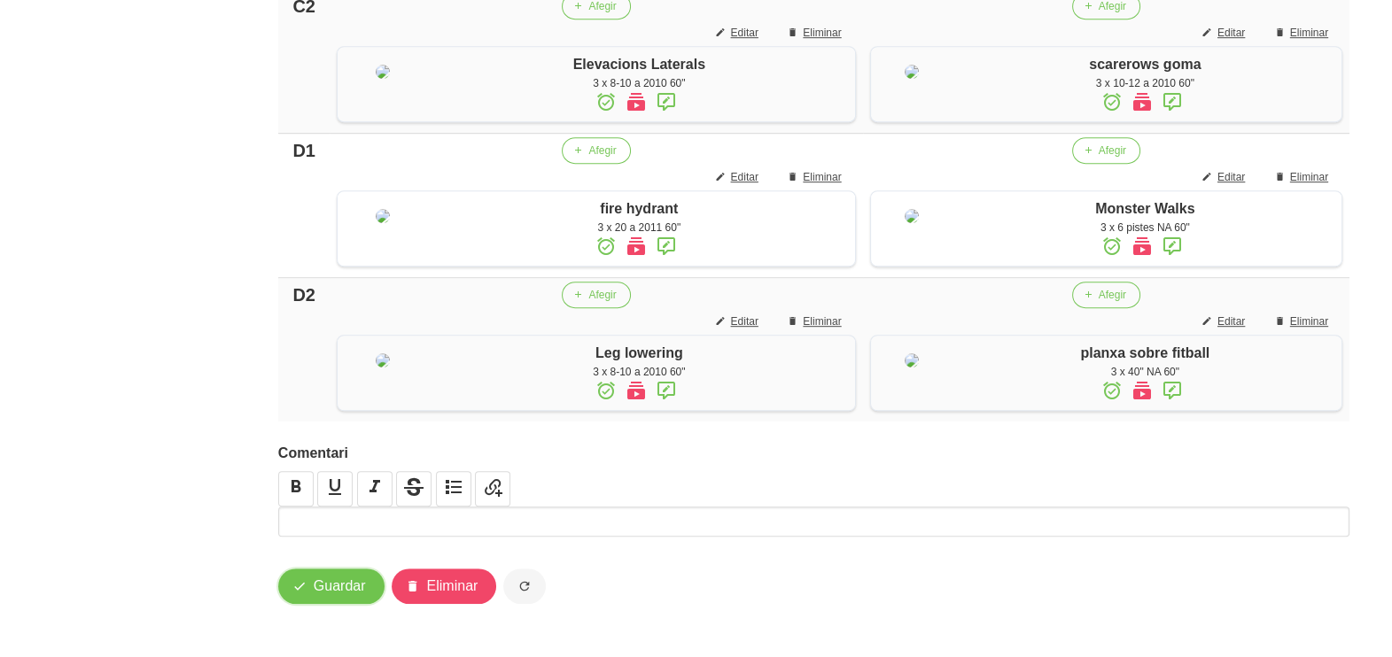
click at [343, 582] on span "Guardar" at bounding box center [340, 586] width 52 height 21
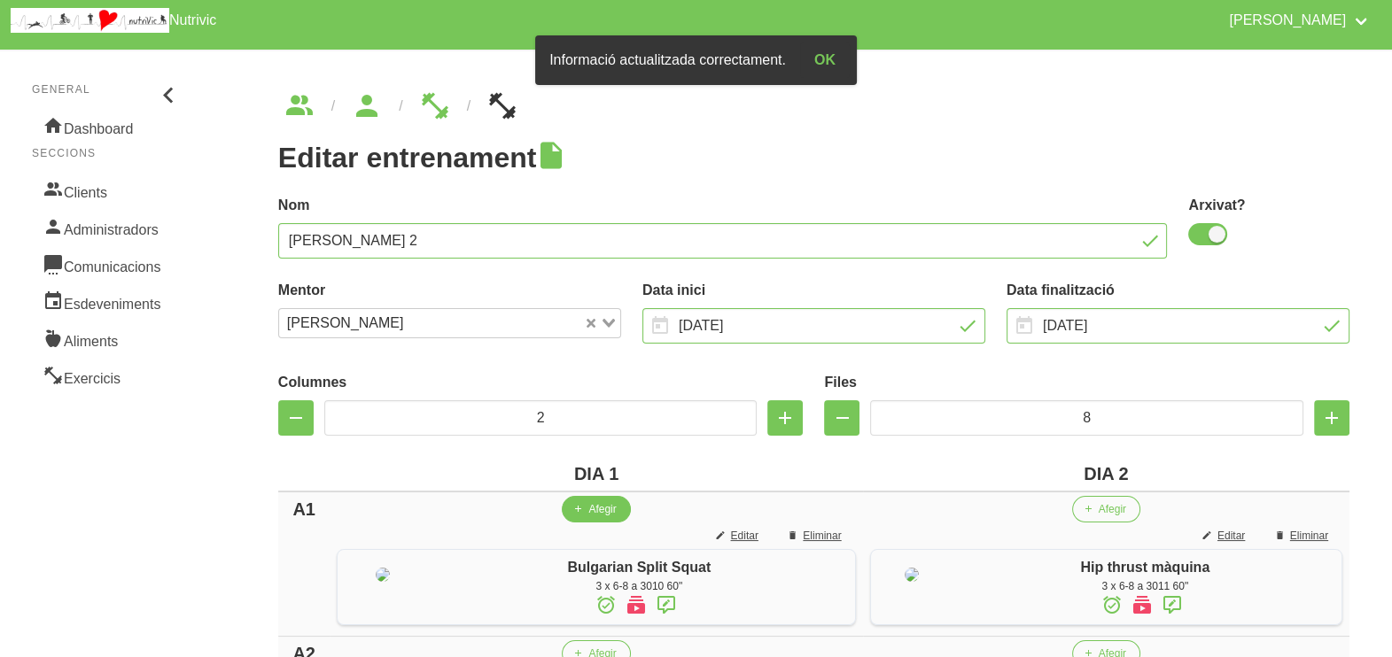
scroll to position [0, 0]
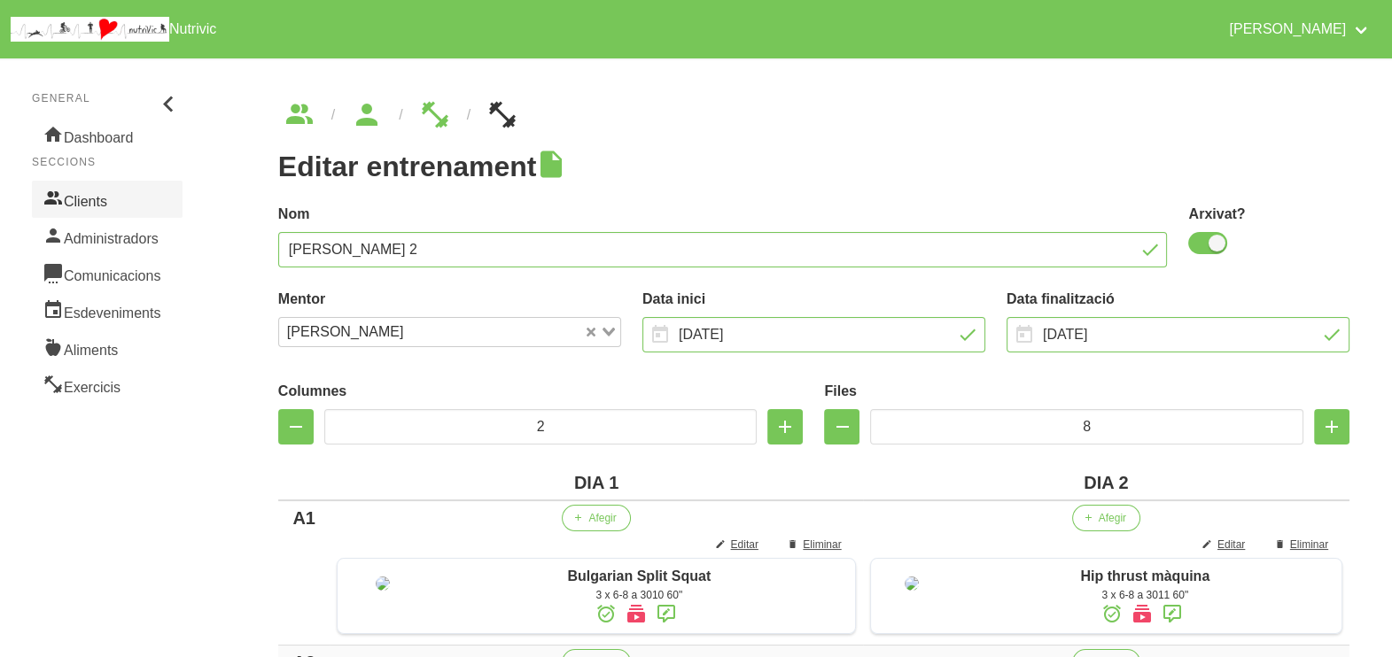
drag, startPoint x: 104, startPoint y: 203, endPoint x: 121, endPoint y: 210, distance: 19.1
click at [105, 202] on link "Clients" at bounding box center [107, 199] width 151 height 37
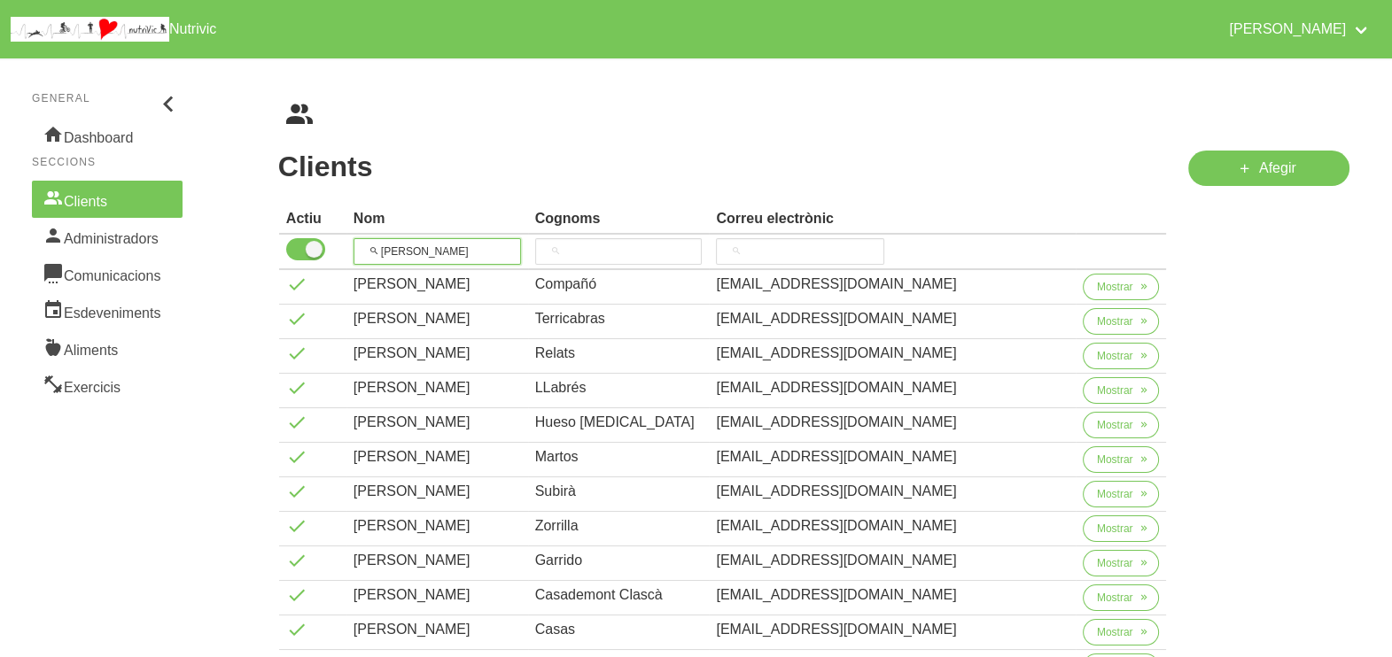
click at [383, 251] on input "[PERSON_NAME]" at bounding box center [436, 251] width 167 height 27
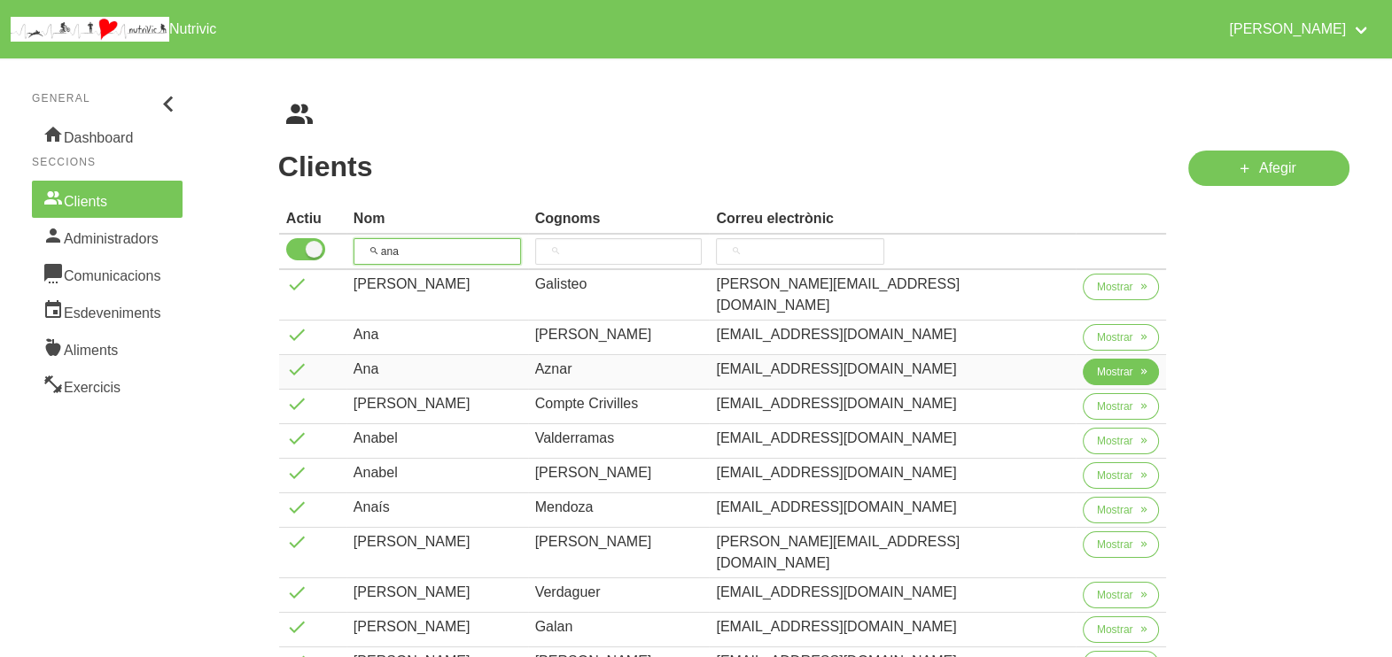
type input "ana"
click at [1097, 364] on span "Mostrar" at bounding box center [1115, 372] width 36 height 16
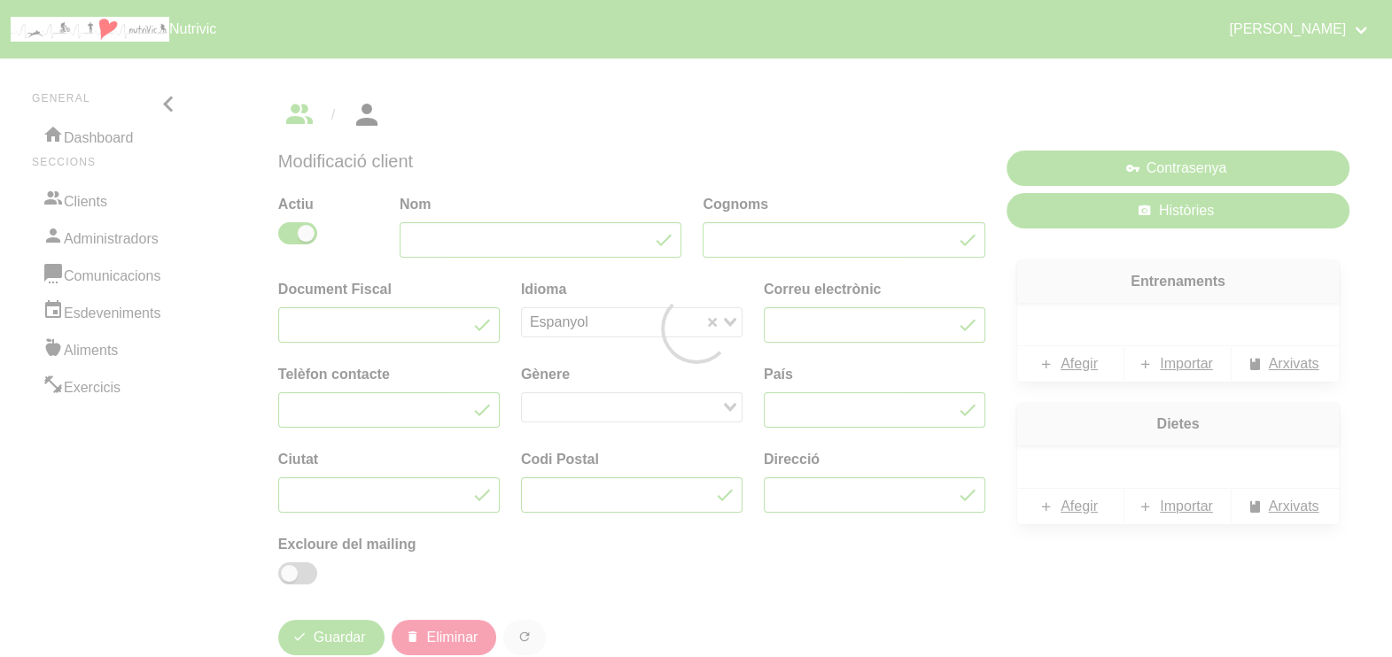
type input "Ana"
type input "Aznar"
type input "[EMAIL_ADDRESS][DOMAIN_NAME]"
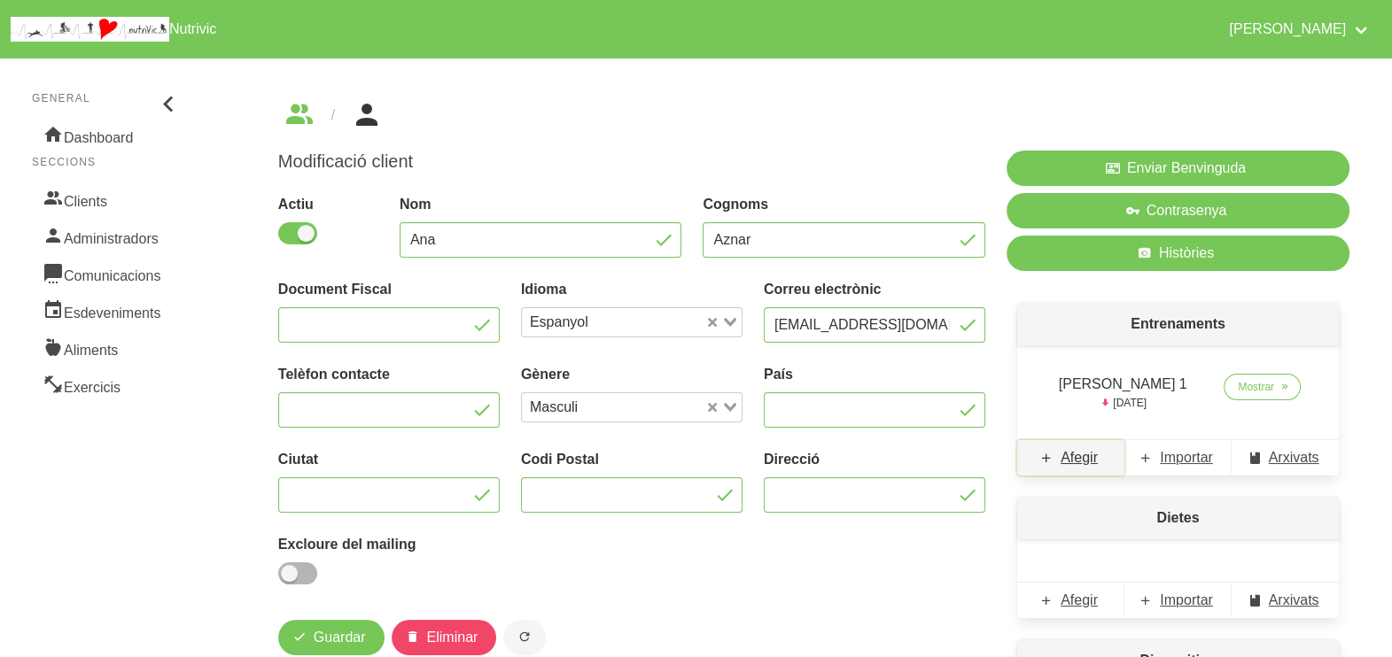
click at [1082, 467] on span "Afegir" at bounding box center [1078, 457] width 37 height 21
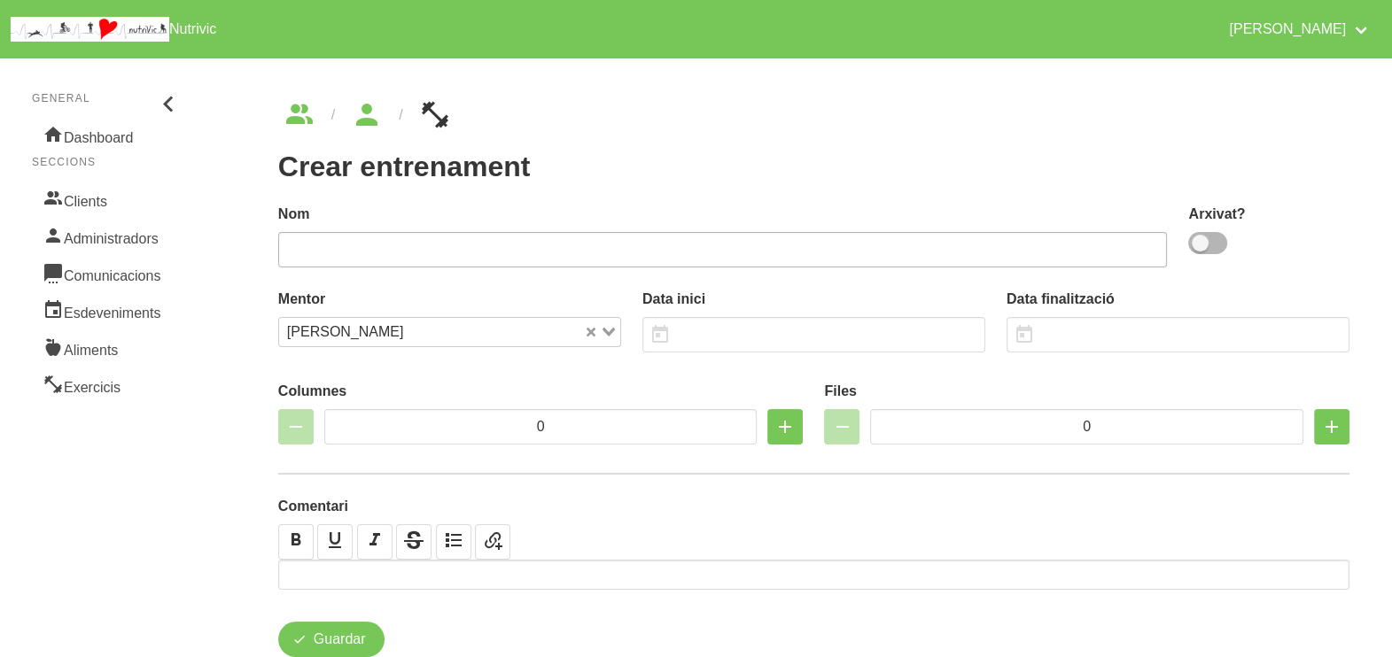
drag, startPoint x: 1202, startPoint y: 241, endPoint x: 1079, endPoint y: 260, distance: 124.5
click at [1198, 243] on span at bounding box center [1207, 243] width 39 height 22
click at [1198, 243] on input "checkbox" at bounding box center [1194, 243] width 12 height 12
checkbox input "true"
click at [1006, 248] on input "text" at bounding box center [722, 249] width 889 height 35
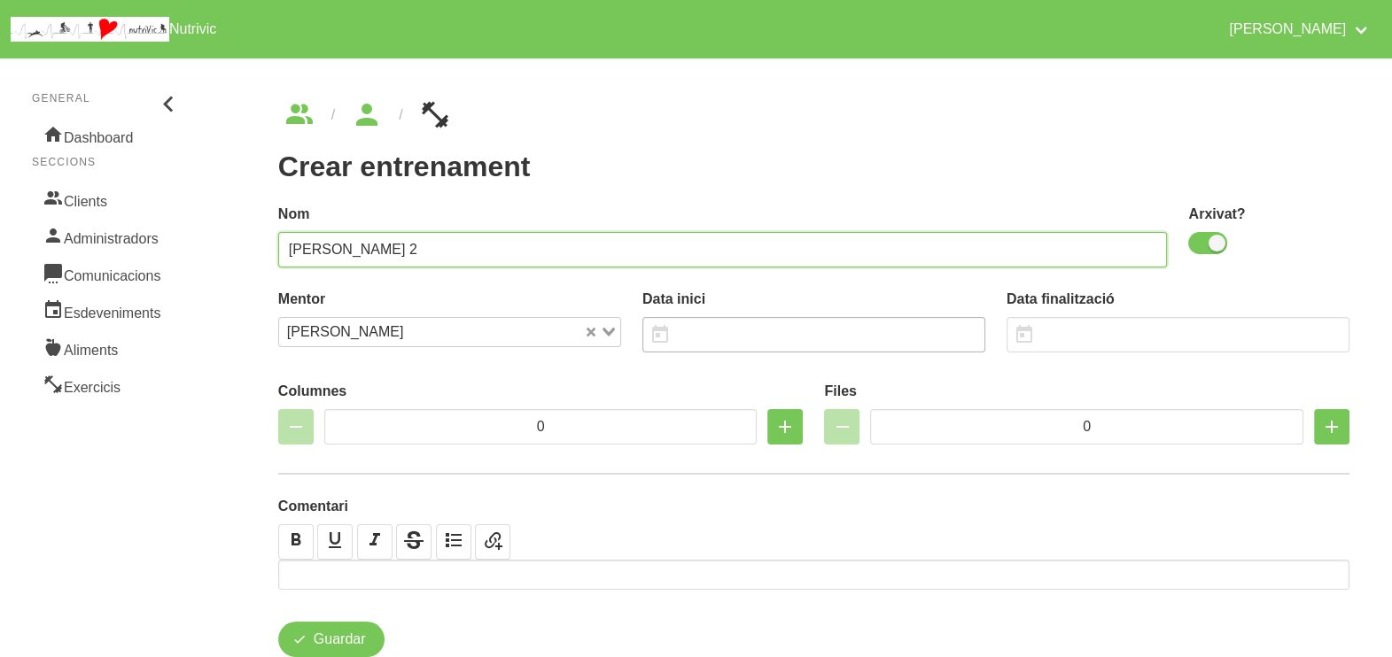
type input "[PERSON_NAME] 2"
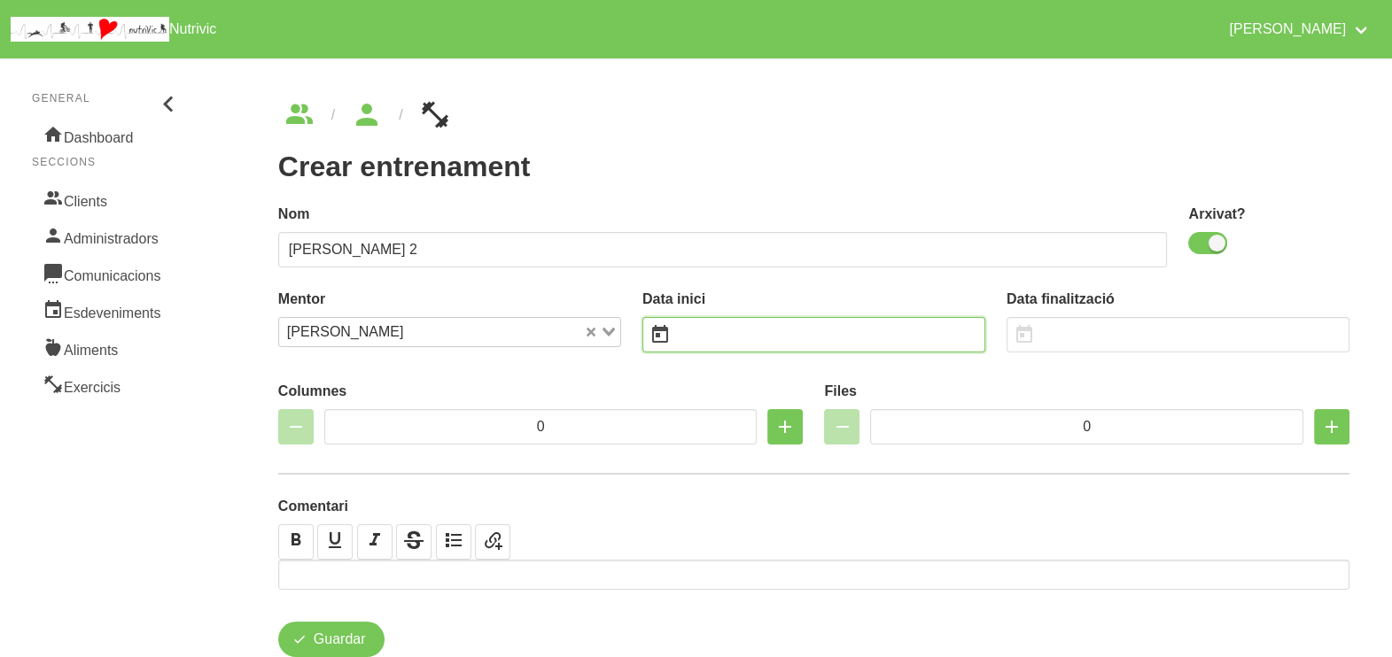
click at [709, 337] on input "text" at bounding box center [813, 334] width 343 height 35
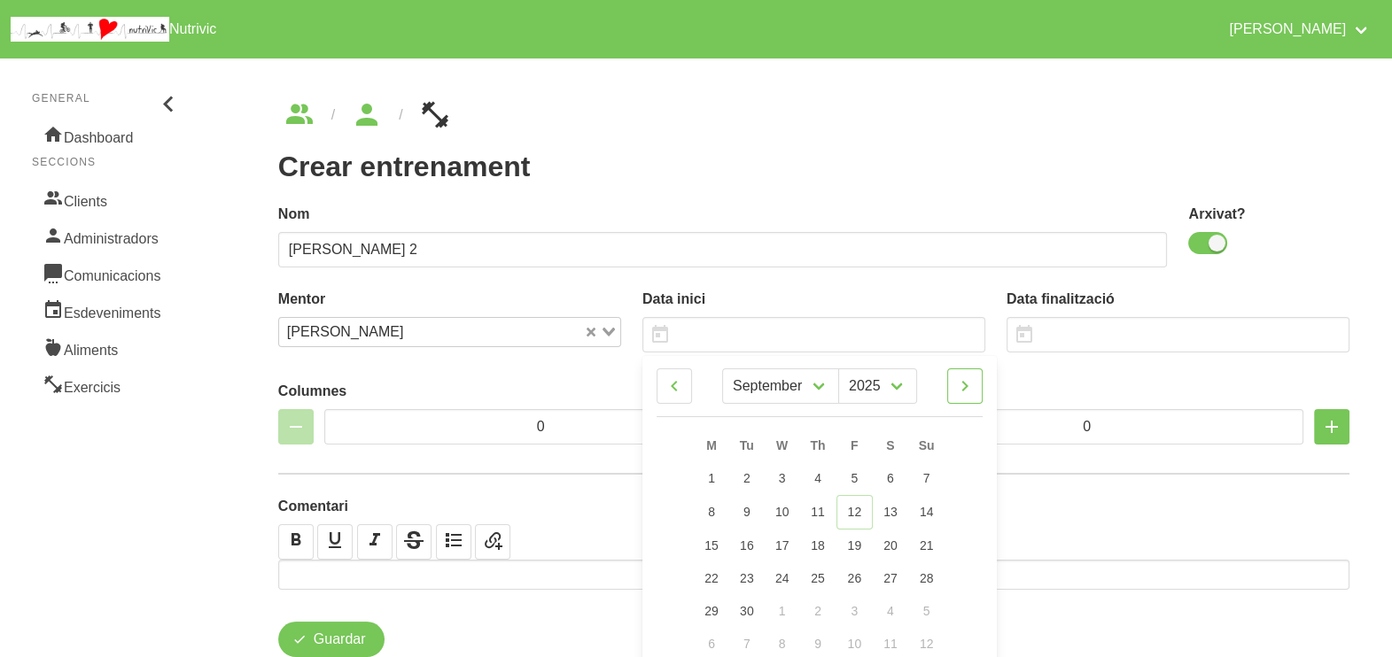
click at [959, 389] on icon at bounding box center [964, 386] width 21 height 32
select select "9"
drag, startPoint x: 926, startPoint y: 544, endPoint x: 956, endPoint y: 482, distance: 68.9
click at [925, 544] on span "19" at bounding box center [926, 544] width 14 height 14
type input "[DATE]"
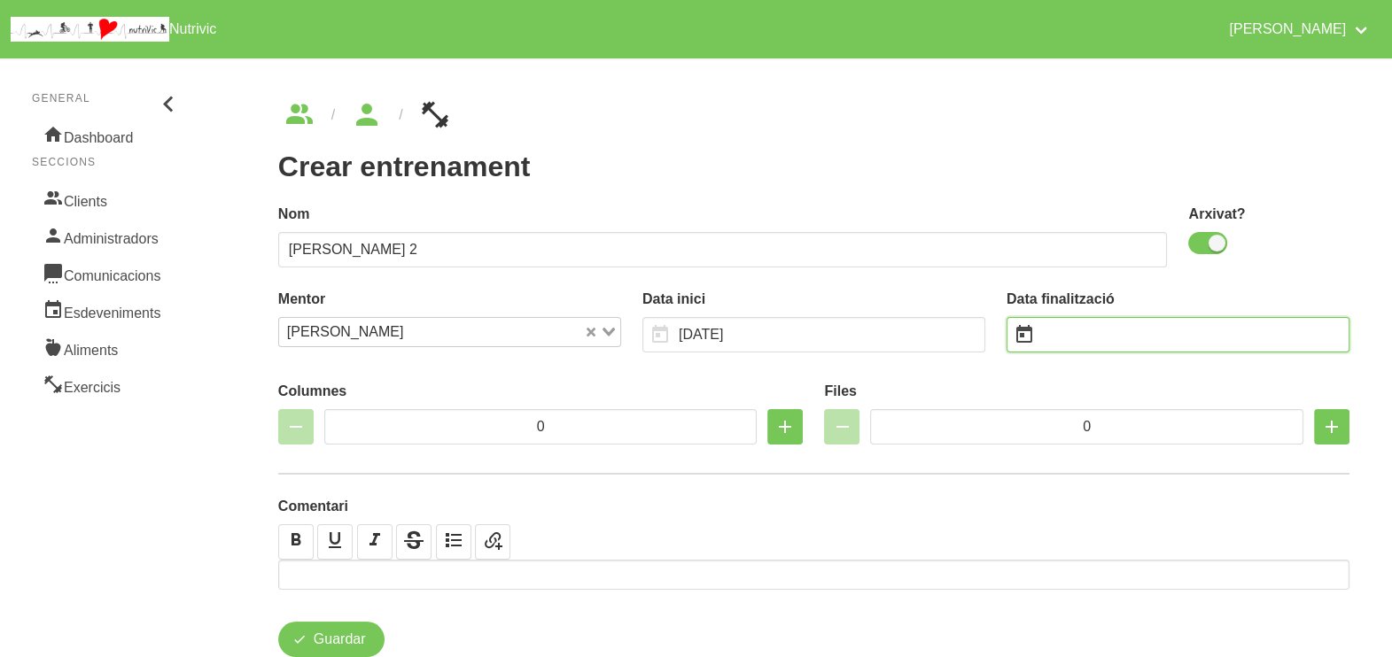
click at [1077, 335] on input "text" at bounding box center [1177, 334] width 343 height 35
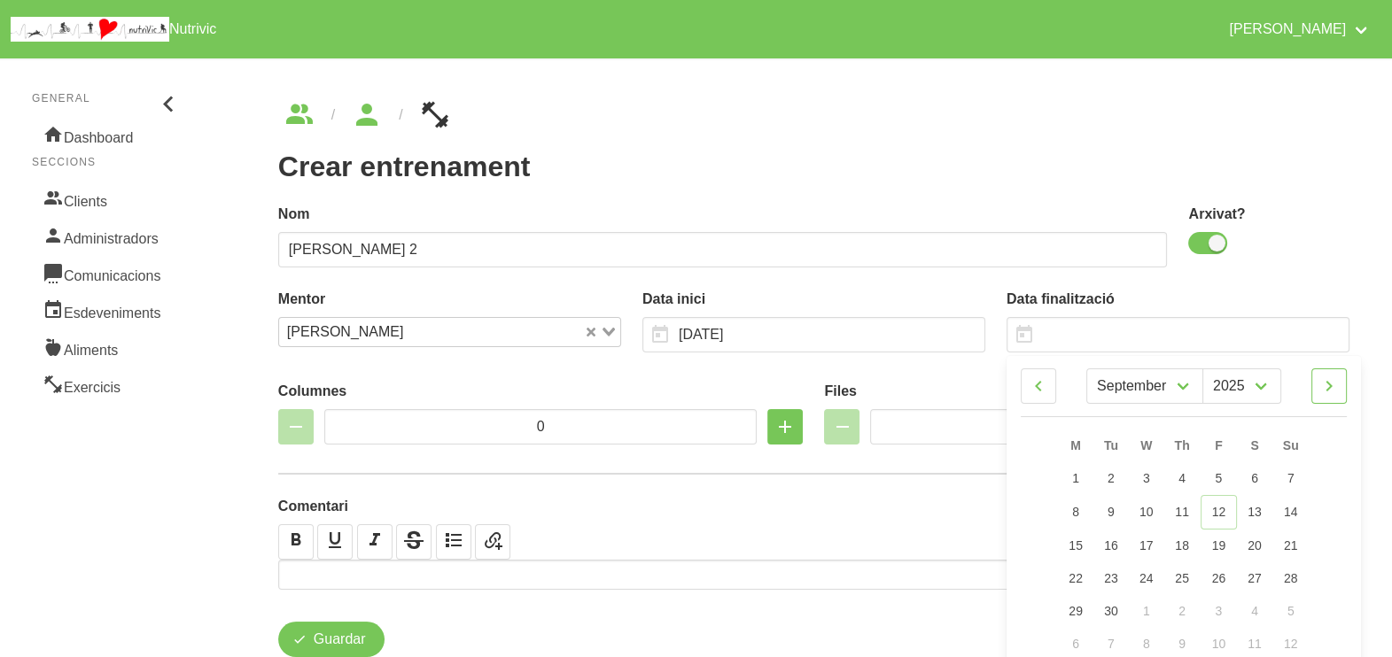
click at [1333, 388] on icon at bounding box center [1328, 386] width 21 height 32
drag, startPoint x: 1333, startPoint y: 388, endPoint x: 1325, endPoint y: 410, distance: 23.5
click at [1333, 388] on icon at bounding box center [1328, 386] width 21 height 32
select select "10"
drag, startPoint x: 1293, startPoint y: 607, endPoint x: 1180, endPoint y: 477, distance: 172.7
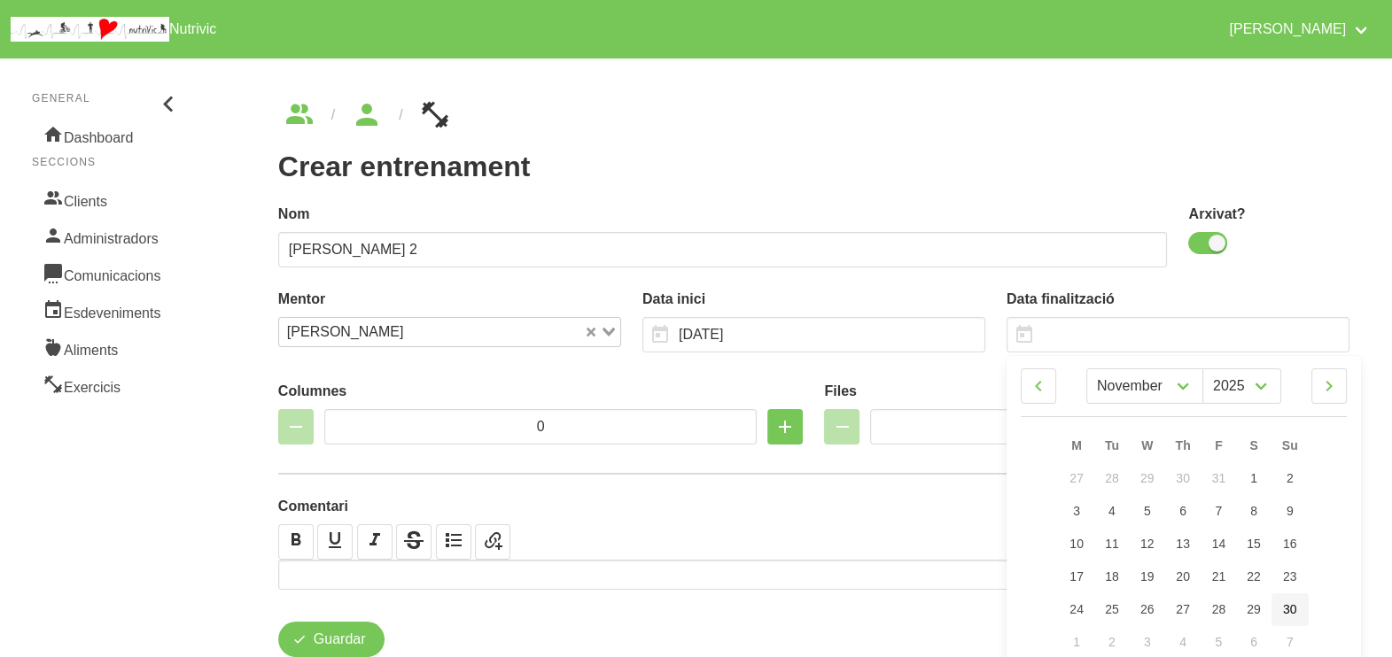
click at [1292, 607] on span "30" at bounding box center [1290, 609] width 14 height 14
type input "[DATE]"
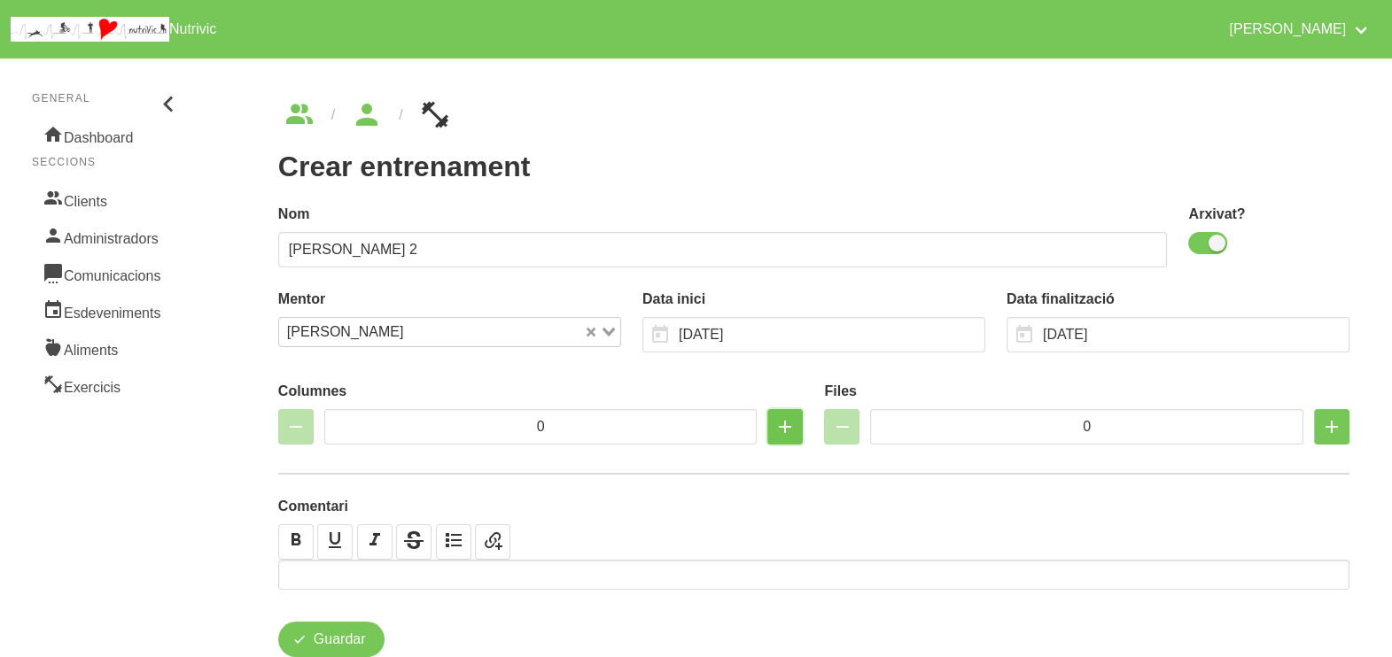
click at [775, 425] on icon "button" at bounding box center [784, 427] width 21 height 32
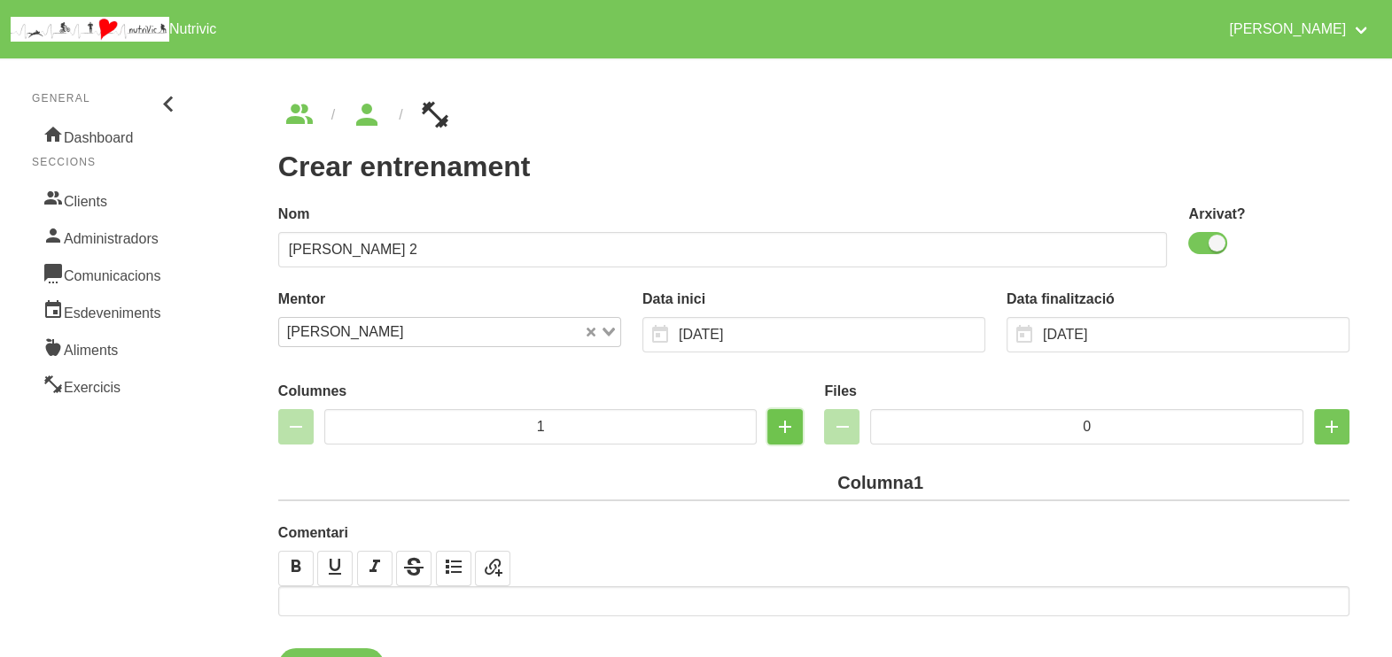
click at [775, 425] on icon "button" at bounding box center [784, 427] width 21 height 32
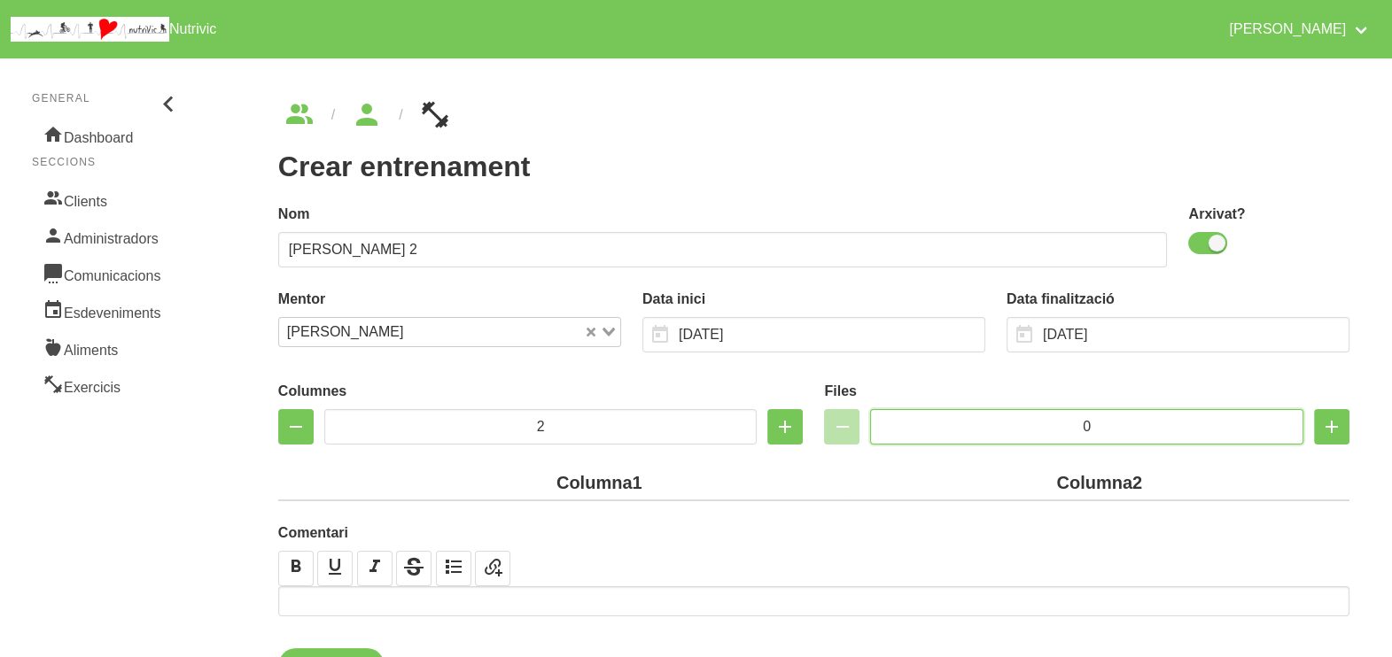
drag, startPoint x: 1114, startPoint y: 425, endPoint x: 993, endPoint y: 420, distance: 121.5
click at [993, 420] on input "0" at bounding box center [1086, 426] width 433 height 35
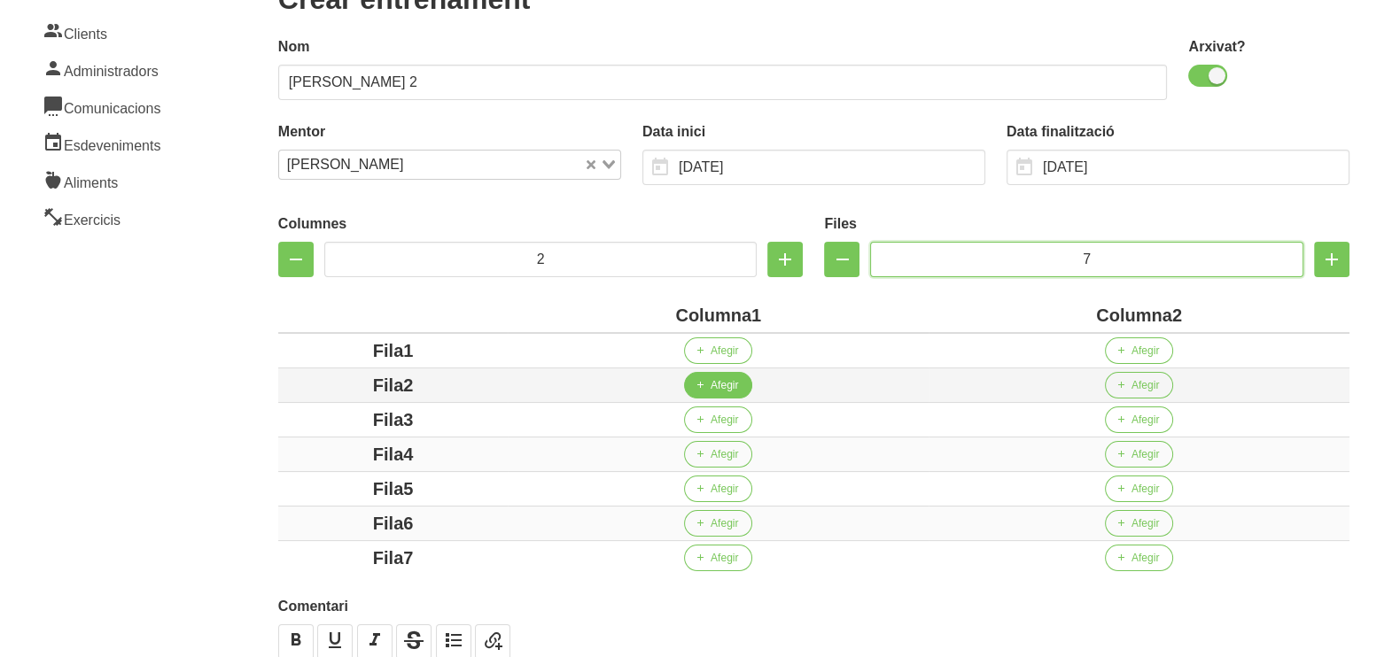
scroll to position [319, 0]
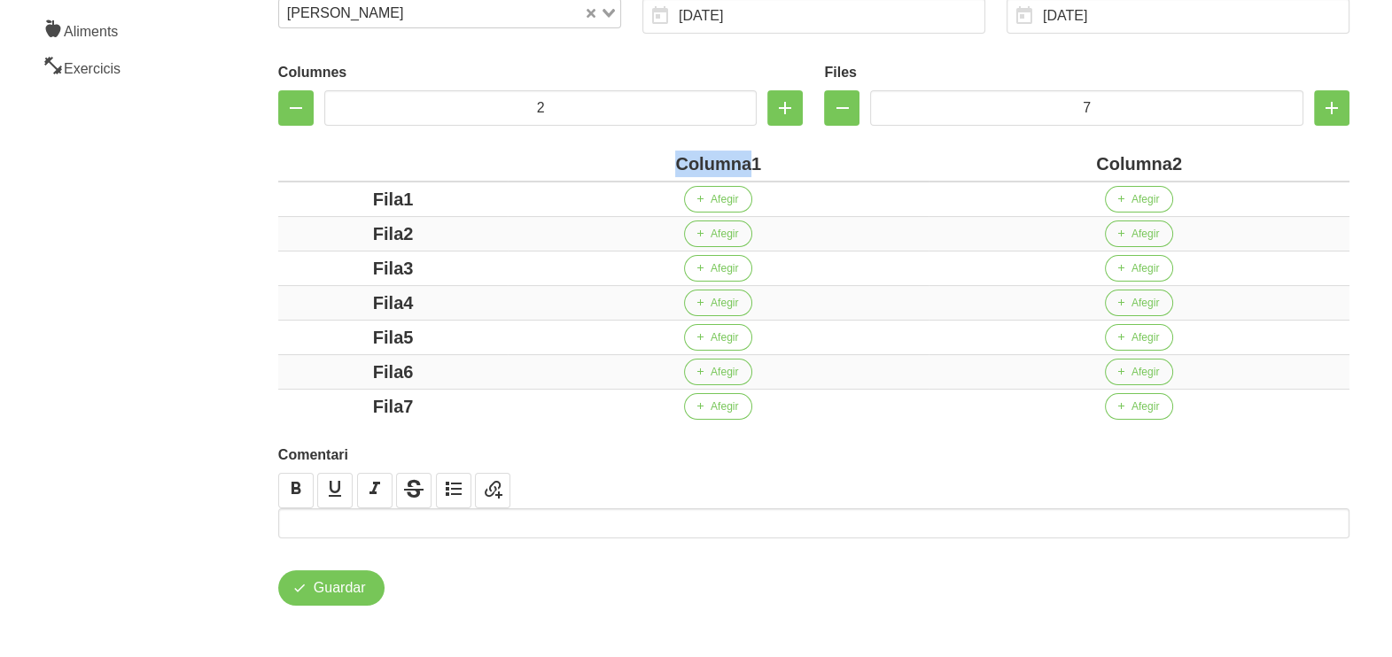
drag, startPoint x: 753, startPoint y: 156, endPoint x: 608, endPoint y: 156, distance: 145.3
click at [608, 156] on div "Columna1" at bounding box center [718, 164] width 407 height 27
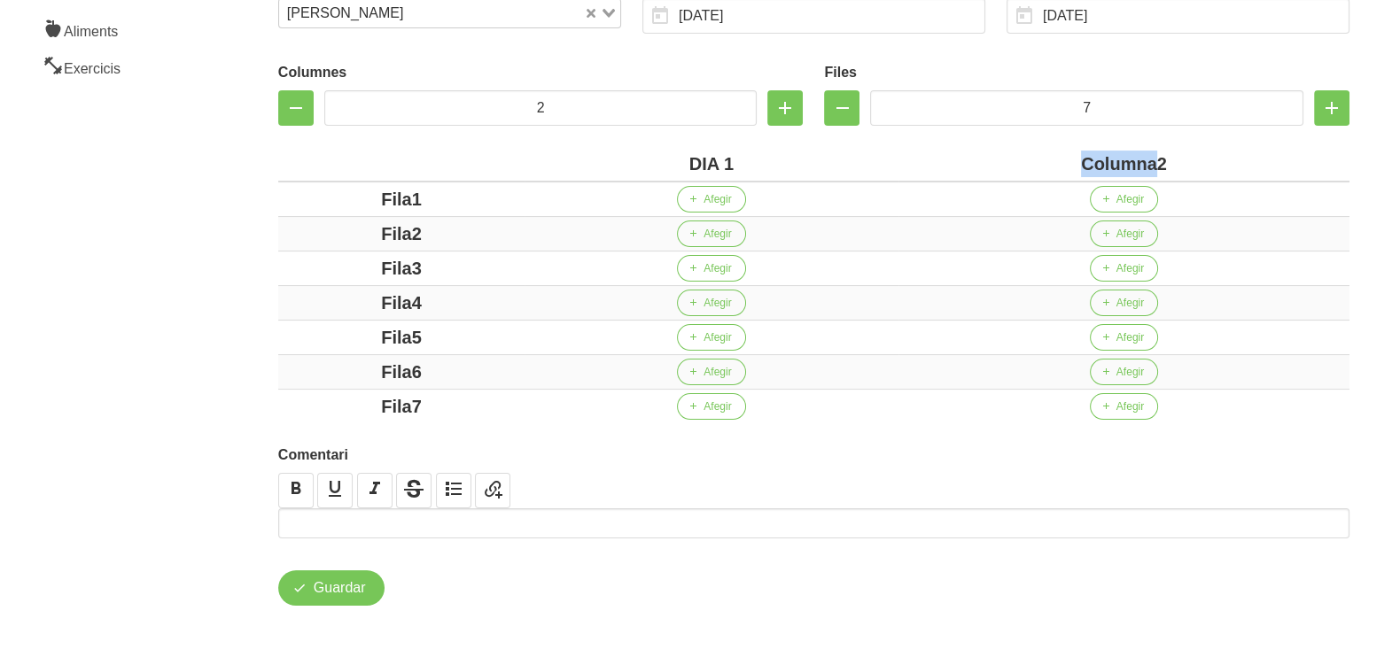
drag, startPoint x: 1157, startPoint y: 166, endPoint x: 1058, endPoint y: 160, distance: 99.4
click at [1059, 160] on div "Columna2" at bounding box center [1123, 164] width 437 height 27
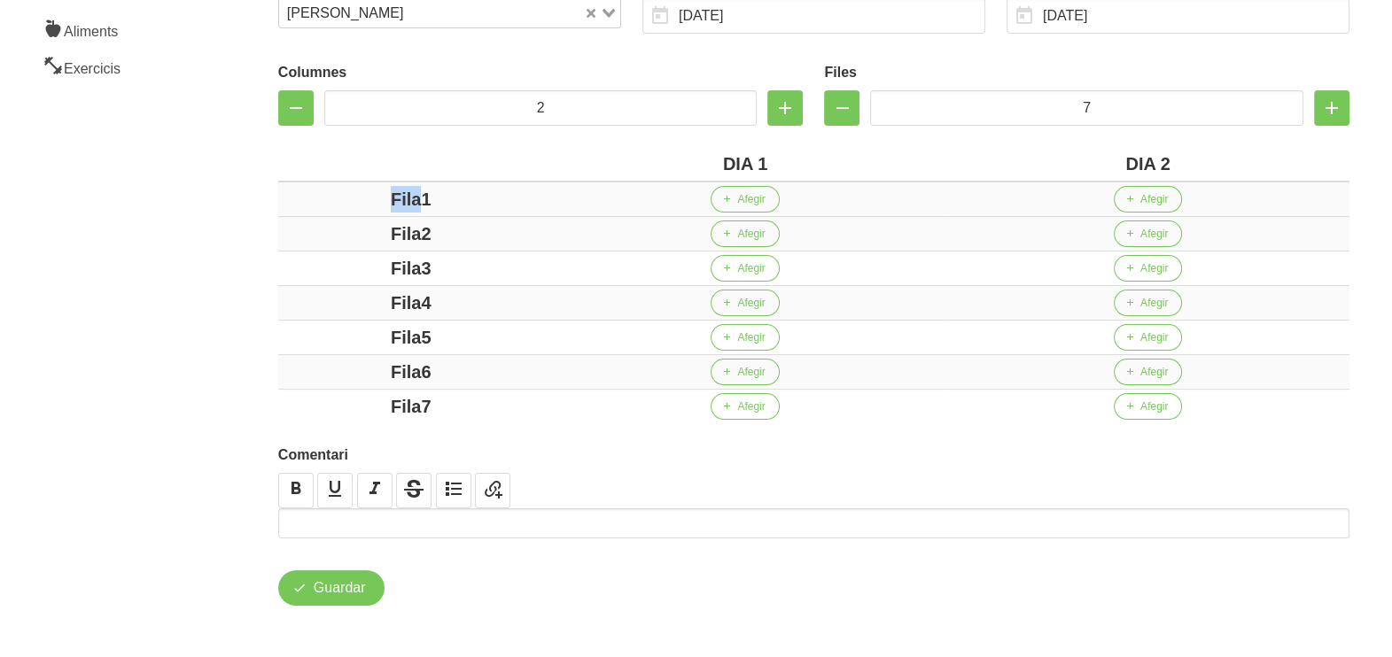
drag, startPoint x: 421, startPoint y: 197, endPoint x: 386, endPoint y: 204, distance: 35.3
click at [376, 198] on div "Fila1" at bounding box center [411, 199] width 252 height 27
click at [343, 234] on div "Fila2" at bounding box center [411, 234] width 252 height 27
drag, startPoint x: 421, startPoint y: 275, endPoint x: 333, endPoint y: 277, distance: 87.7
click at [333, 277] on div "Fila3" at bounding box center [411, 268] width 252 height 27
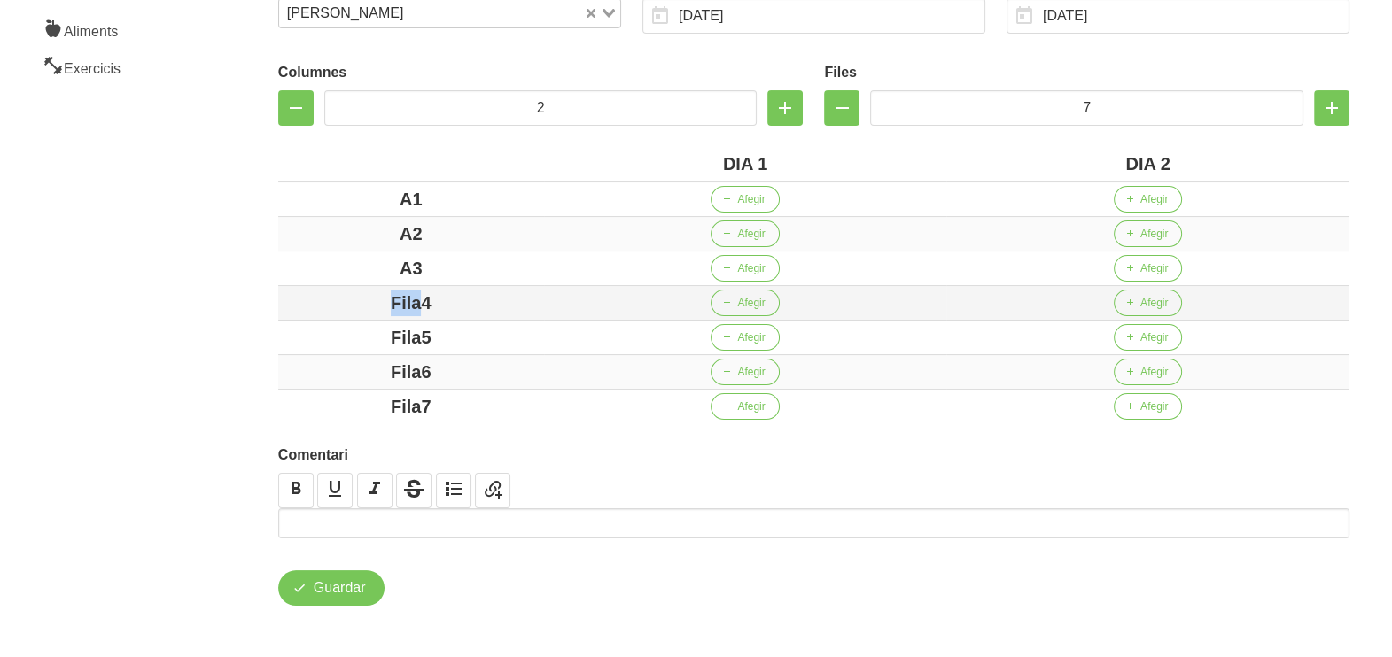
drag, startPoint x: 424, startPoint y: 299, endPoint x: 355, endPoint y: 300, distance: 69.1
click at [350, 299] on div "Fila4" at bounding box center [411, 303] width 252 height 27
drag, startPoint x: 416, startPoint y: 338, endPoint x: 347, endPoint y: 338, distance: 69.1
click at [347, 338] on div "Fila5" at bounding box center [411, 337] width 252 height 27
click at [337, 372] on div "Fila6" at bounding box center [411, 372] width 252 height 27
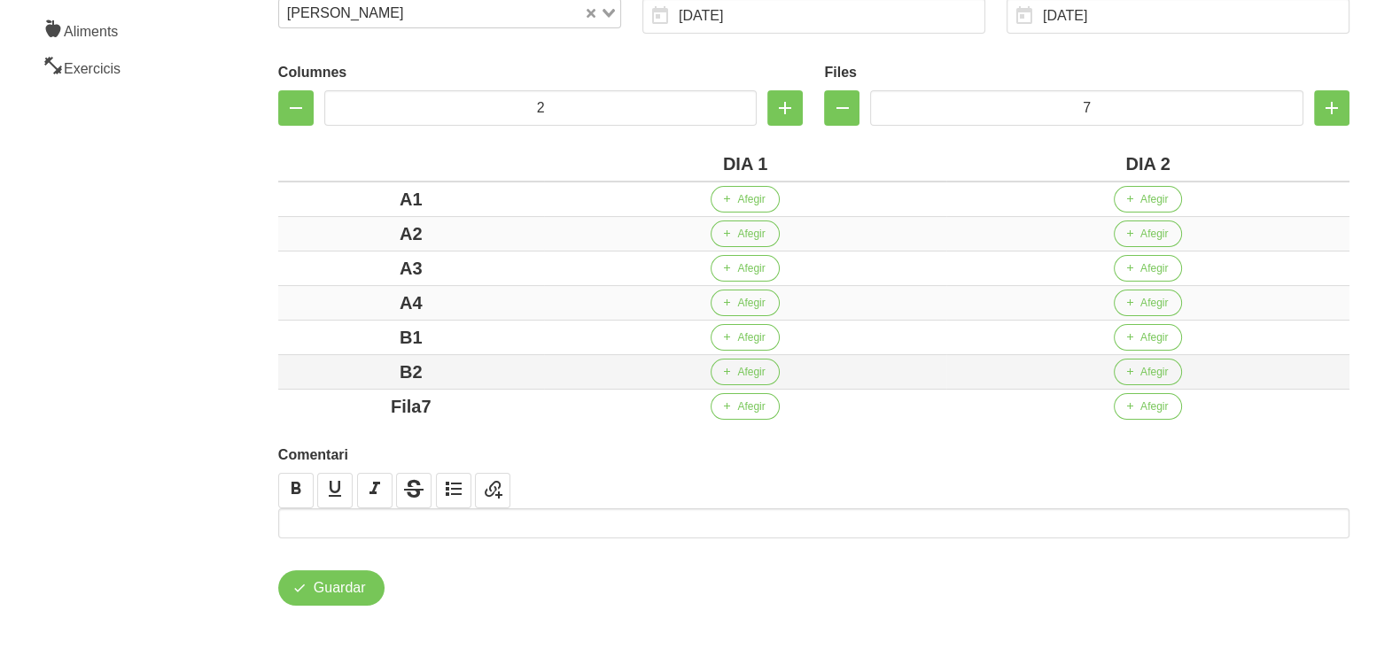
drag, startPoint x: 458, startPoint y: 400, endPoint x: 321, endPoint y: 383, distance: 138.4
click at [321, 382] on tbody "A1 Afegir Afegir A2 Afegir Afegir A3 Afegir Afegir A4 Afegir Afegir B1 Afegir A…" at bounding box center [813, 303] width 1071 height 242
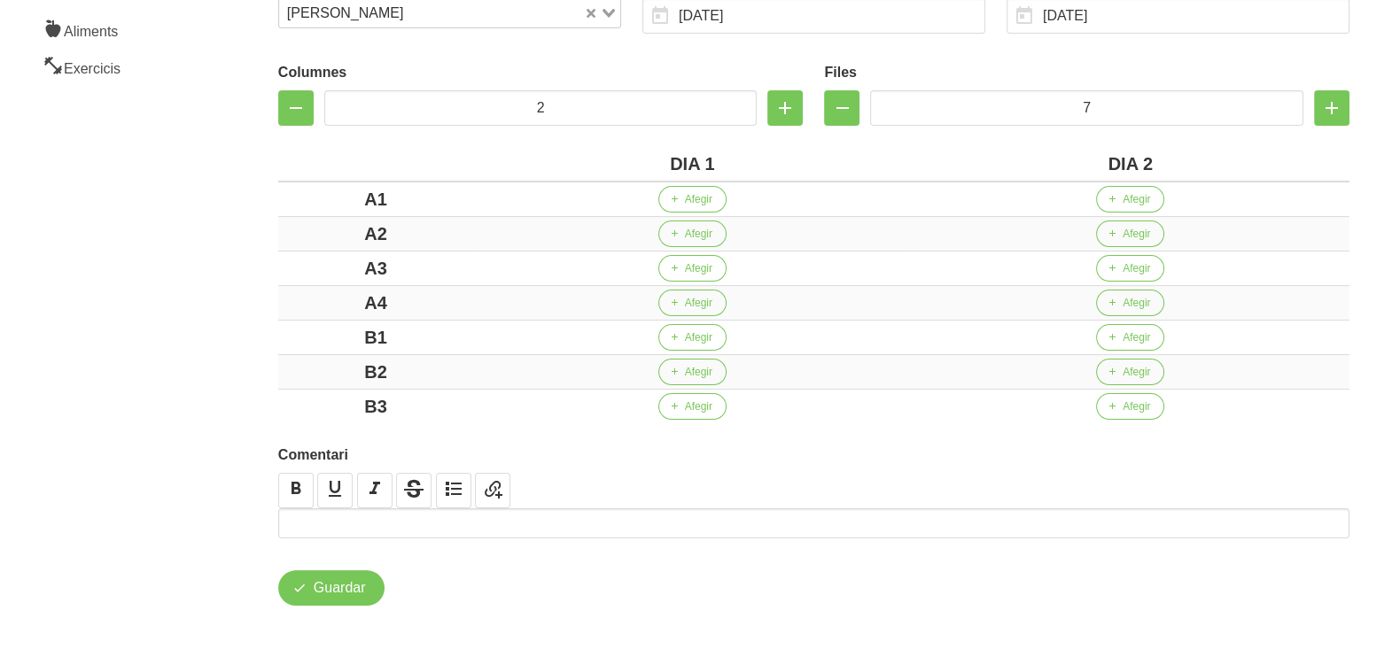
click at [249, 329] on div "Crear entrenament 61de4b6b-476c-402d-9cf0-48c7ef4e2345 Nom [PERSON_NAME] 2 Arxi…" at bounding box center [814, 194] width 1156 height 909
click at [686, 199] on span "Afegir" at bounding box center [698, 199] width 27 height 16
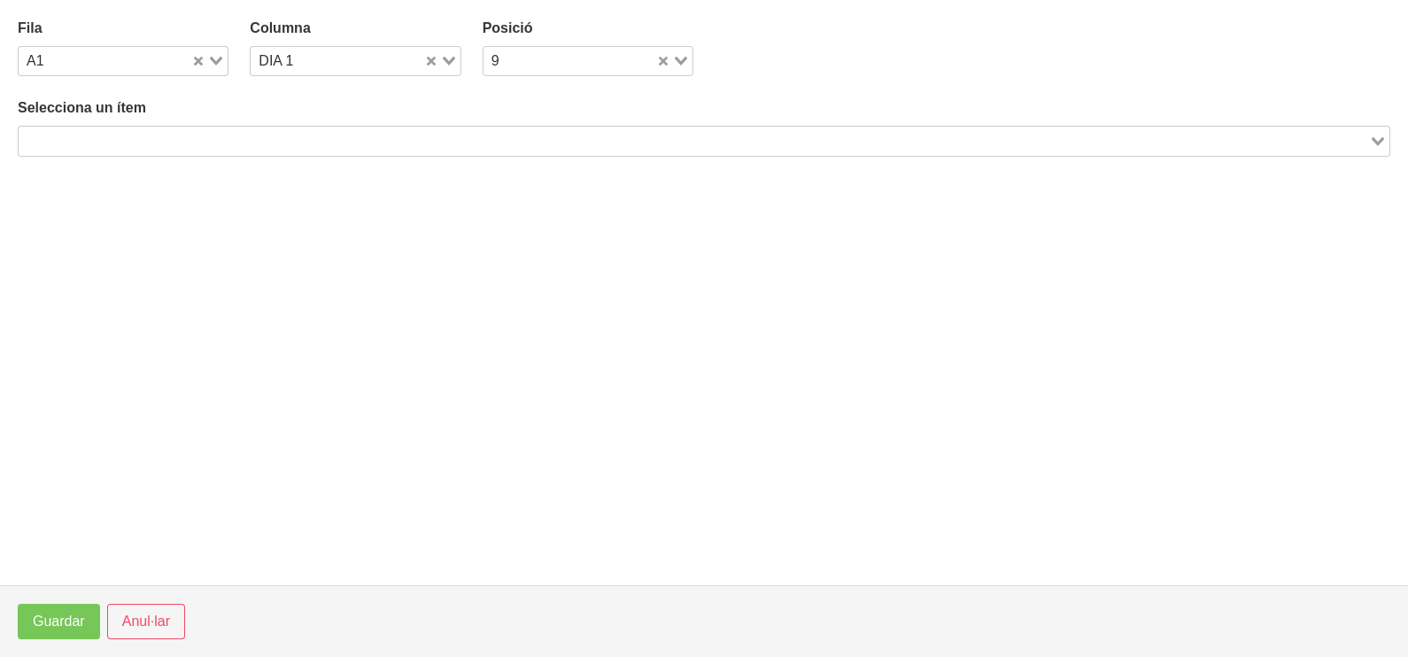
click at [242, 142] on input "Search for option" at bounding box center [693, 140] width 1347 height 21
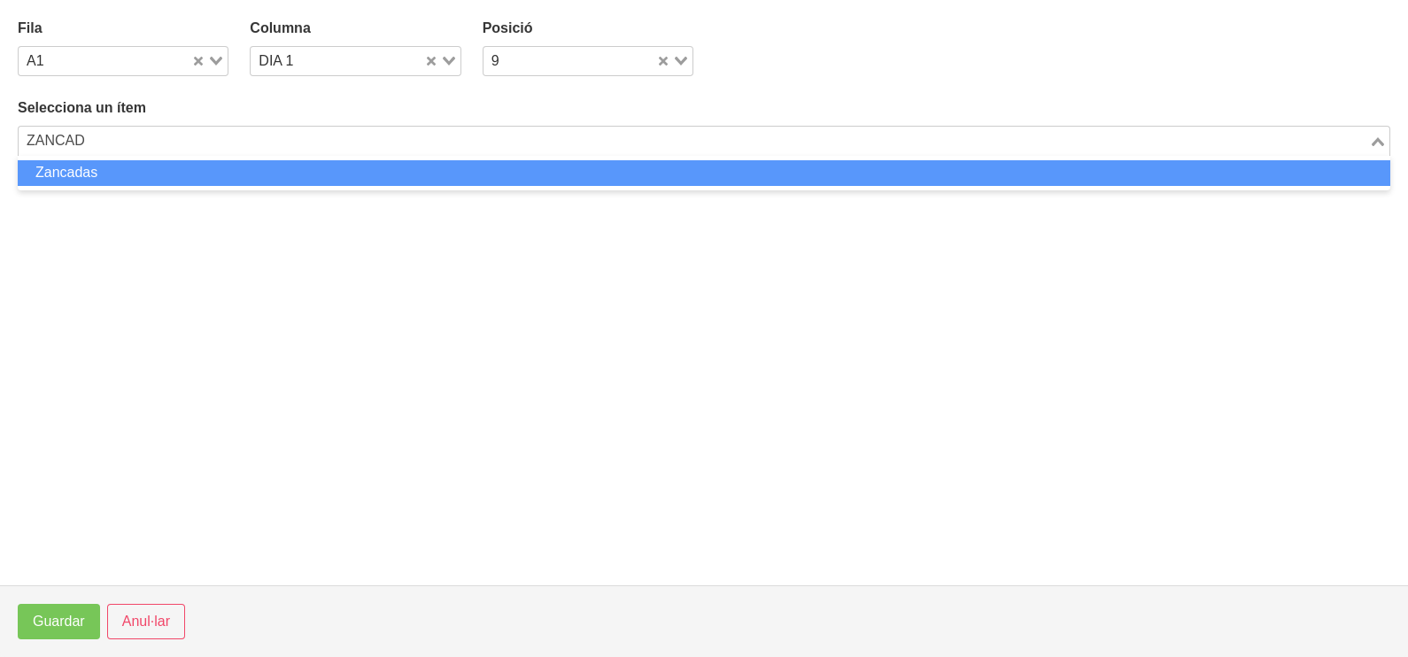
click at [116, 167] on li "Zancadas" at bounding box center [704, 173] width 1373 height 26
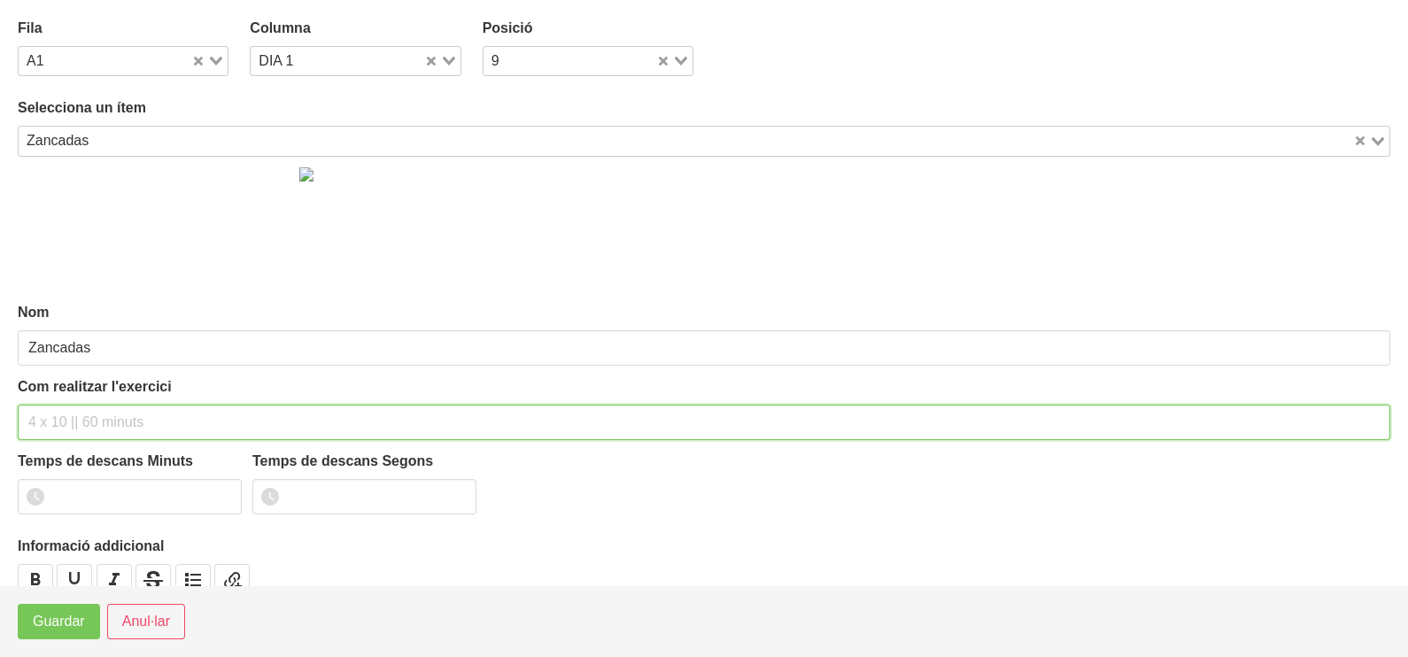
click at [62, 421] on input "text" at bounding box center [704, 422] width 1373 height 35
click at [141, 417] on input "4 x 16-20 a 2010 60"" at bounding box center [704, 422] width 1373 height 35
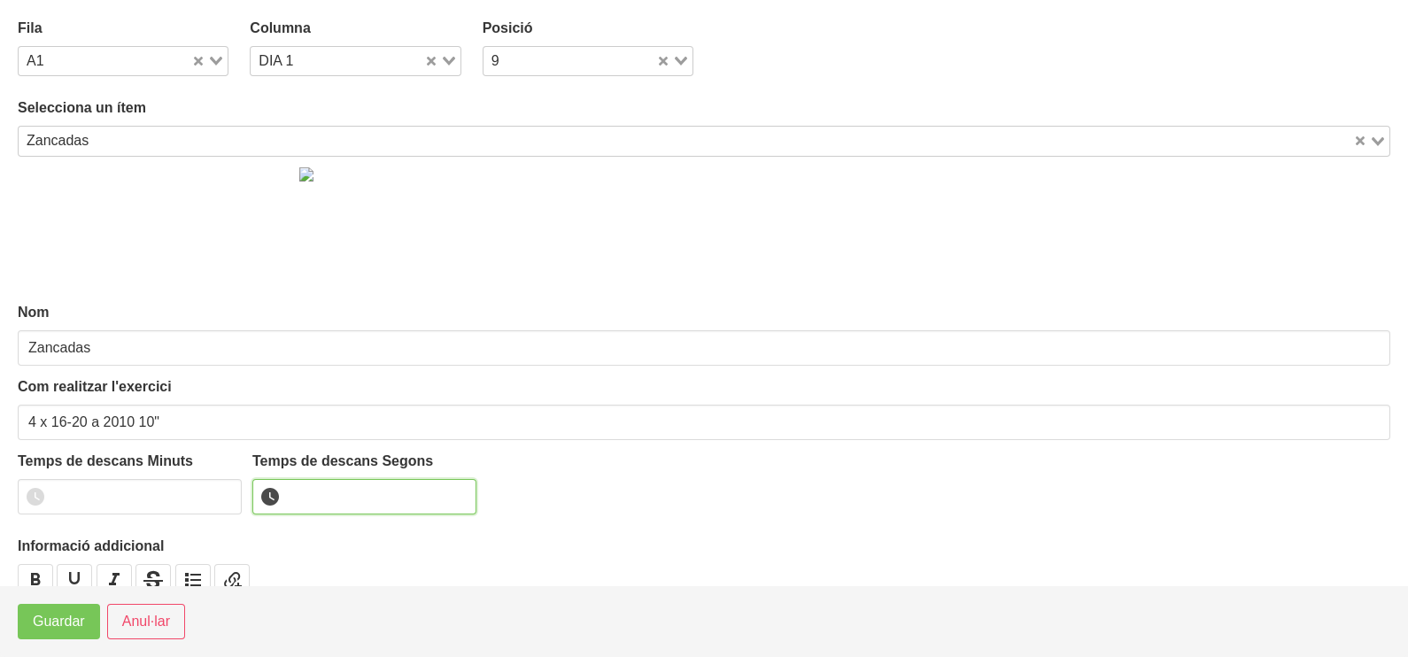
click at [334, 487] on input "number" at bounding box center [364, 496] width 224 height 35
click at [52, 625] on span "Guardar" at bounding box center [59, 621] width 52 height 21
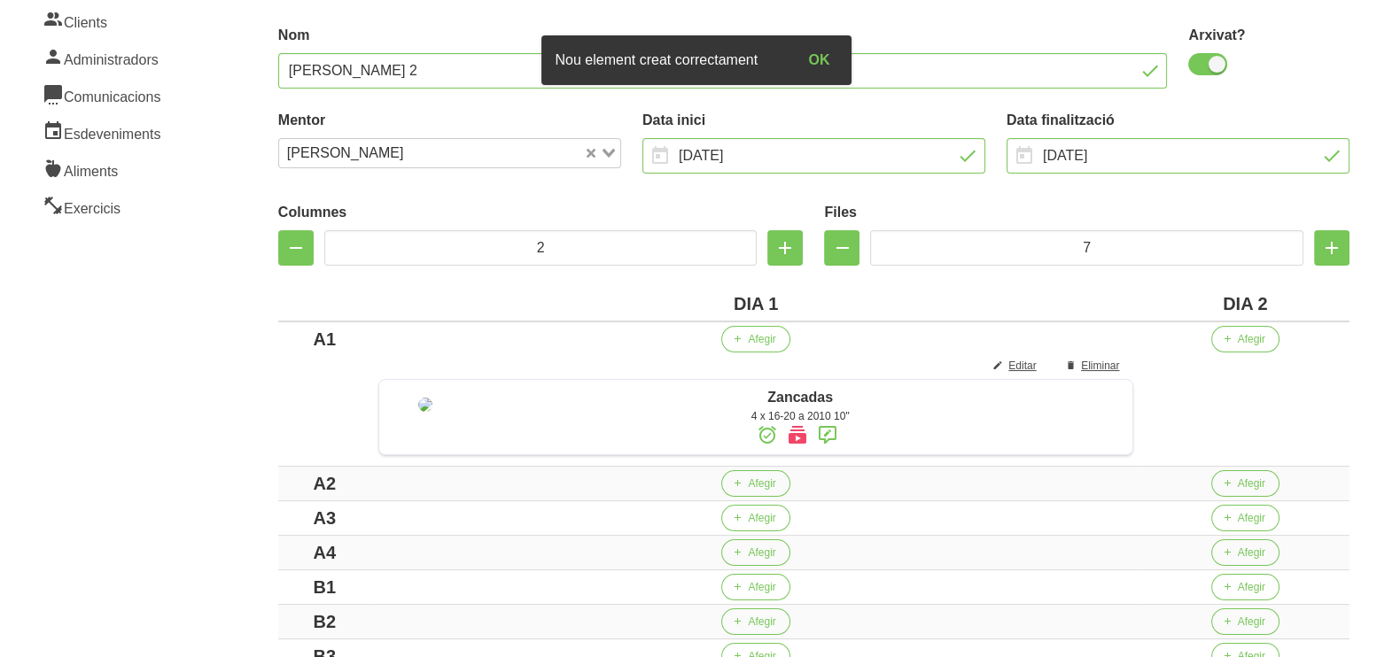
scroll to position [221, 0]
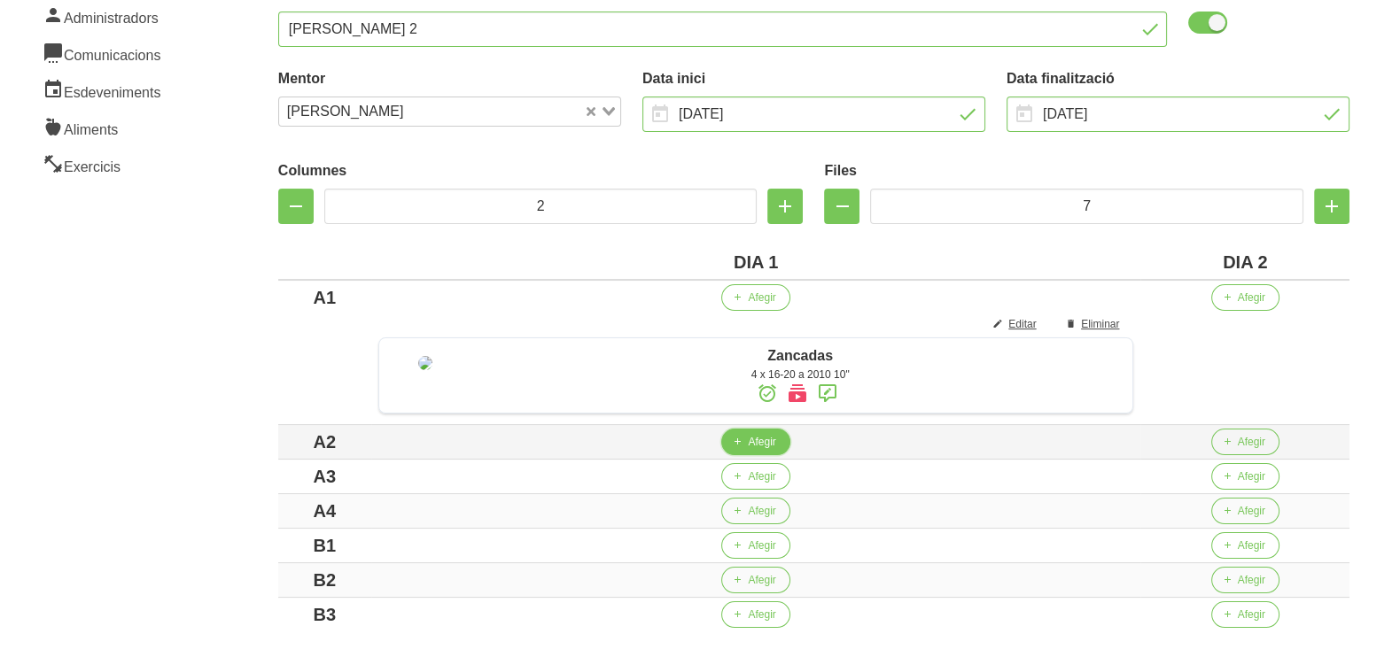
click at [764, 447] on span "Afegir" at bounding box center [761, 442] width 27 height 16
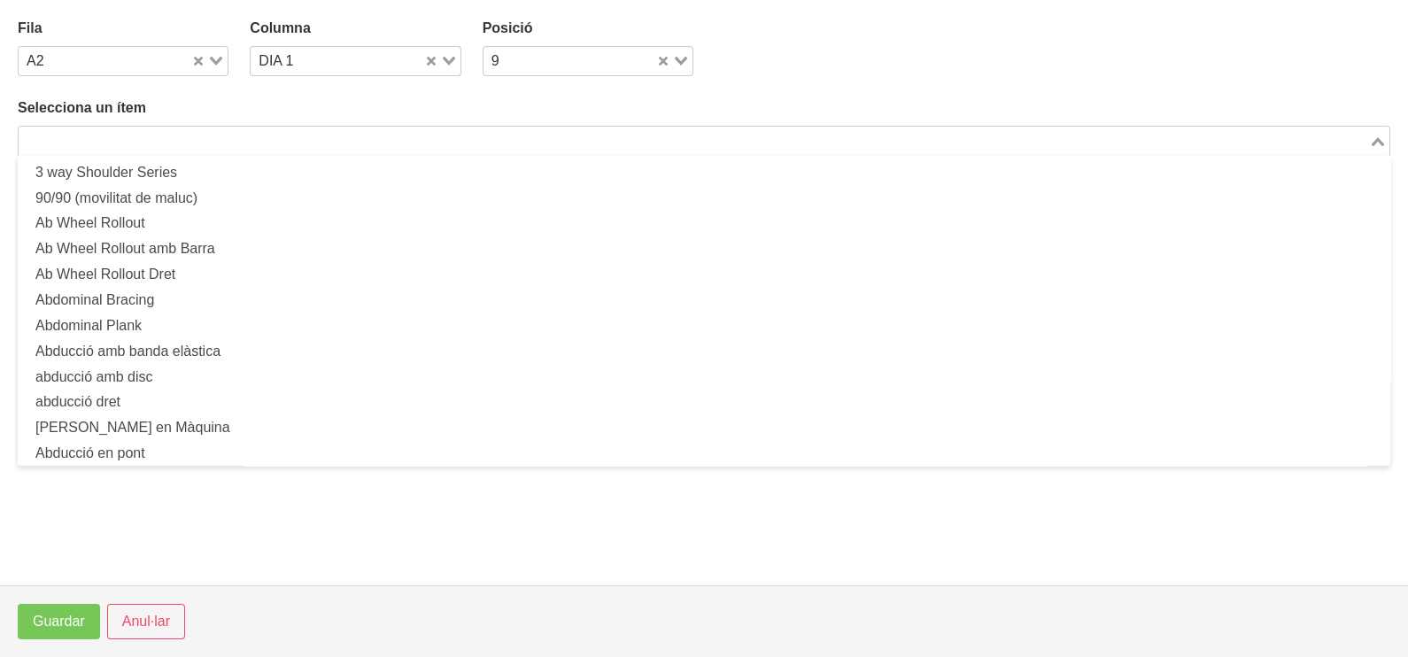
click at [282, 143] on input "Search for option" at bounding box center [693, 140] width 1347 height 21
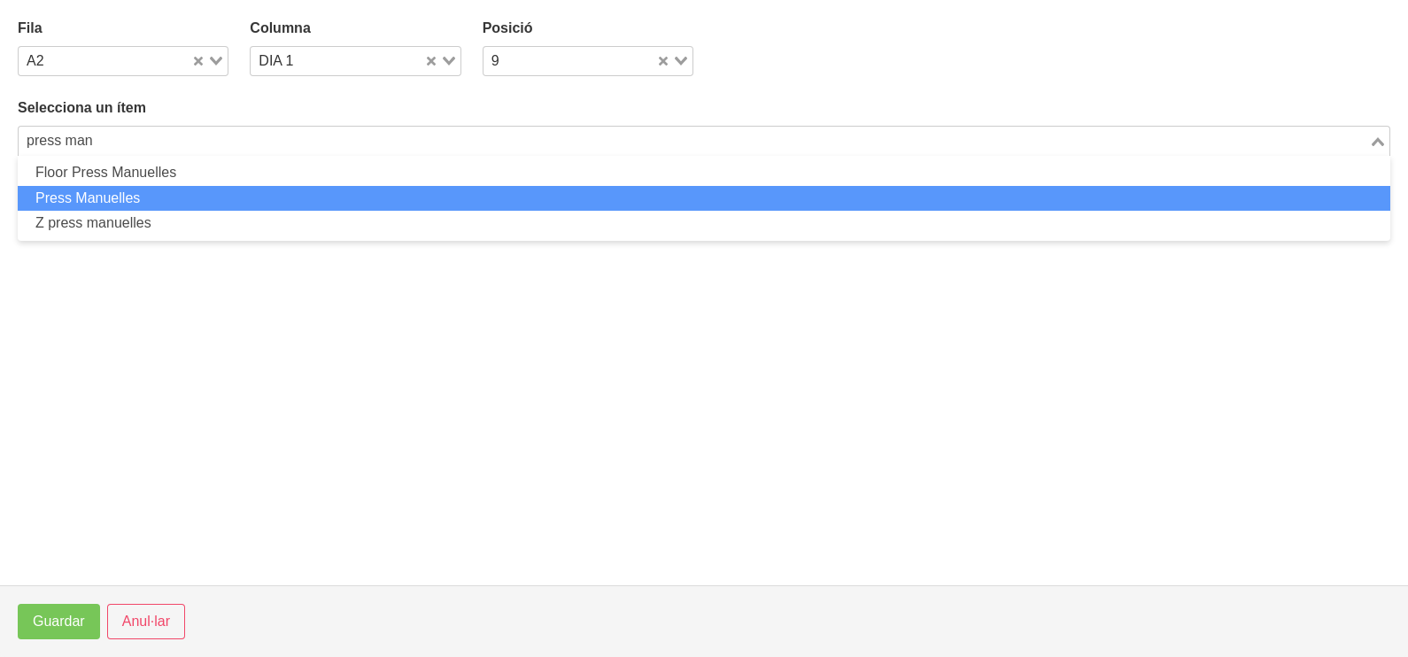
click at [248, 203] on li "Press Manuelles" at bounding box center [704, 199] width 1373 height 26
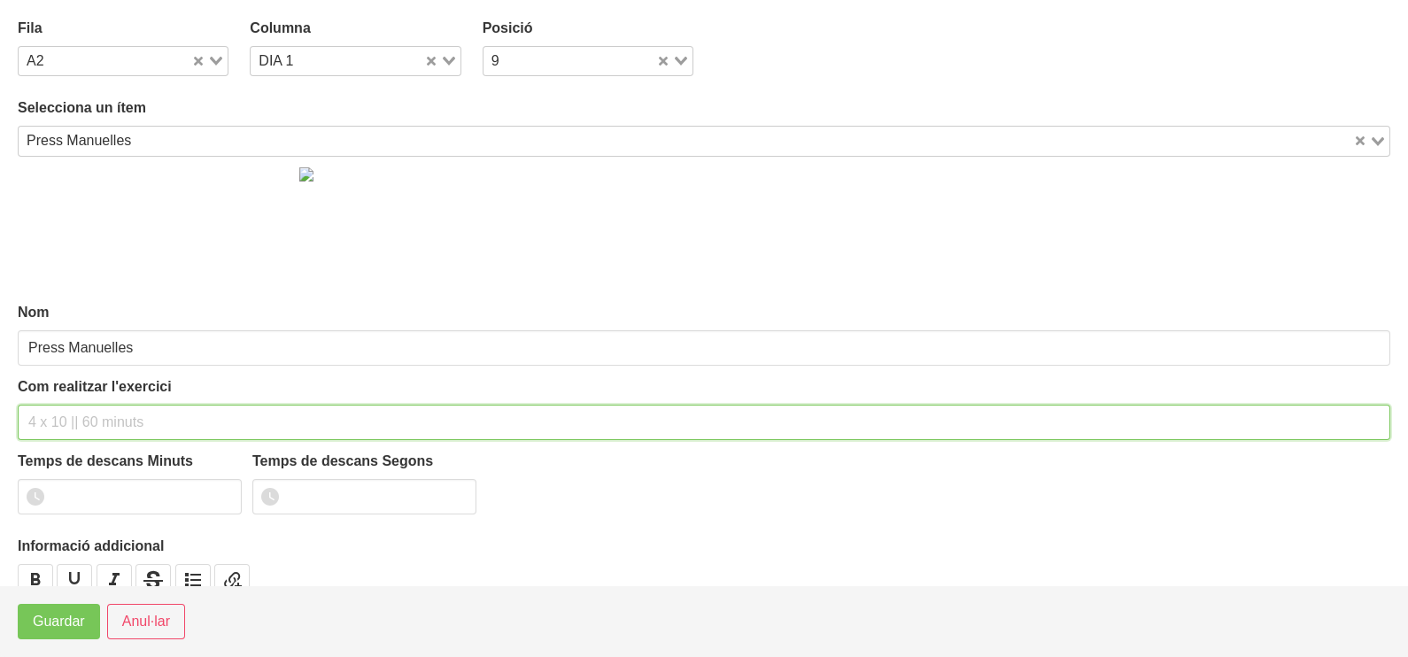
click at [115, 420] on input "text" at bounding box center [704, 422] width 1373 height 35
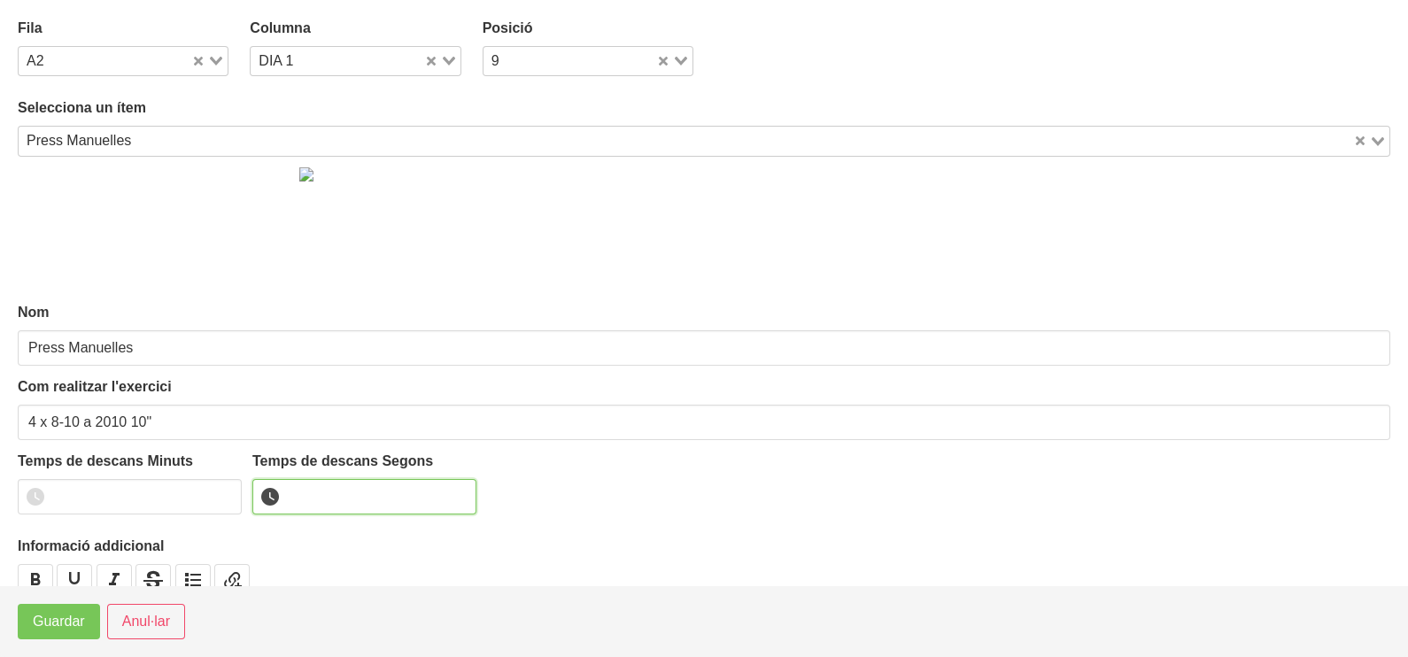
click at [332, 491] on input "number" at bounding box center [364, 496] width 224 height 35
click at [75, 622] on span "Guardar" at bounding box center [59, 621] width 52 height 21
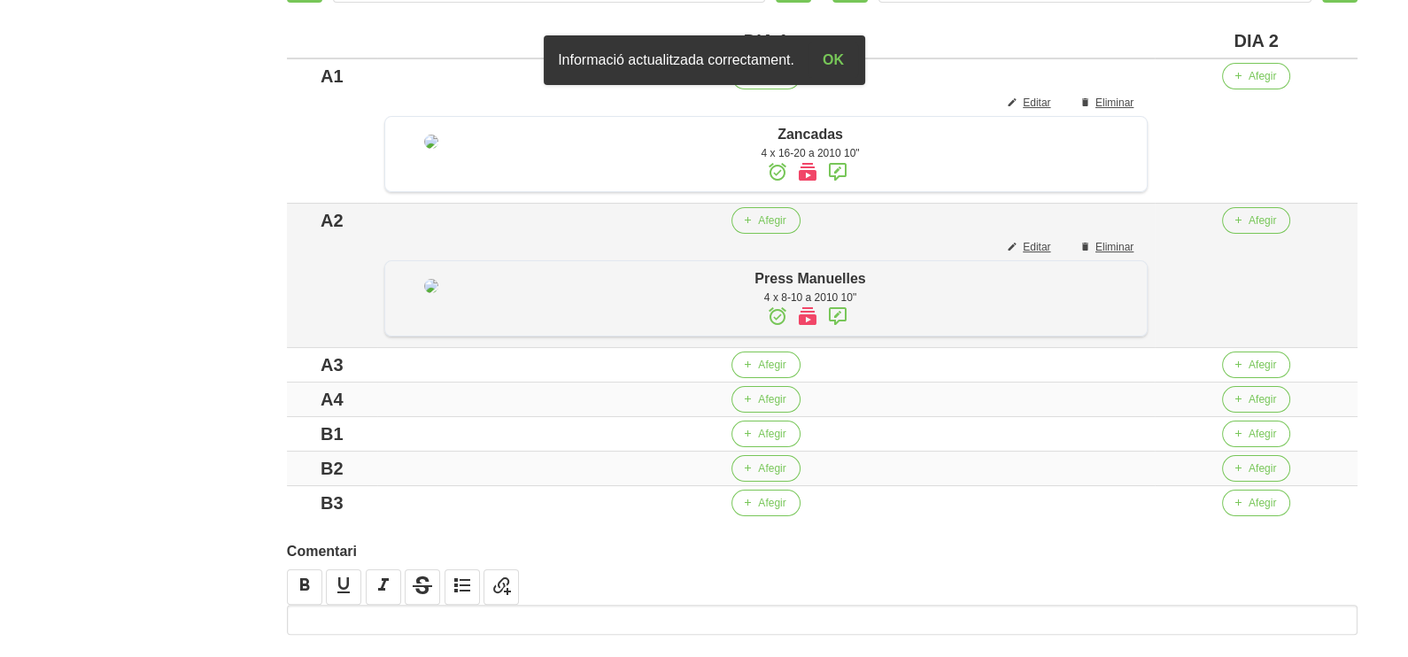
scroll to position [442, 0]
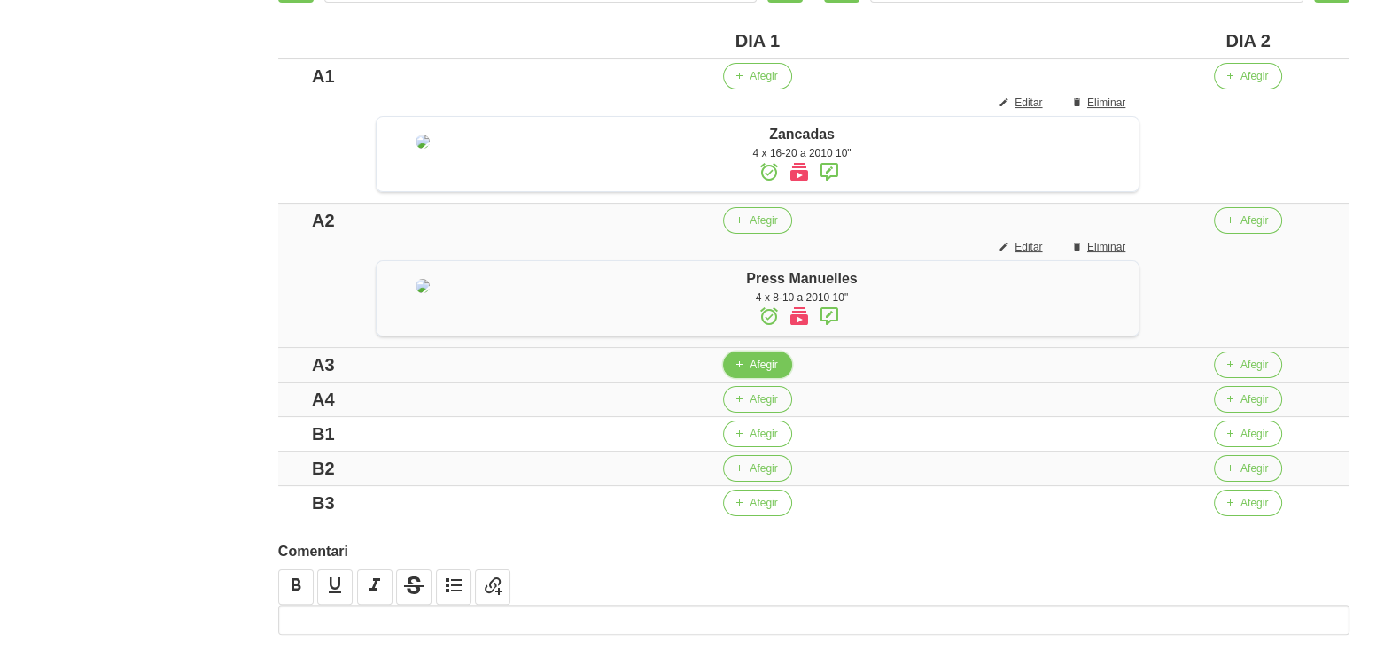
click at [767, 373] on span "Afegir" at bounding box center [762, 365] width 27 height 16
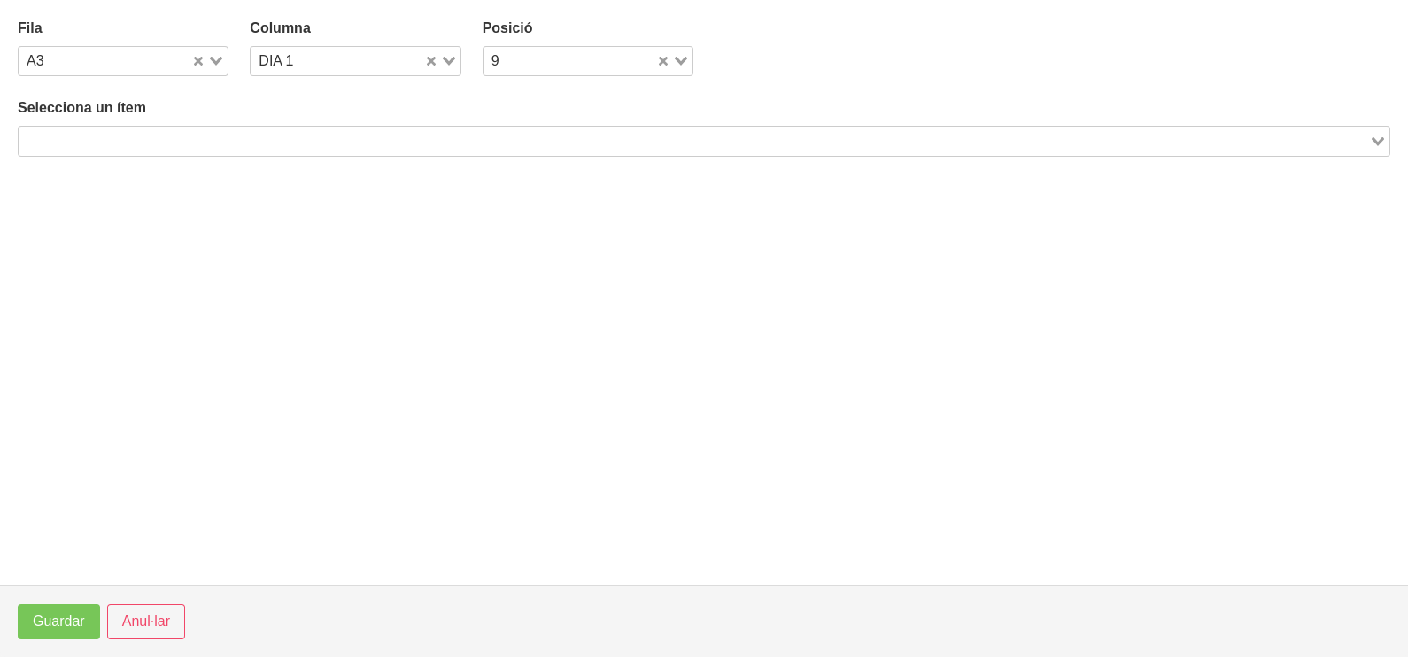
drag, startPoint x: 305, startPoint y: 145, endPoint x: 332, endPoint y: 112, distance: 42.8
click at [306, 144] on input "Search for option" at bounding box center [693, 140] width 1347 height 21
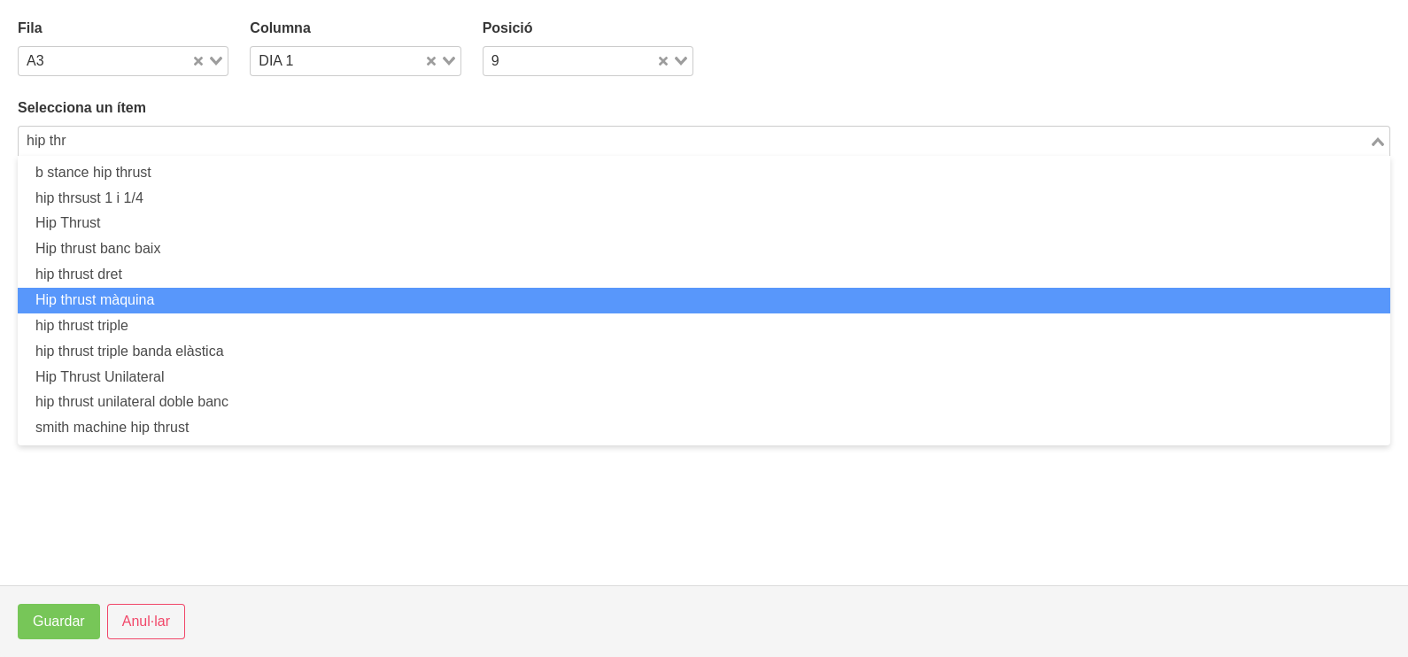
click at [236, 297] on li "Hip thrust màquina" at bounding box center [704, 301] width 1373 height 26
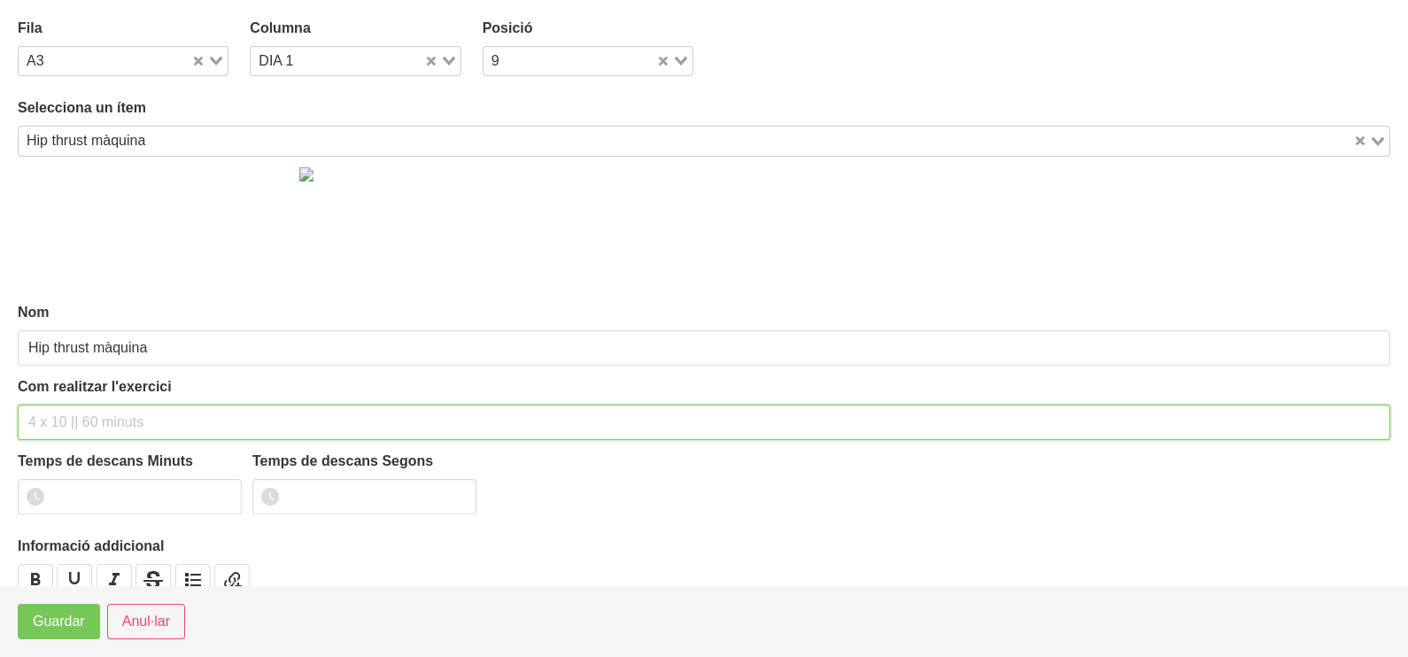
click at [106, 412] on input "text" at bounding box center [704, 422] width 1373 height 35
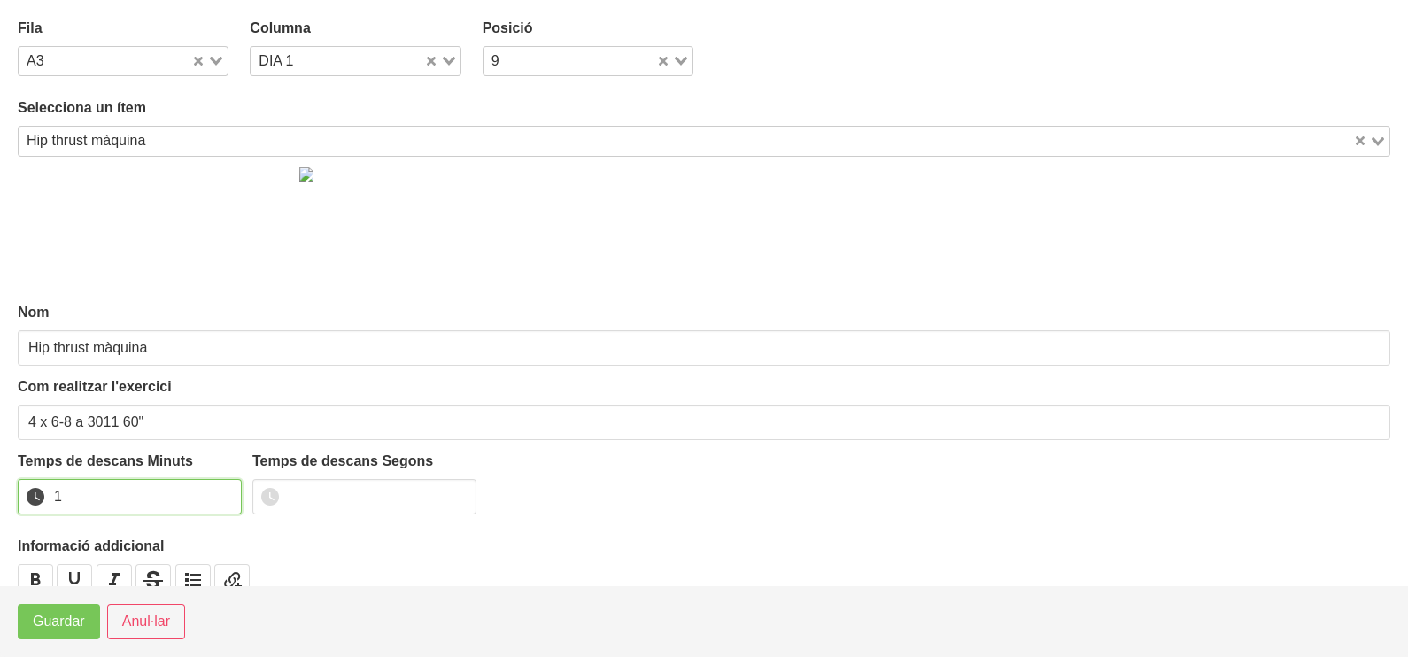
click at [223, 492] on input "1" at bounding box center [130, 496] width 224 height 35
click at [66, 630] on span "Guardar" at bounding box center [59, 621] width 52 height 21
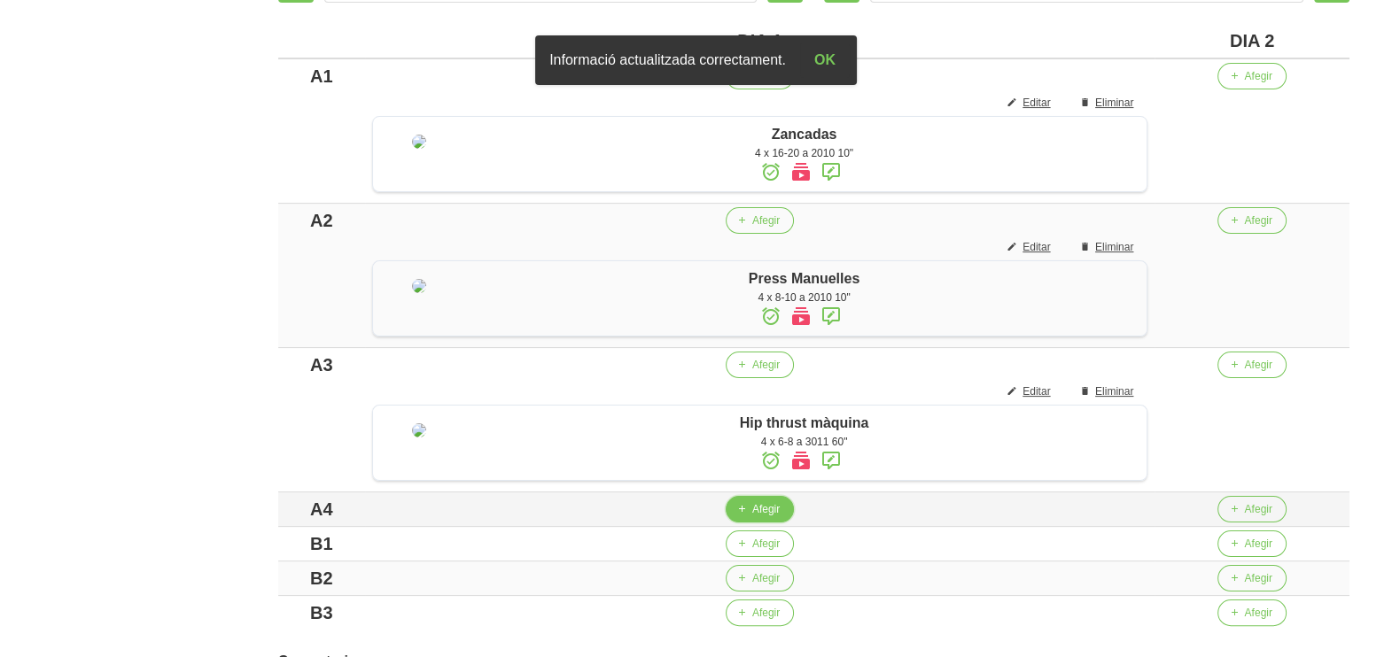
drag, startPoint x: 759, startPoint y: 597, endPoint x: 755, endPoint y: 587, distance: 10.7
click at [755, 523] on button "Afegir" at bounding box center [759, 509] width 68 height 27
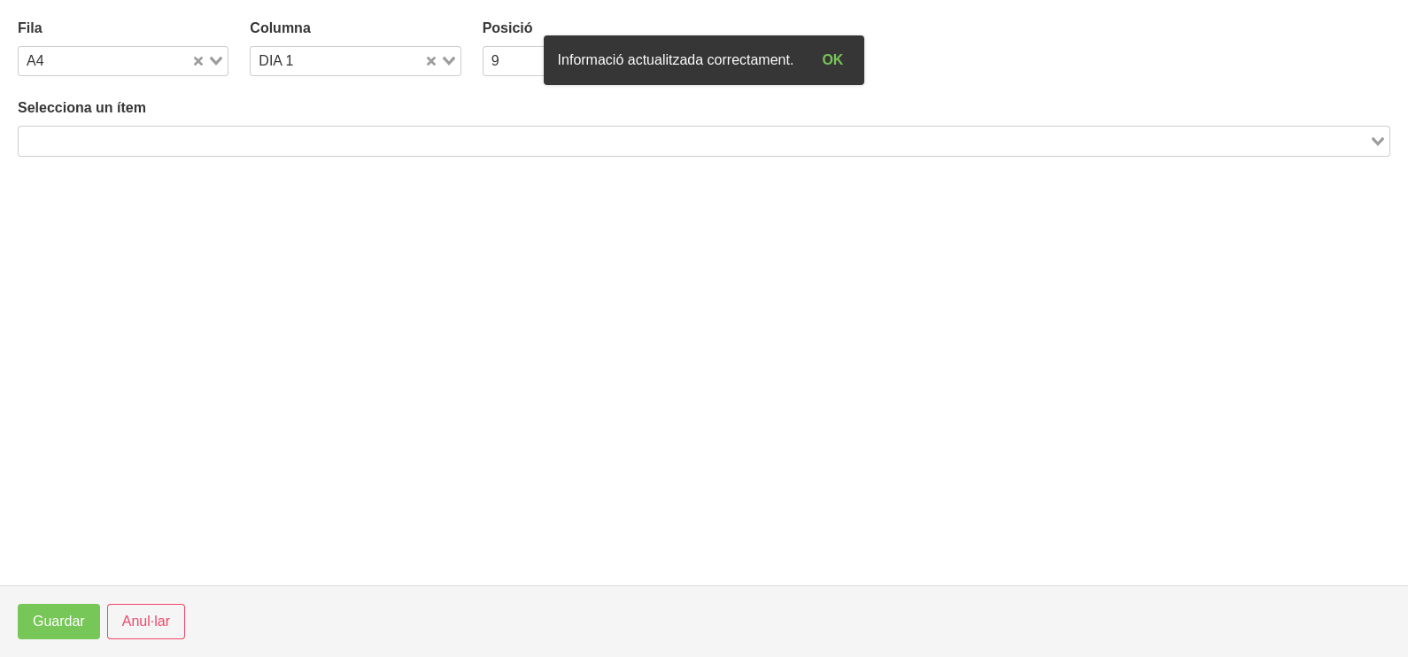
drag, startPoint x: 348, startPoint y: 134, endPoint x: 352, endPoint y: 74, distance: 60.3
click at [350, 130] on input "Search for option" at bounding box center [693, 140] width 1347 height 21
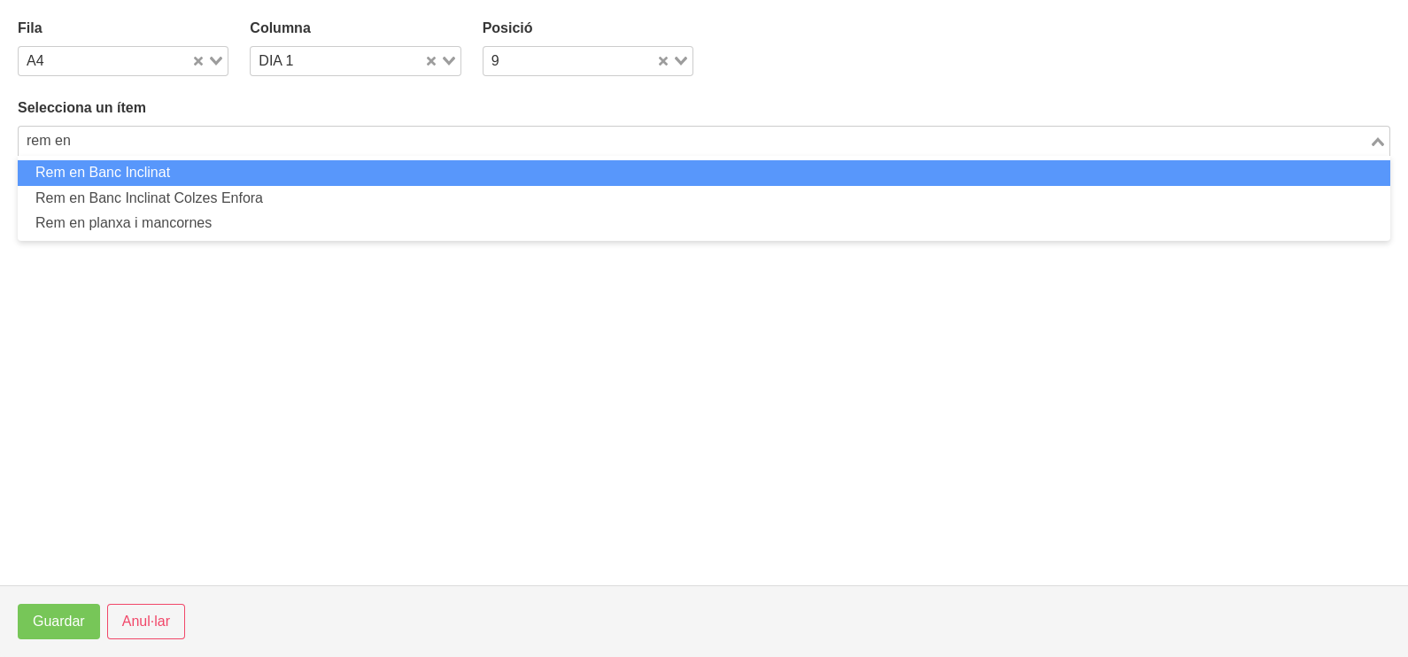
click at [270, 182] on li "Rem en Banc Inclinat" at bounding box center [704, 173] width 1373 height 26
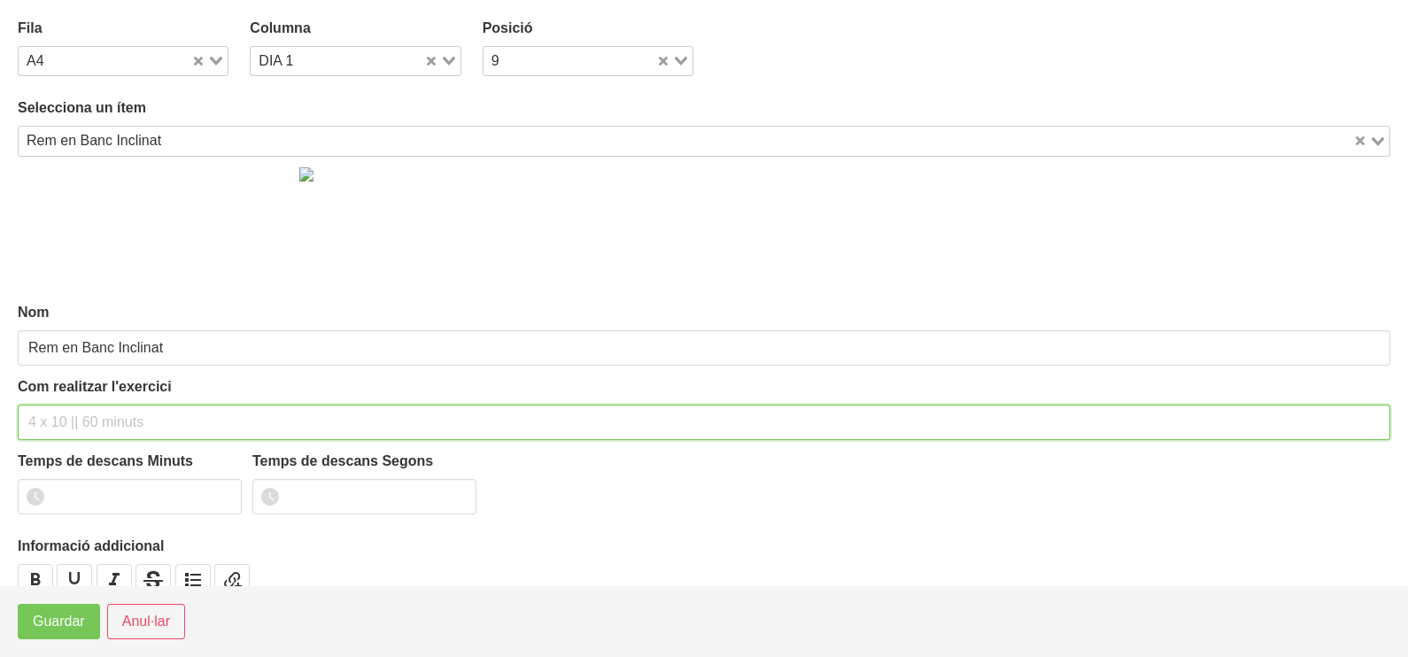
click at [122, 409] on input "text" at bounding box center [704, 422] width 1373 height 35
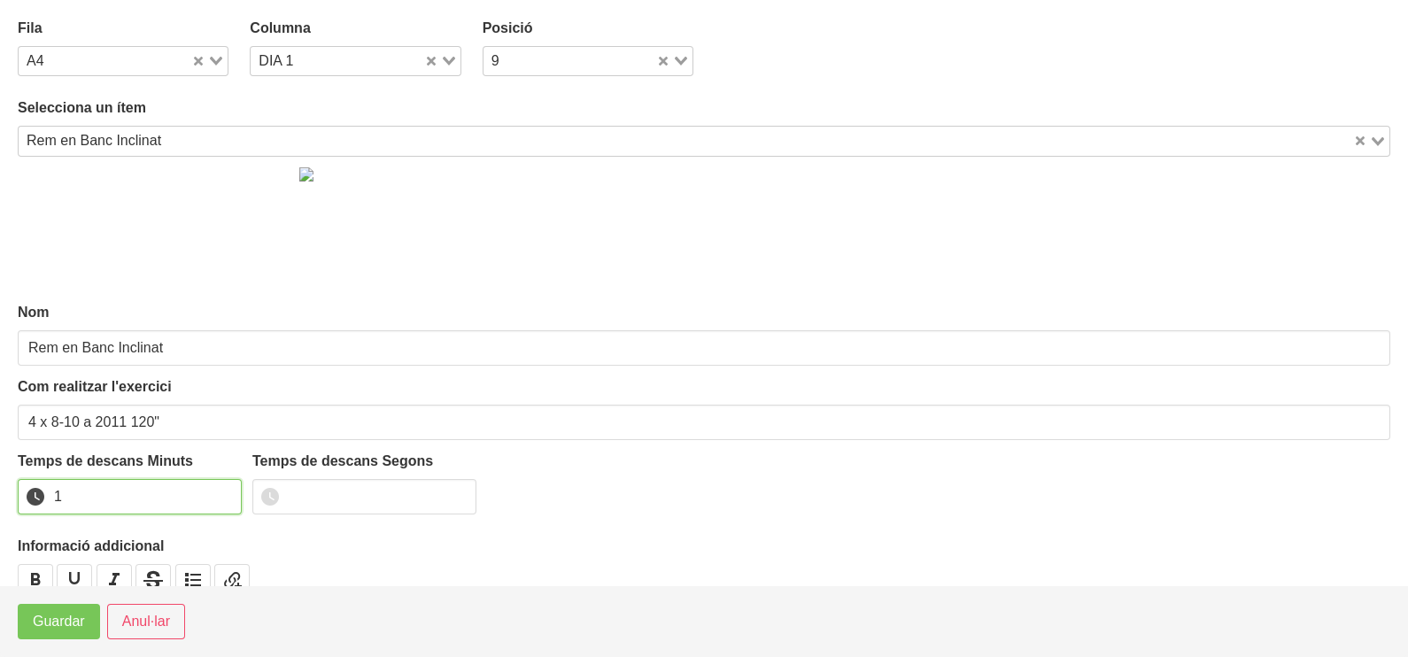
click at [225, 489] on input "1" at bounding box center [130, 496] width 224 height 35
drag, startPoint x: 225, startPoint y: 489, endPoint x: 146, endPoint y: 536, distance: 91.8
click at [193, 506] on input "2" at bounding box center [130, 496] width 224 height 35
click at [82, 623] on span "Guardar" at bounding box center [59, 621] width 52 height 21
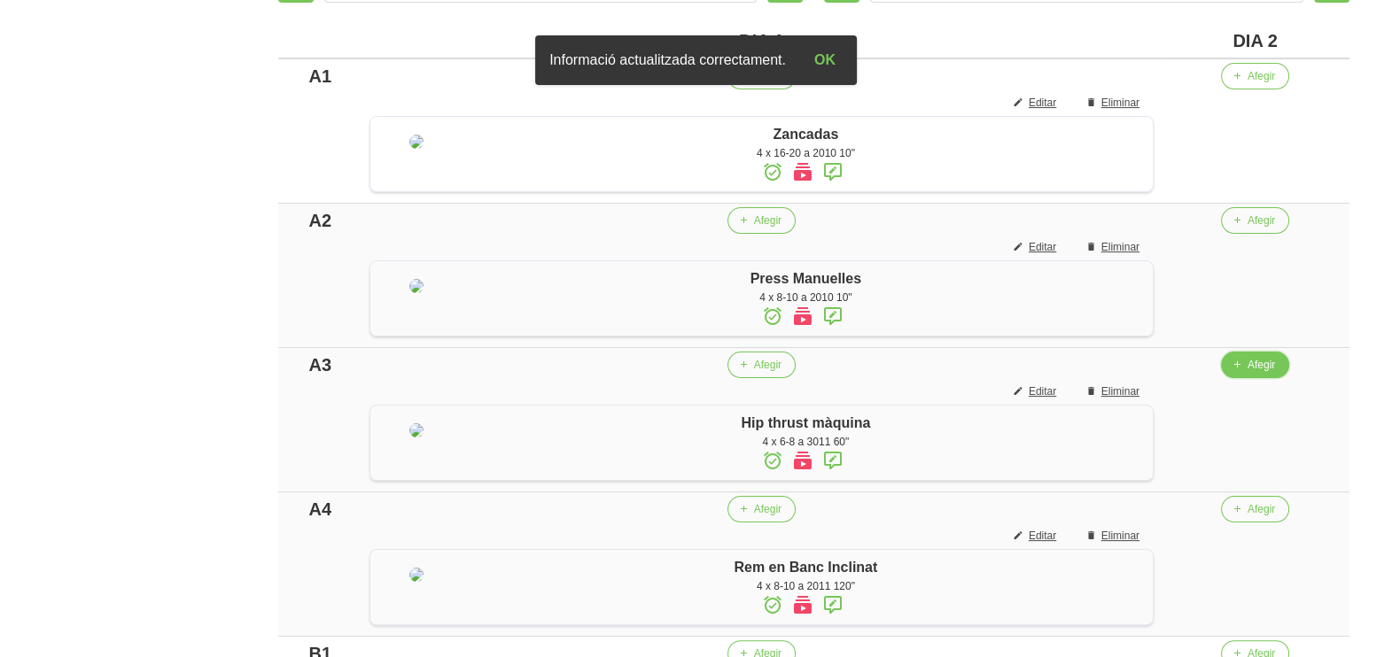
click at [1268, 373] on span "Afegir" at bounding box center [1260, 365] width 27 height 16
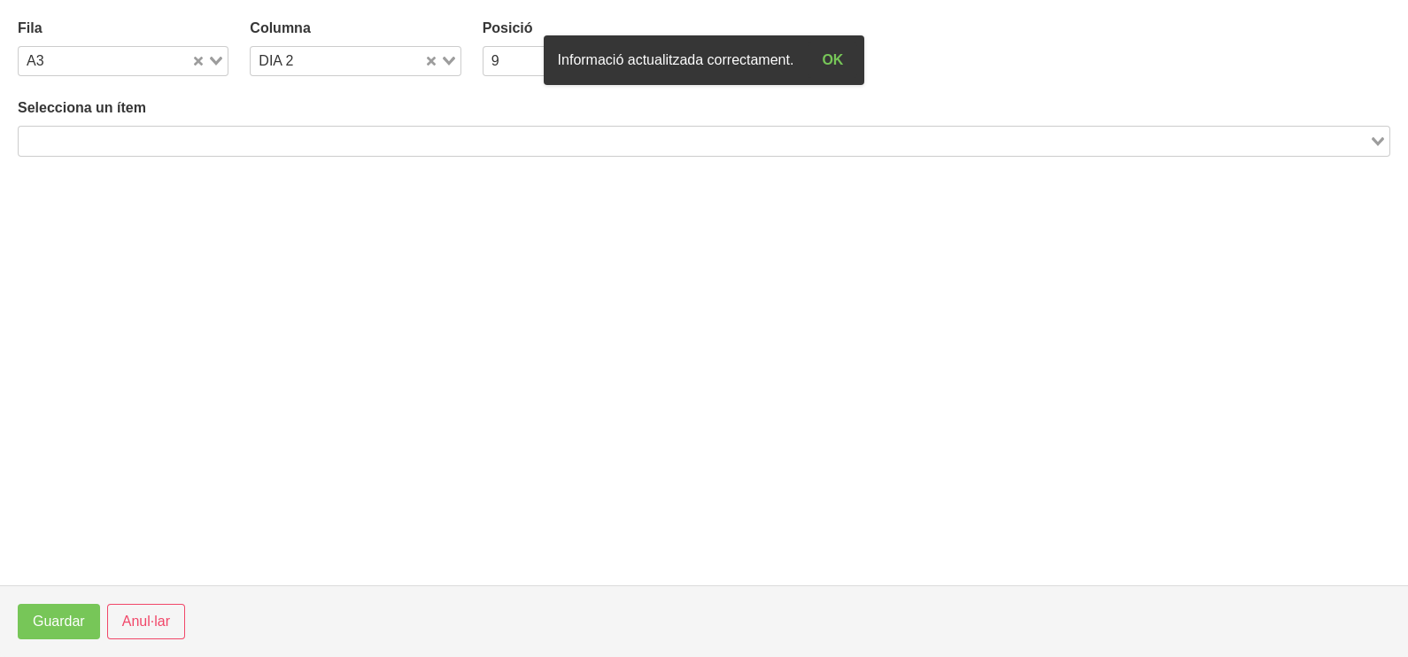
click at [438, 143] on input "Search for option" at bounding box center [693, 140] width 1347 height 21
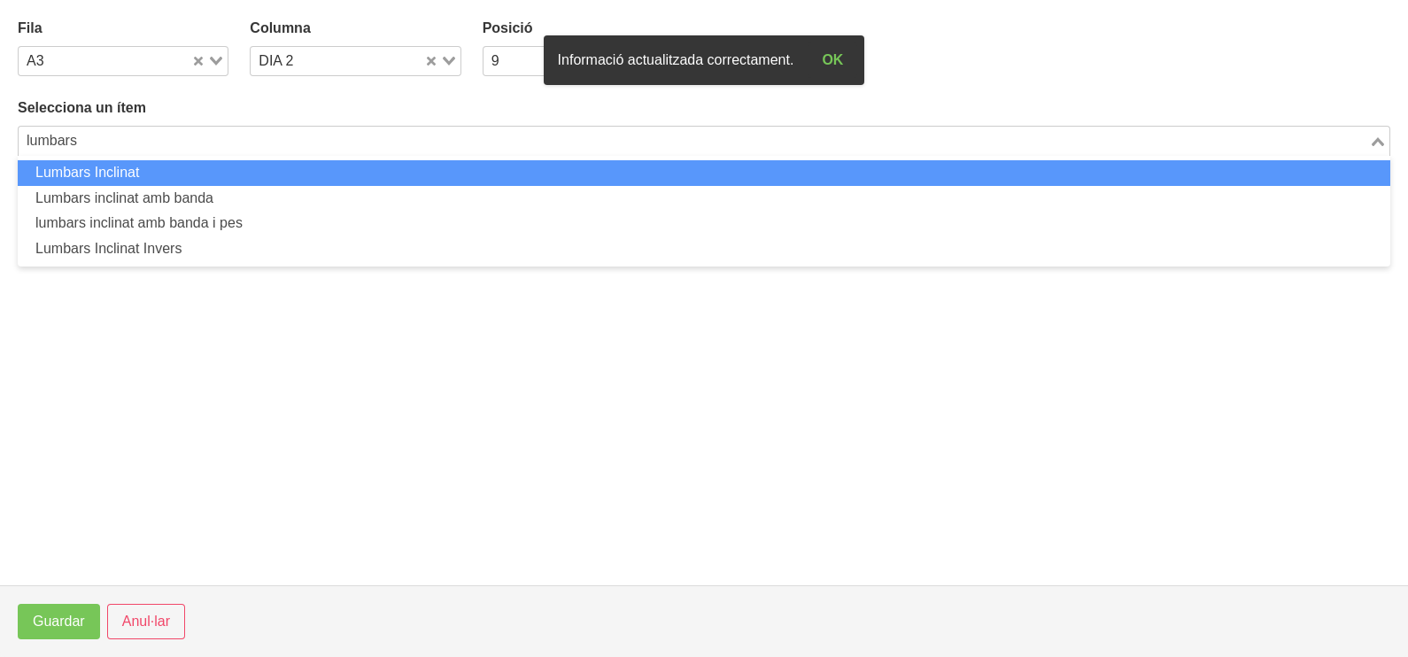
drag, startPoint x: 384, startPoint y: 168, endPoint x: 382, endPoint y: 179, distance: 10.8
click at [382, 179] on li "Lumbars Inclinat" at bounding box center [704, 173] width 1373 height 26
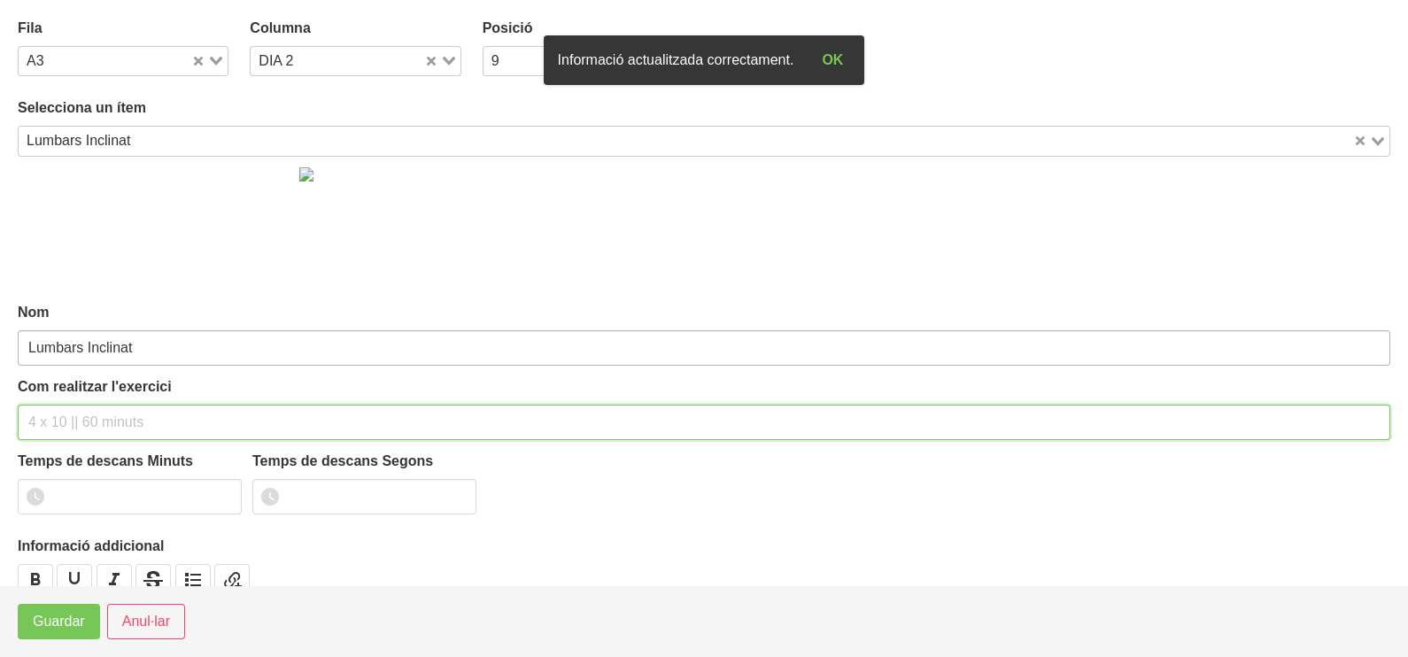
click at [121, 371] on div "Nom Lumbars Inclinat Com realitzar l'exercici Temps de descans Minuts Temps de …" at bounding box center [704, 393] width 1373 height 473
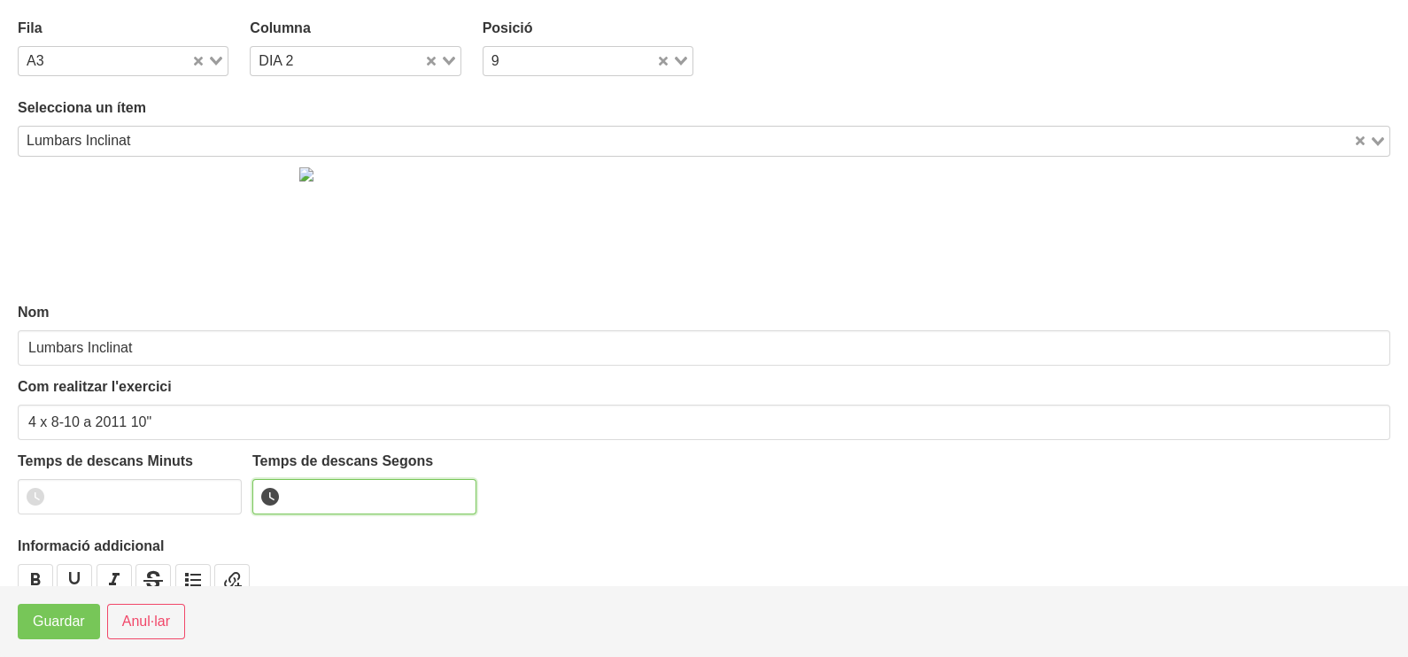
drag, startPoint x: 333, startPoint y: 500, endPoint x: 341, endPoint y: 487, distance: 15.5
click at [337, 495] on input "number" at bounding box center [364, 496] width 224 height 35
click at [79, 620] on span "Guardar" at bounding box center [59, 621] width 52 height 21
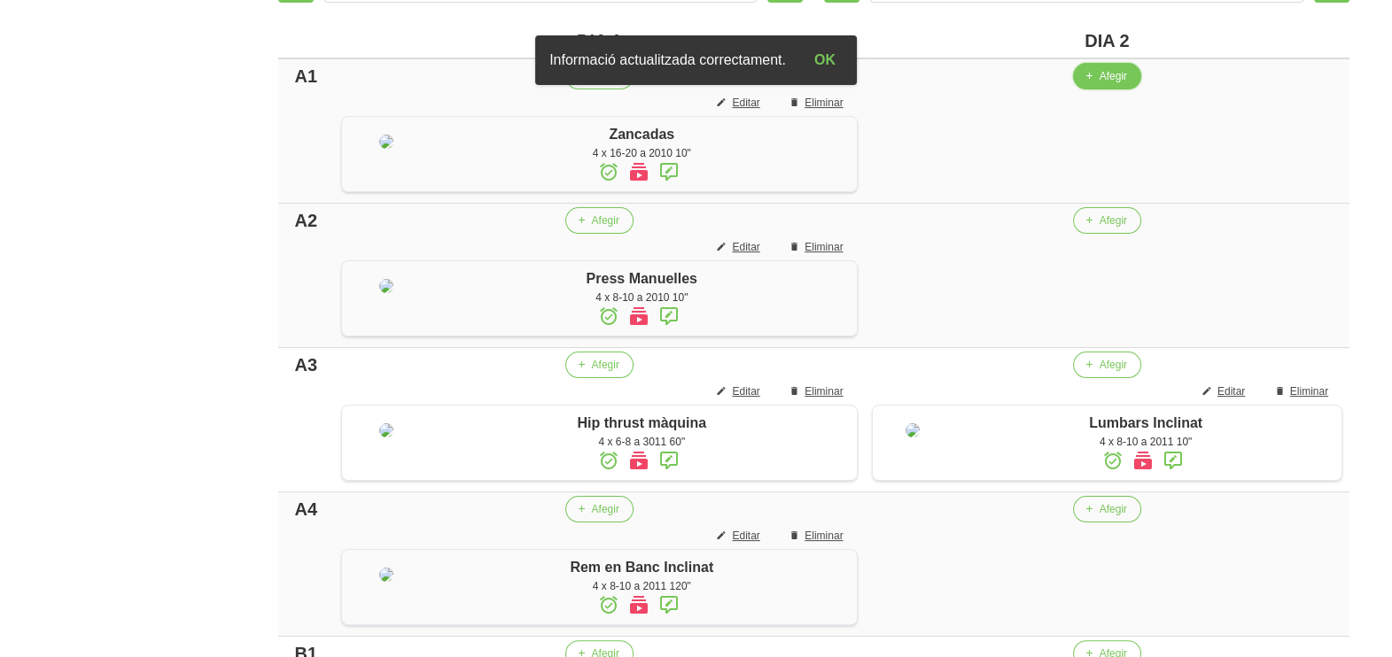
click at [1099, 80] on span "Afegir" at bounding box center [1112, 76] width 27 height 16
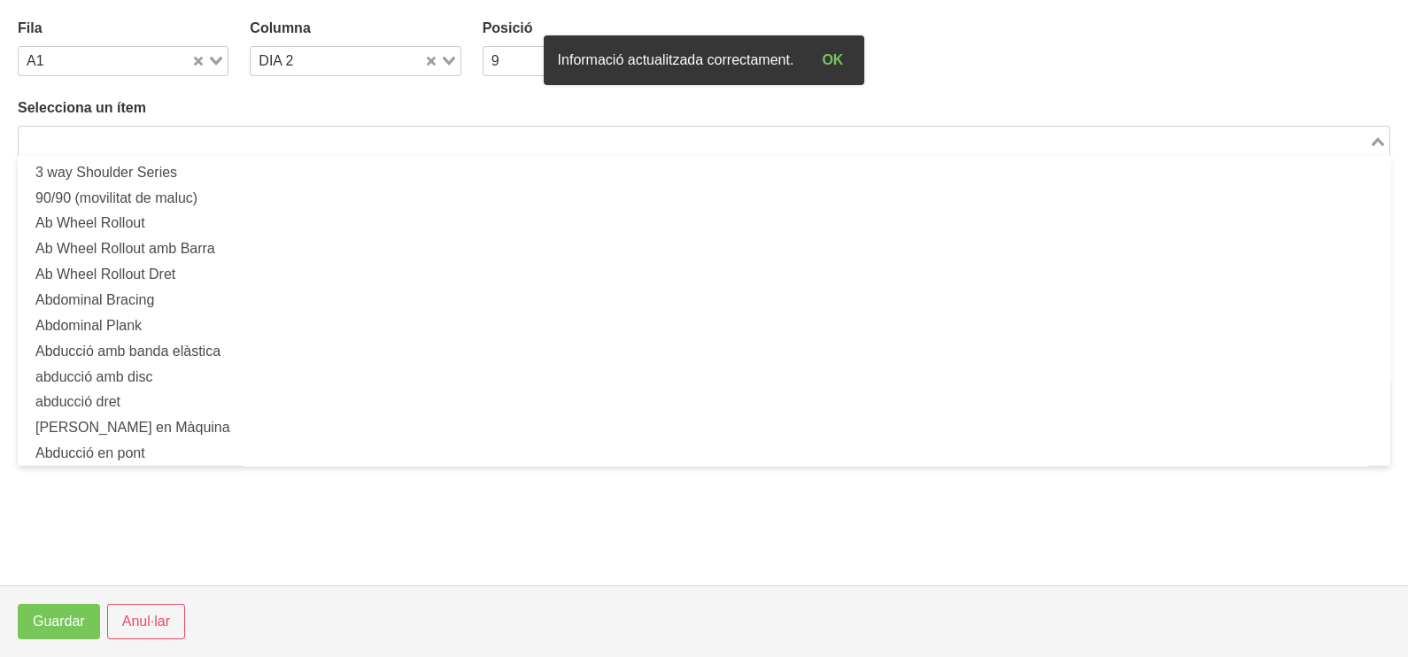
click at [377, 137] on input "Search for option" at bounding box center [693, 140] width 1347 height 21
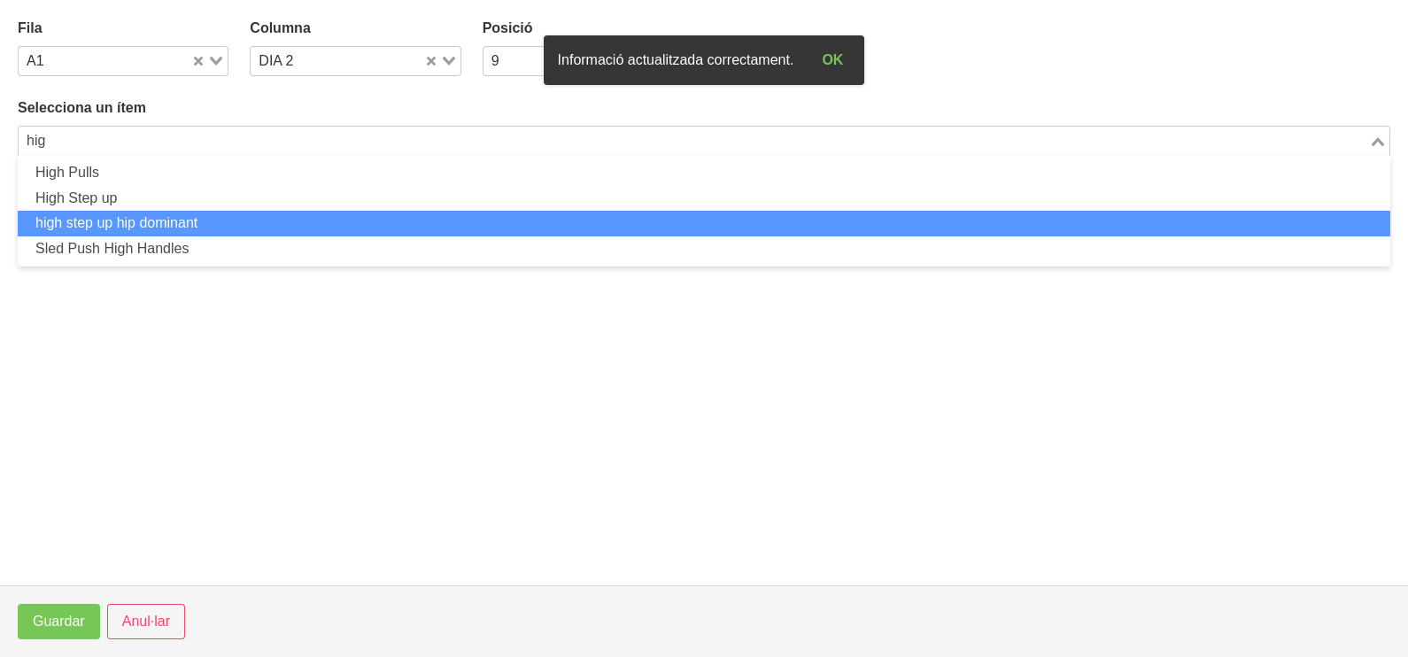
drag, startPoint x: 259, startPoint y: 214, endPoint x: 252, endPoint y: 222, distance: 10.1
click at [252, 222] on li "high step up hip dominant" at bounding box center [704, 224] width 1373 height 26
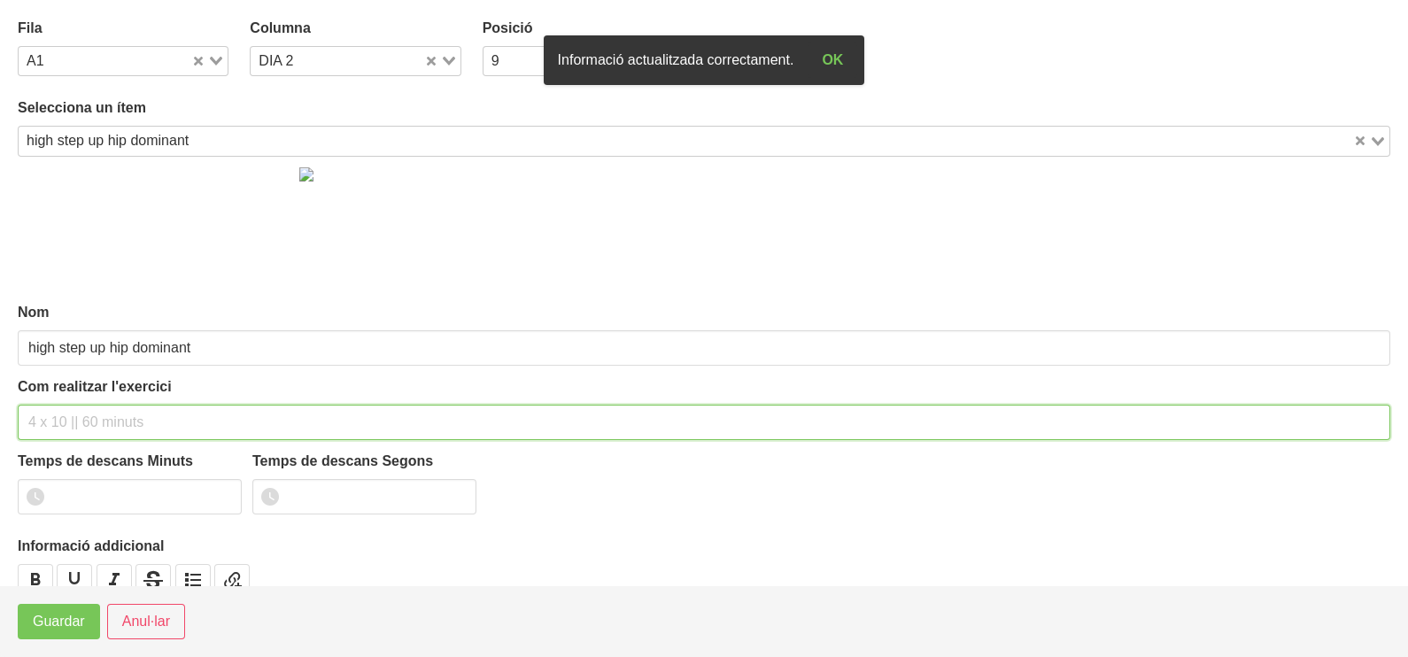
click at [105, 409] on input "text" at bounding box center [704, 422] width 1373 height 35
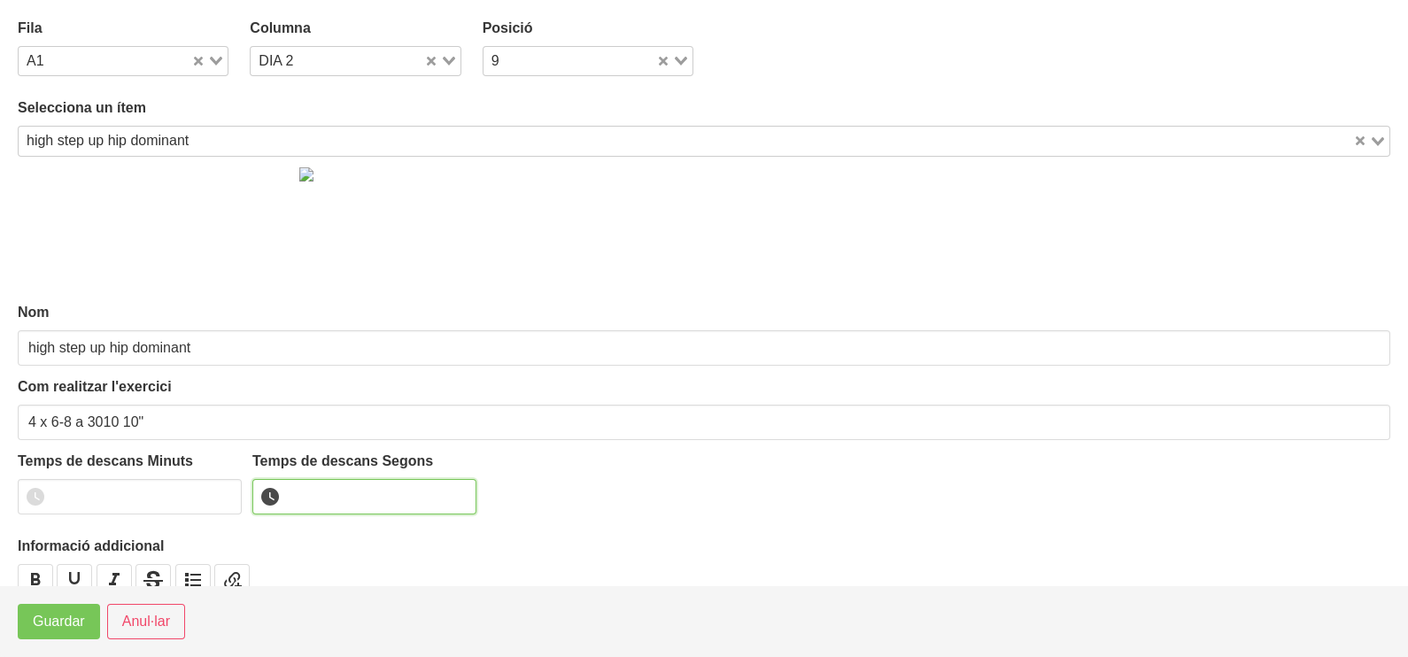
drag, startPoint x: 315, startPoint y: 487, endPoint x: 325, endPoint y: 462, distance: 27.5
click at [320, 483] on input "number" at bounding box center [364, 496] width 224 height 35
click at [69, 629] on span "Guardar" at bounding box center [59, 621] width 52 height 21
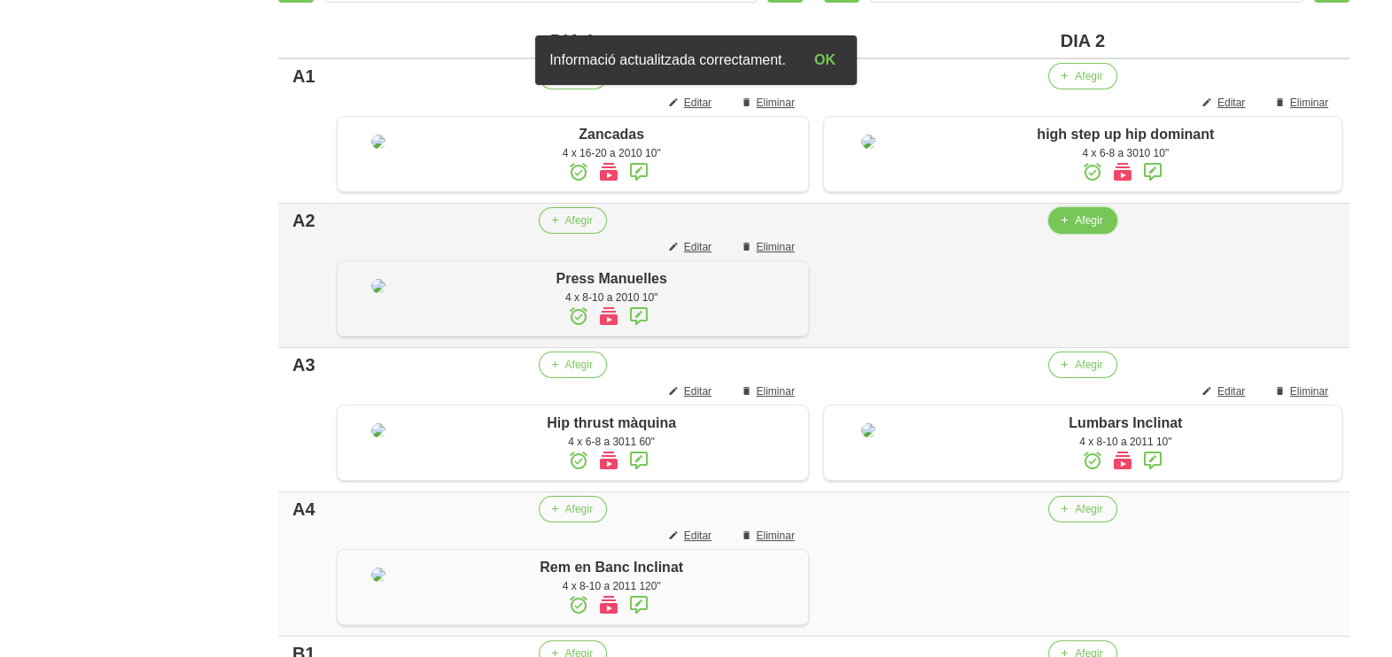
click at [1089, 229] on span "Afegir" at bounding box center [1087, 221] width 27 height 16
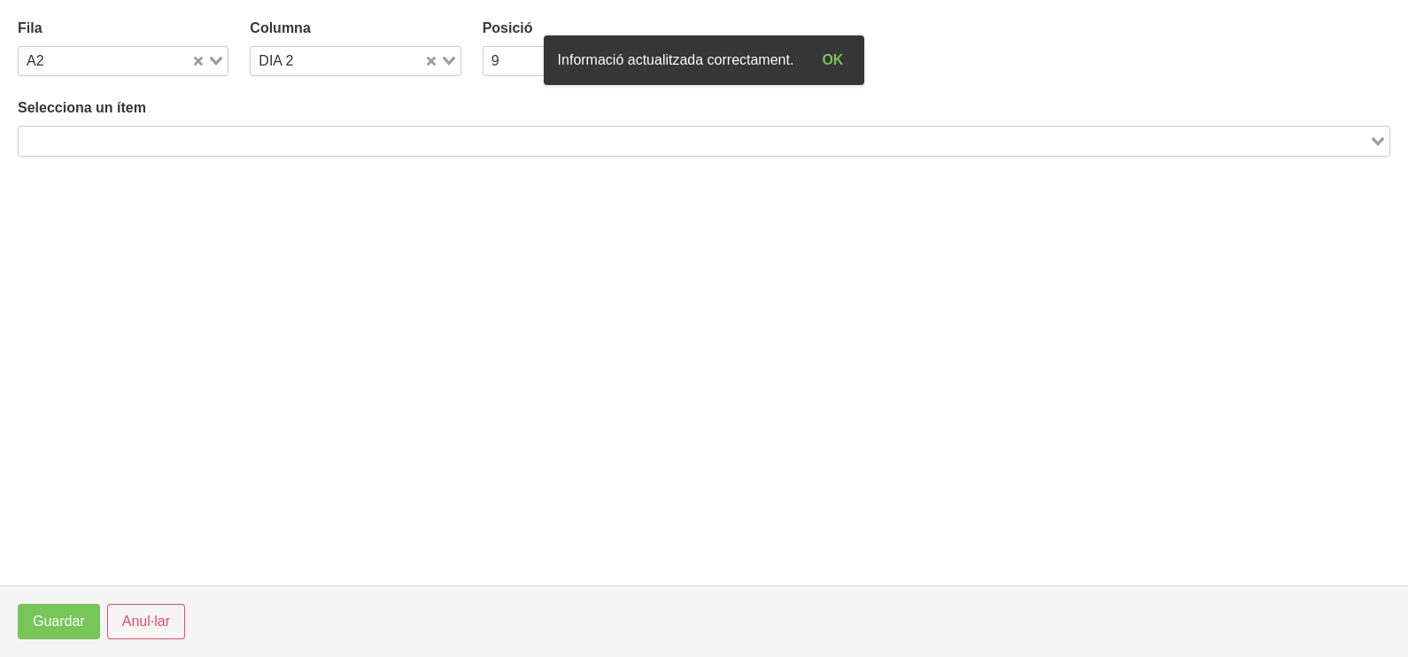
drag, startPoint x: 291, startPoint y: 137, endPoint x: 337, endPoint y: 87, distance: 67.8
click at [292, 137] on input "Search for option" at bounding box center [693, 140] width 1347 height 21
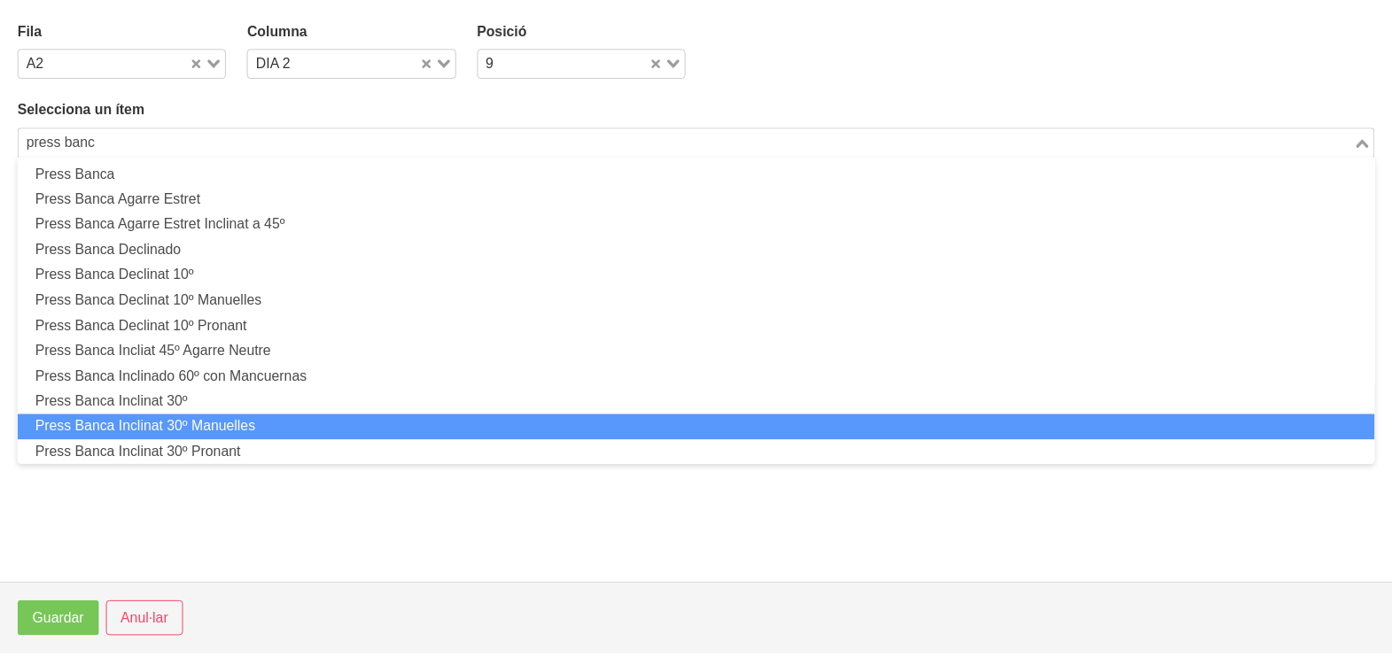
scroll to position [0, 0]
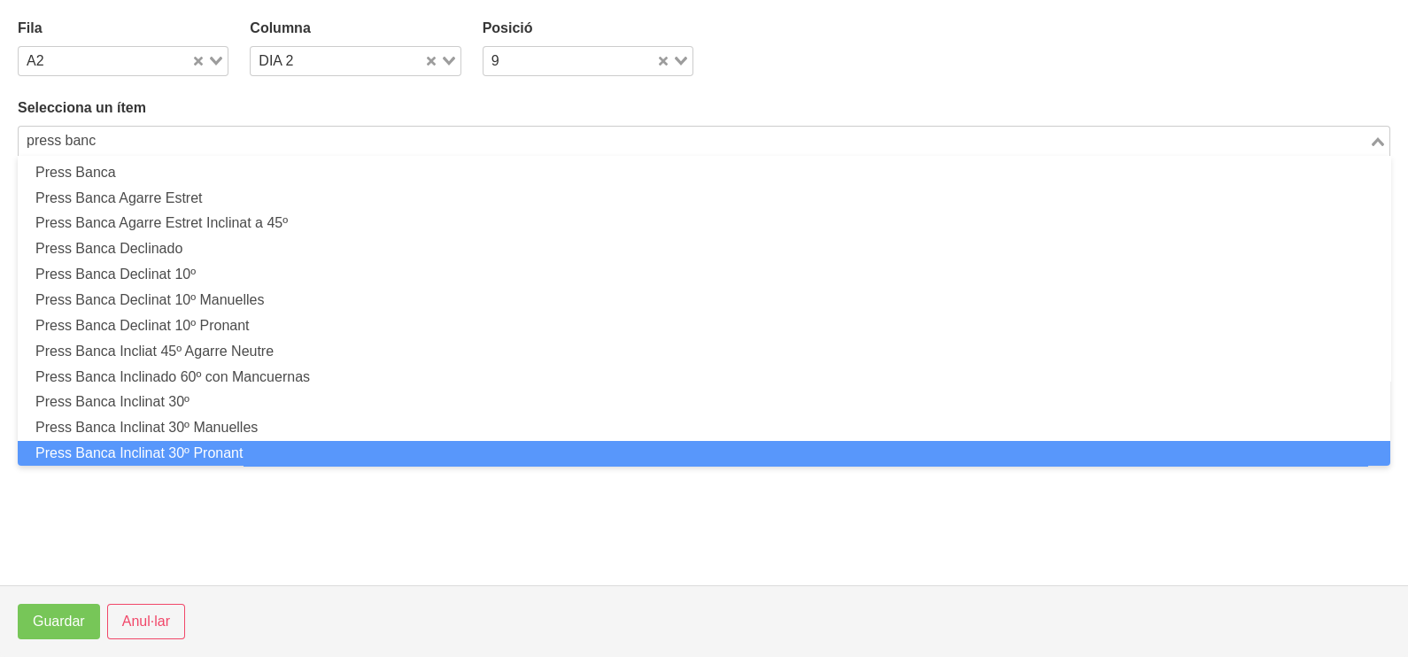
click at [263, 447] on li "Press Banca Inclinat 30º Pronant" at bounding box center [704, 454] width 1373 height 26
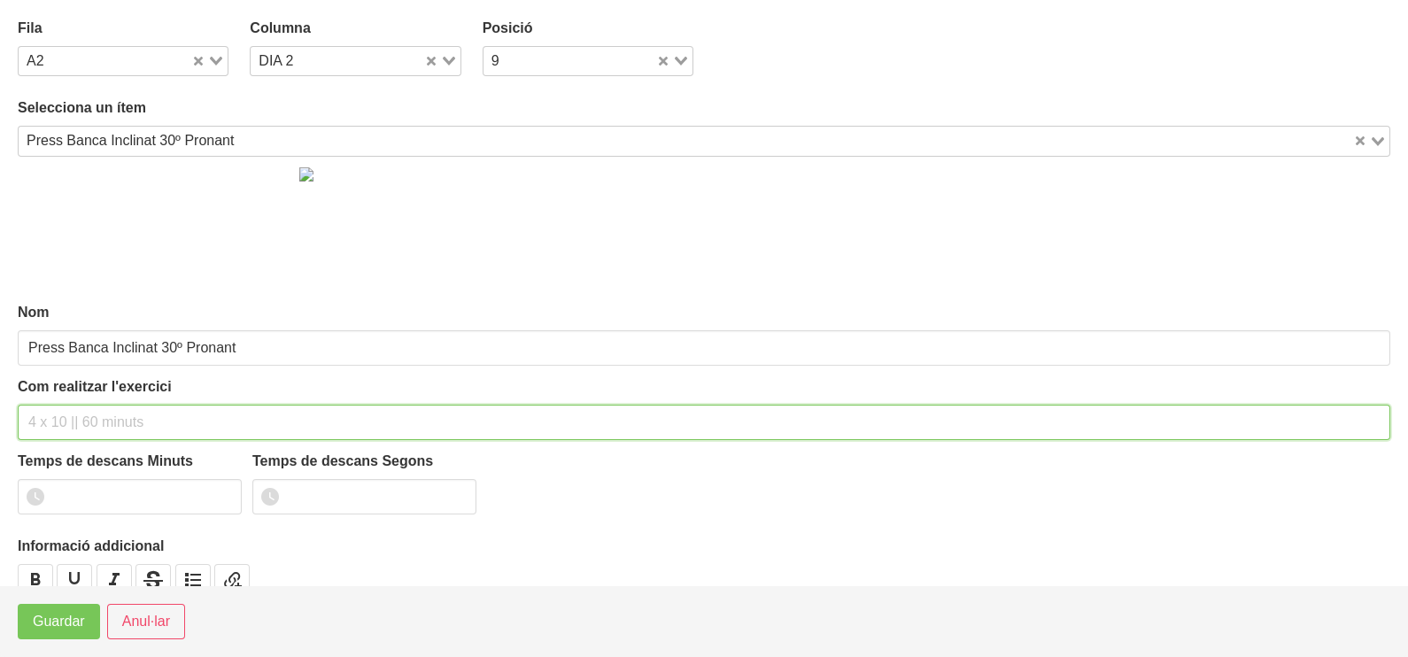
click at [106, 421] on input "text" at bounding box center [704, 422] width 1373 height 35
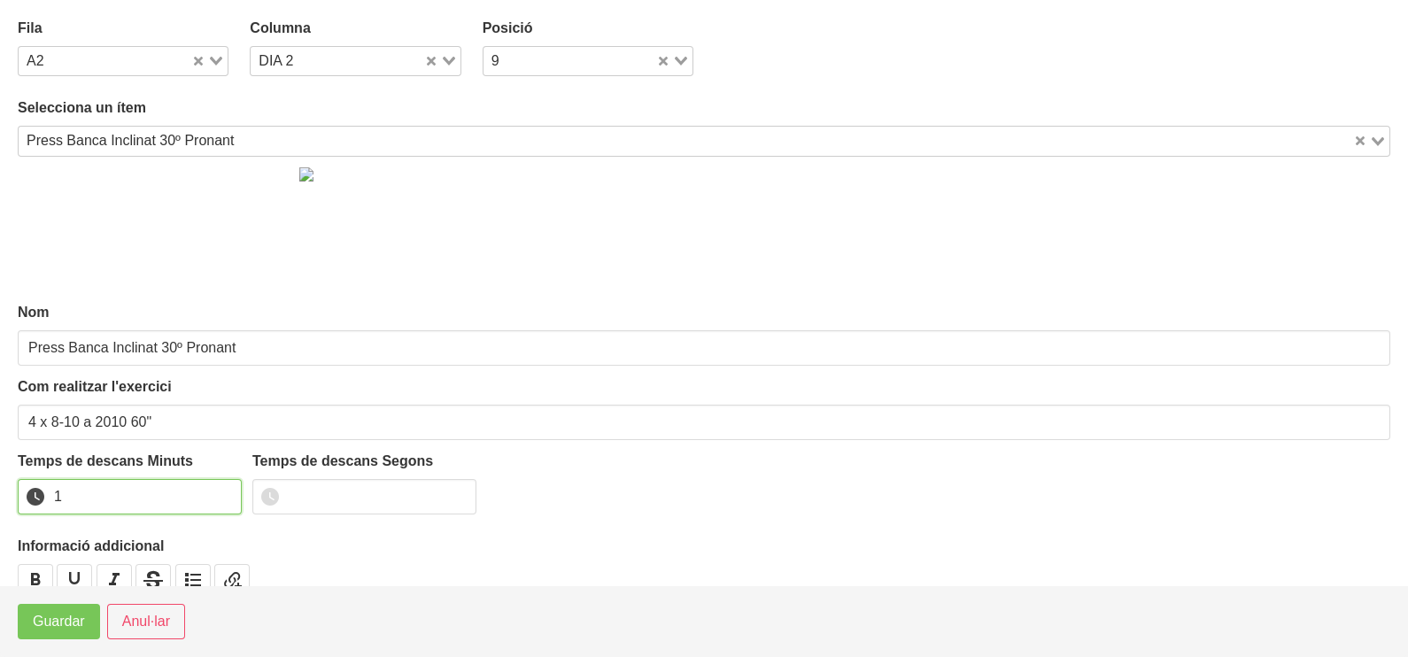
click at [221, 496] on input "1" at bounding box center [130, 496] width 224 height 35
click at [75, 630] on span "Guardar" at bounding box center [59, 621] width 52 height 21
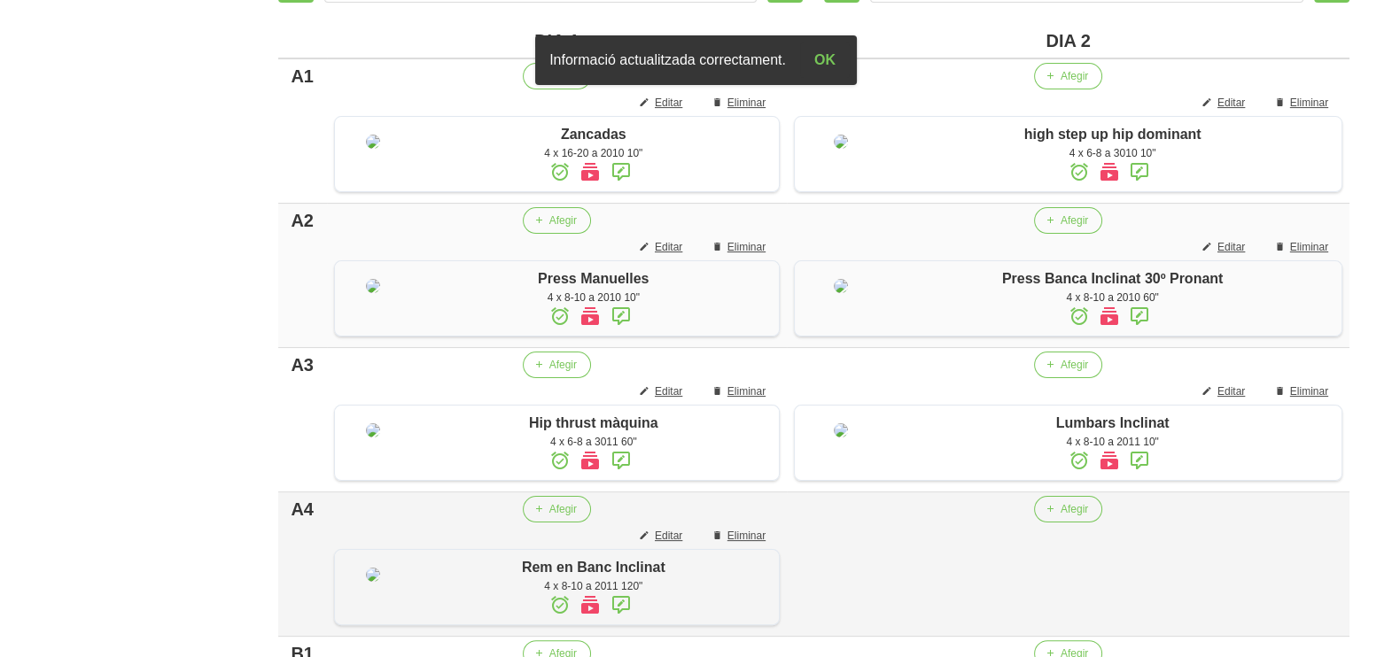
scroll to position [774, 0]
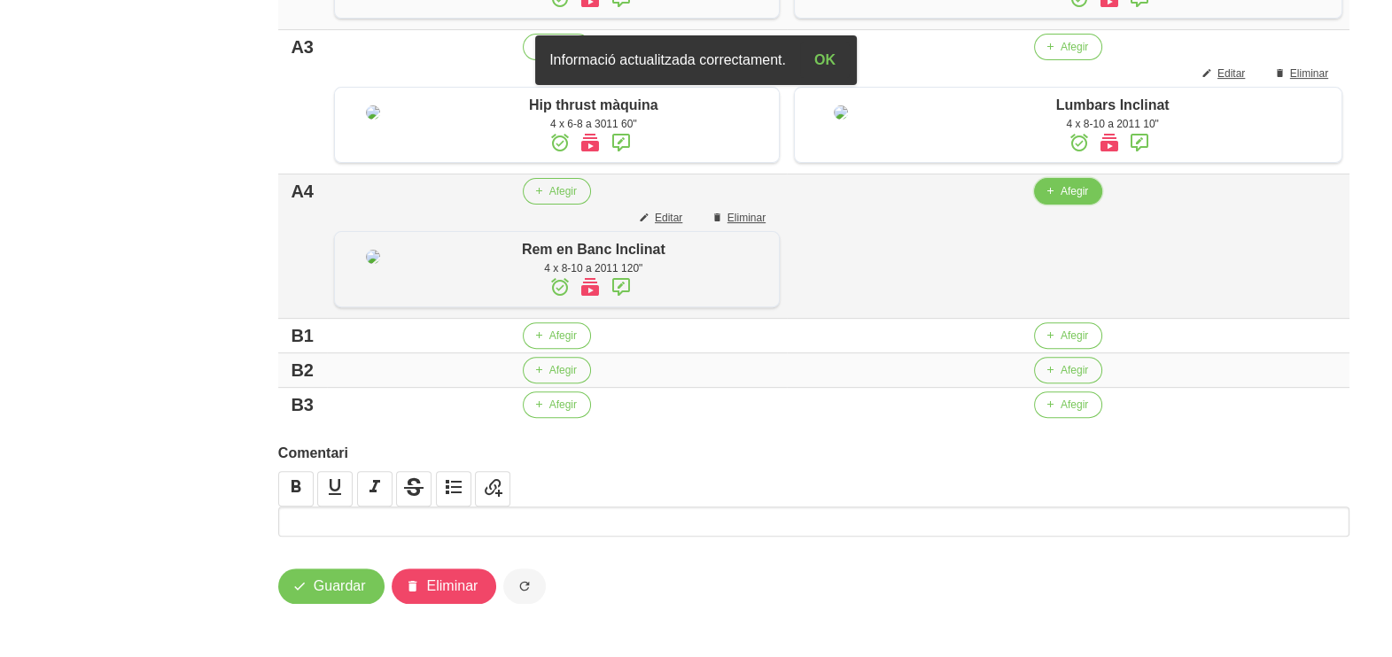
click at [1059, 205] on button "Afegir" at bounding box center [1068, 191] width 68 height 27
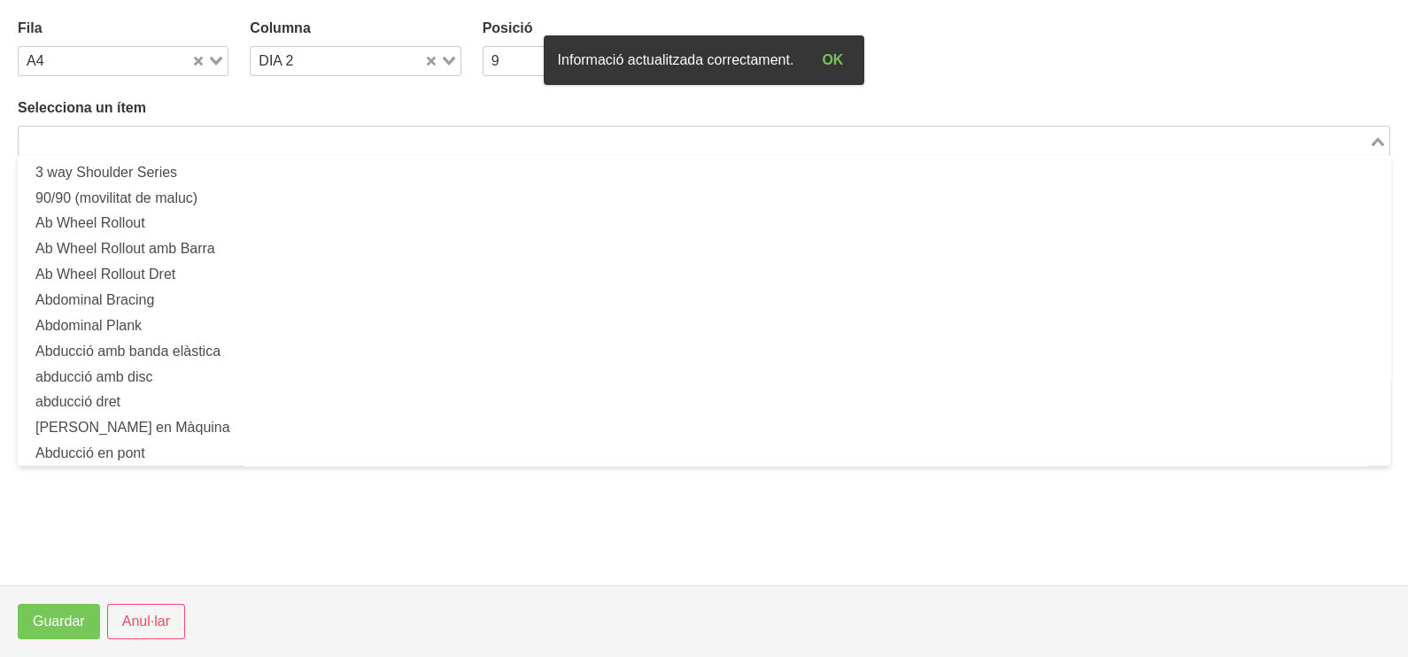
click at [273, 135] on input "Search for option" at bounding box center [693, 140] width 1347 height 21
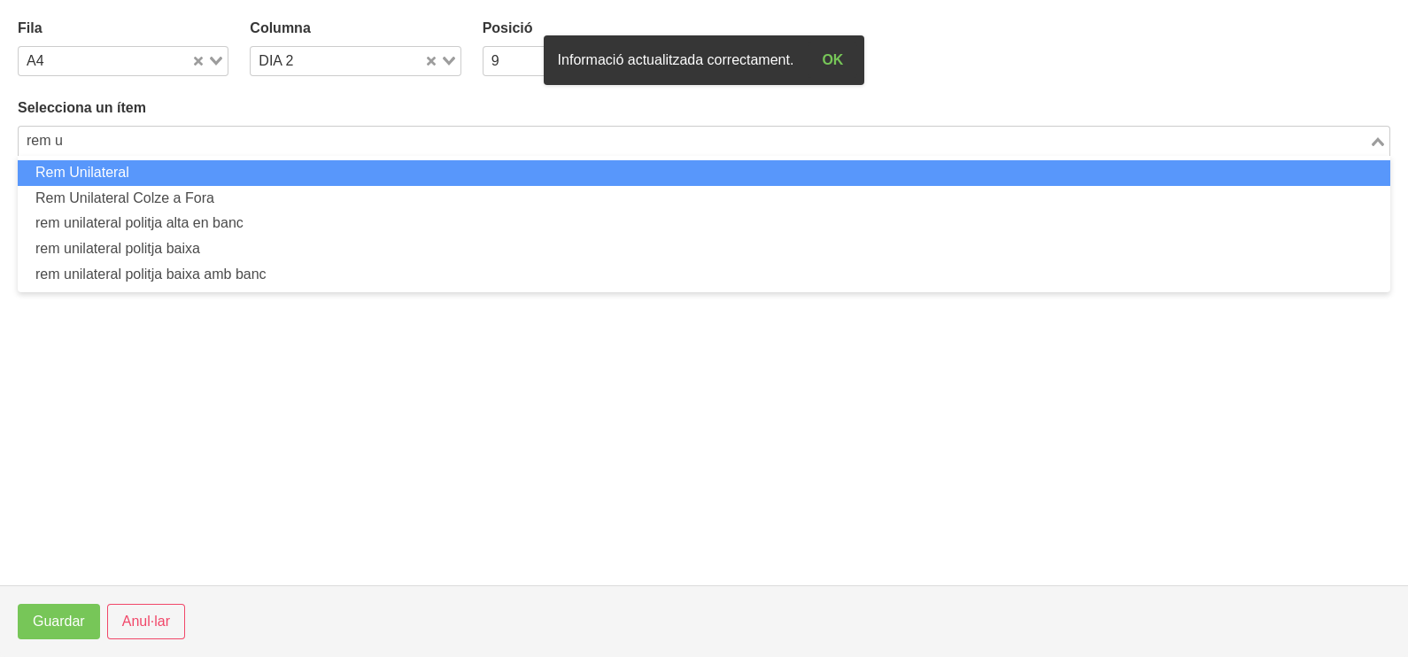
click at [243, 168] on li "Rem Unilateral" at bounding box center [704, 173] width 1373 height 26
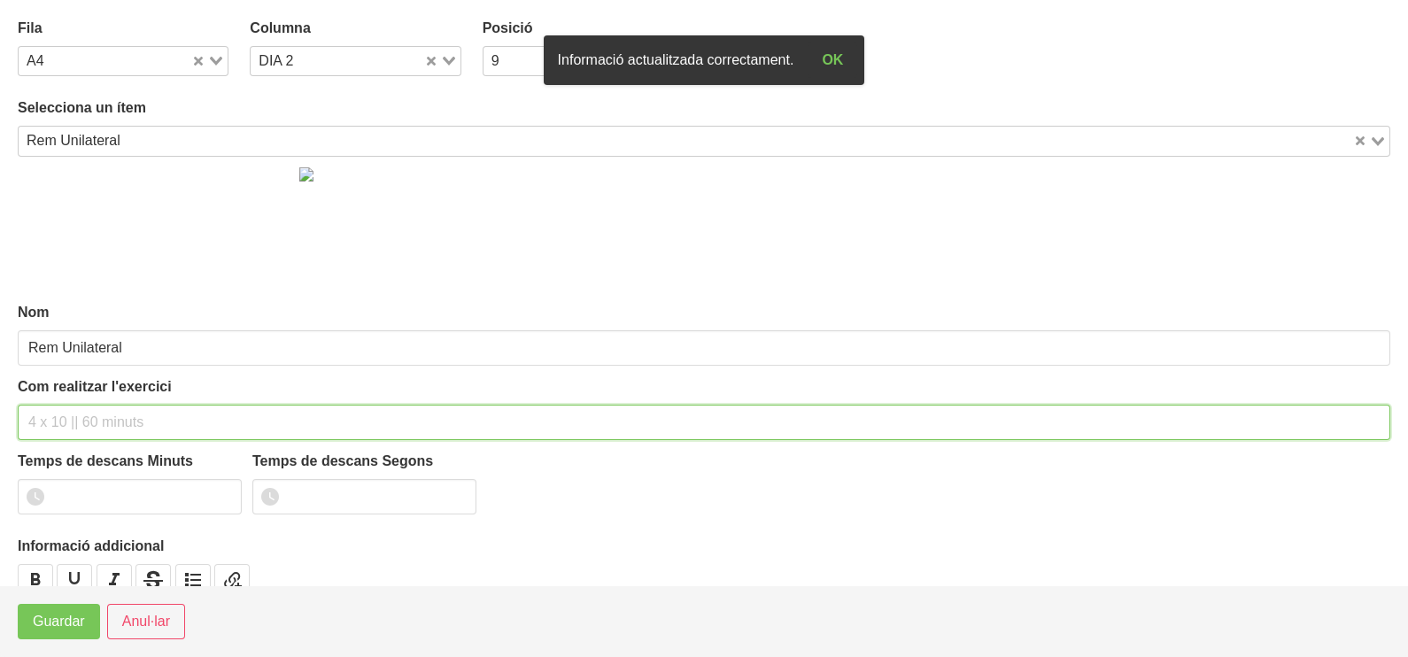
click at [89, 407] on input "text" at bounding box center [704, 422] width 1373 height 35
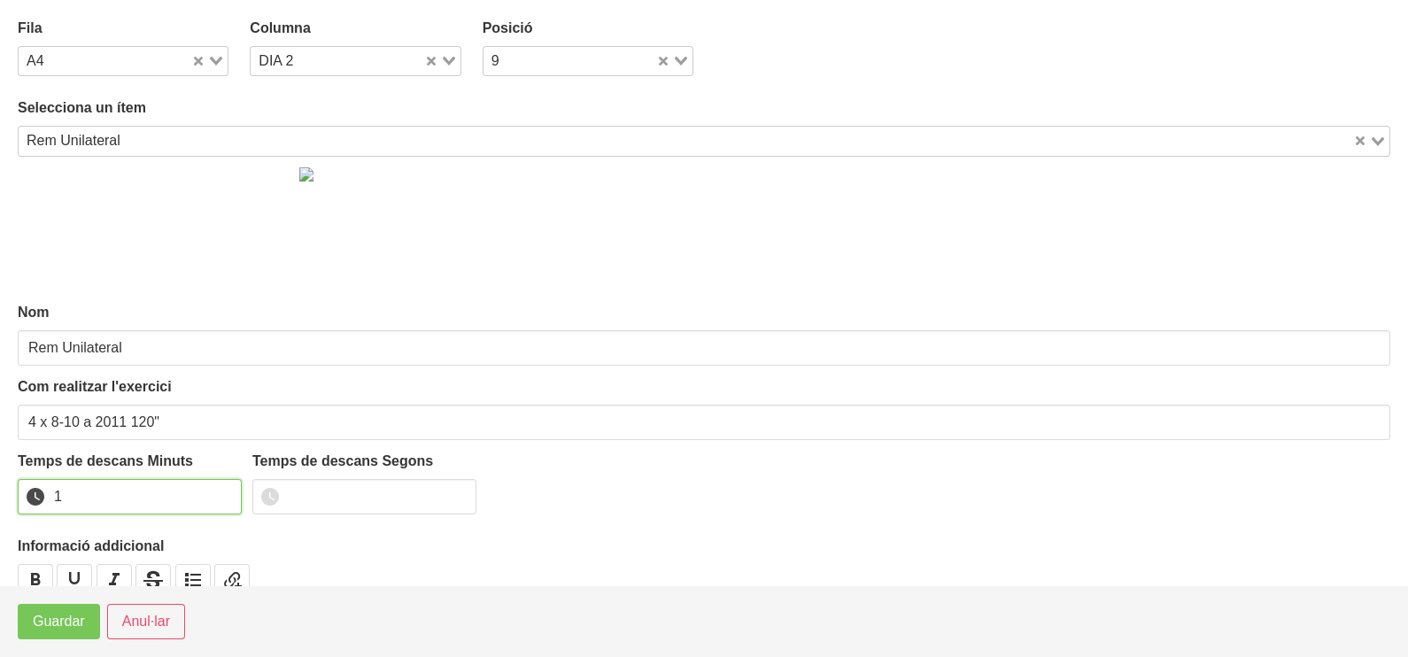
click at [221, 487] on input "1" at bounding box center [130, 496] width 224 height 35
click at [213, 495] on input "1" at bounding box center [130, 496] width 224 height 35
click at [57, 624] on span "Guardar" at bounding box center [59, 621] width 52 height 21
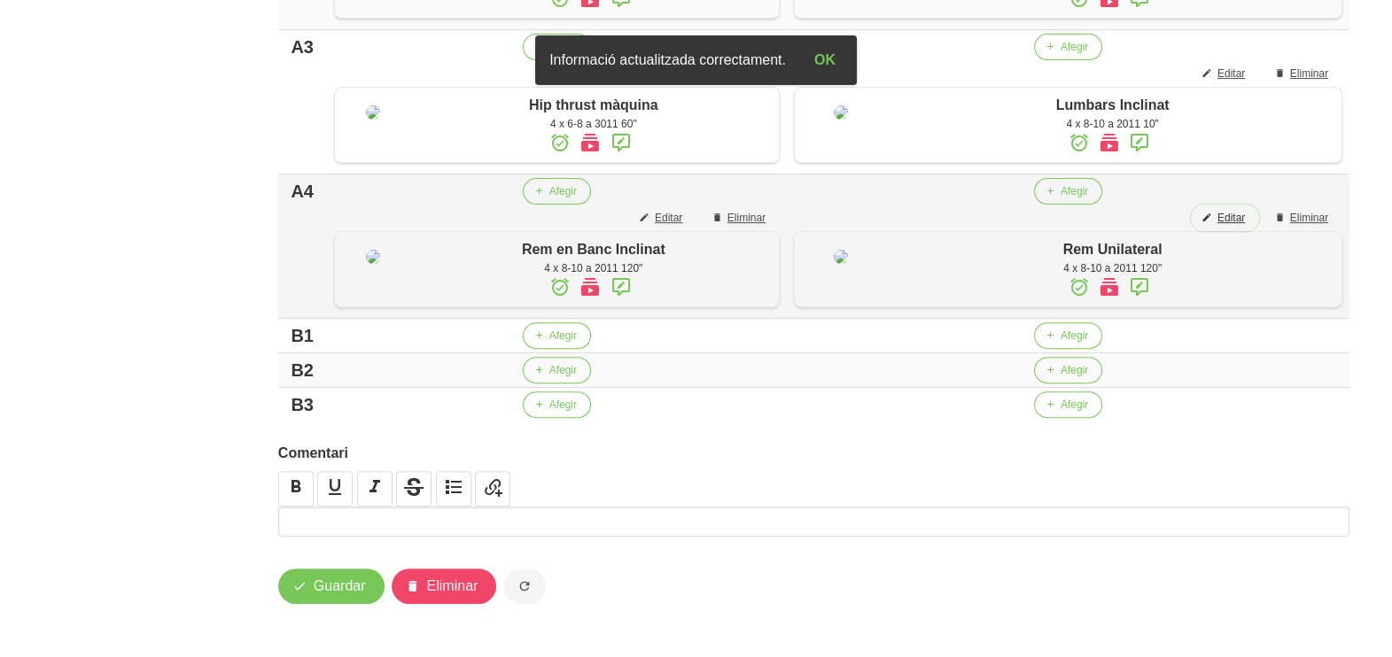
click at [1231, 226] on span "Editar" at bounding box center [1230, 218] width 27 height 16
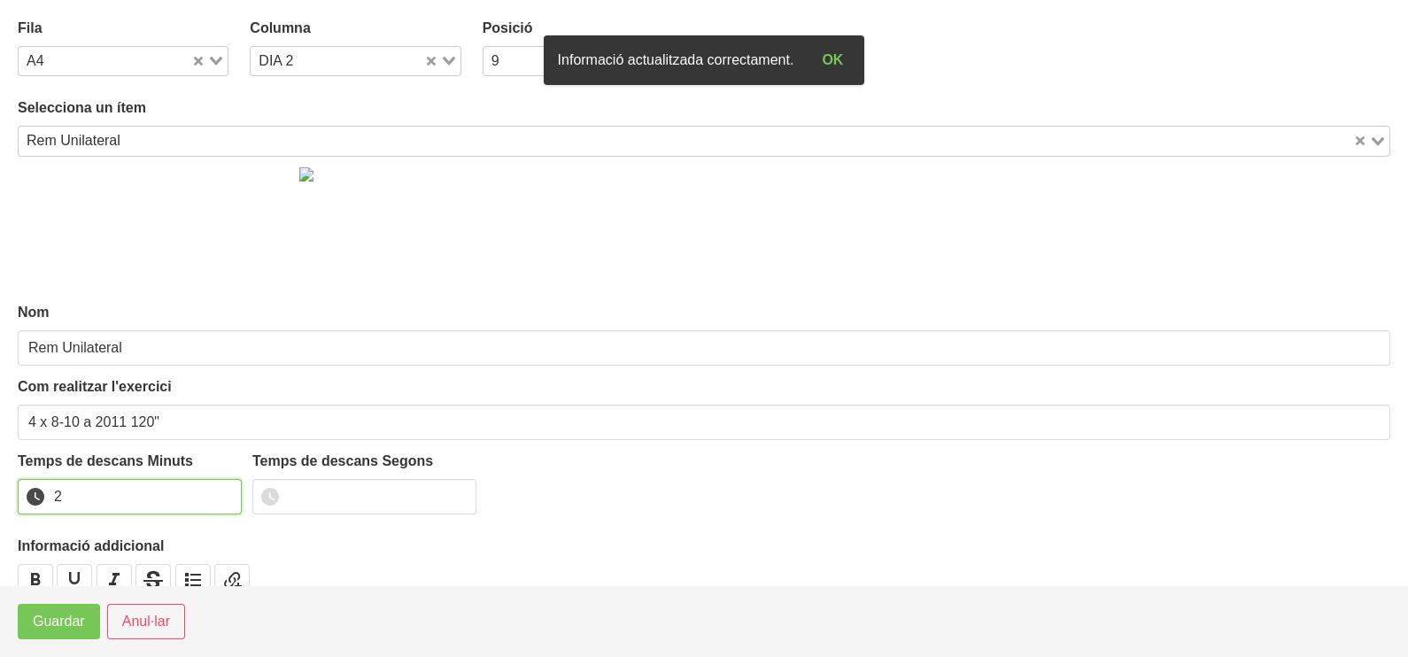
drag, startPoint x: 221, startPoint y: 490, endPoint x: 129, endPoint y: 540, distance: 105.1
click at [216, 492] on input "2" at bounding box center [130, 496] width 224 height 35
click at [70, 624] on span "Guardar" at bounding box center [59, 621] width 52 height 21
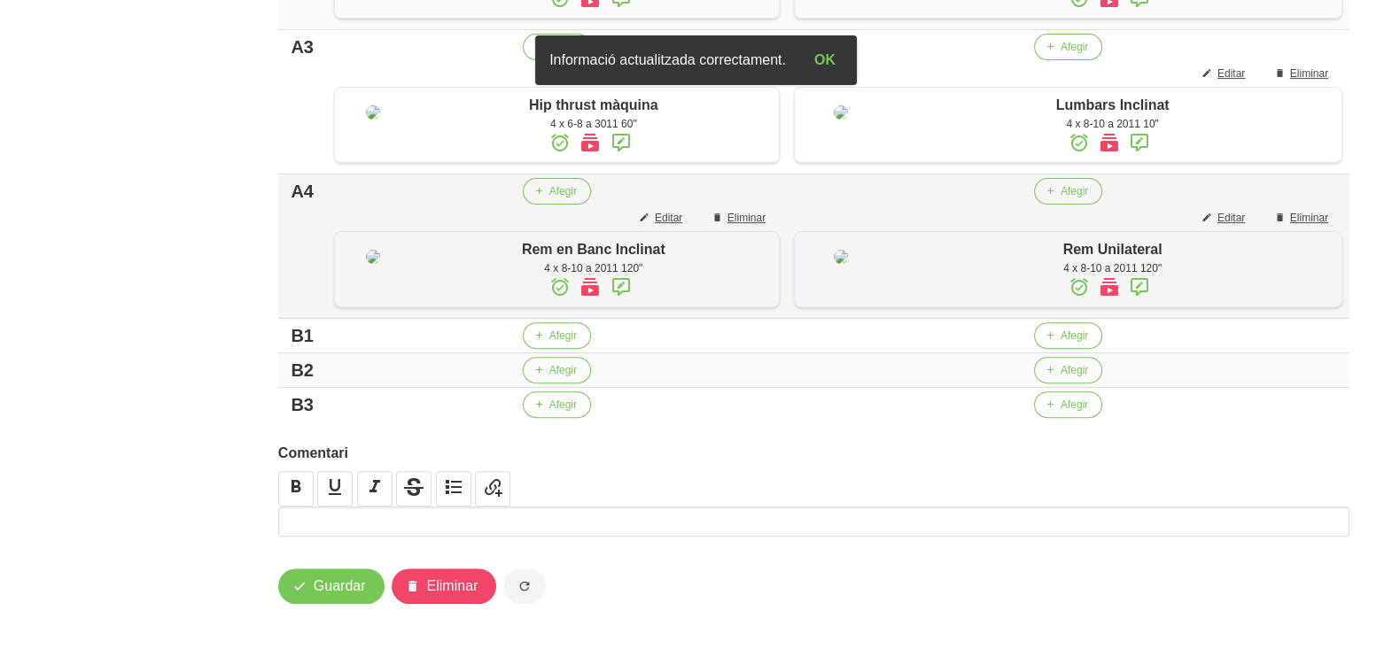
scroll to position [885, 0]
click at [572, 349] on button "Afegir" at bounding box center [557, 335] width 68 height 27
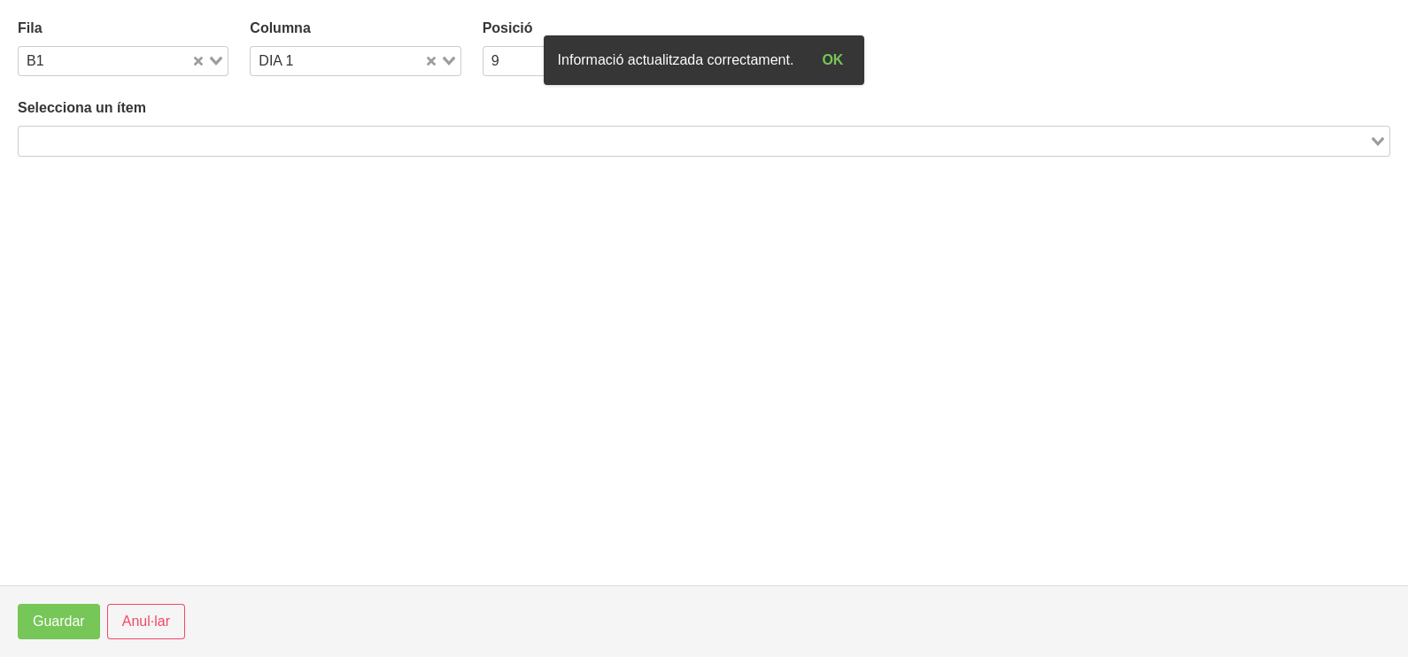
click at [354, 141] on input "Search for option" at bounding box center [693, 140] width 1347 height 21
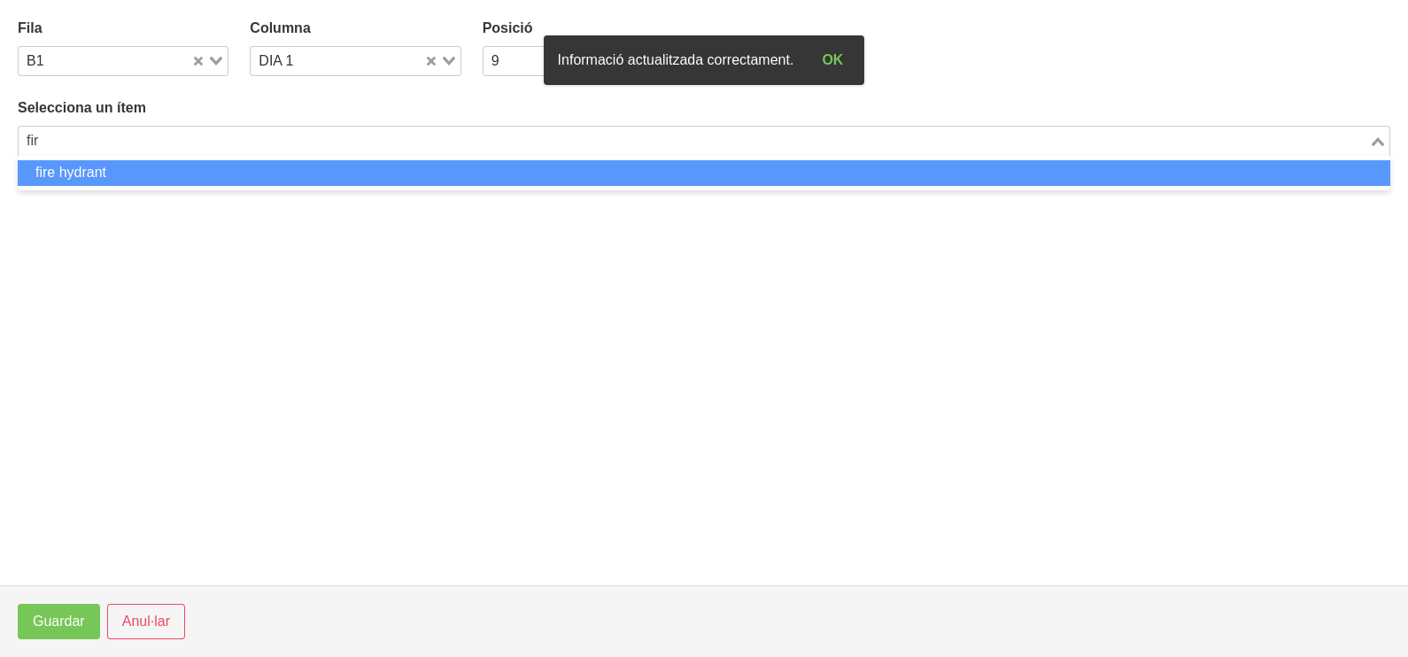
click at [333, 182] on li "fire hydrant" at bounding box center [704, 173] width 1373 height 26
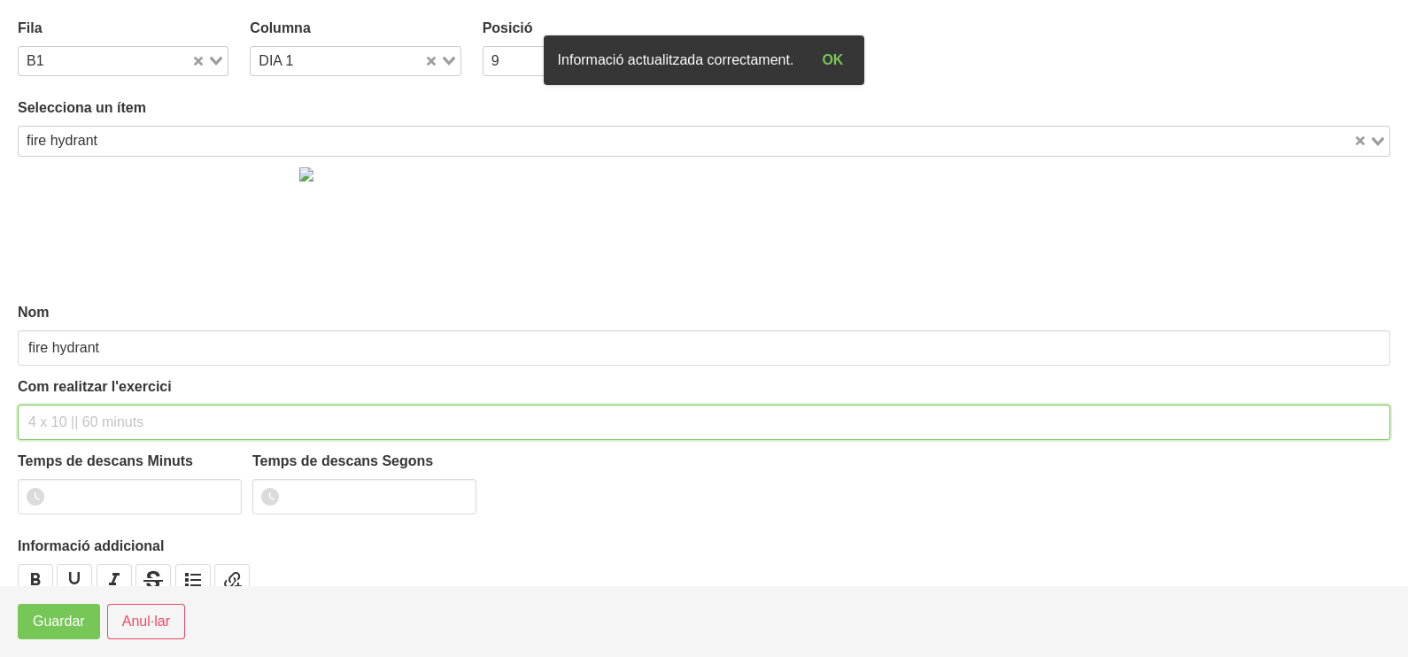
click at [124, 417] on input "text" at bounding box center [704, 422] width 1373 height 35
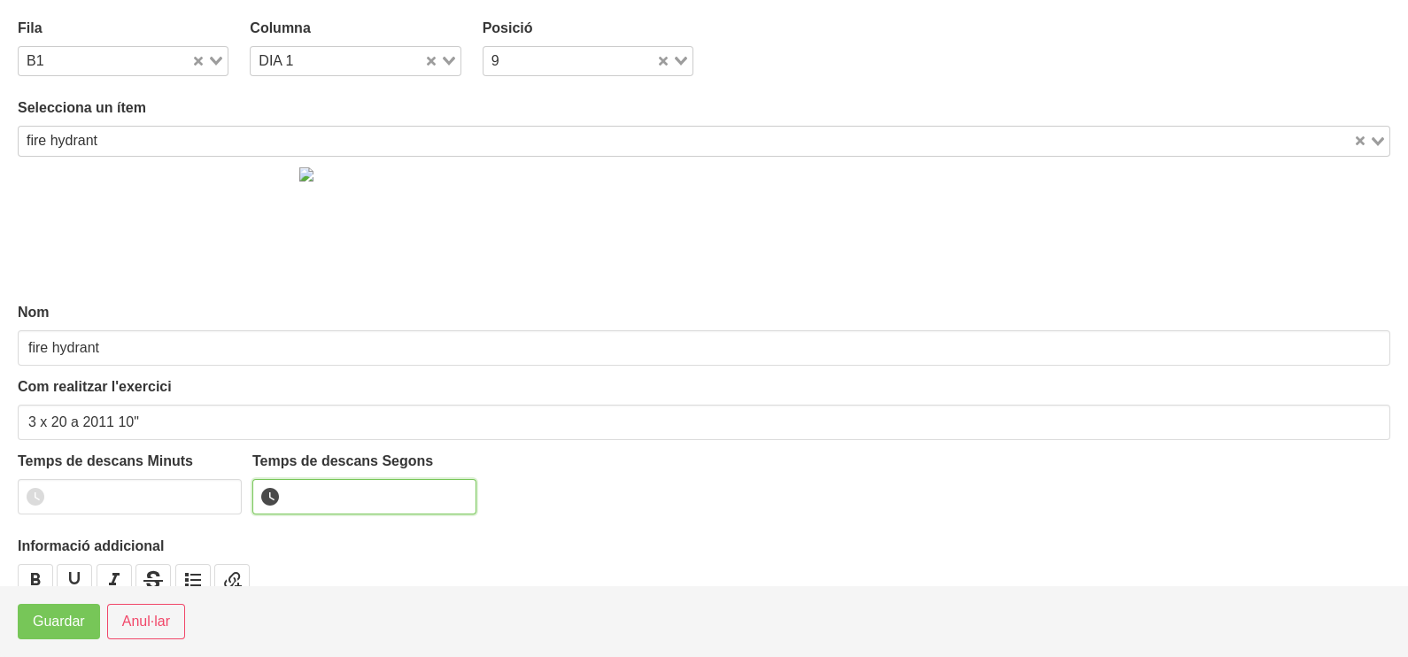
click at [304, 498] on input "number" at bounding box center [364, 496] width 224 height 35
click at [77, 611] on span "Guardar" at bounding box center [59, 621] width 52 height 21
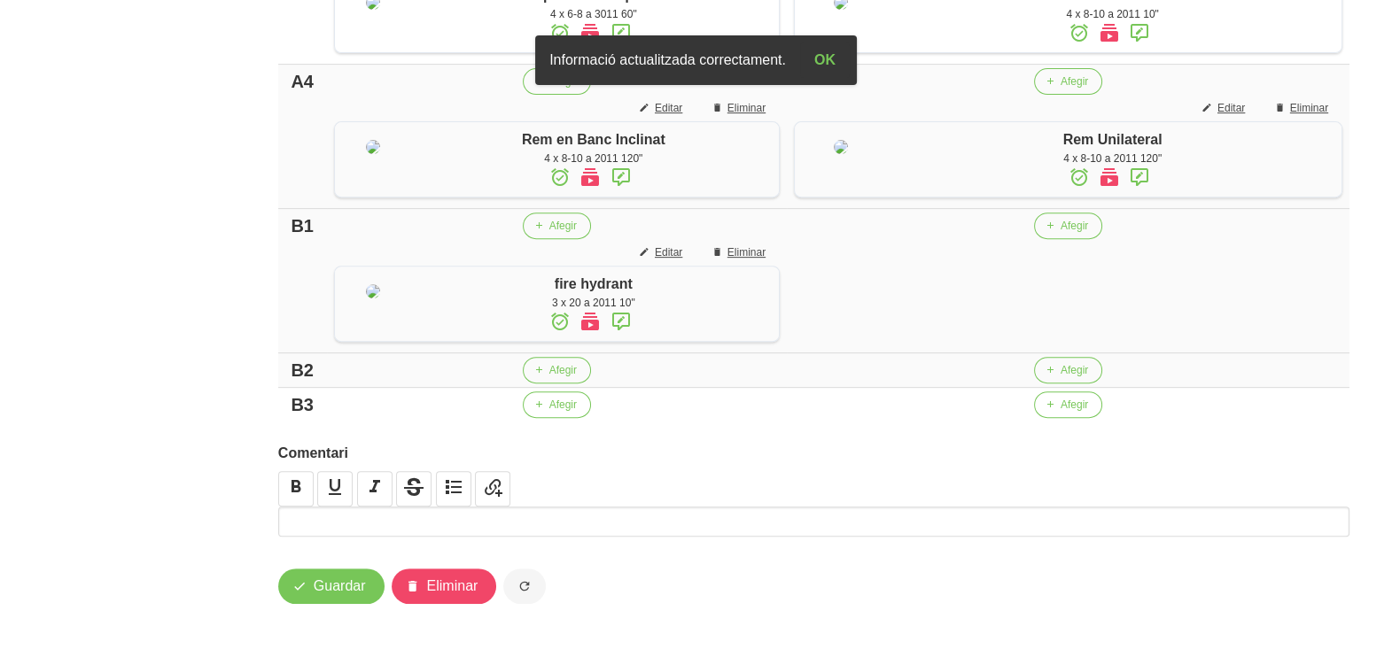
scroll to position [1059, 0]
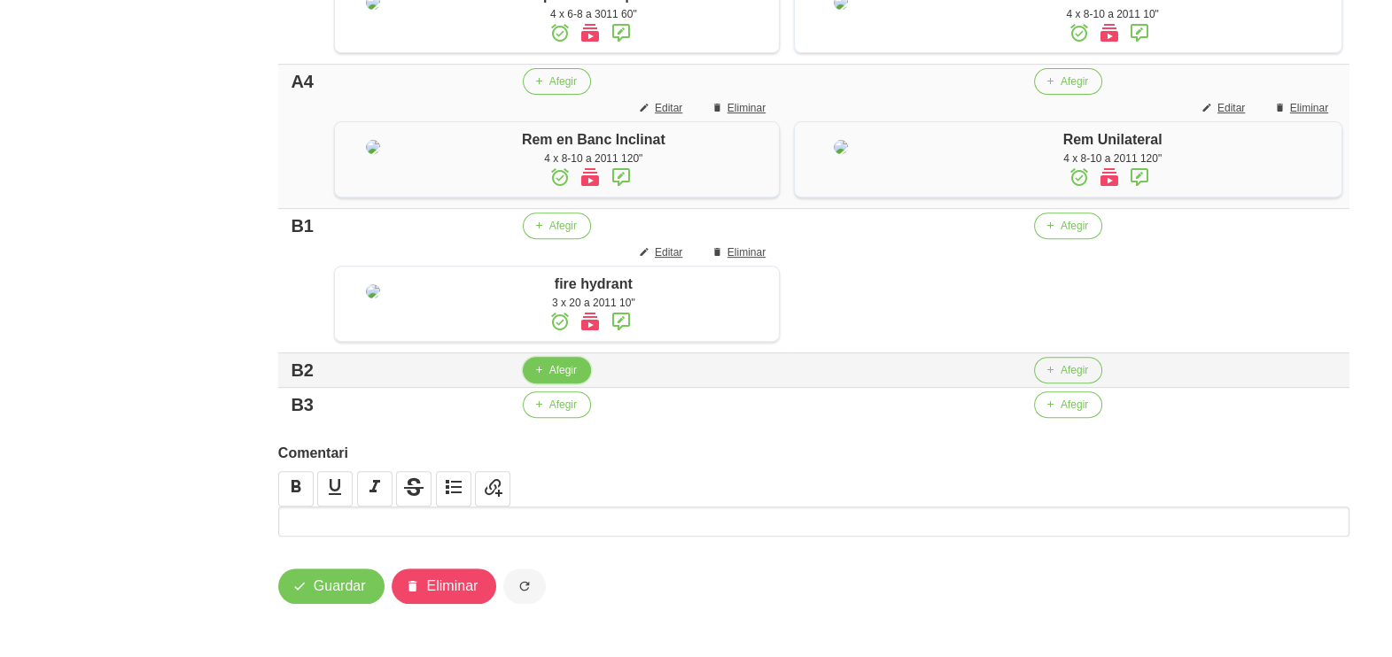
click at [562, 376] on span "Afegir" at bounding box center [562, 370] width 27 height 16
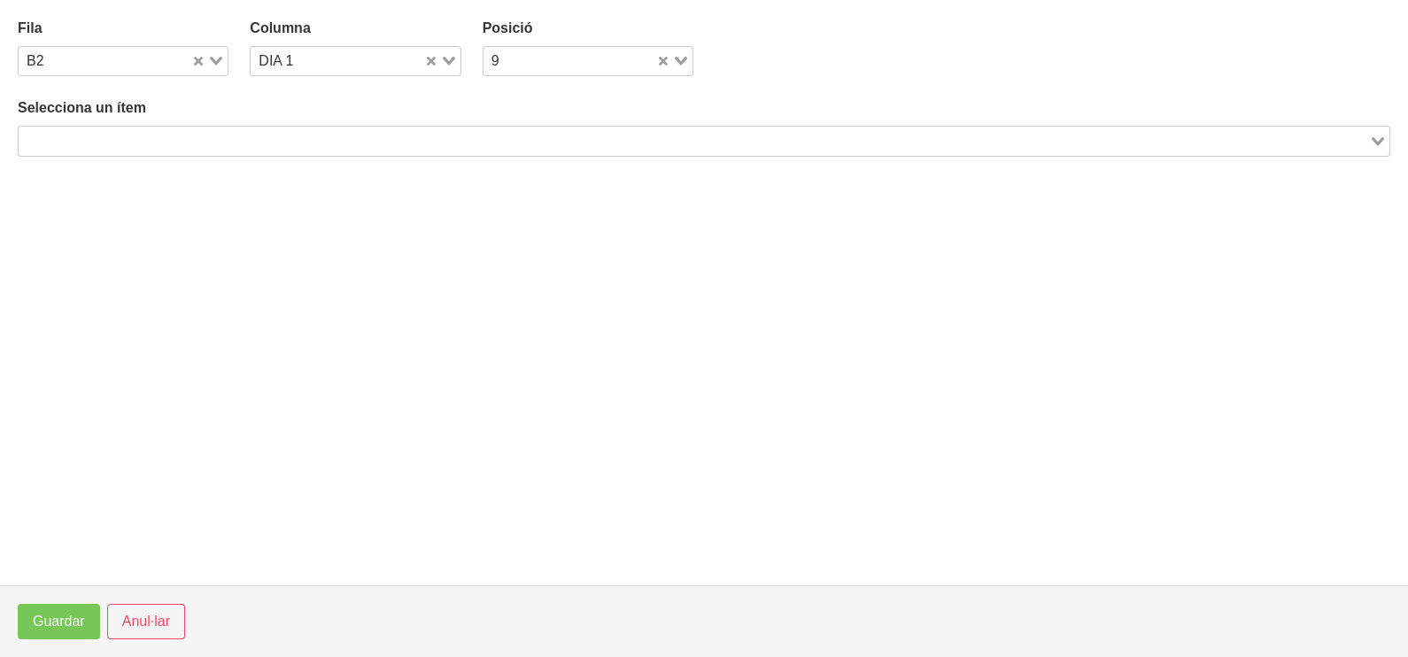
click at [348, 138] on input "Search for option" at bounding box center [693, 140] width 1347 height 21
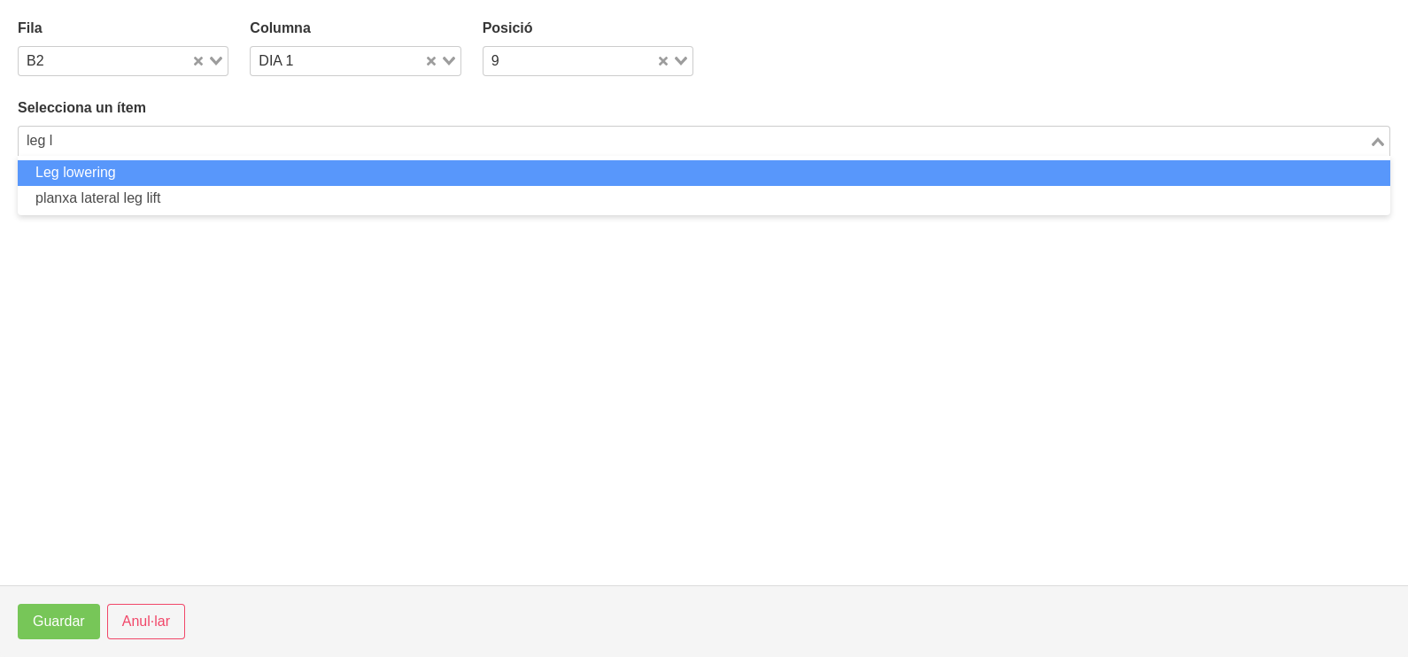
click at [336, 177] on li "Leg lowering" at bounding box center [704, 173] width 1373 height 26
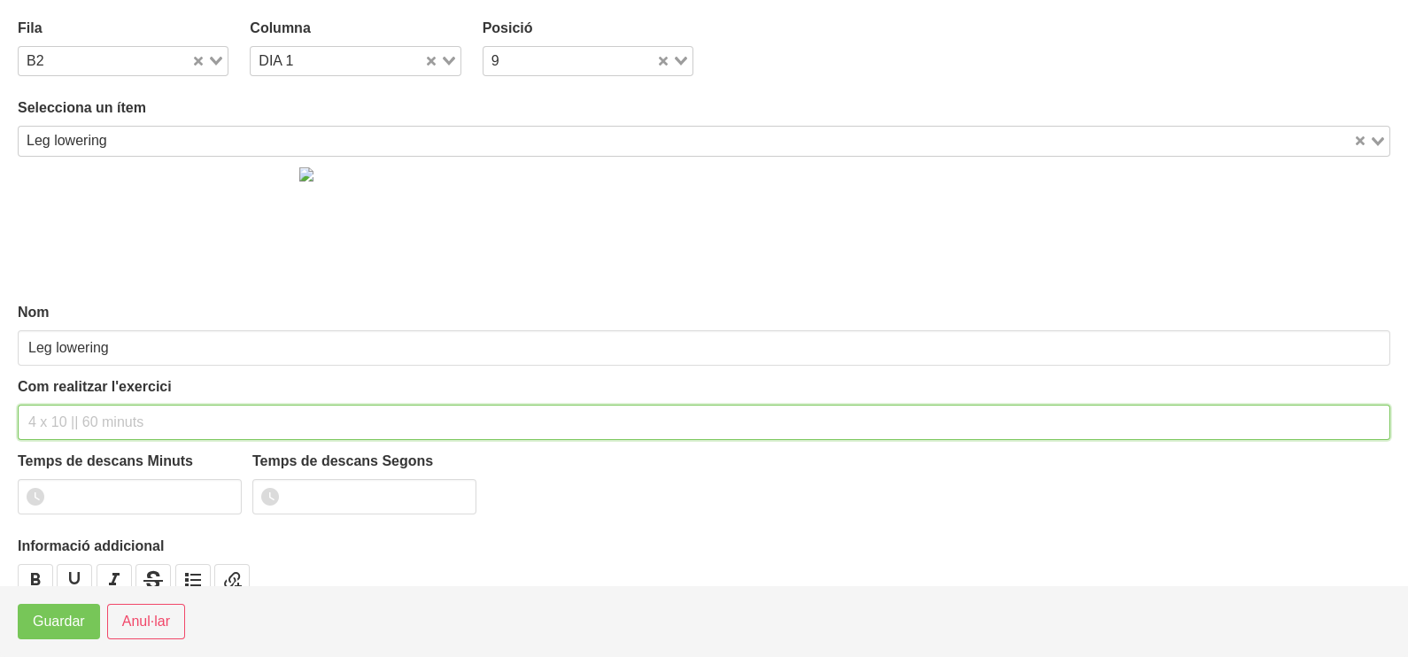
click at [144, 412] on input "text" at bounding box center [704, 422] width 1373 height 35
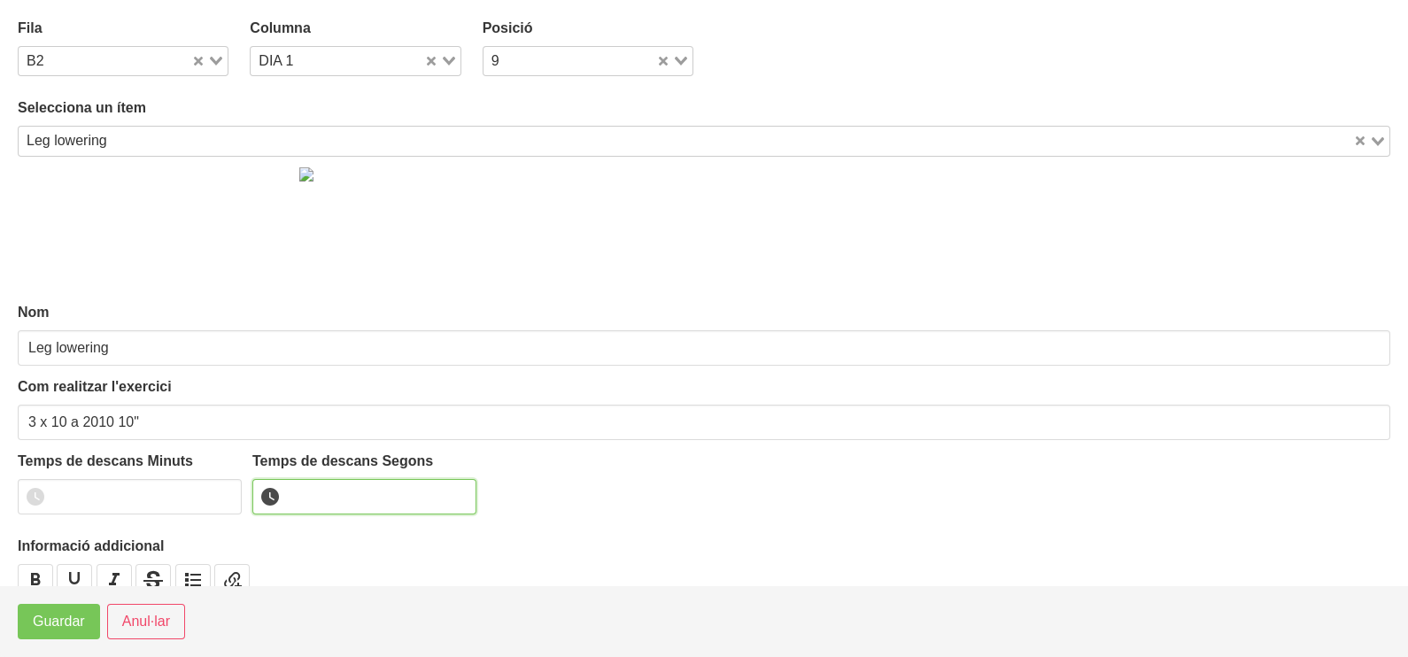
click at [334, 500] on input "number" at bounding box center [364, 496] width 224 height 35
click at [81, 624] on span "Guardar" at bounding box center [59, 621] width 52 height 21
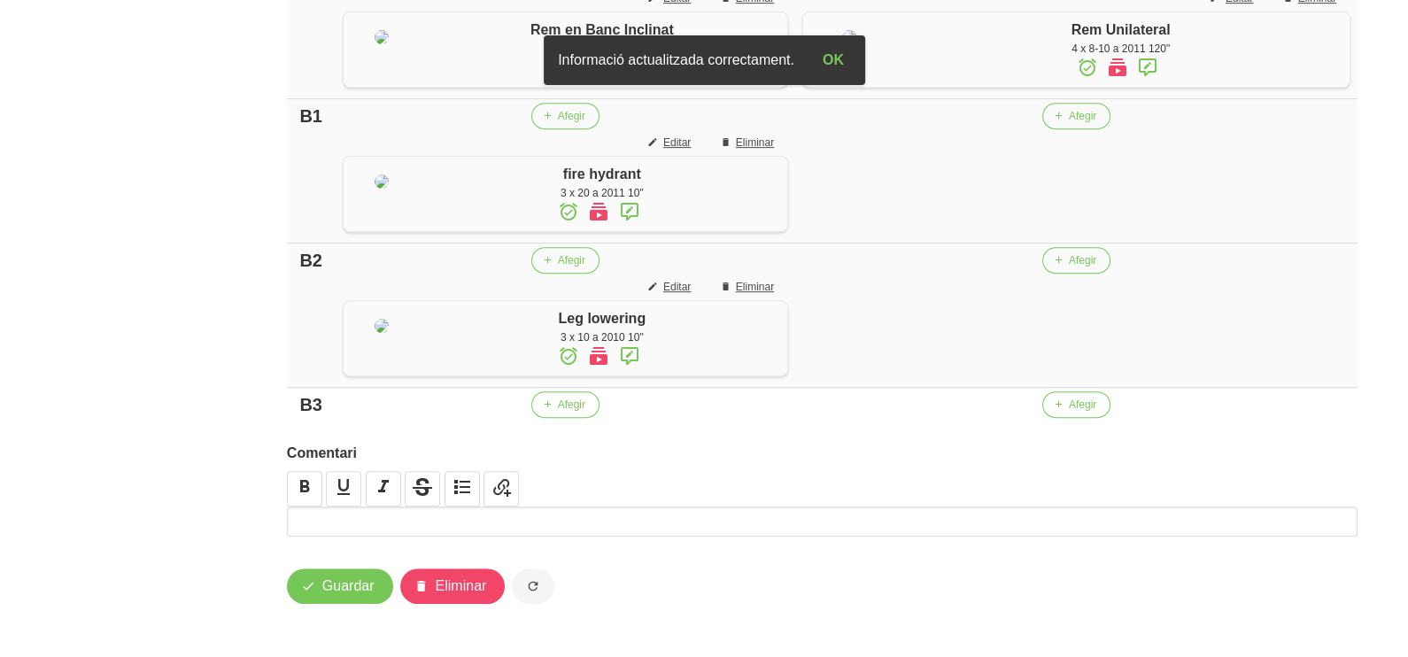
scroll to position [1169, 0]
click at [560, 413] on span "Afegir" at bounding box center [562, 405] width 27 height 16
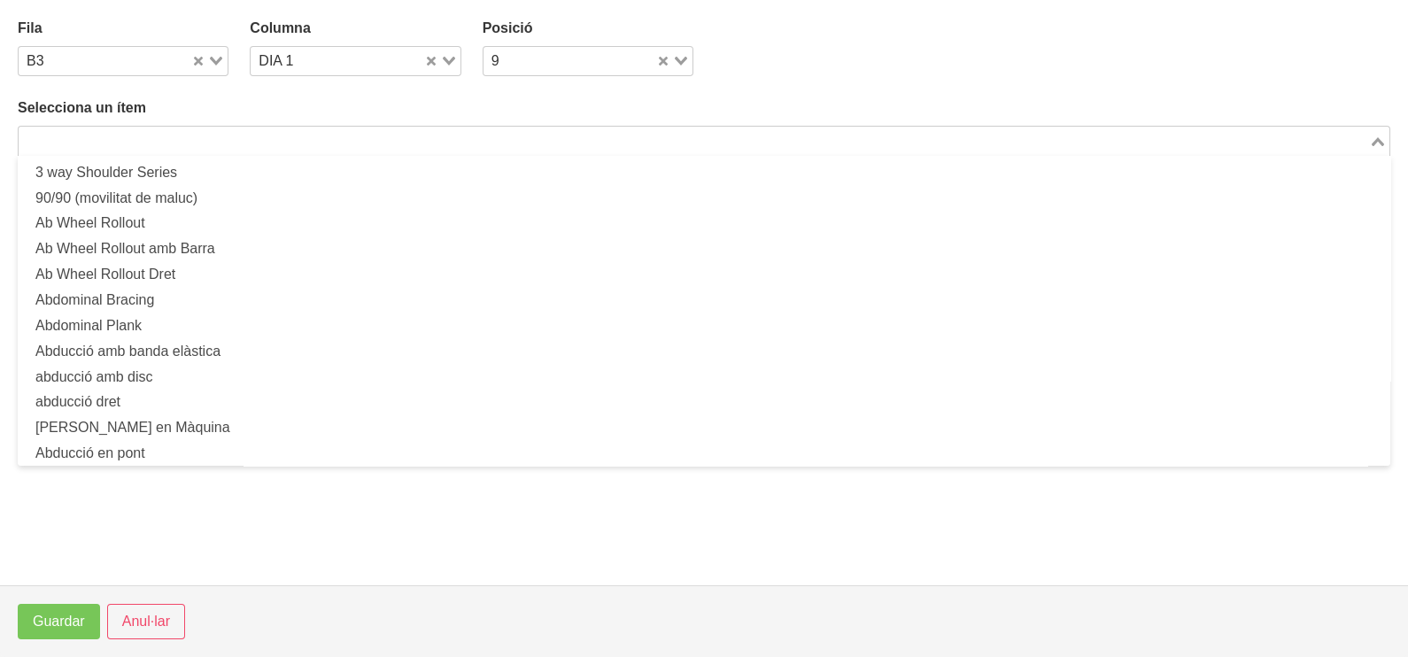
drag, startPoint x: 351, startPoint y: 149, endPoint x: 359, endPoint y: 153, distance: 9.1
click at [354, 149] on input "Search for option" at bounding box center [693, 140] width 1347 height 21
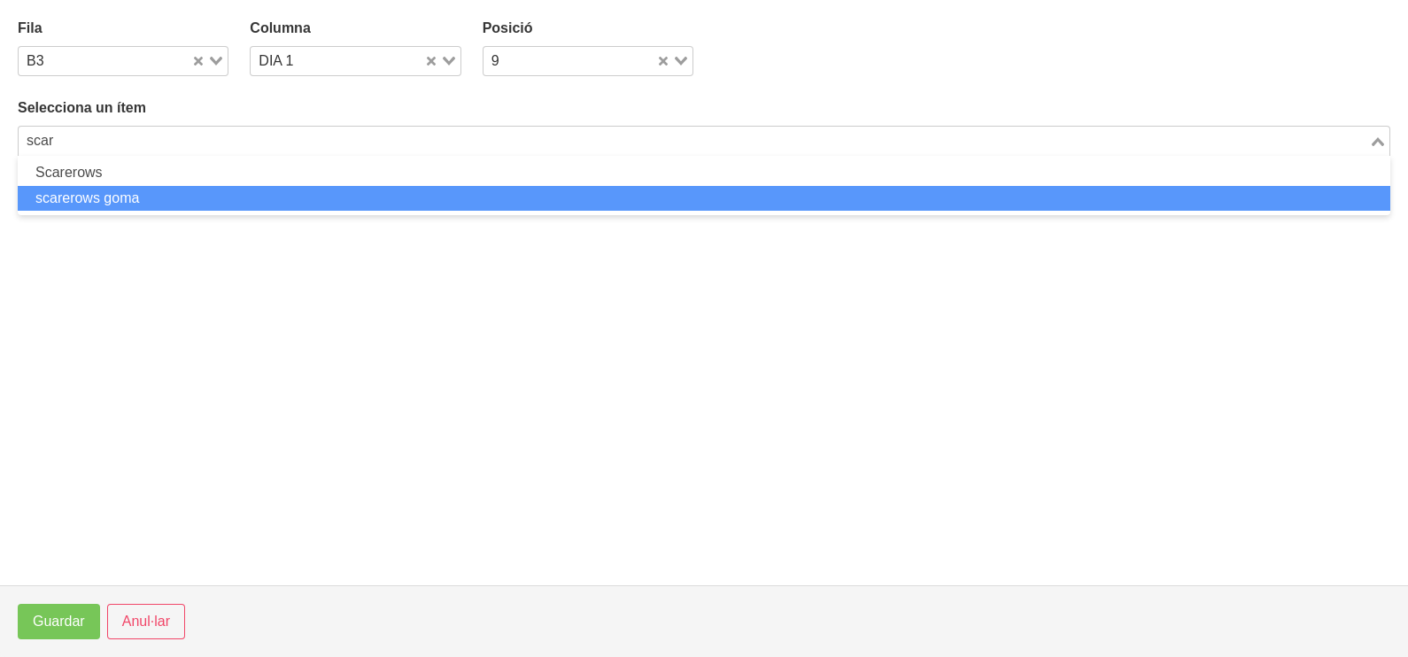
click at [500, 186] on li "scarerows goma" at bounding box center [704, 199] width 1373 height 26
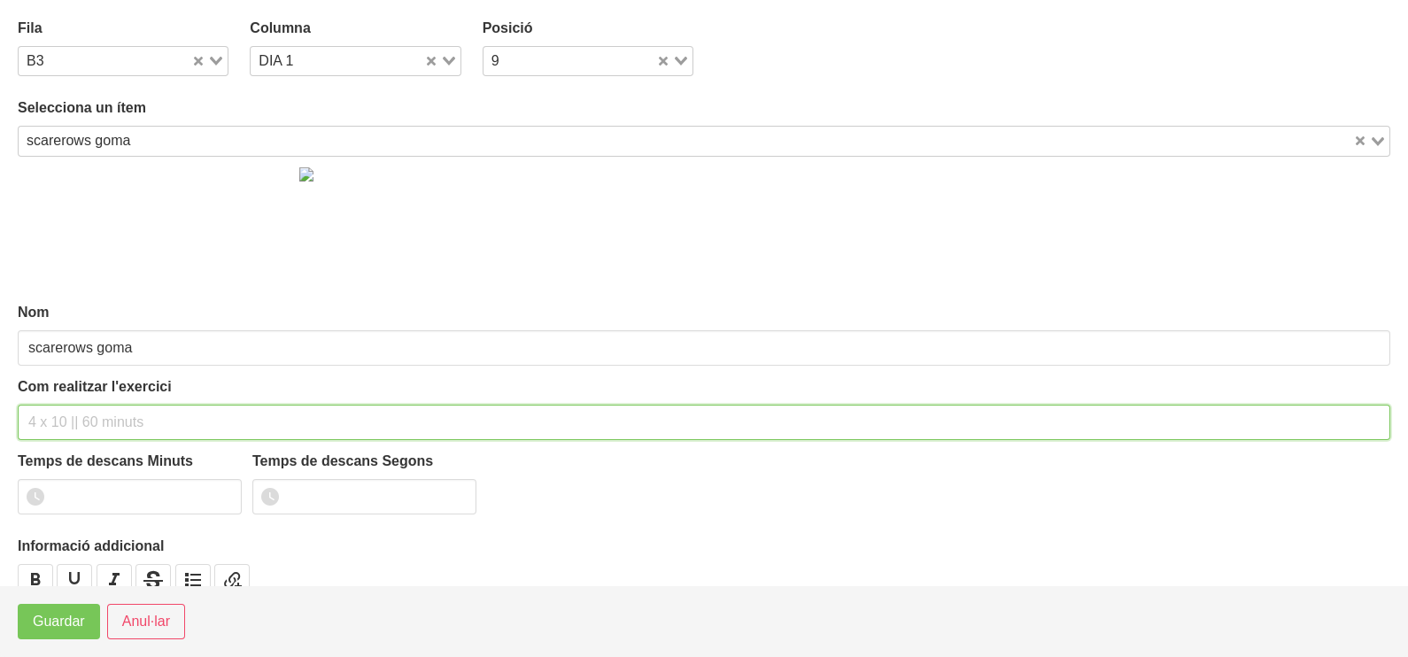
click at [113, 419] on input "text" at bounding box center [704, 422] width 1373 height 35
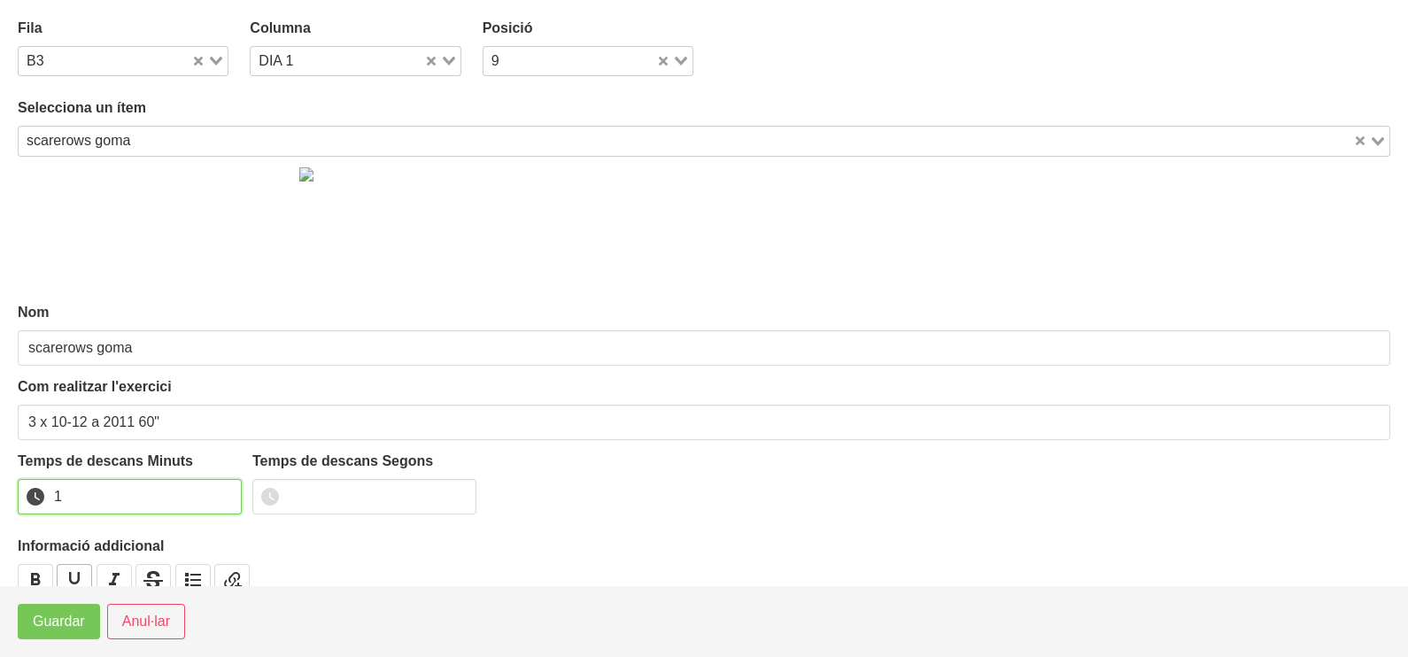
drag, startPoint x: 222, startPoint y: 491, endPoint x: 72, endPoint y: 578, distance: 174.3
click at [214, 497] on input "1" at bounding box center [130, 496] width 224 height 35
click at [46, 617] on span "Guardar" at bounding box center [59, 621] width 52 height 21
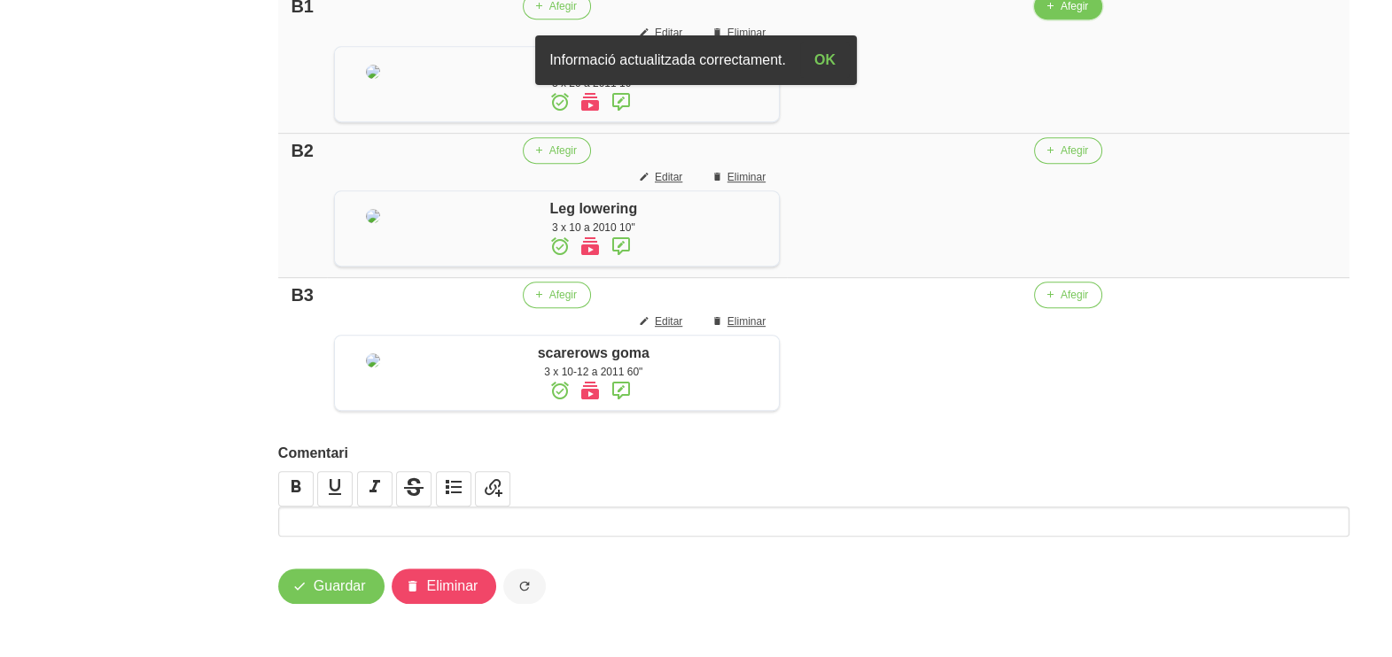
click at [1068, 14] on span "Afegir" at bounding box center [1073, 6] width 27 height 16
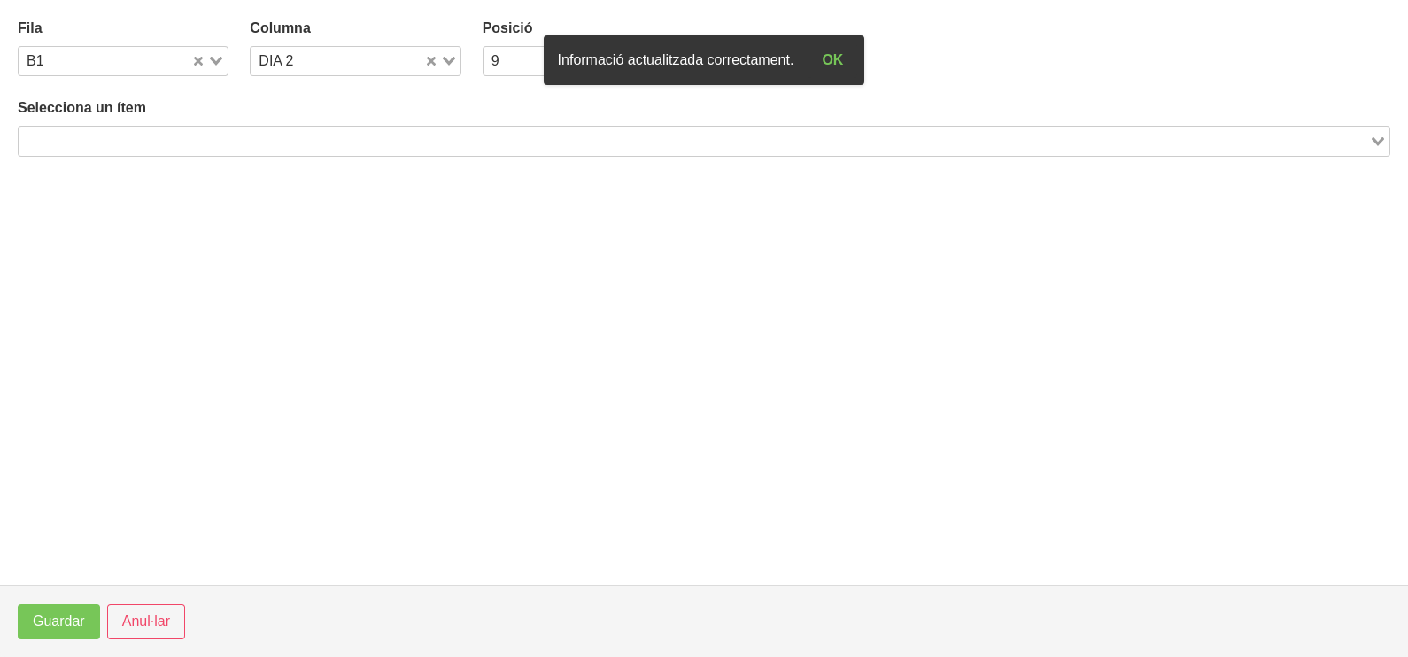
drag, startPoint x: 282, startPoint y: 128, endPoint x: 385, endPoint y: 4, distance: 162.3
click at [285, 127] on div "Search for option" at bounding box center [694, 139] width 1351 height 25
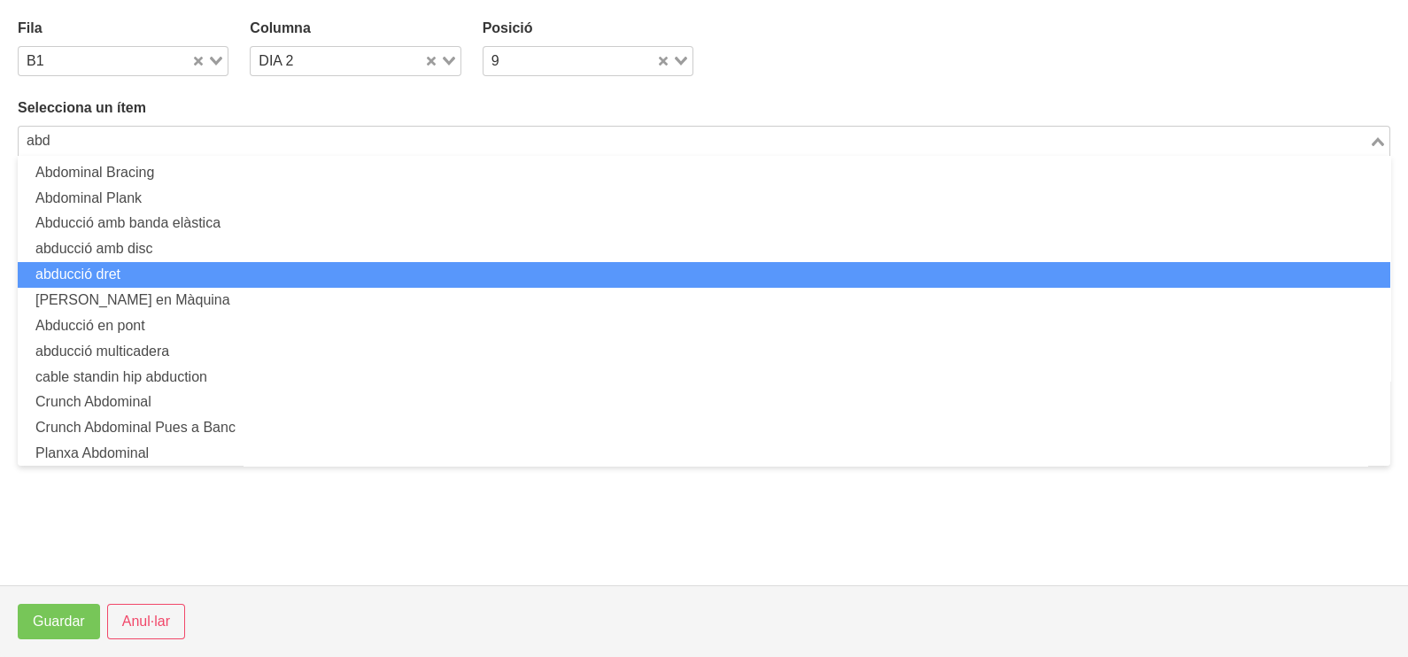
click at [134, 273] on li "abducció dret" at bounding box center [704, 275] width 1373 height 26
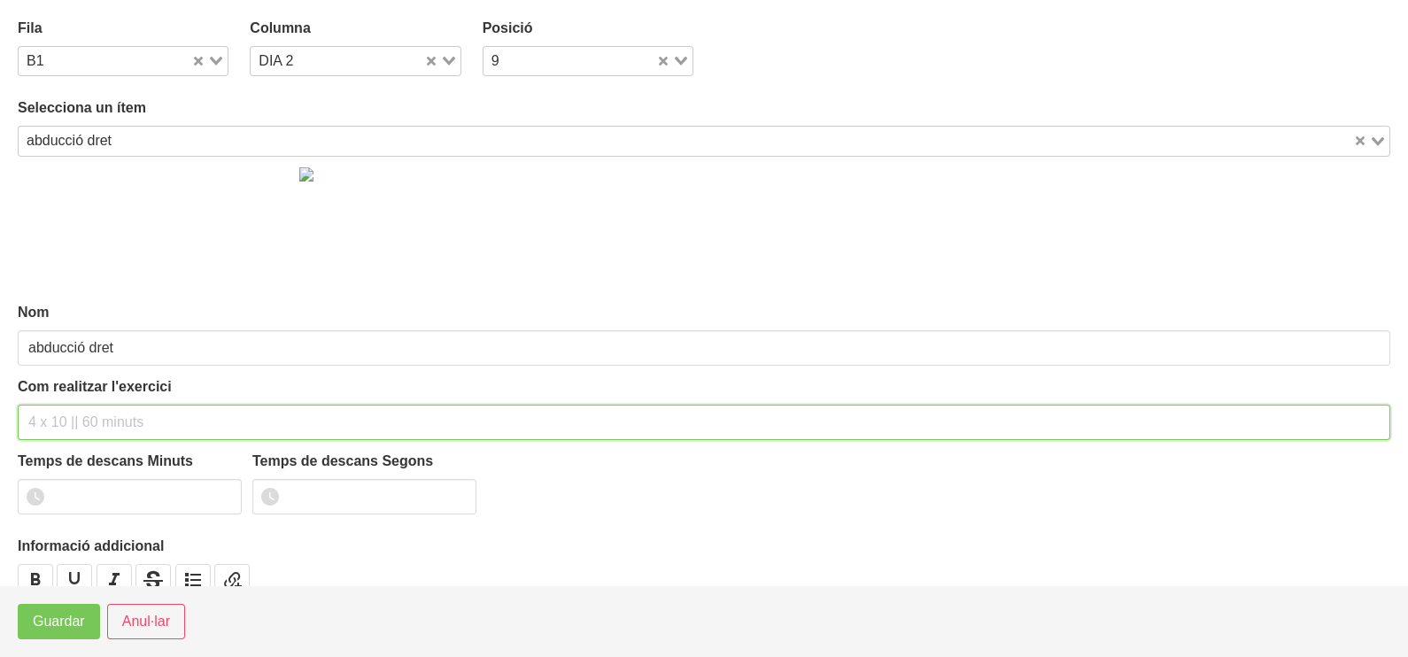
click at [97, 415] on input "text" at bounding box center [704, 422] width 1373 height 35
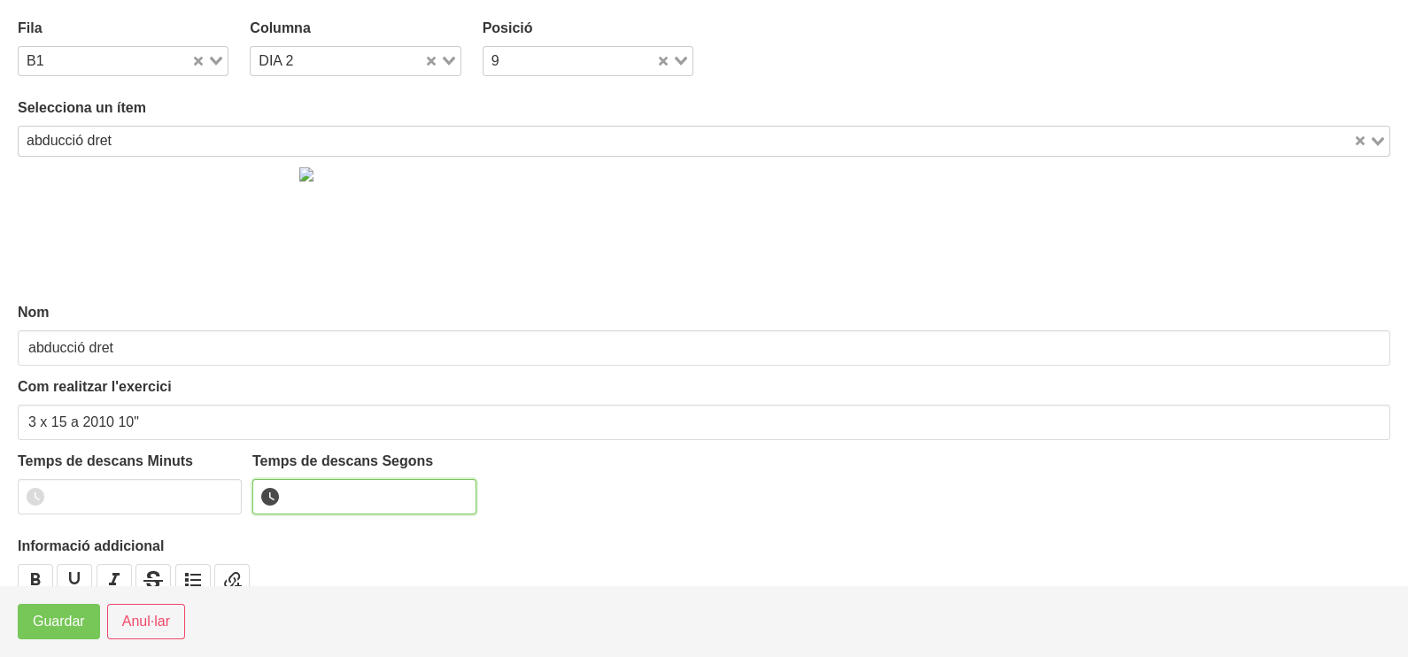
click at [320, 497] on input "number" at bounding box center [364, 496] width 224 height 35
click at [55, 616] on span "Guardar" at bounding box center [59, 621] width 52 height 21
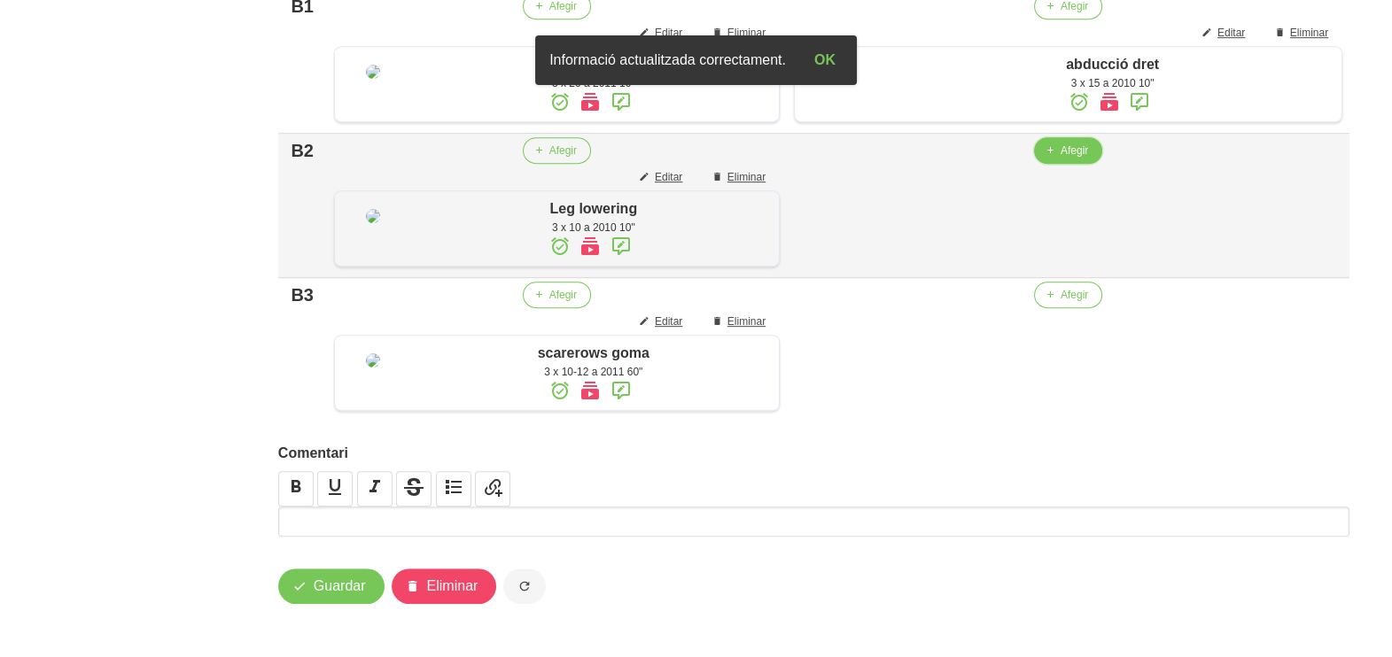
click at [1071, 159] on span "Afegir" at bounding box center [1073, 151] width 27 height 16
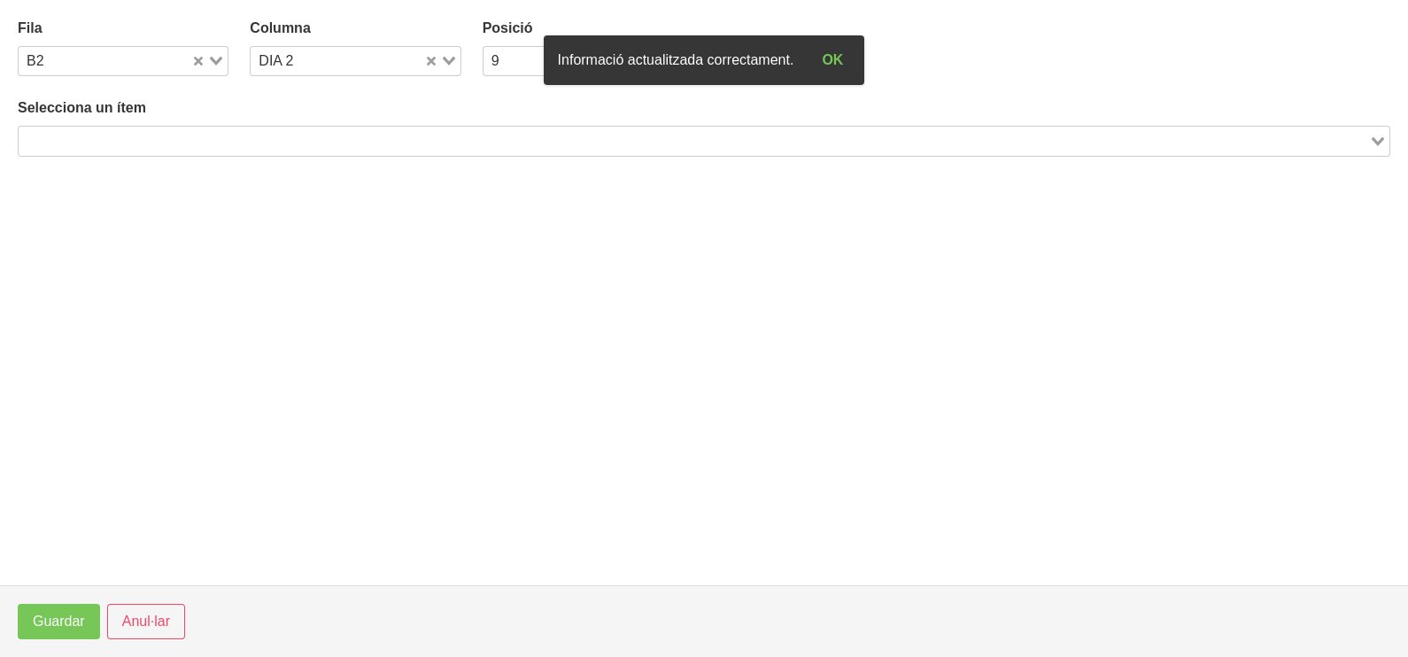
click at [472, 143] on input "Search for option" at bounding box center [693, 140] width 1347 height 21
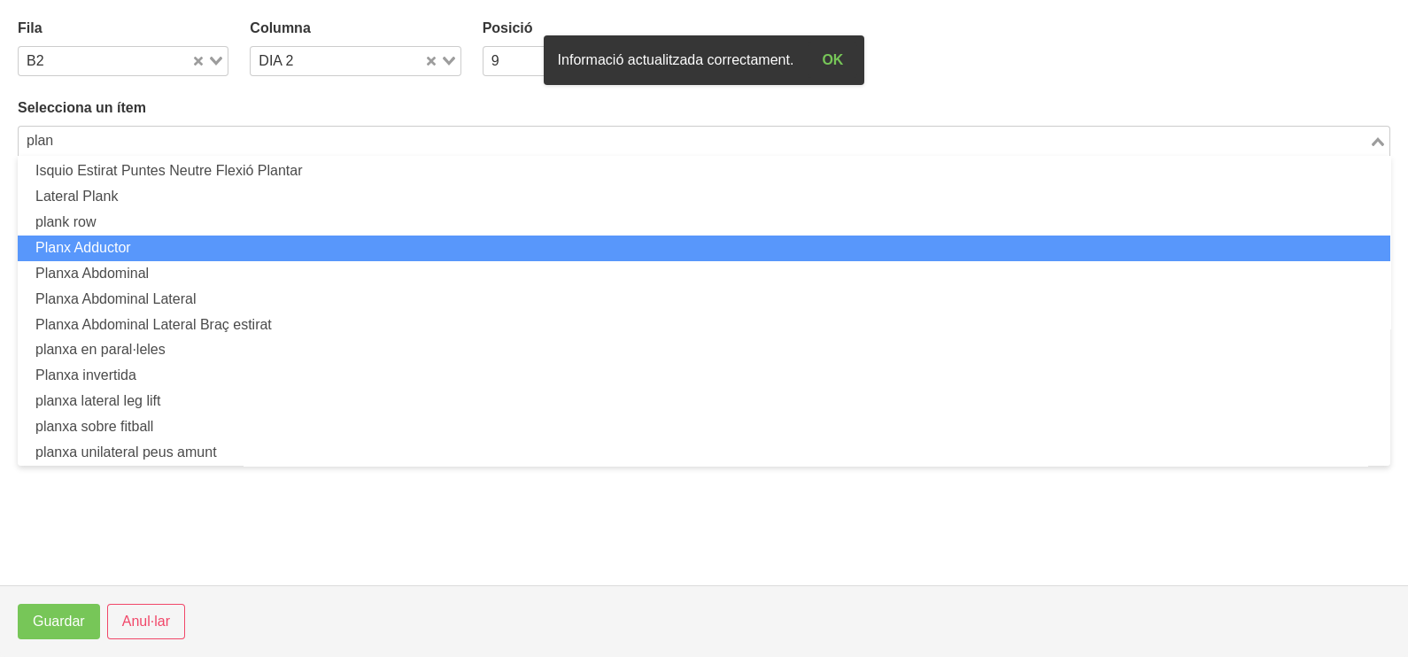
scroll to position [82, 0]
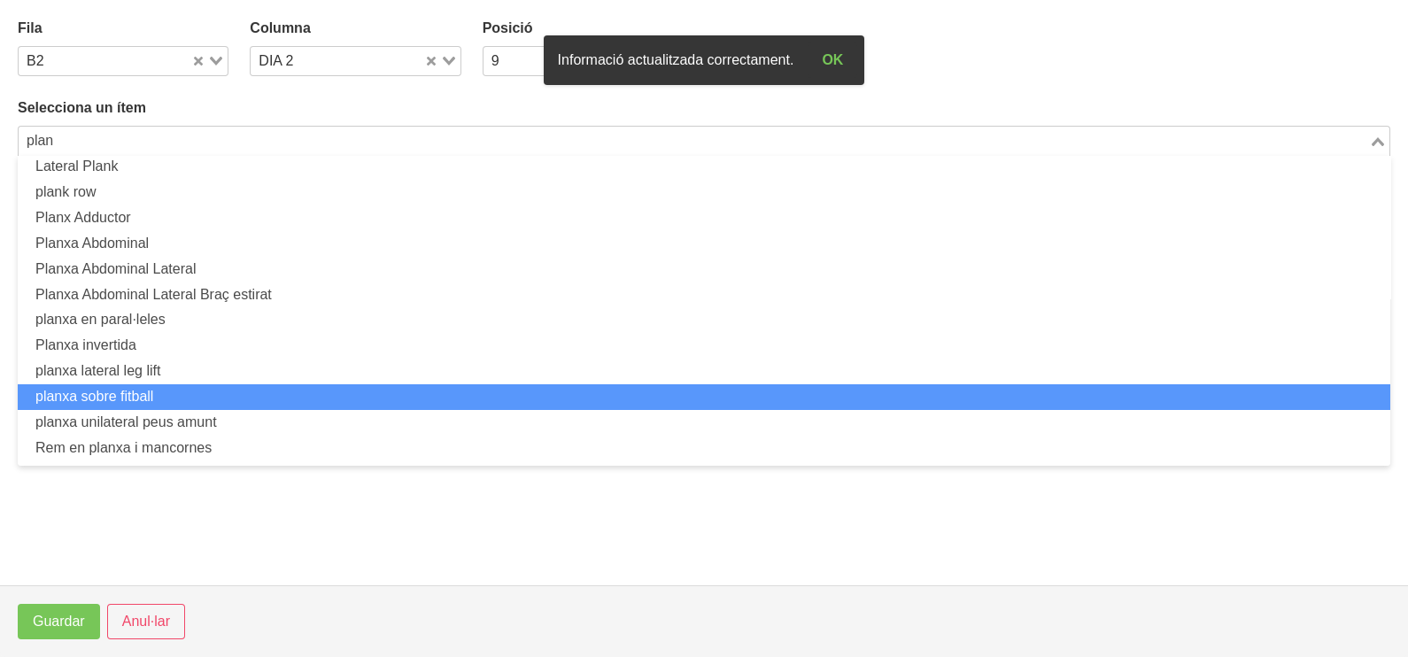
drag, startPoint x: 216, startPoint y: 385, endPoint x: 176, endPoint y: 404, distance: 44.0
click at [218, 381] on ul "Abdominal Plank Chinese Plank Isquio Estirat Puntes Neutre Flexió Plantar Later…" at bounding box center [704, 311] width 1373 height 310
click at [118, 394] on li "planxa sobre fitball" at bounding box center [704, 397] width 1373 height 26
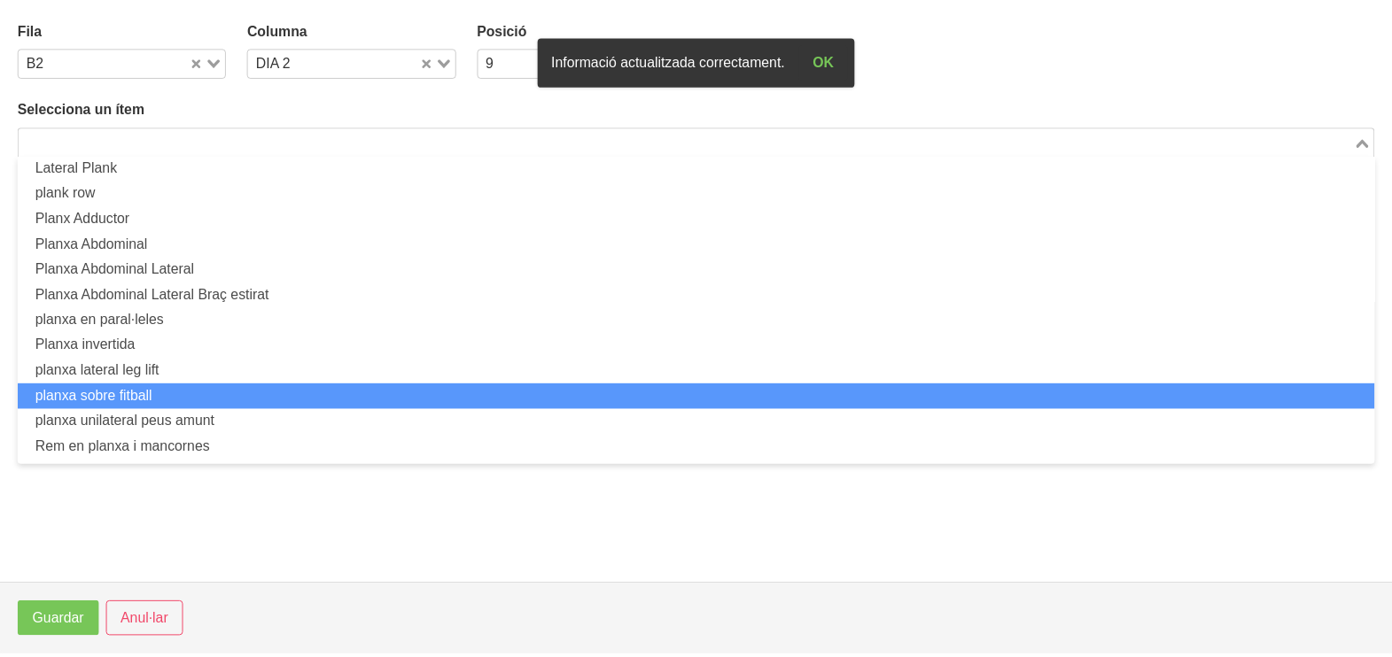
scroll to position [4, 0]
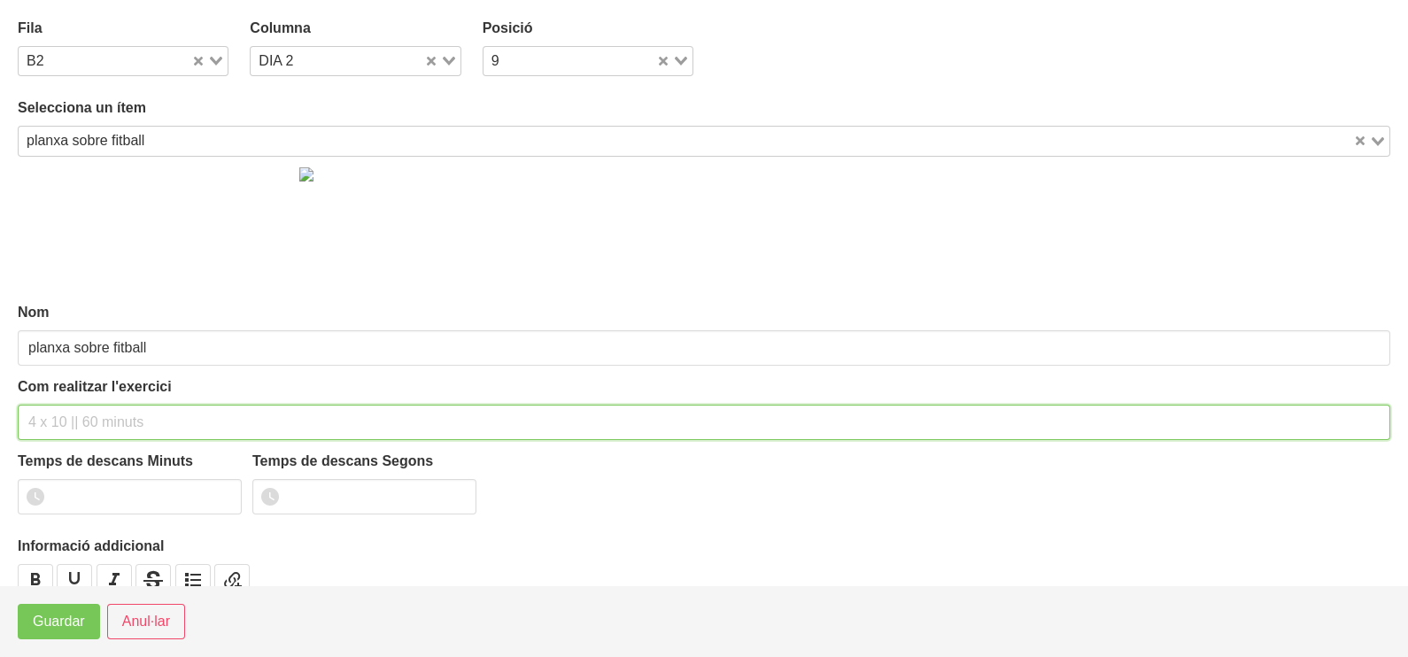
drag, startPoint x: 75, startPoint y: 423, endPoint x: 79, endPoint y: 411, distance: 12.0
click at [74, 423] on input "text" at bounding box center [704, 422] width 1373 height 35
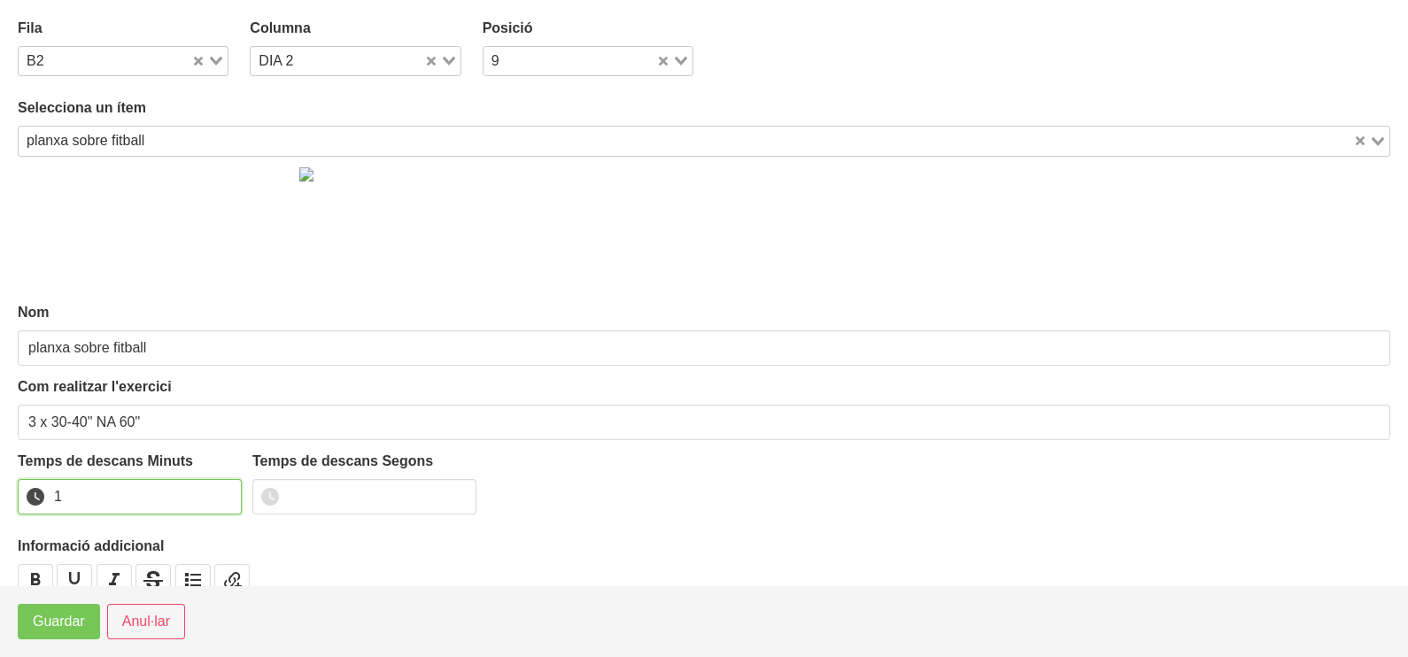
drag, startPoint x: 222, startPoint y: 488, endPoint x: 175, endPoint y: 523, distance: 58.3
click at [221, 490] on input "1" at bounding box center [130, 496] width 224 height 35
click at [62, 616] on span "Guardar" at bounding box center [59, 621] width 52 height 21
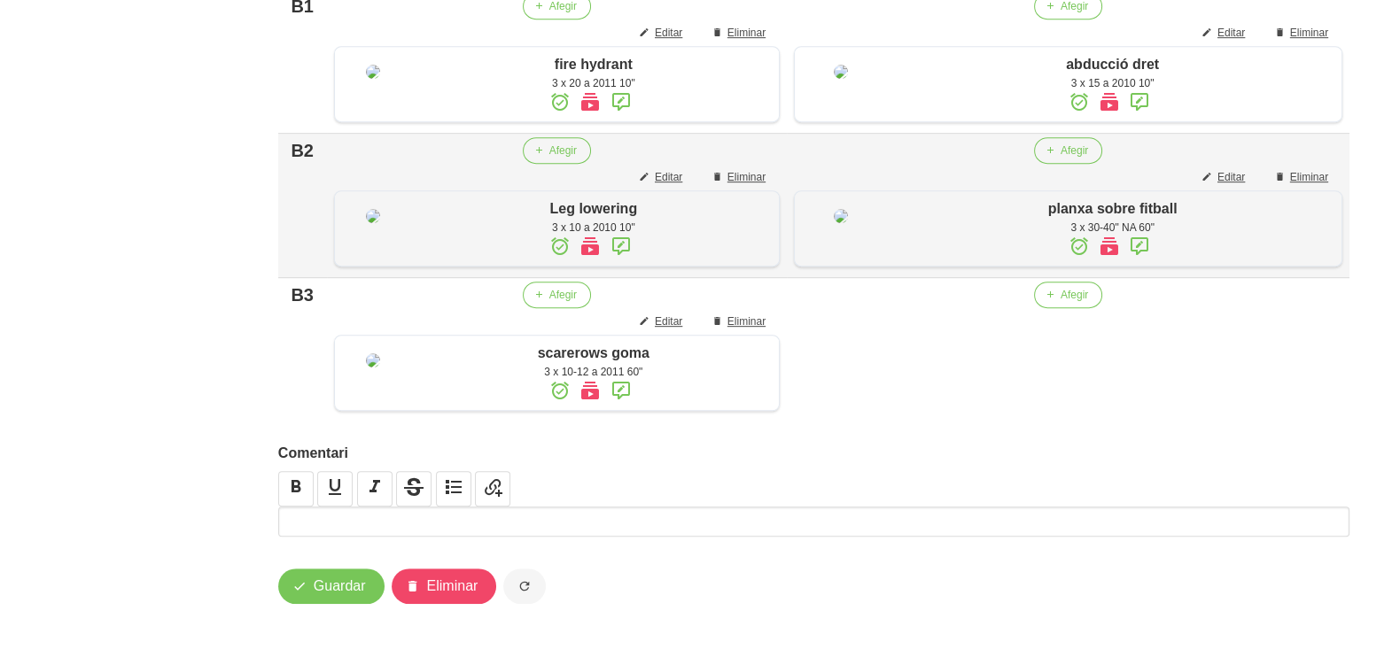
scroll to position [1340, 0]
click at [1085, 287] on span "Afegir" at bounding box center [1073, 295] width 27 height 16
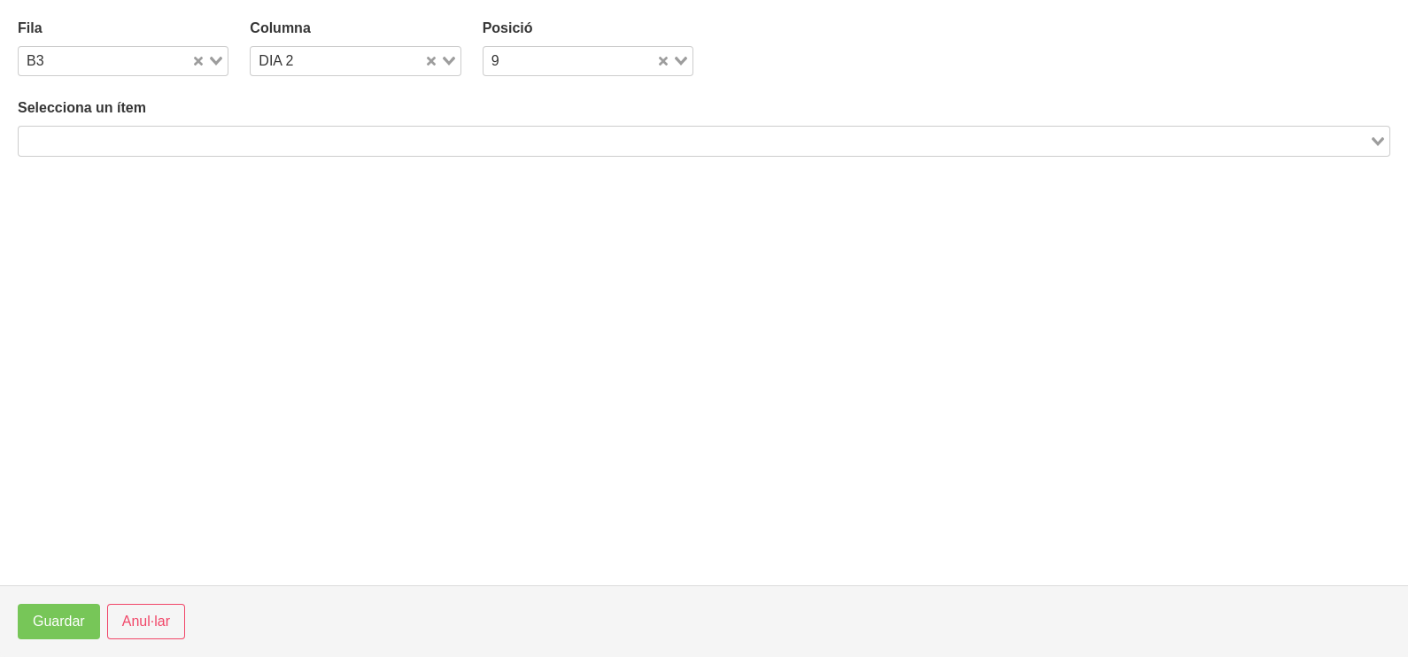
drag, startPoint x: 388, startPoint y: 137, endPoint x: 395, endPoint y: 127, distance: 12.8
click at [389, 136] on input "Search for option" at bounding box center [693, 140] width 1347 height 21
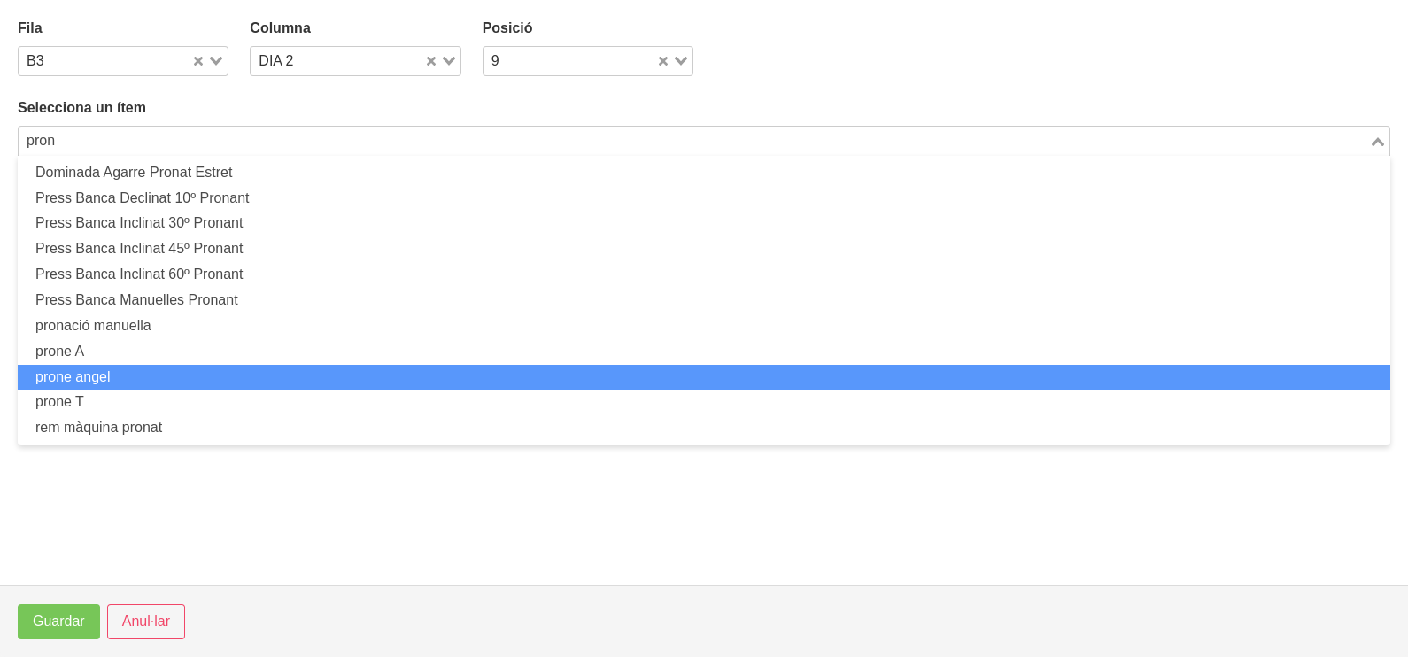
click at [115, 376] on li "prone angel" at bounding box center [704, 378] width 1373 height 26
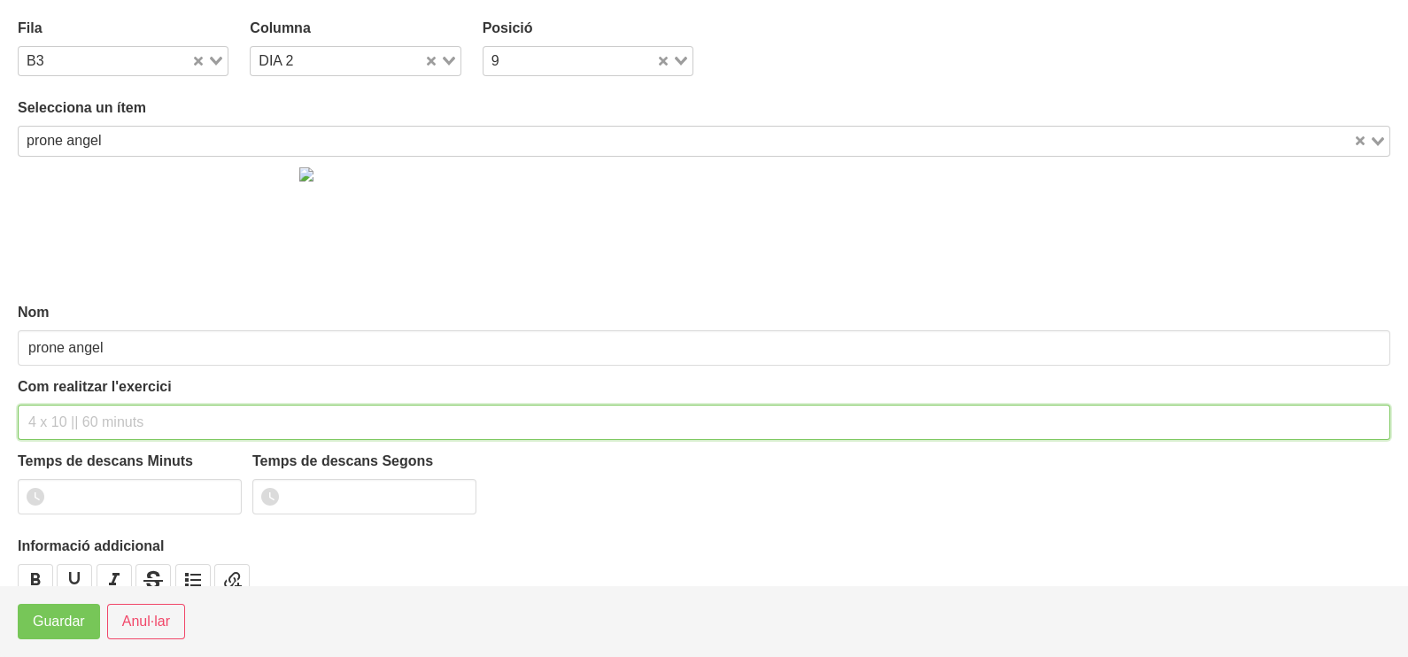
click at [75, 416] on input "text" at bounding box center [704, 422] width 1373 height 35
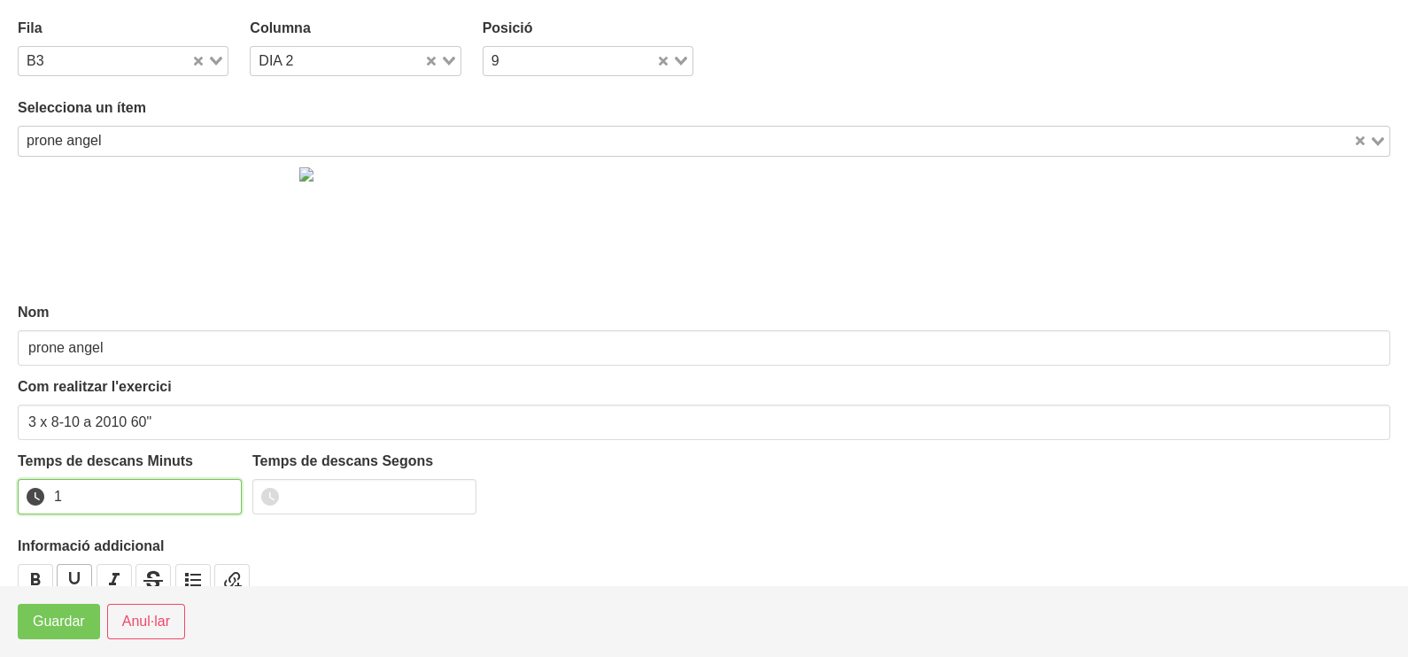
drag, startPoint x: 224, startPoint y: 487, endPoint x: 91, endPoint y: 572, distance: 157.8
click at [201, 506] on input "1" at bounding box center [130, 496] width 224 height 35
click at [74, 607] on button "Guardar" at bounding box center [59, 621] width 82 height 35
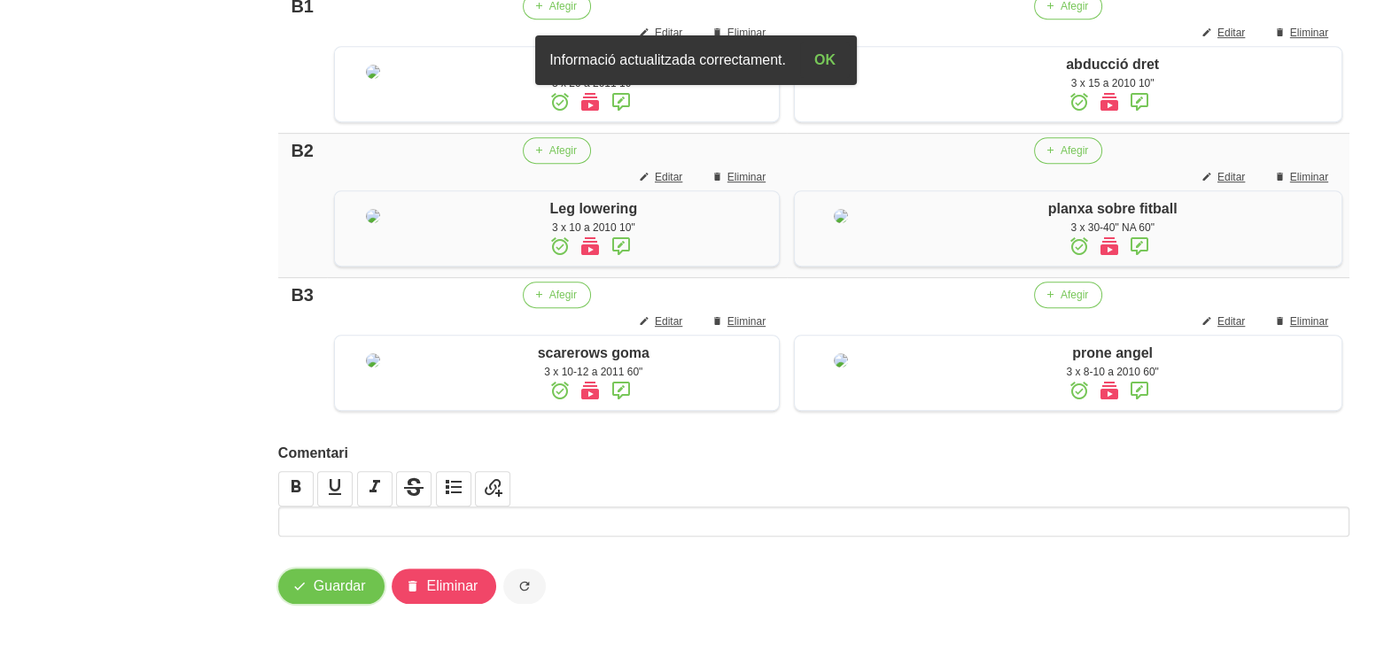
click at [340, 589] on span "Guardar" at bounding box center [340, 586] width 52 height 21
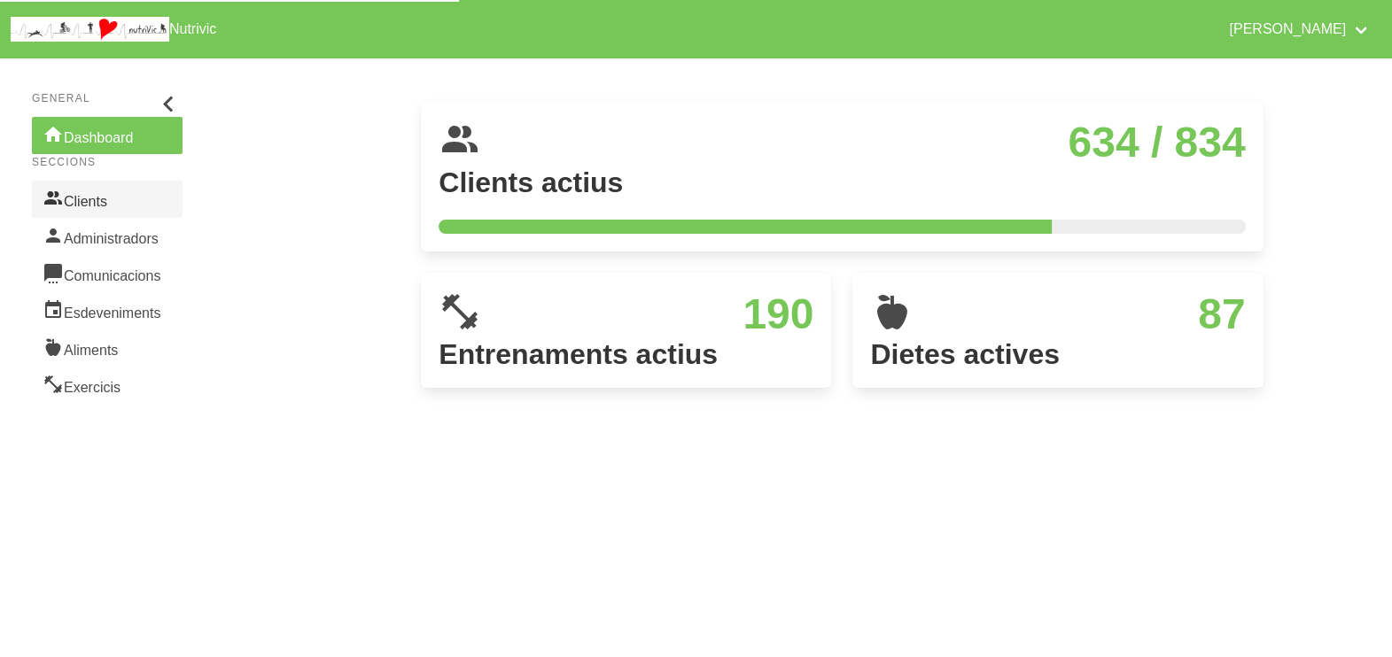
click at [97, 197] on link "Clients" at bounding box center [107, 199] width 151 height 37
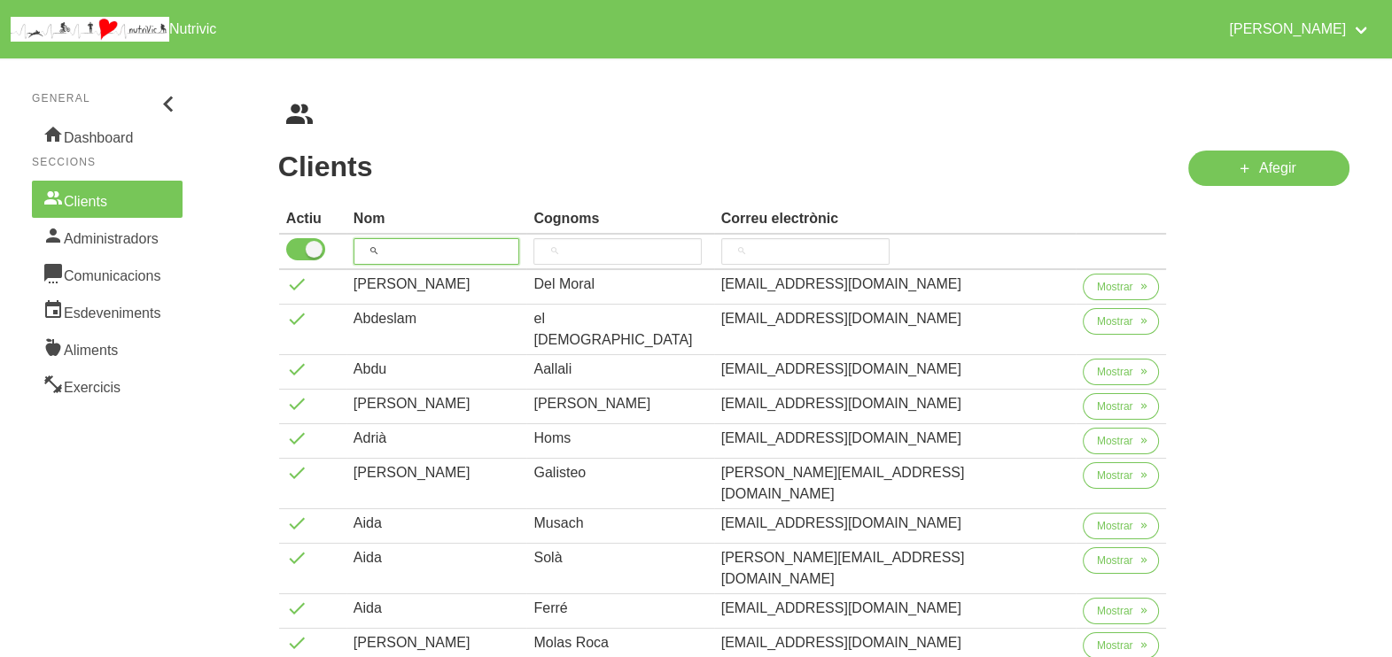
click at [432, 245] on input "search" at bounding box center [436, 251] width 167 height 27
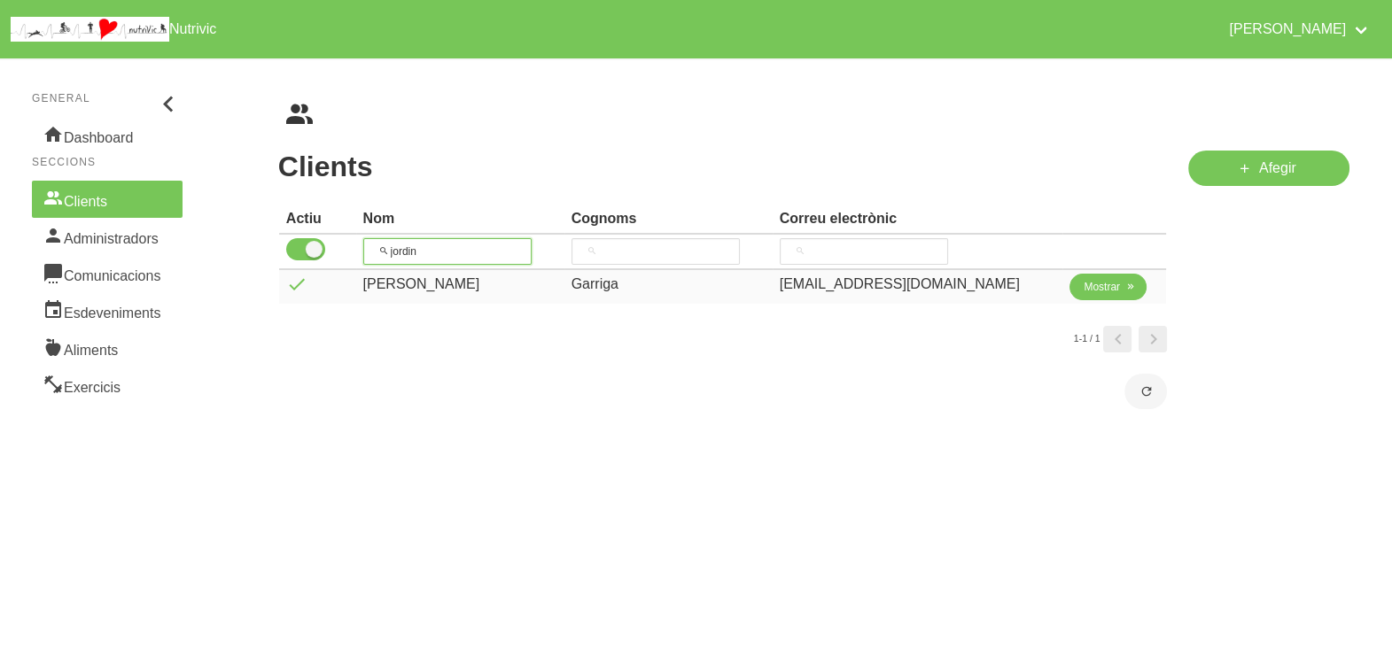
type input "jordin"
click at [1125, 286] on icon "button" at bounding box center [1130, 287] width 11 height 16
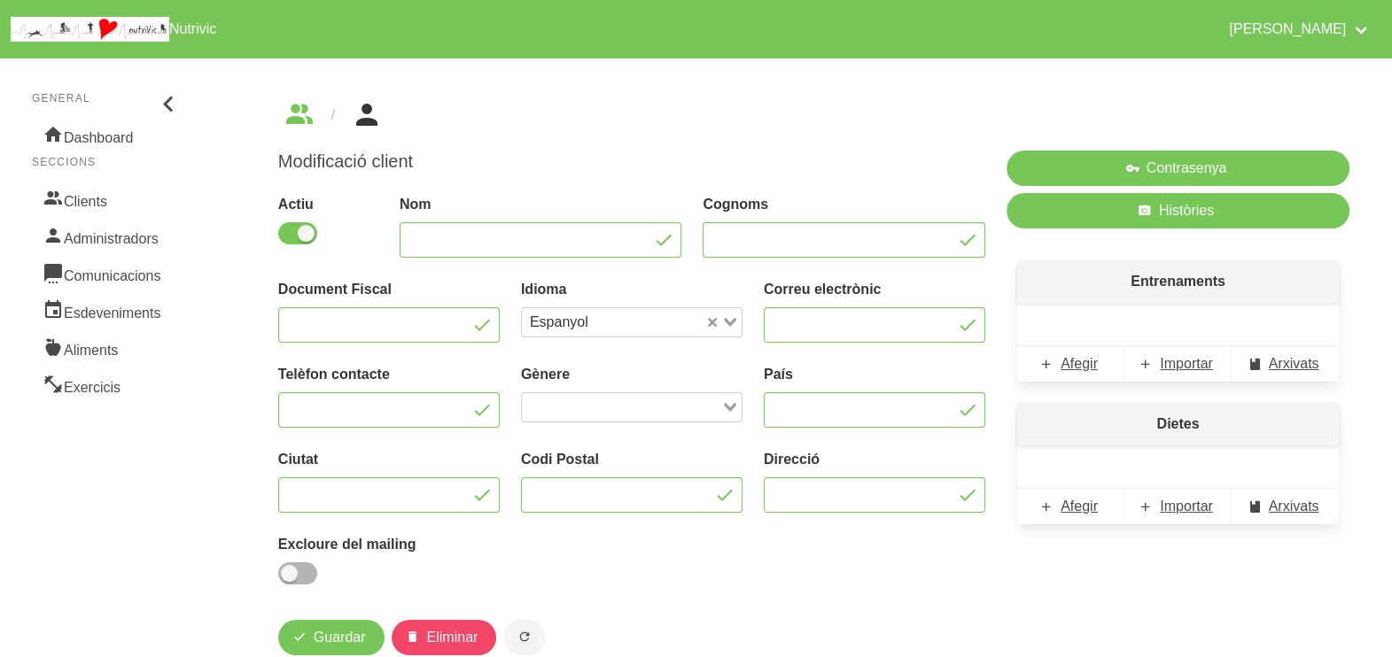
type input "[PERSON_NAME]"
type input "Garriga"
type input "[EMAIL_ADDRESS][DOMAIN_NAME]"
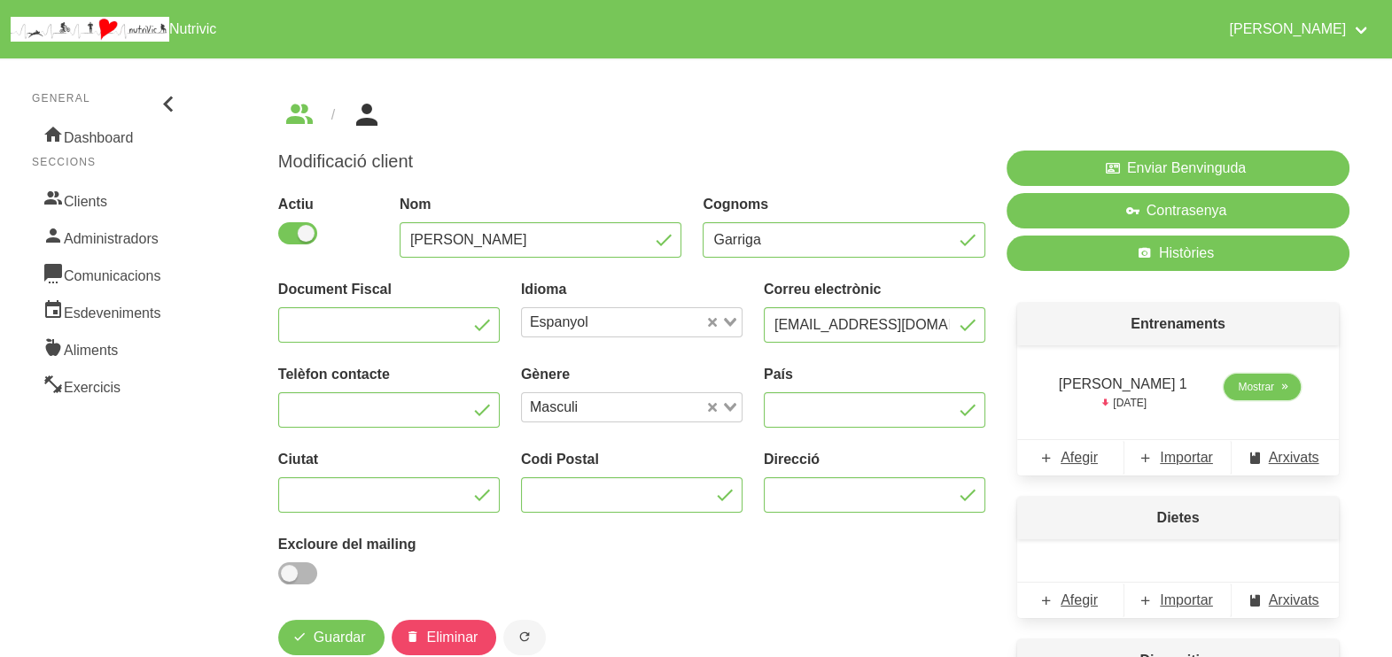
click at [1249, 389] on span "Mostrar" at bounding box center [1255, 387] width 36 height 16
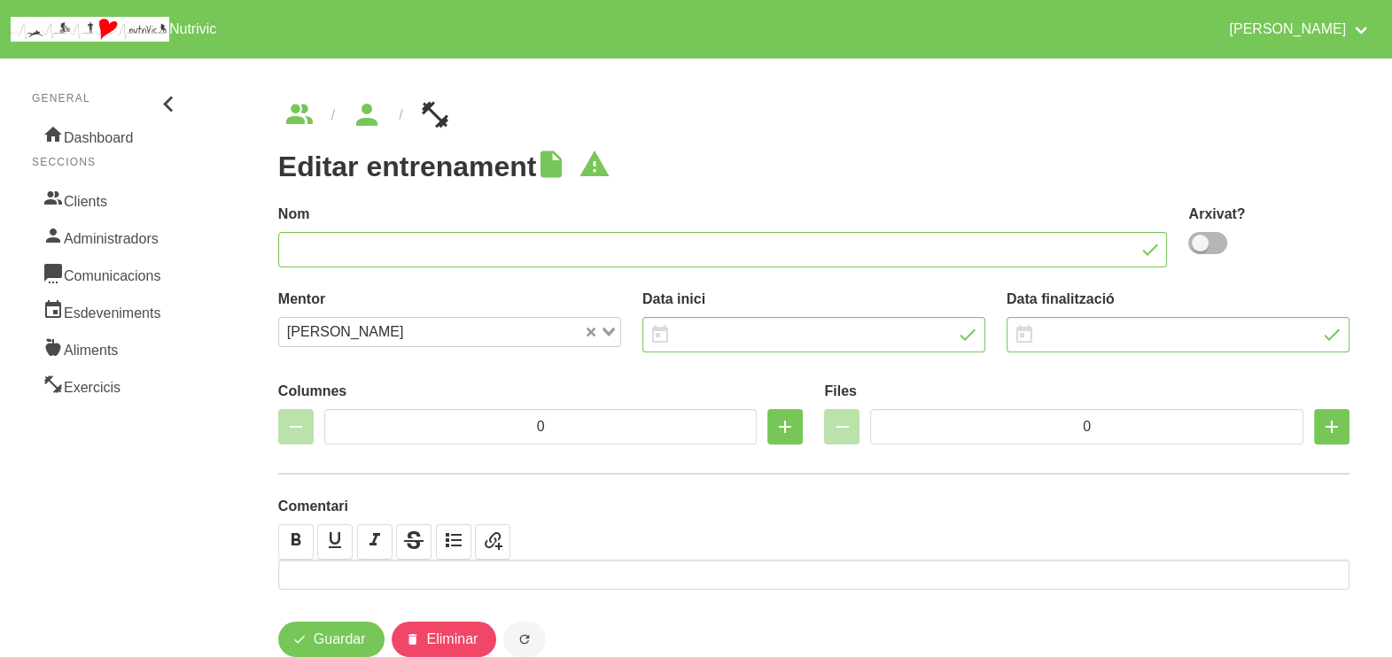
type input "[PERSON_NAME] 1"
type input "8/9/2025"
type input "[DATE]"
type input "2"
type input "8"
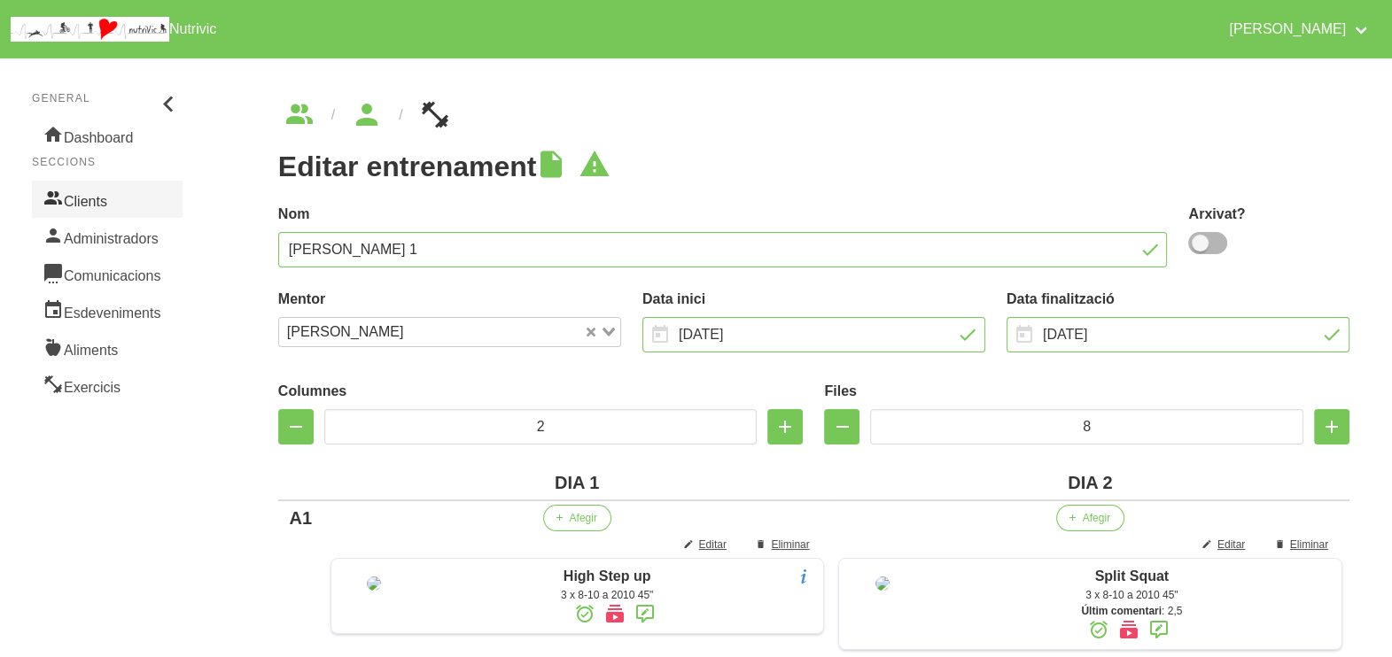
drag, startPoint x: 111, startPoint y: 199, endPoint x: 120, endPoint y: 203, distance: 9.5
click at [112, 199] on link "Clients" at bounding box center [107, 199] width 151 height 37
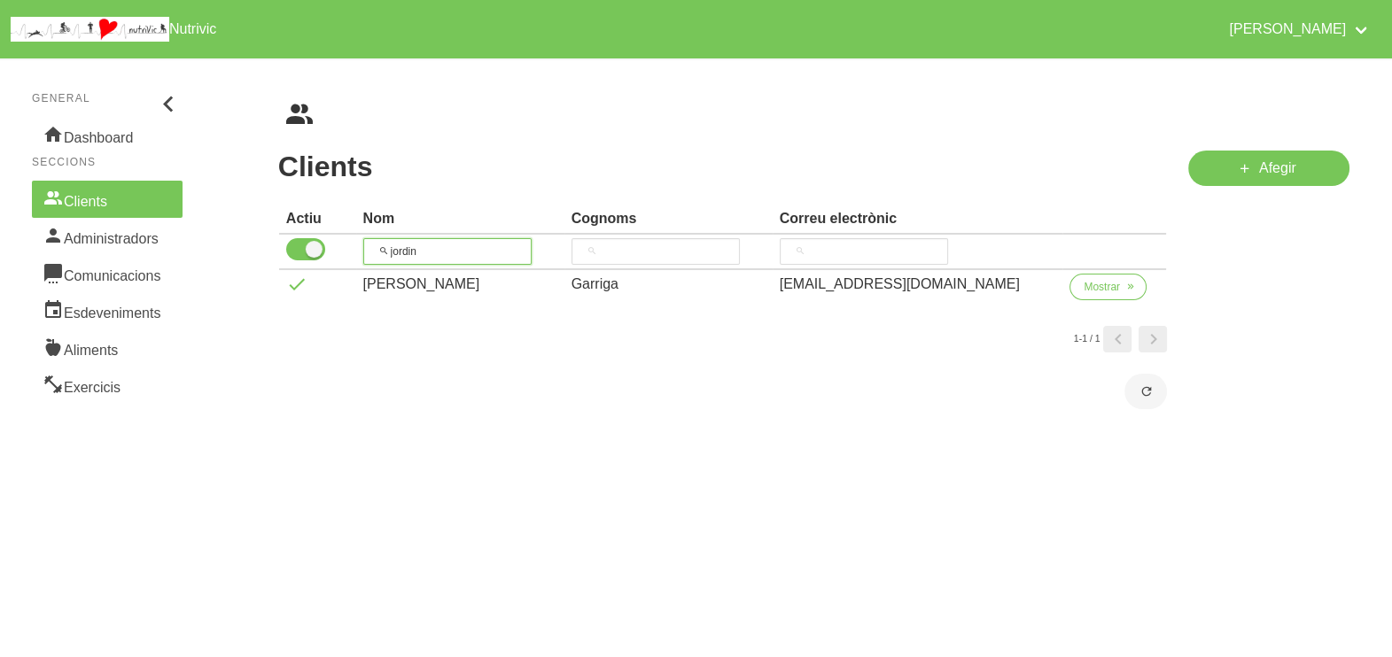
drag, startPoint x: 417, startPoint y: 242, endPoint x: 376, endPoint y: 237, distance: 41.1
click at [376, 238] on input "jordin" at bounding box center [447, 251] width 168 height 27
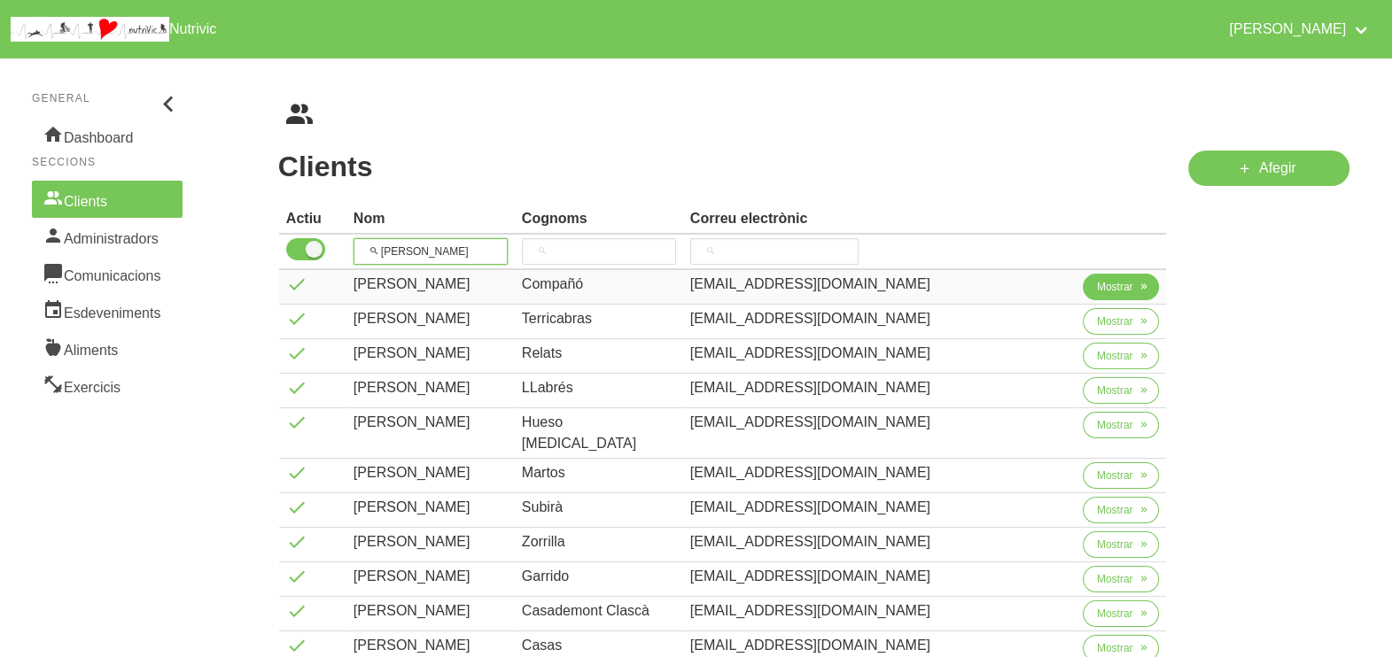
type input "[PERSON_NAME]"
click at [1097, 289] on span "Mostrar" at bounding box center [1115, 287] width 36 height 16
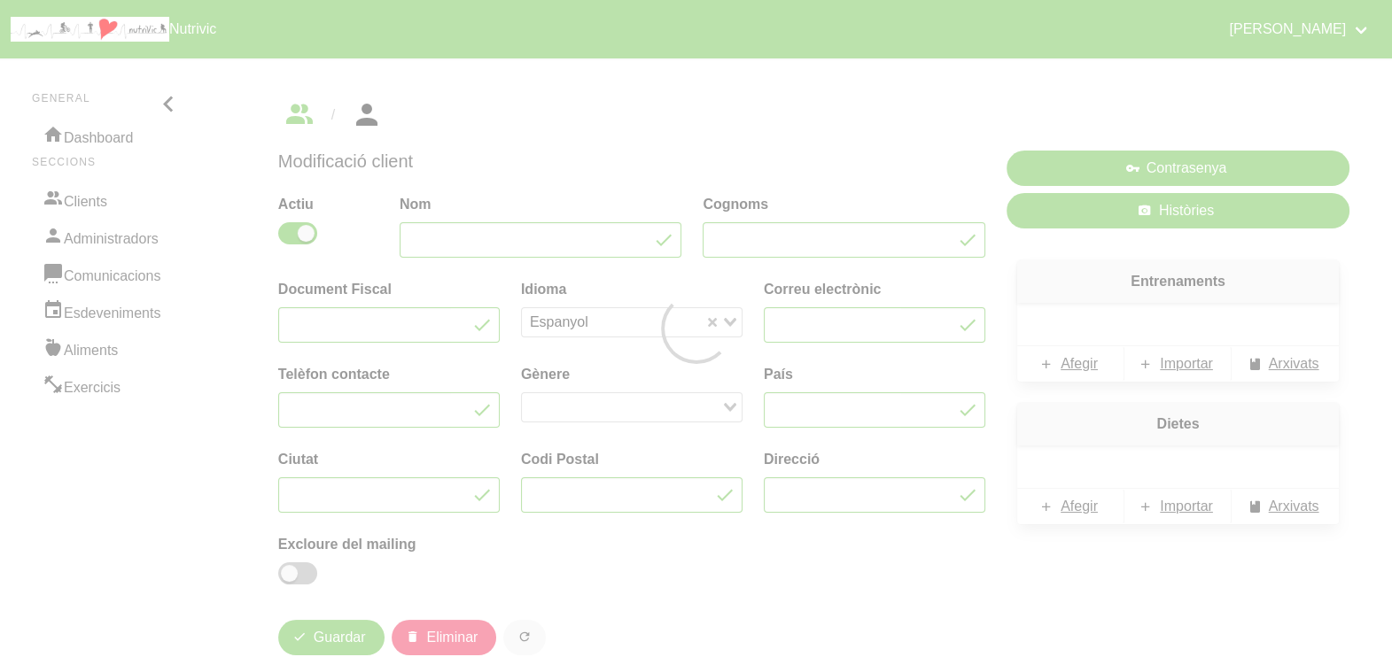
type input "[PERSON_NAME]"
type input "Compañó"
type input "[EMAIL_ADDRESS][DOMAIN_NAME]"
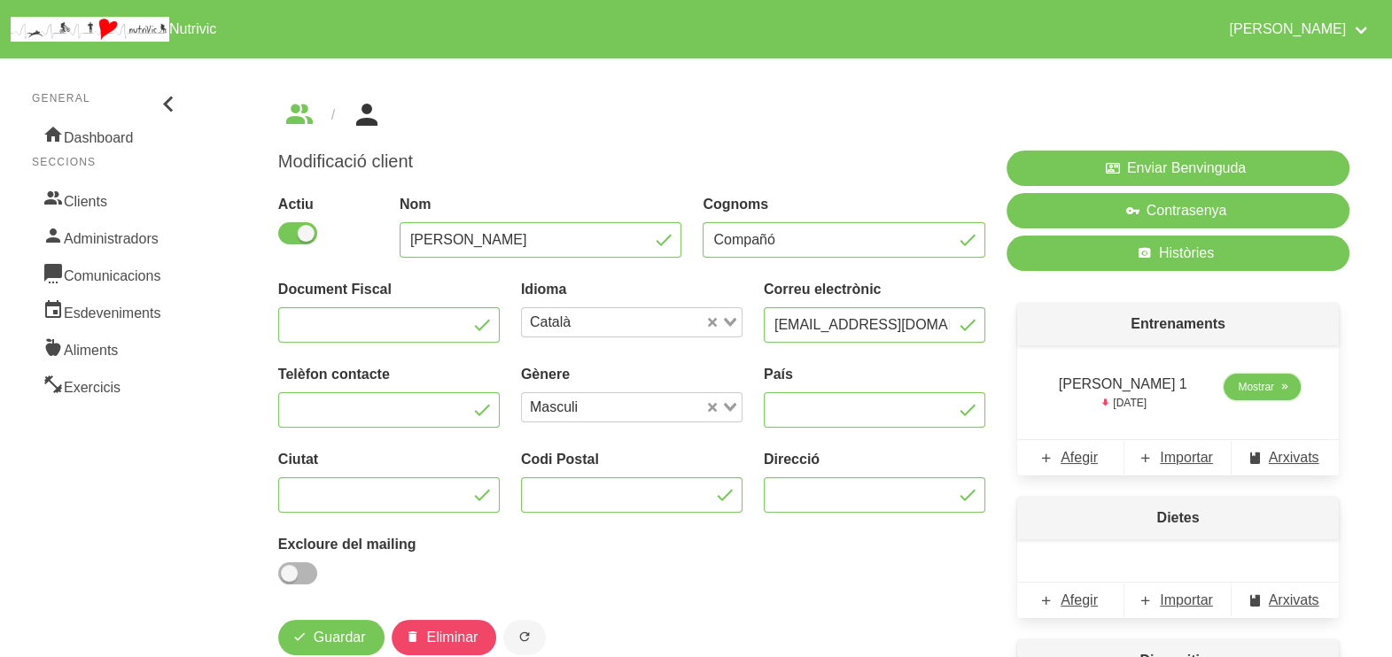
click at [1232, 390] on link "Mostrar" at bounding box center [1261, 387] width 77 height 27
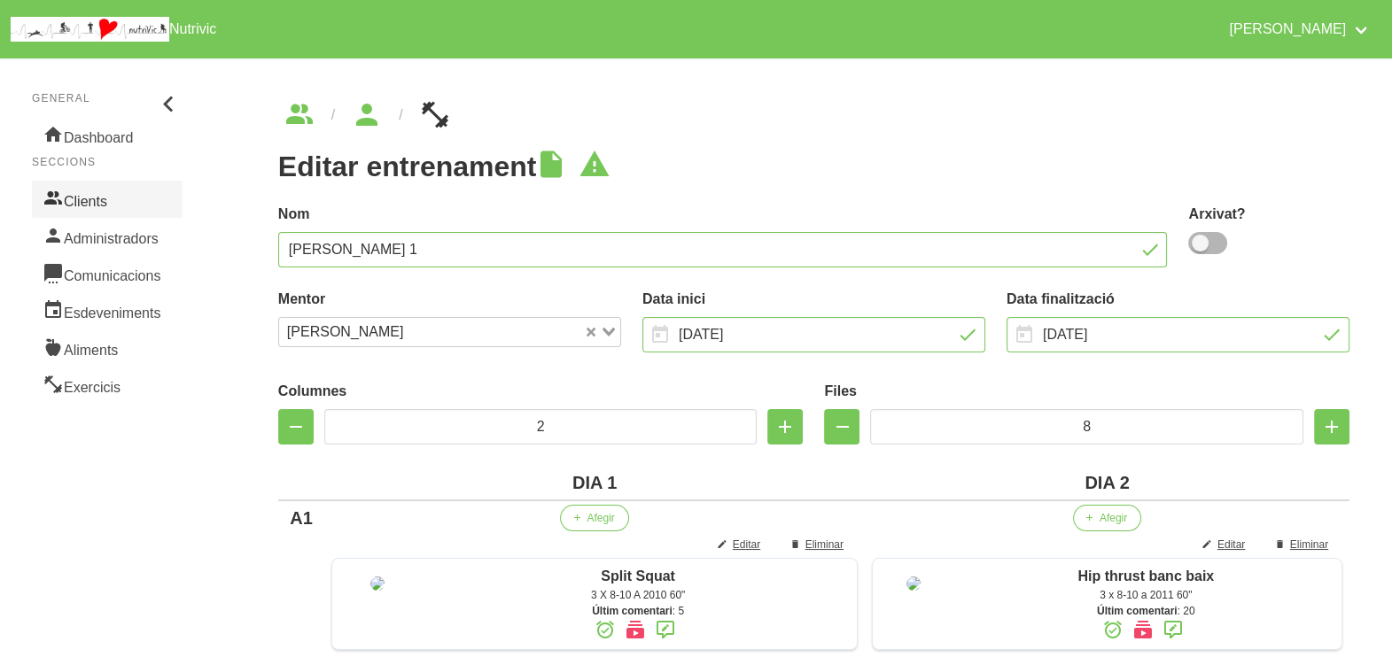
click at [130, 202] on link "Clients" at bounding box center [107, 199] width 151 height 37
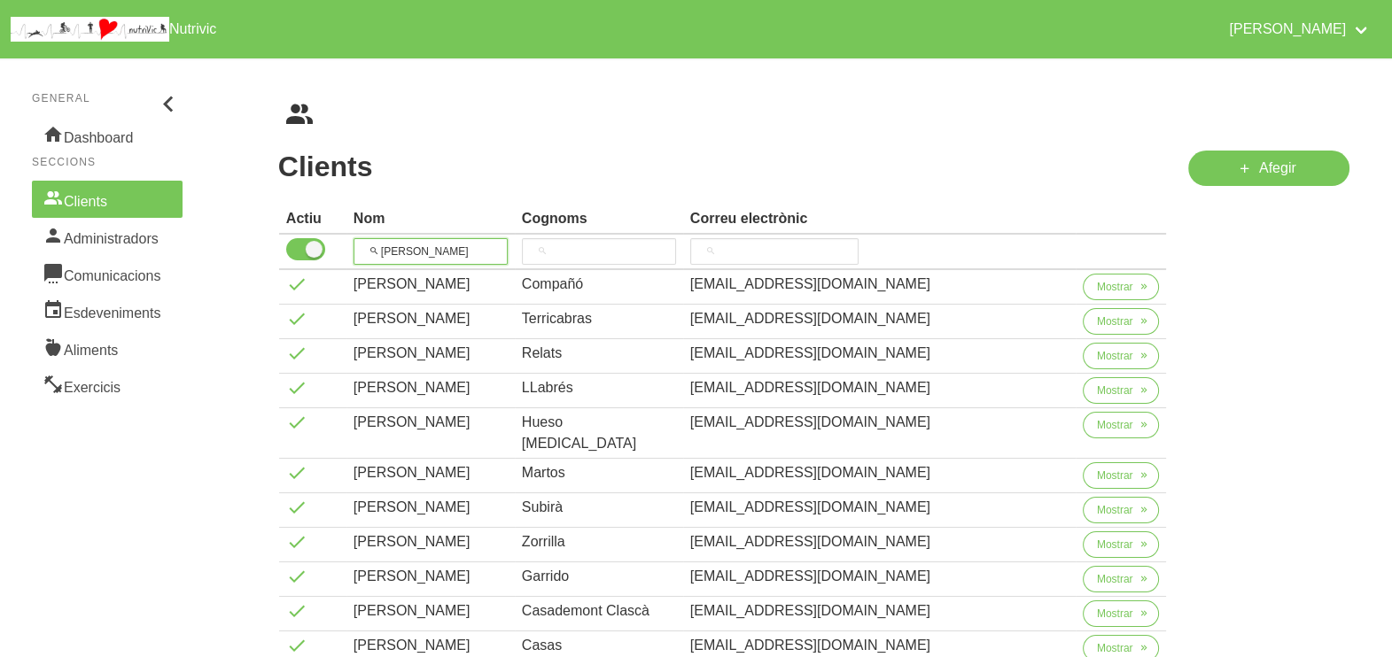
drag, startPoint x: 314, startPoint y: 237, endPoint x: 350, endPoint y: 217, distance: 40.4
click at [317, 233] on thead "Actiu Nom Cognoms Correu electrònic carl" at bounding box center [723, 238] width 888 height 66
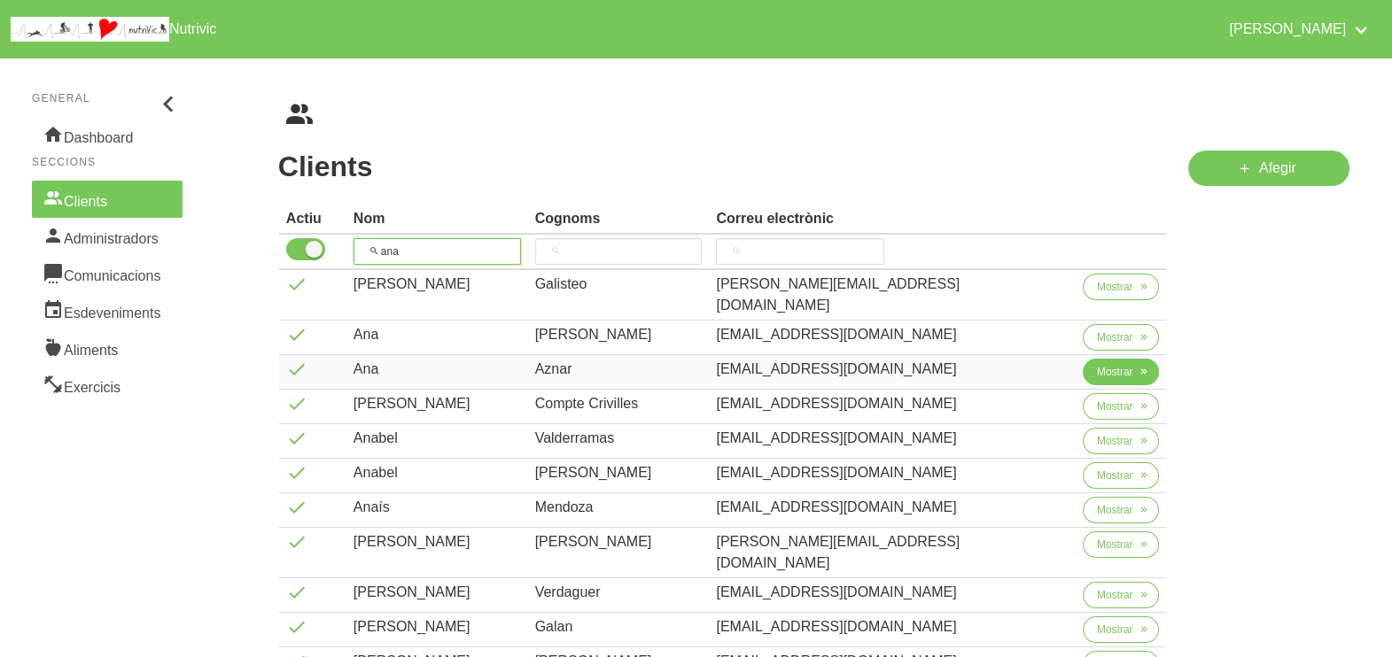
type input "ana"
click at [1097, 364] on span "Mostrar" at bounding box center [1115, 372] width 36 height 16
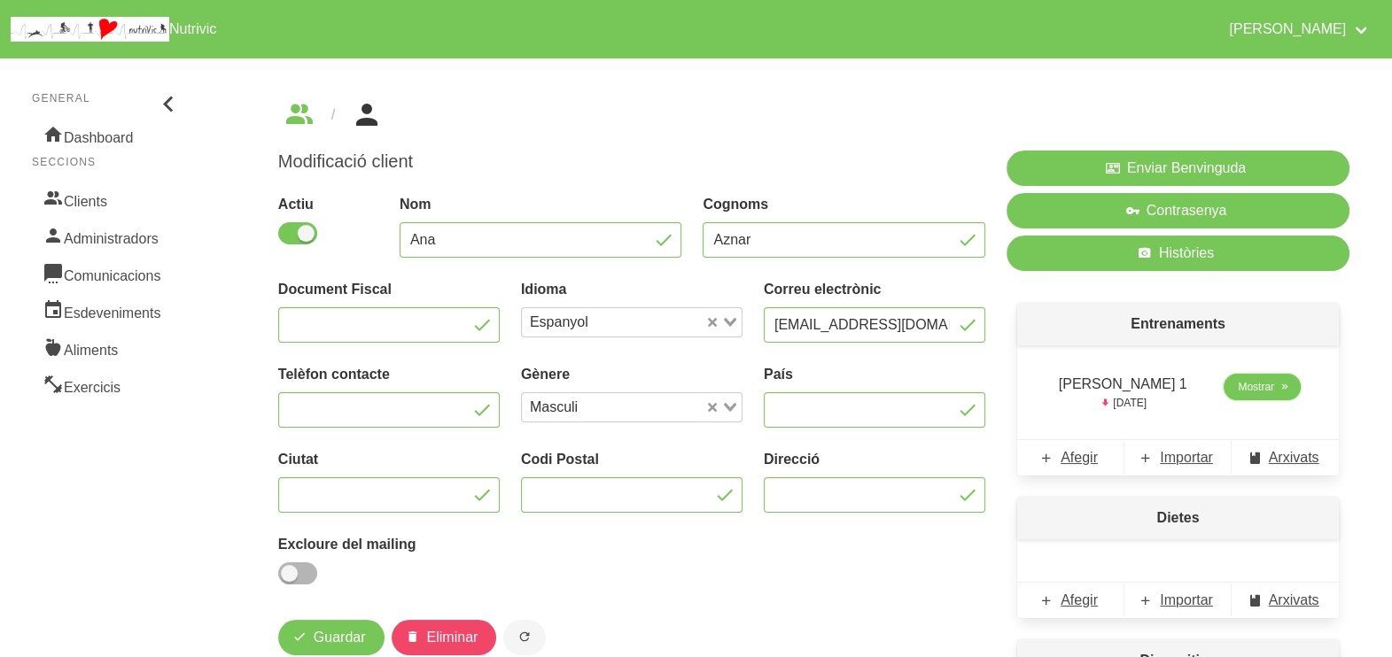
click at [1247, 396] on link "Mostrar" at bounding box center [1261, 387] width 77 height 27
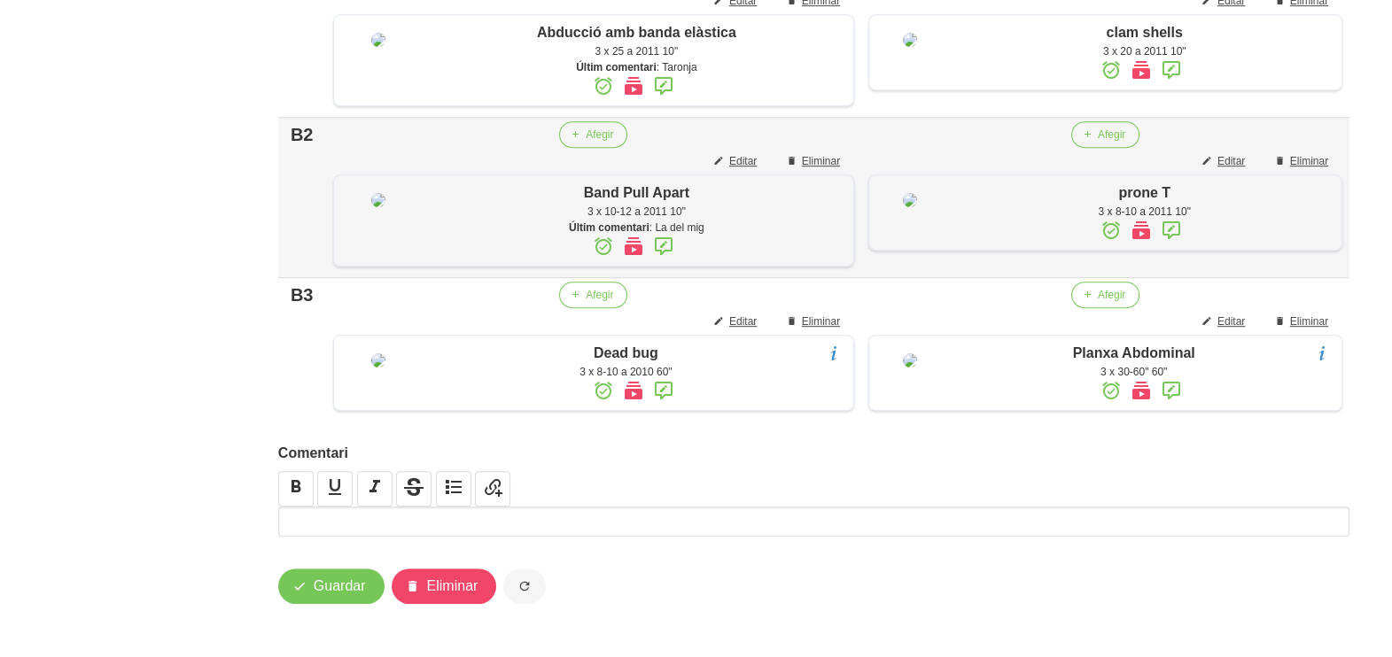
scroll to position [1262, 0]
